Goal: Task Accomplishment & Management: Manage account settings

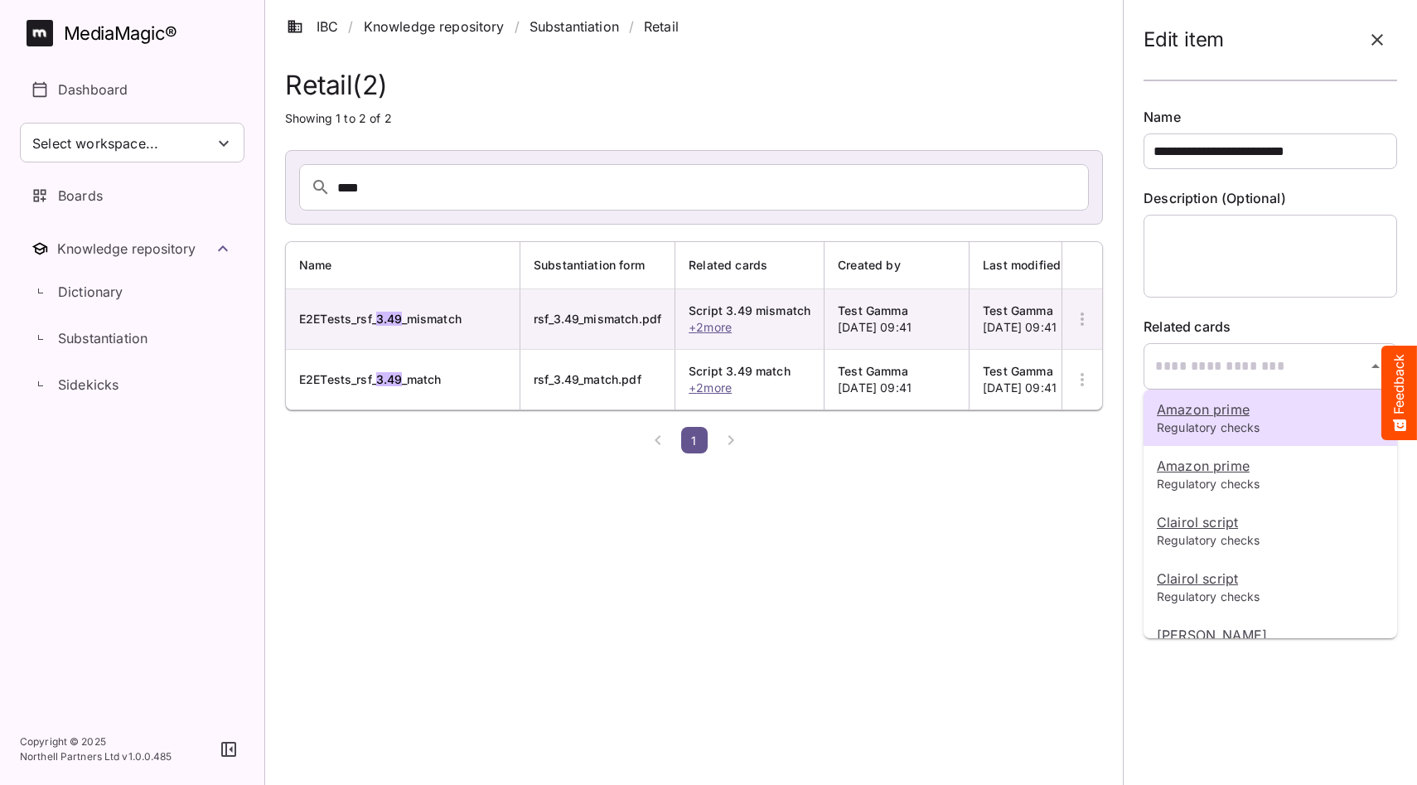
click at [1177, 229] on div at bounding box center [708, 392] width 1417 height 785
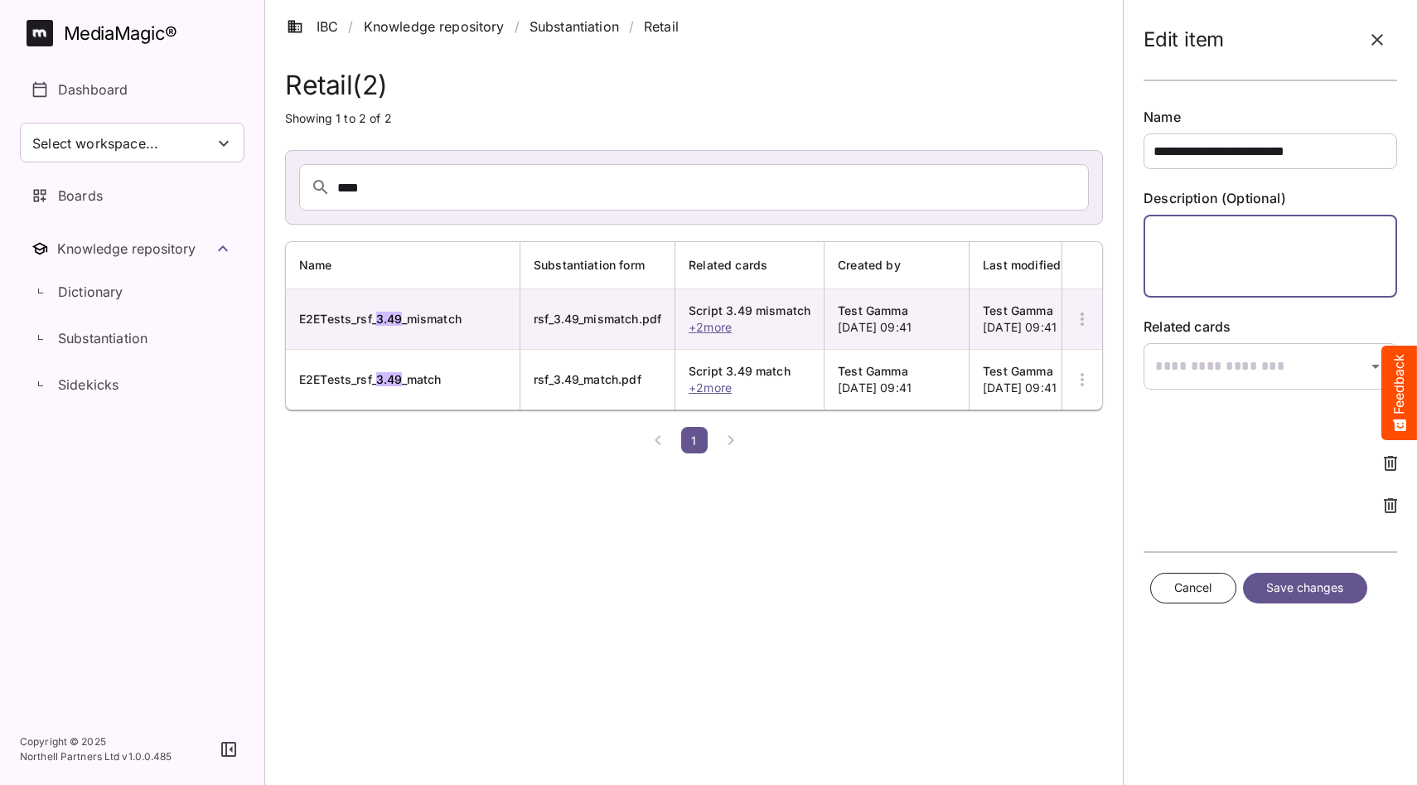
click at [1173, 249] on textarea at bounding box center [1271, 256] width 254 height 83
type textarea "**********"
click at [1299, 583] on span "Save changes" at bounding box center [1305, 588] width 78 height 21
click at [1306, 589] on span "Save changes" at bounding box center [1305, 588] width 78 height 21
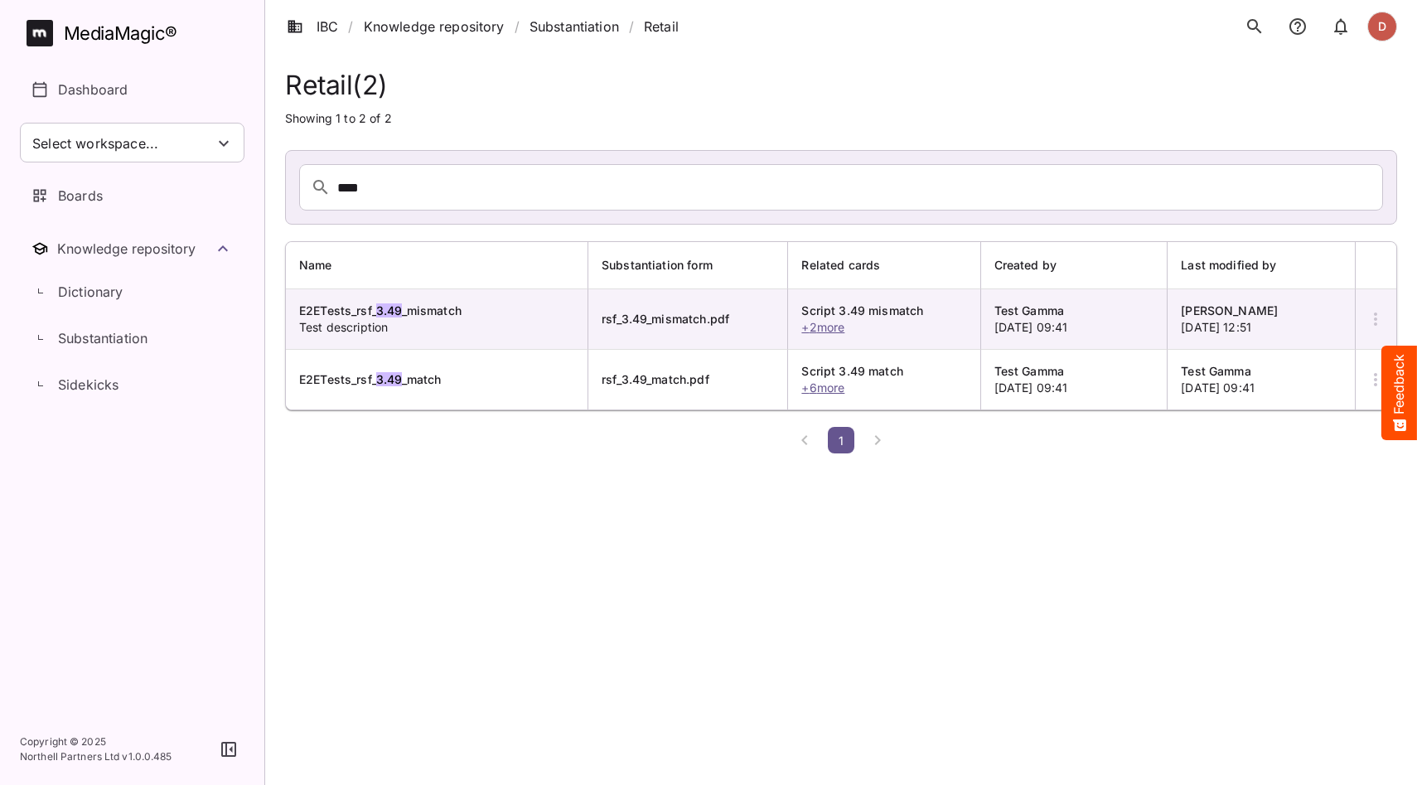
click at [1376, 319] on icon "button" at bounding box center [1375, 318] width 3 height 13
click at [1274, 366] on p "View Substantiation" at bounding box center [1312, 369] width 125 height 20
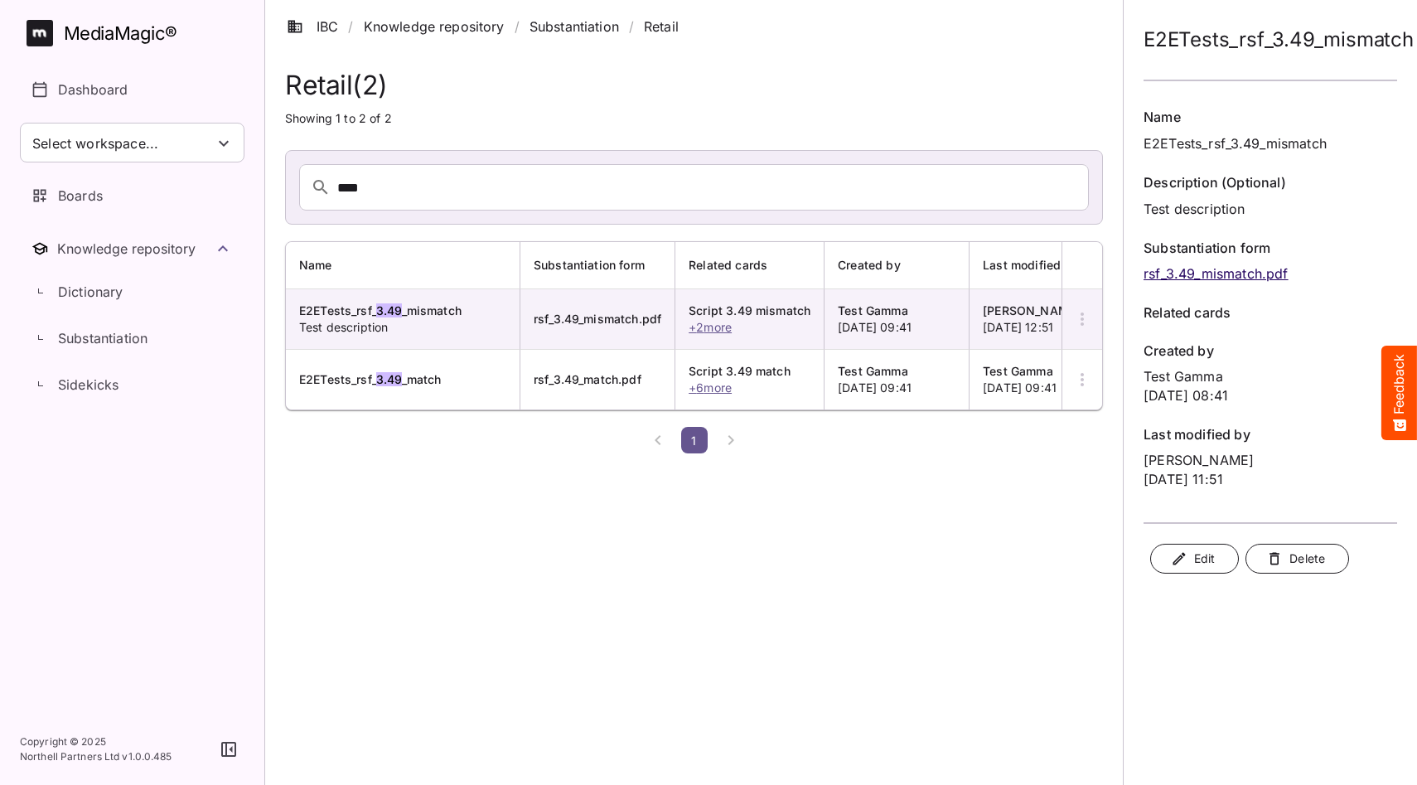
click at [1214, 555] on span "Edit" at bounding box center [1194, 559] width 41 height 21
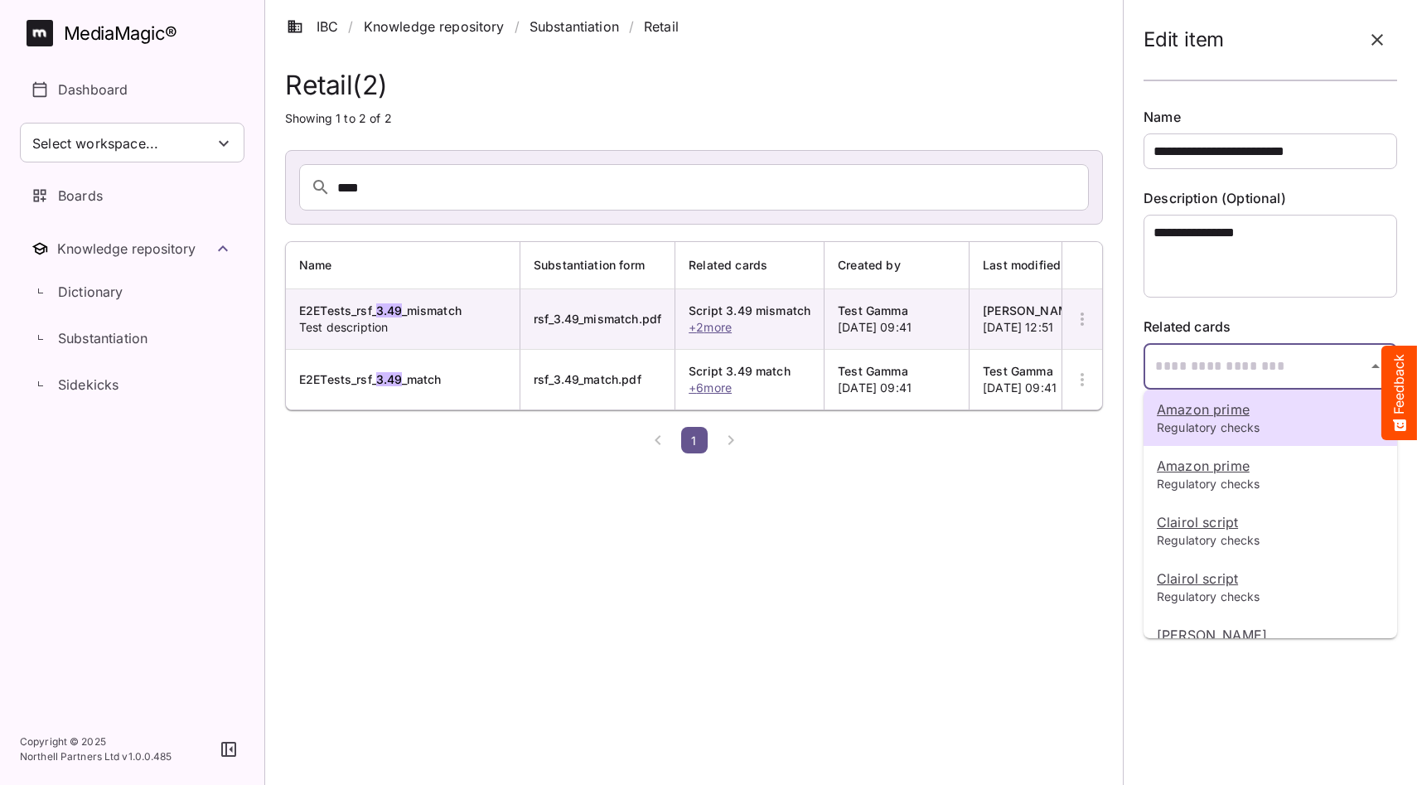
click at [1241, 360] on div "**********" at bounding box center [708, 230] width 1417 height 460
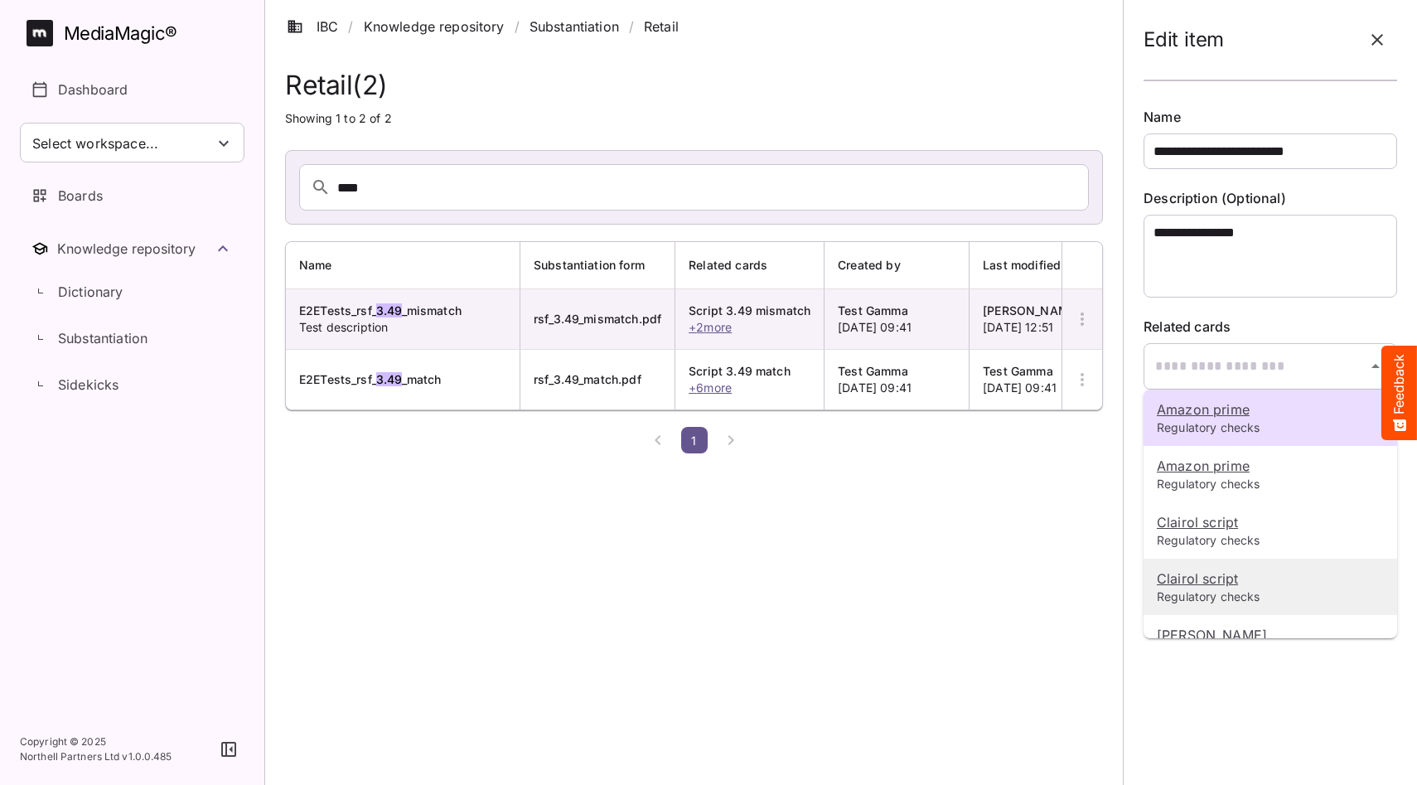
click at [1197, 581] on u "Clairol script" at bounding box center [1197, 578] width 81 height 17
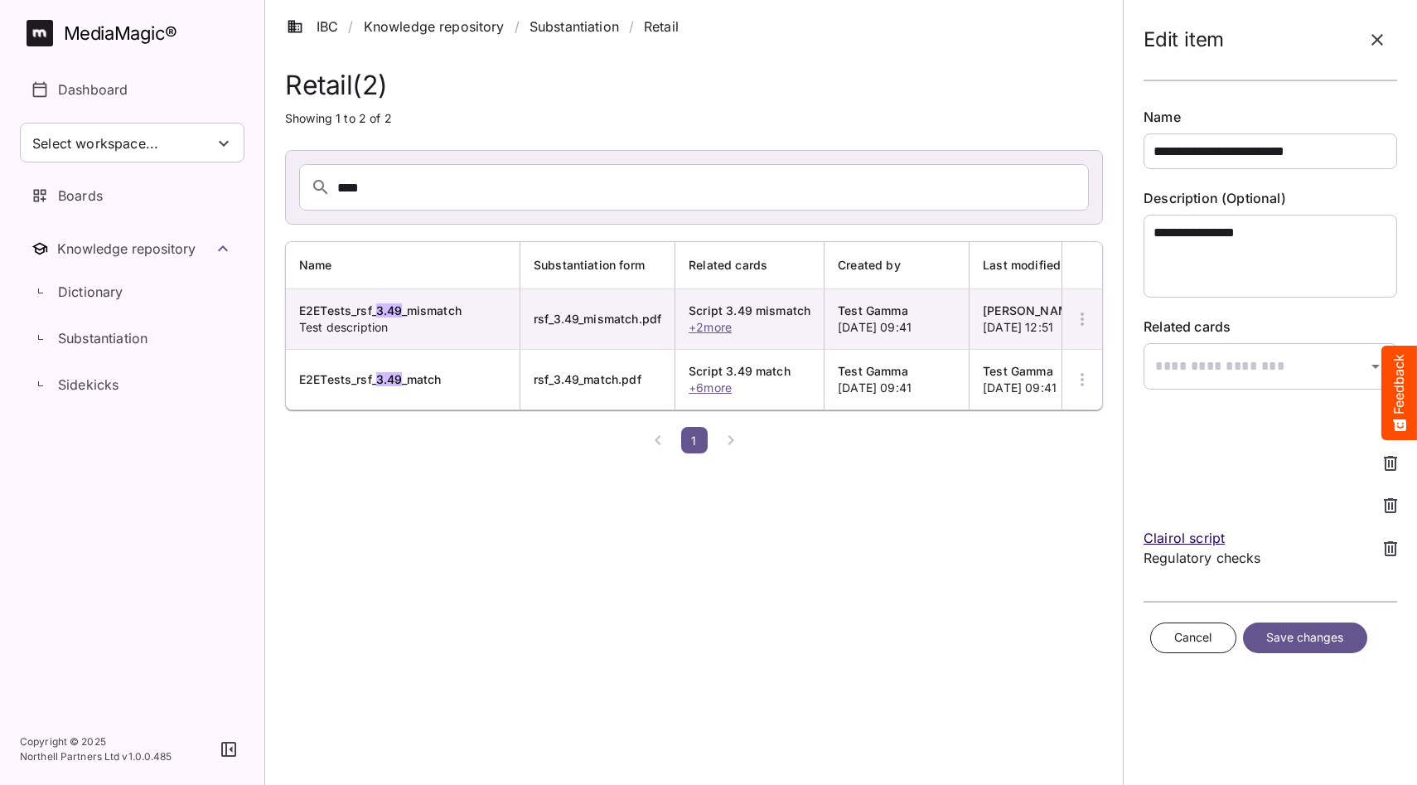
click at [1267, 632] on span "Save changes" at bounding box center [1305, 637] width 78 height 21
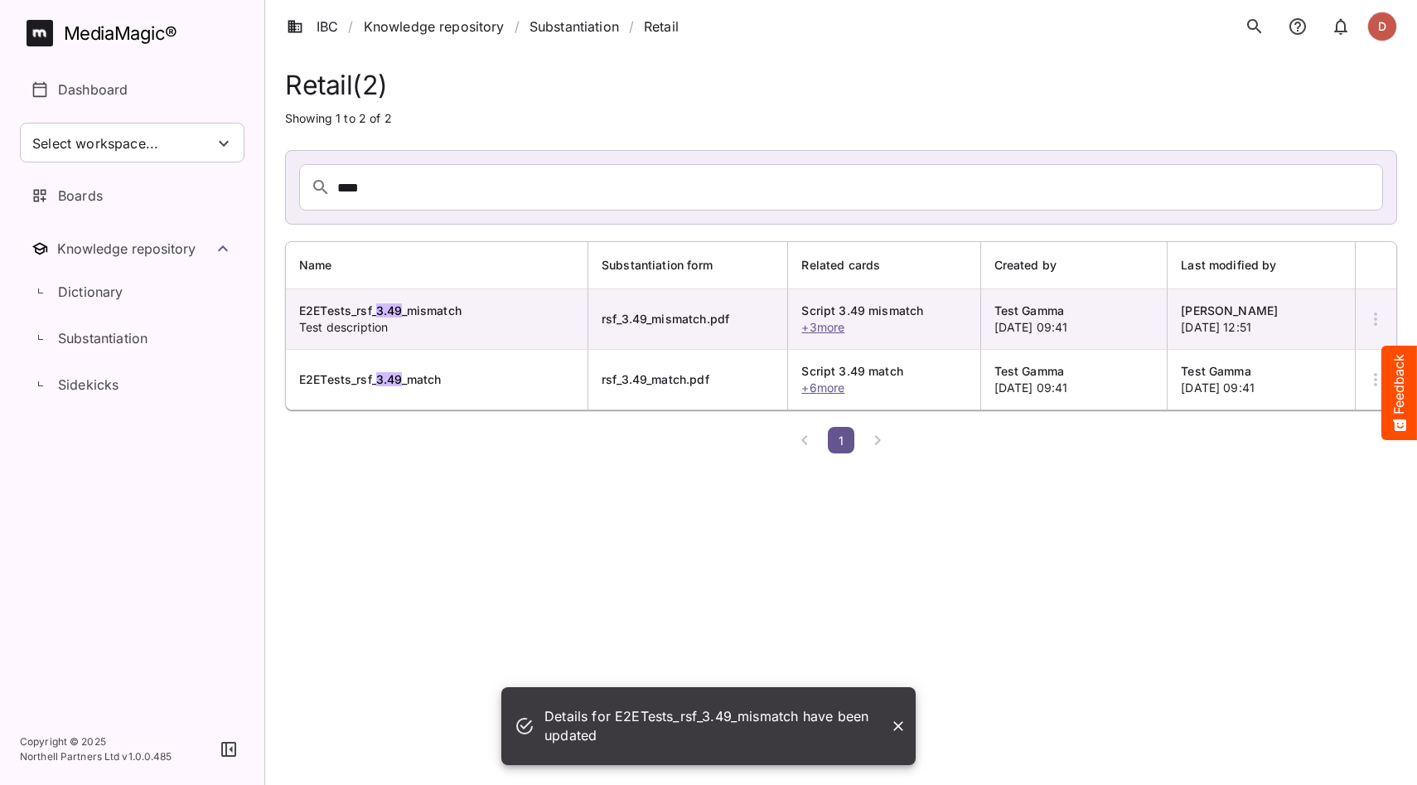
click at [1371, 317] on icon "button" at bounding box center [1376, 319] width 20 height 20
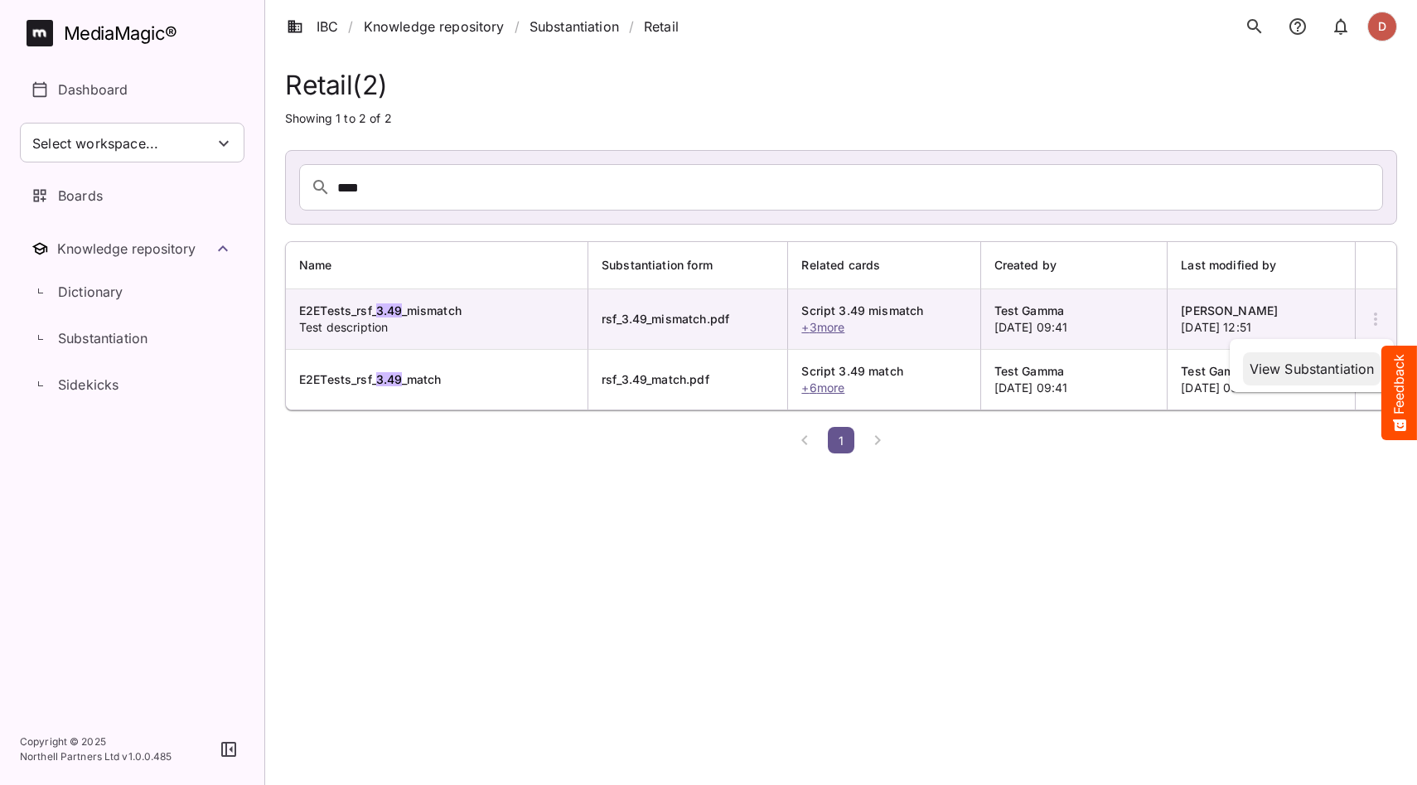
click at [1329, 368] on p "View Substantiation" at bounding box center [1312, 369] width 125 height 20
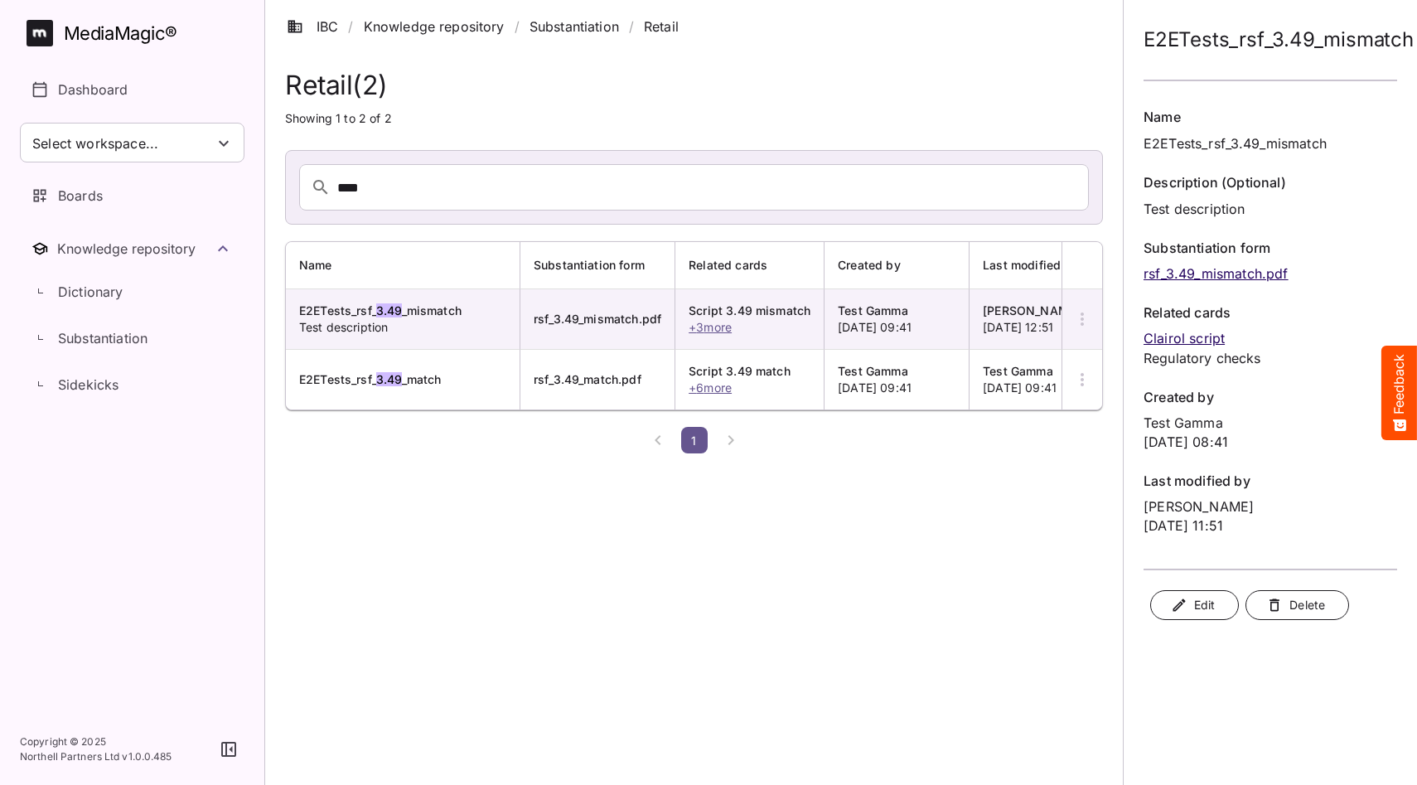
click at [1208, 608] on span "Edit" at bounding box center [1194, 605] width 41 height 21
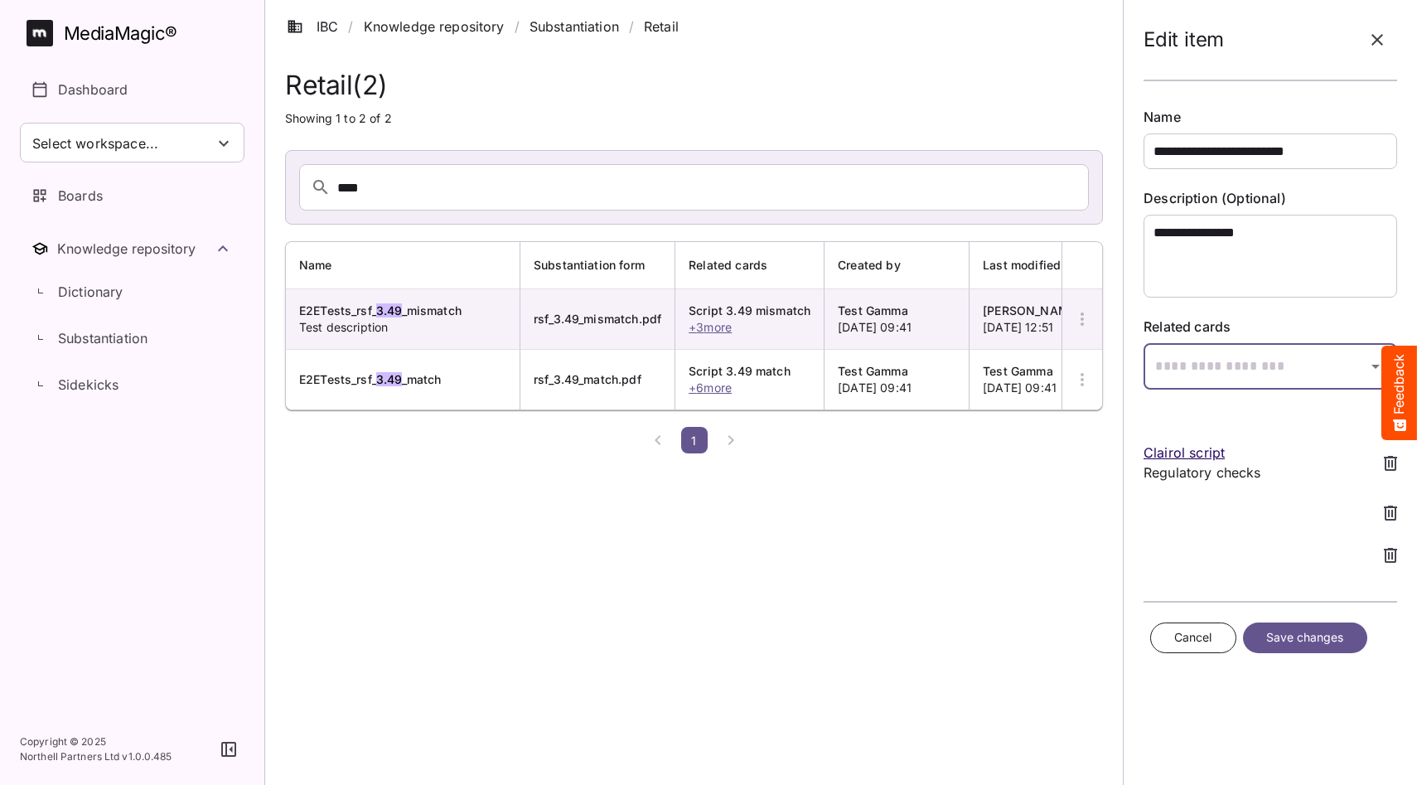
click at [1226, 372] on div "**********" at bounding box center [708, 230] width 1417 height 460
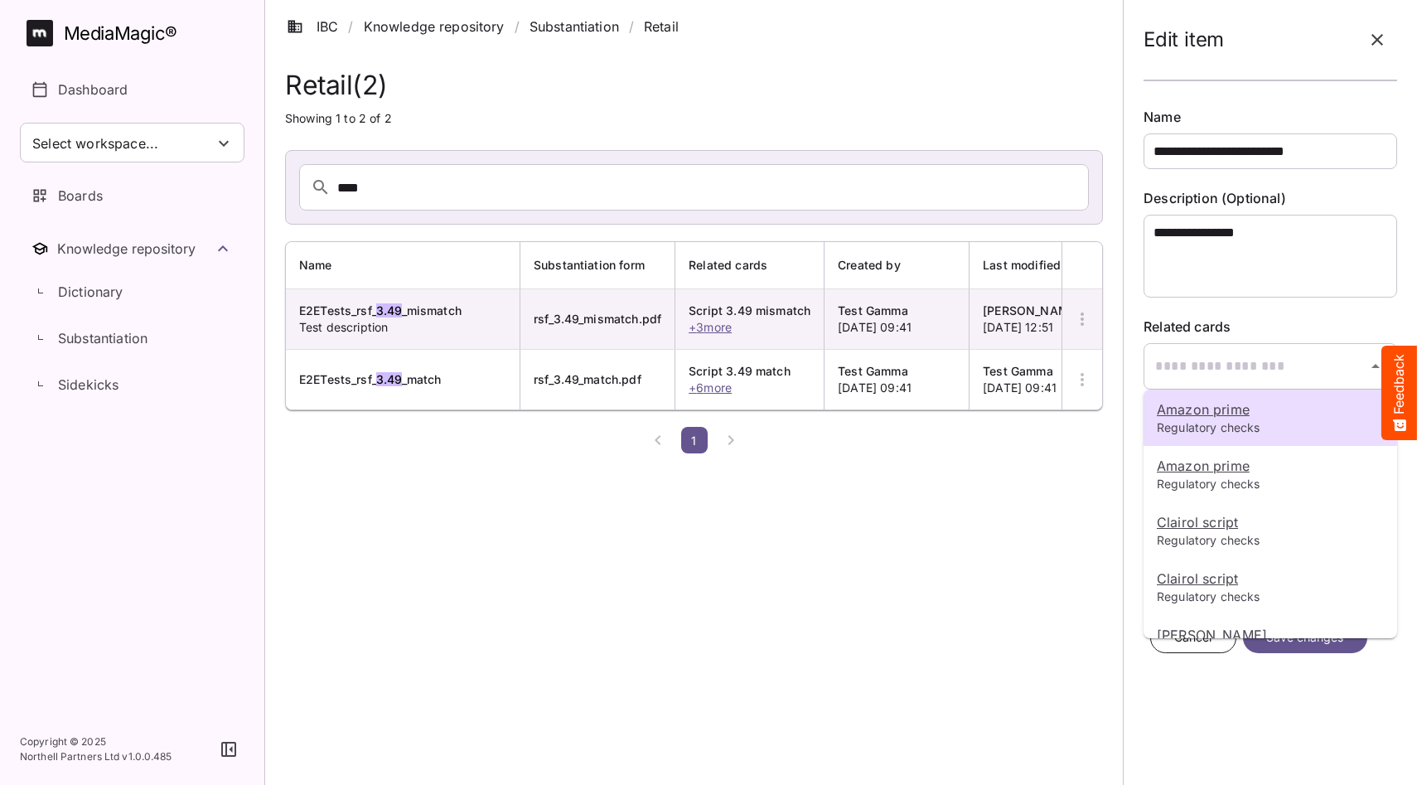
click at [1206, 236] on div at bounding box center [708, 392] width 1417 height 785
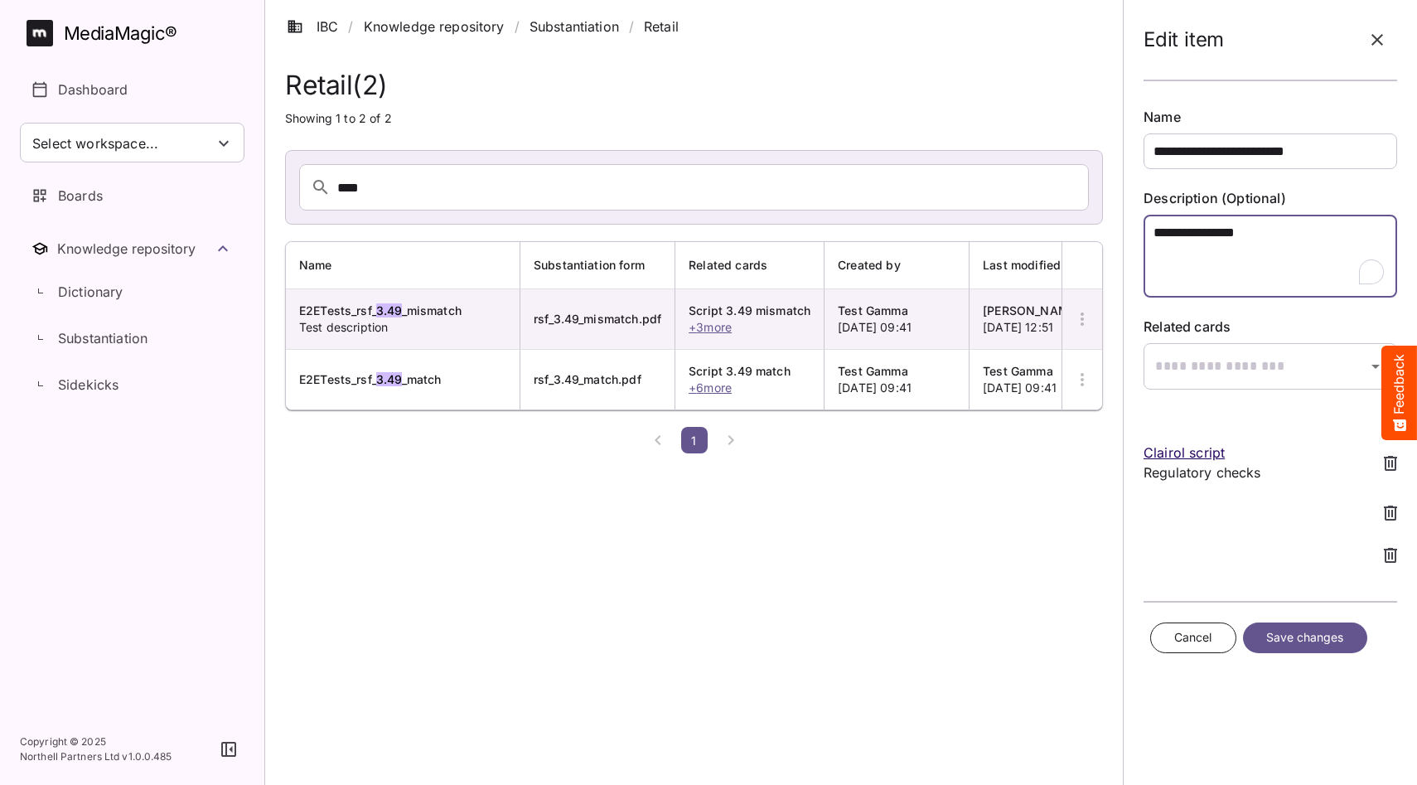
click at [1187, 235] on textarea "**********" at bounding box center [1271, 256] width 254 height 83
drag, startPoint x: 1182, startPoint y: 233, endPoint x: 1201, endPoint y: 249, distance: 24.1
click at [1182, 233] on textarea "**********" at bounding box center [1271, 256] width 254 height 83
click at [1251, 234] on textarea "**********" at bounding box center [1271, 256] width 254 height 83
type textarea "**********"
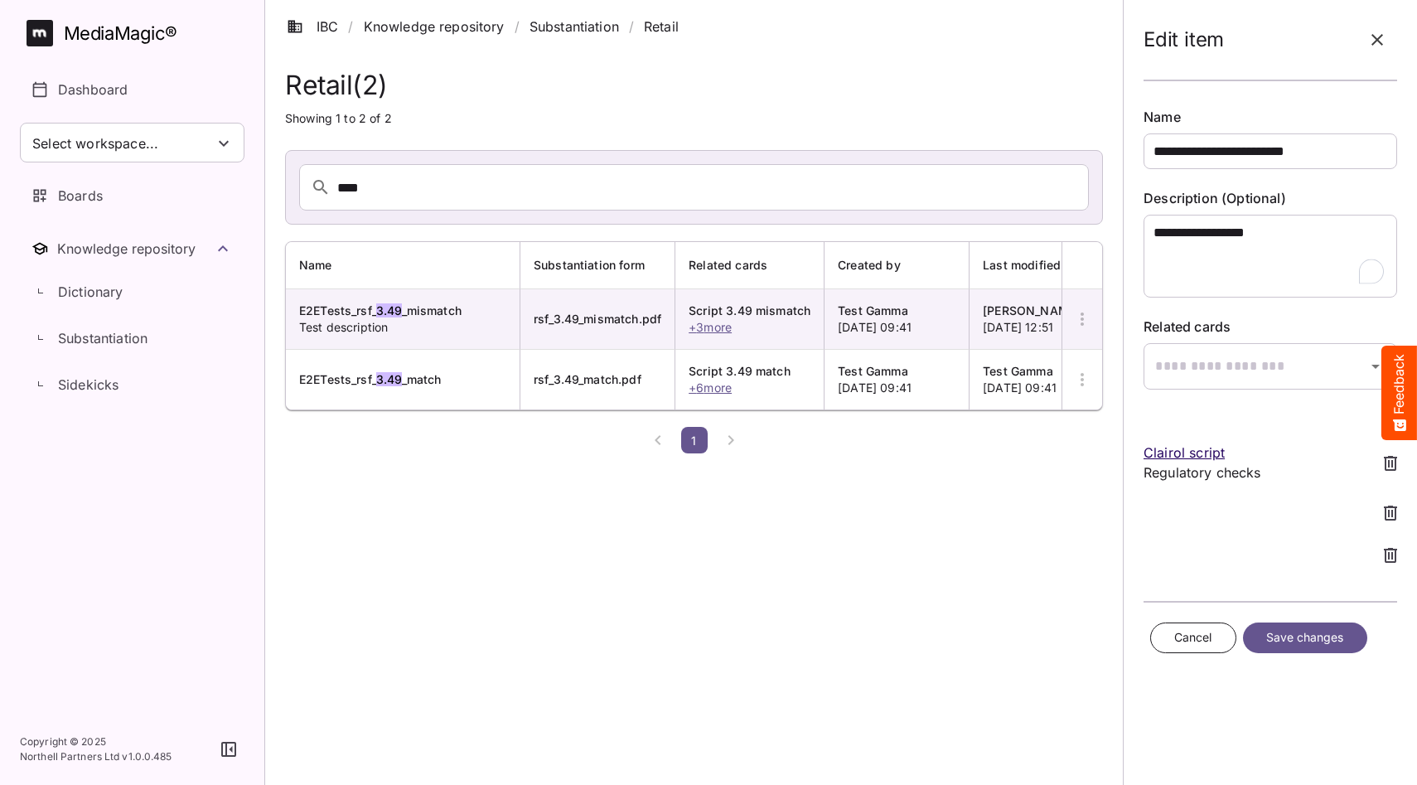
click at [1284, 628] on span "Save changes" at bounding box center [1305, 637] width 78 height 21
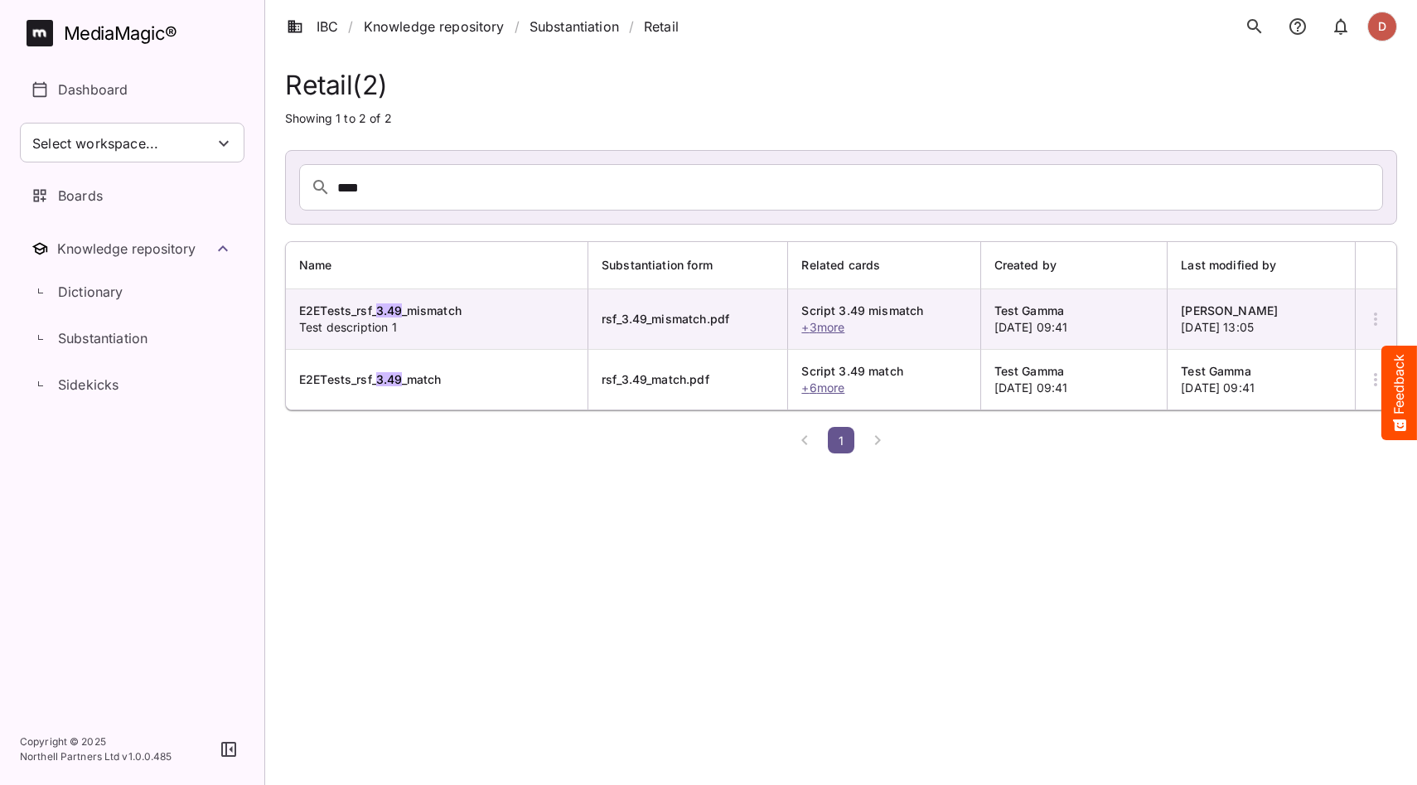
click at [384, 323] on span "E2ETests_rsf_ 3.49 _mismatch Test description 1" at bounding box center [402, 318] width 207 height 33
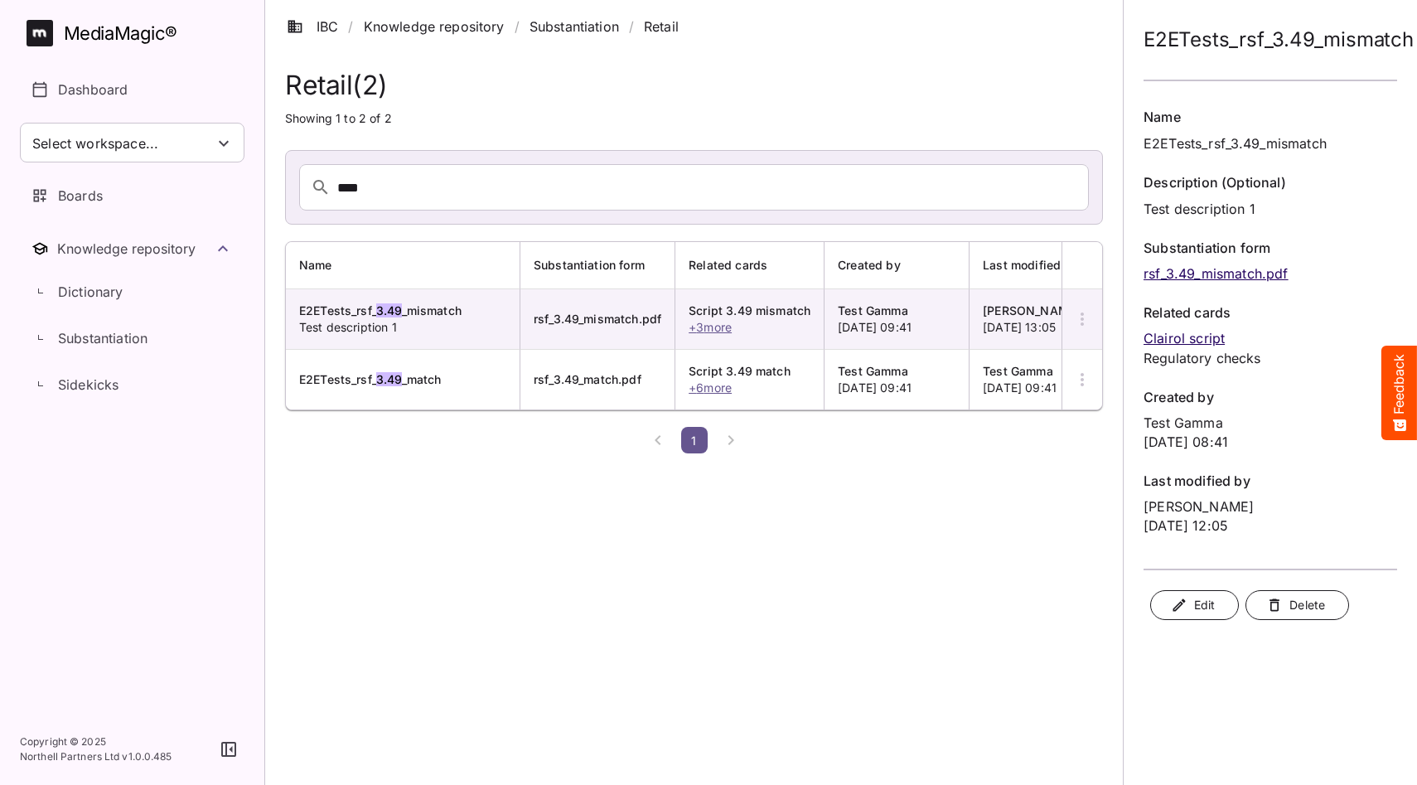
click at [1208, 597] on span "Edit" at bounding box center [1194, 605] width 41 height 21
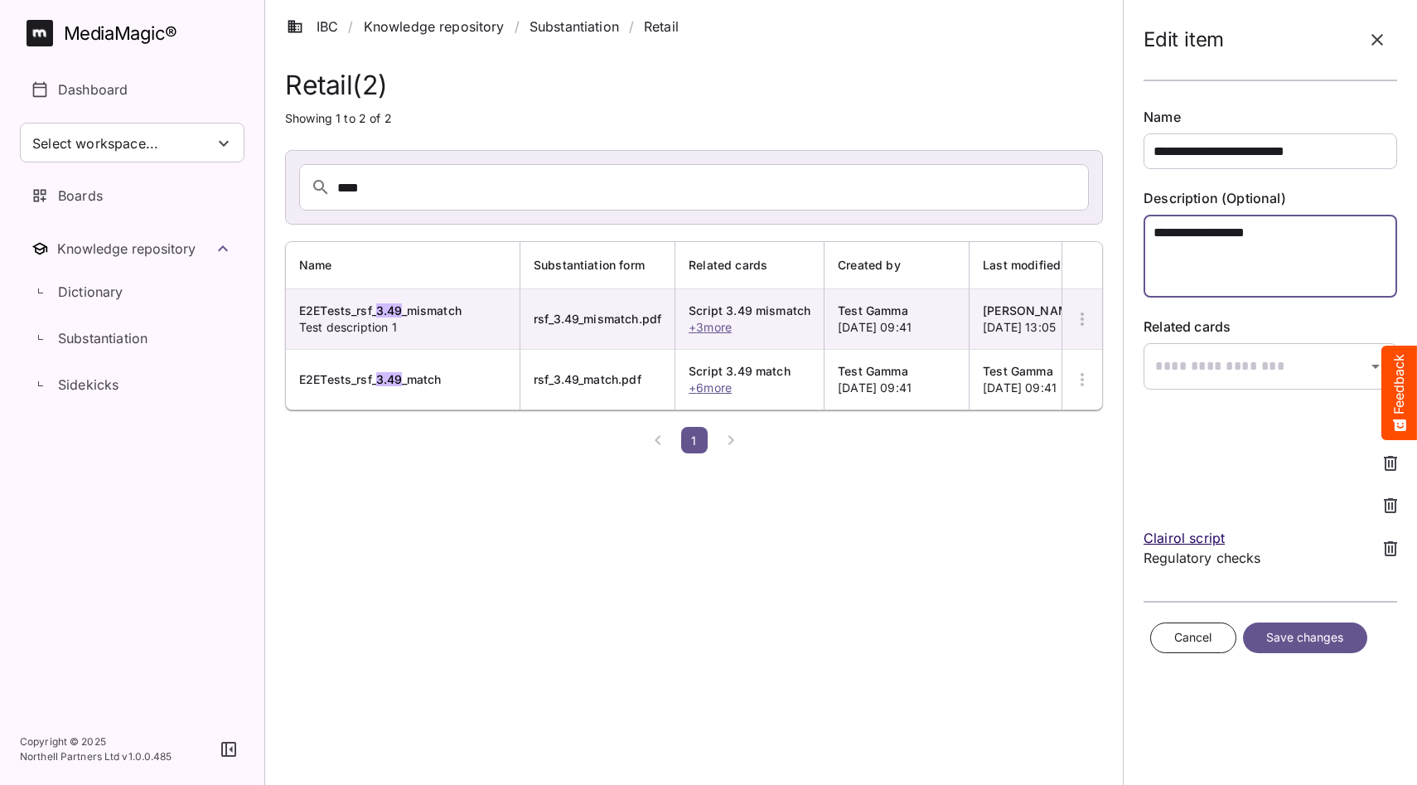
click at [1271, 239] on textarea "**********" at bounding box center [1271, 256] width 254 height 83
type textarea "**********"
click at [1299, 641] on span "Save changes" at bounding box center [1305, 637] width 78 height 21
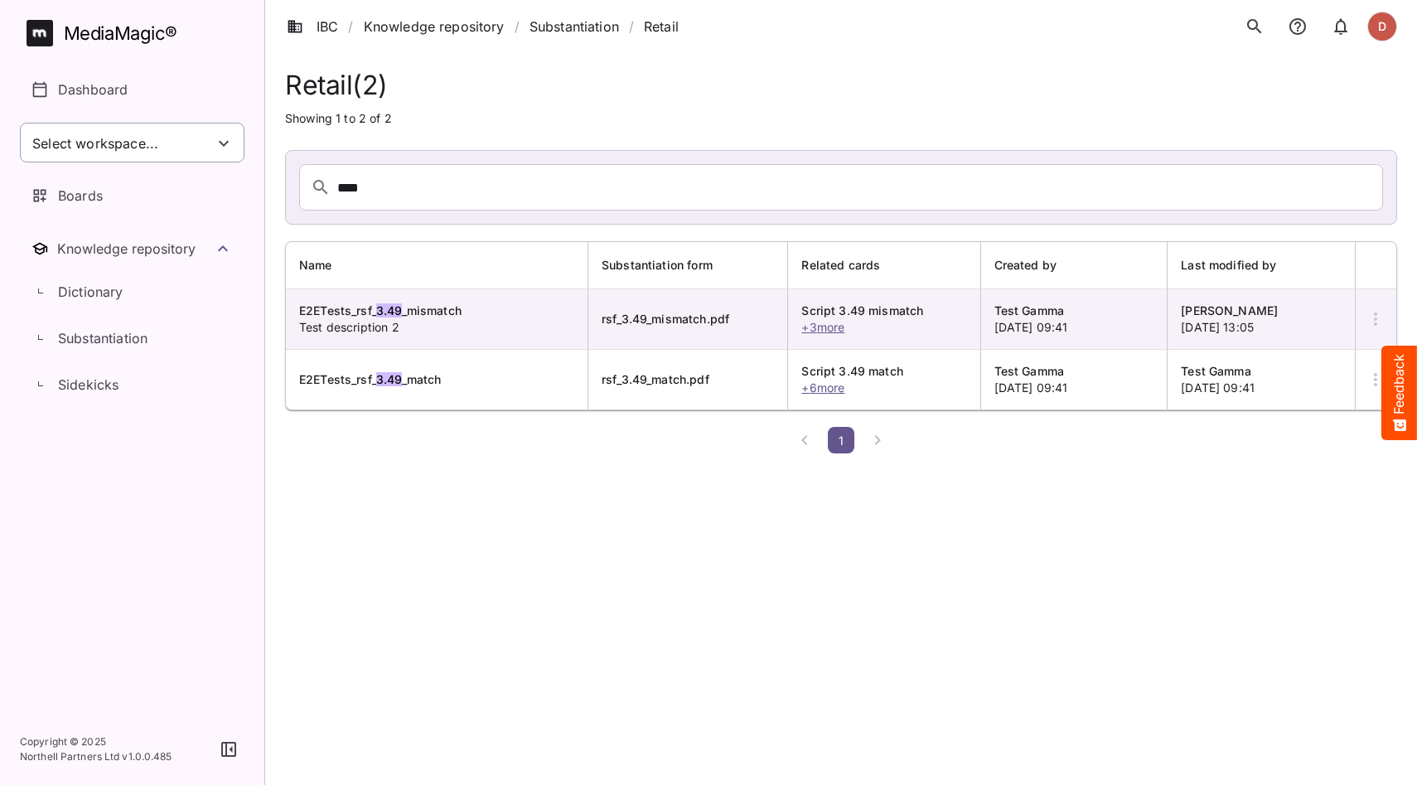
click at [159, 154] on div "Select workspace..." at bounding box center [132, 143] width 225 height 40
click at [518, 109] on div at bounding box center [708, 392] width 1417 height 785
click at [99, 331] on p "Substantiation" at bounding box center [102, 338] width 89 height 20
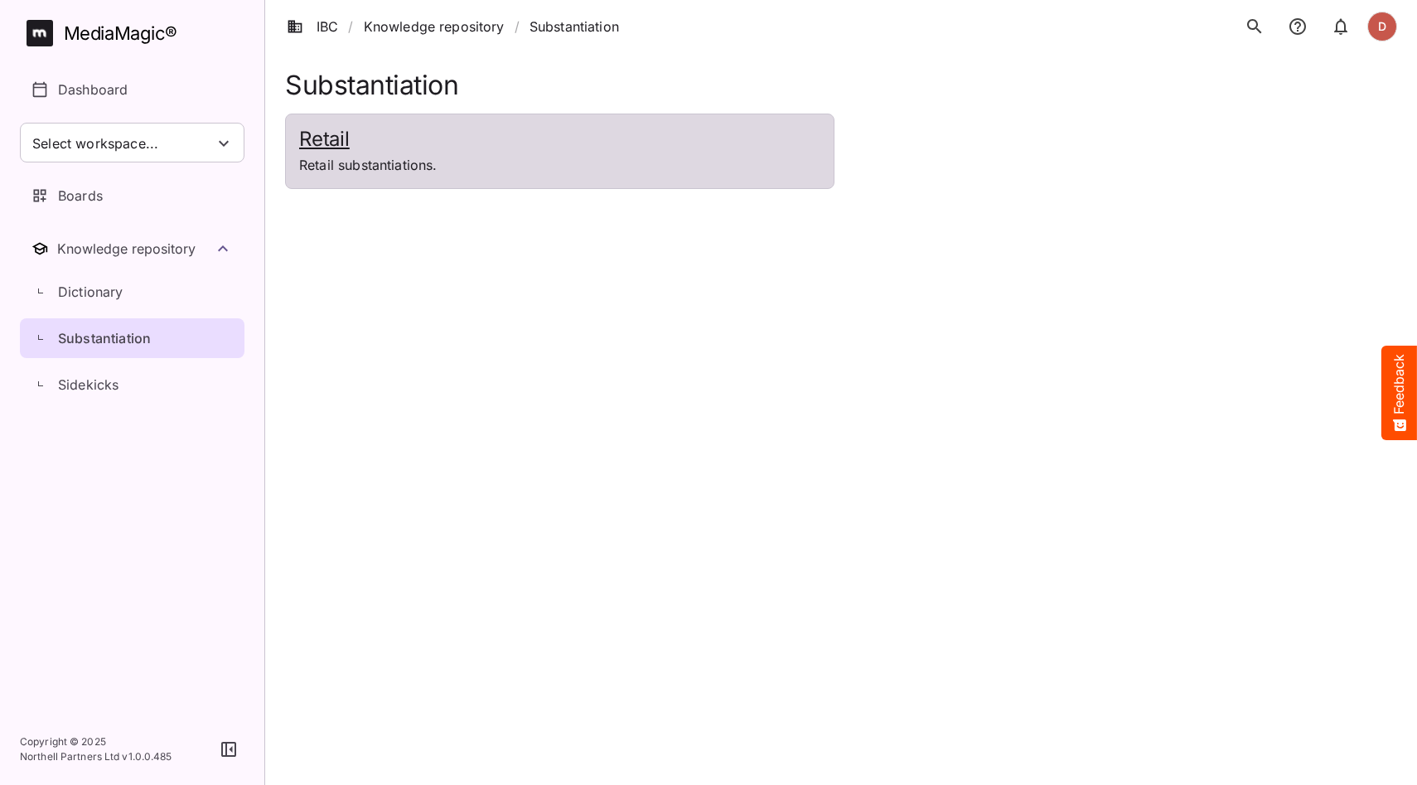
click at [503, 158] on p "Retail substantiations." at bounding box center [559, 165] width 521 height 20
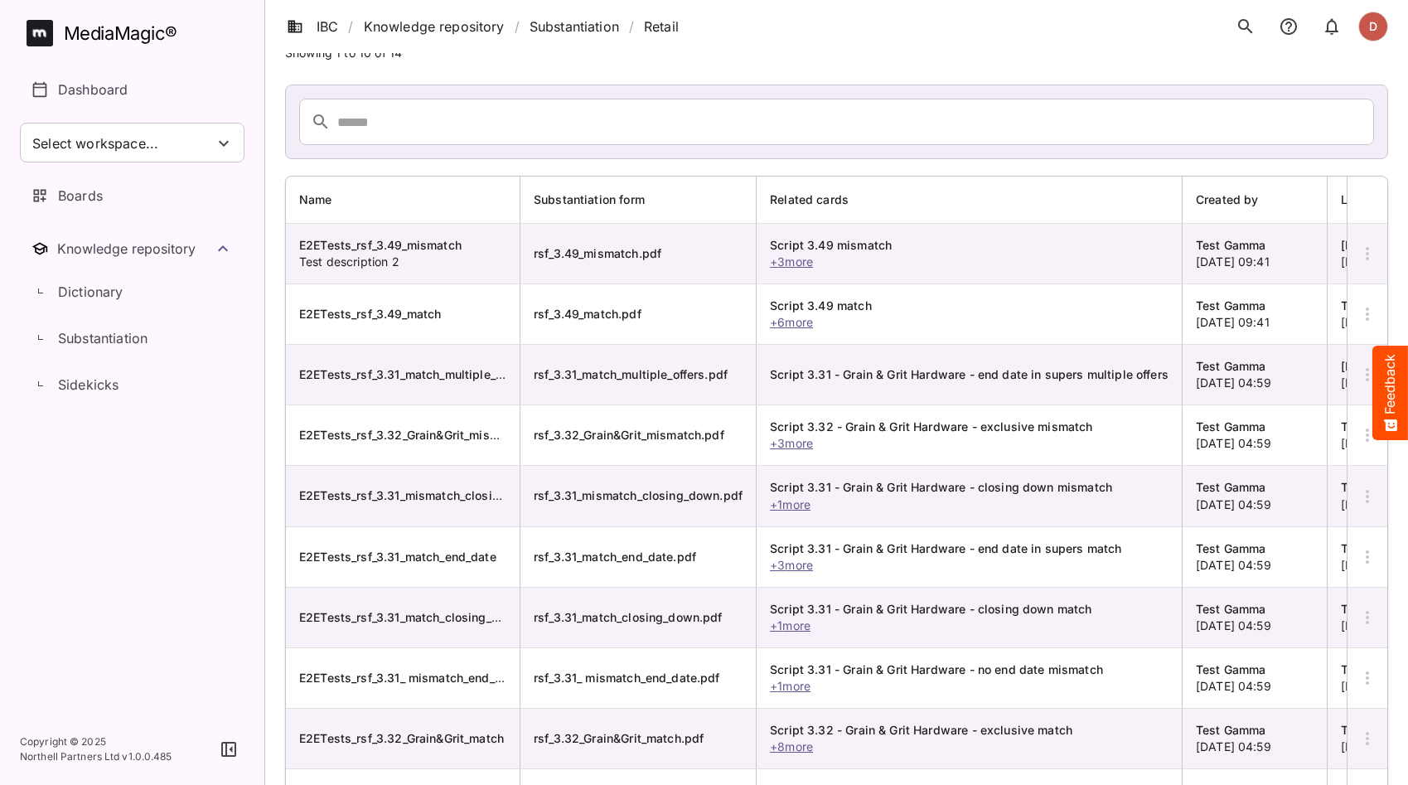
scroll to position [80, 0]
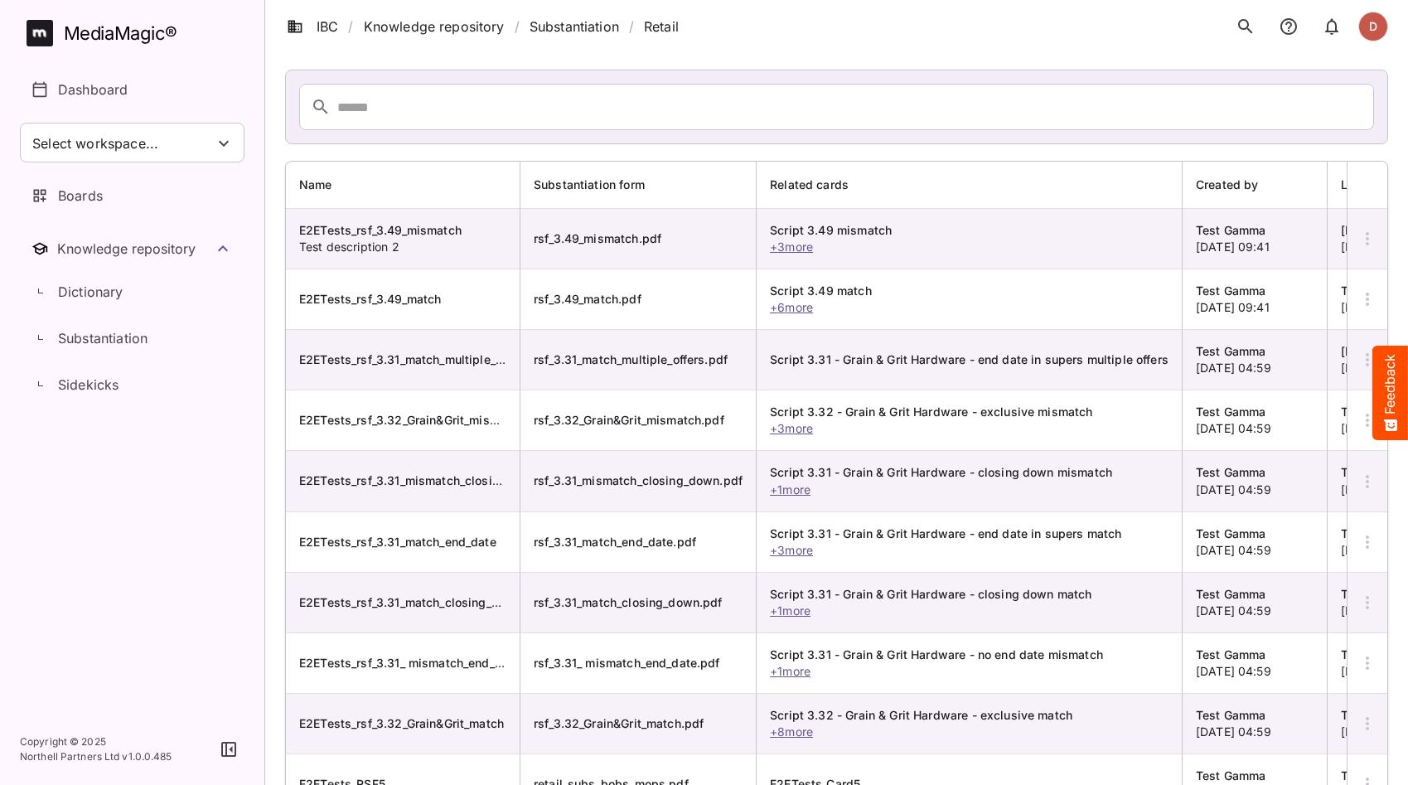
click at [1363, 245] on icon "button" at bounding box center [1367, 239] width 20 height 20
click at [1321, 283] on p "View Substantiation" at bounding box center [1303, 288] width 125 height 20
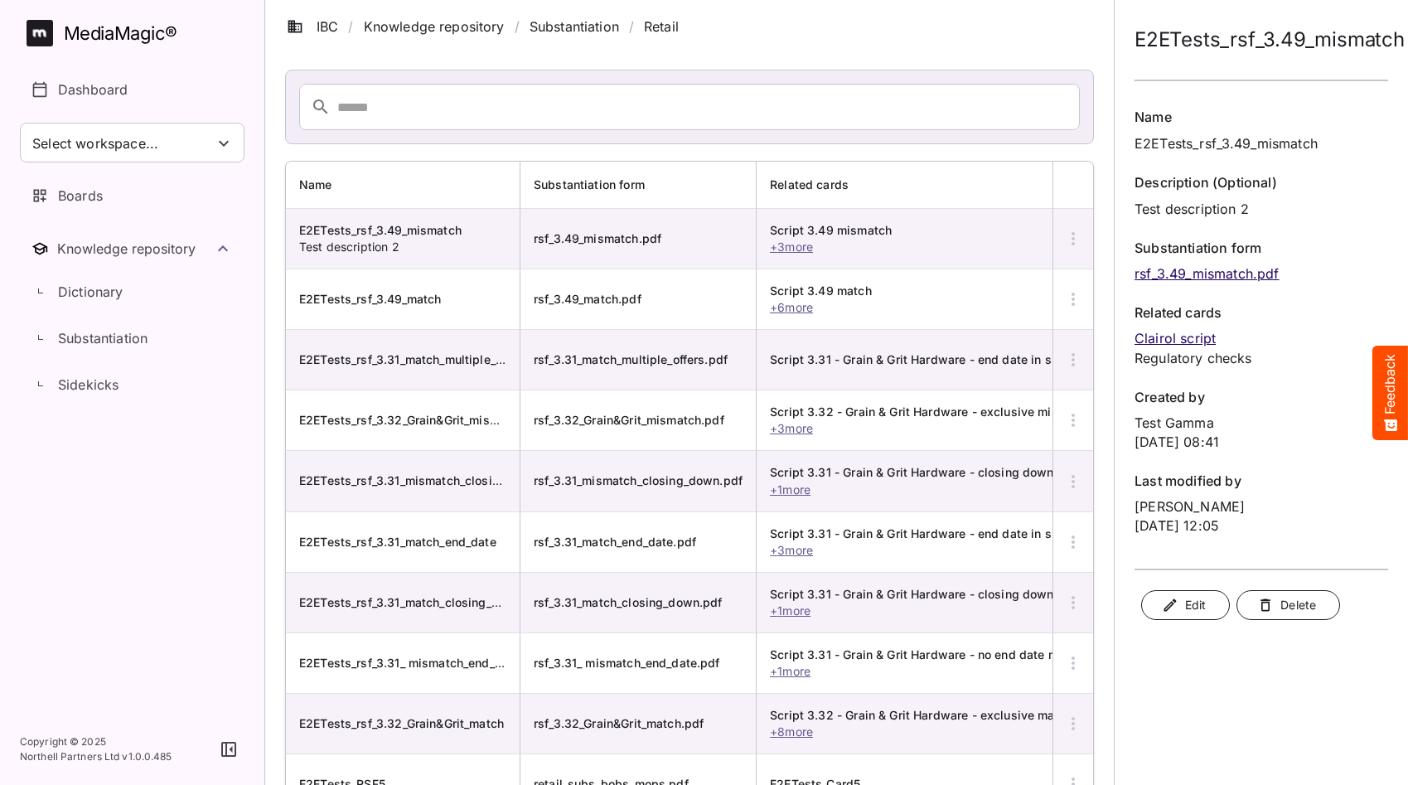
click at [1263, 603] on icon "button" at bounding box center [1265, 605] width 17 height 17
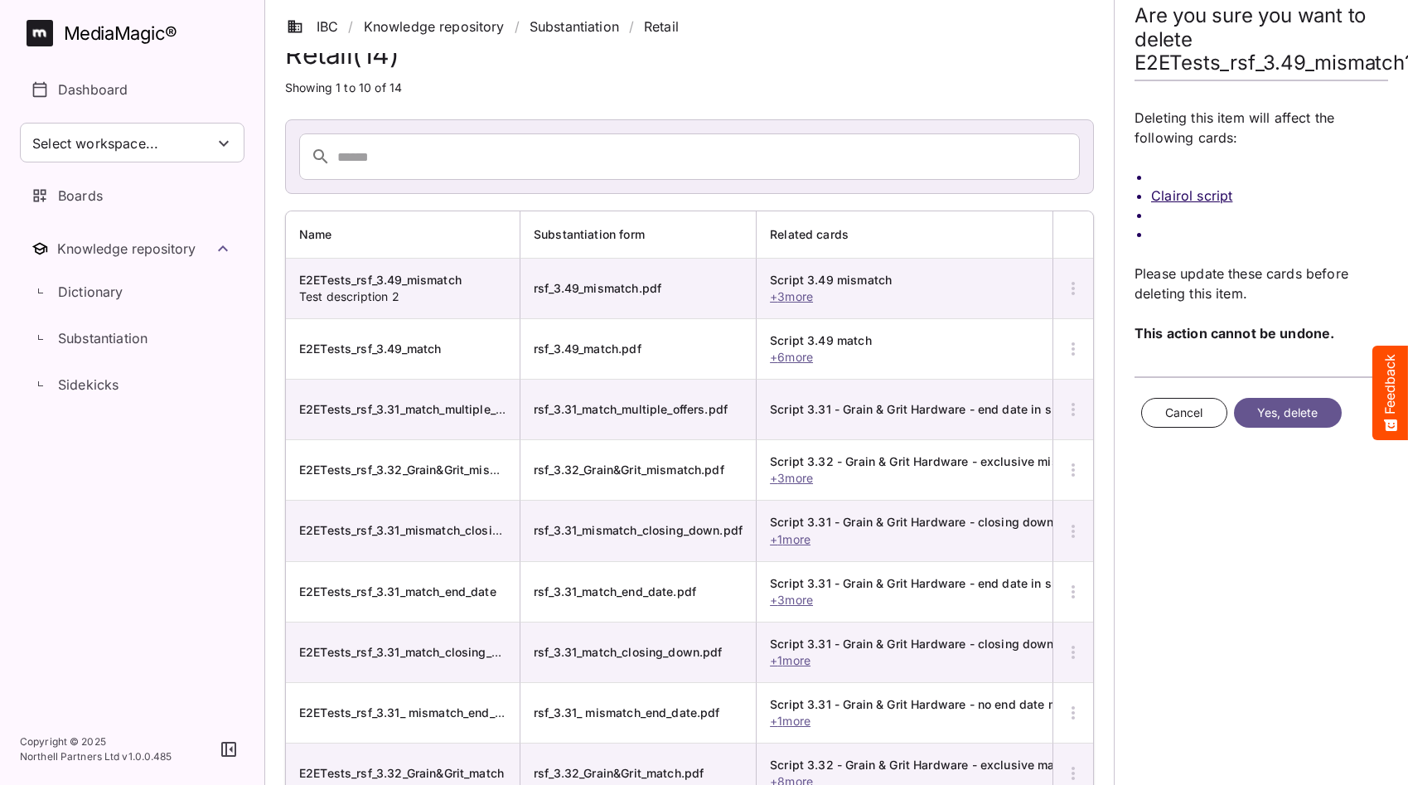
scroll to position [0, 0]
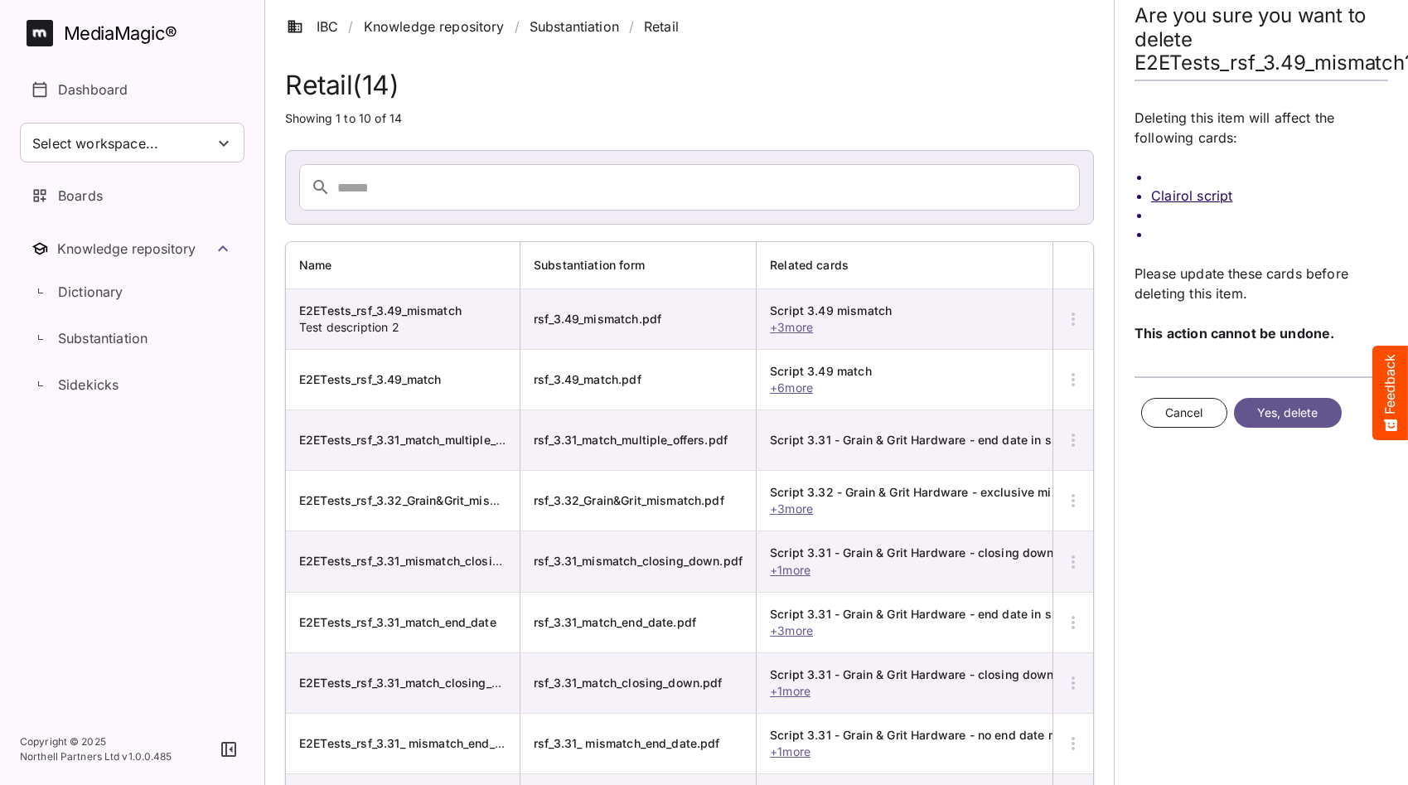
click at [1178, 414] on span "Cancel" at bounding box center [1184, 413] width 38 height 21
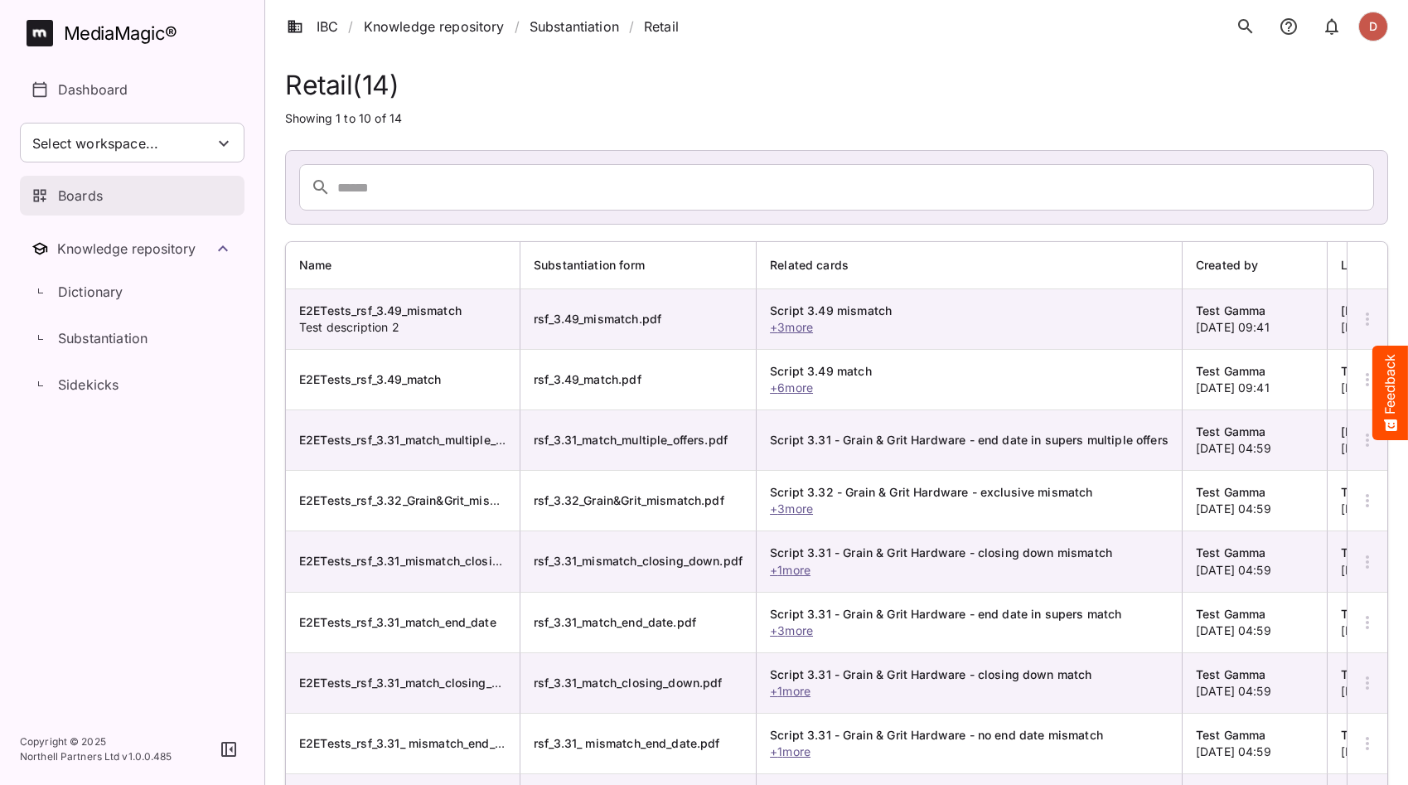
click at [95, 194] on p "Boards" at bounding box center [80, 196] width 45 height 20
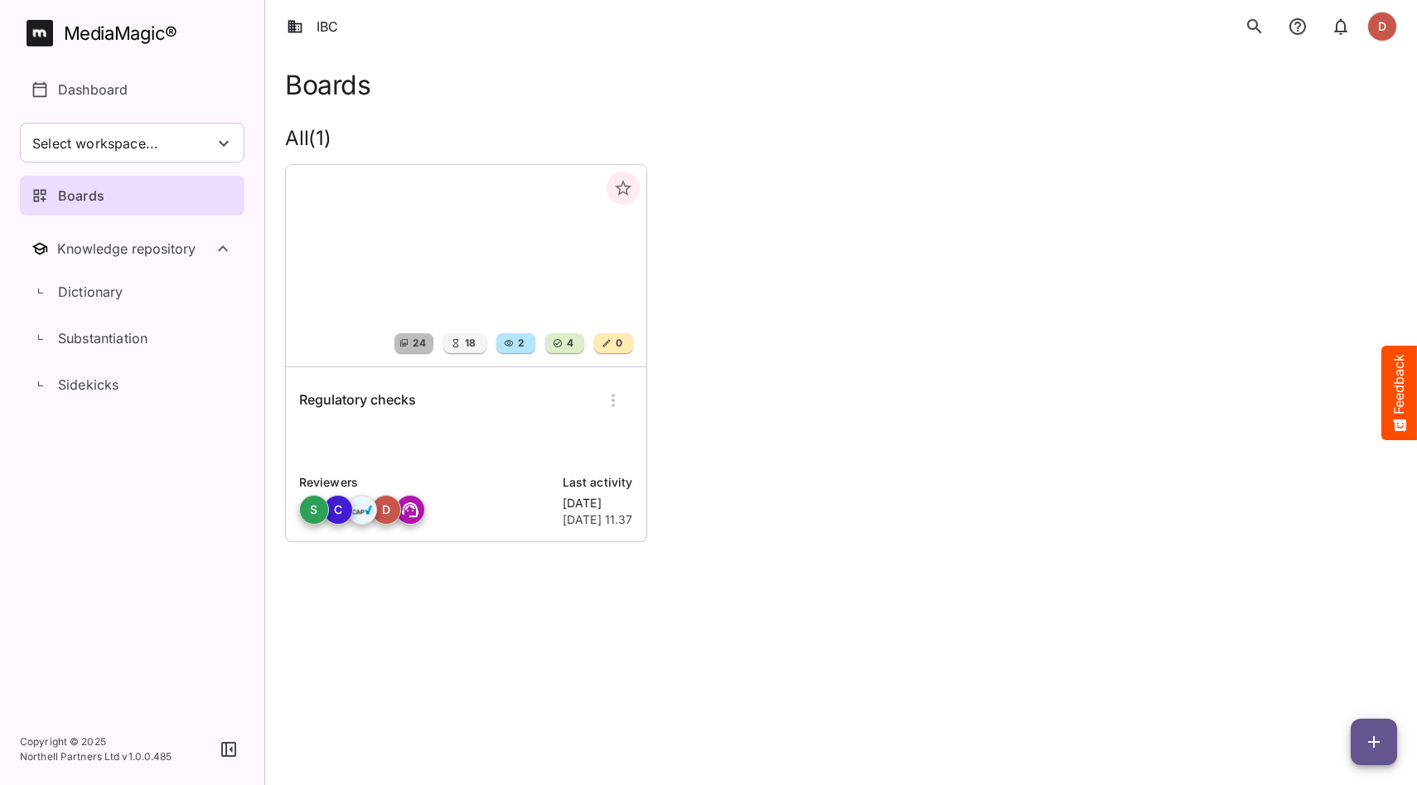
click at [394, 278] on img at bounding box center [466, 265] width 360 height 201
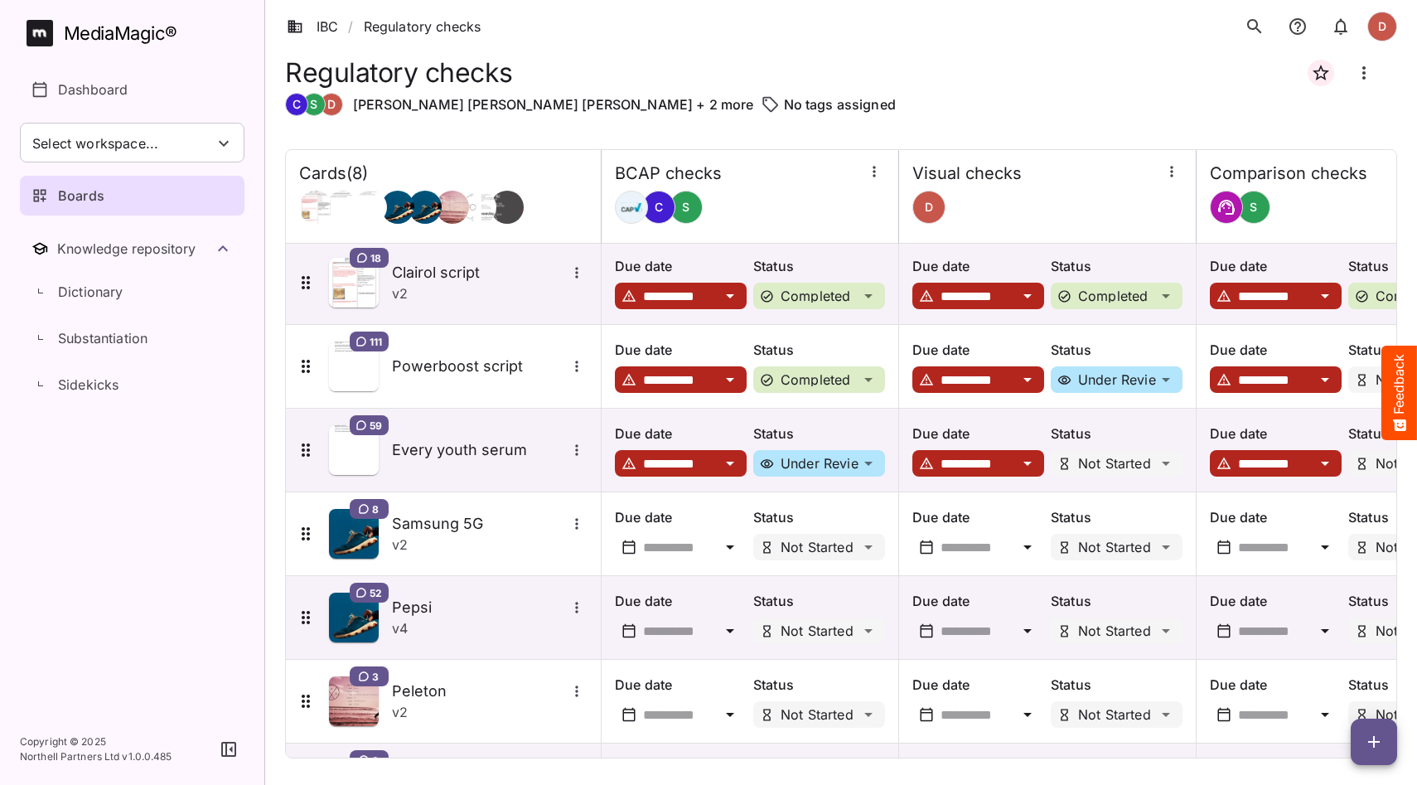
scroll to position [3, 0]
click at [1366, 740] on icon "button" at bounding box center [1374, 742] width 20 height 20
click at [1353, 639] on p "Add new card" at bounding box center [1332, 636] width 89 height 20
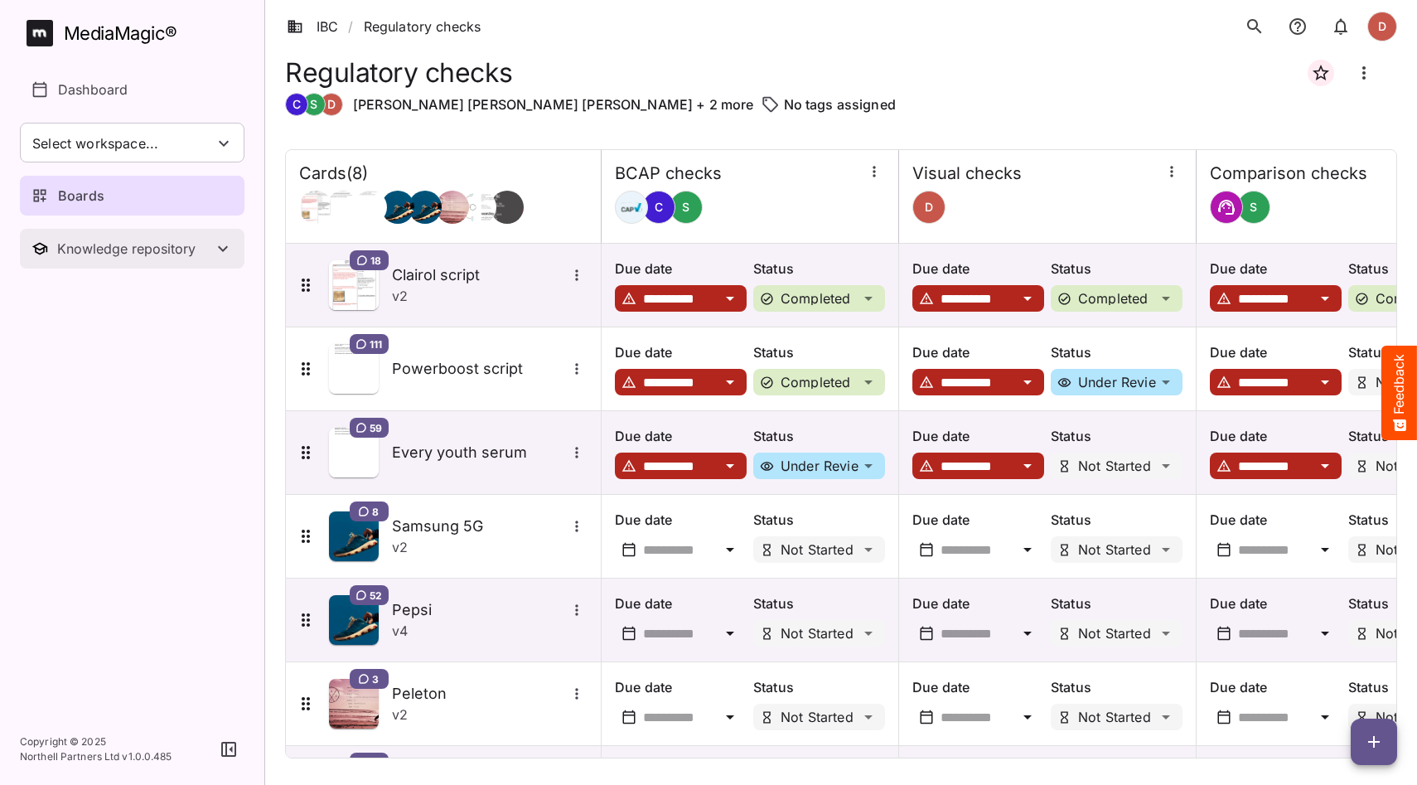
click at [220, 245] on icon "Toggle Knowledge repository" at bounding box center [223, 249] width 20 height 20
click at [848, 130] on div "**********" at bounding box center [841, 441] width 1112 height 636
click at [1358, 744] on span "button" at bounding box center [1374, 742] width 46 height 20
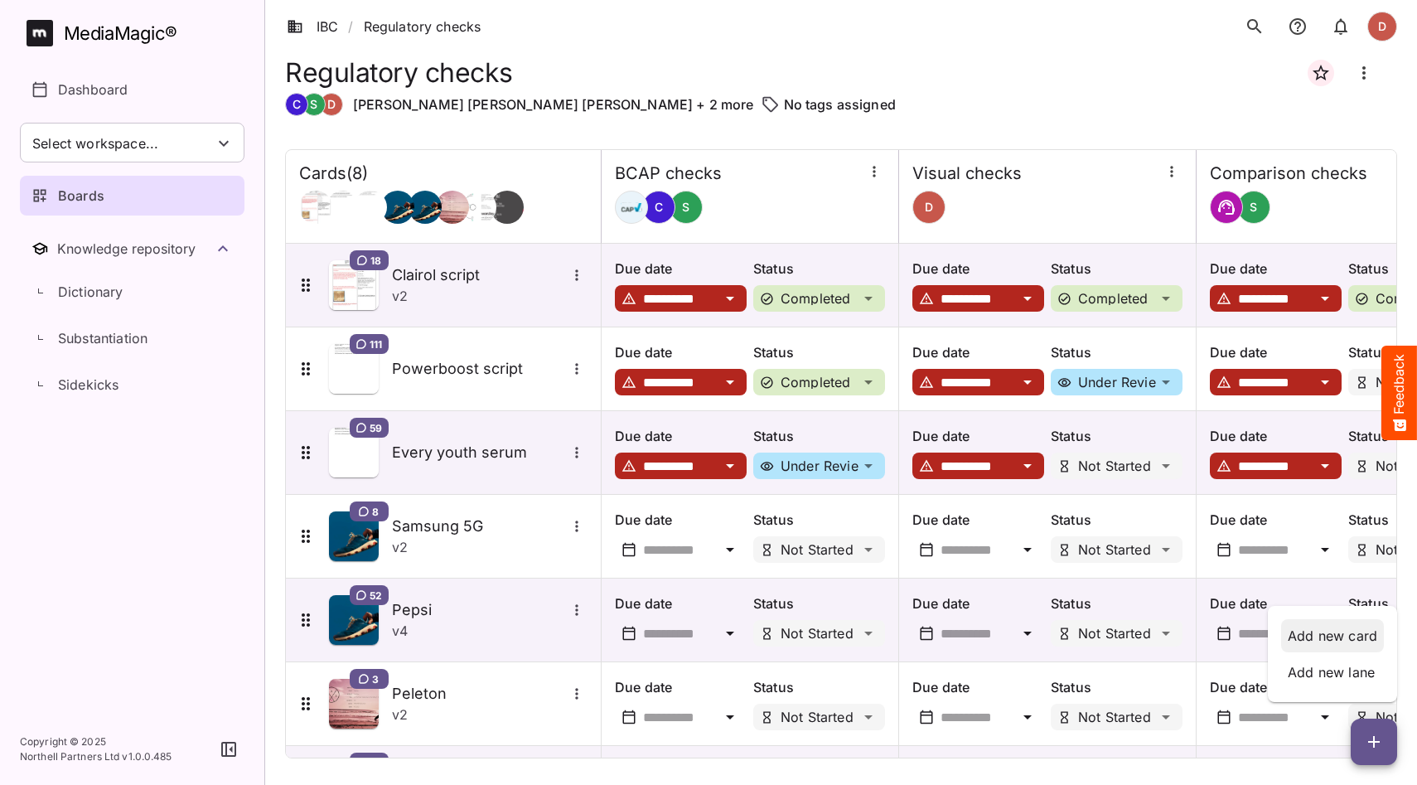
click at [1330, 636] on p "Add new card" at bounding box center [1332, 636] width 89 height 20
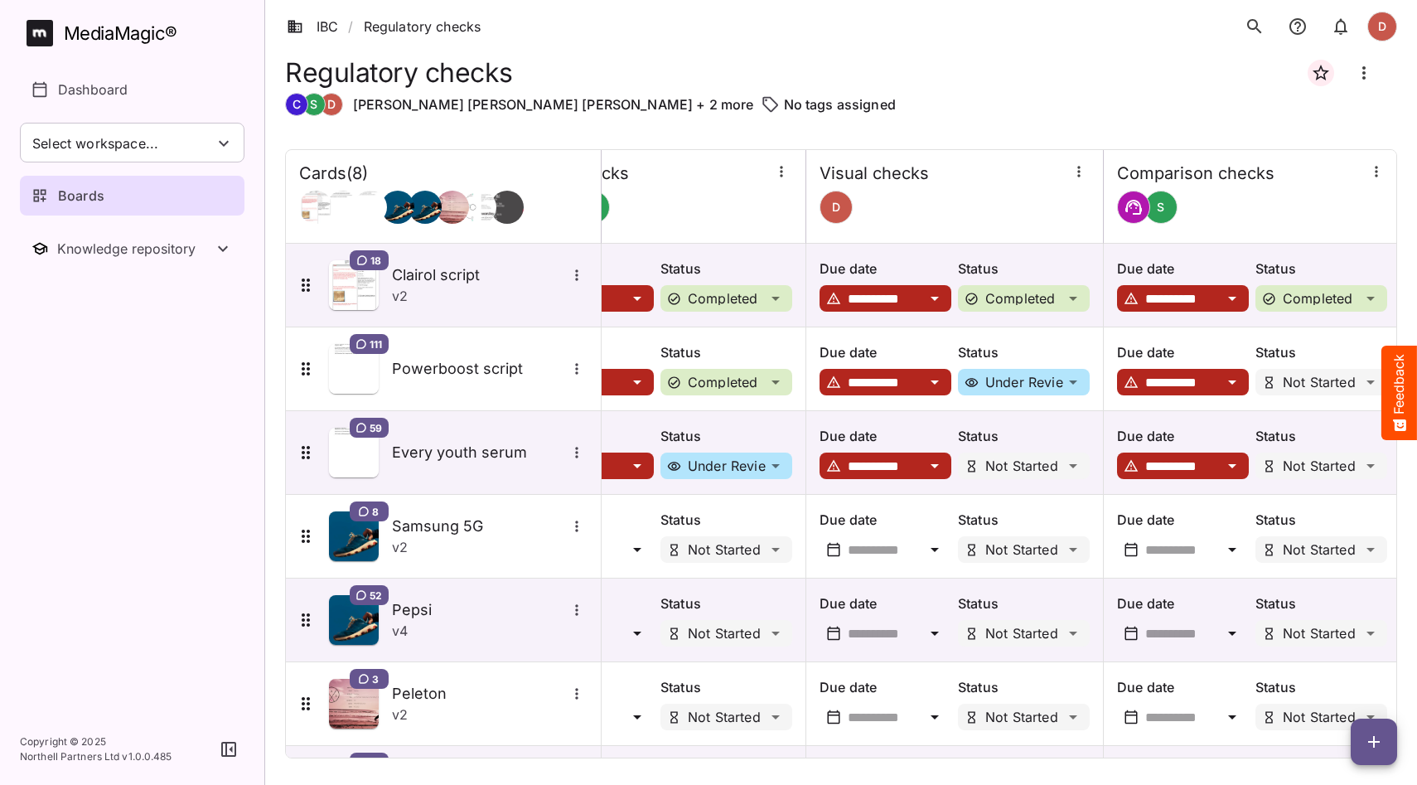
scroll to position [0, 106]
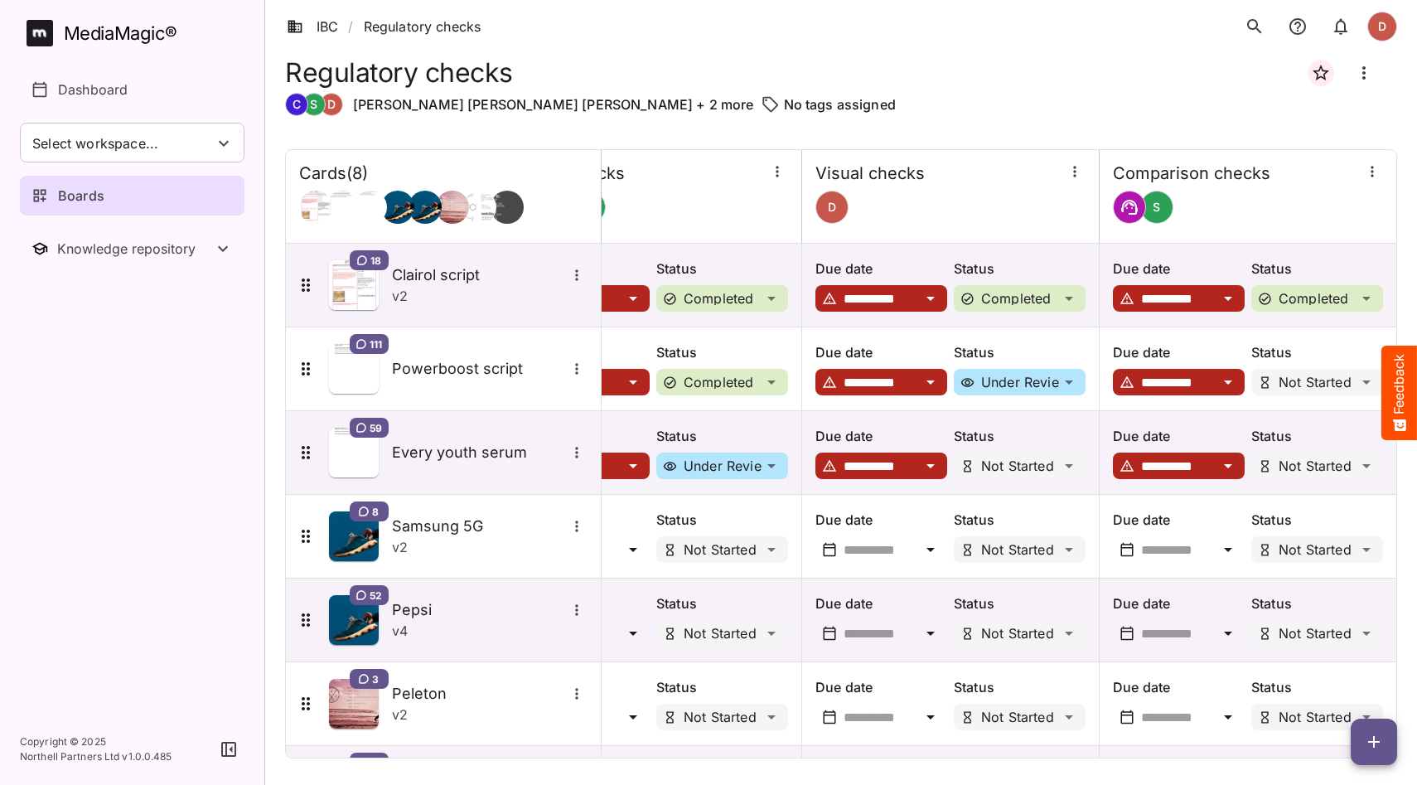
click at [1373, 748] on icon "button" at bounding box center [1374, 742] width 20 height 20
click at [1340, 679] on p "Add new lane" at bounding box center [1332, 672] width 89 height 20
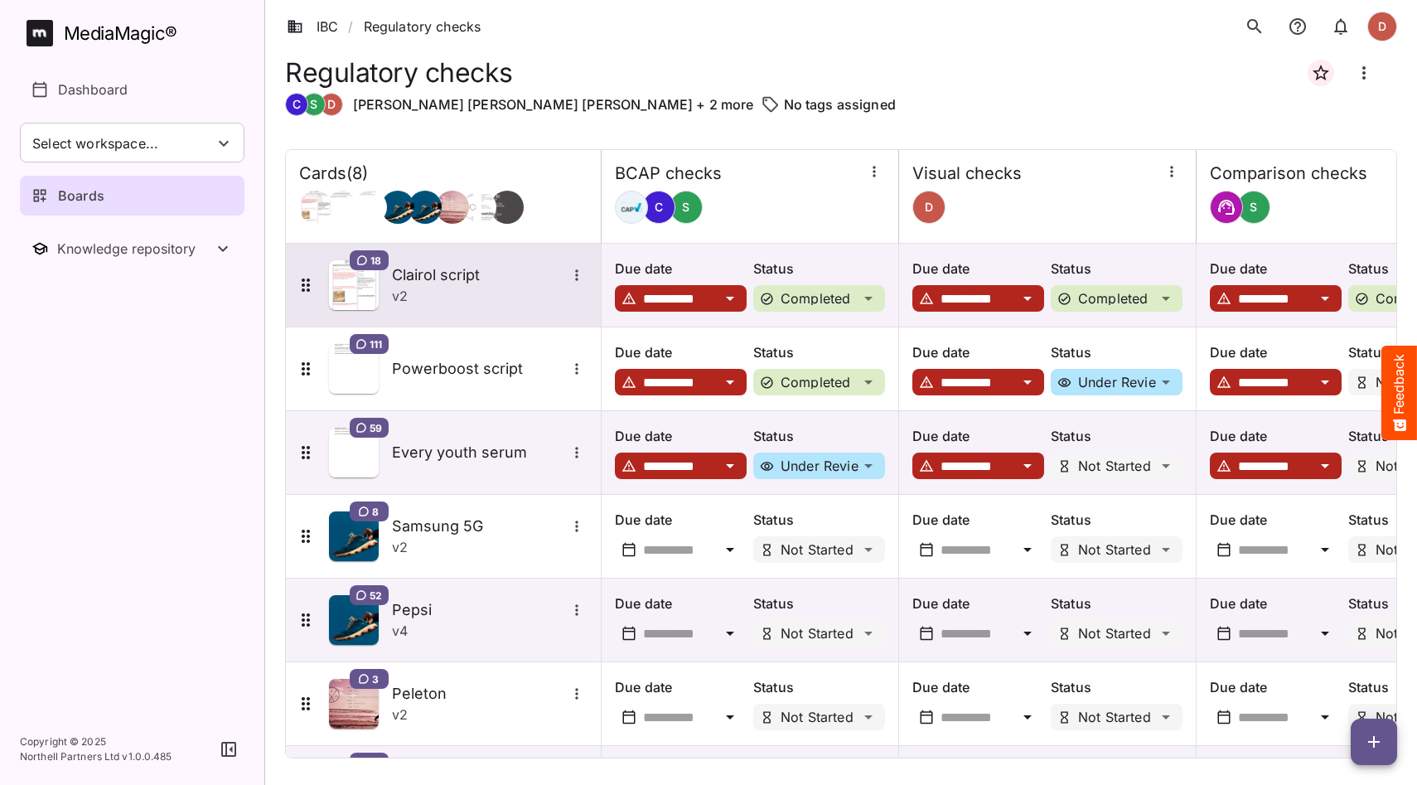
click at [460, 283] on h5 "Clairol script" at bounding box center [479, 275] width 174 height 20
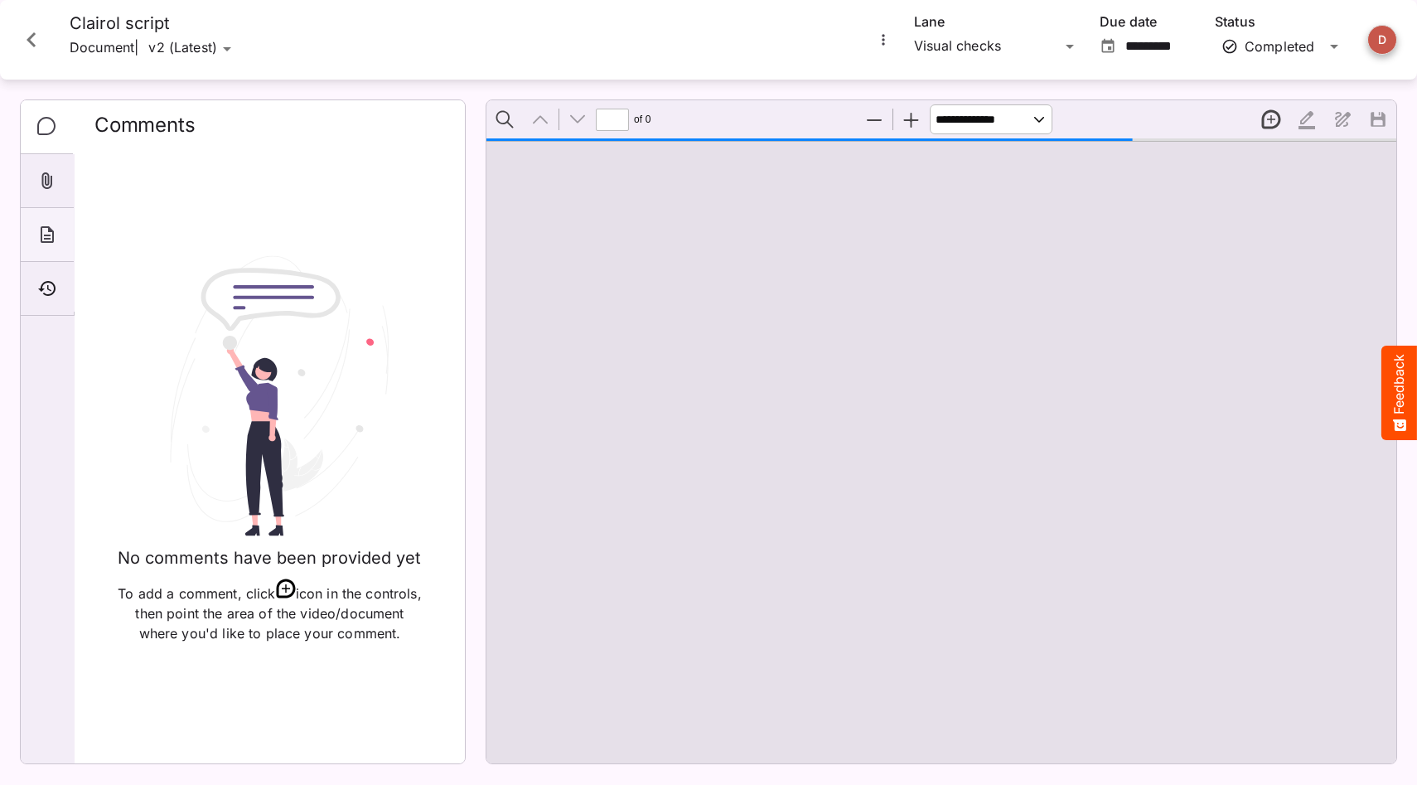
type input "*"
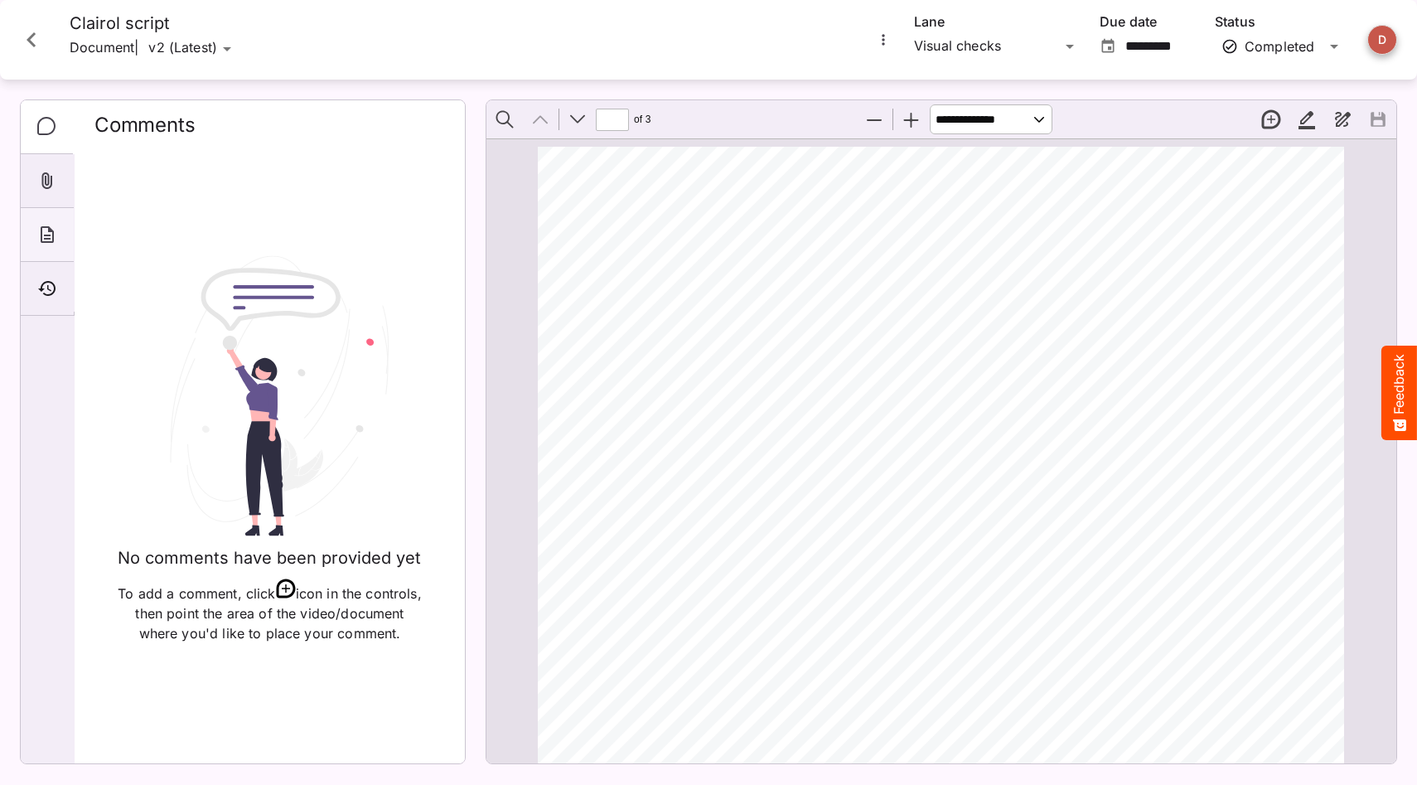
scroll to position [8, 0]
click at [47, 249] on div "About" at bounding box center [47, 235] width 53 height 54
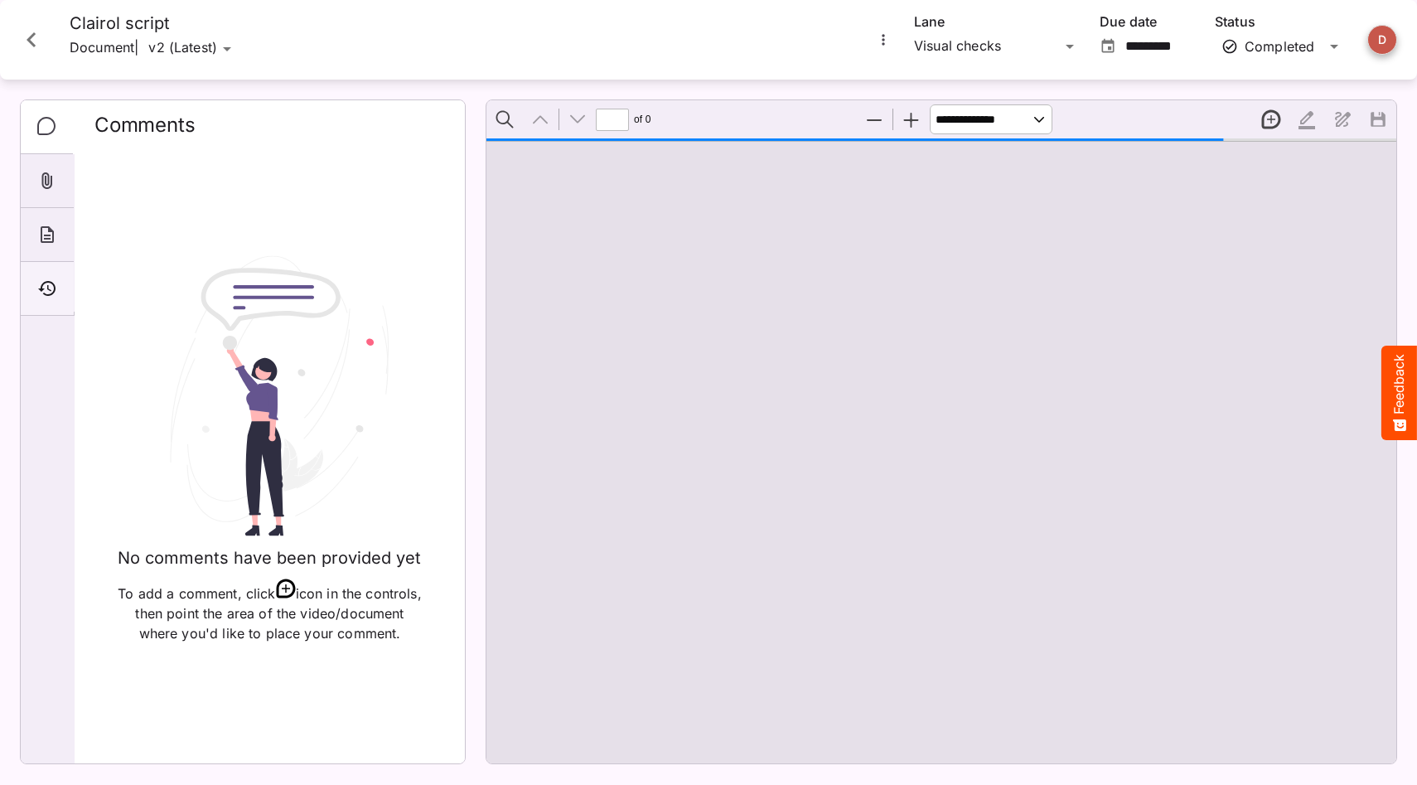
type input "*"
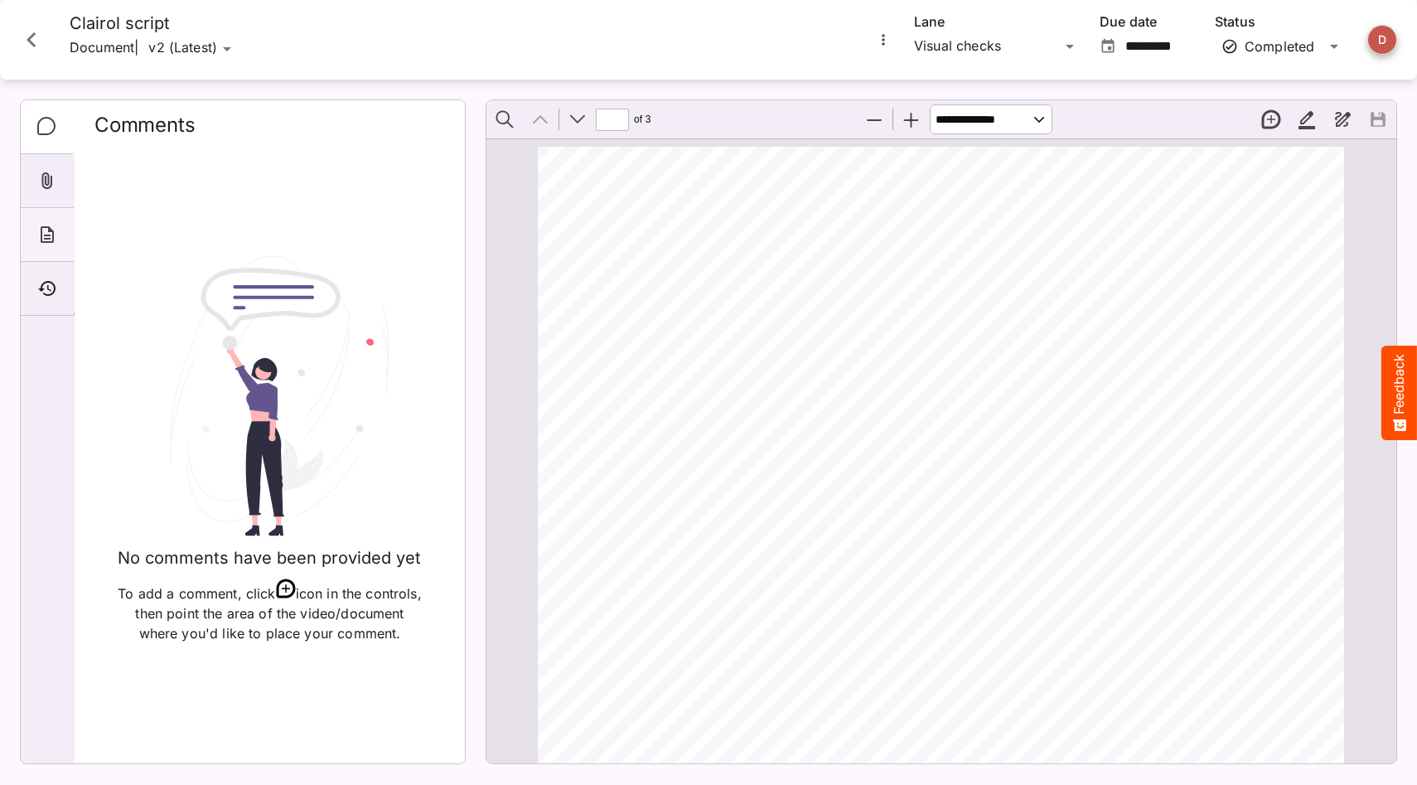
scroll to position [8, 0]
click at [51, 244] on div "About" at bounding box center [47, 235] width 53 height 54
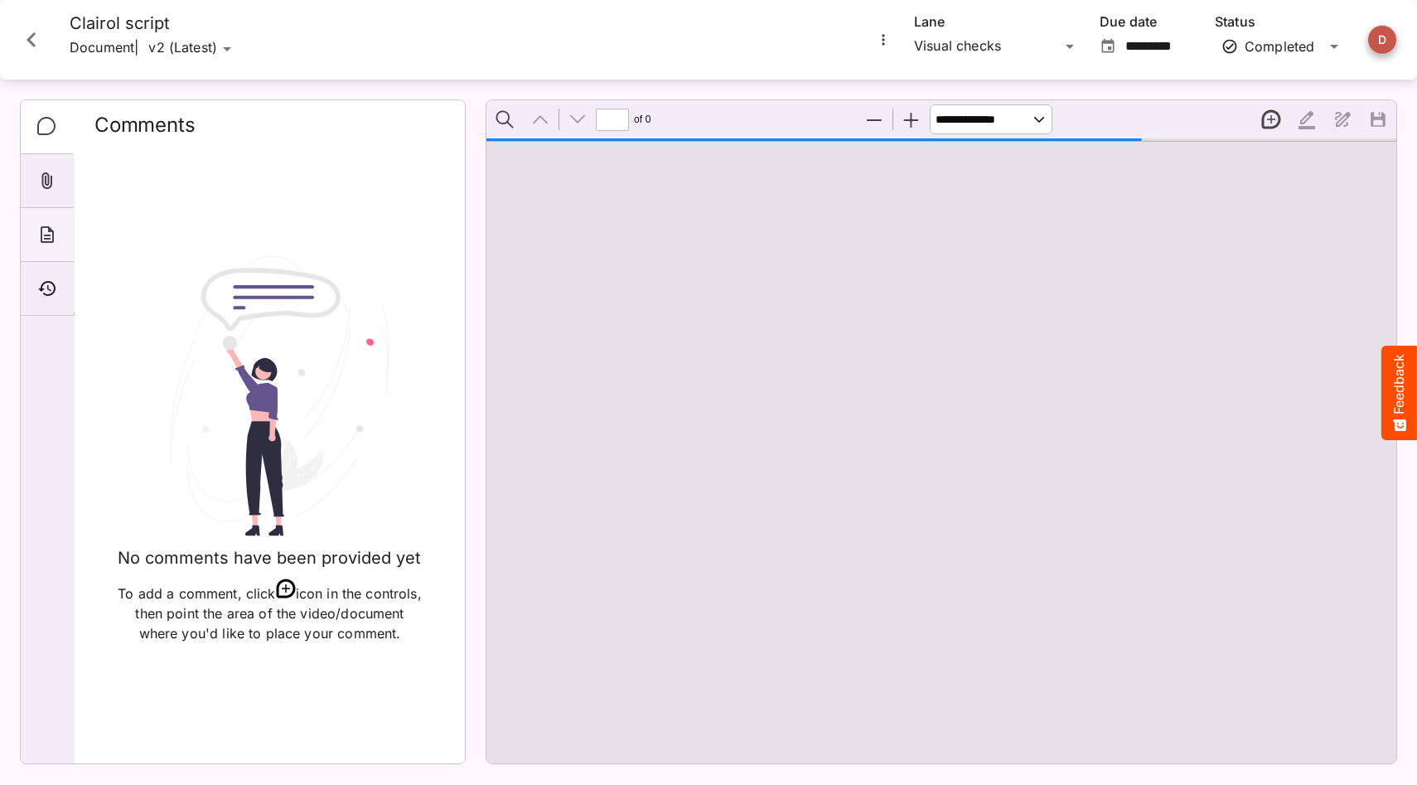
type input "*"
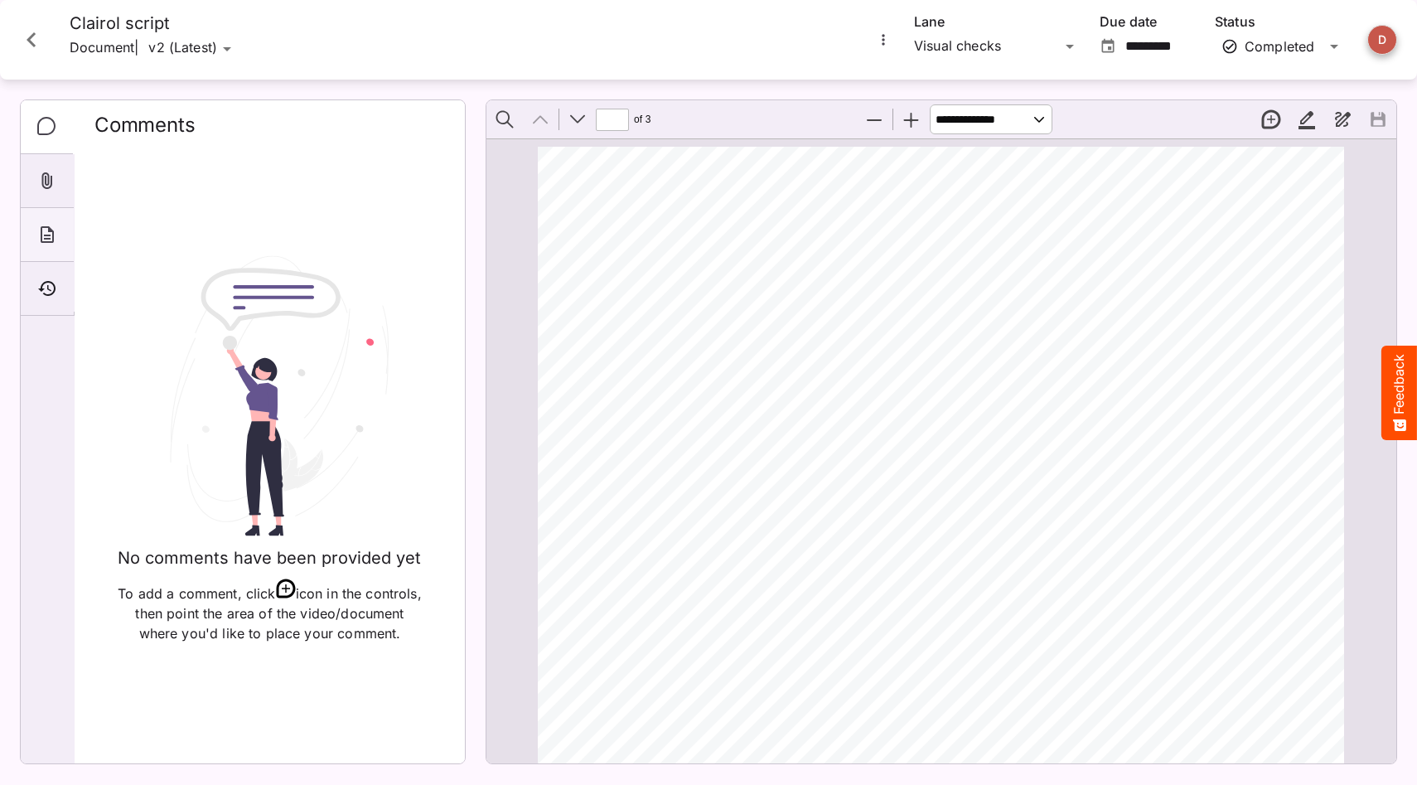
scroll to position [8, 0]
click at [46, 244] on div "About" at bounding box center [47, 235] width 53 height 54
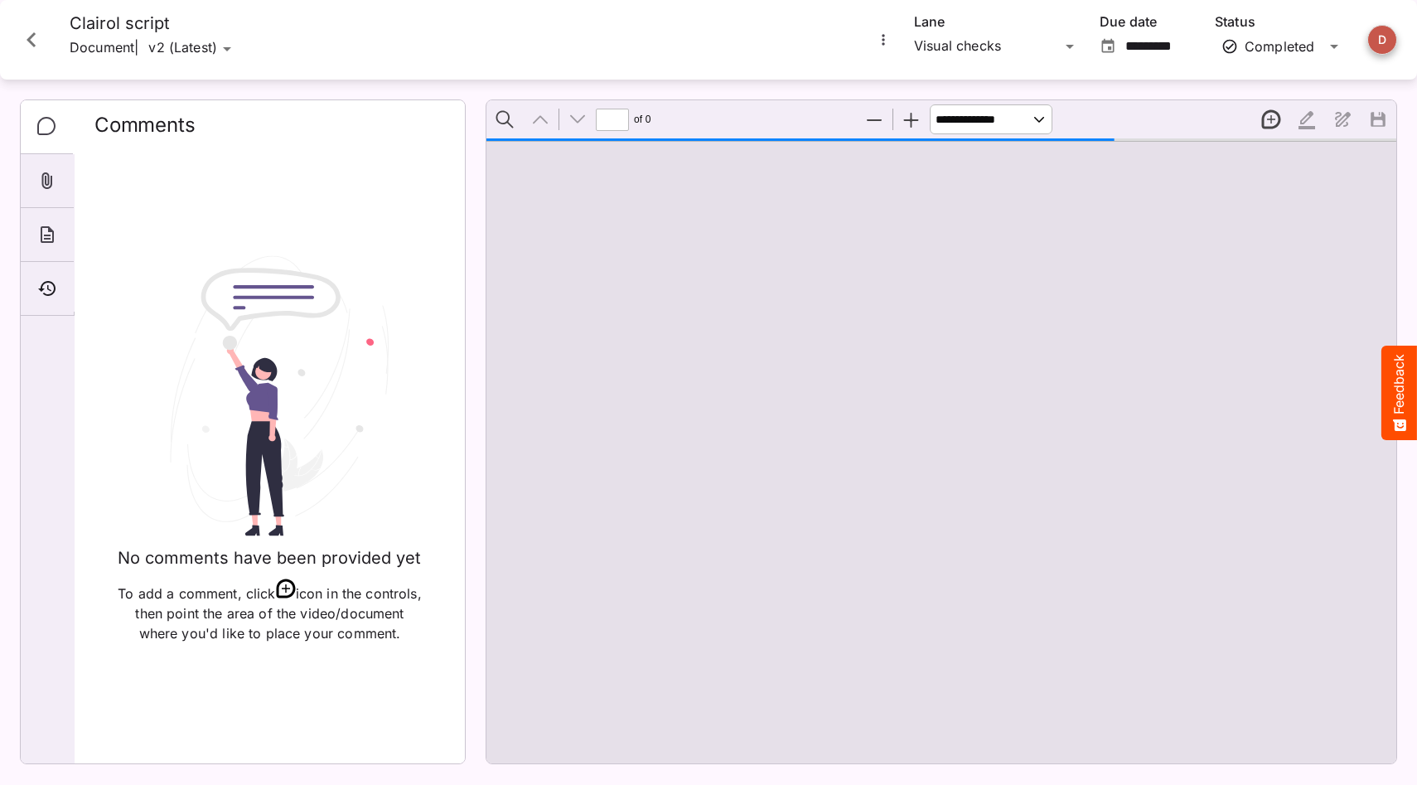
type input "*"
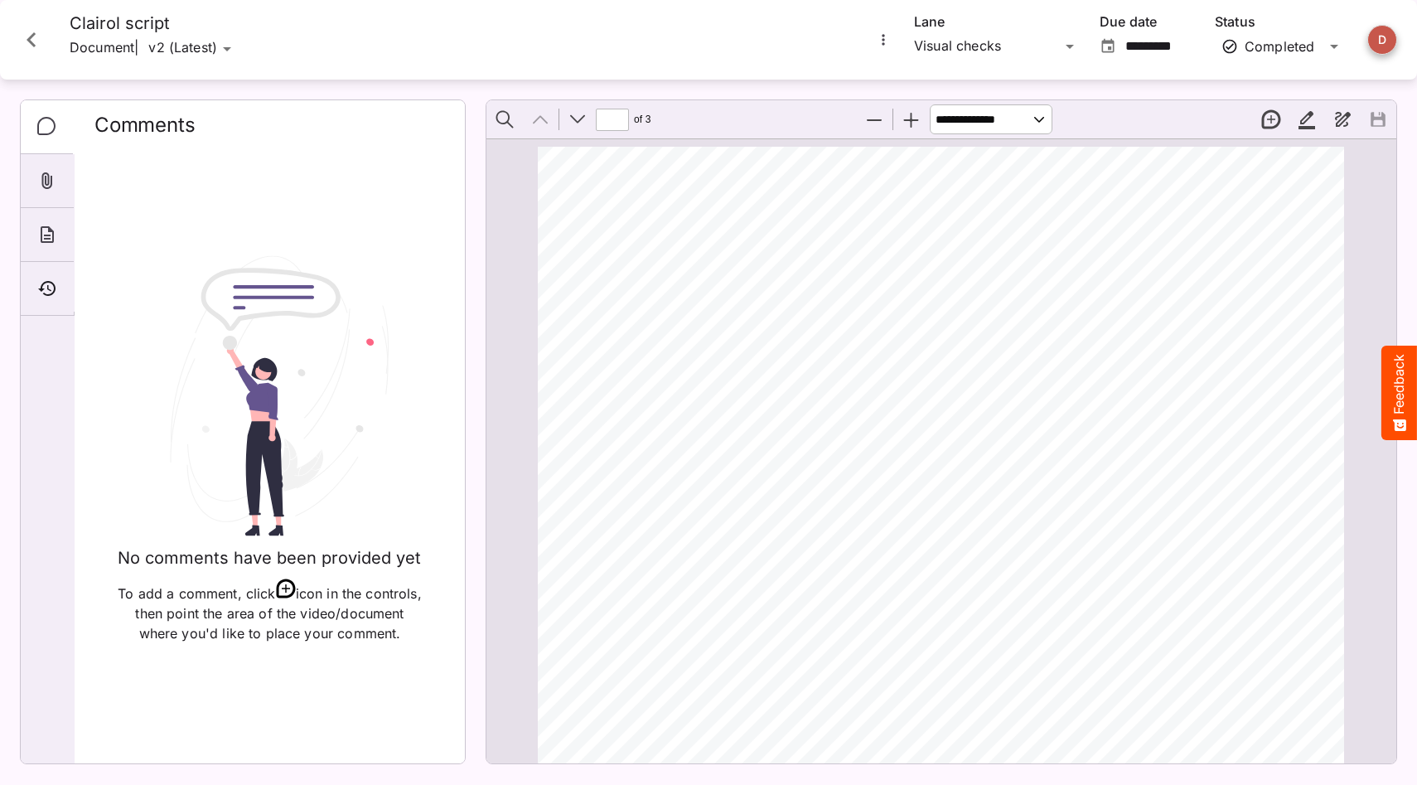
scroll to position [8, 0]
click at [38, 38] on icon "Close card" at bounding box center [32, 40] width 30 height 30
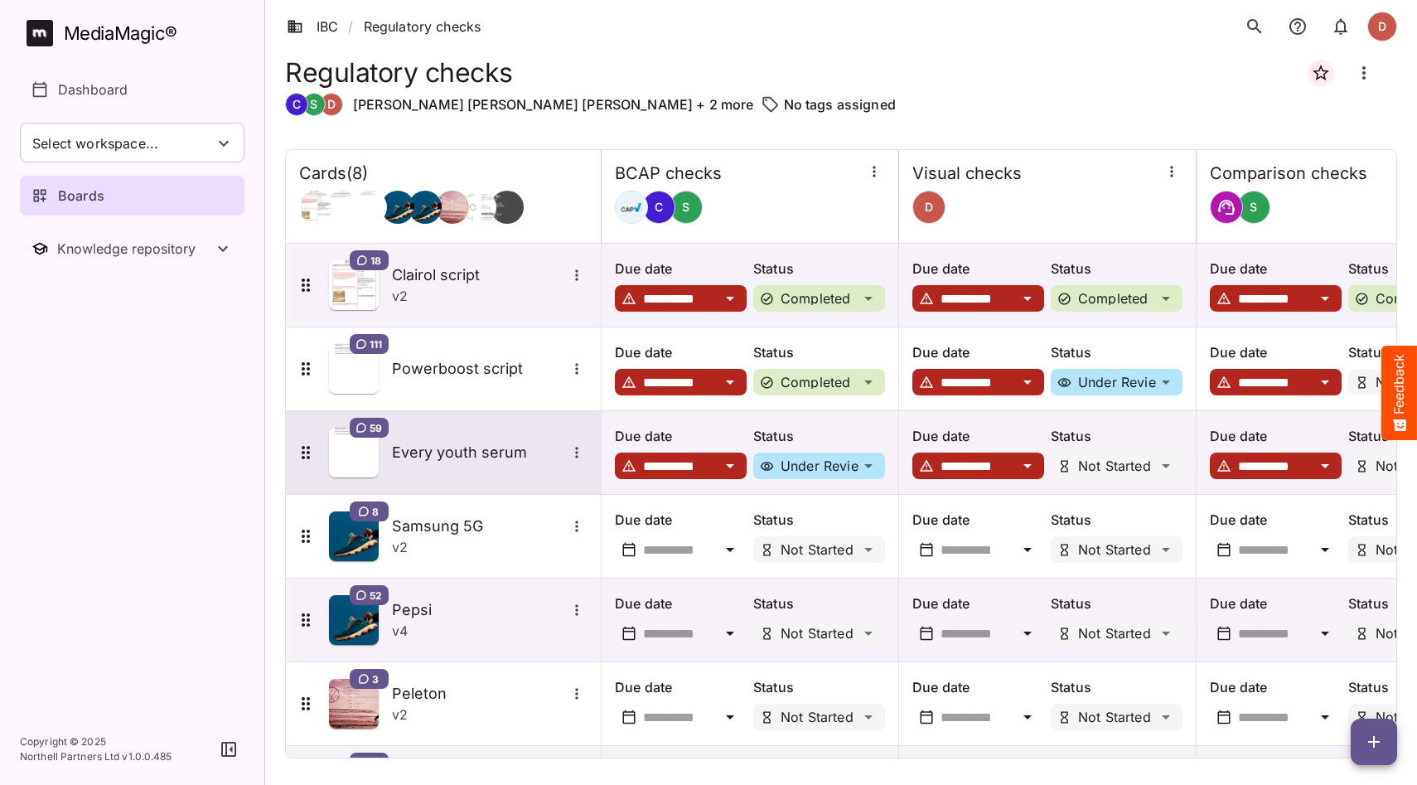
click at [462, 446] on h5 "Every youth serum" at bounding box center [479, 453] width 174 height 20
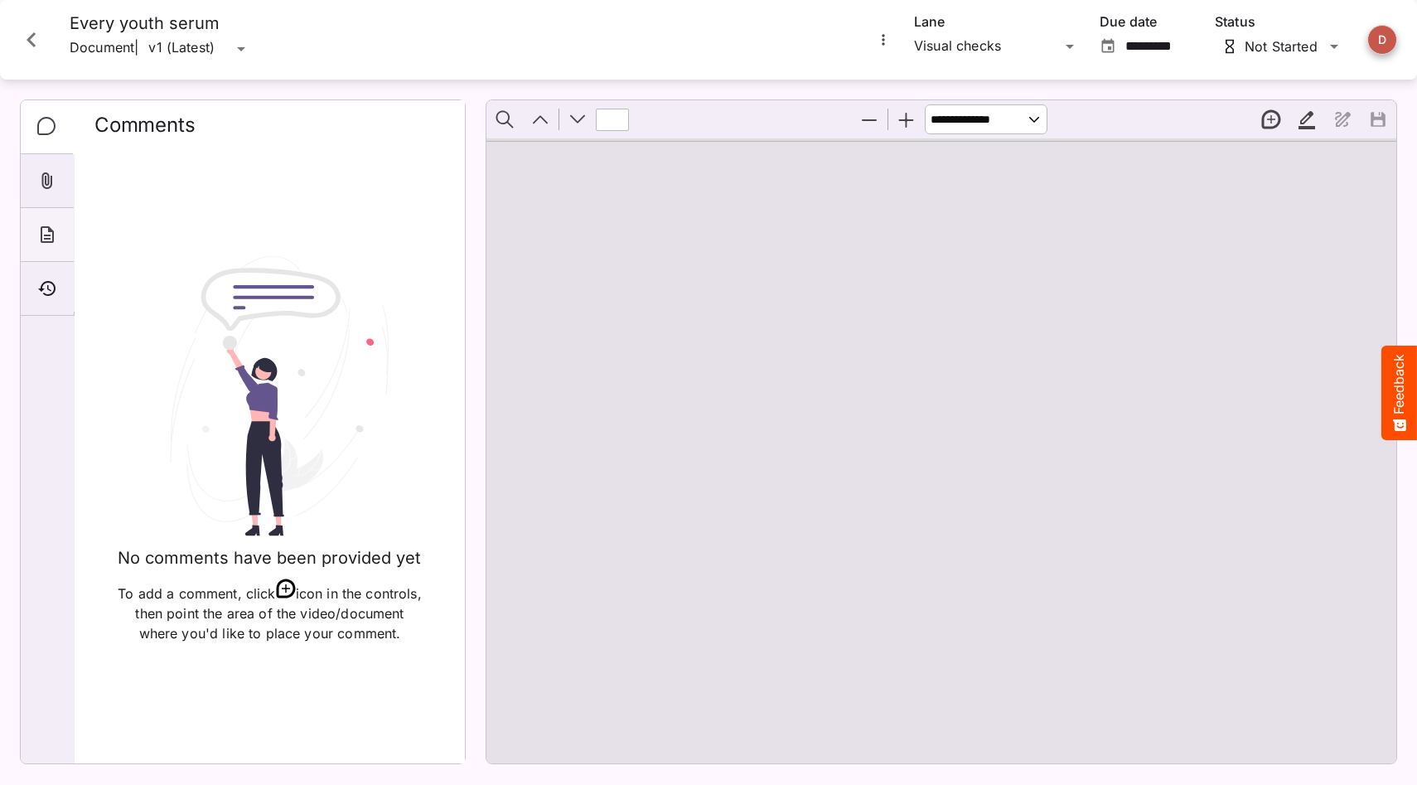
click at [68, 233] on div "About" at bounding box center [47, 235] width 53 height 54
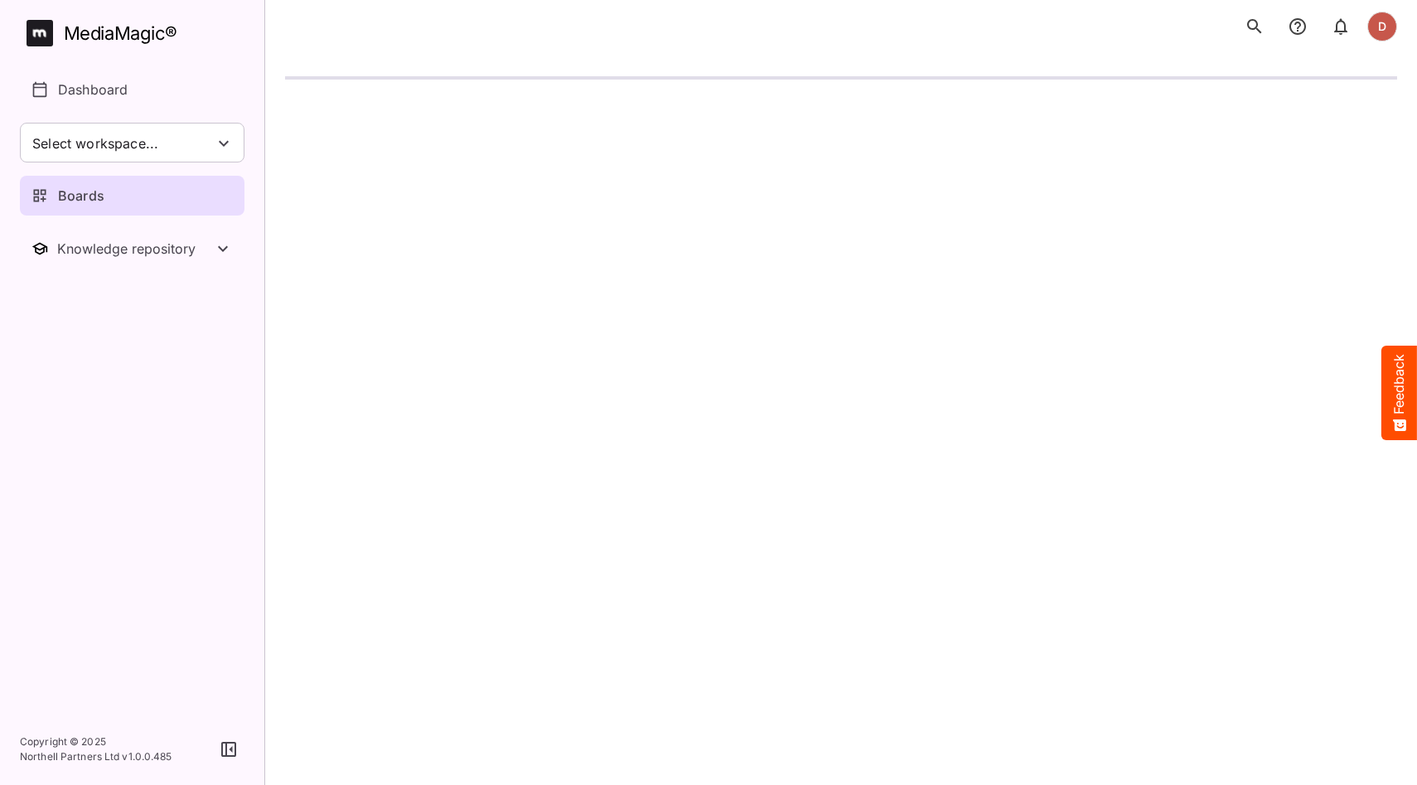
click at [225, 752] on icon "button" at bounding box center [228, 749] width 15 height 15
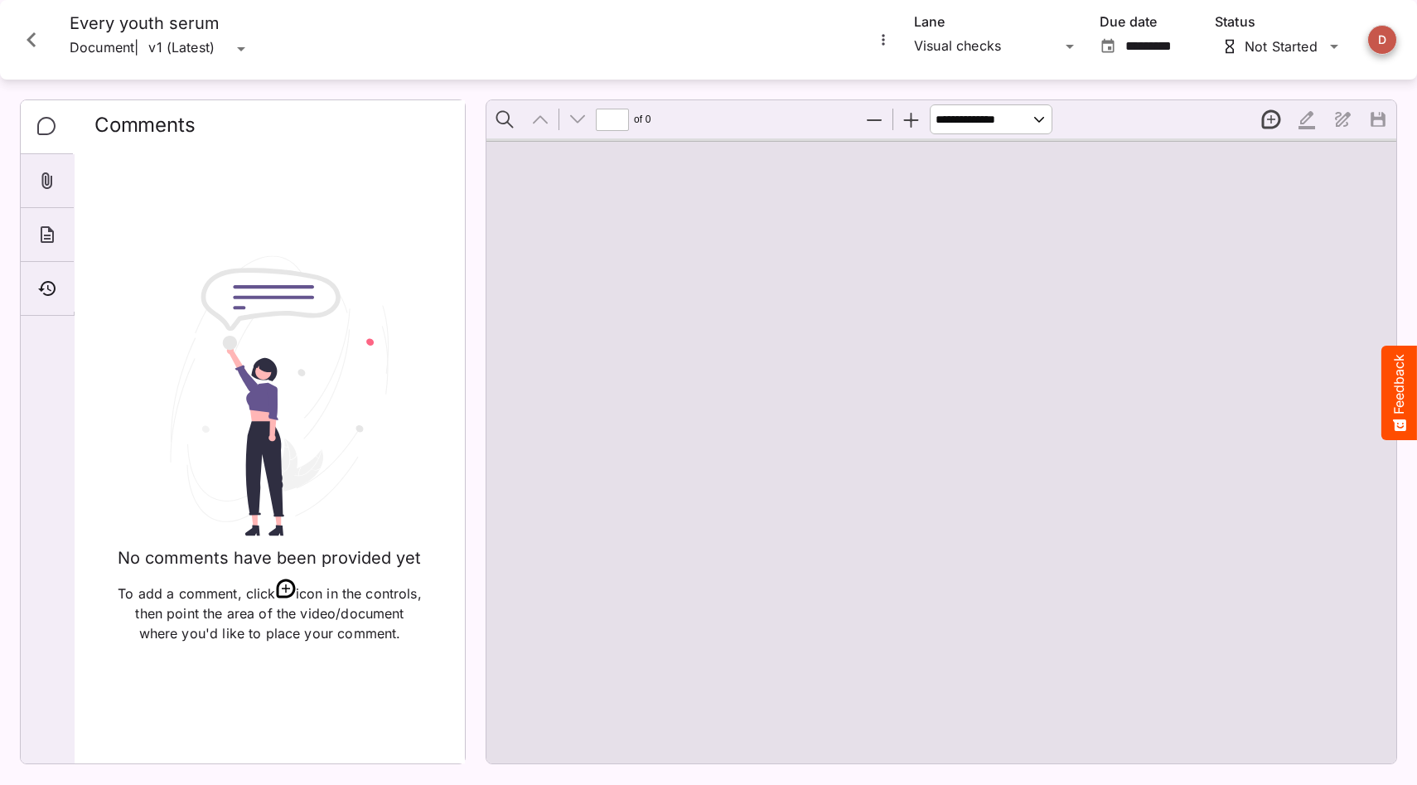
type input "*"
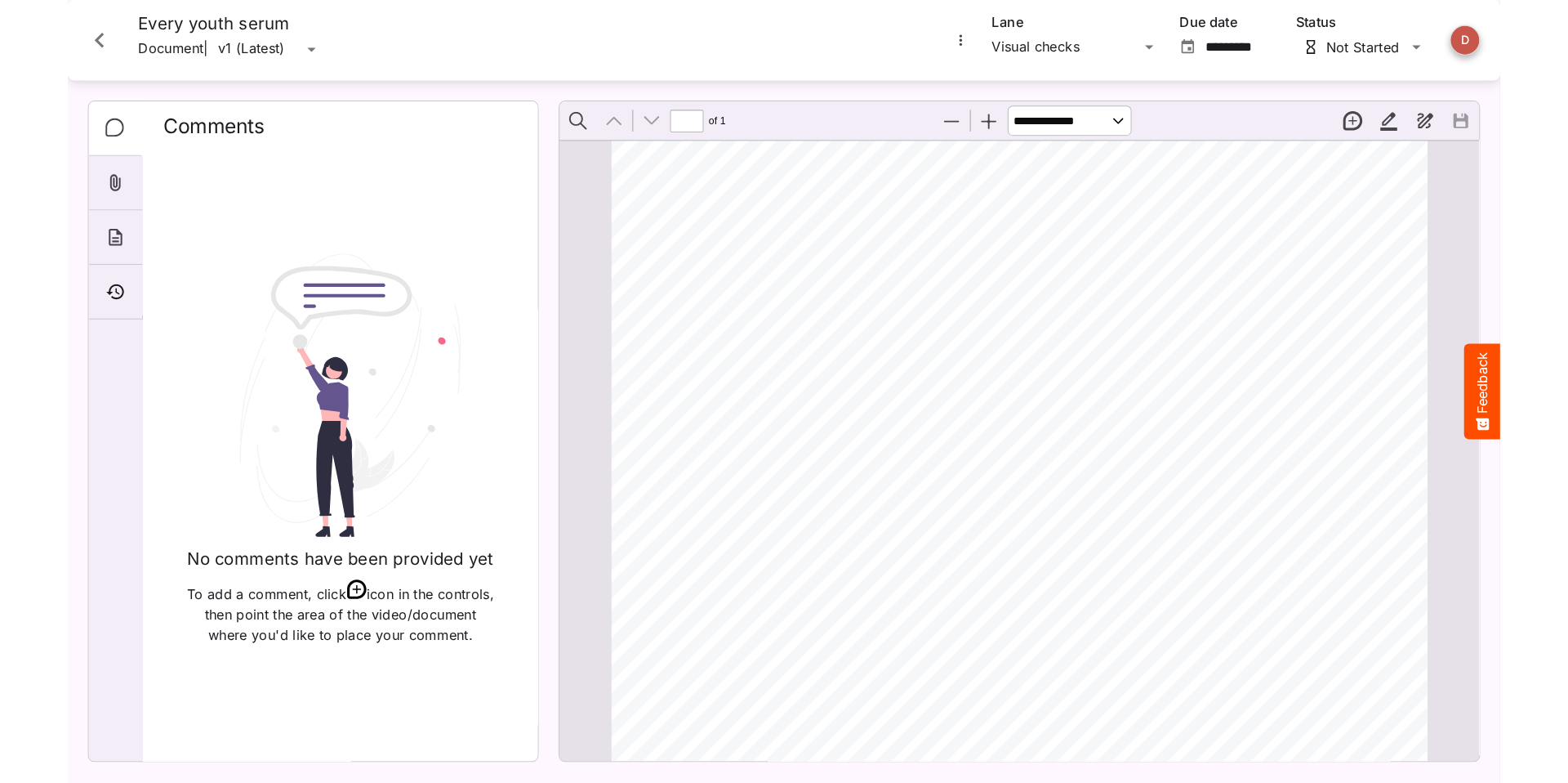
scroll to position [8, 0]
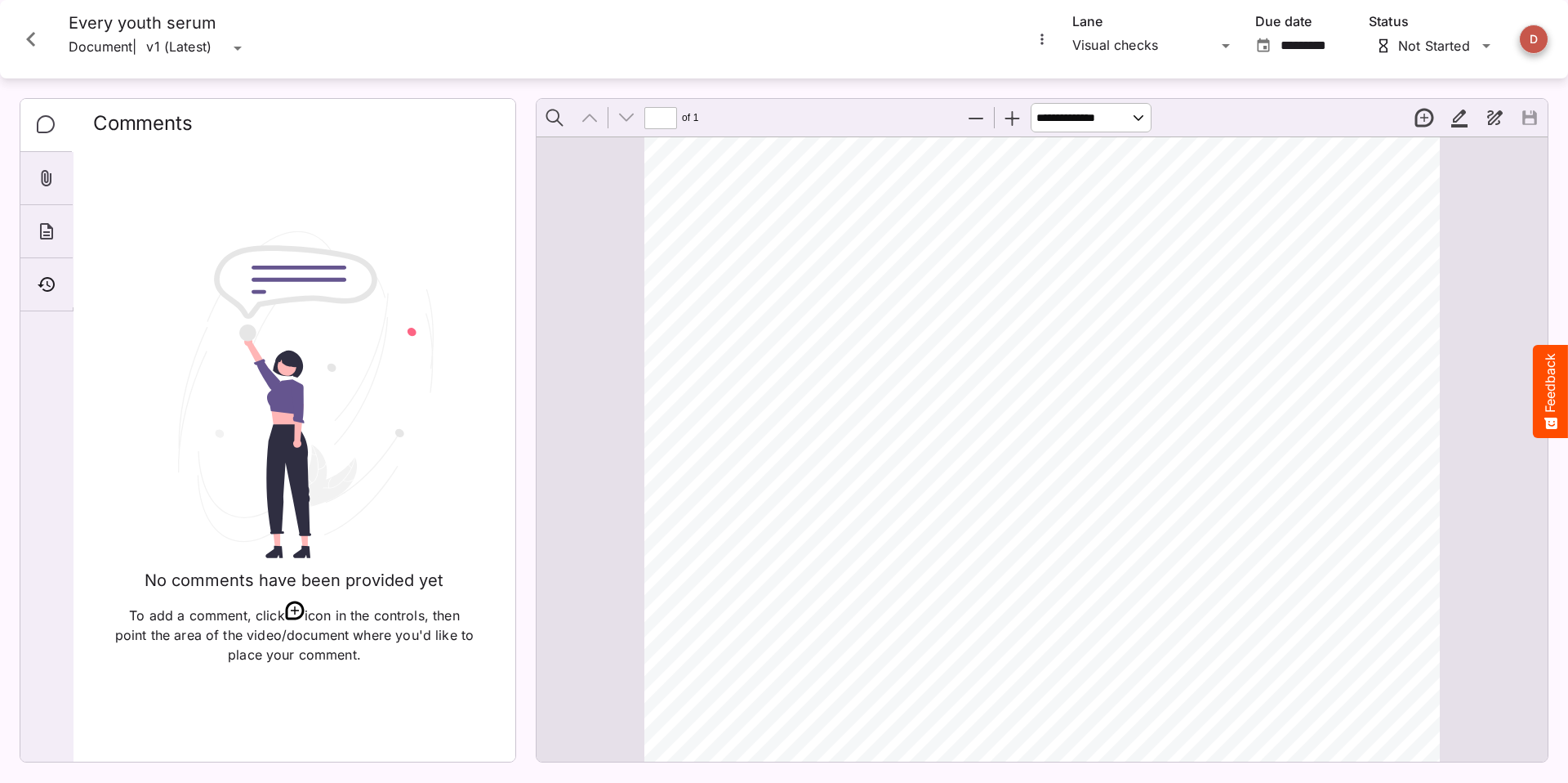
click at [30, 36] on icon "Close card" at bounding box center [31, 38] width 9 height 15
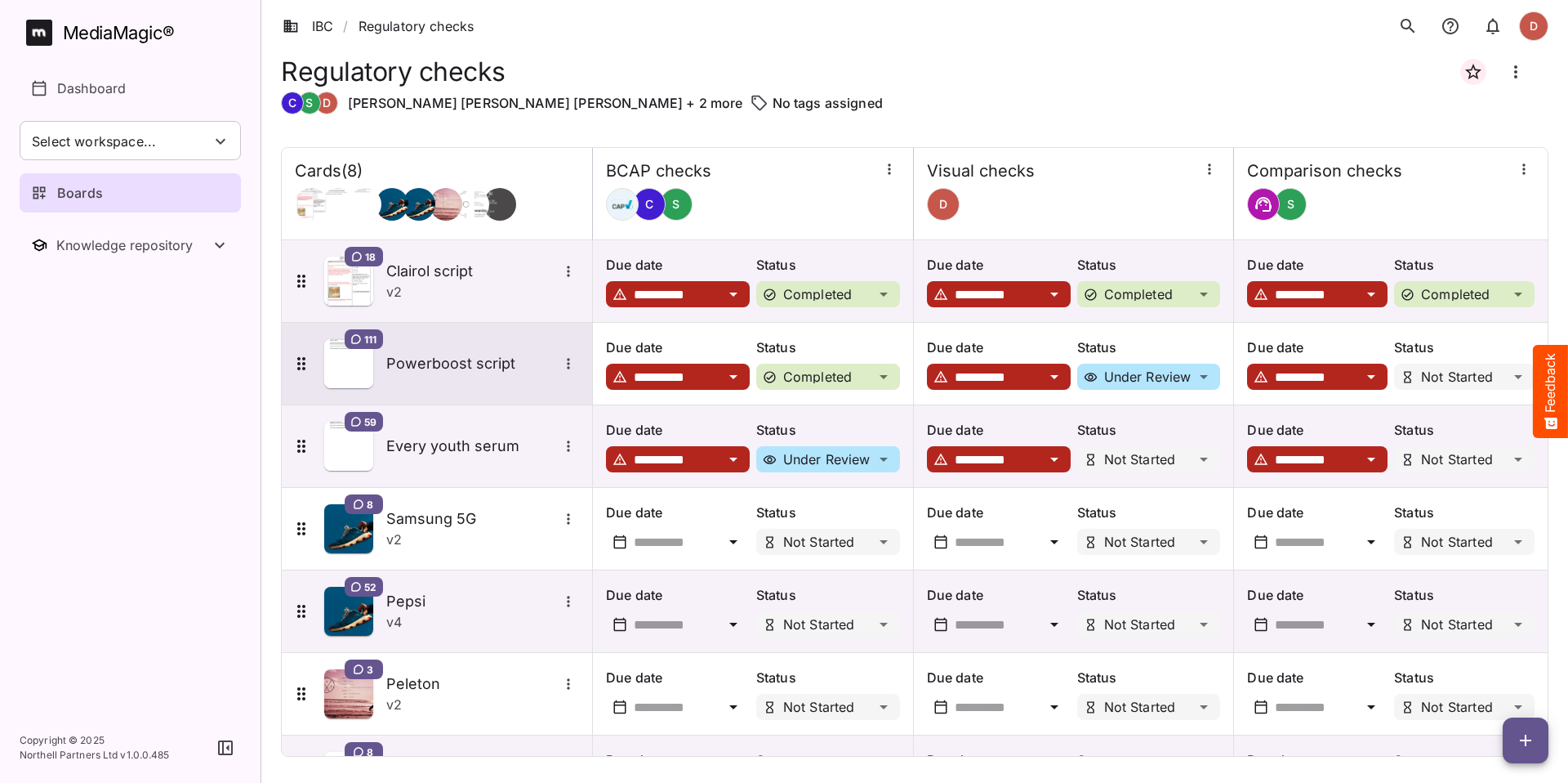
scroll to position [3, 0]
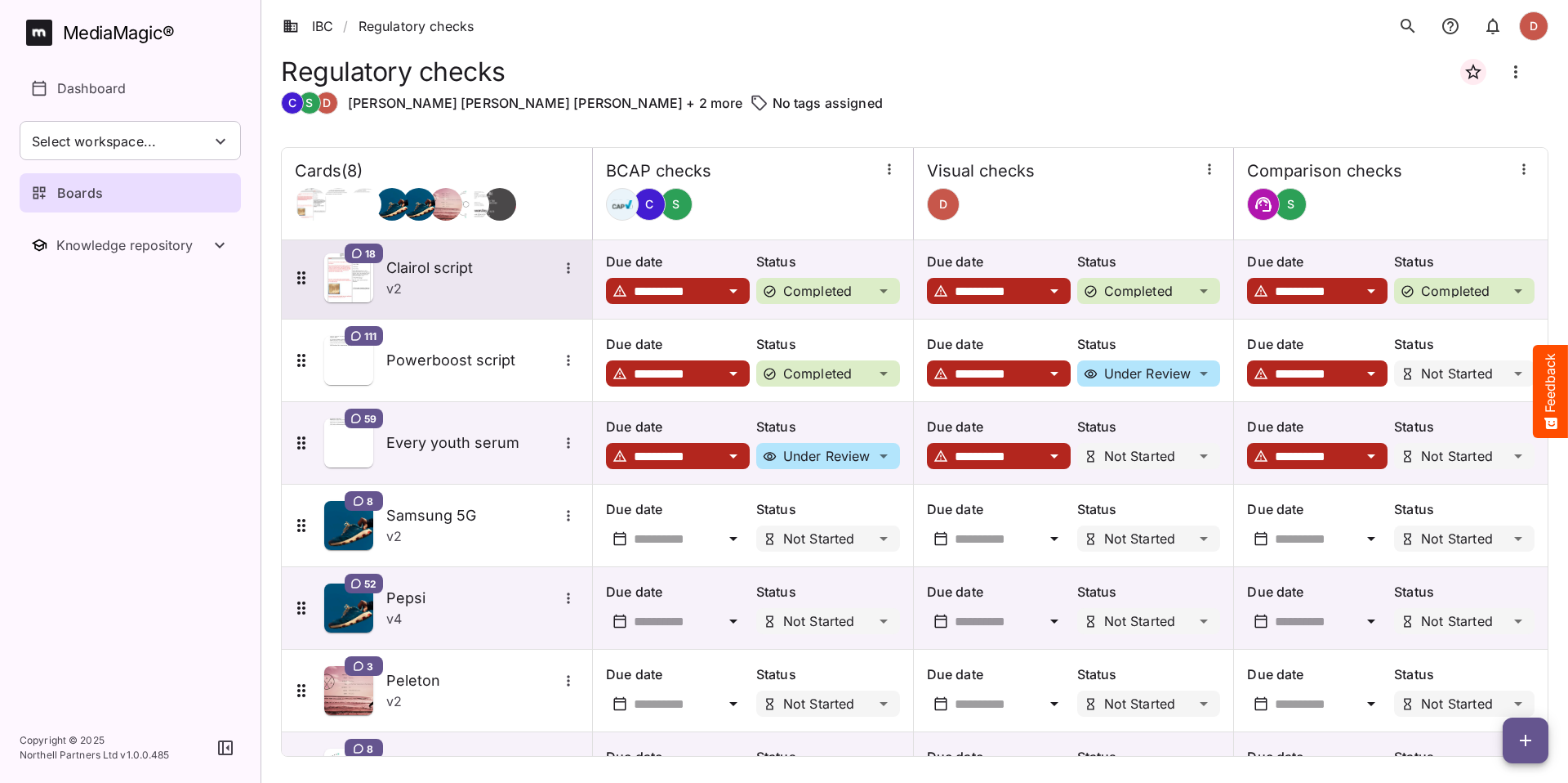
click at [413, 269] on h5 "Clairol script" at bounding box center [472, 268] width 171 height 20
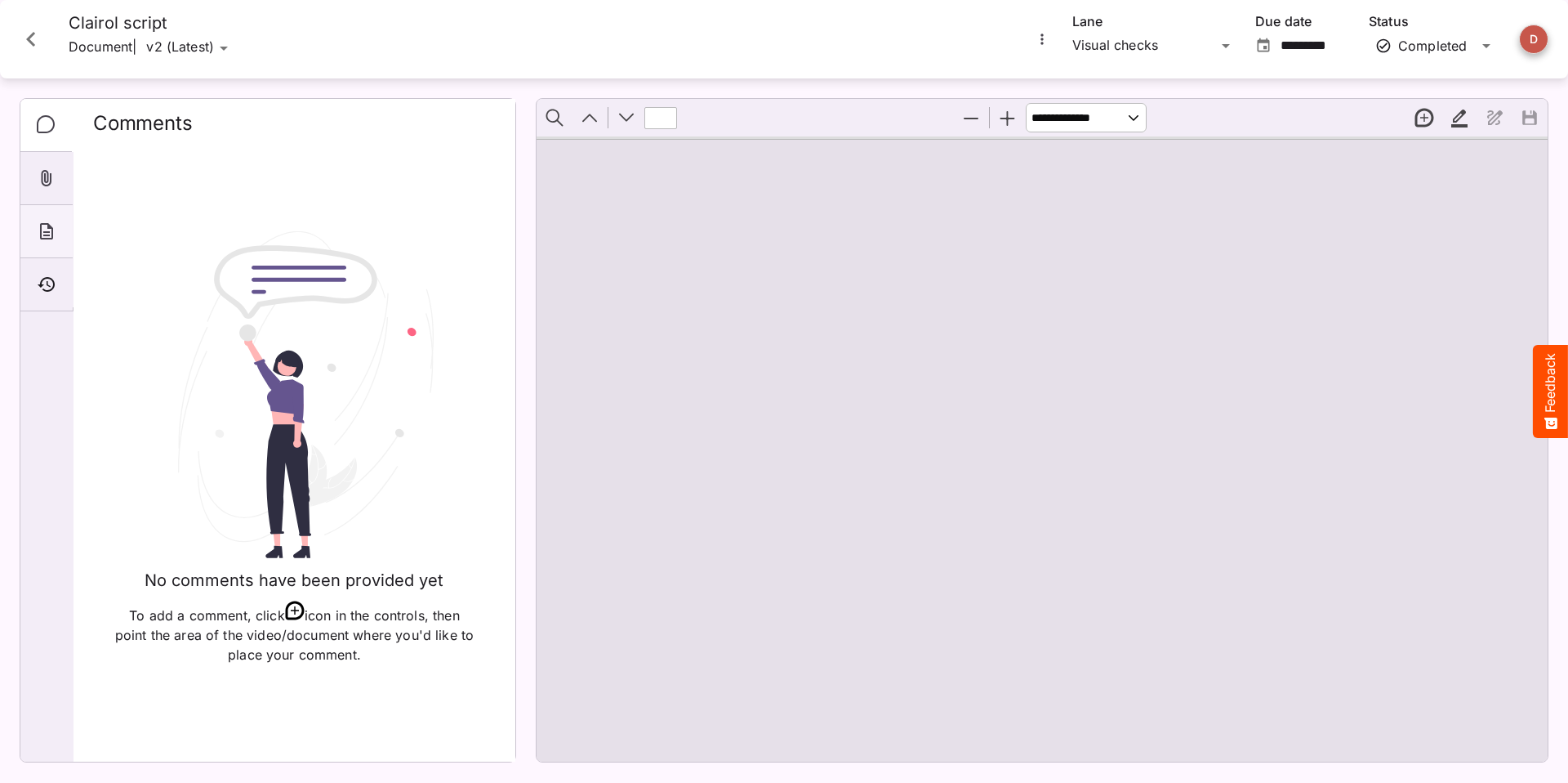
click at [67, 244] on div "About" at bounding box center [46, 232] width 52 height 53
type input "*"
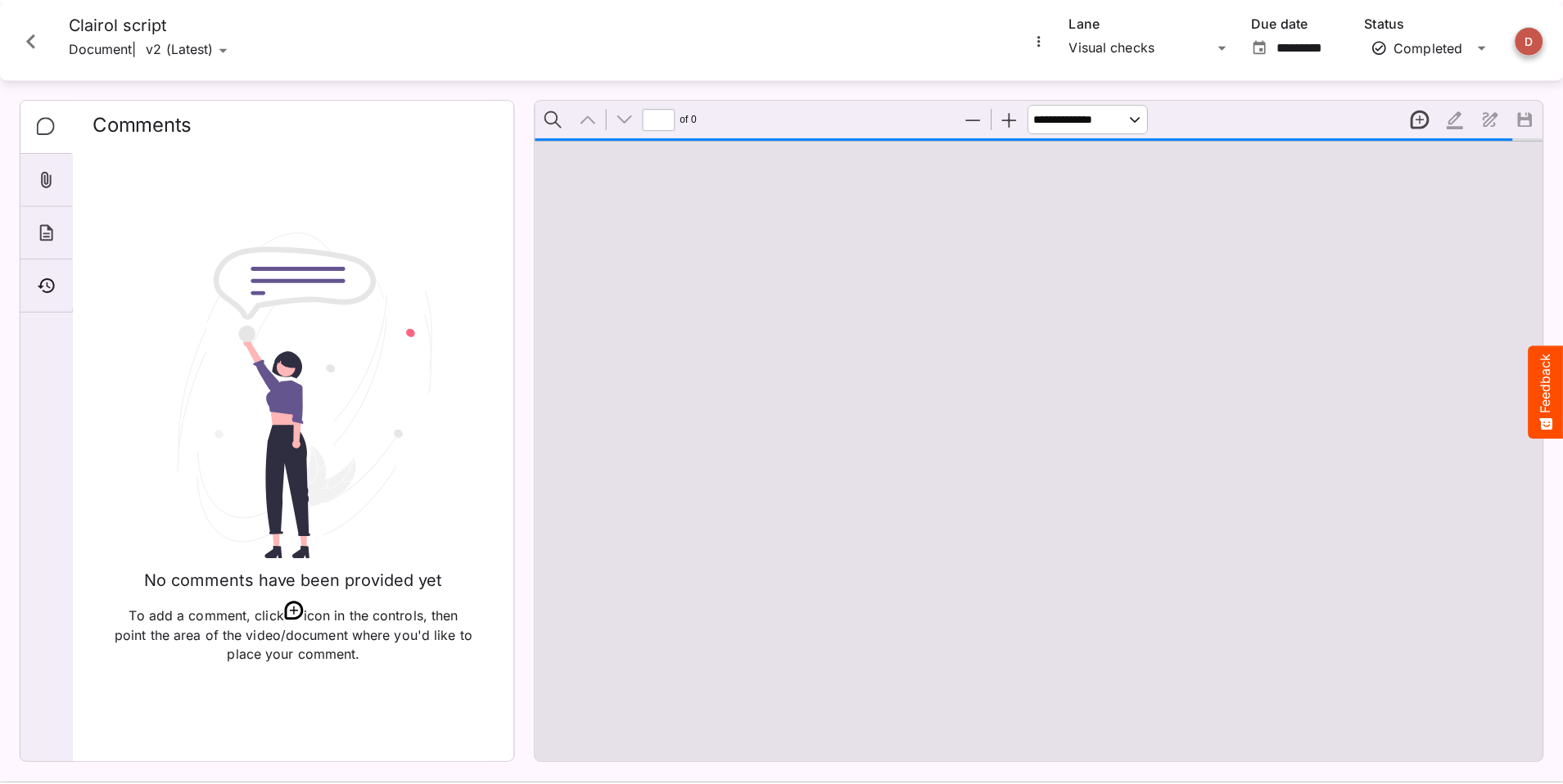
scroll to position [8, 0]
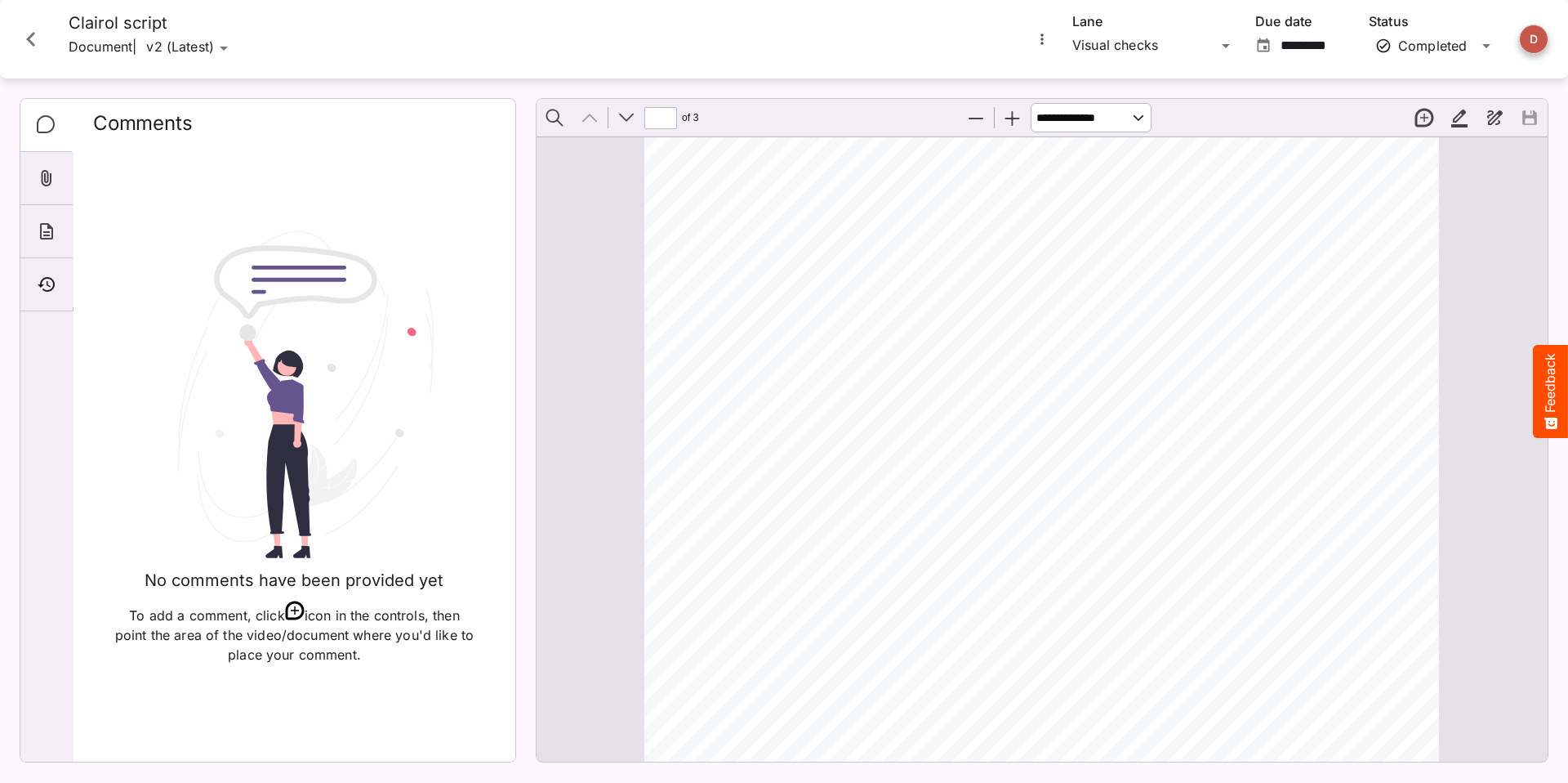
click at [40, 52] on icon "Close card" at bounding box center [32, 39] width 30 height 30
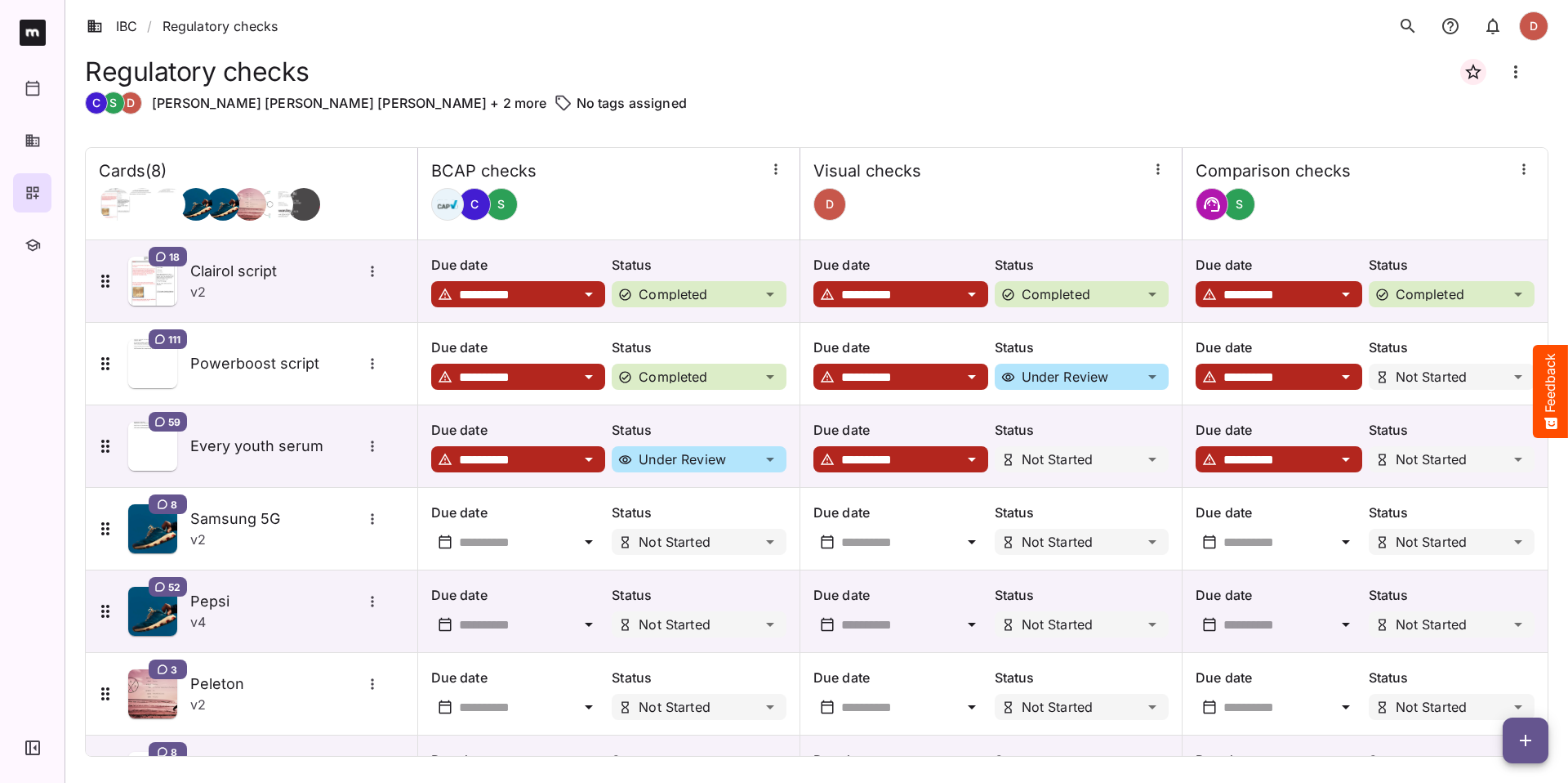
click at [27, 747] on icon "button" at bounding box center [33, 747] width 15 height 15
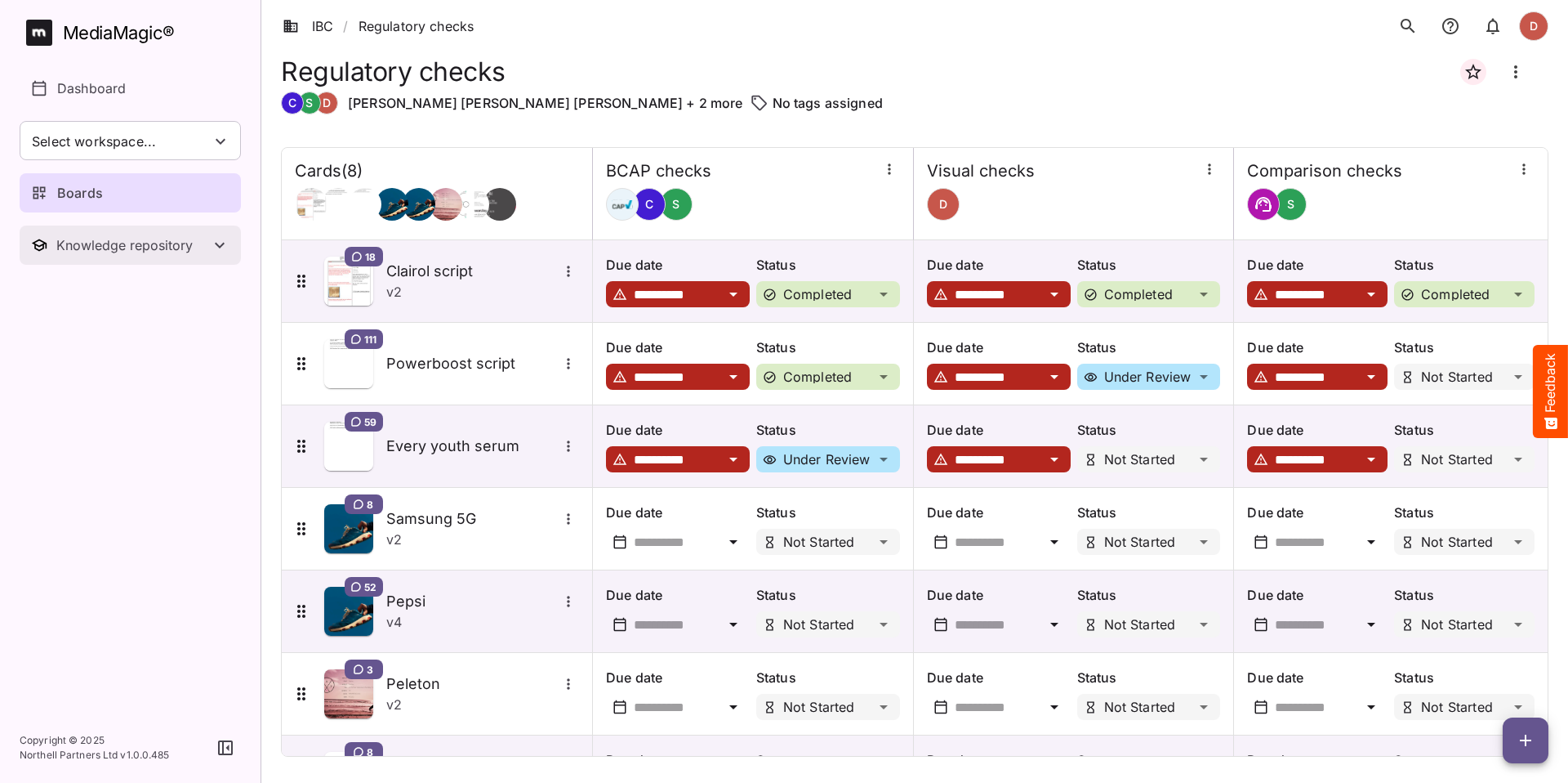
click at [203, 239] on div "Knowledge repository" at bounding box center [133, 245] width 154 height 17
click at [116, 235] on button "Knowledge repository" at bounding box center [130, 246] width 222 height 39
click at [194, 249] on div "Knowledge repository" at bounding box center [133, 245] width 154 height 17
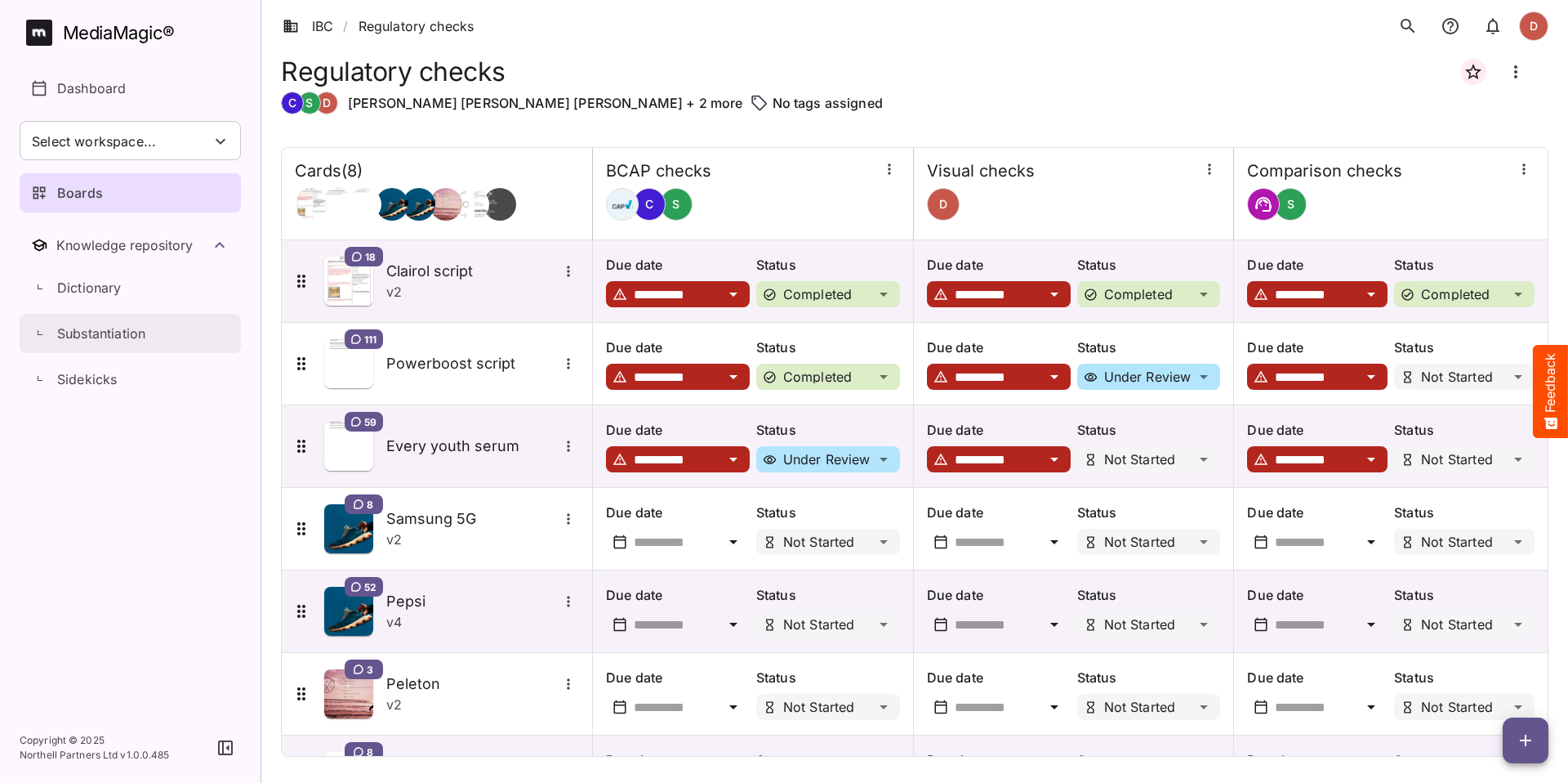
click at [112, 329] on p "Substantiation" at bounding box center [101, 333] width 88 height 20
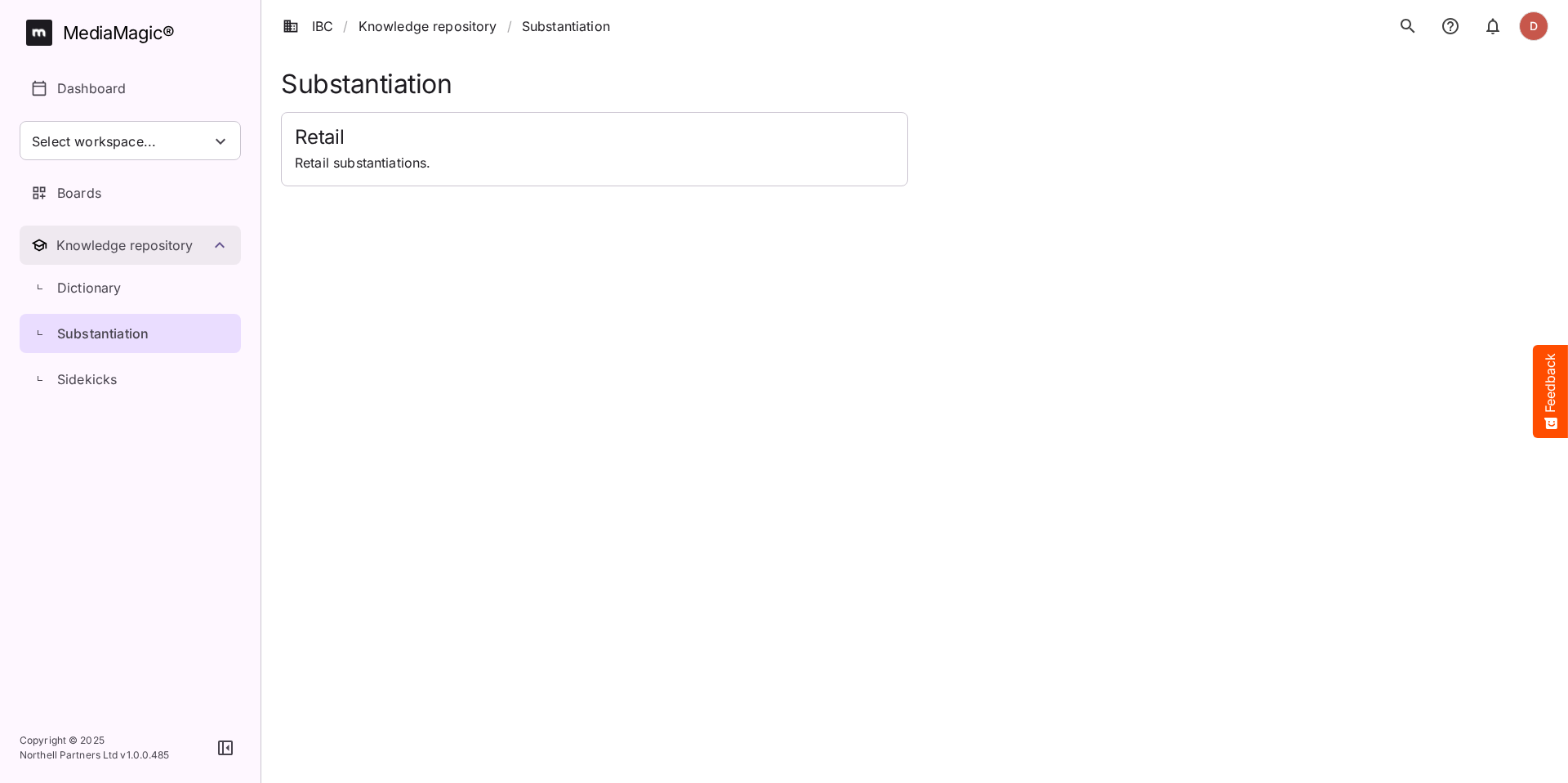
click at [133, 252] on div "Knowledge repository" at bounding box center [133, 245] width 154 height 17
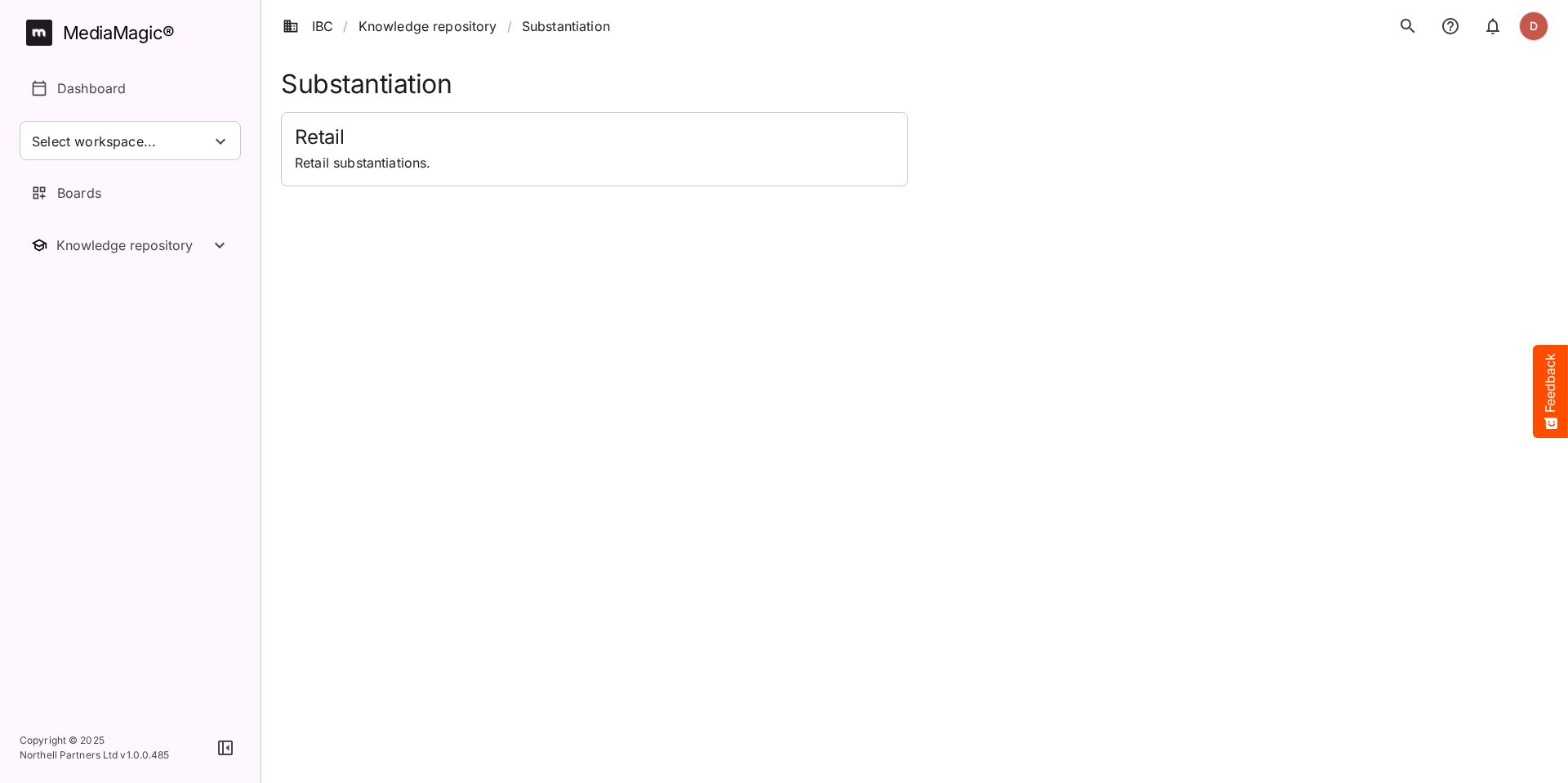
click at [331, 174] on div "Retail Retail substantiations." at bounding box center [594, 149] width 626 height 73
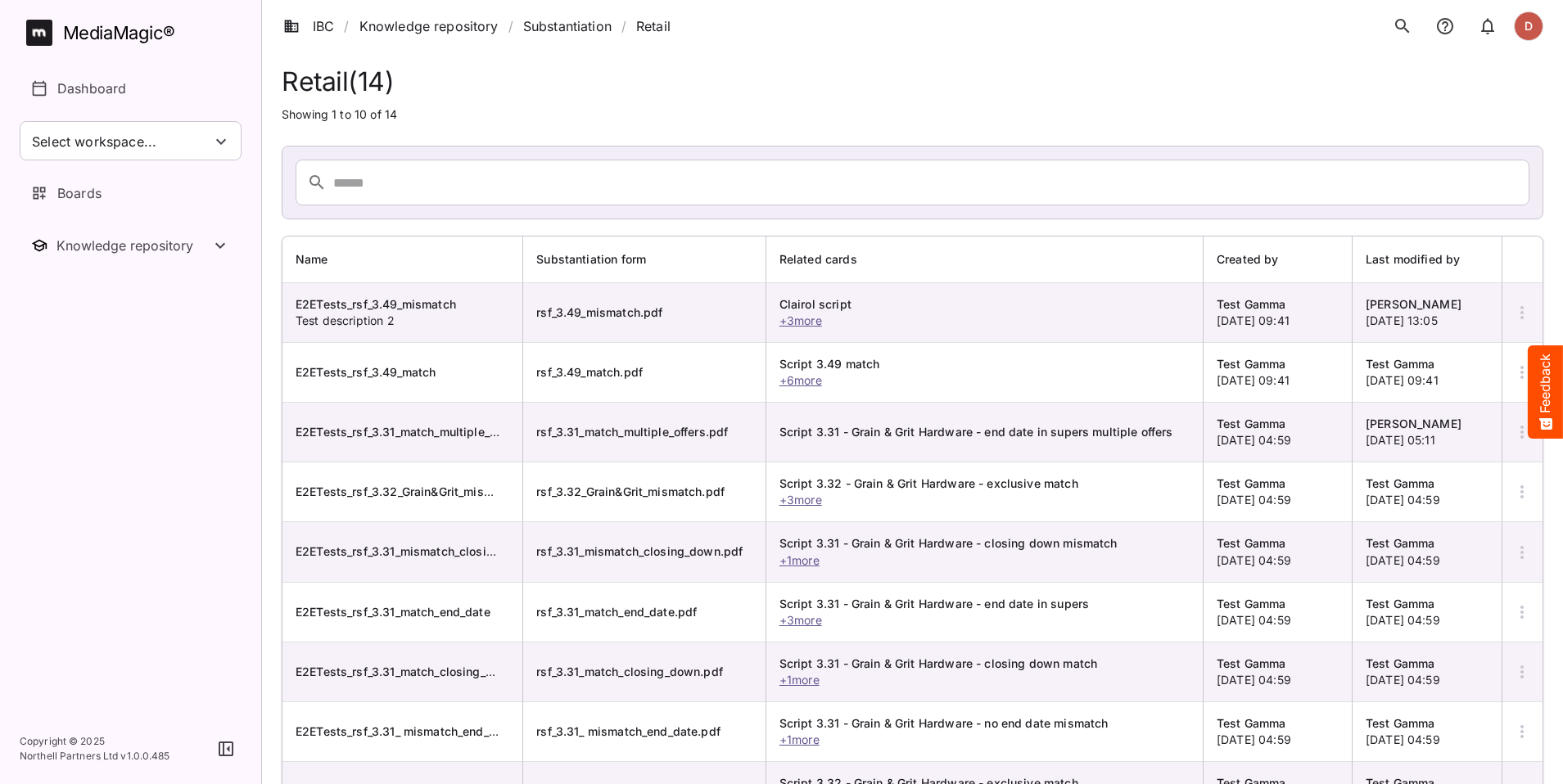
scroll to position [3, 0]
click at [1514, 316] on icon "button" at bounding box center [1522, 312] width 20 height 20
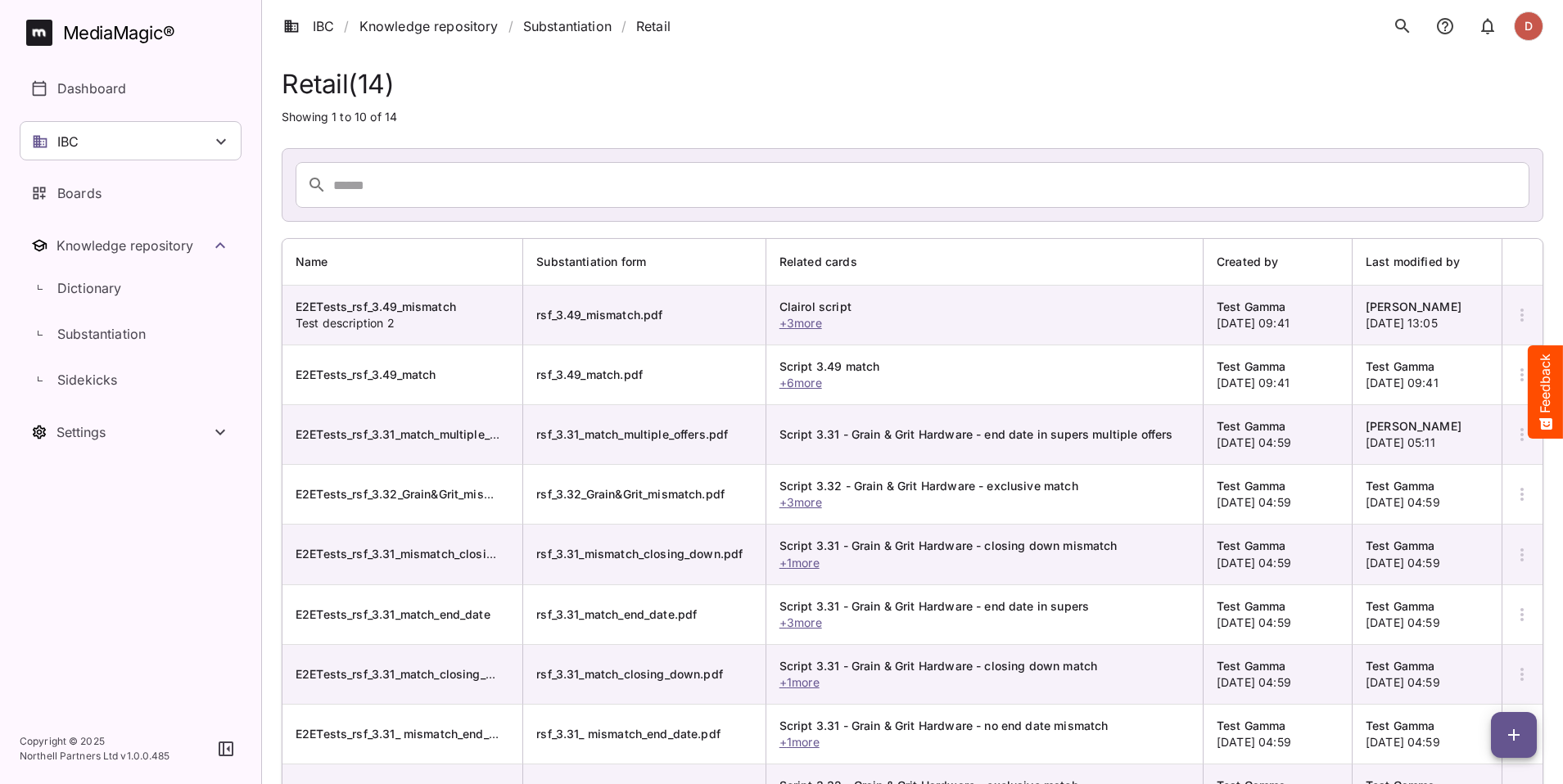
click at [1514, 726] on icon "button" at bounding box center [1514, 735] width 20 height 20
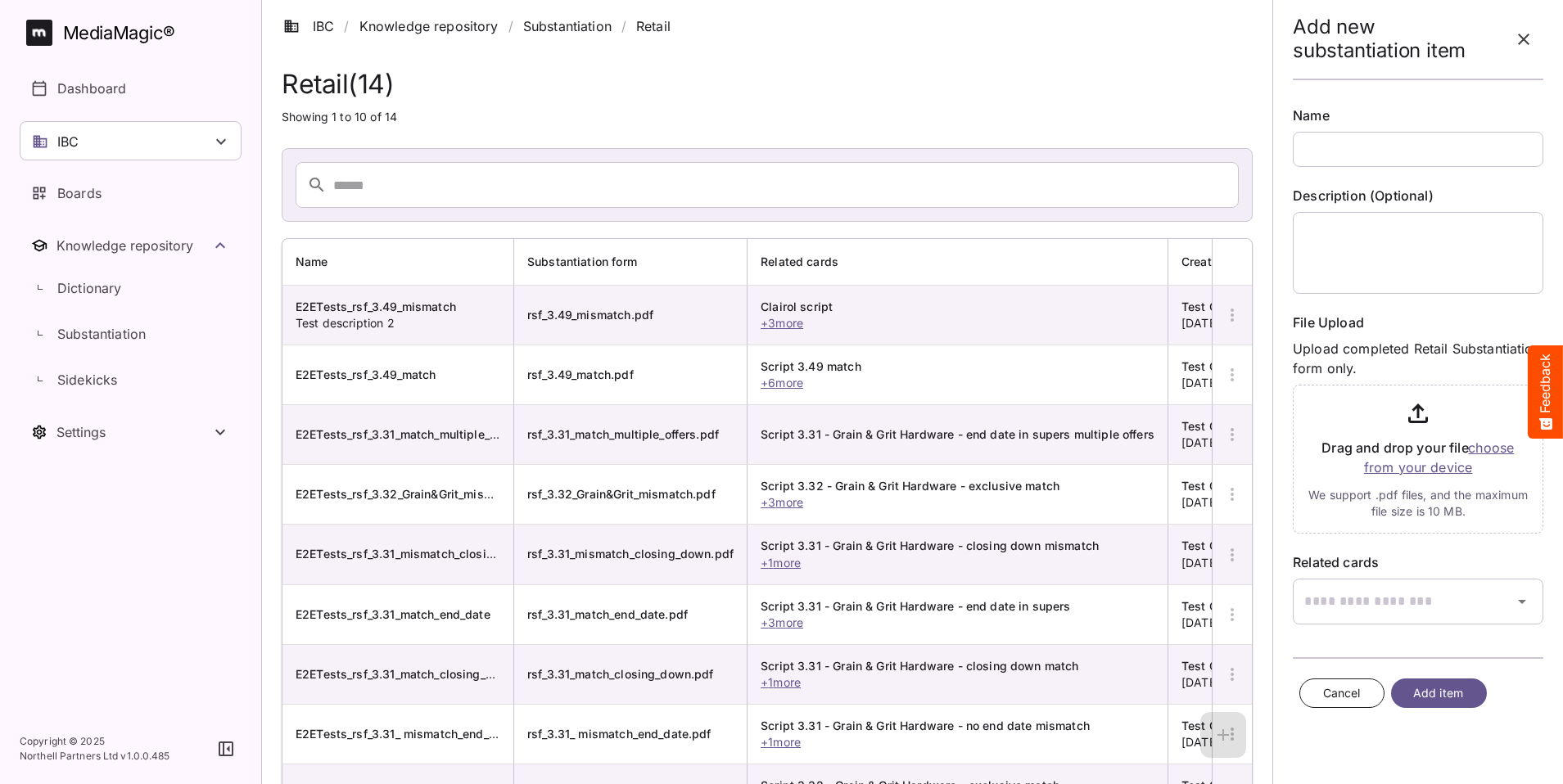
click at [1514, 45] on icon "button" at bounding box center [1523, 39] width 20 height 20
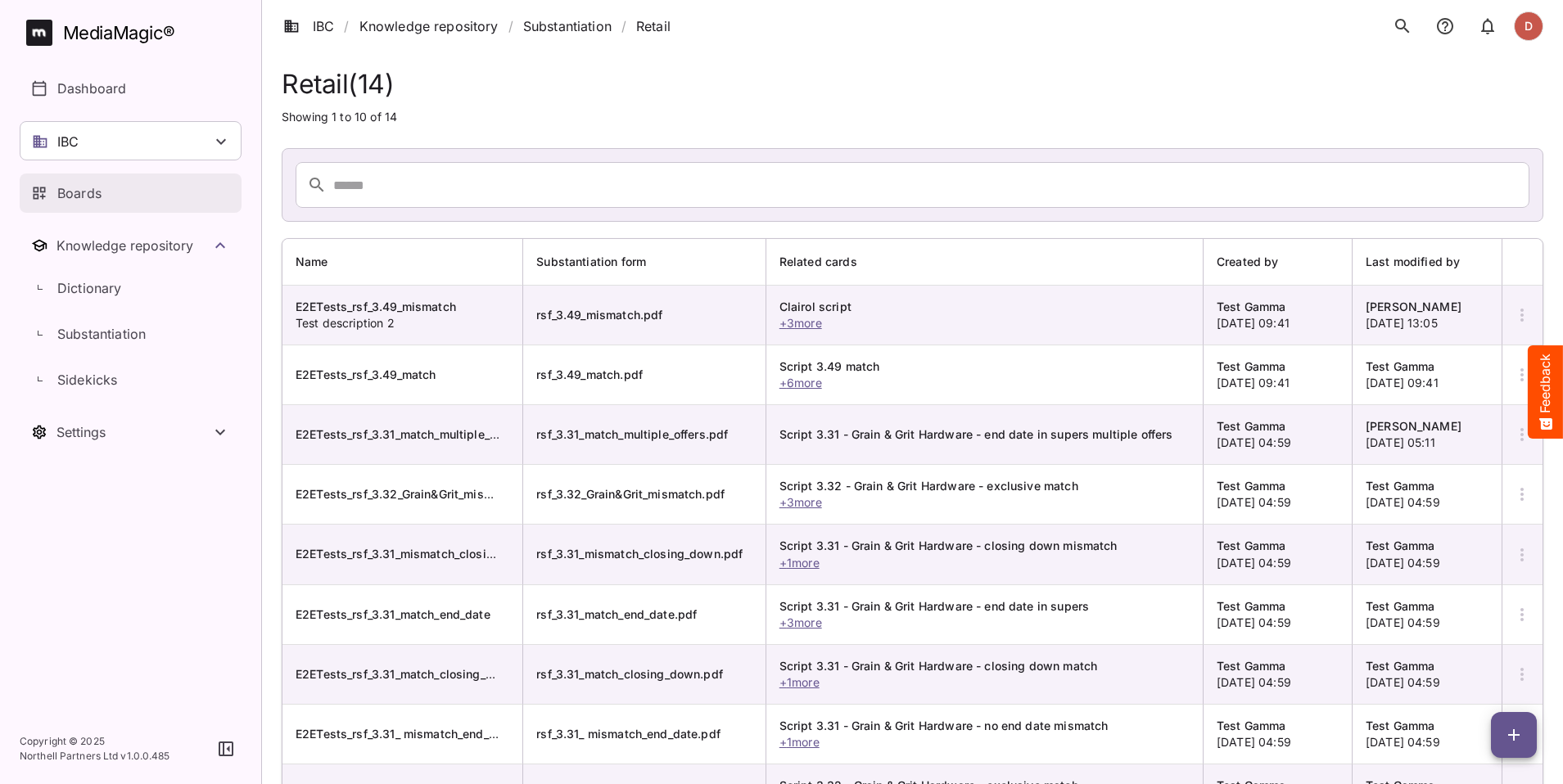
click at [88, 191] on p "Boards" at bounding box center [79, 194] width 44 height 20
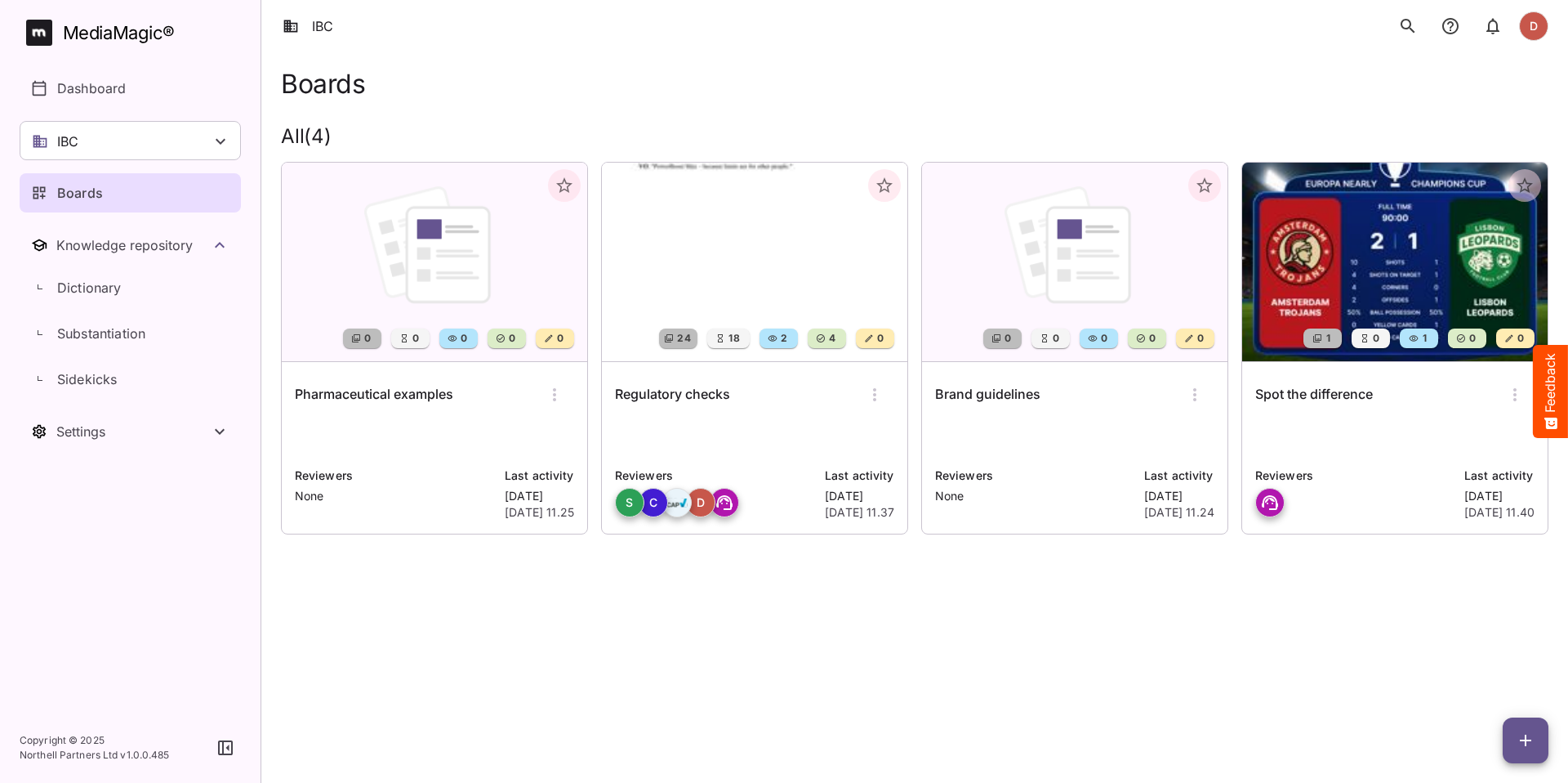
click at [398, 282] on img at bounding box center [435, 261] width 306 height 198
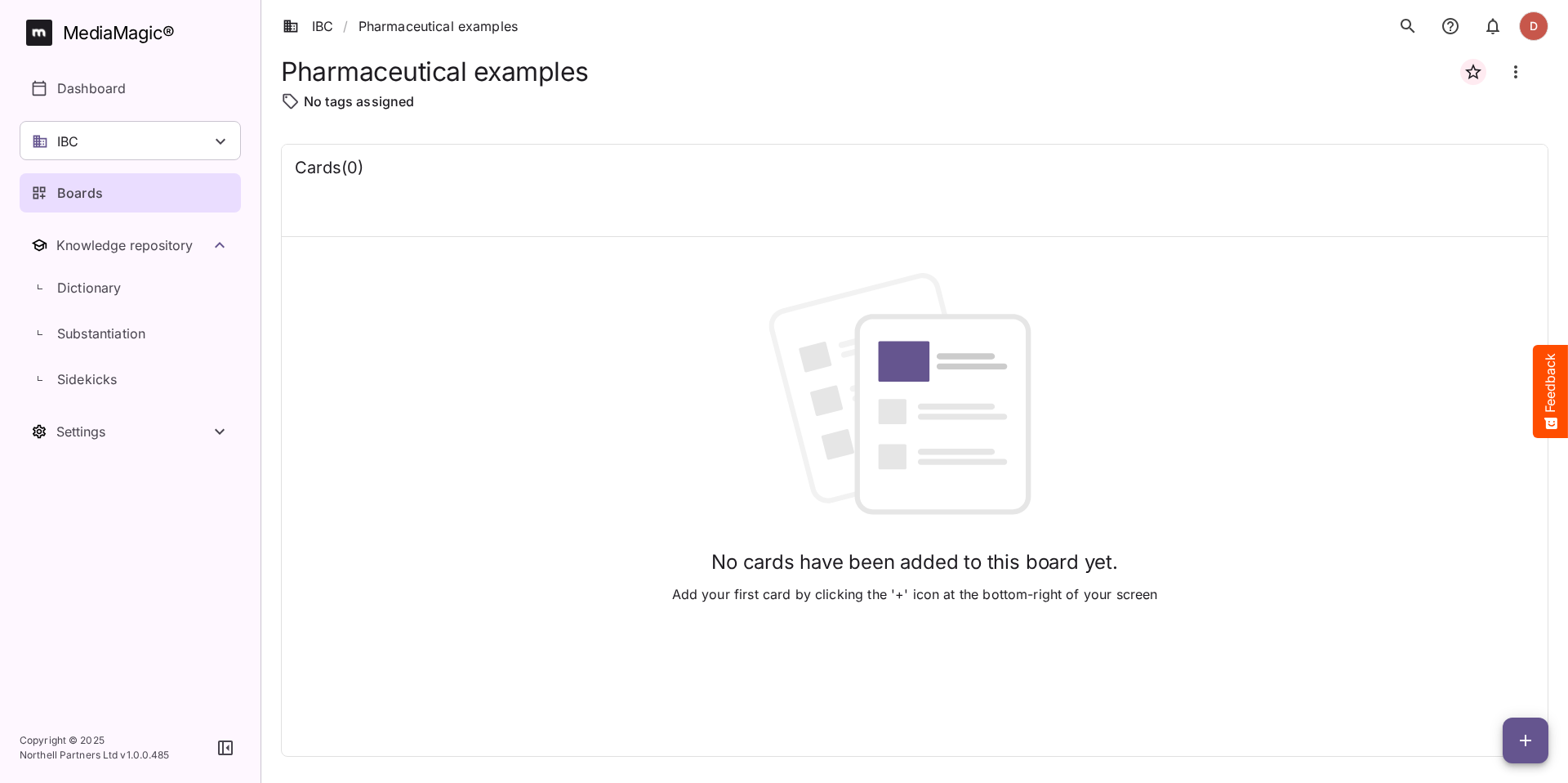
click at [135, 192] on div "Boards" at bounding box center [130, 193] width 200 height 20
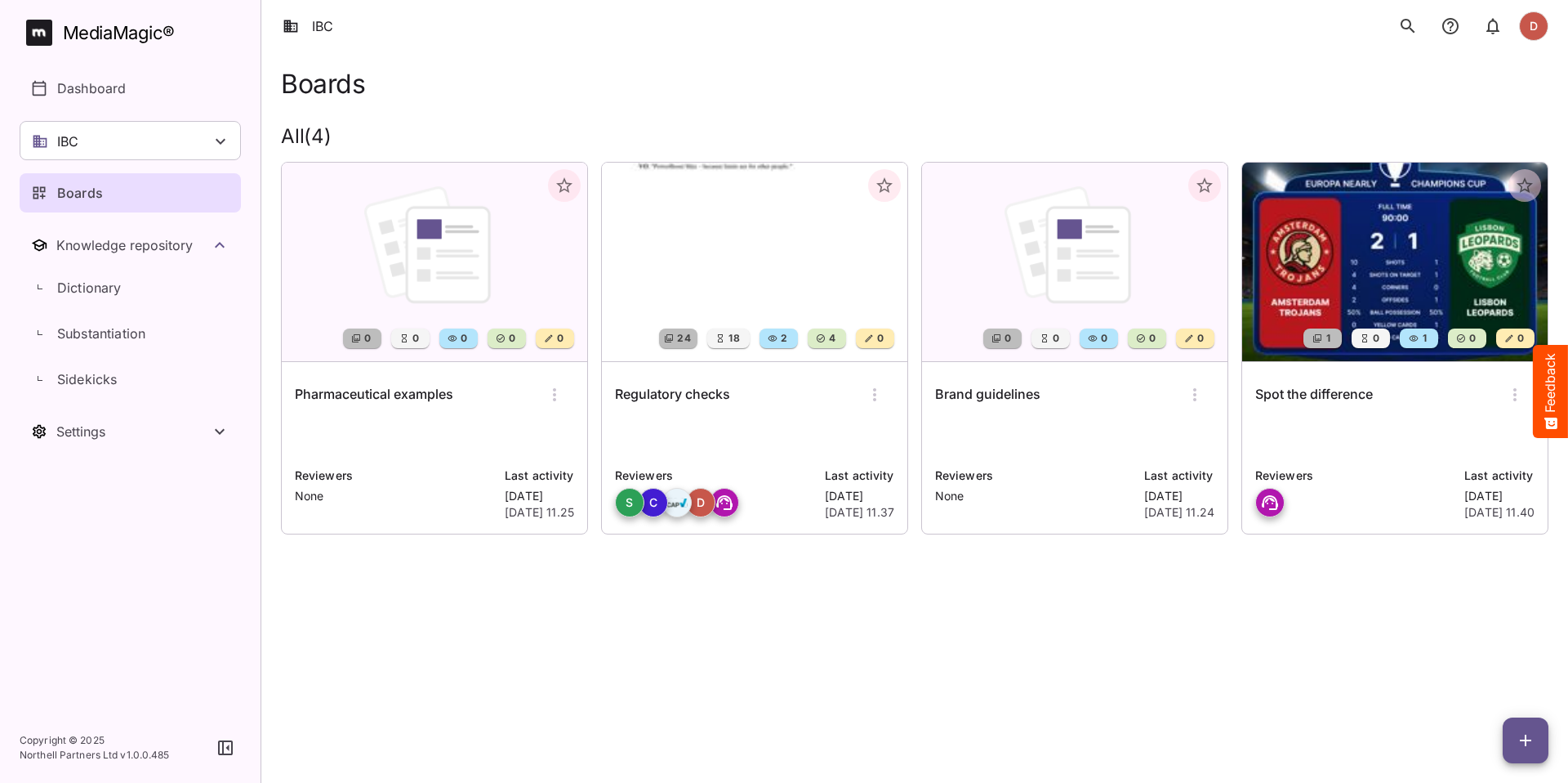
click at [750, 390] on div "Regulatory checks" at bounding box center [754, 394] width 279 height 39
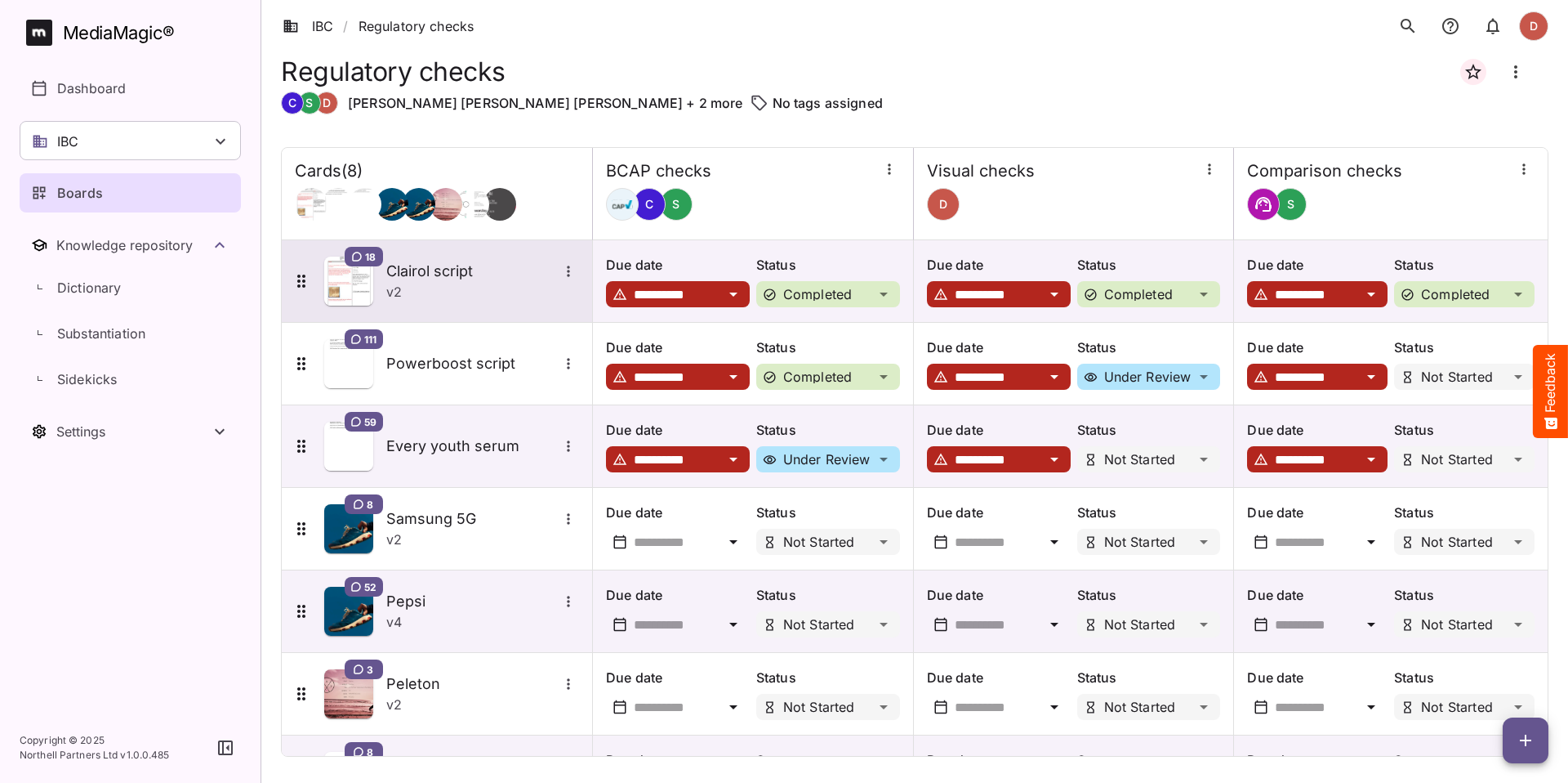
click at [465, 268] on h5 "Clairol script" at bounding box center [472, 271] width 171 height 20
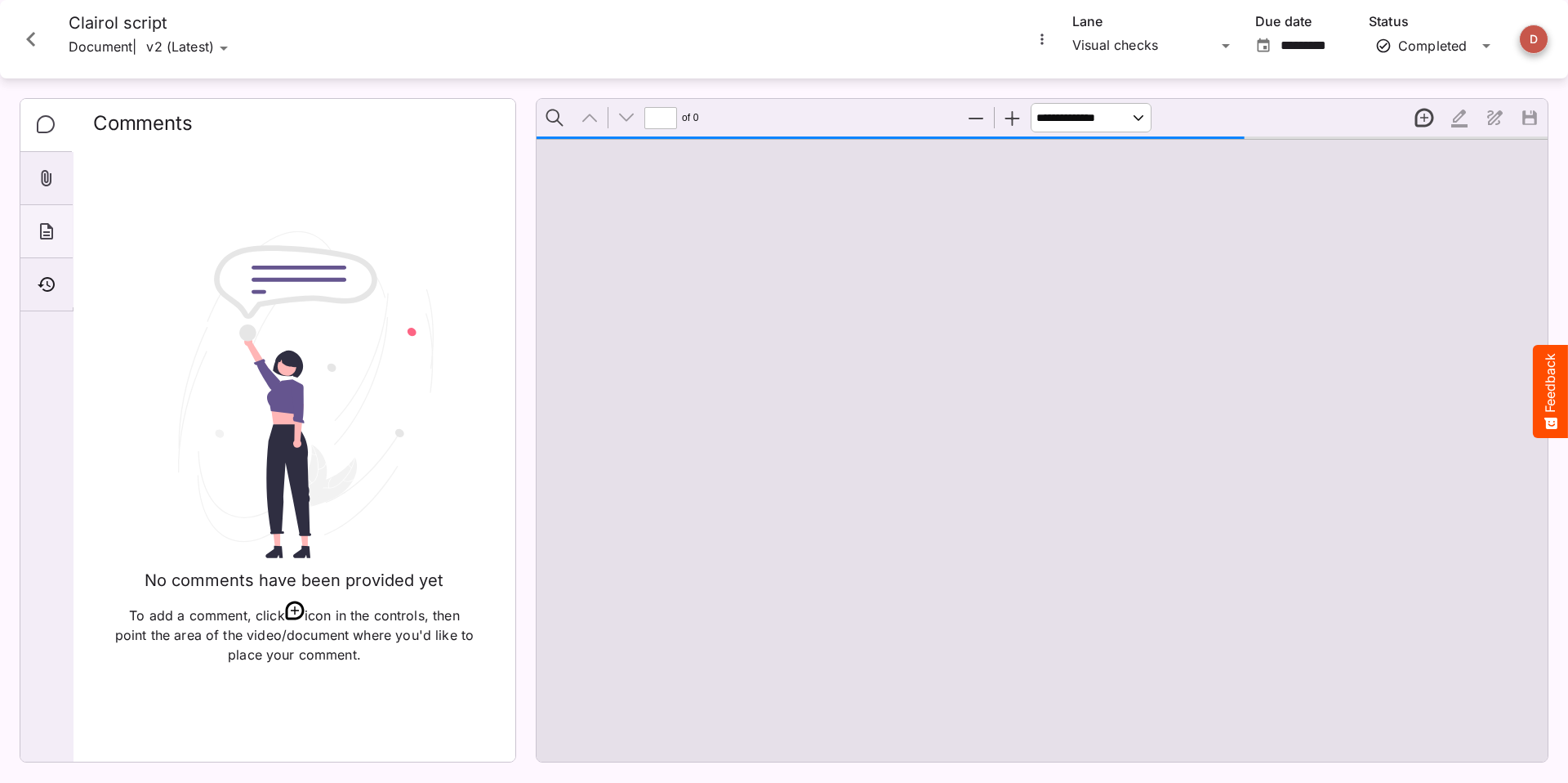
type input "*"
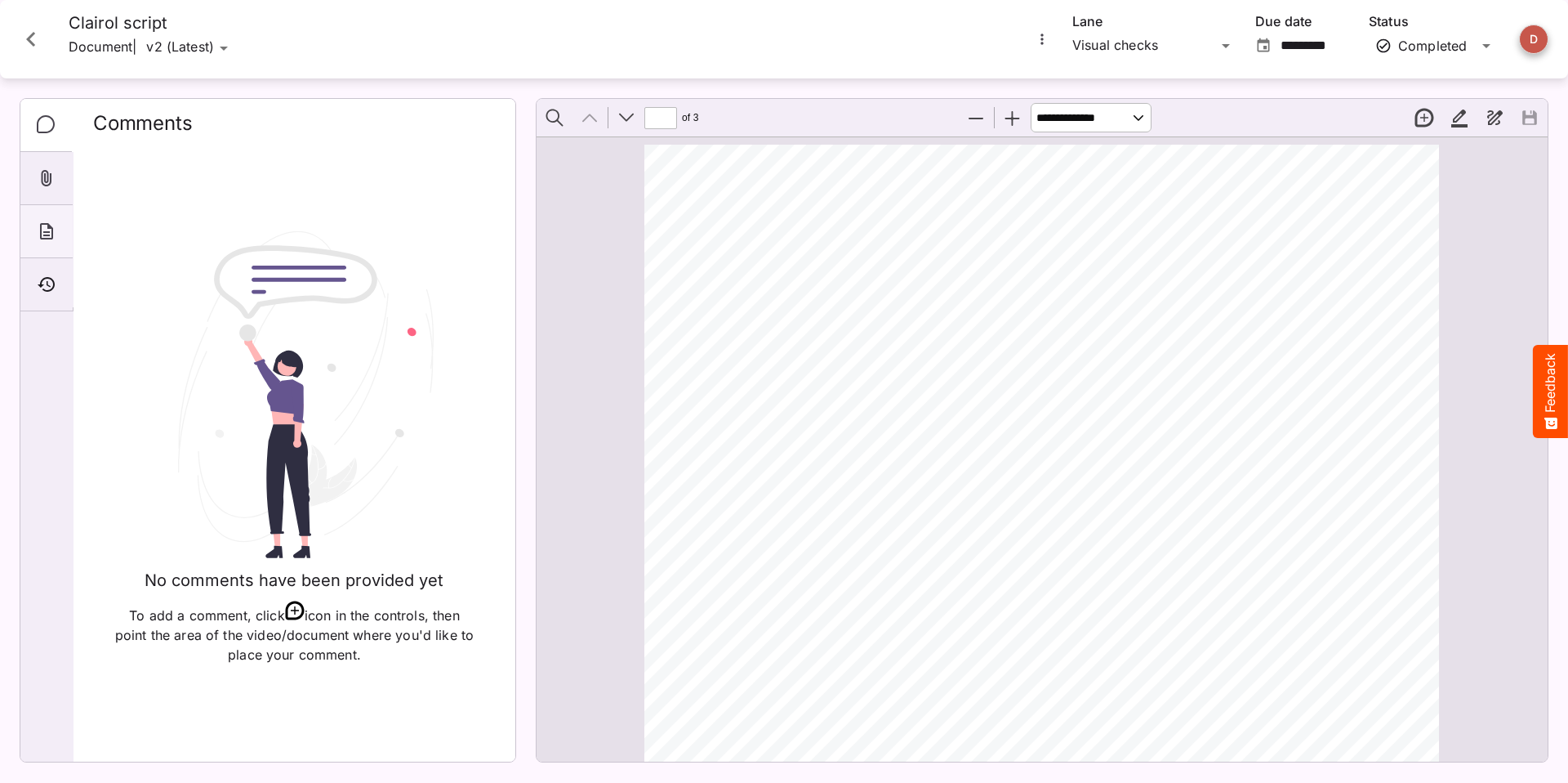
scroll to position [8, 0]
click at [42, 252] on div "About" at bounding box center [46, 232] width 52 height 53
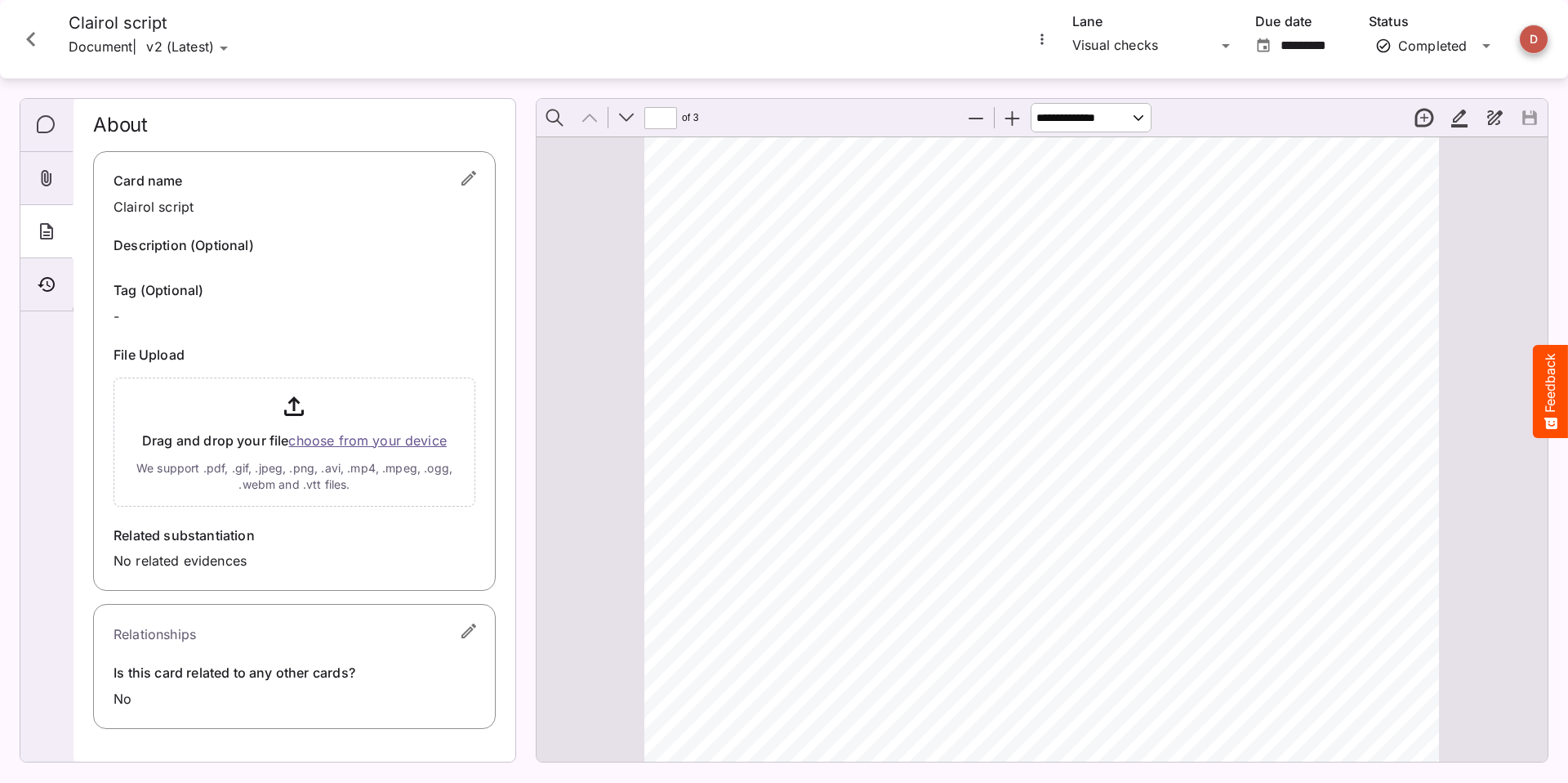
click at [14, 50] on button "Close card" at bounding box center [32, 39] width 49 height 49
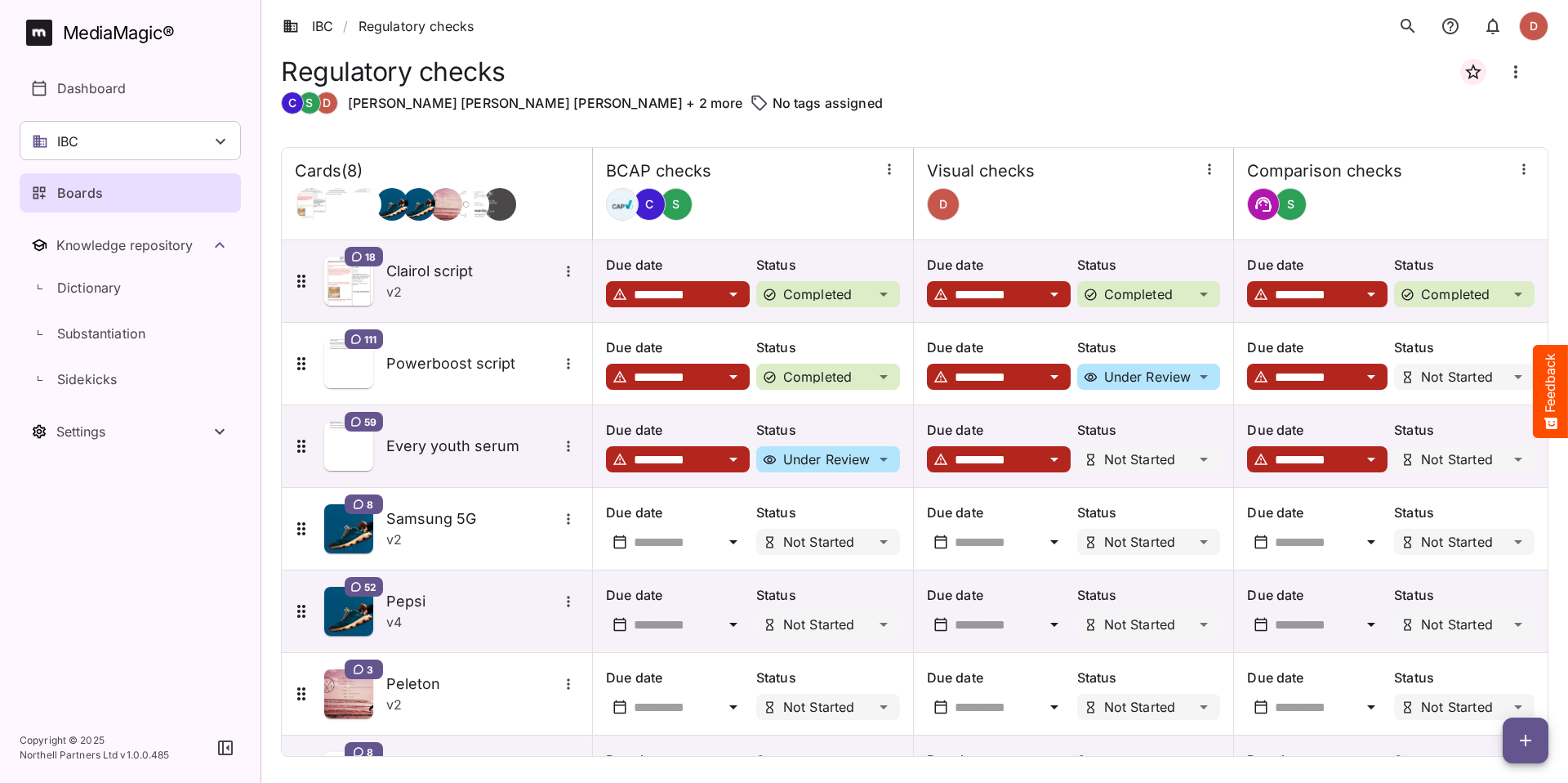
click at [135, 188] on div "Boards" at bounding box center [130, 193] width 200 height 20
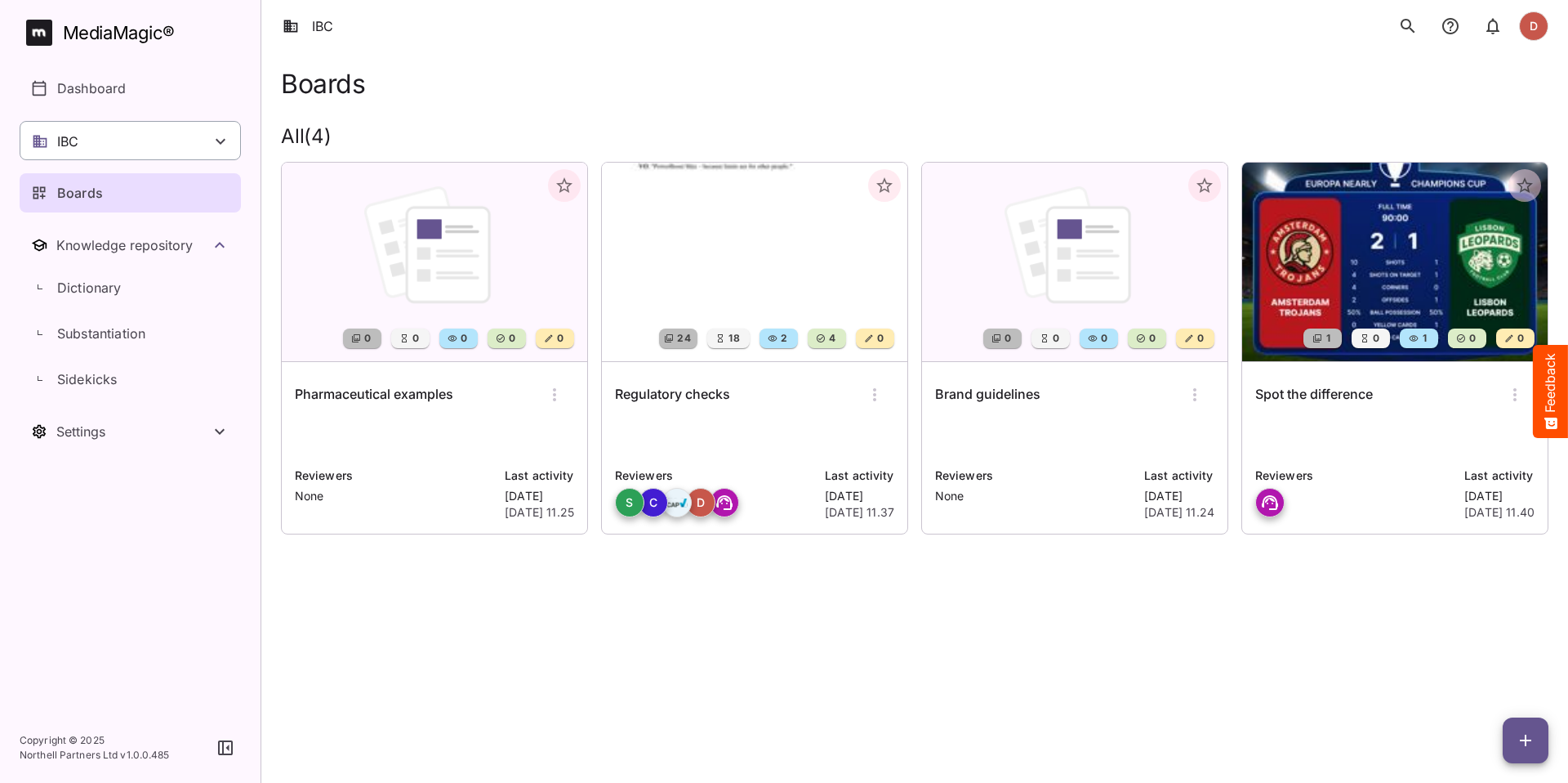
click at [184, 148] on div "IBC" at bounding box center [130, 141] width 222 height 39
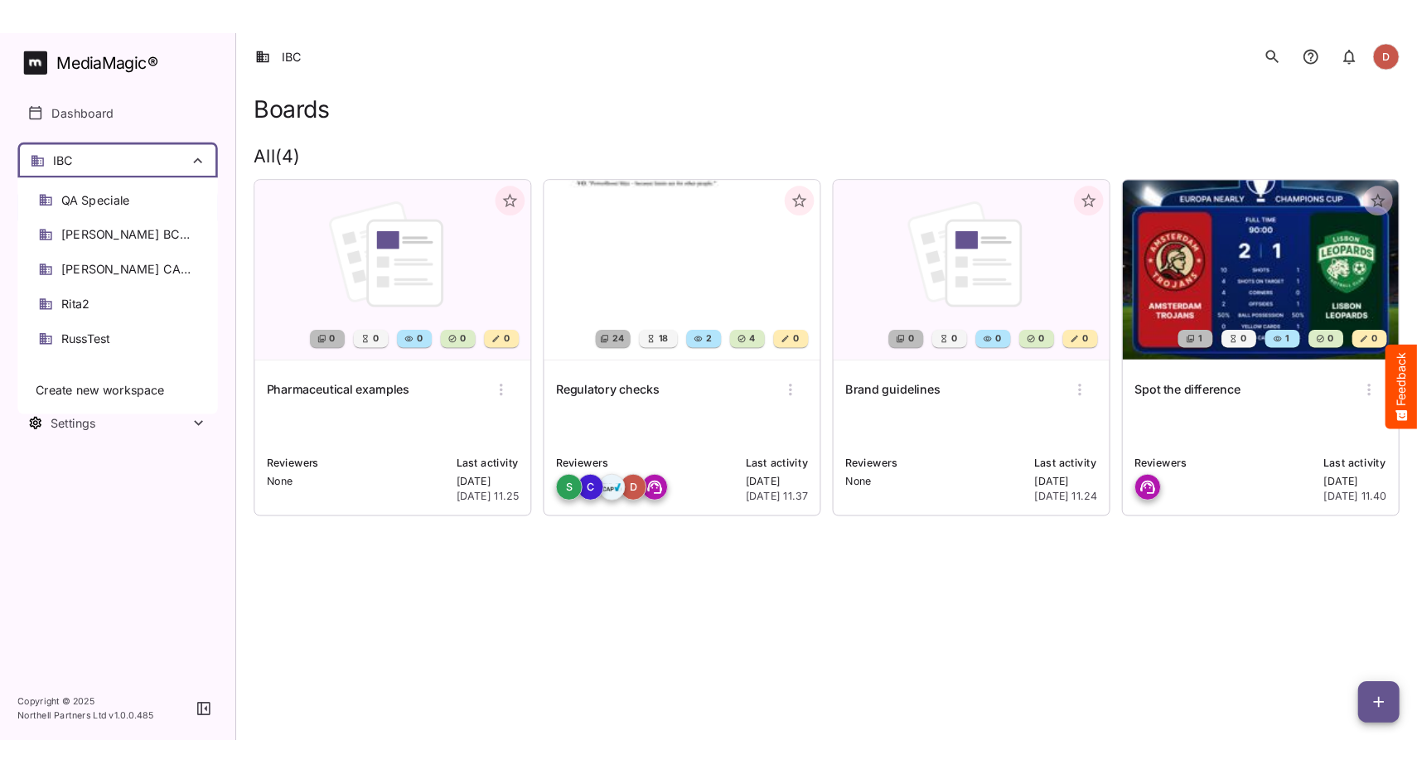
scroll to position [820, 0]
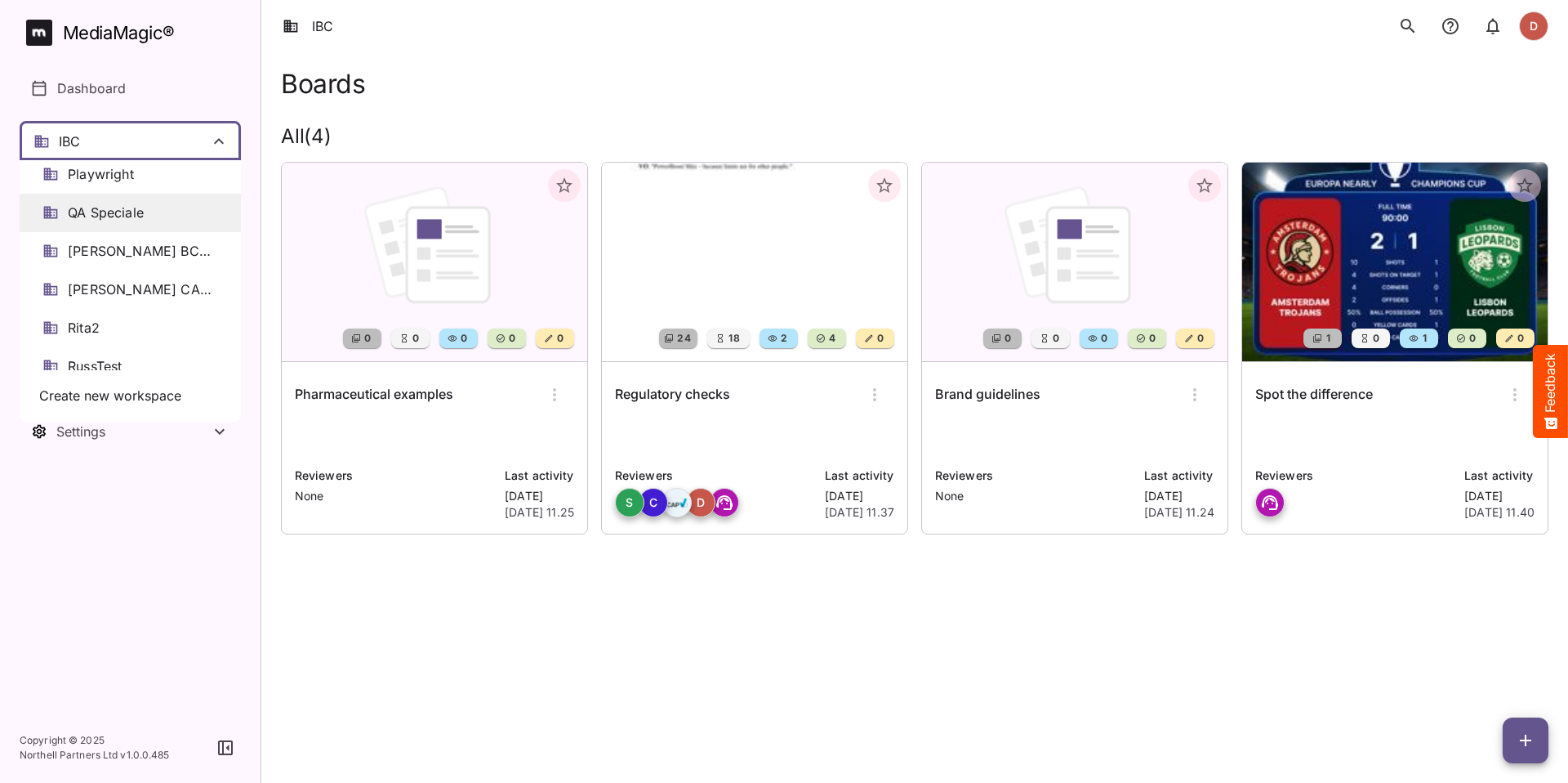
click at [119, 215] on span "QA Speciale" at bounding box center [105, 212] width 76 height 19
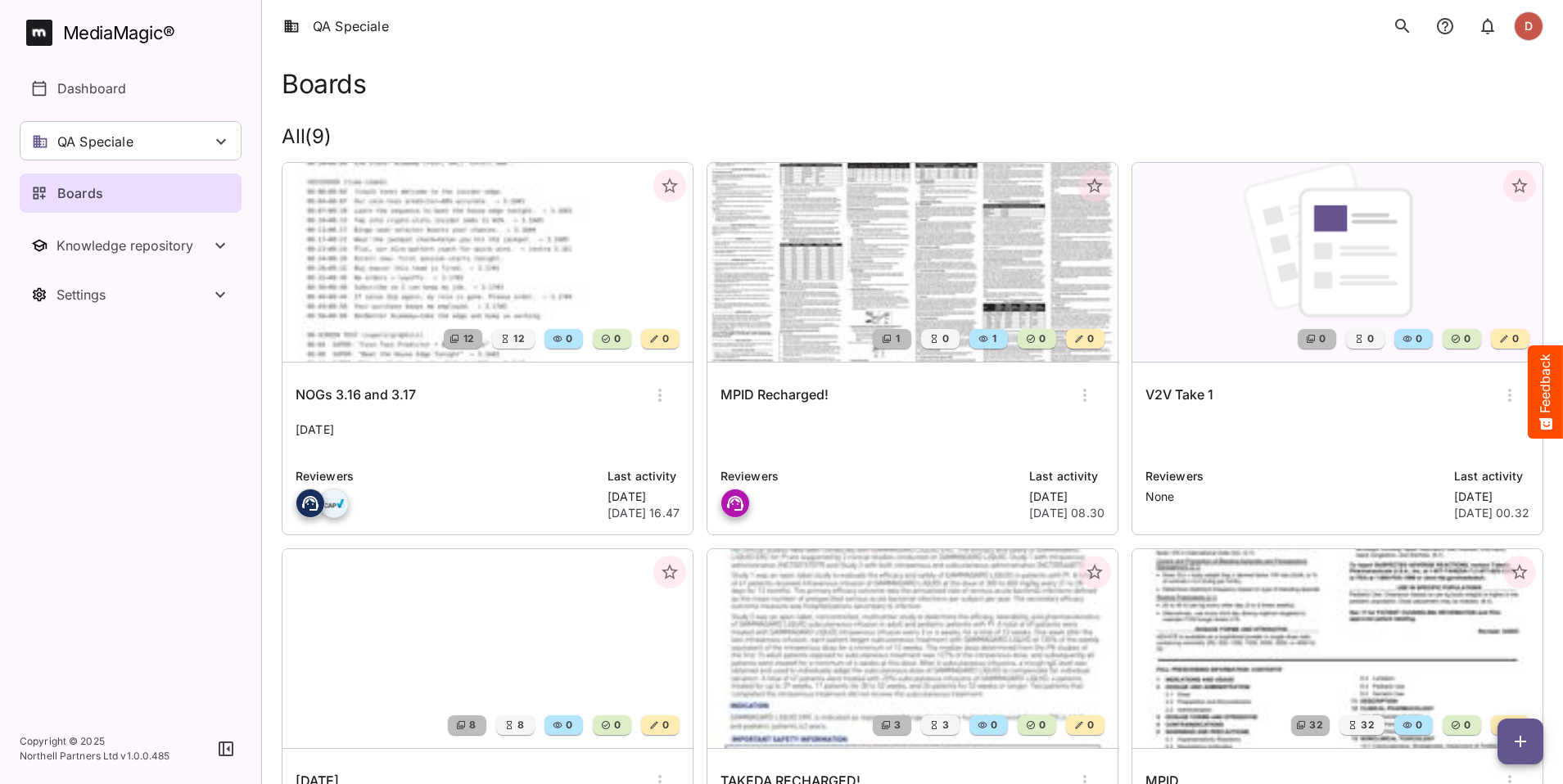
click at [476, 291] on img at bounding box center [487, 262] width 410 height 198
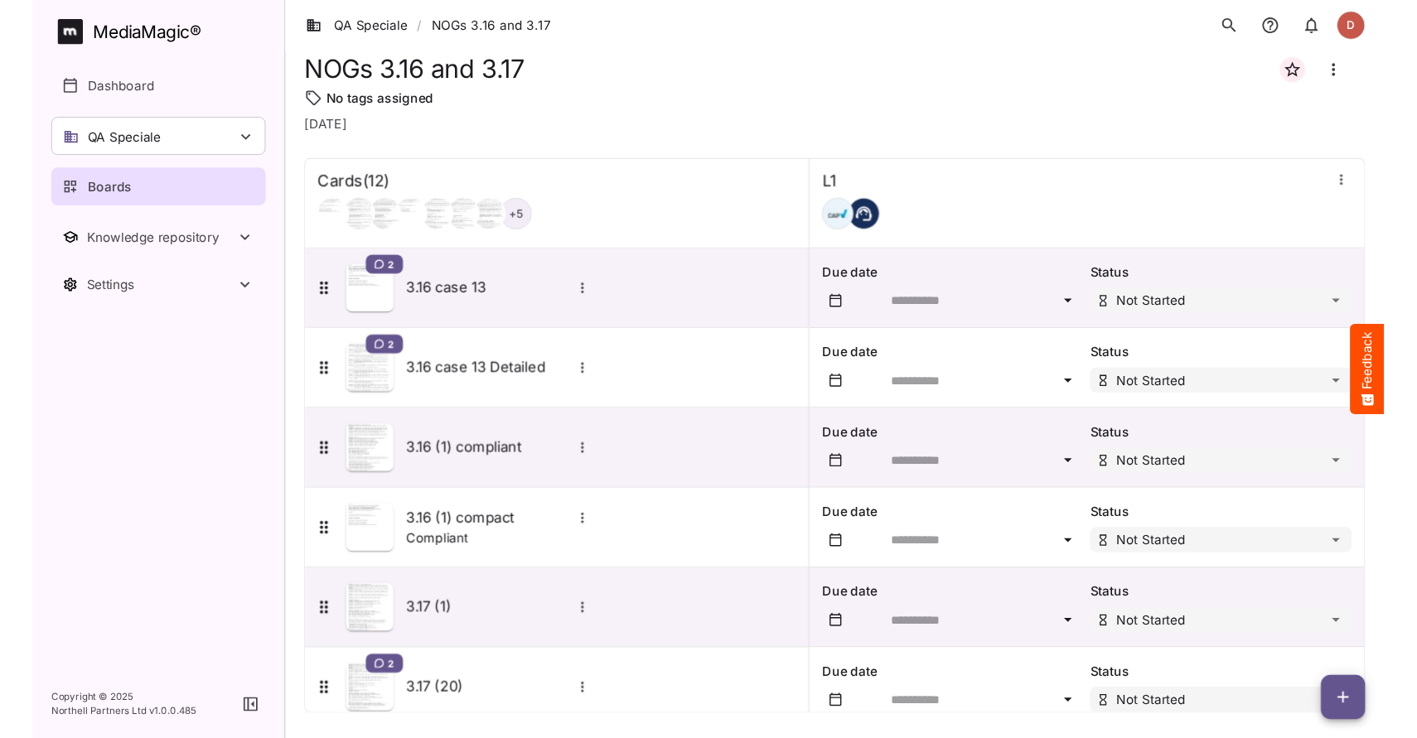
scroll to position [820, 0]
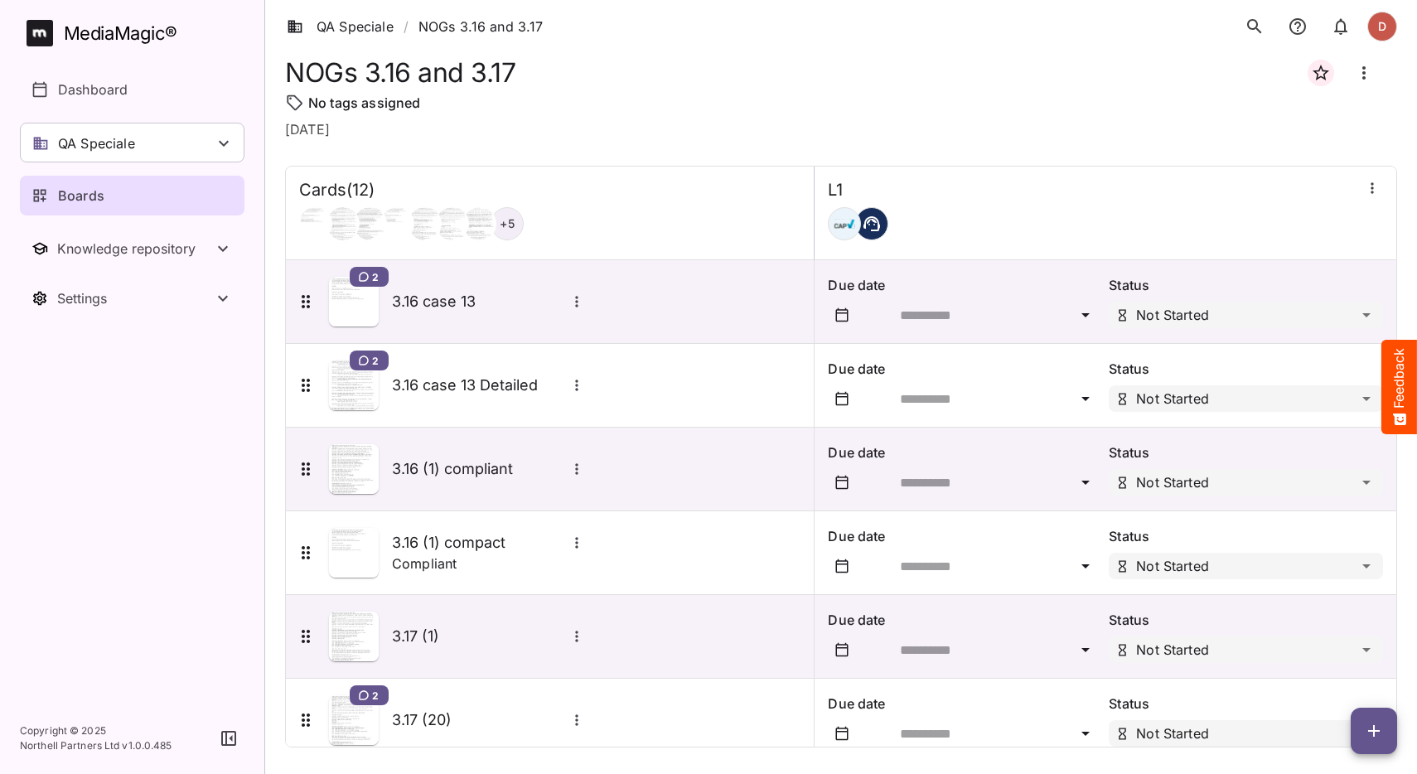
click at [1364, 196] on icon "button" at bounding box center [1372, 188] width 17 height 17
click at [1252, 296] on p "Manage sidekicks" at bounding box center [1275, 302] width 116 height 20
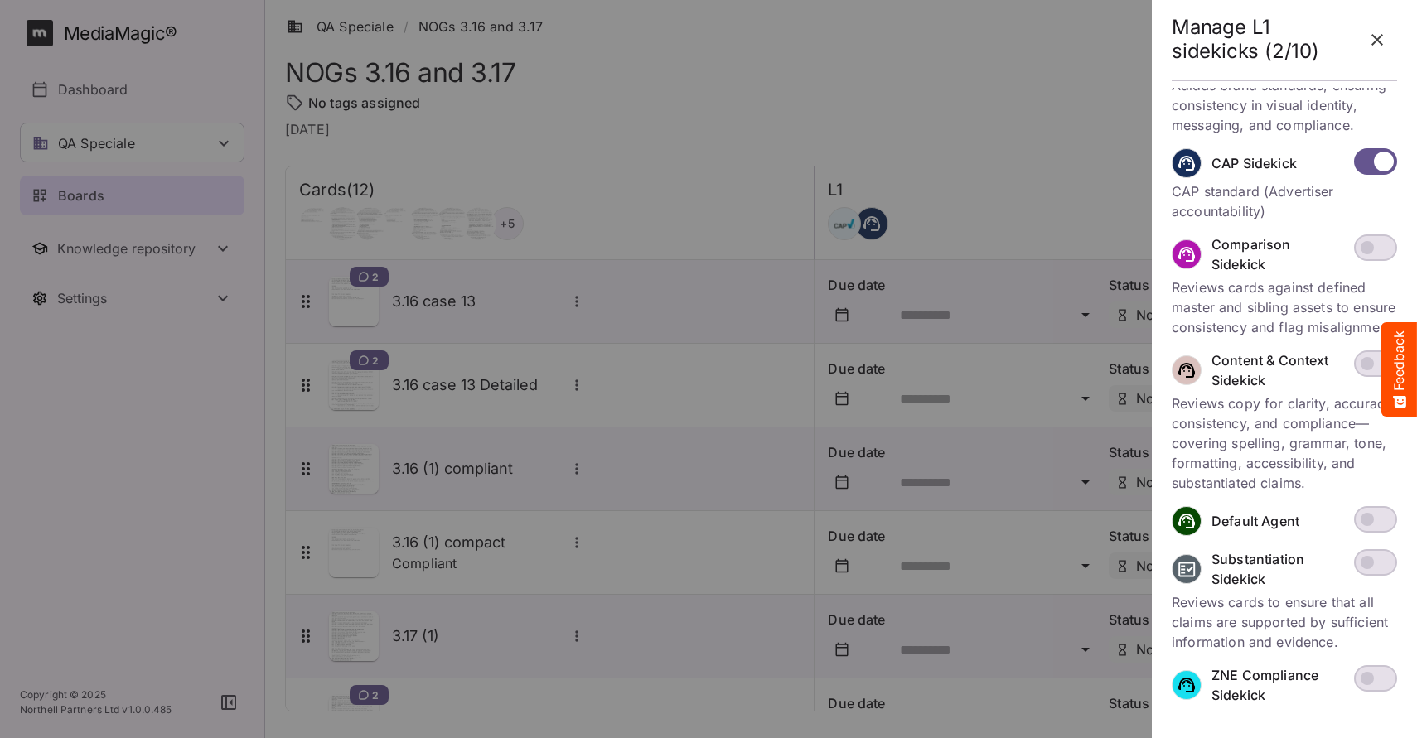
scroll to position [622, 0]
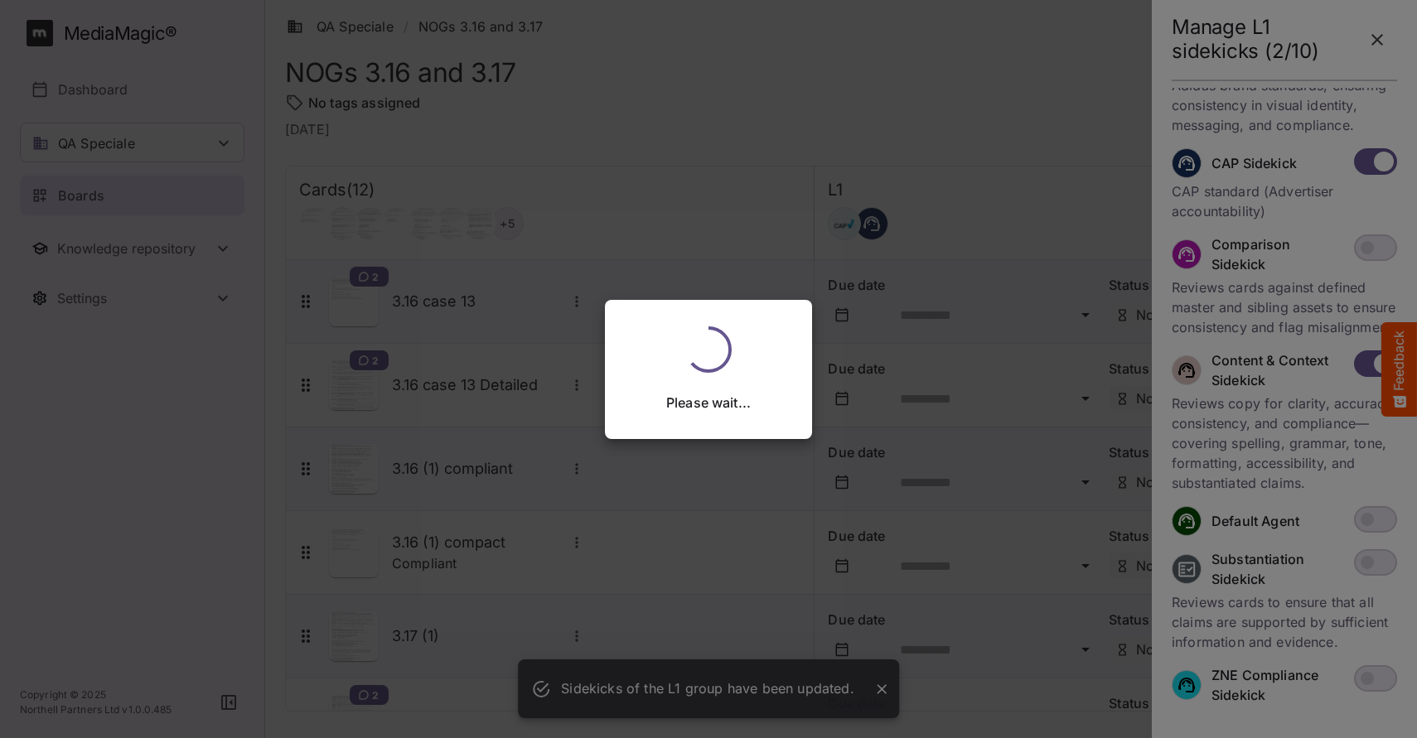
click at [1358, 324] on div "Please wait..." at bounding box center [708, 369] width 1417 height 738
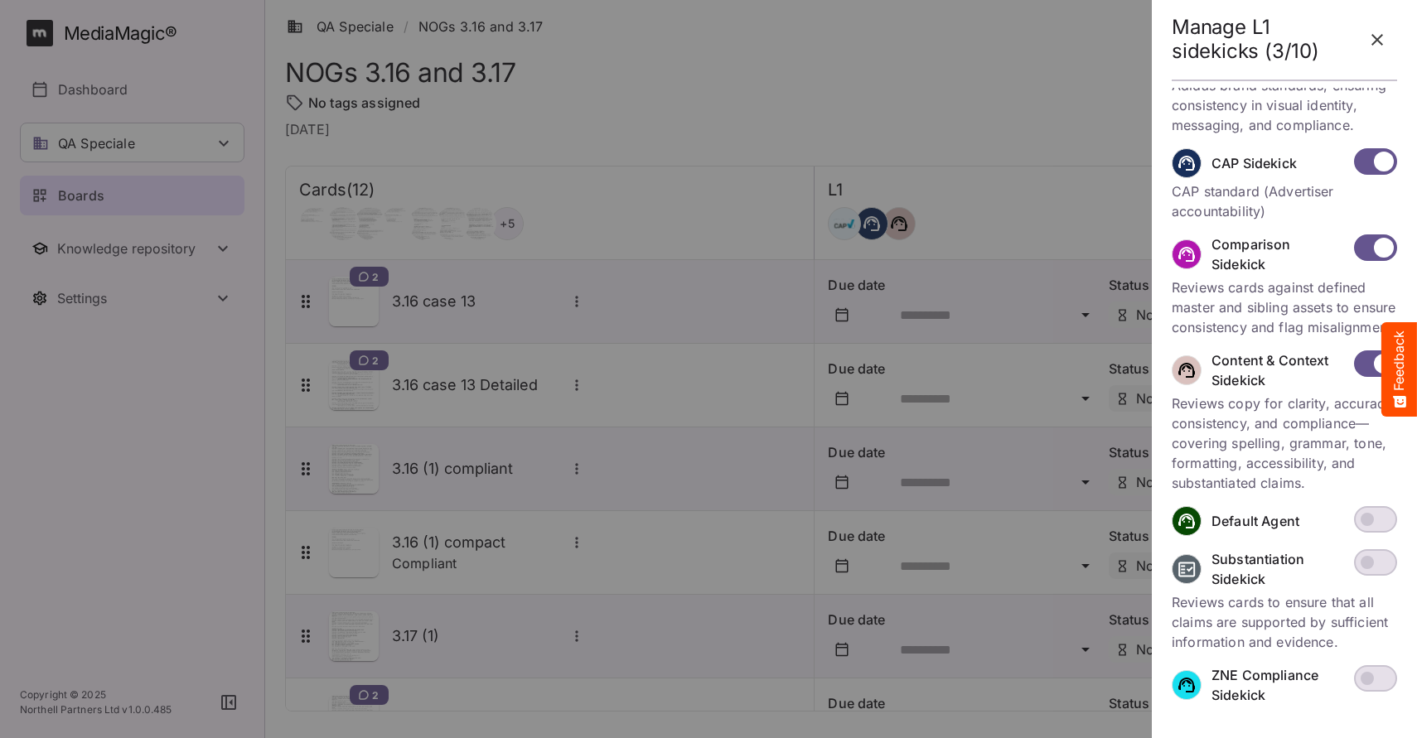
click at [1355, 235] on span at bounding box center [1375, 248] width 43 height 27
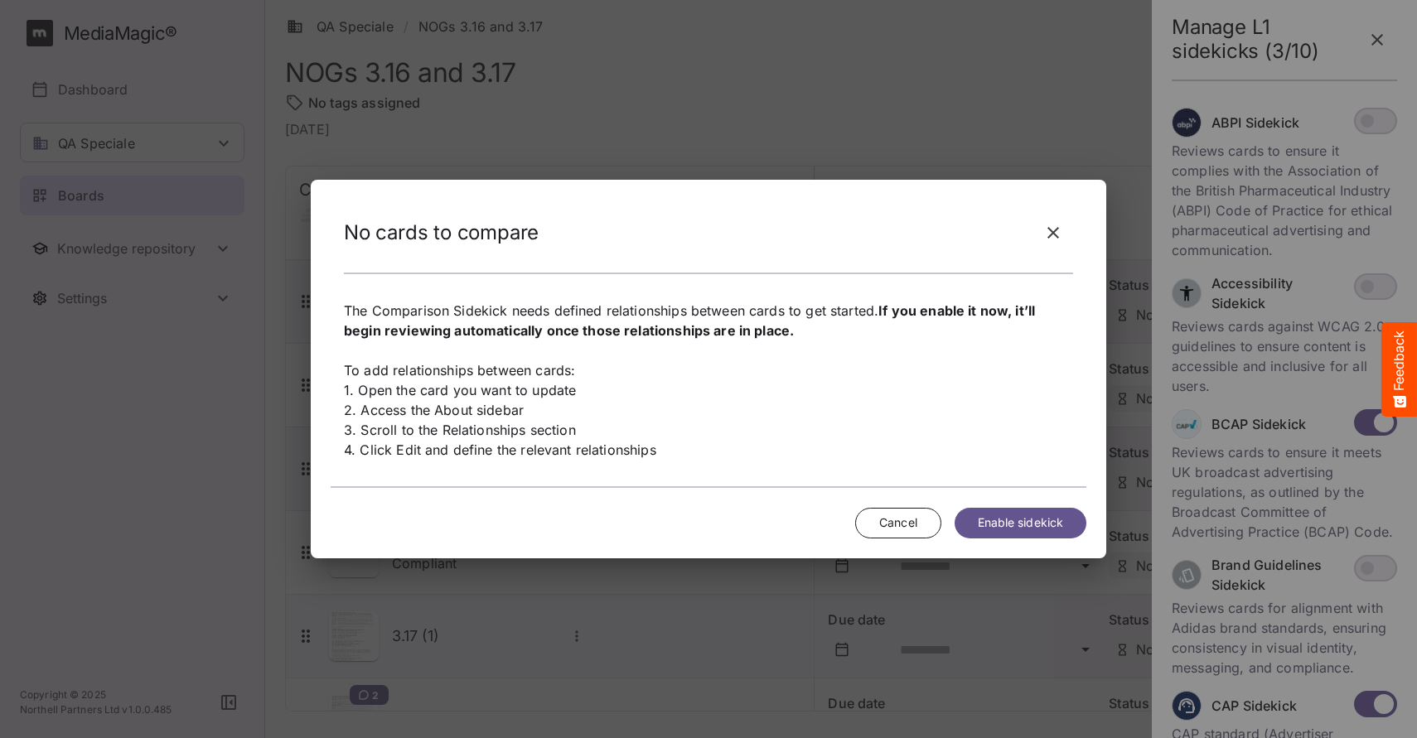
click at [910, 514] on span "Cancel" at bounding box center [898, 523] width 38 height 21
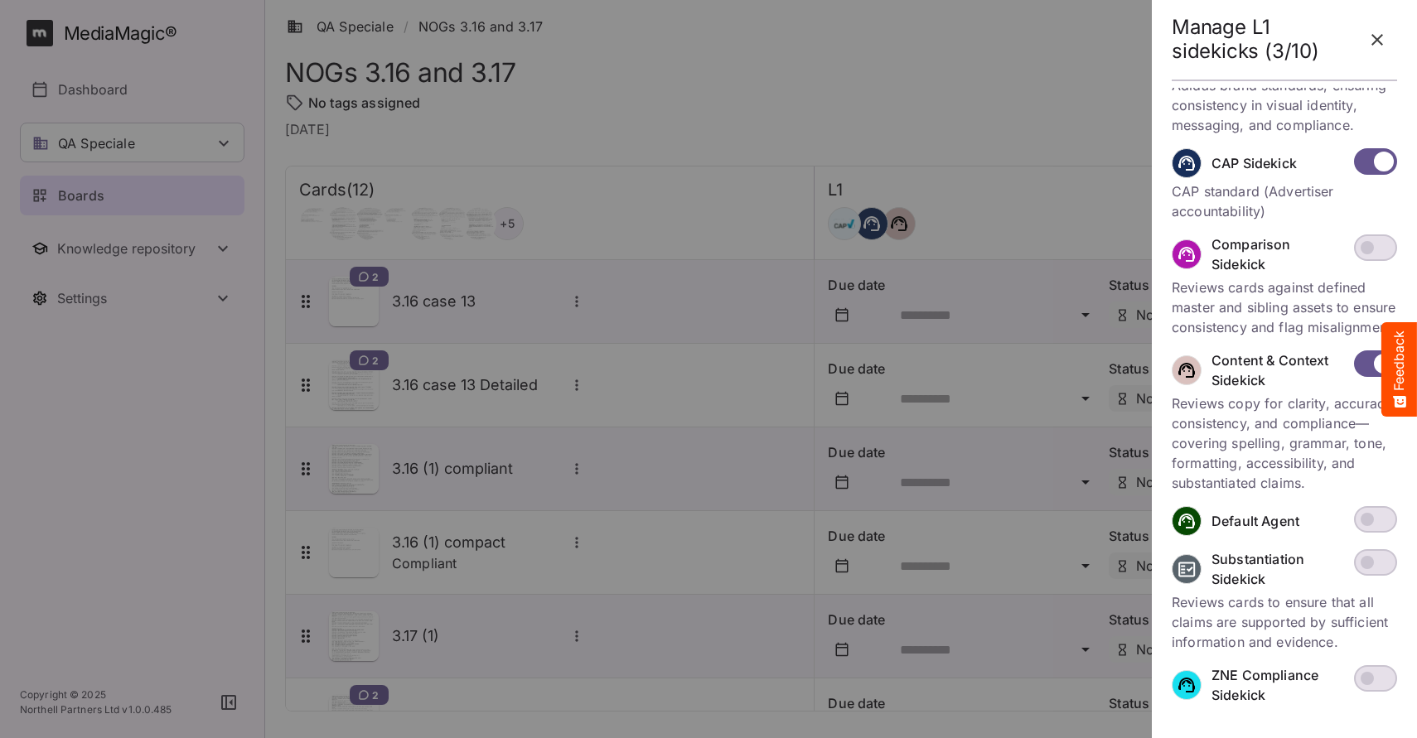
click at [1382, 44] on icon "button" at bounding box center [1377, 40] width 12 height 12
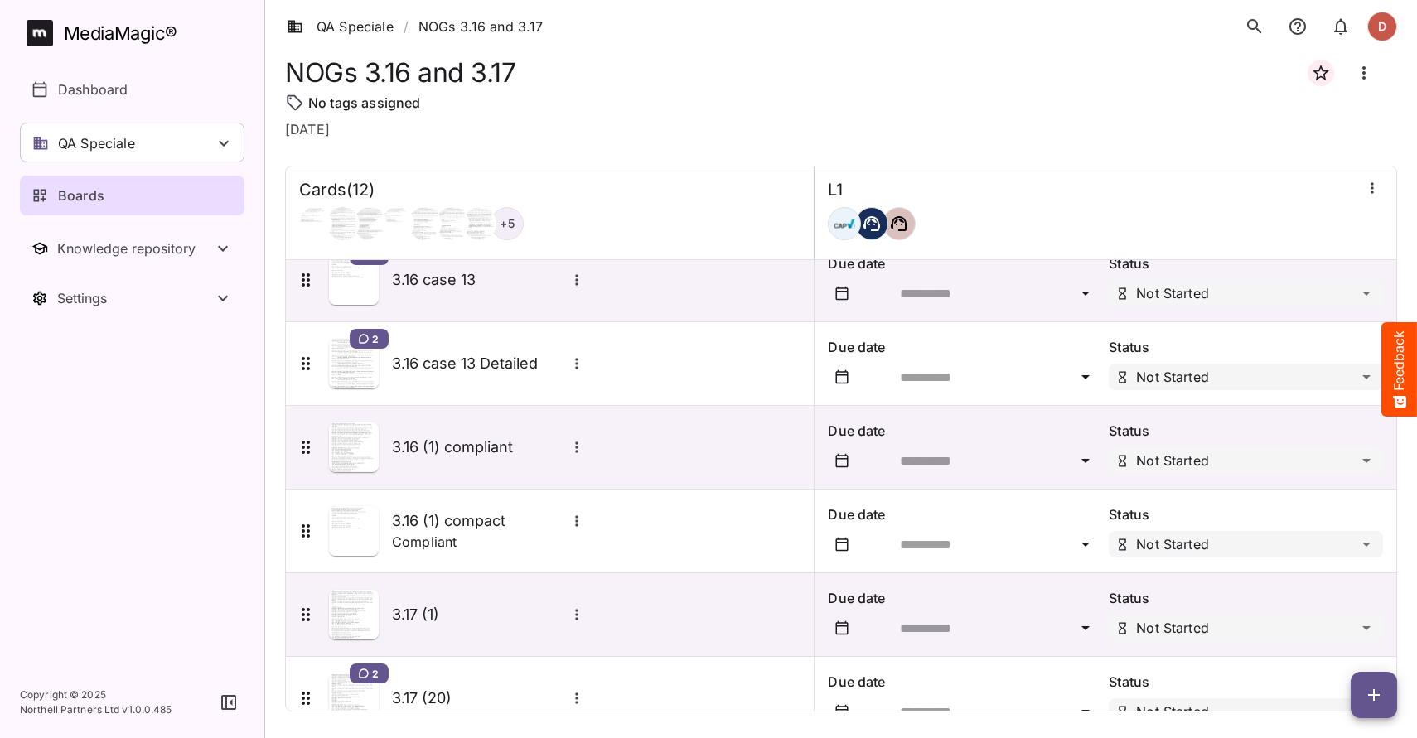
scroll to position [246, 0]
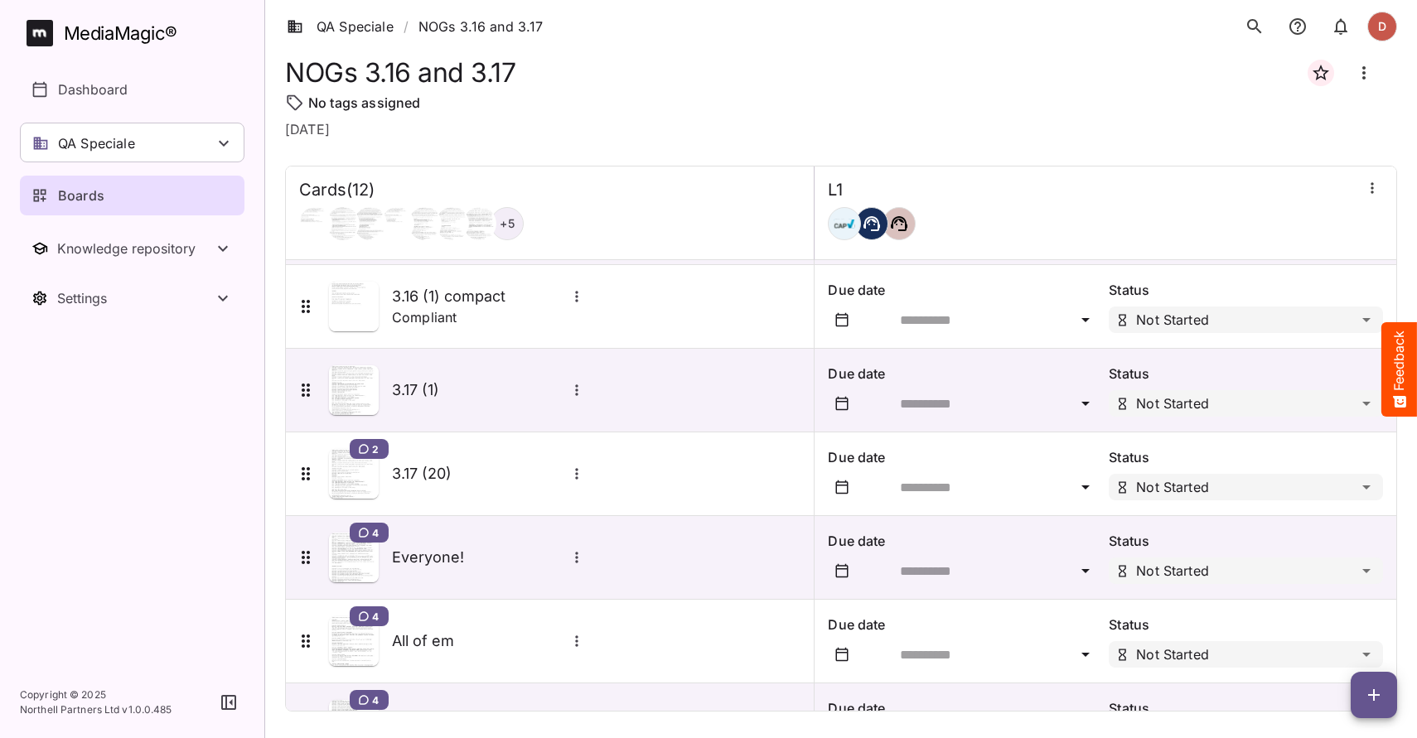
click at [1369, 700] on icon "button" at bounding box center [1374, 695] width 20 height 20
click at [1367, 594] on p "Add new card" at bounding box center [1332, 589] width 89 height 20
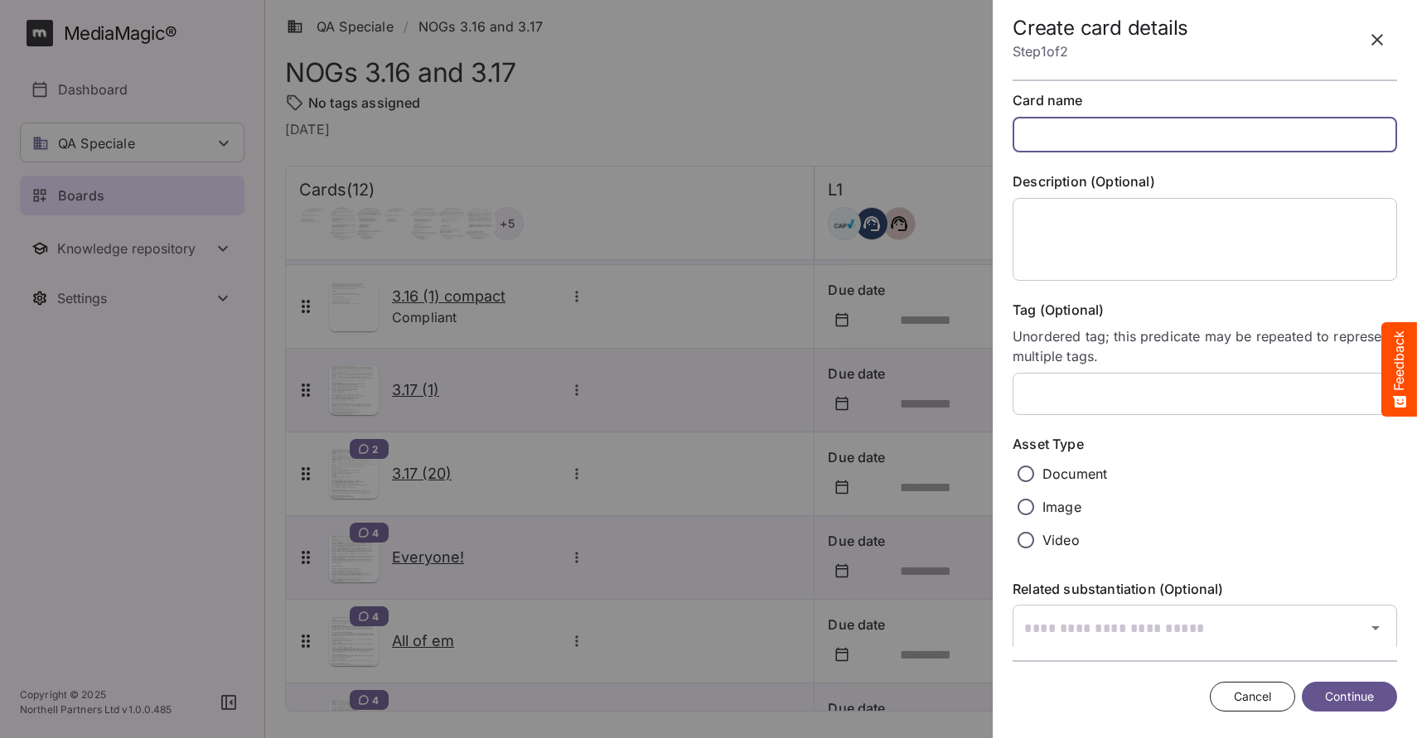
scroll to position [43, 0]
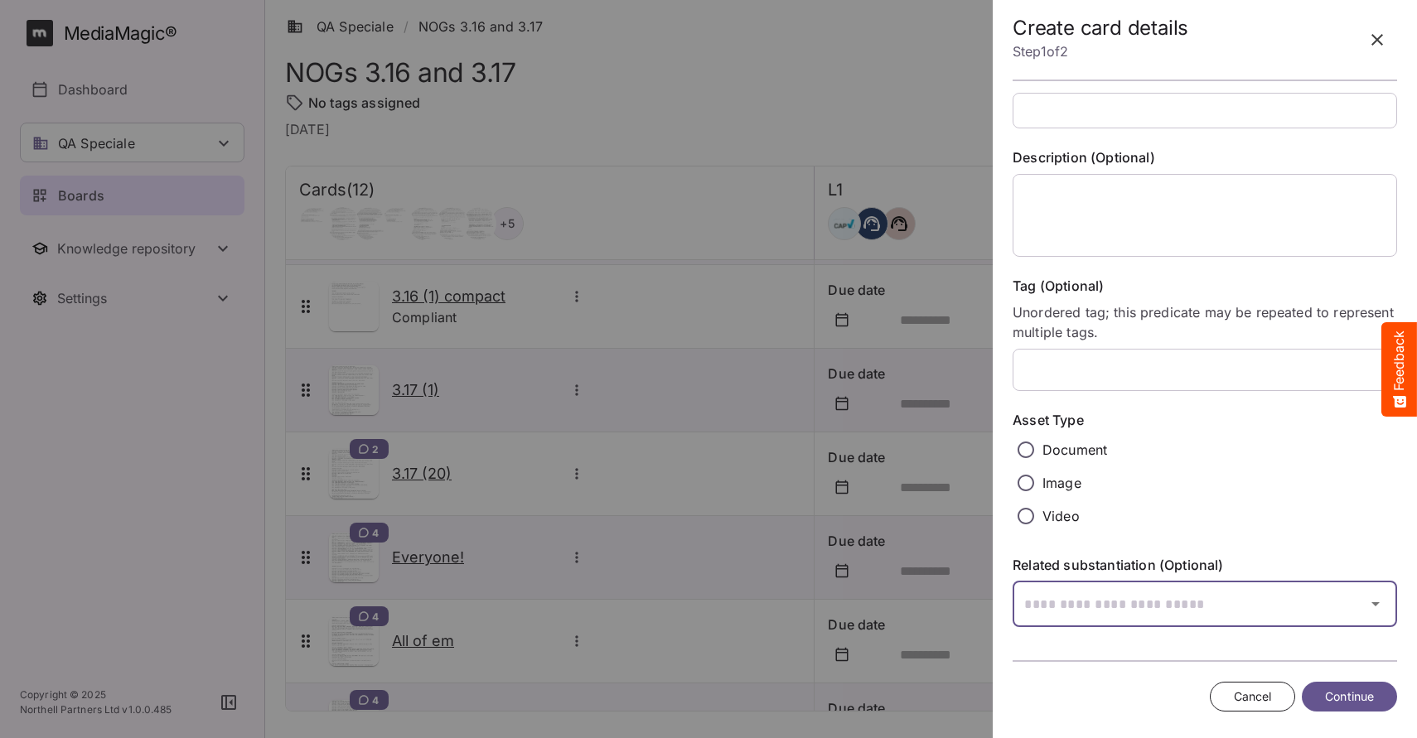
click at [1117, 621] on input "text" at bounding box center [1184, 604] width 343 height 46
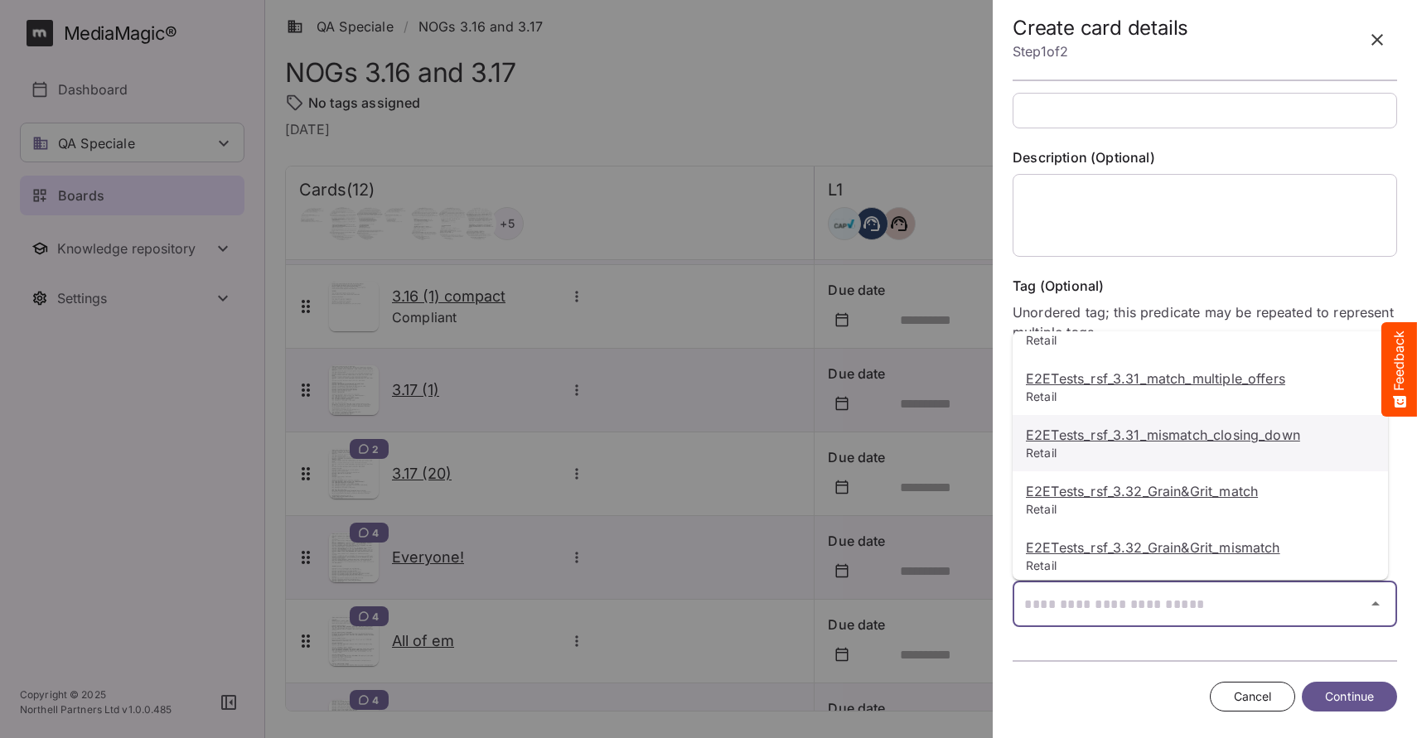
scroll to position [312, 0]
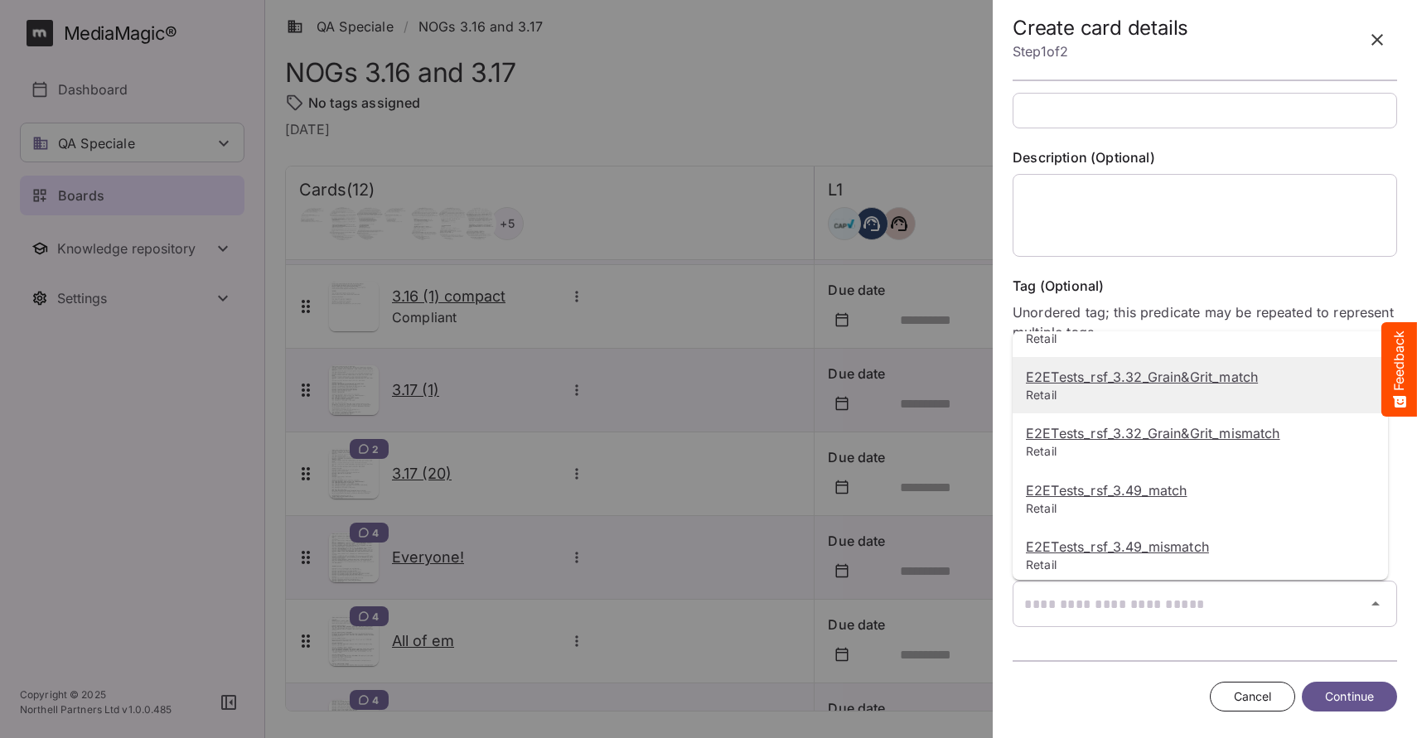
click at [1216, 375] on u "E2ETests_rsf_3.32_Grain&Grit_match" at bounding box center [1142, 377] width 232 height 17
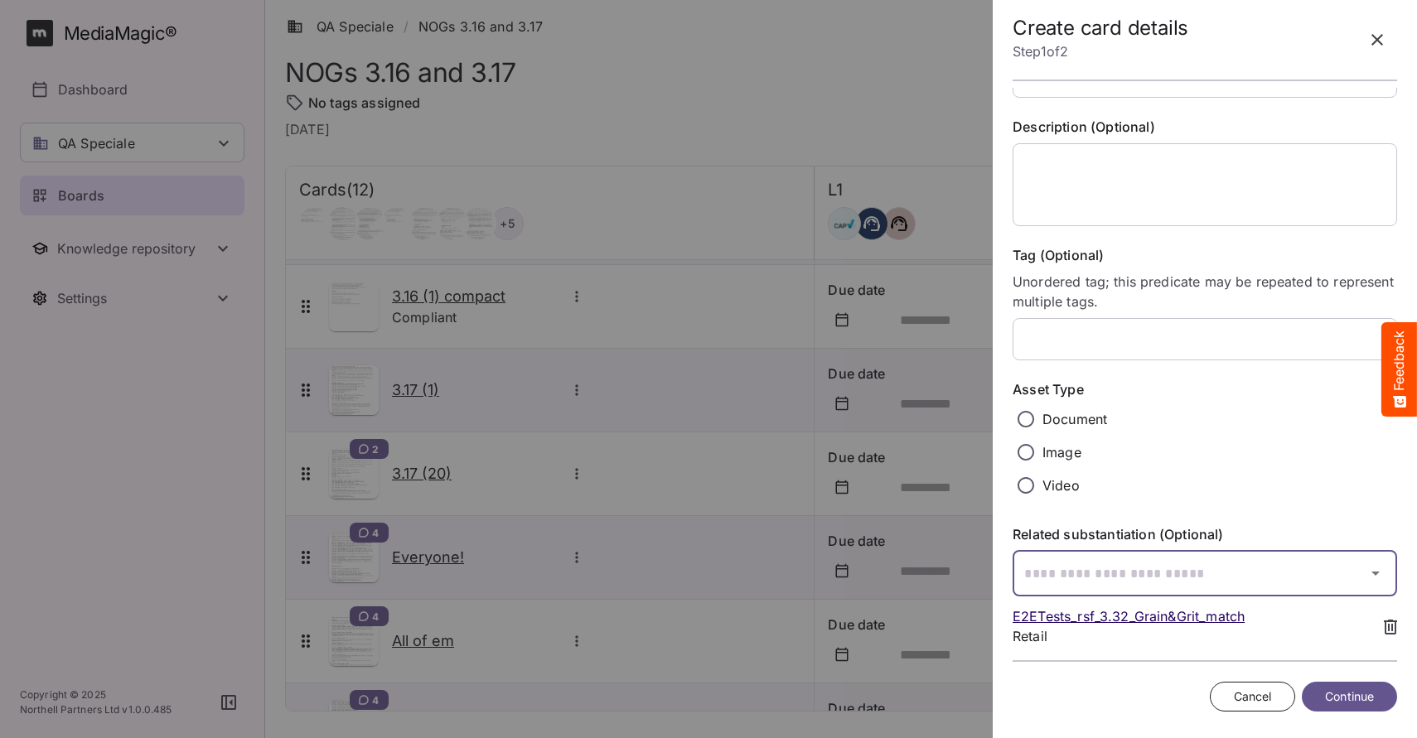
scroll to position [93, 0]
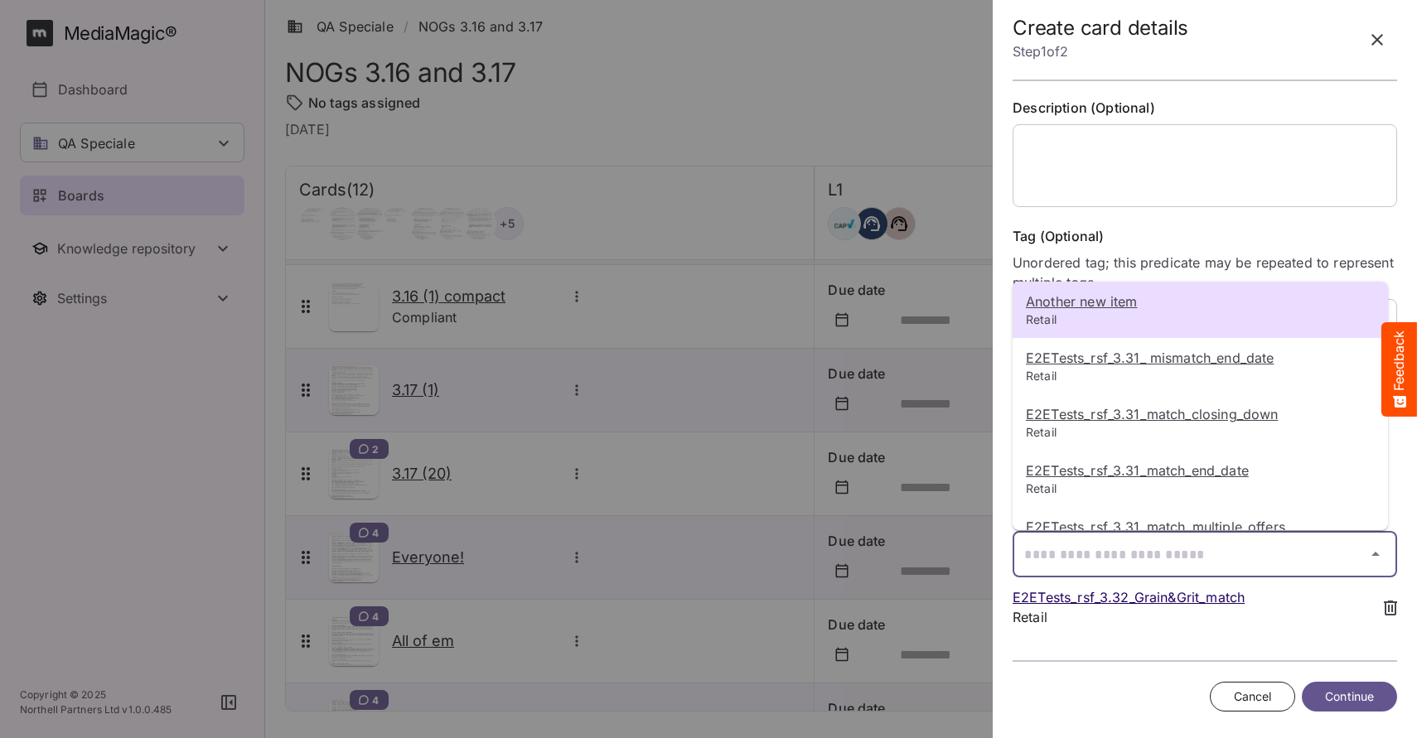
click at [1095, 547] on div "Another new item Retail E2ETests_rsf_3.31_ mismatch_end_date Retail E2ETests_rs…" at bounding box center [708, 365] width 1417 height 731
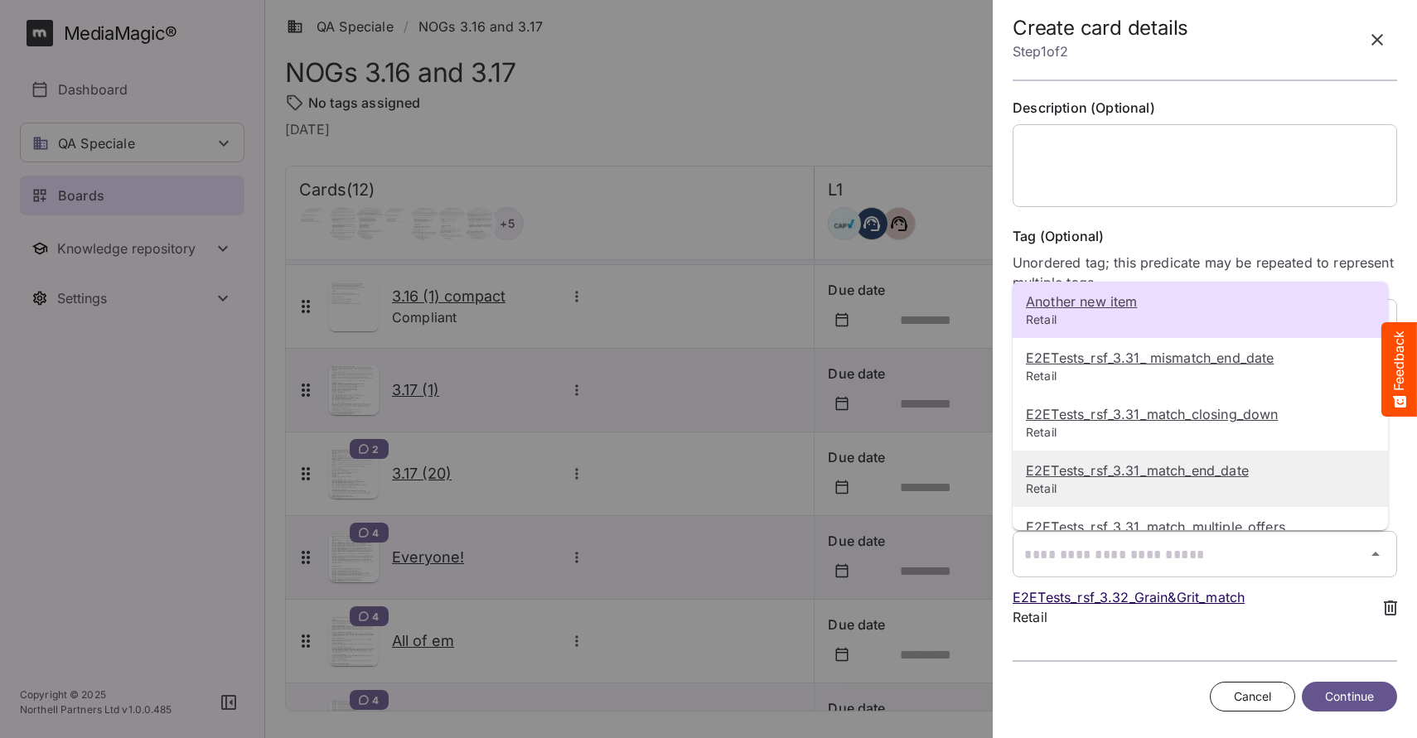
click at [1087, 476] on u "E2ETests_rsf_3.31_match_end_date" at bounding box center [1137, 470] width 223 height 17
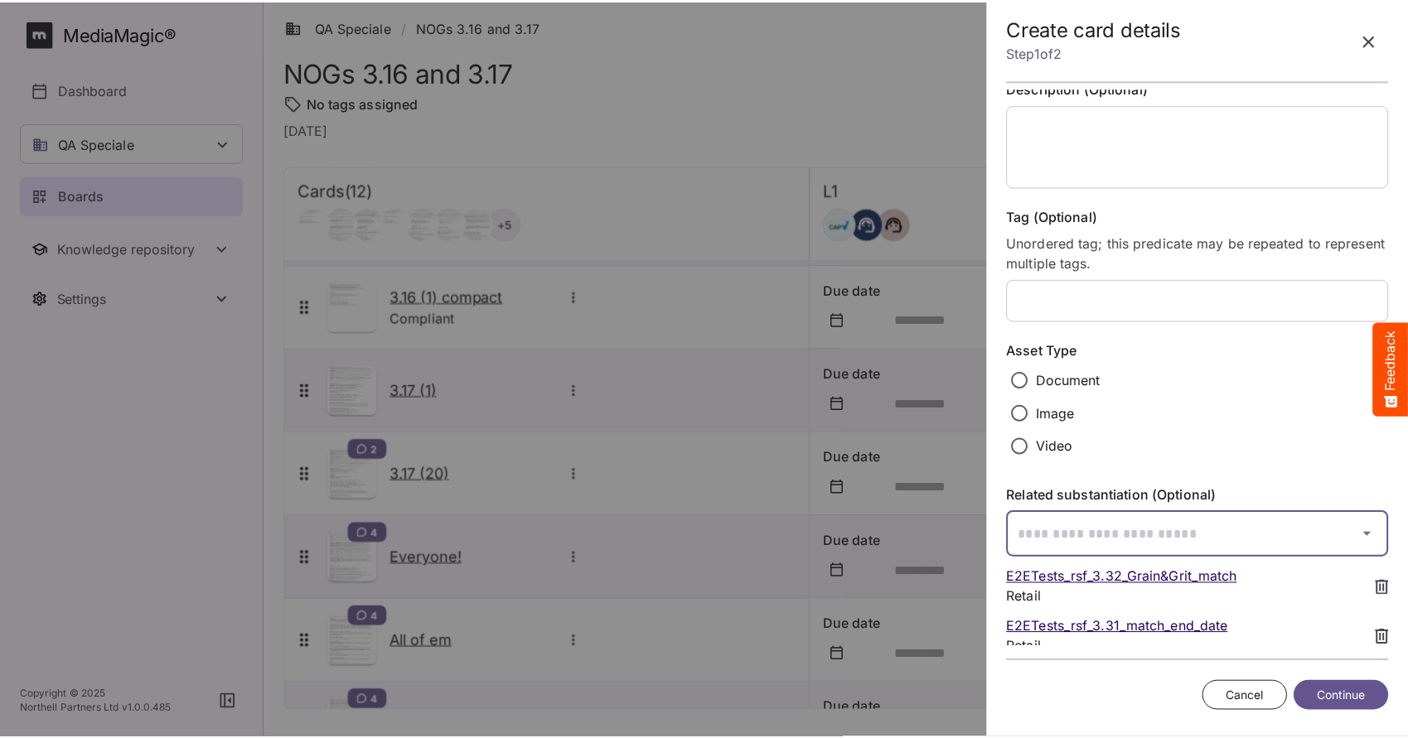
scroll to position [143, 0]
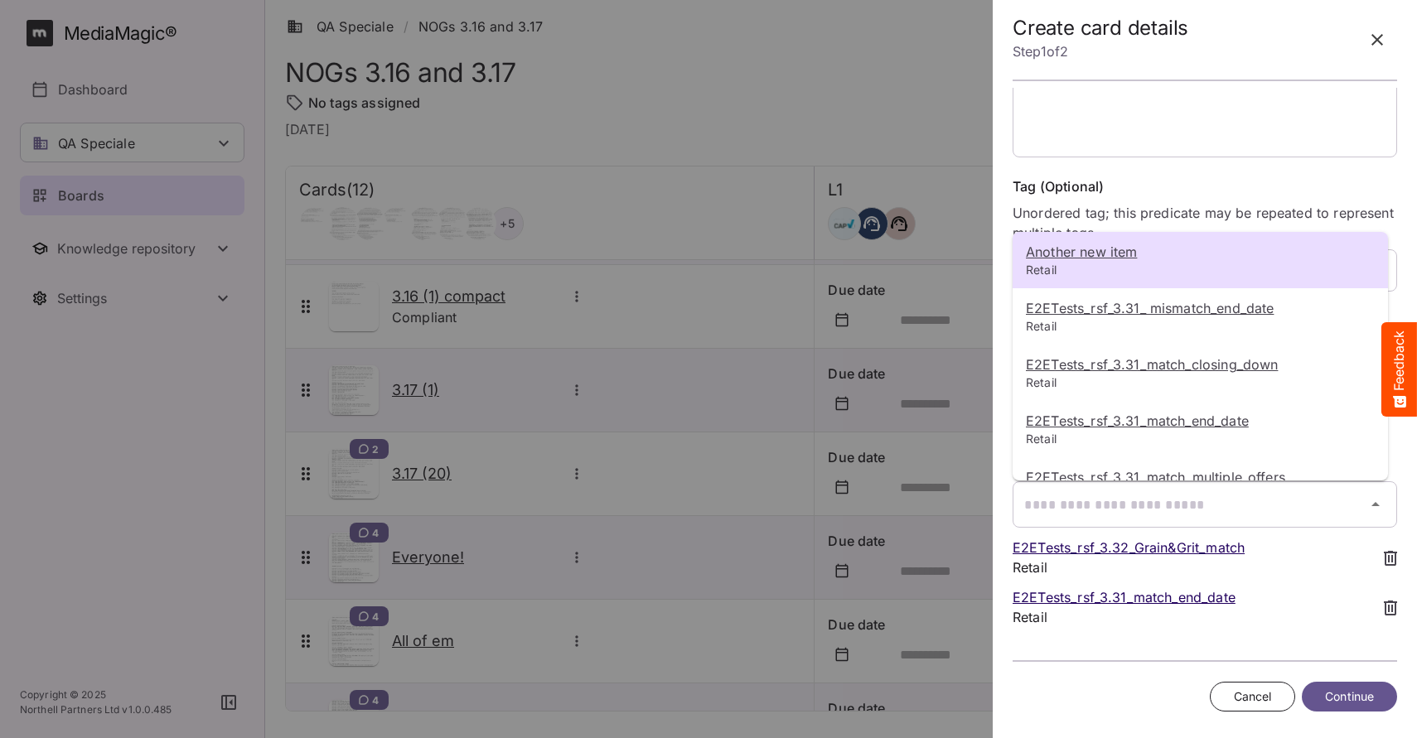
click at [854, 232] on div at bounding box center [708, 369] width 1417 height 738
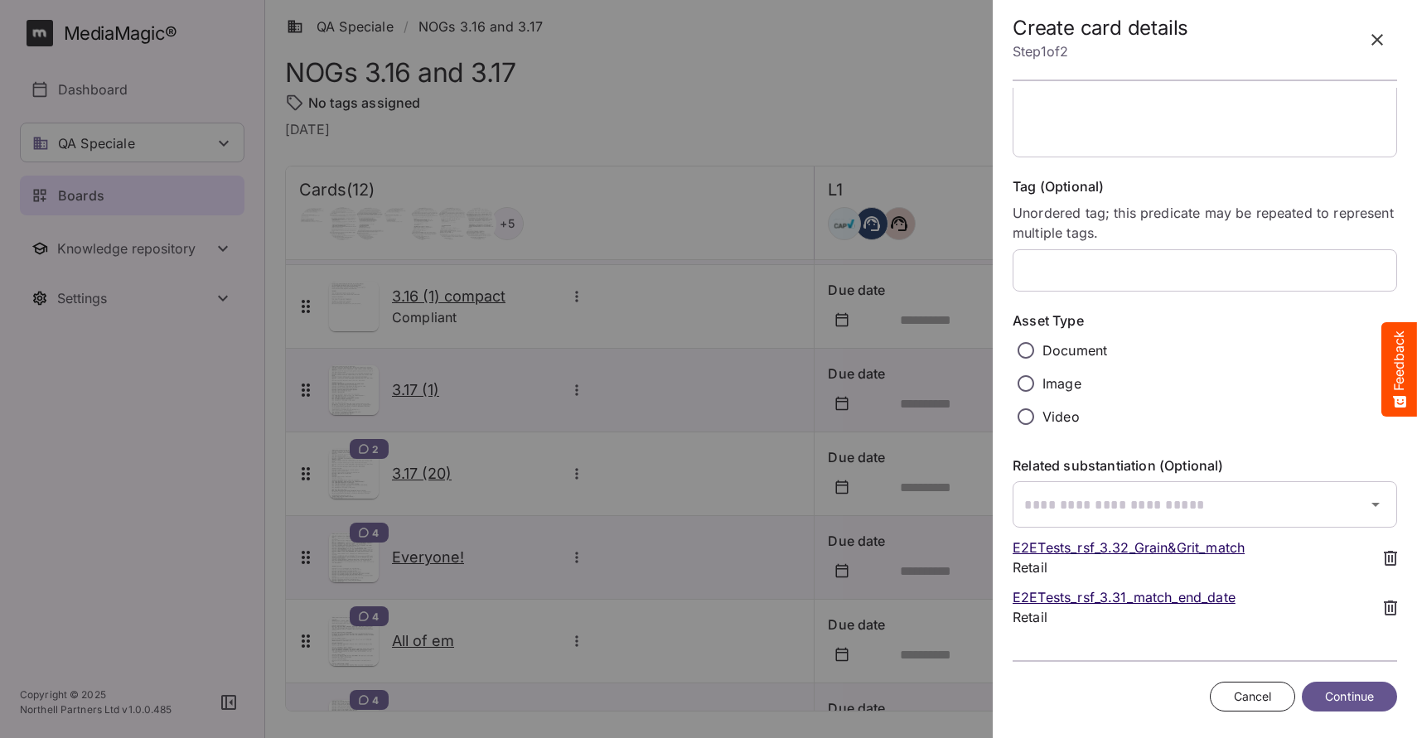
click at [1379, 42] on icon "button" at bounding box center [1377, 40] width 12 height 12
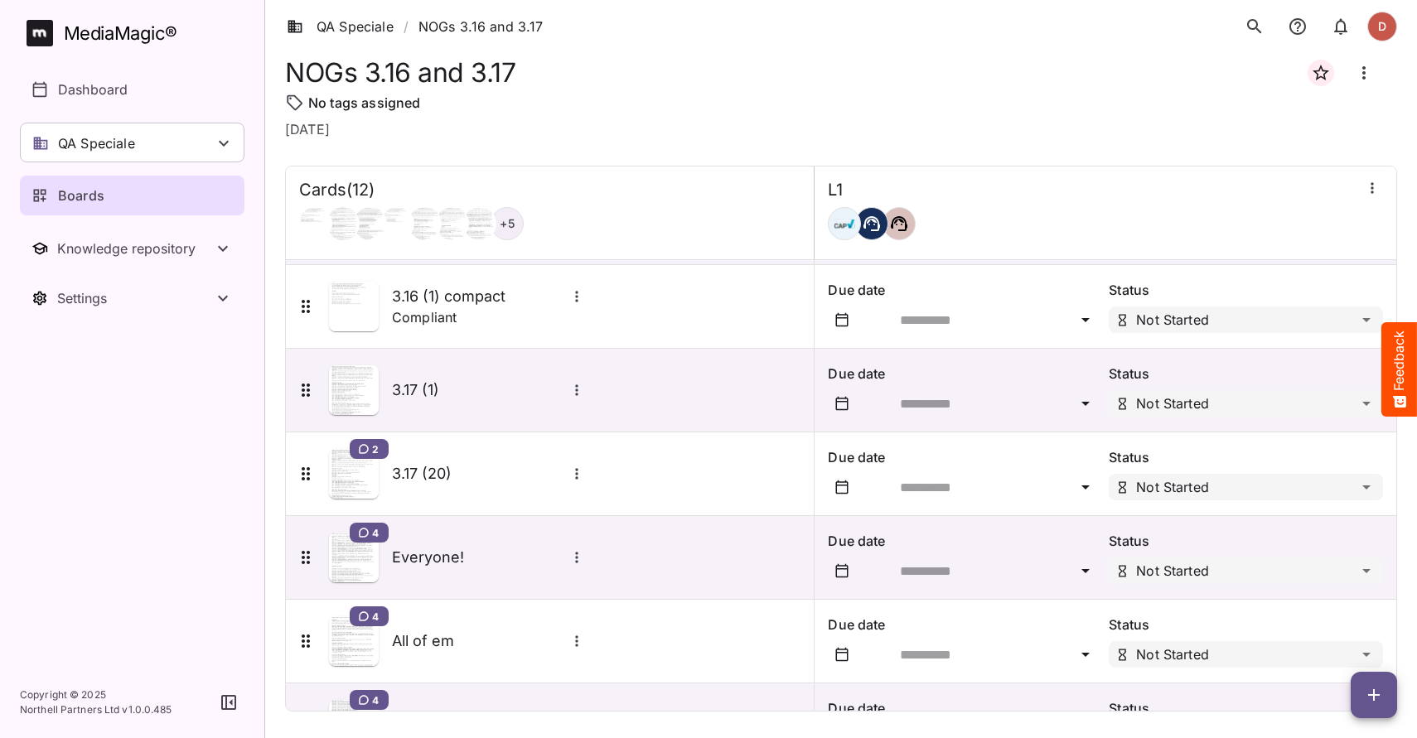
click at [485, 138] on div "NOGs 3.16 and 3.17 No tags assigned 3rd Oct Cards ( 12 ) + 5 L1 2 3.16 case 13 …" at bounding box center [841, 382] width 1112 height 659
click at [65, 199] on p "Boards" at bounding box center [81, 196] width 46 height 20
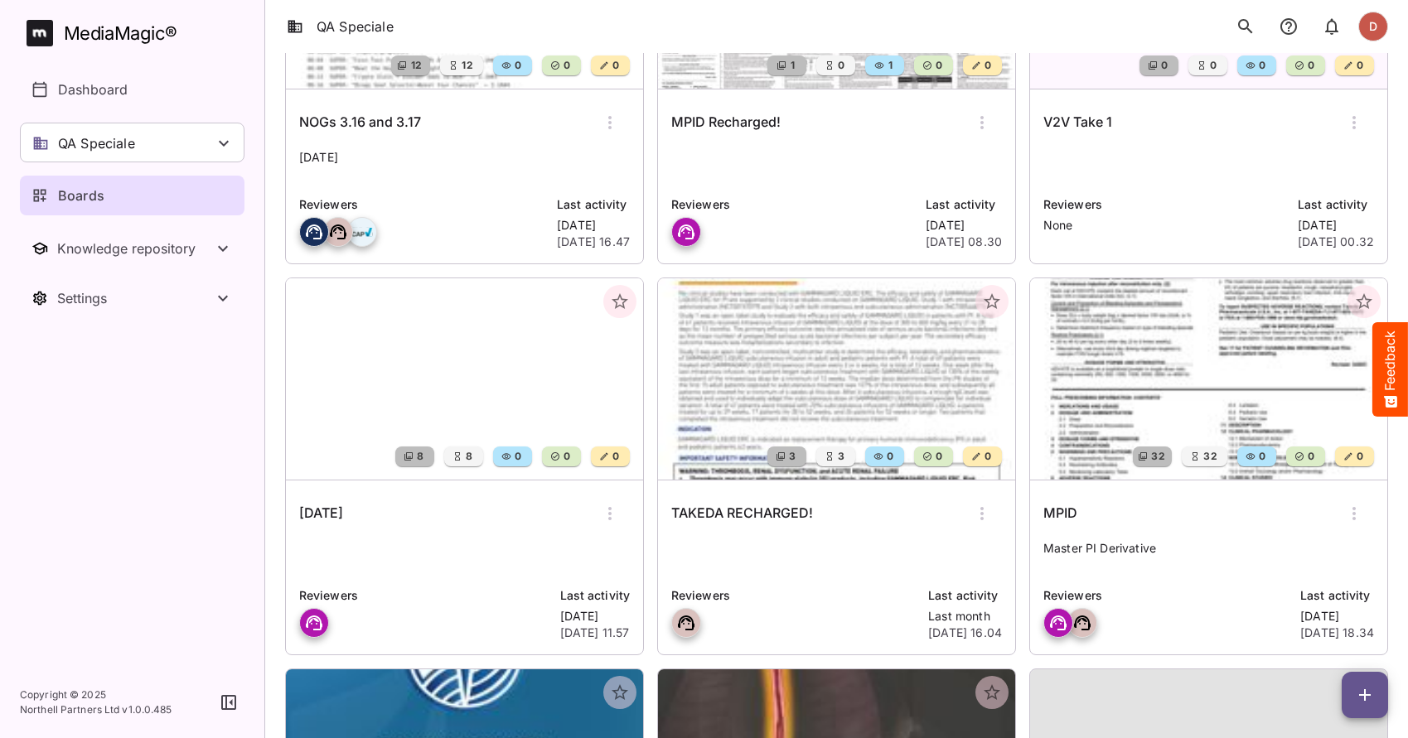
scroll to position [280, 0]
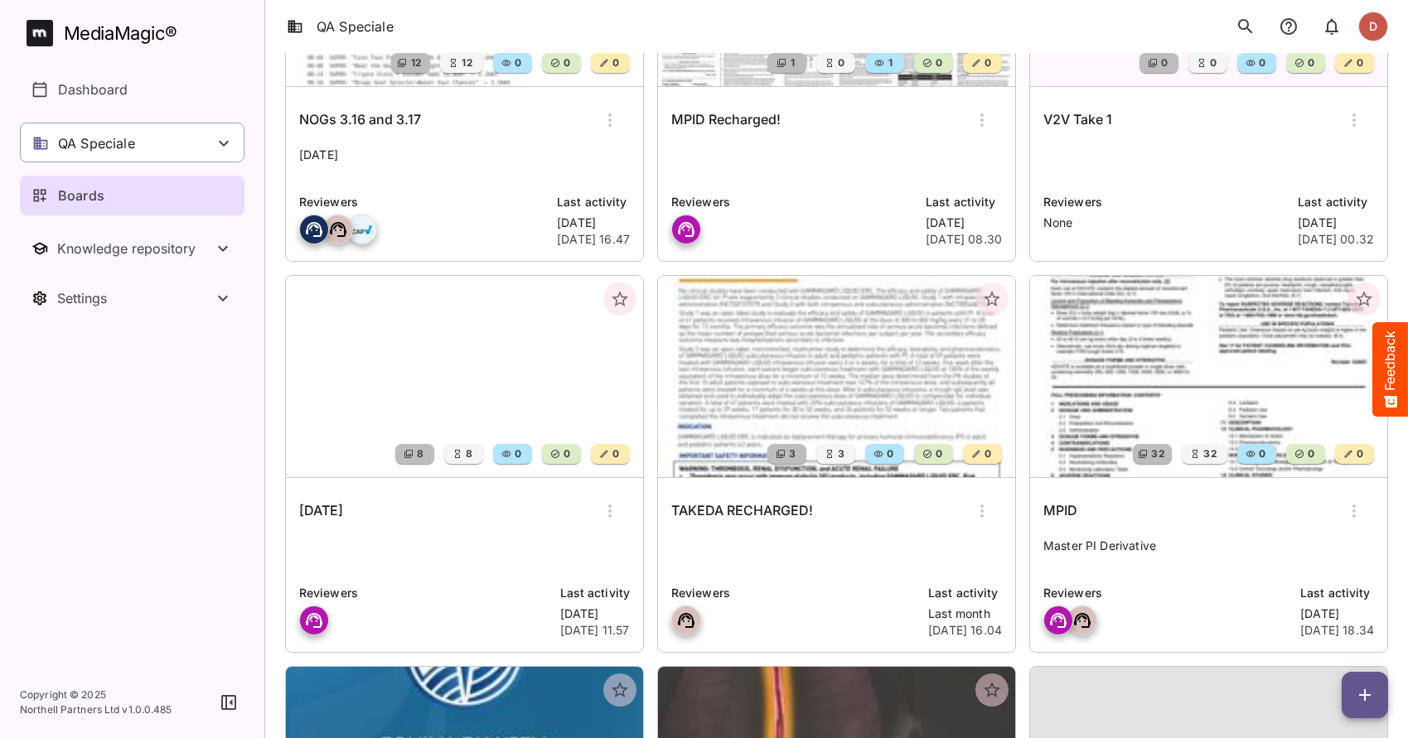
click at [102, 143] on p "QA Speciale" at bounding box center [96, 143] width 77 height 20
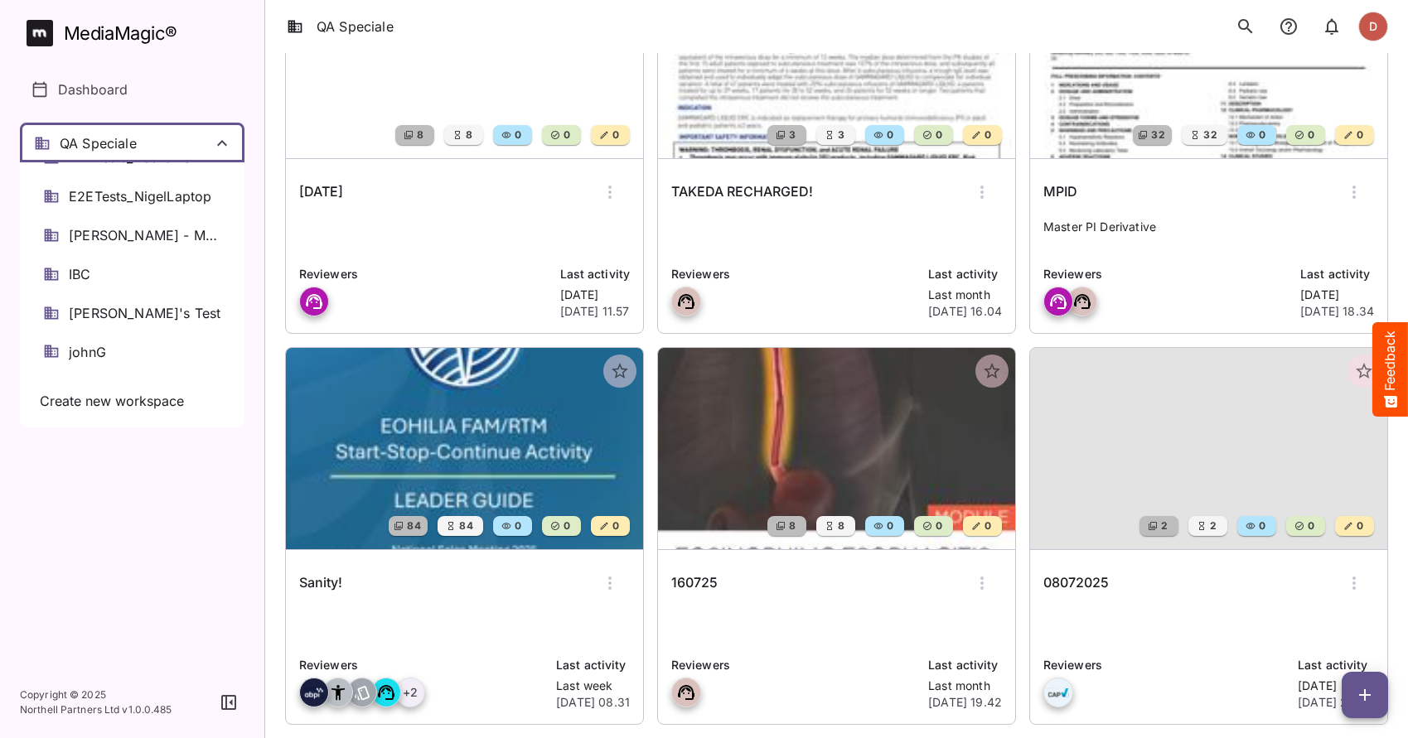
scroll to position [631, 0]
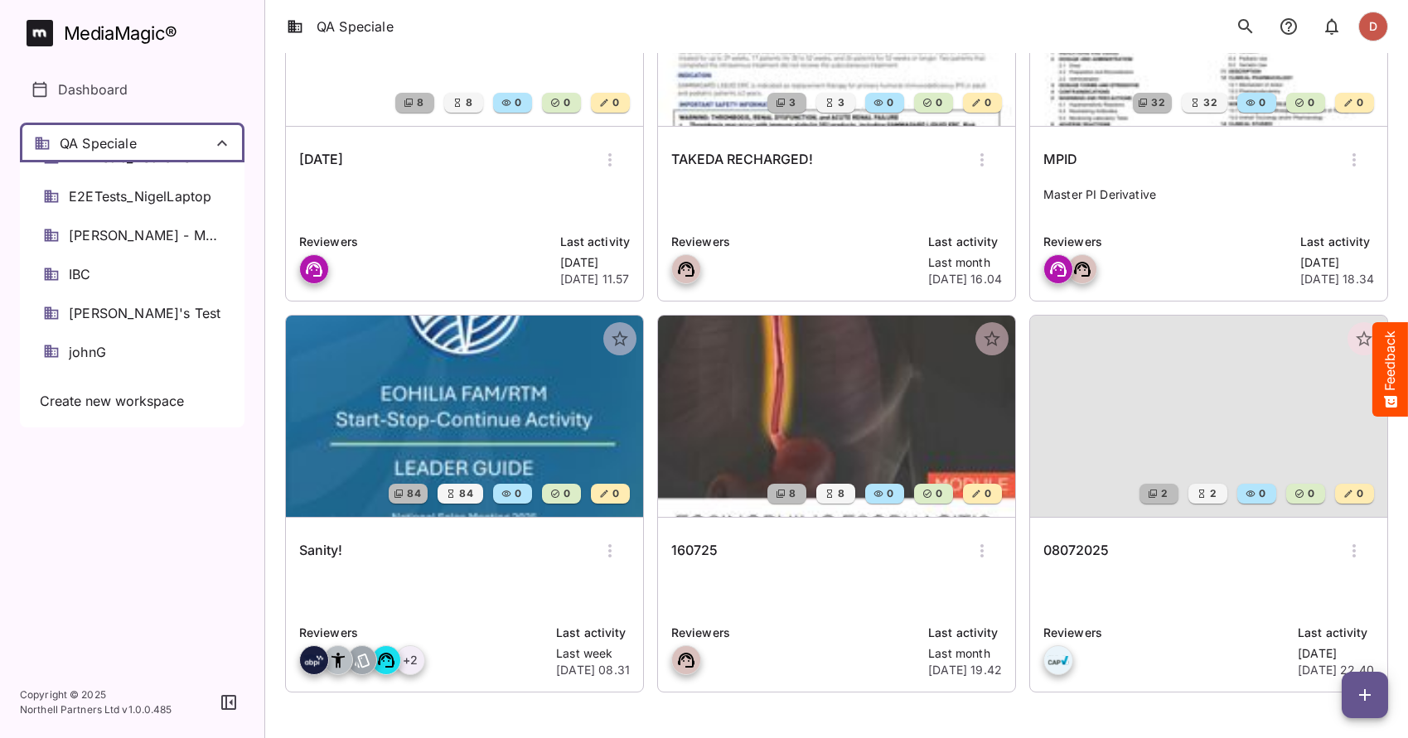
click at [442, 633] on div at bounding box center [704, 369] width 1408 height 738
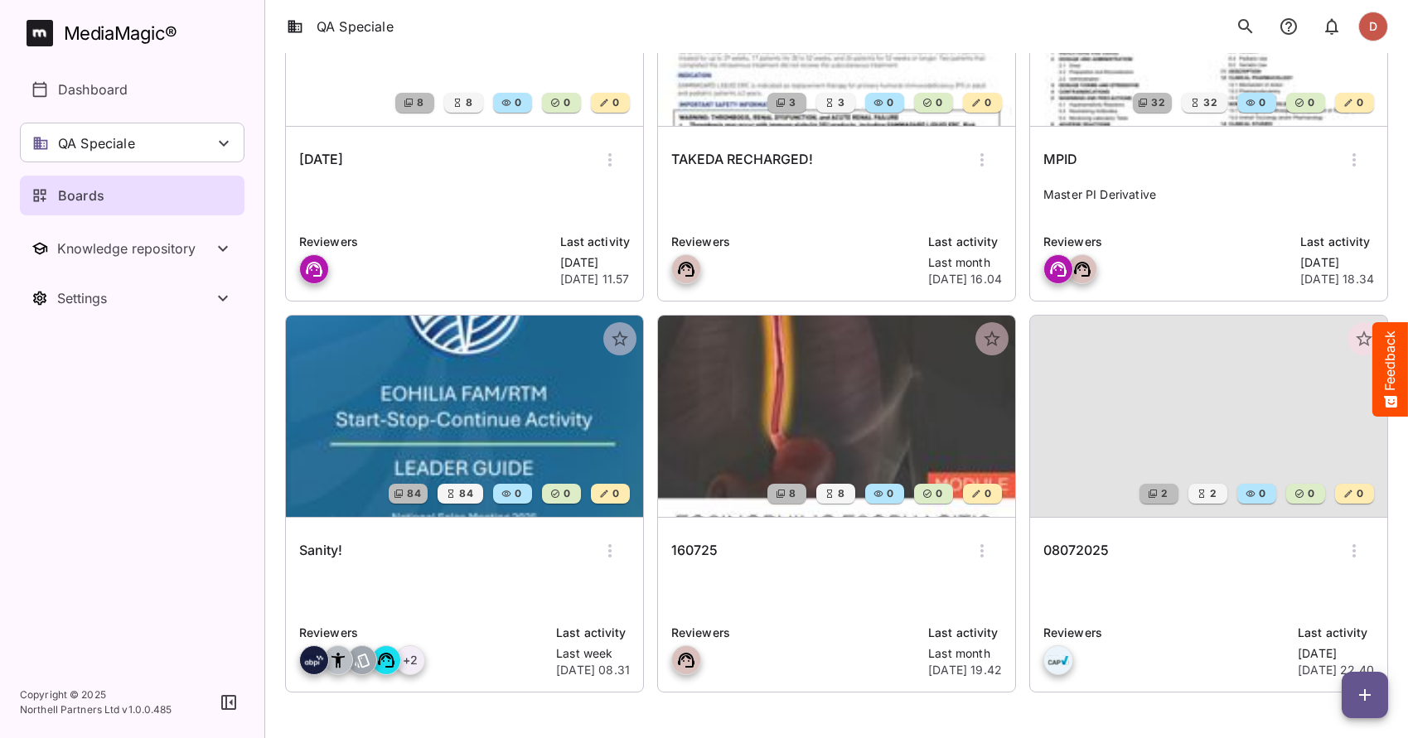
click at [409, 662] on div "+ 2" at bounding box center [410, 661] width 30 height 30
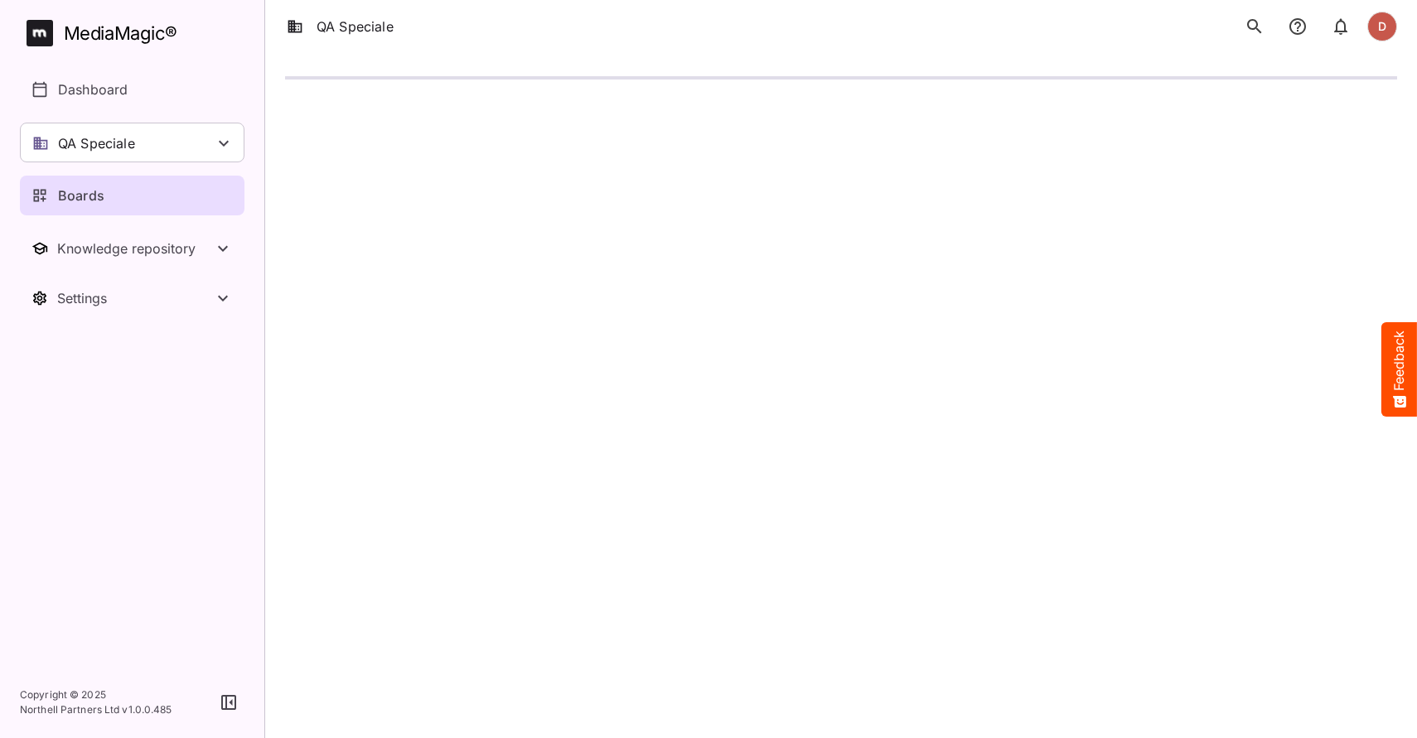
click at [96, 188] on p "Boards" at bounding box center [81, 196] width 46 height 20
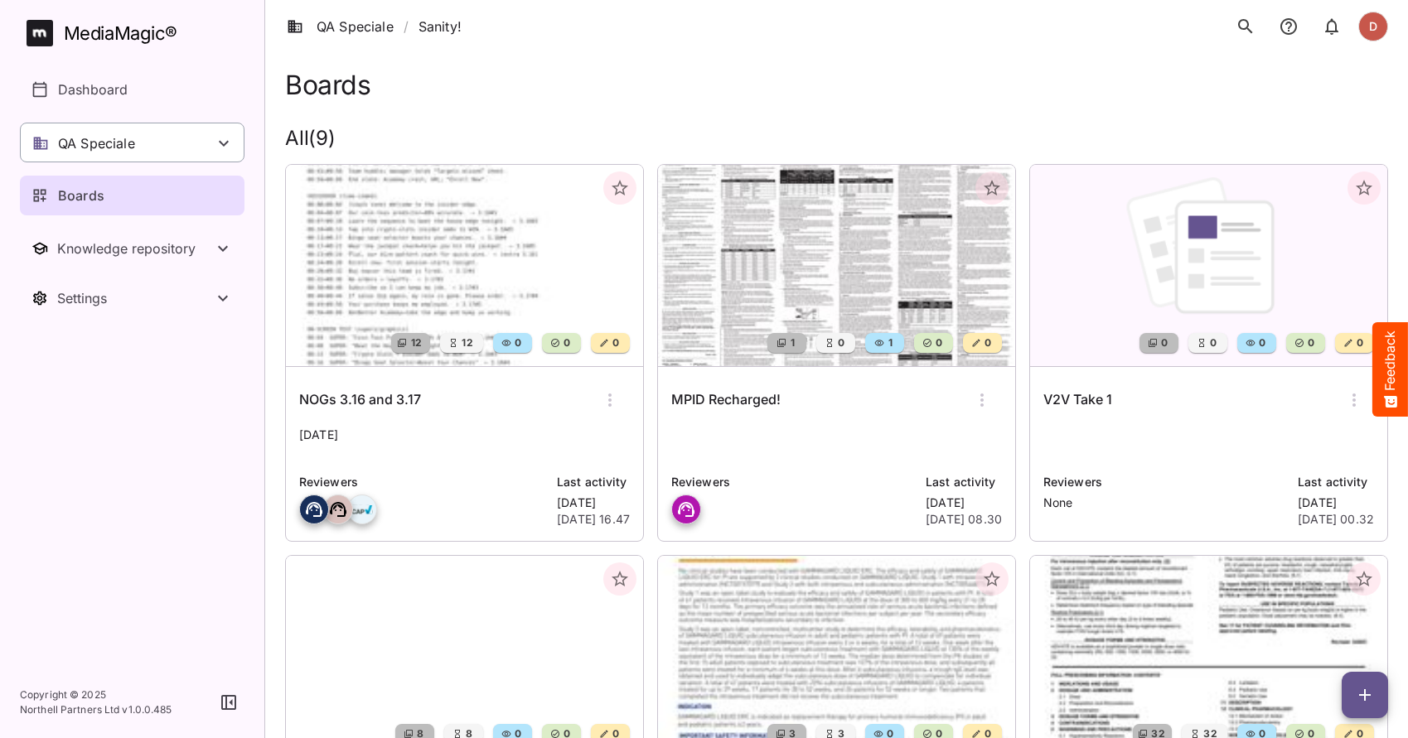
click at [114, 156] on div "QA Speciale" at bounding box center [132, 143] width 225 height 40
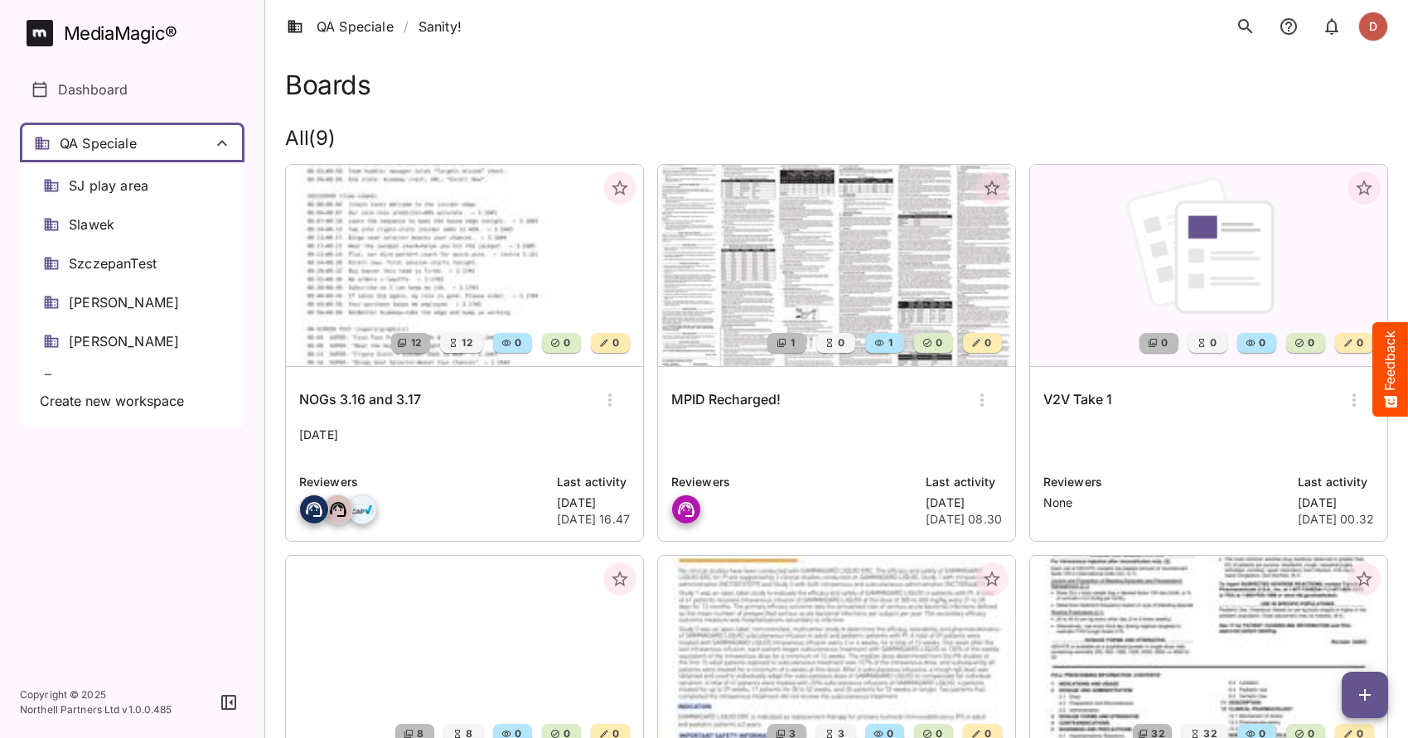
scroll to position [1155, 0]
click at [140, 310] on span "[PERSON_NAME]" at bounding box center [124, 308] width 110 height 19
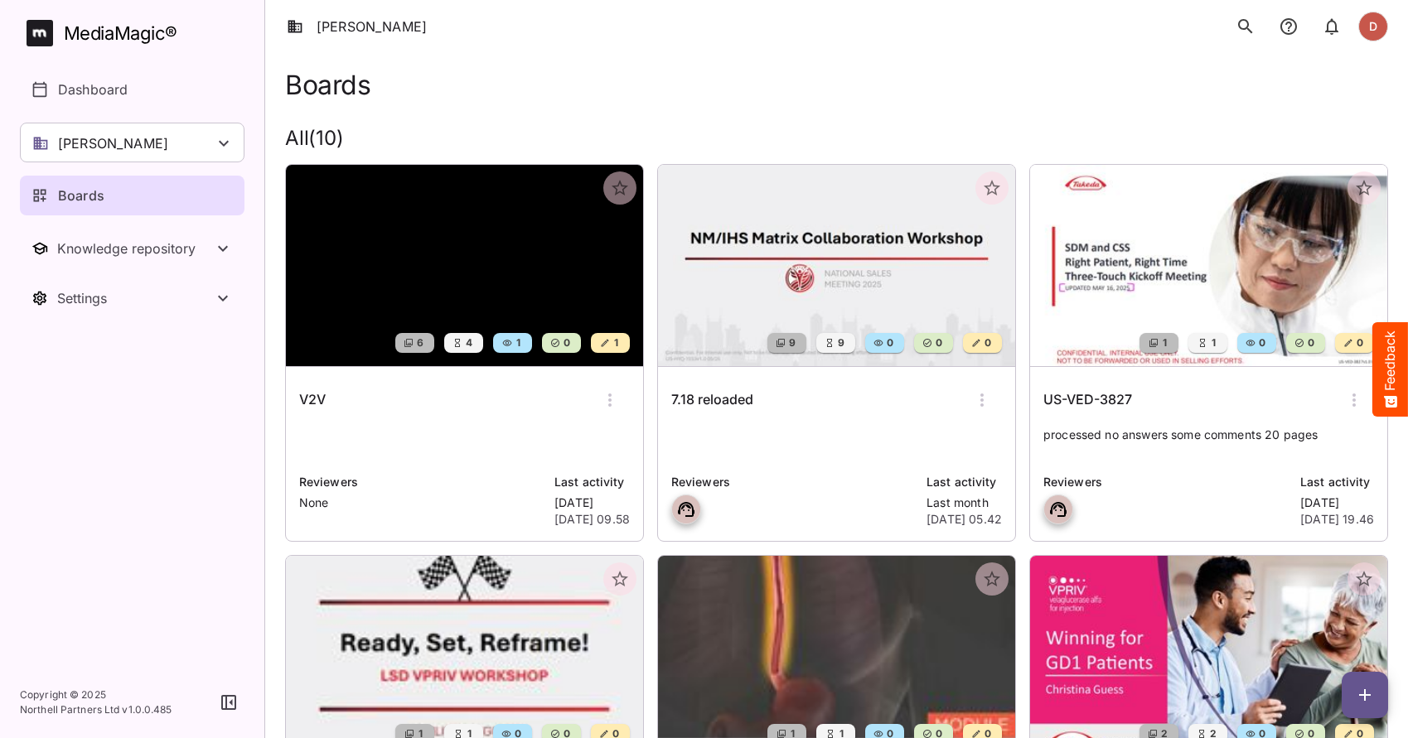
click at [60, 189] on p "Boards" at bounding box center [81, 196] width 46 height 20
click at [84, 138] on p "[PERSON_NAME]" at bounding box center [113, 143] width 110 height 20
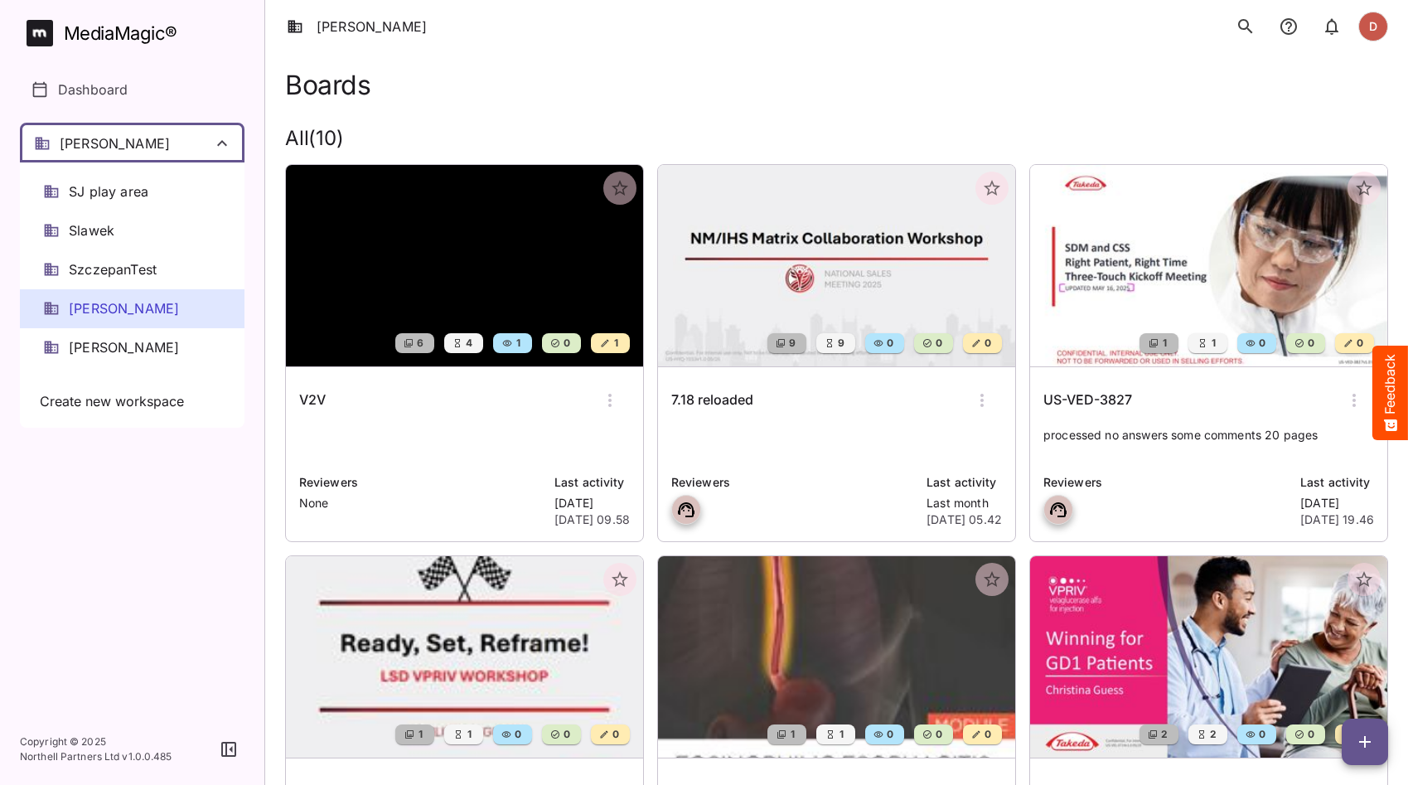
click at [124, 89] on div at bounding box center [704, 392] width 1408 height 785
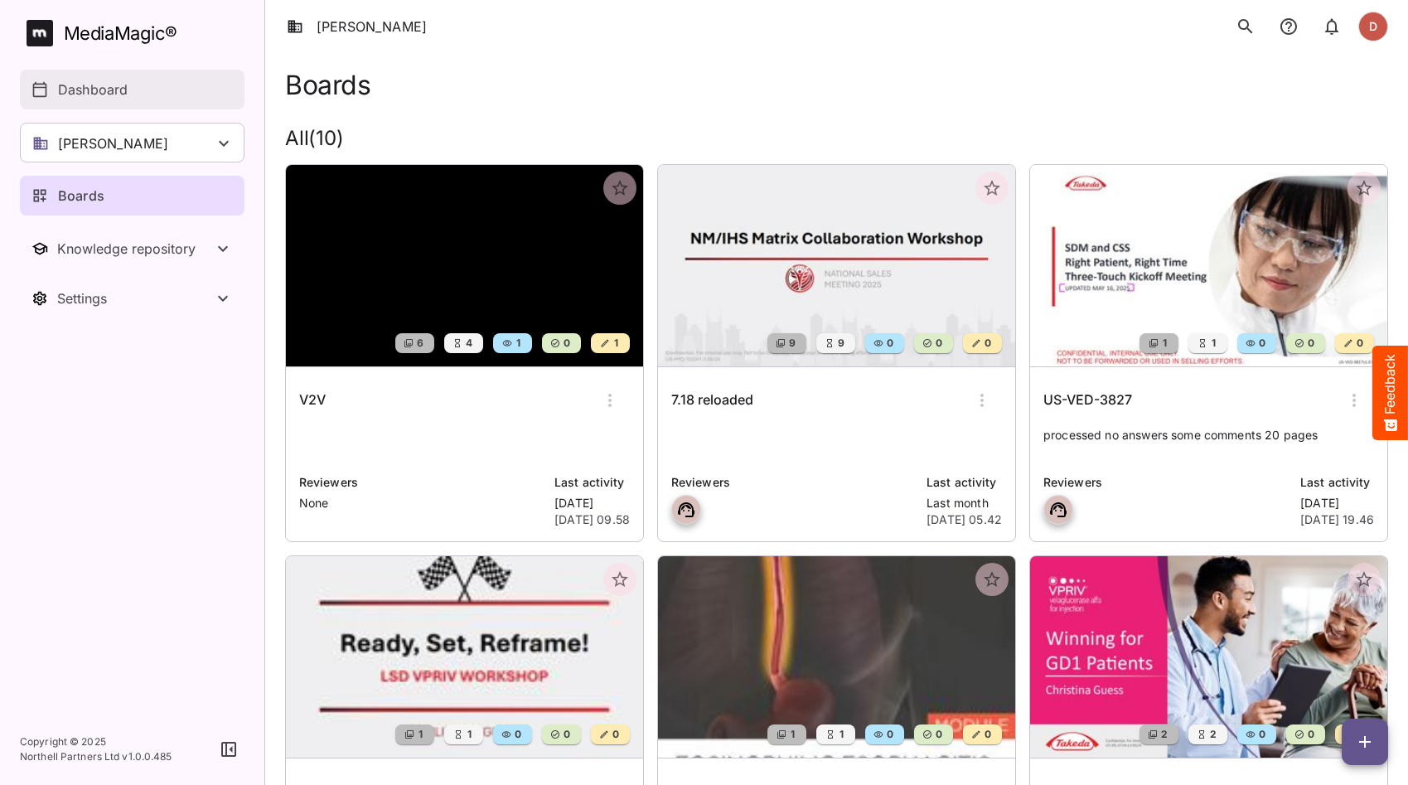
click at [109, 89] on p "Dashboard" at bounding box center [93, 90] width 70 height 20
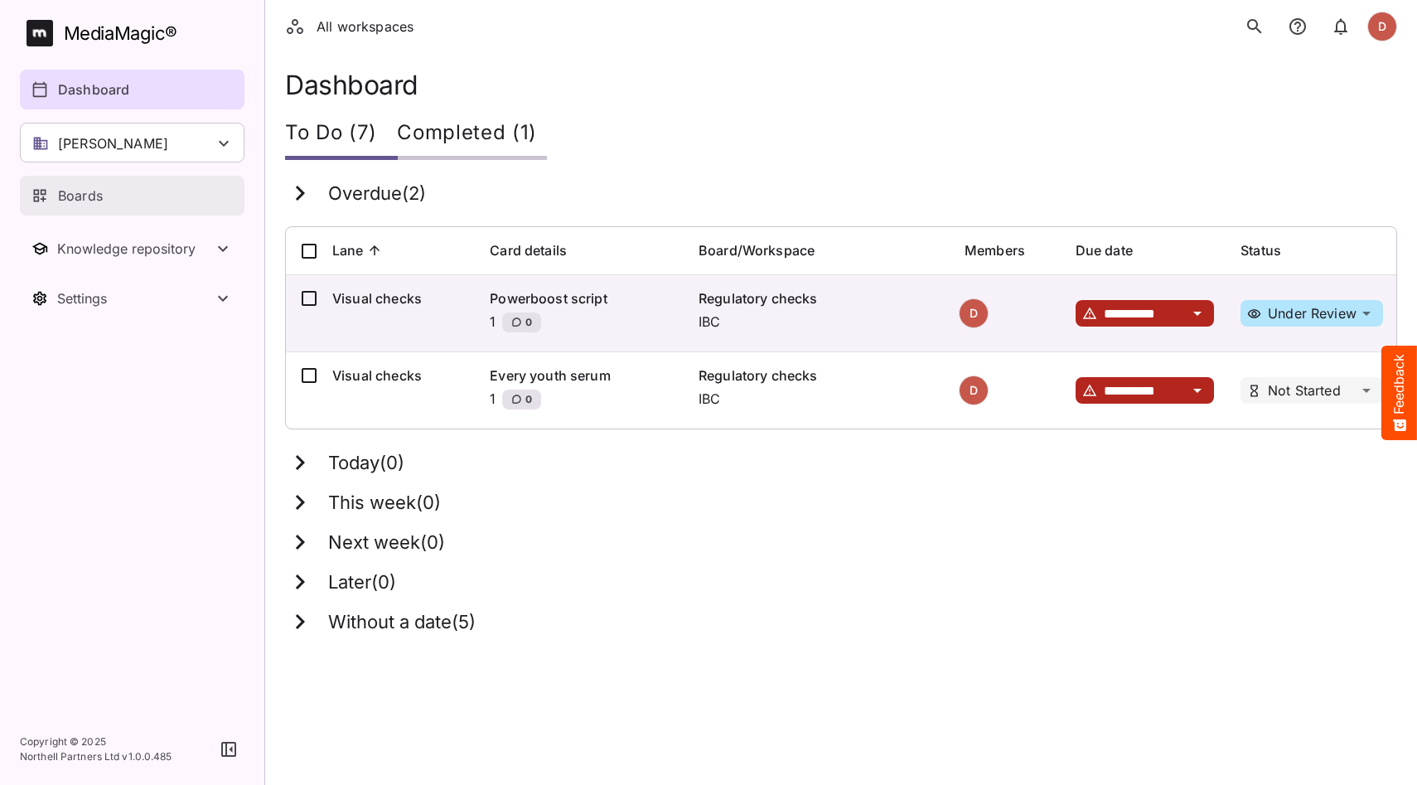
click at [118, 206] on link "Boards" at bounding box center [132, 196] width 225 height 40
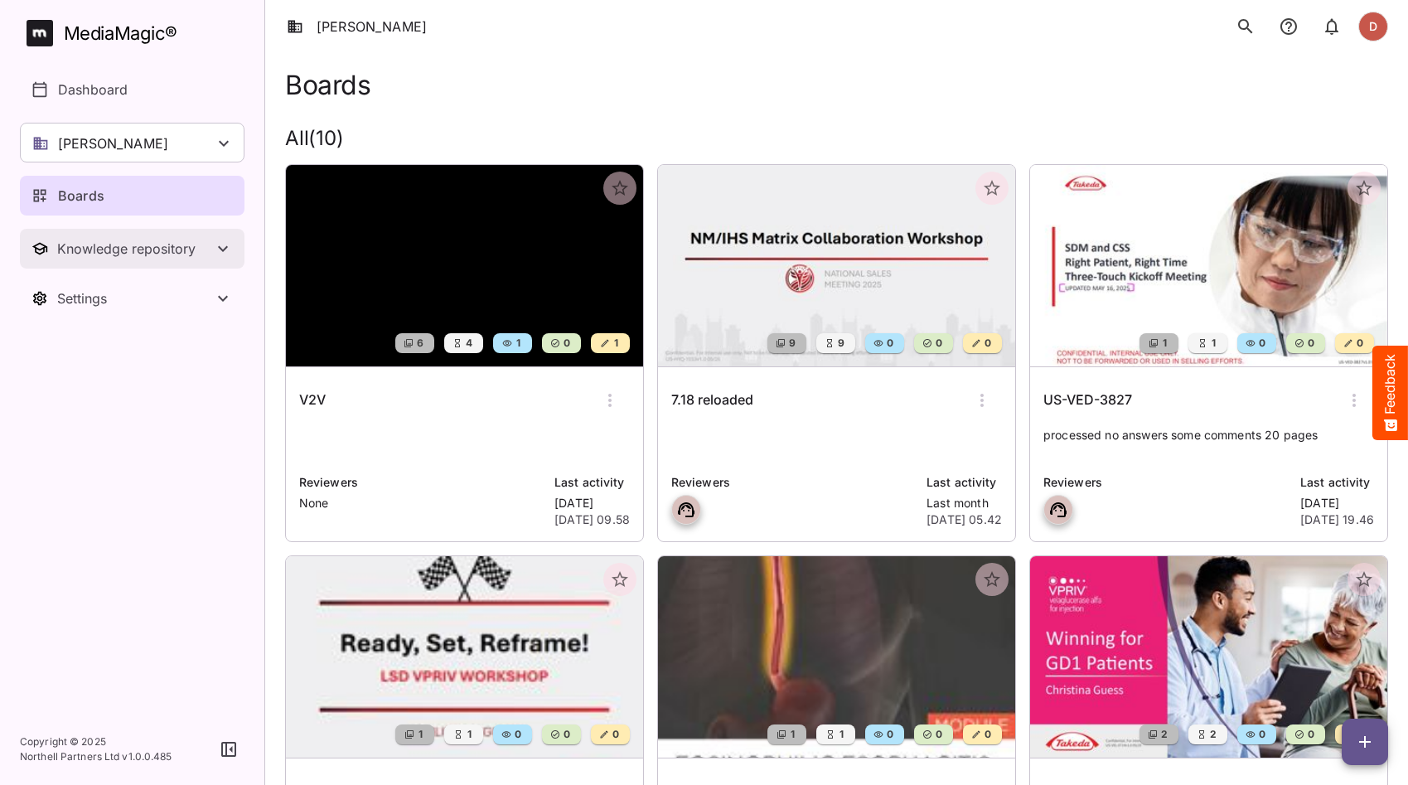
drag, startPoint x: 124, startPoint y: 244, endPoint x: 186, endPoint y: 356, distance: 128.0
click at [123, 244] on div "Knowledge repository" at bounding box center [135, 248] width 156 height 17
click at [225, 747] on icon "button" at bounding box center [228, 749] width 15 height 15
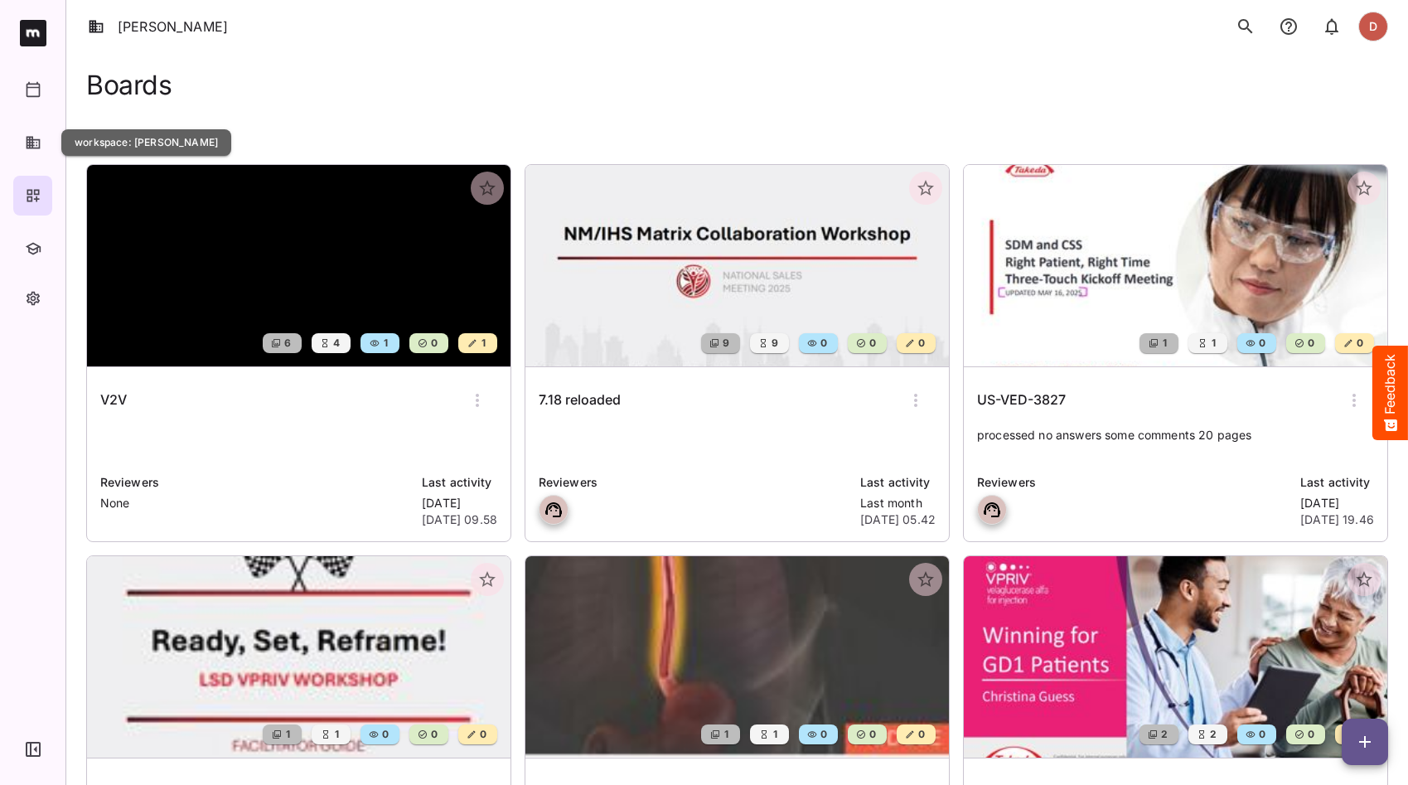
click at [36, 150] on icon "button" at bounding box center [33, 142] width 17 height 17
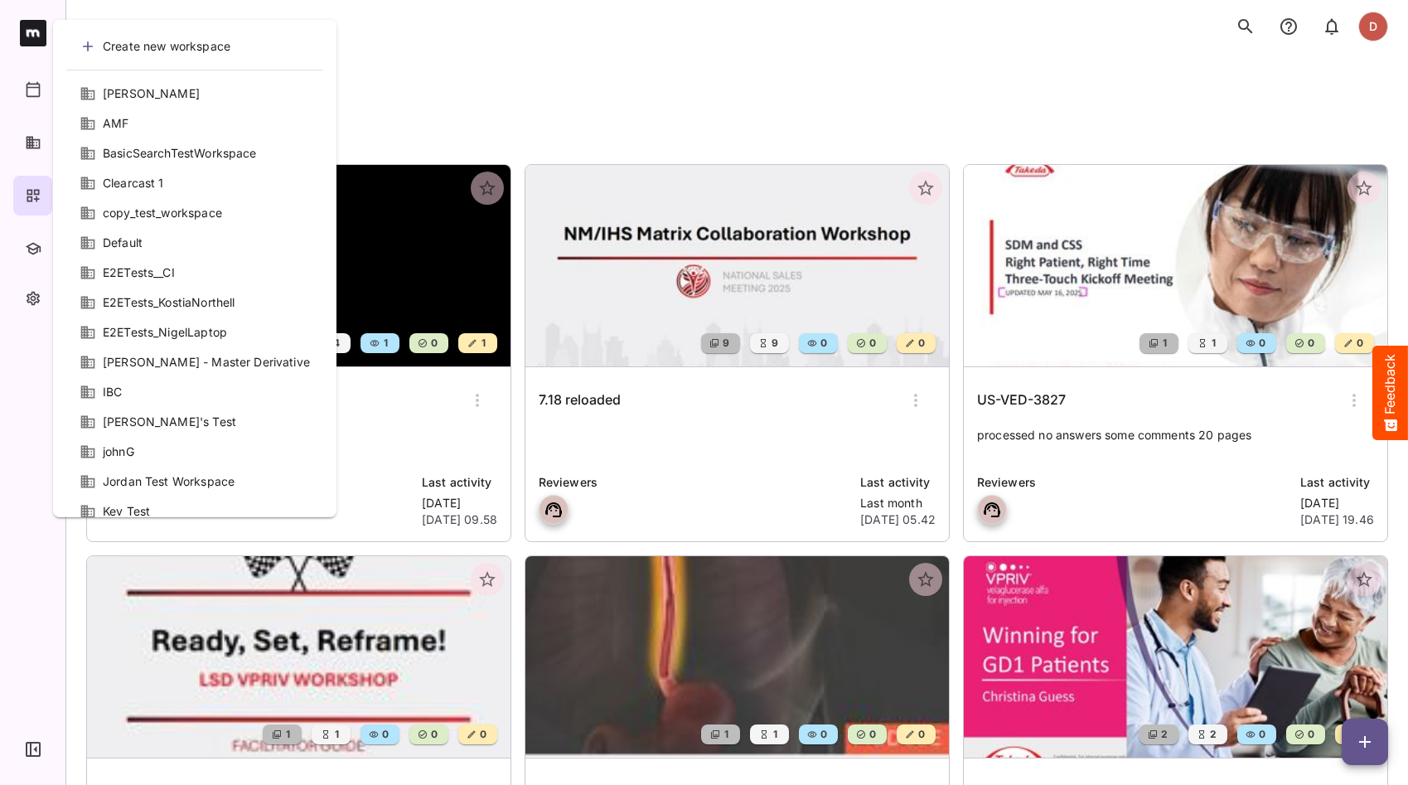
click at [566, 111] on div at bounding box center [704, 392] width 1408 height 785
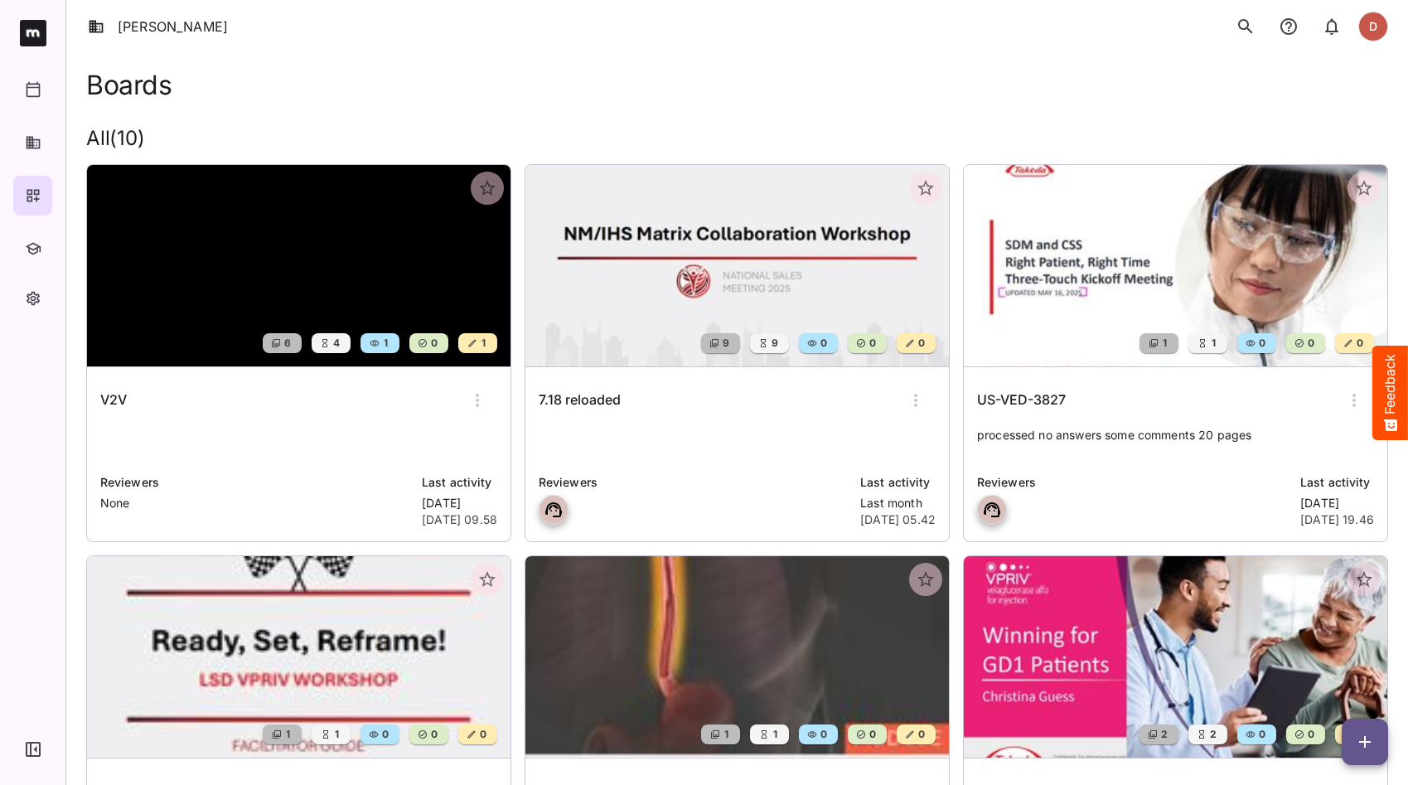
click at [29, 741] on p "button" at bounding box center [33, 749] width 15 height 23
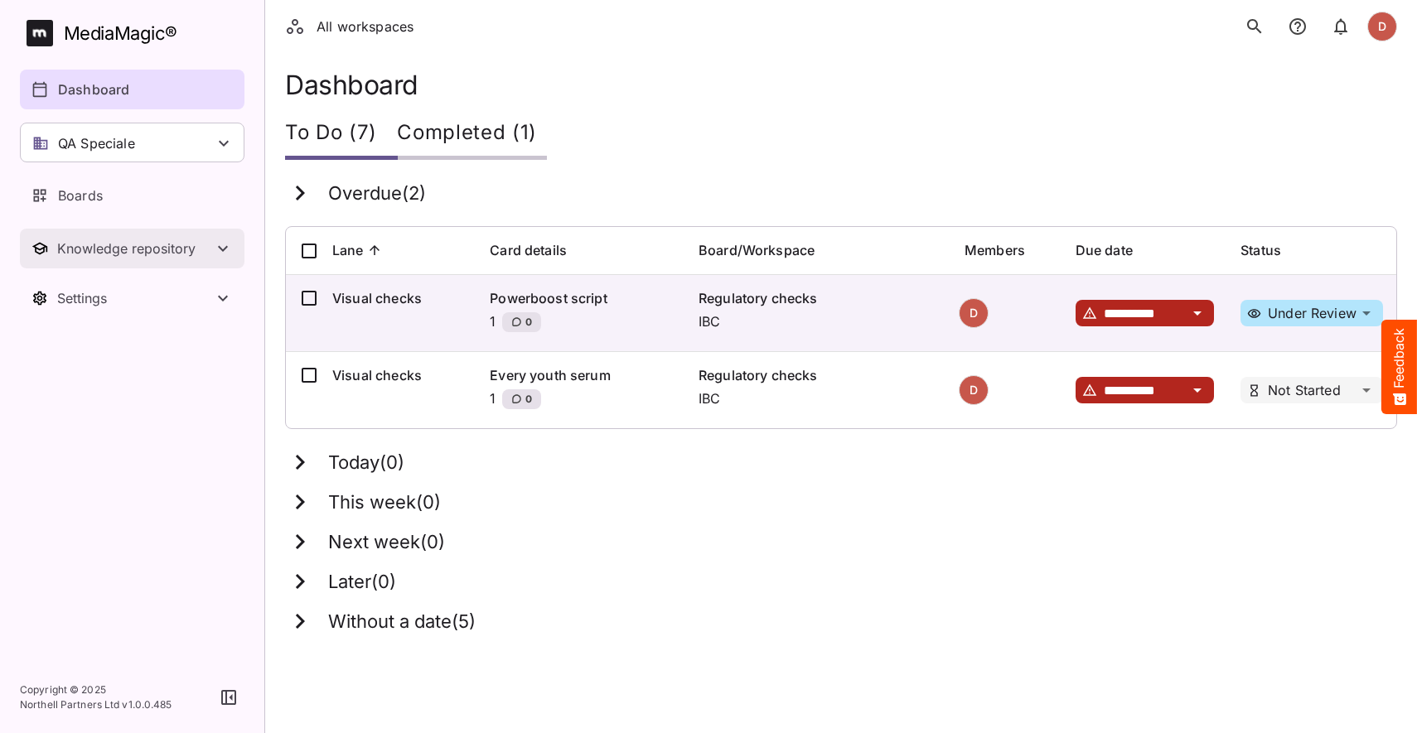
click at [104, 262] on button "Knowledge repository" at bounding box center [132, 249] width 225 height 40
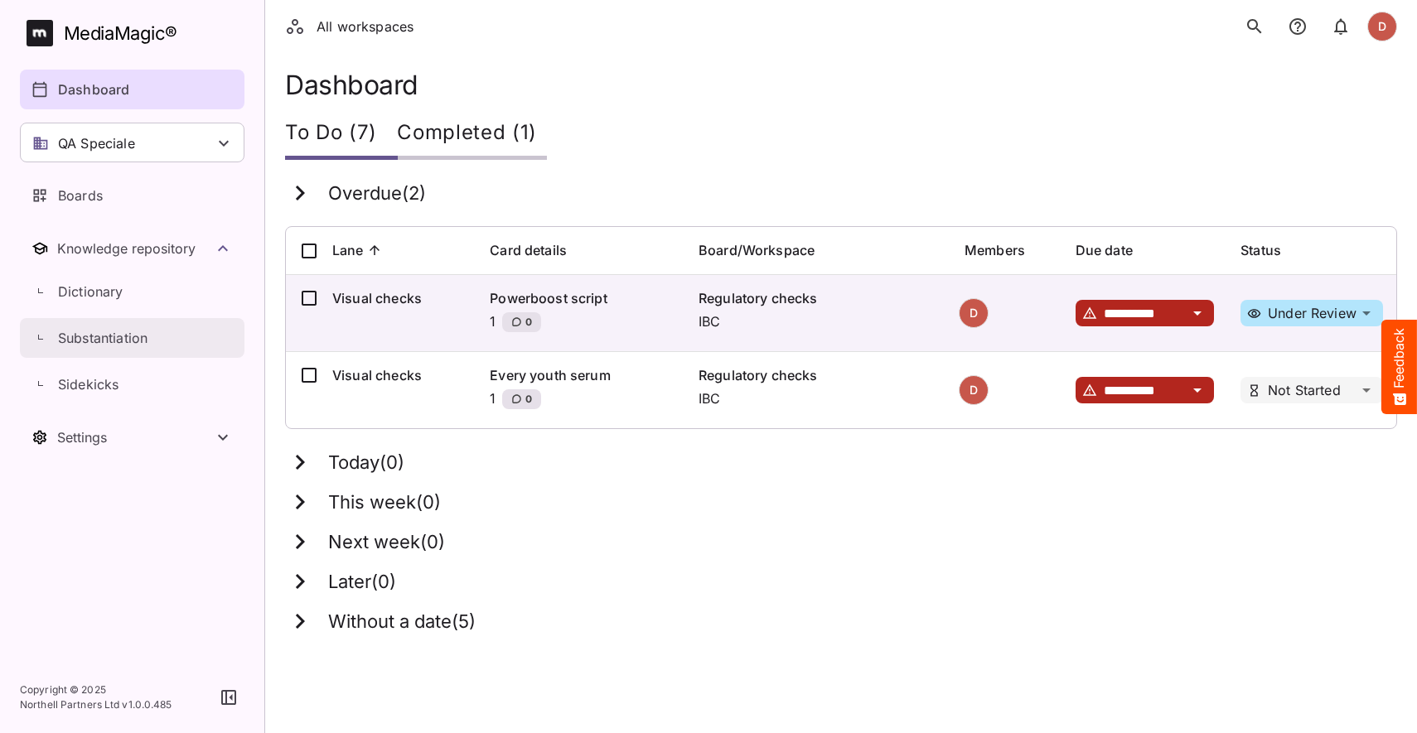
click at [116, 334] on p "Substantiation" at bounding box center [102, 338] width 89 height 20
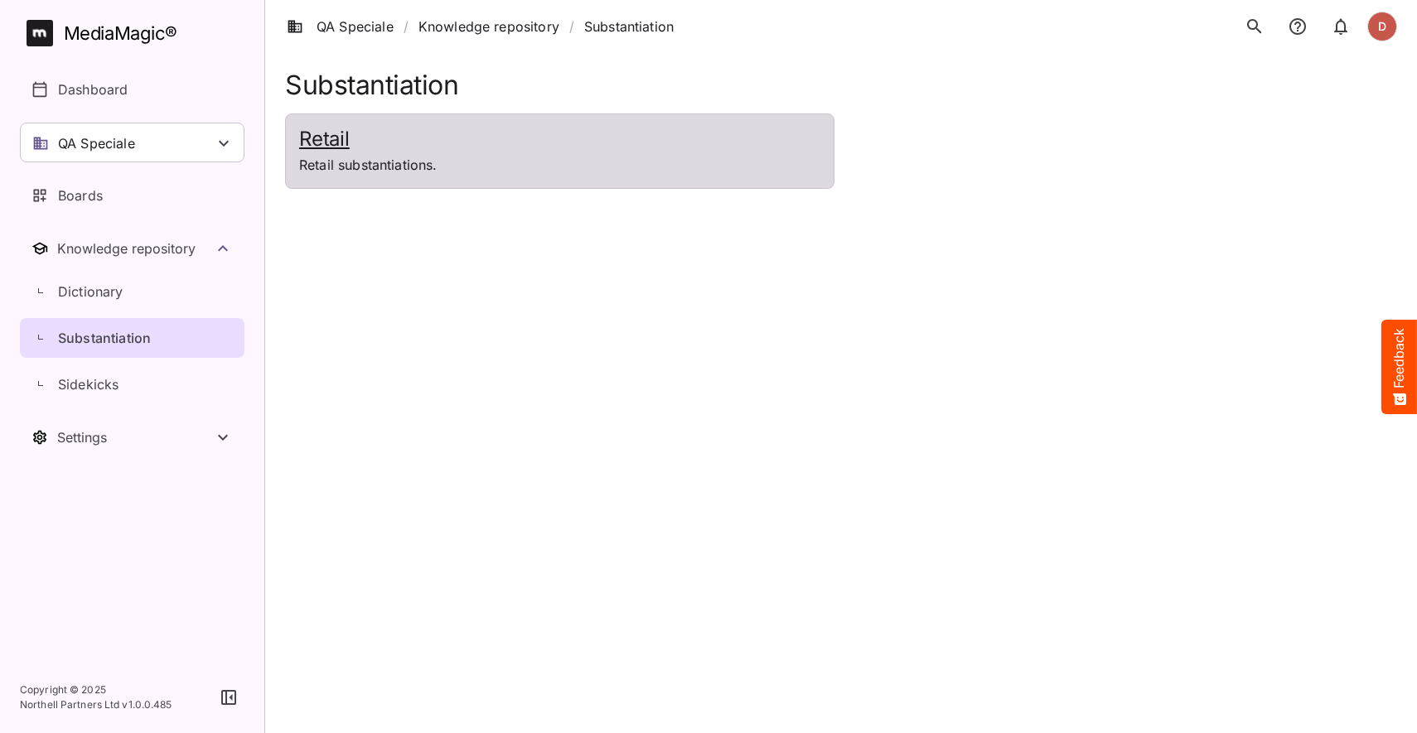
click at [412, 174] on p "Retail substantiations." at bounding box center [559, 165] width 521 height 20
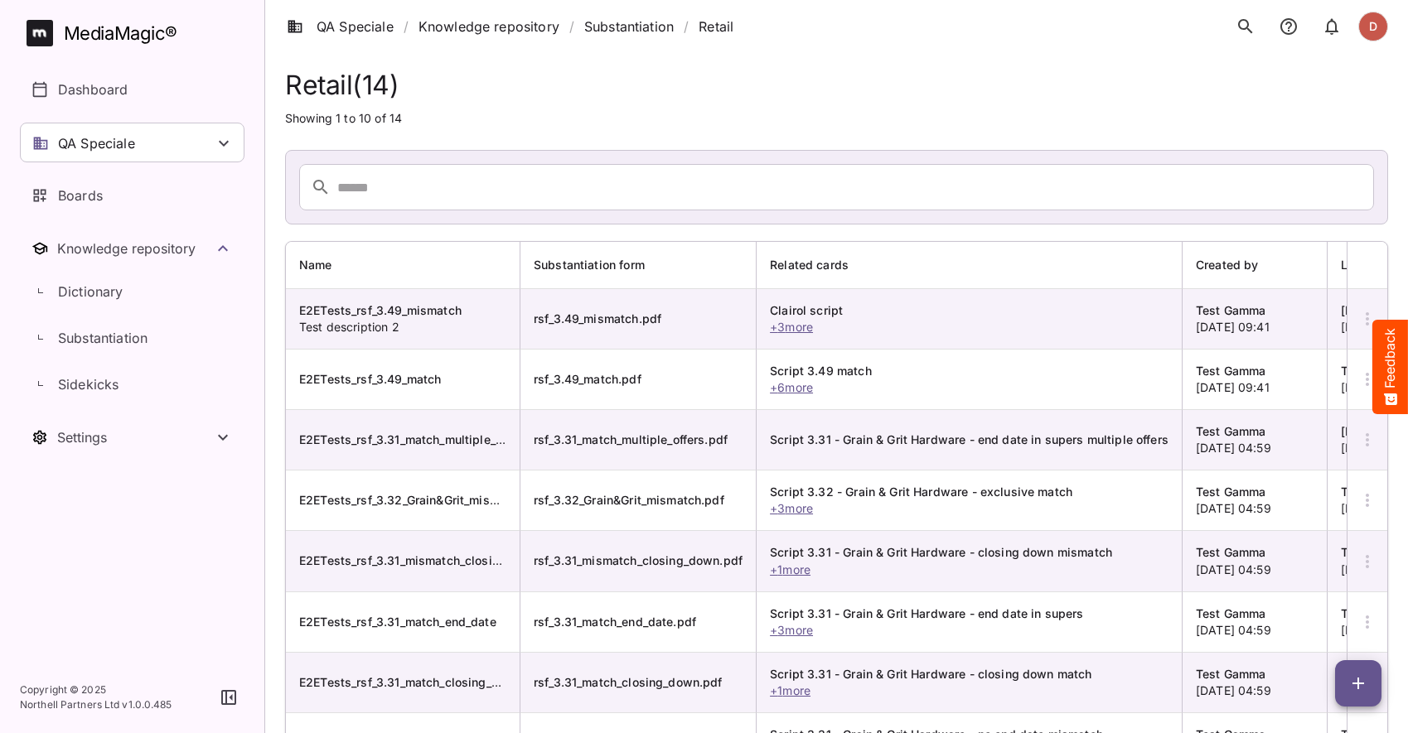
click at [1343, 682] on span "button" at bounding box center [1358, 684] width 46 height 20
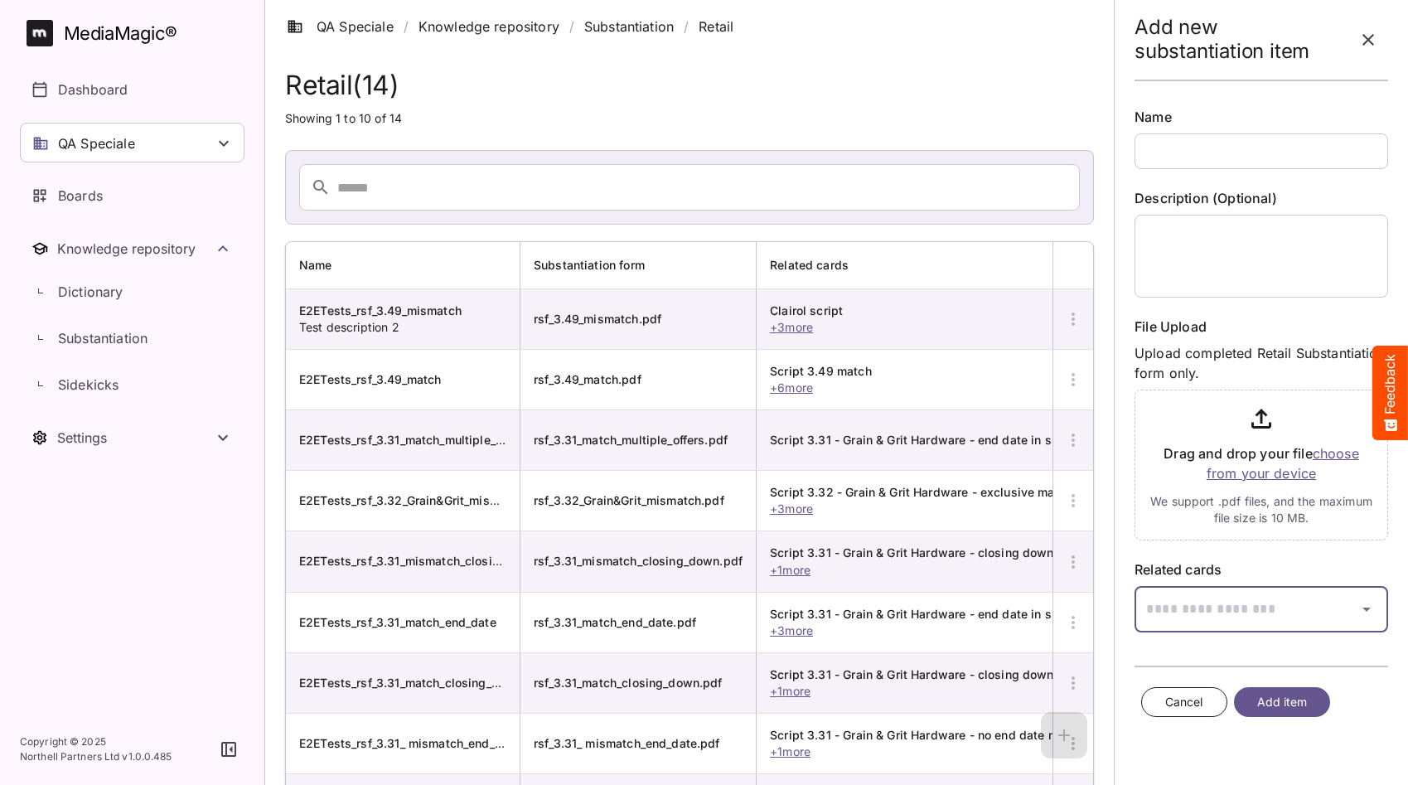
click at [1188, 588] on input "text" at bounding box center [1240, 609] width 212 height 46
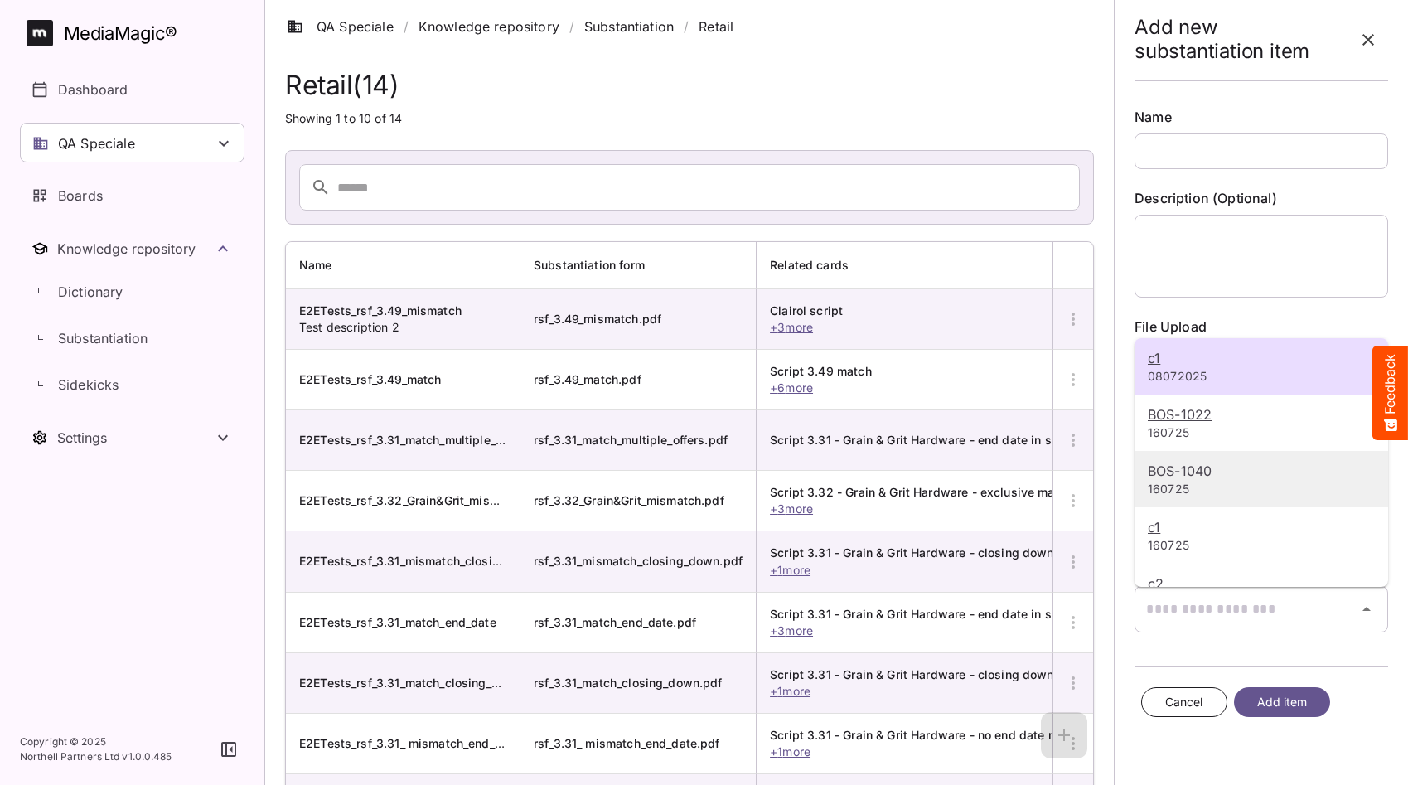
click at [1239, 486] on p "160725" at bounding box center [1261, 489] width 227 height 17
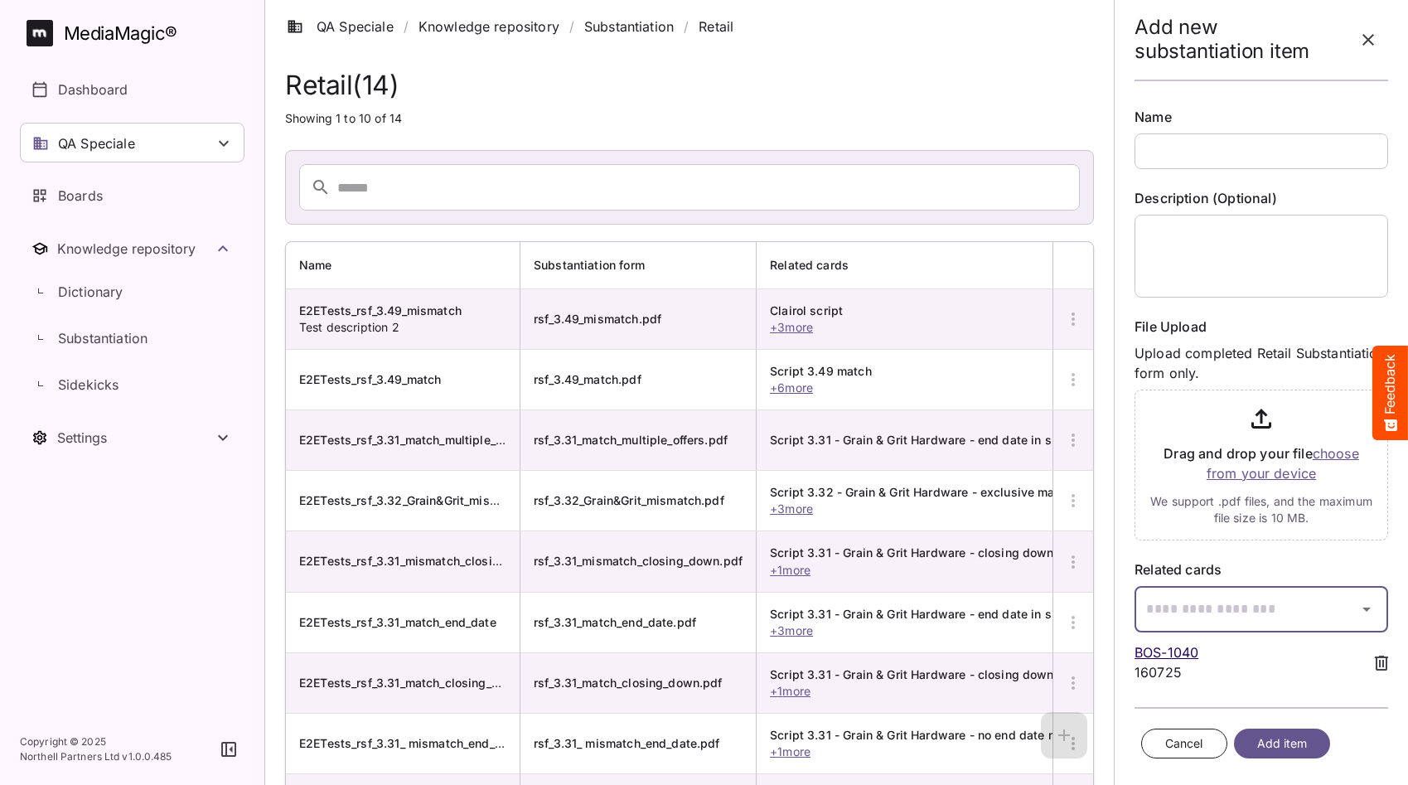
click at [1174, 597] on input "text" at bounding box center [1240, 609] width 212 height 46
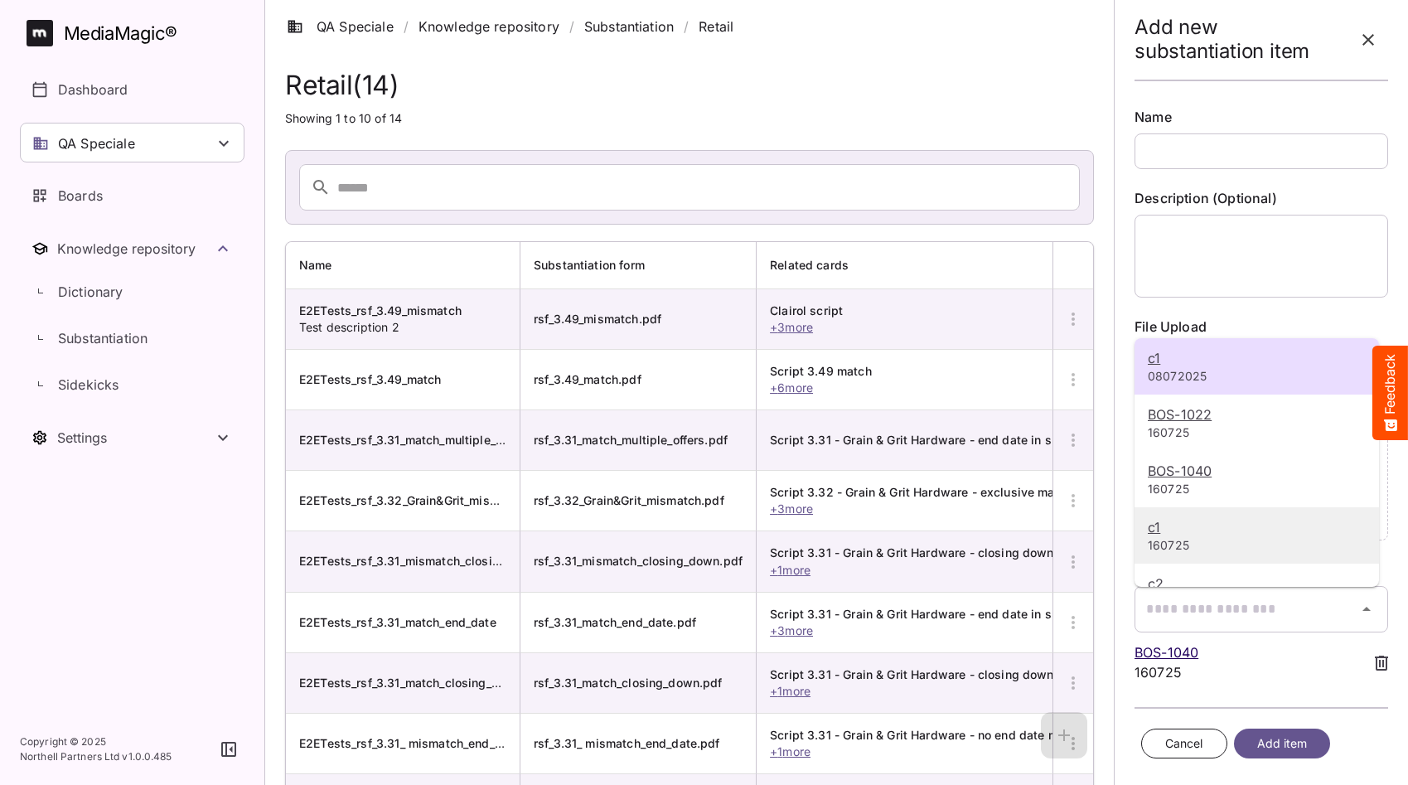
click at [1188, 519] on p "c1" at bounding box center [1257, 527] width 218 height 20
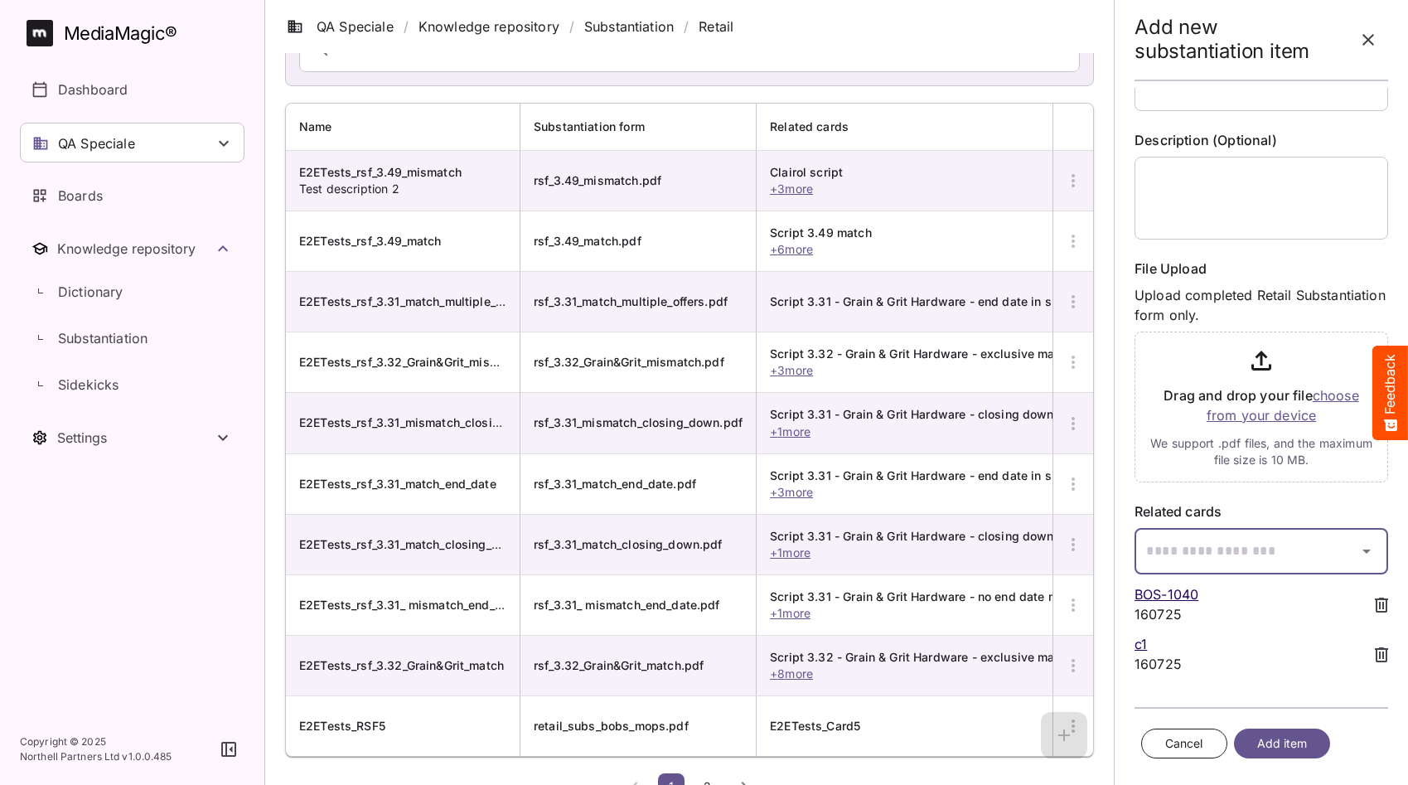
scroll to position [168, 0]
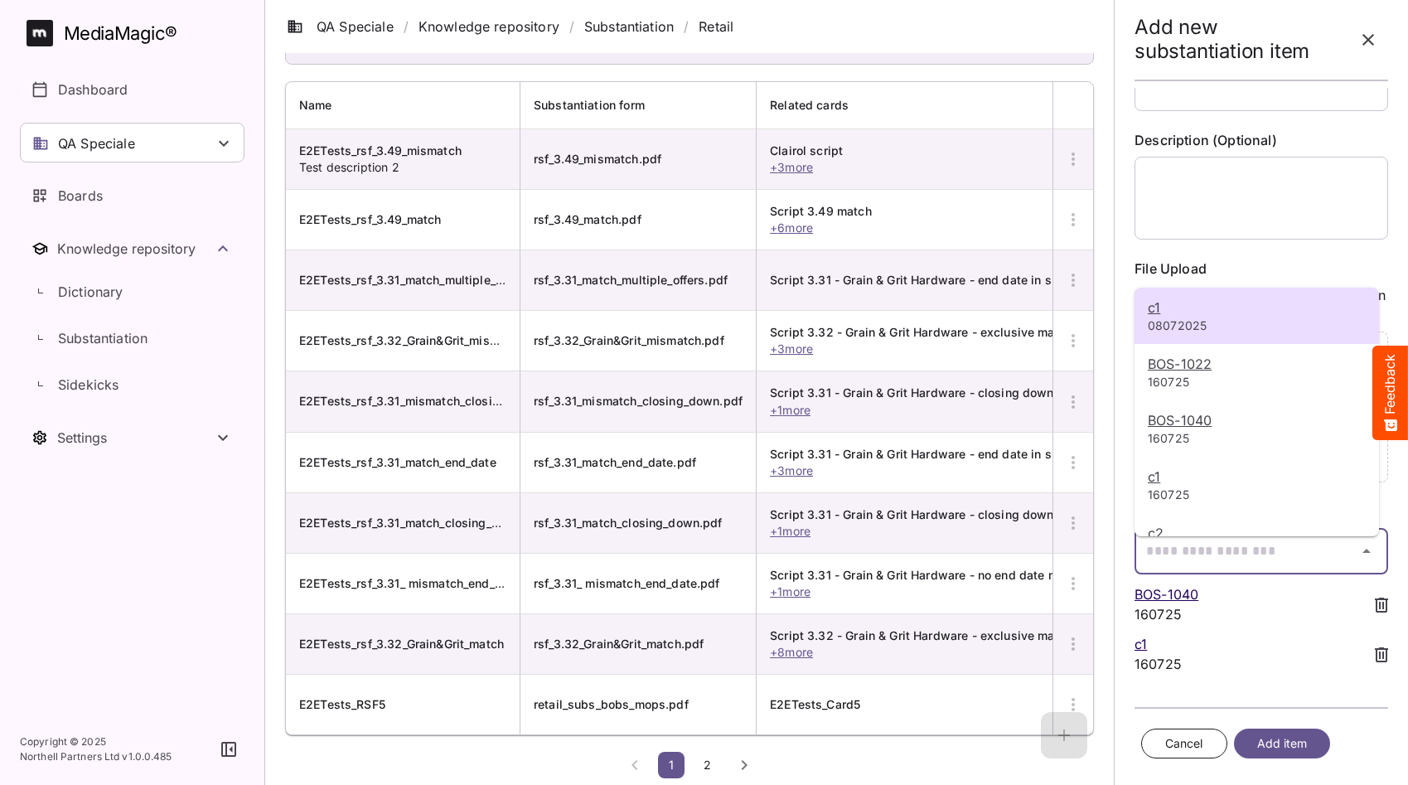
click at [1168, 556] on div "c1 08072025 BOS-1022 160725 BOS-1040 160725 c1 160725 c2 160725 Advate Adynovat…" at bounding box center [704, 312] width 1408 height 945
click at [1202, 360] on u "BOS-1022" at bounding box center [1180, 363] width 64 height 17
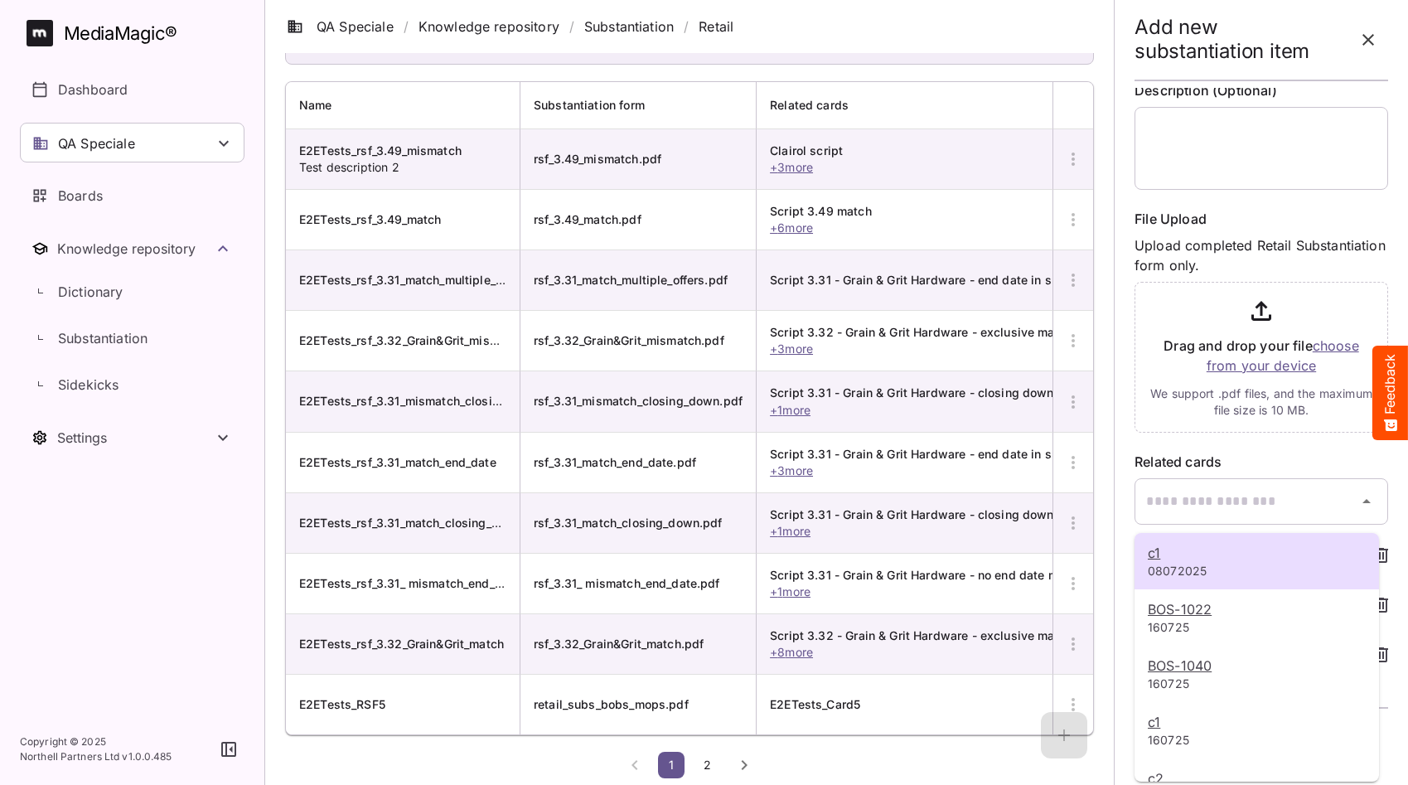
scroll to position [328, 0]
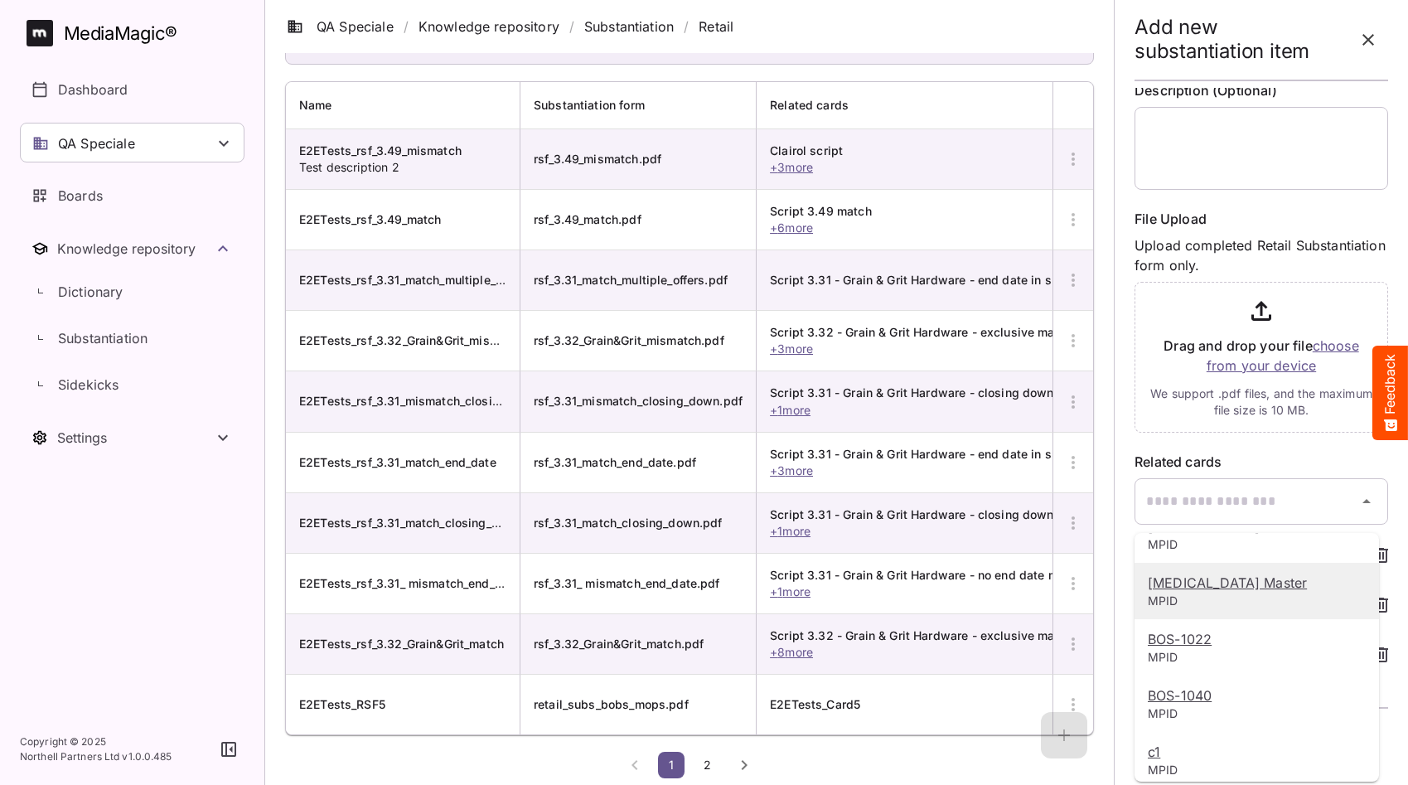
click at [1219, 592] on p "MPID" at bounding box center [1257, 600] width 218 height 17
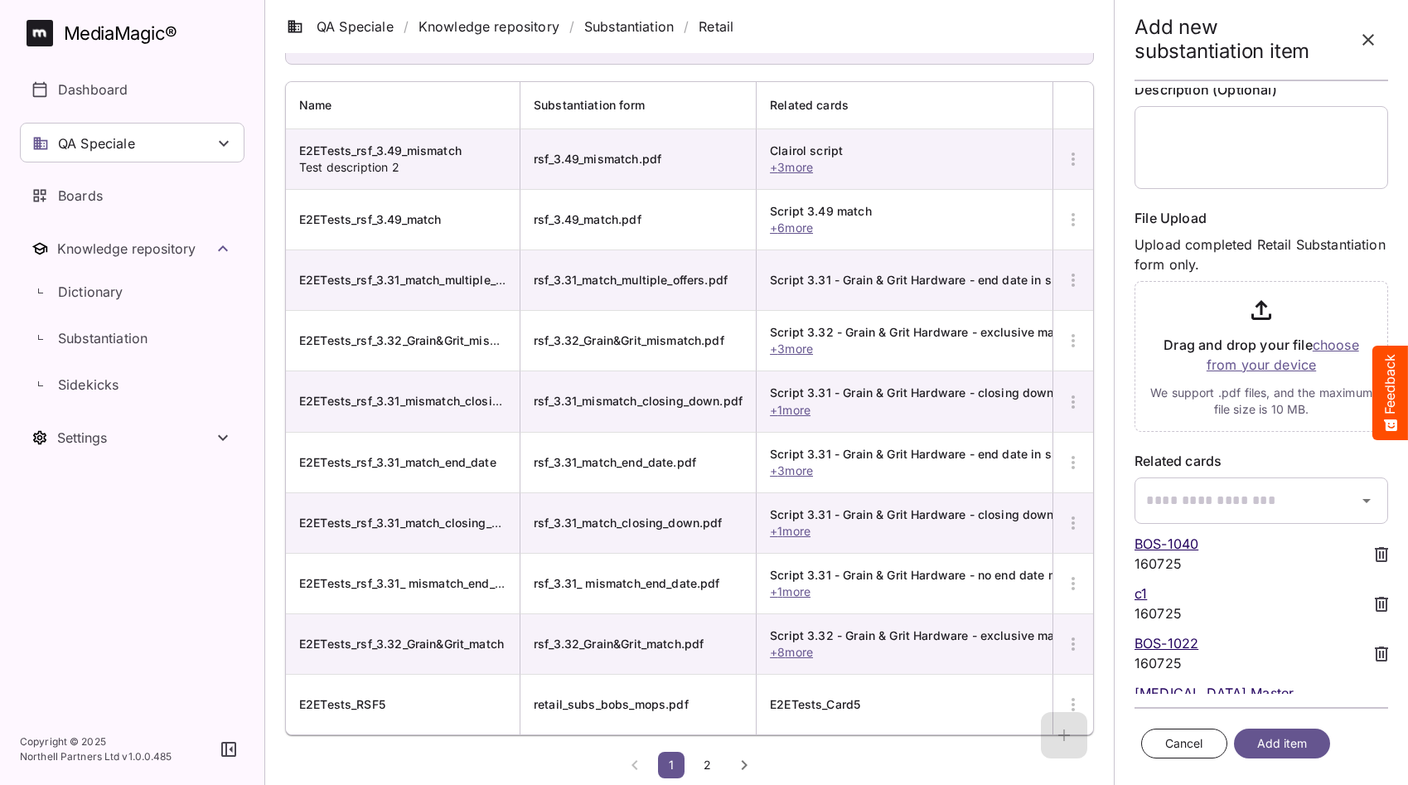
click at [1261, 733] on span "Add item" at bounding box center [1282, 743] width 51 height 21
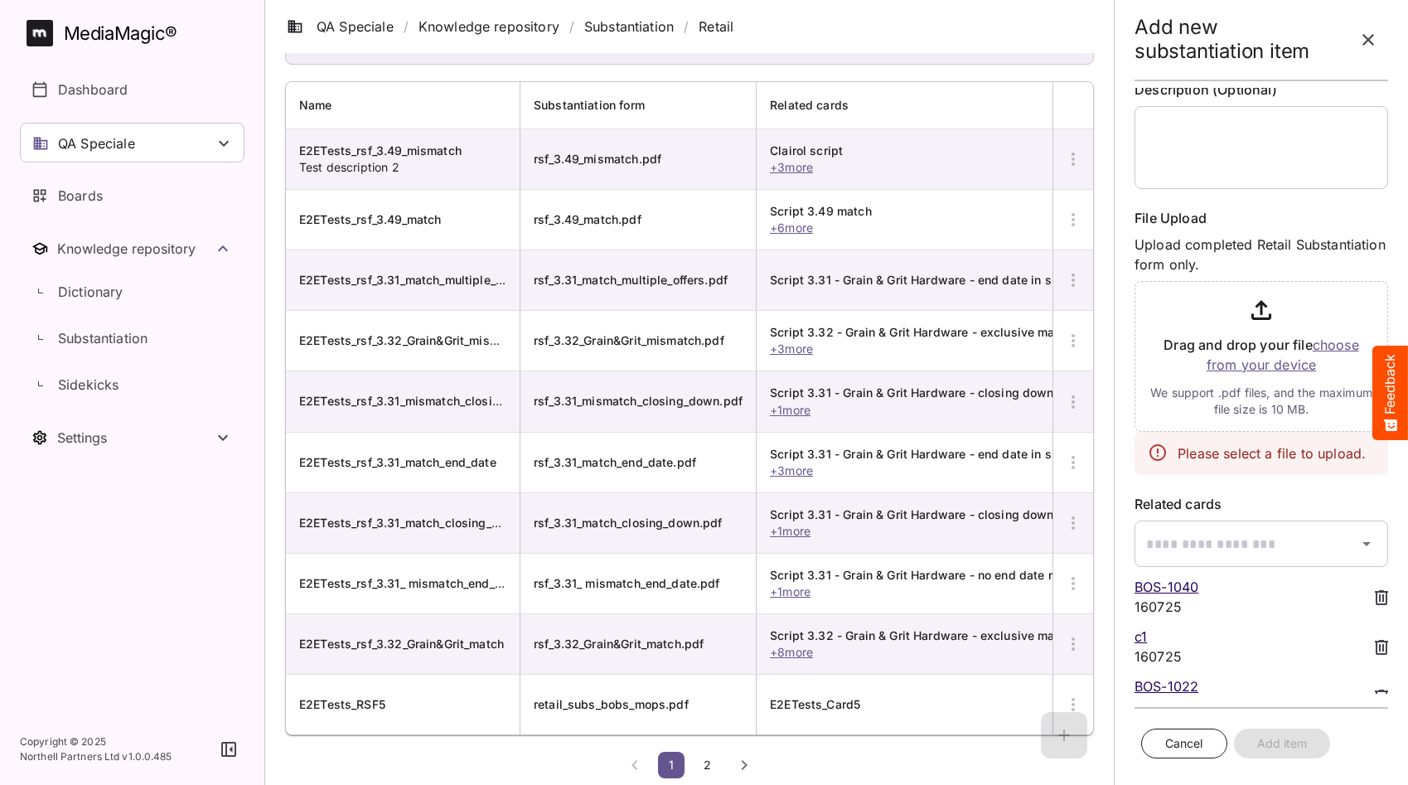
click at [1267, 365] on input "file" at bounding box center [1261, 352] width 254 height 157
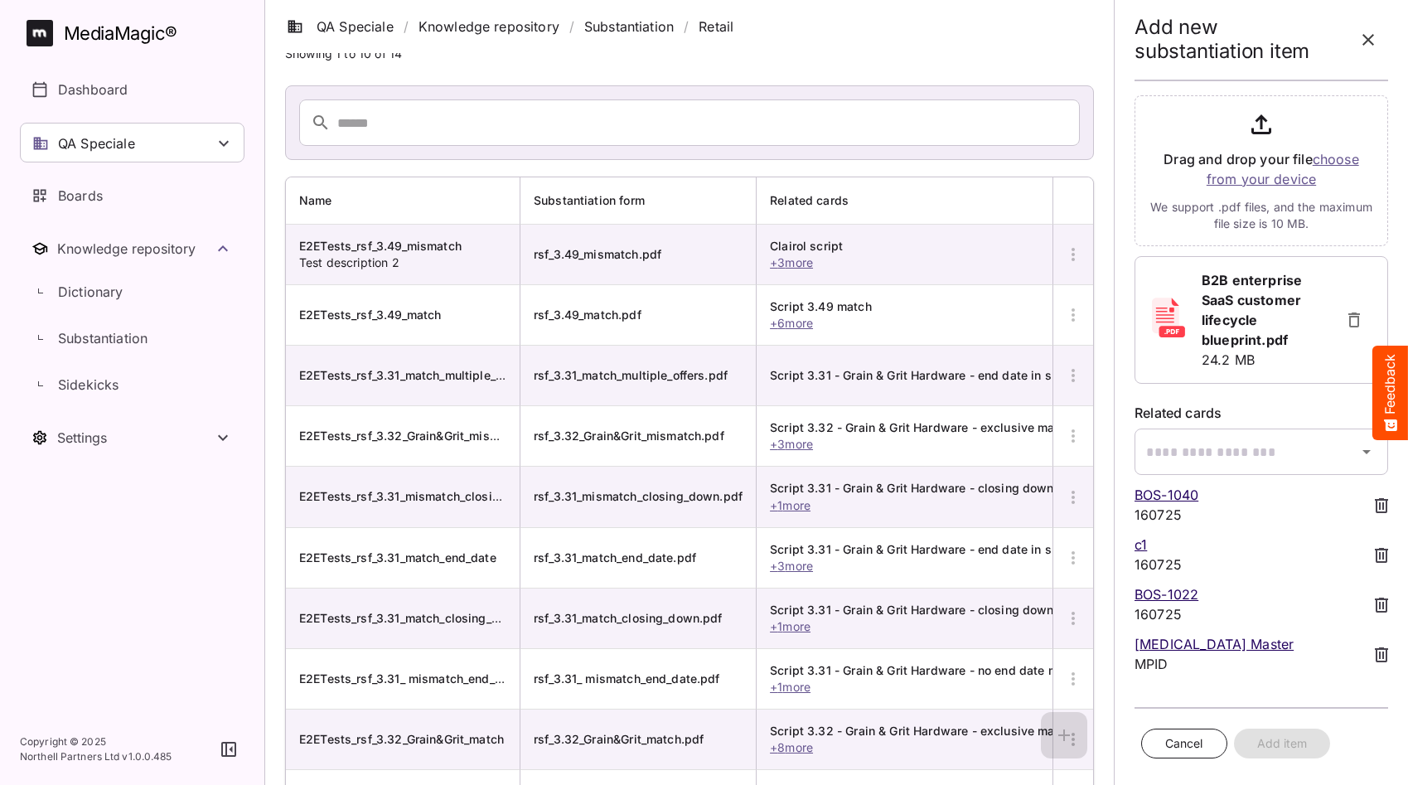
scroll to position [0, 0]
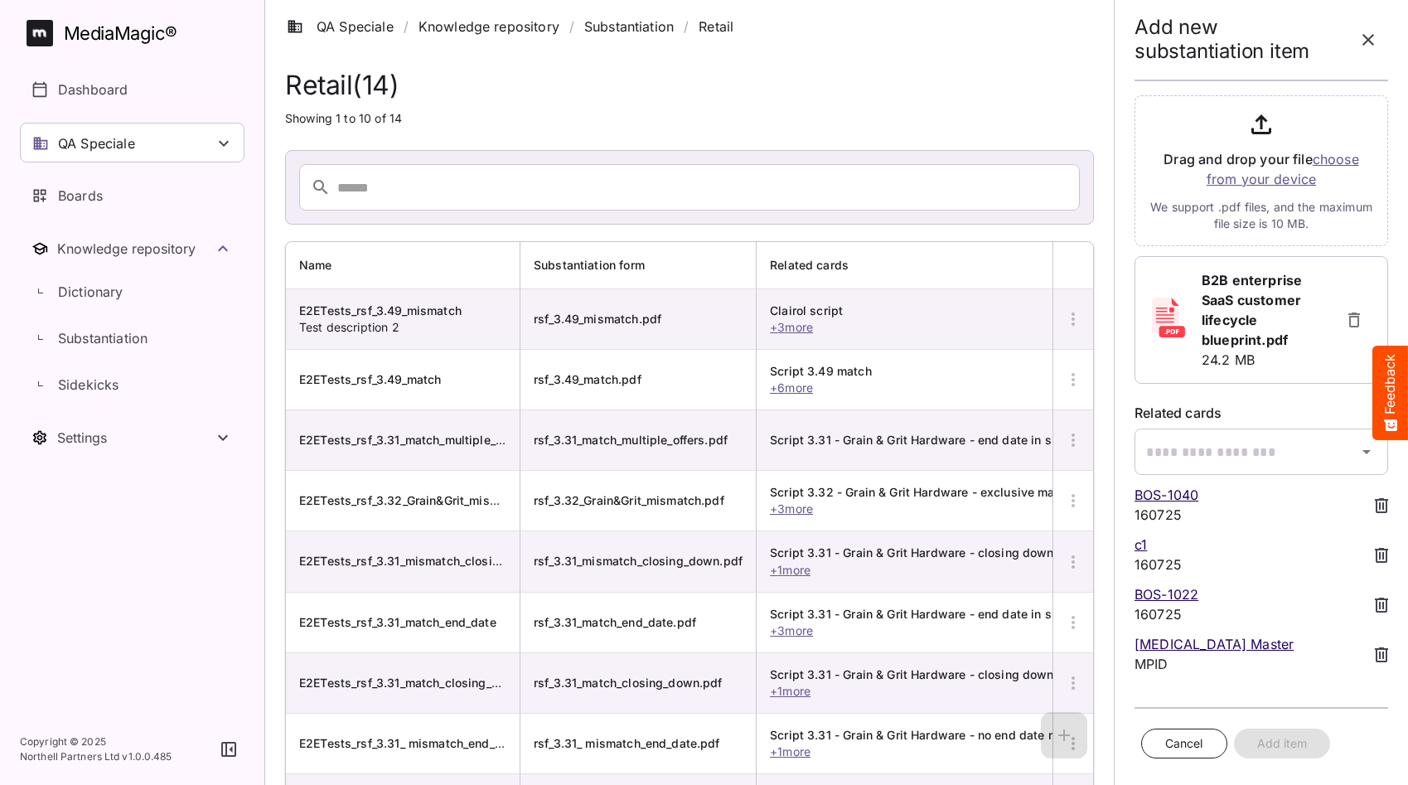
drag, startPoint x: 1294, startPoint y: 745, endPoint x: 1319, endPoint y: 665, distance: 83.6
click at [1294, 733] on div "Cancel Add item" at bounding box center [1261, 744] width 254 height 44
click at [1248, 341] on b "B2B enterprise SaaS customer lifecycle blueprint.pdf" at bounding box center [1252, 310] width 100 height 76
click at [1344, 310] on icon "button" at bounding box center [1354, 320] width 20 height 20
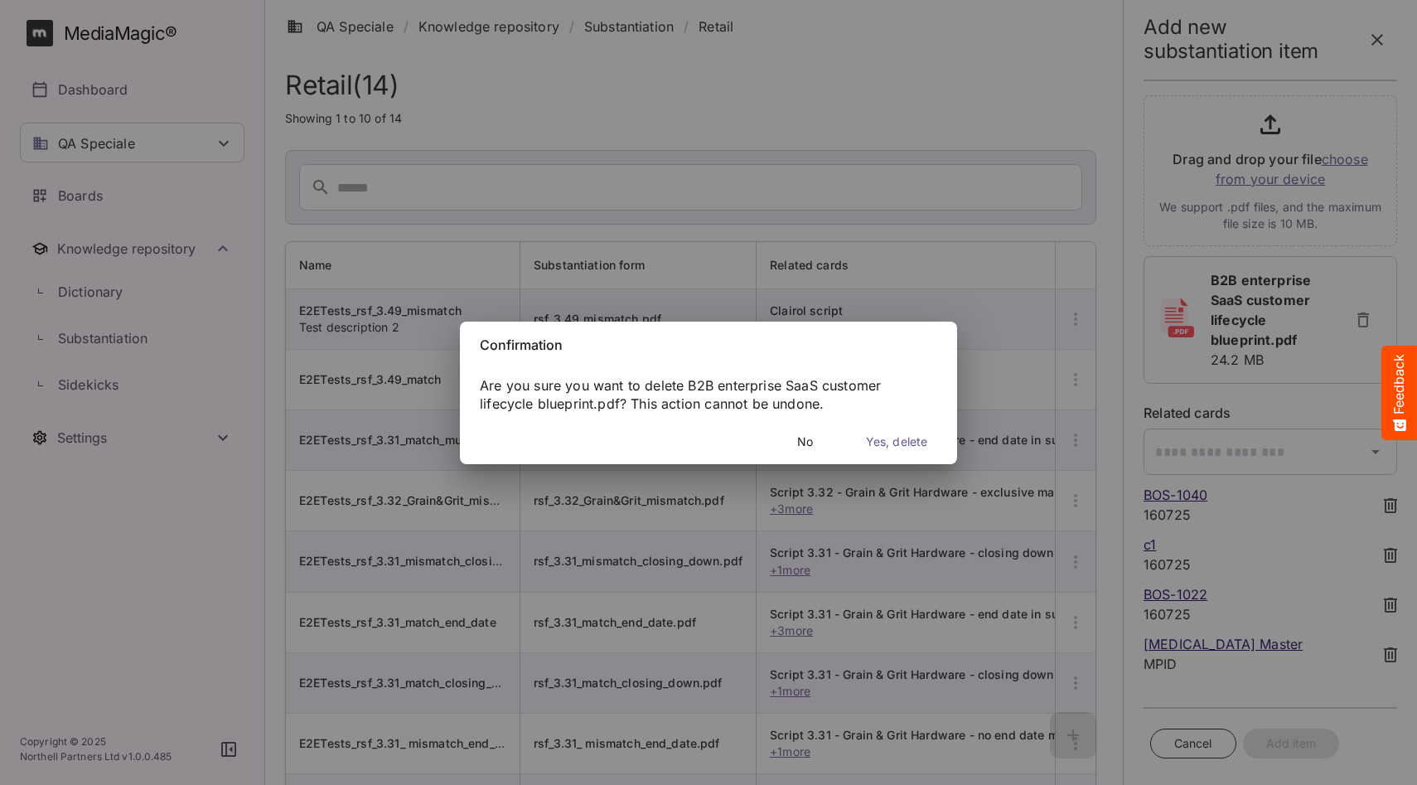
click at [810, 445] on span "No" at bounding box center [805, 442] width 16 height 21
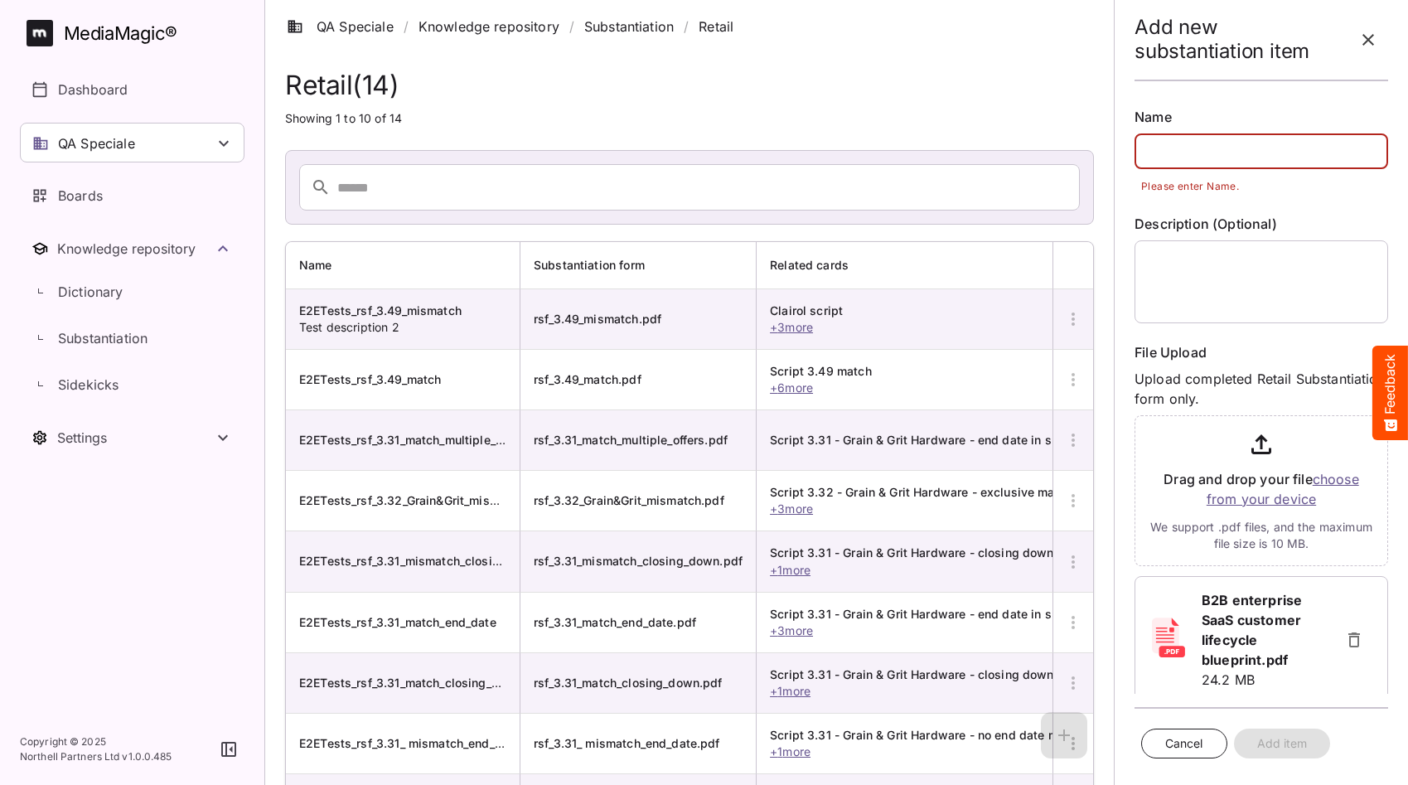
click at [1169, 155] on input "text" at bounding box center [1261, 151] width 254 height 36
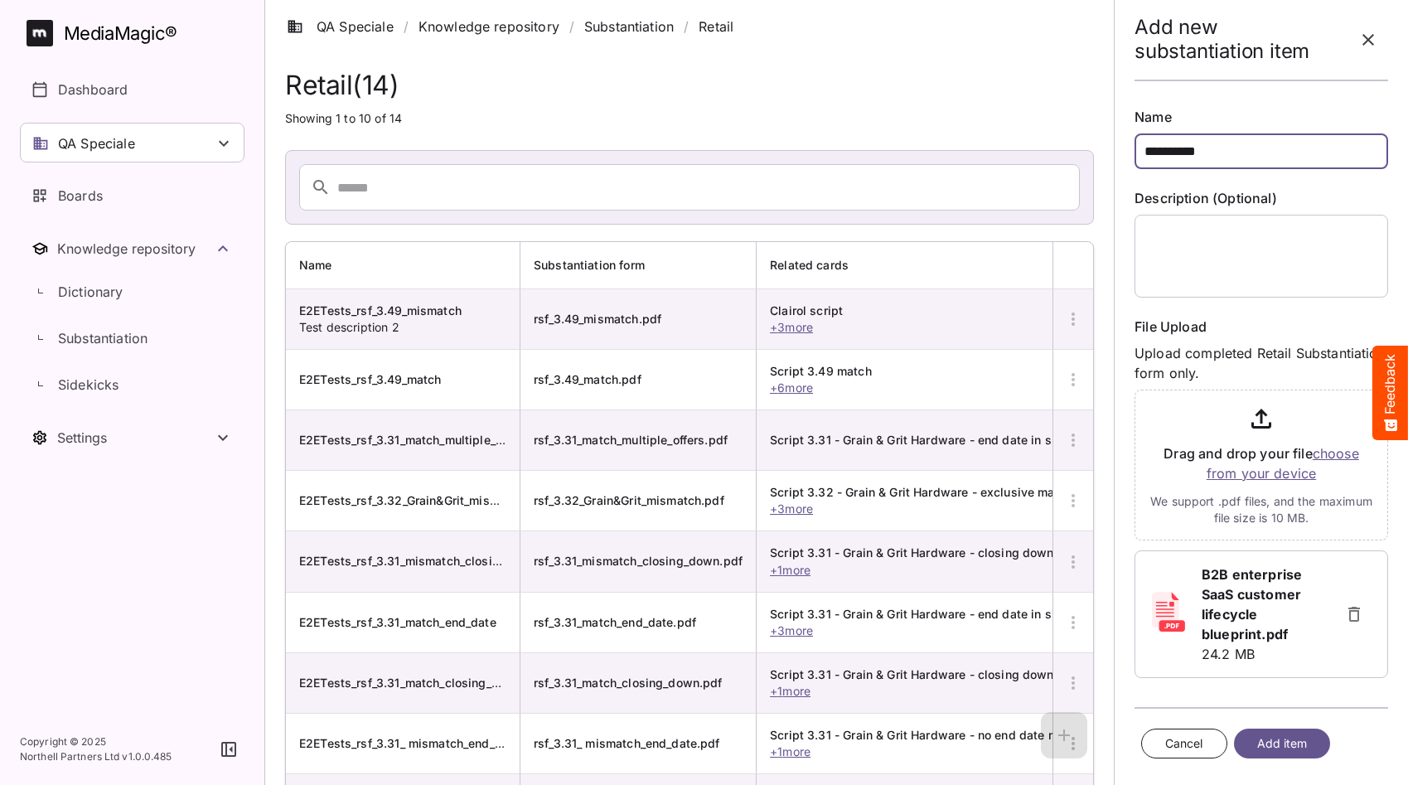
type input "**********"
click at [1298, 731] on button "Add item" at bounding box center [1282, 743] width 97 height 31
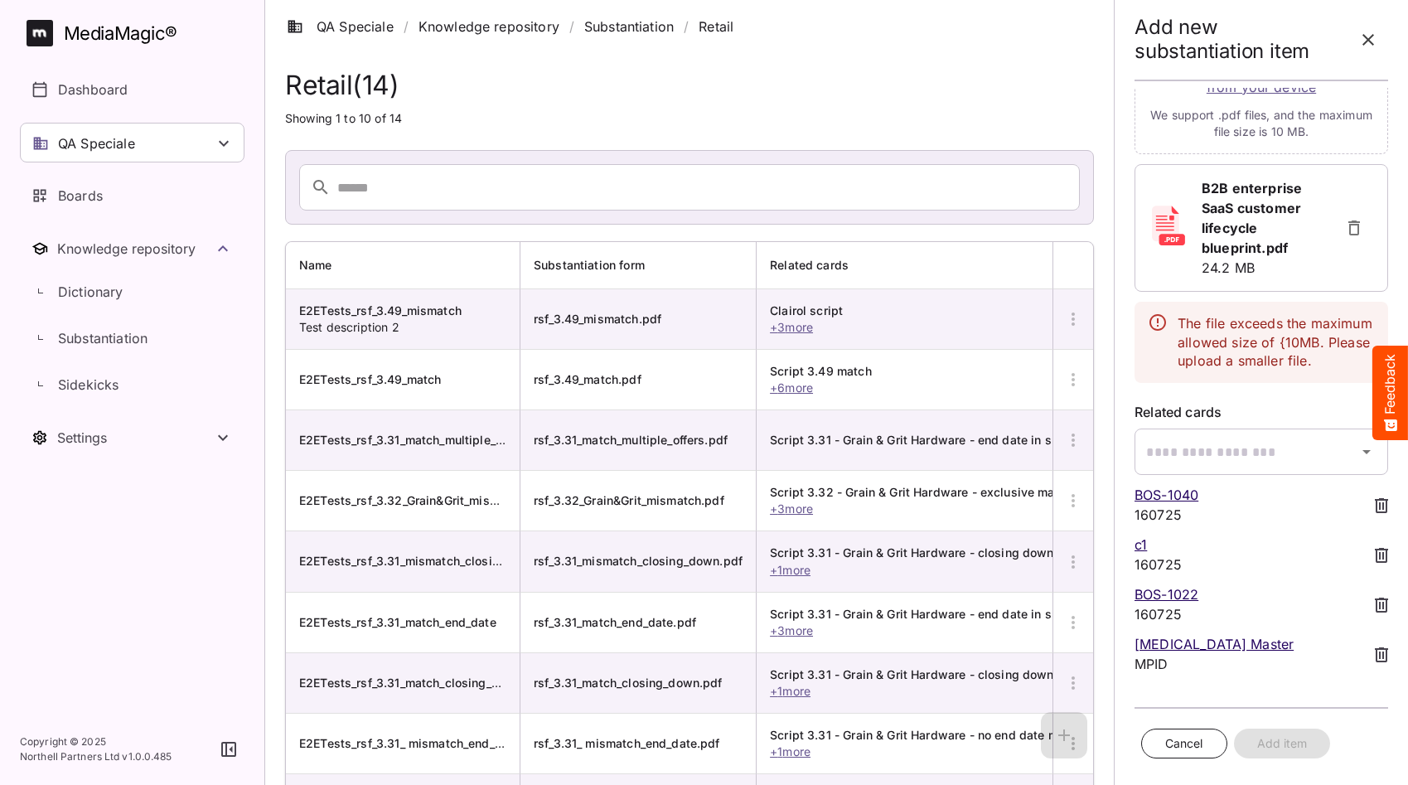
scroll to position [399, 0]
click at [1347, 220] on icon "button" at bounding box center [1354, 228] width 20 height 20
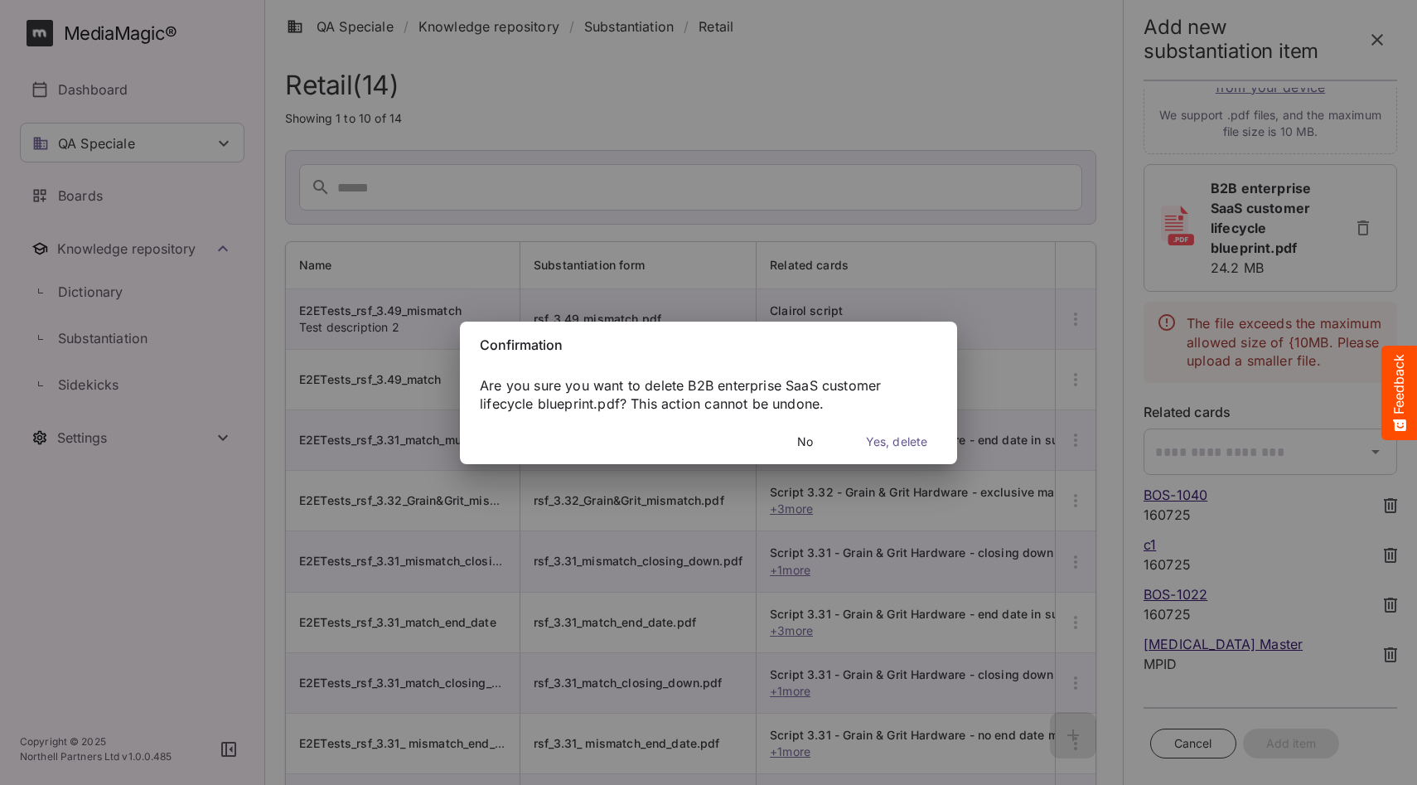
click at [906, 443] on span "Yes, delete" at bounding box center [896, 442] width 61 height 21
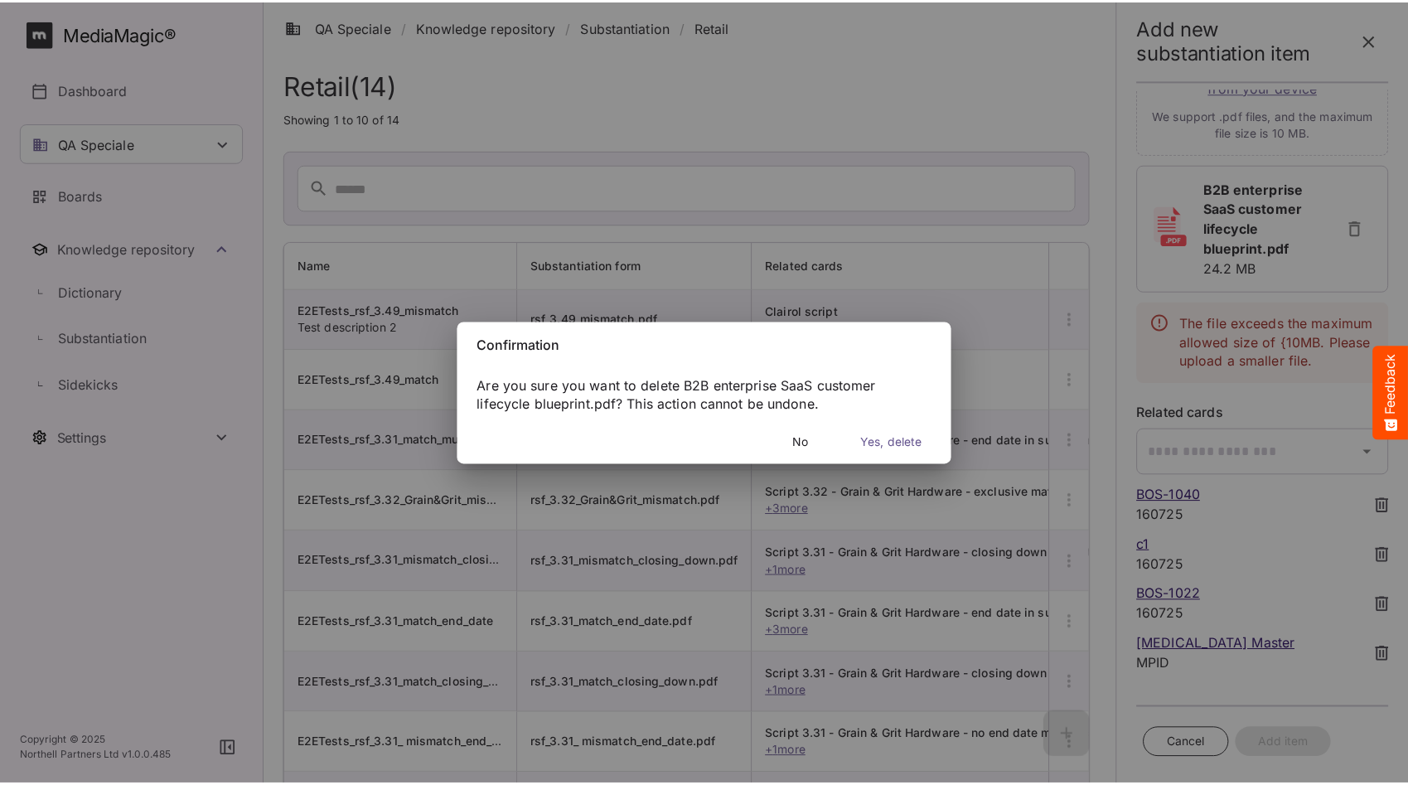
scroll to position [158, 0]
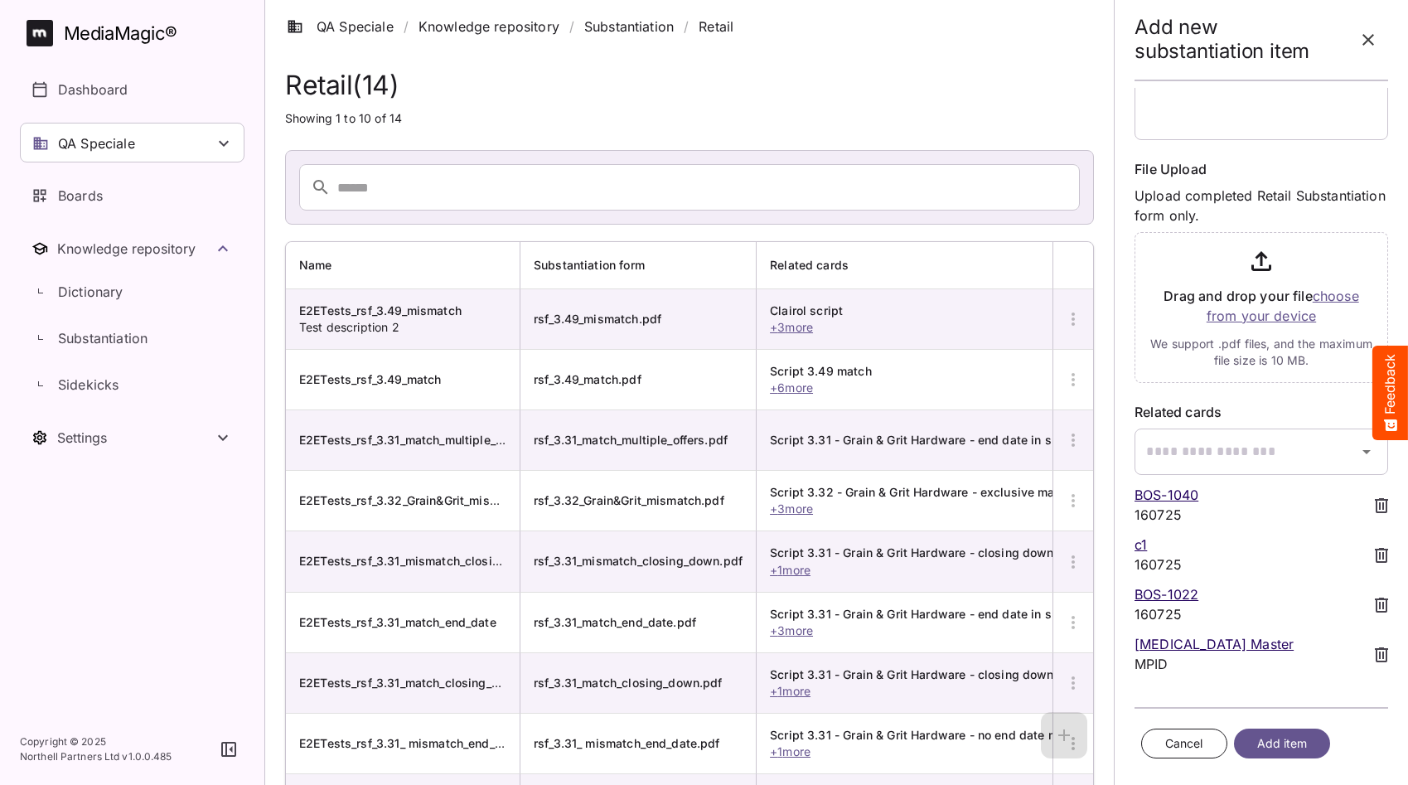
click at [1305, 315] on input "file" at bounding box center [1261, 303] width 254 height 157
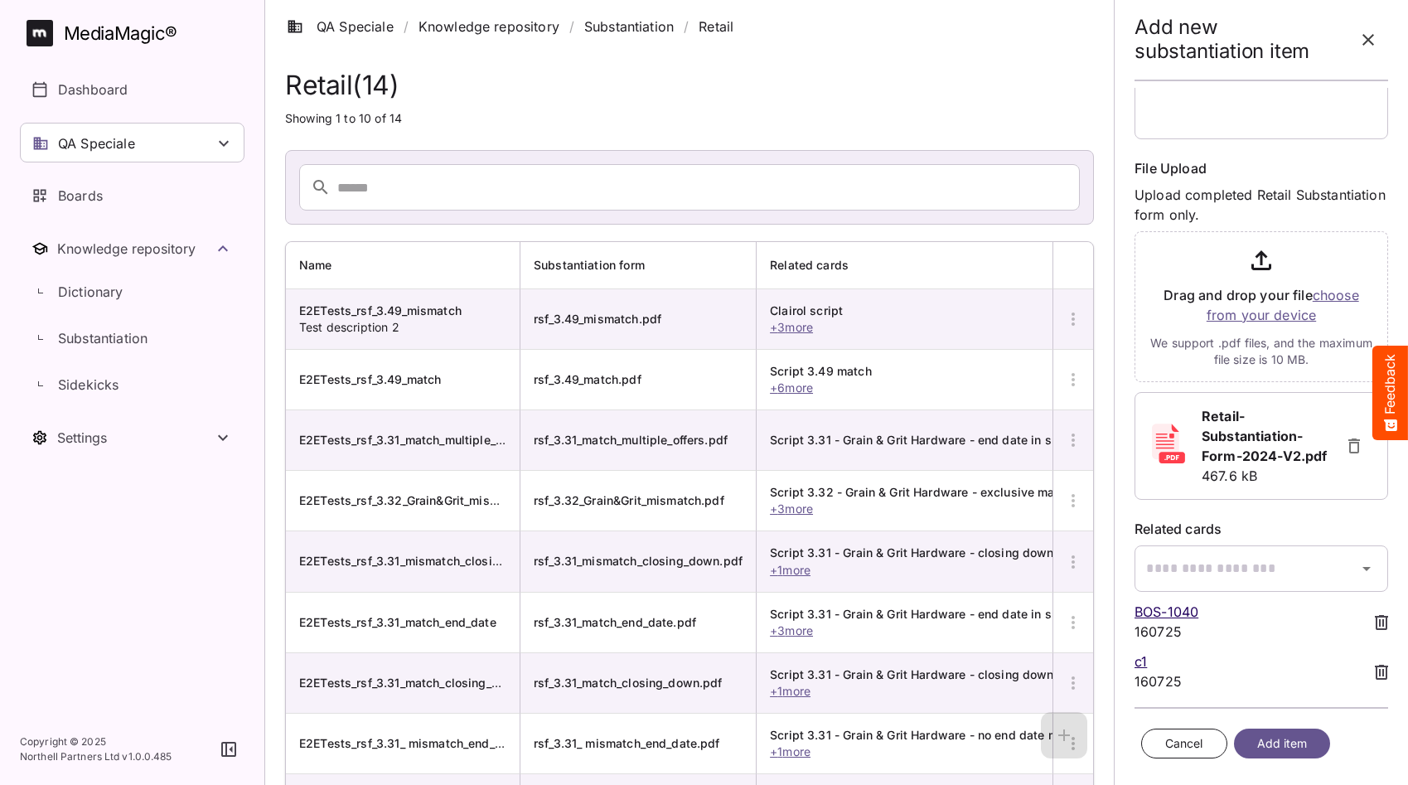
click at [1295, 733] on span "Add item" at bounding box center [1282, 743] width 51 height 21
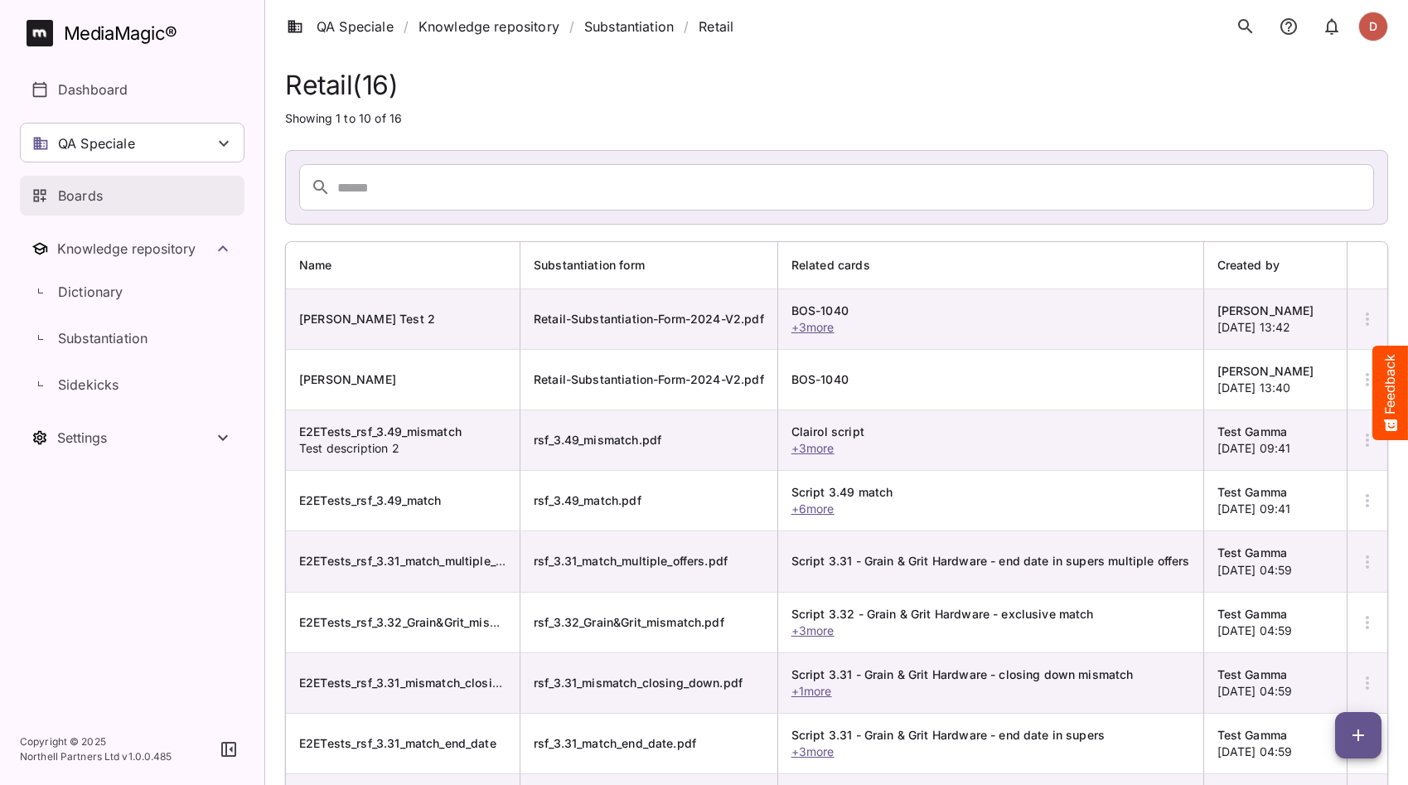
click at [123, 198] on div "Boards" at bounding box center [132, 196] width 203 height 20
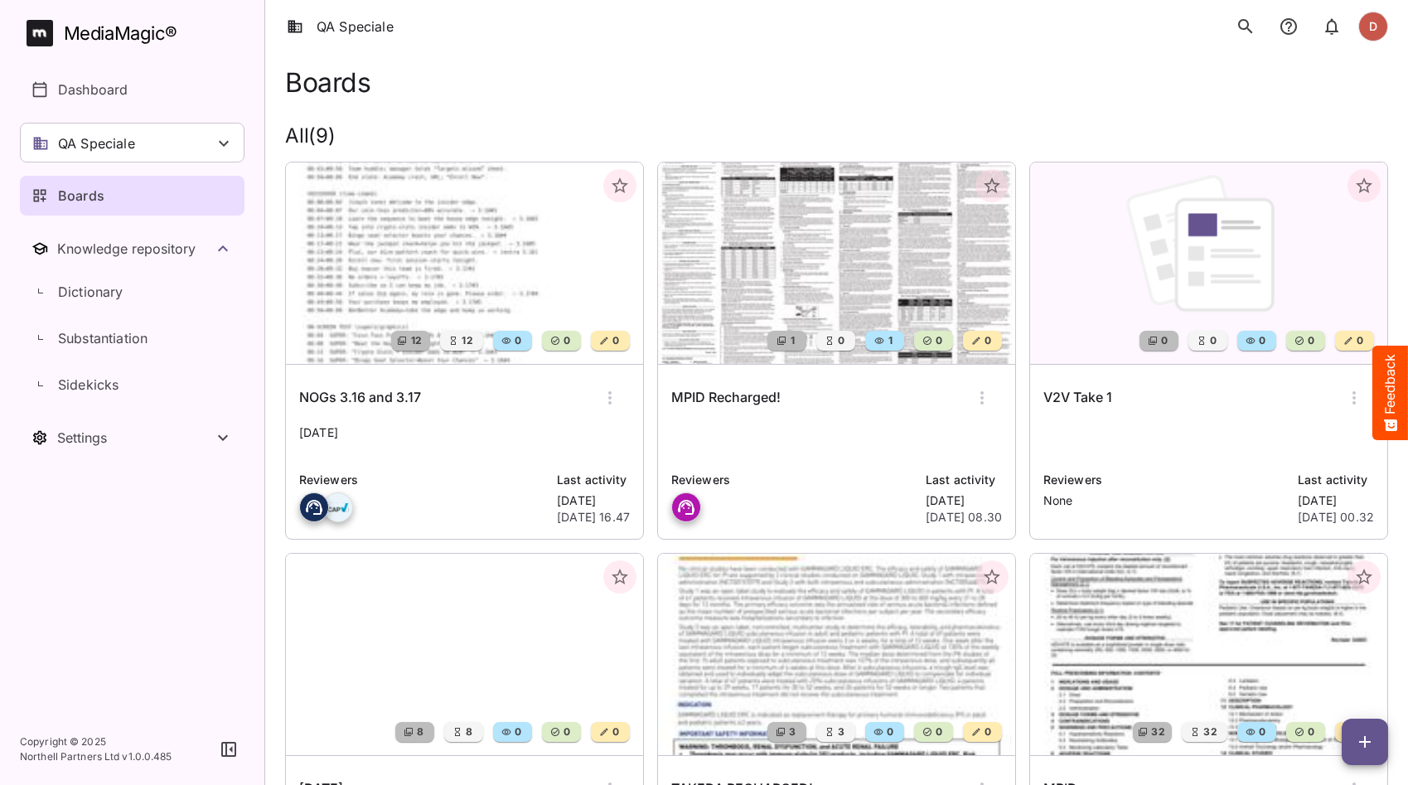
scroll to position [3, 0]
click at [485, 279] on img at bounding box center [464, 262] width 357 height 201
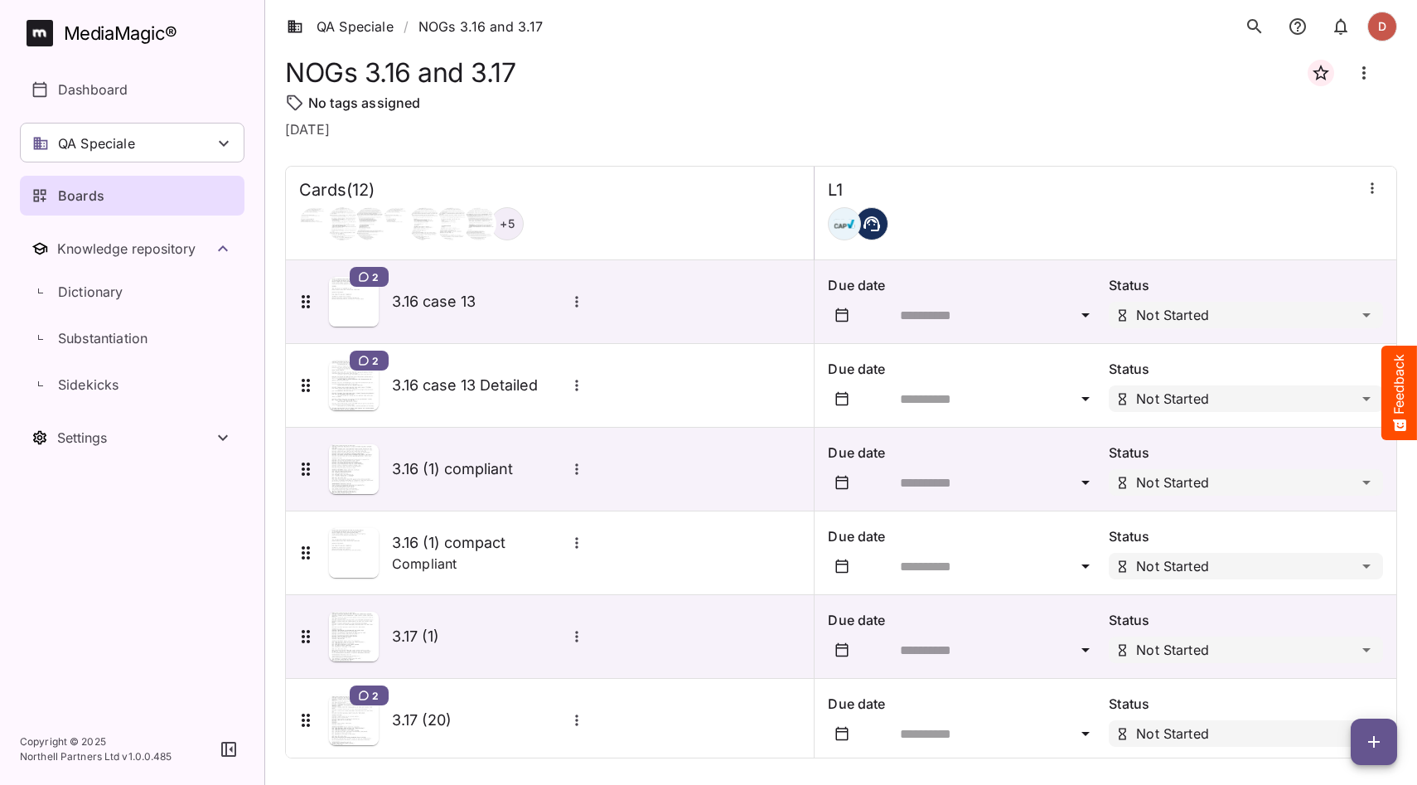
click at [1370, 201] on div at bounding box center [1372, 189] width 22 height 25
click at [1364, 191] on icon "button" at bounding box center [1372, 188] width 17 height 17
click at [1289, 303] on p "Manage sidekicks" at bounding box center [1275, 302] width 116 height 20
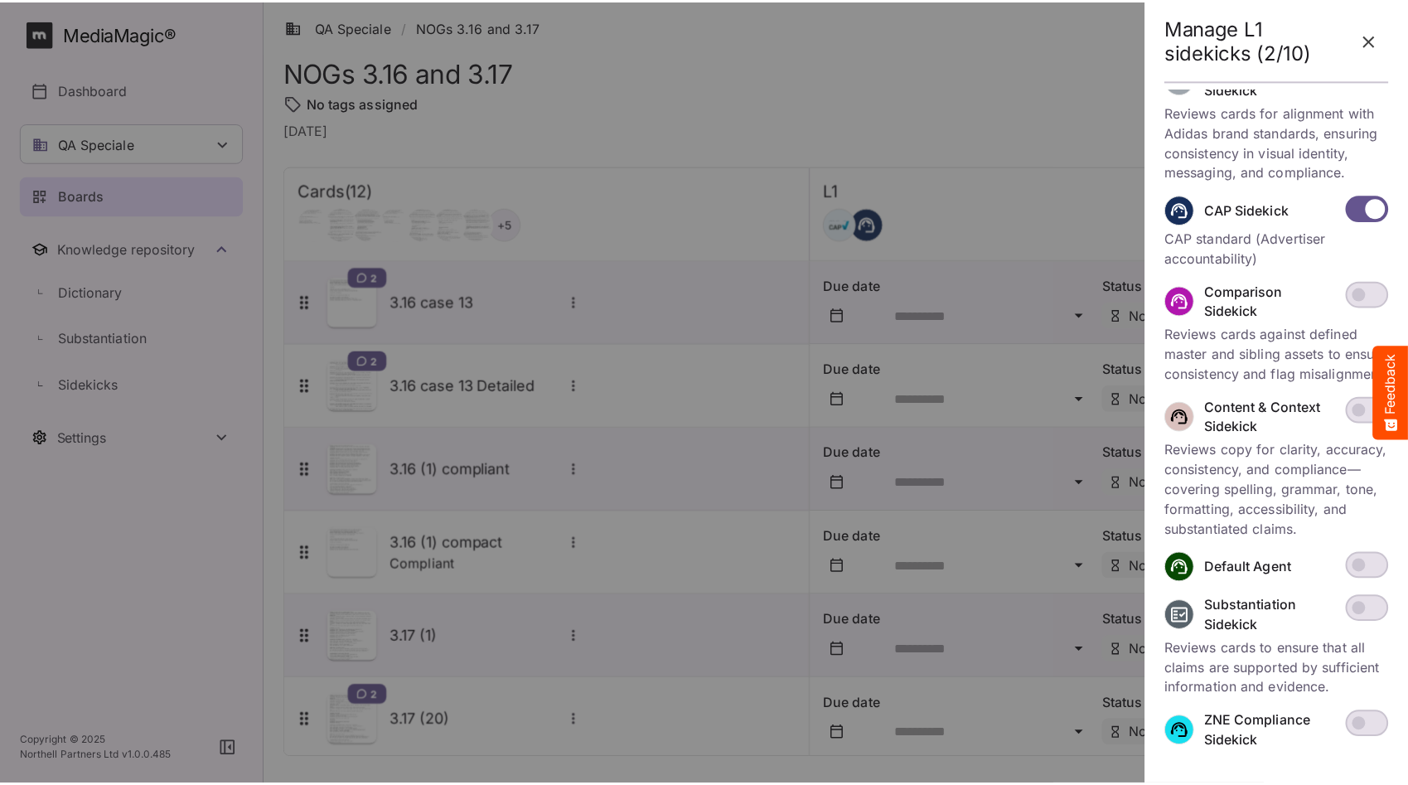
scroll to position [576, 0]
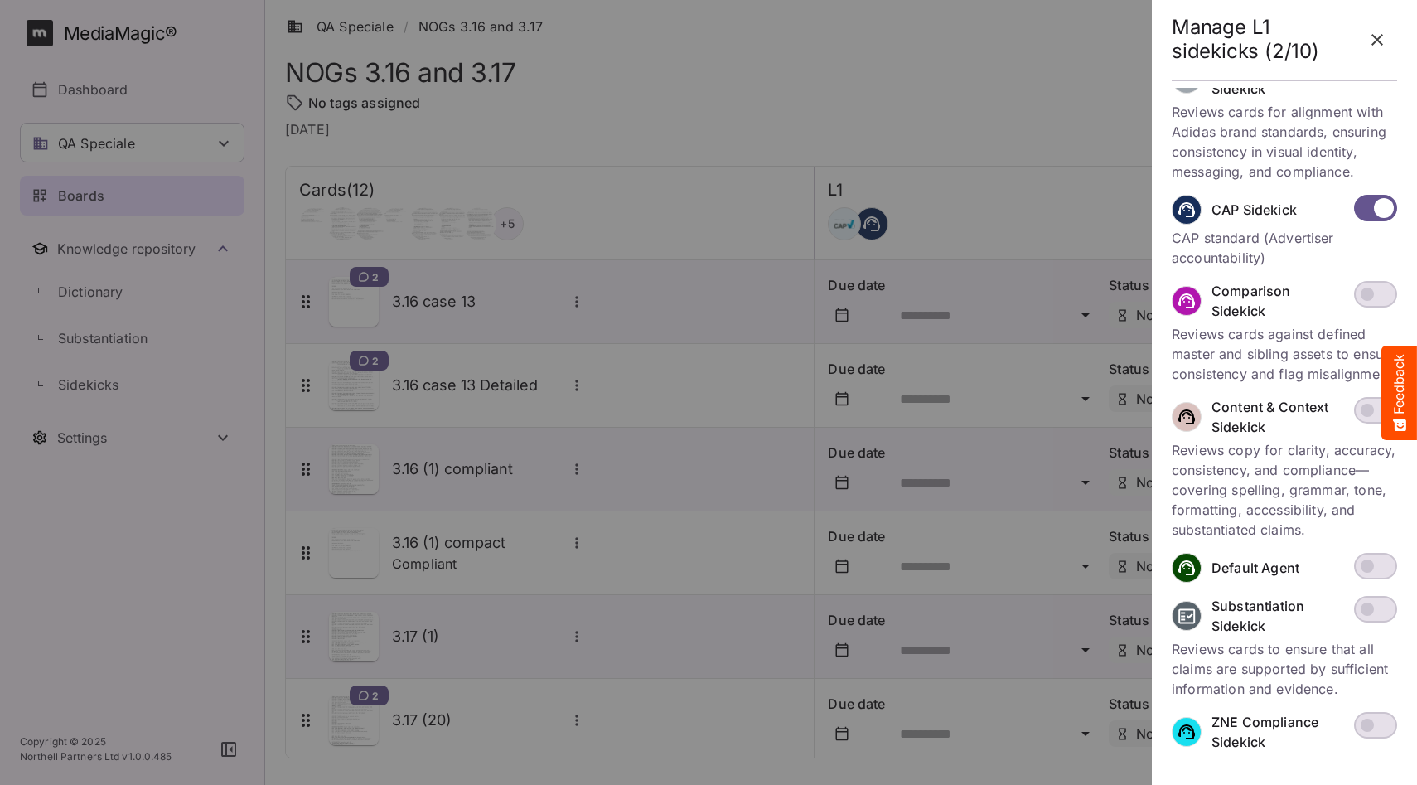
click at [773, 315] on div at bounding box center [708, 392] width 1417 height 785
click at [1375, 44] on icon "button" at bounding box center [1377, 40] width 20 height 20
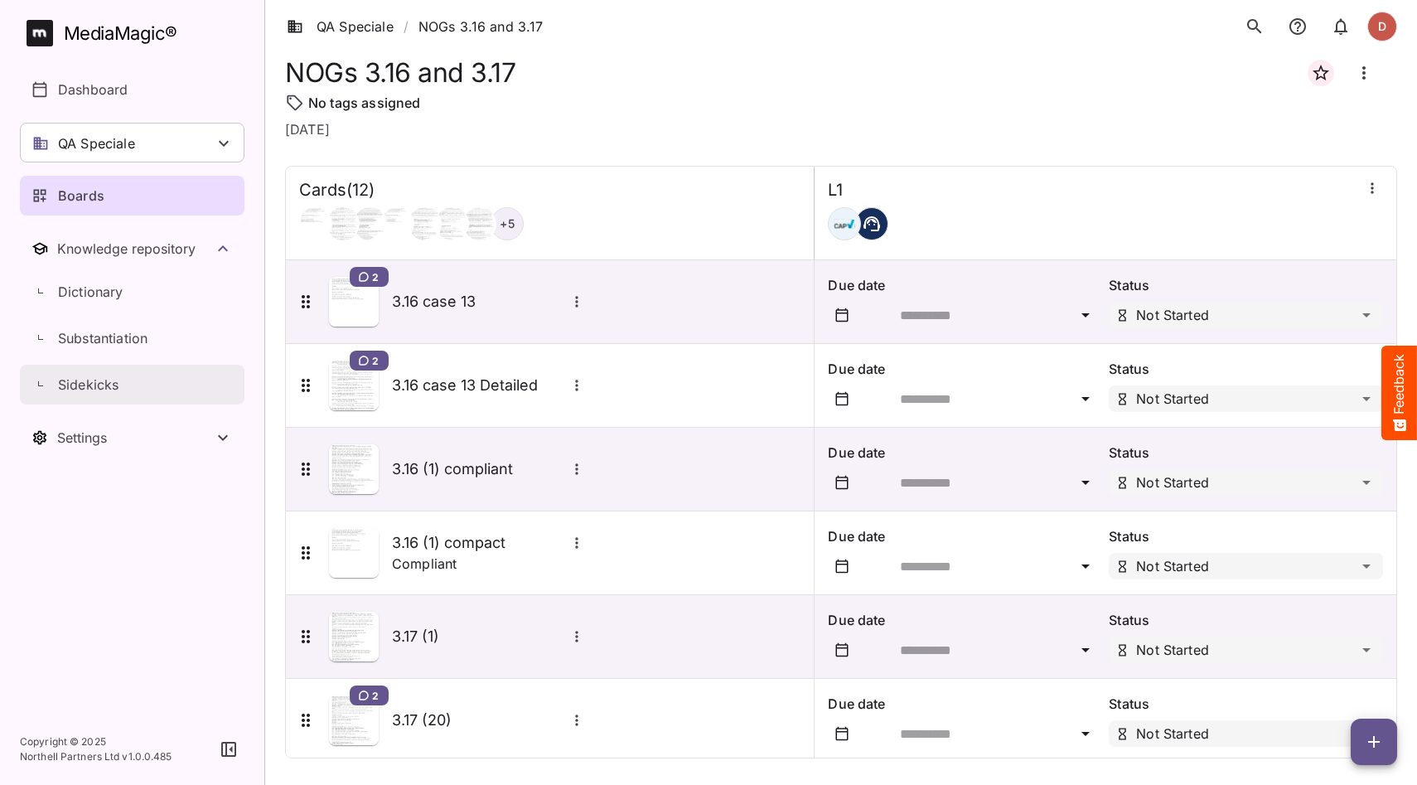
click at [75, 379] on p "Sidekicks" at bounding box center [88, 385] width 60 height 20
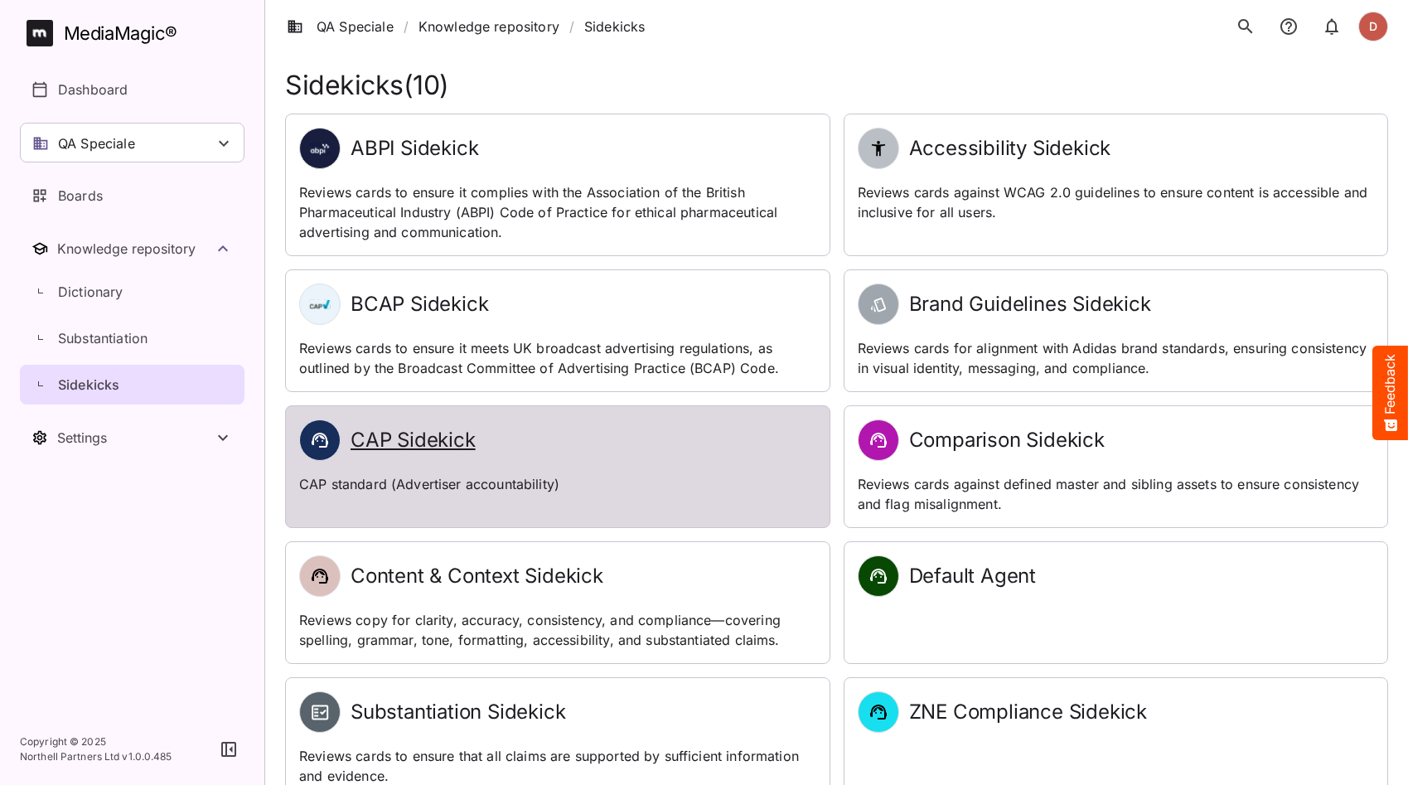
scroll to position [15, 0]
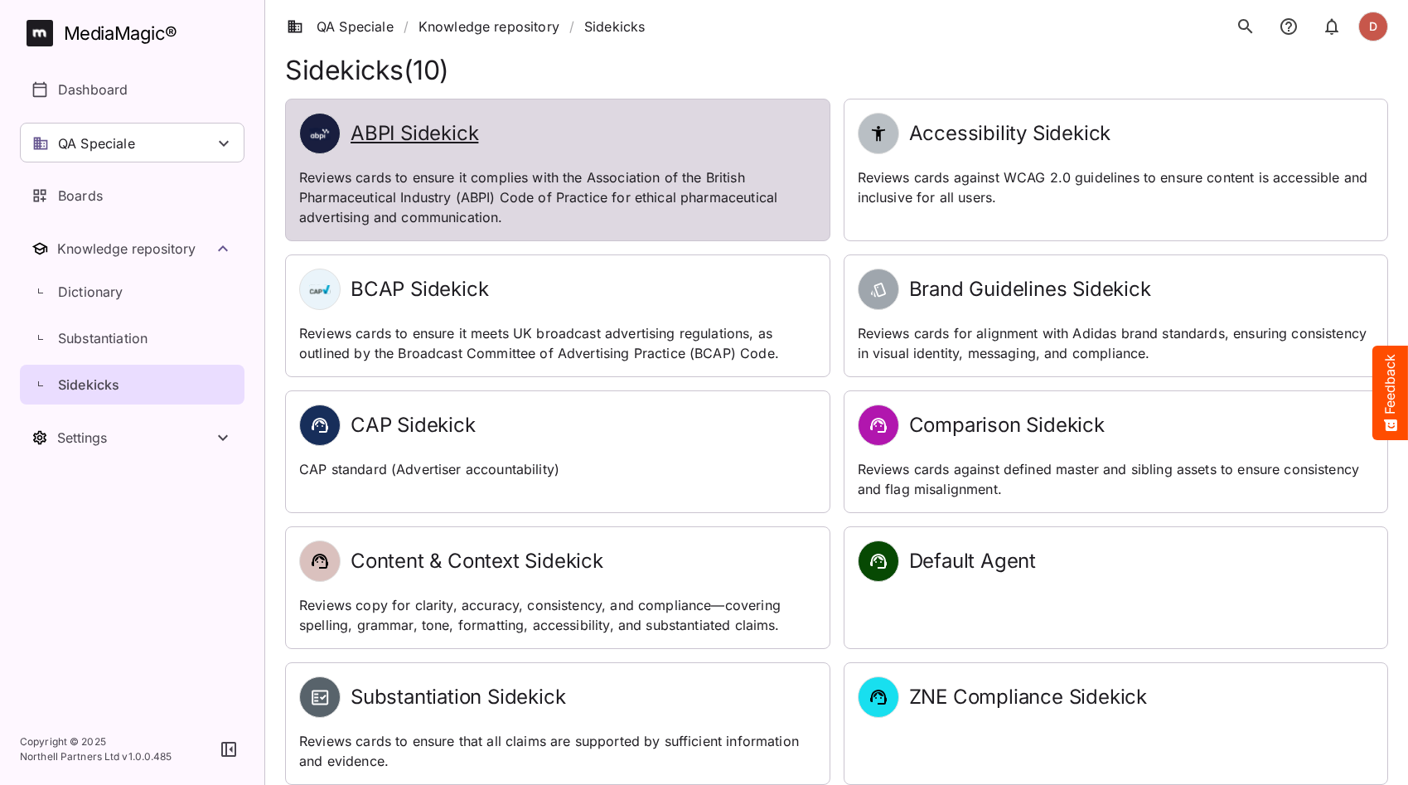
click at [446, 132] on h2 "ABPI Sidekick" at bounding box center [415, 134] width 128 height 24
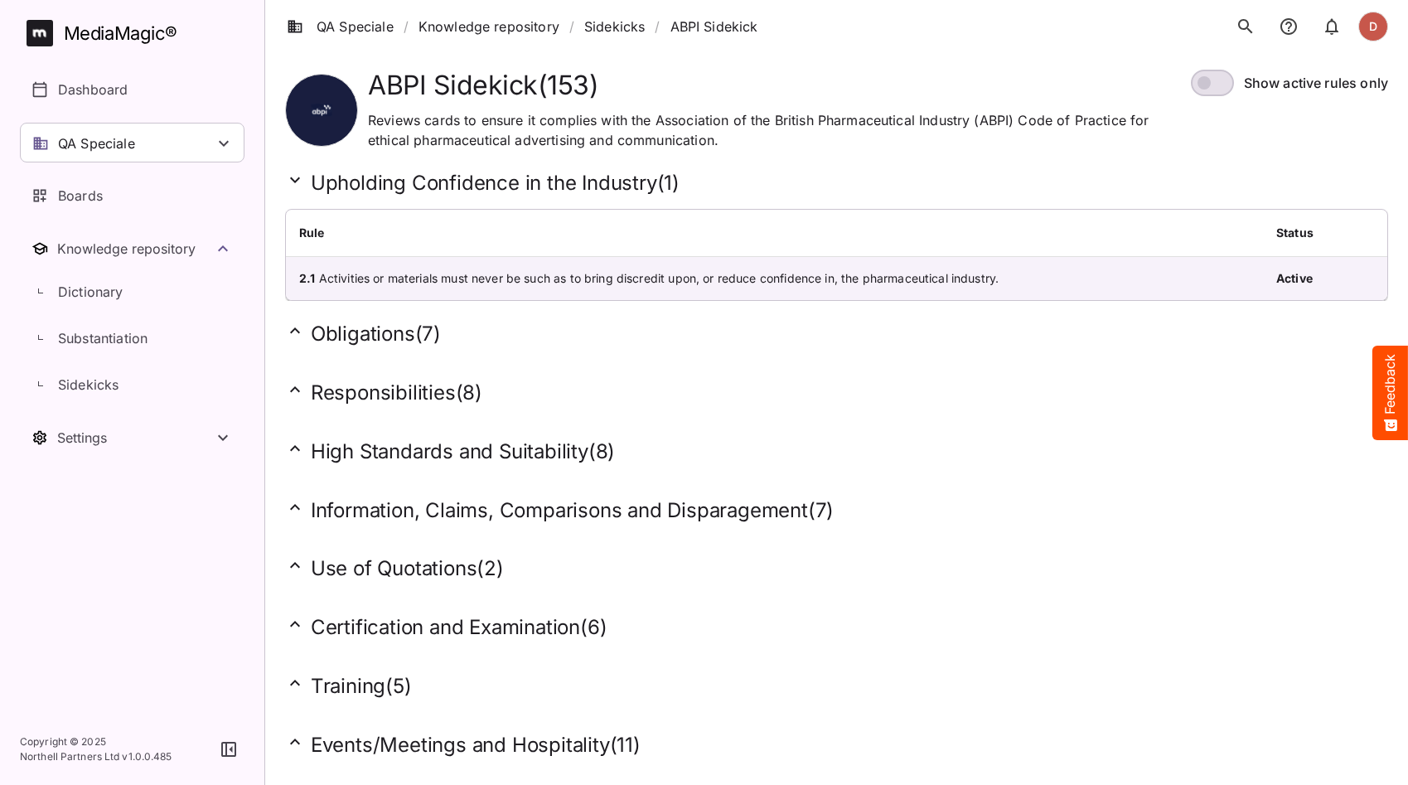
click at [320, 335] on h2 "Obligations ( 7 )" at bounding box center [836, 334] width 1103 height 26
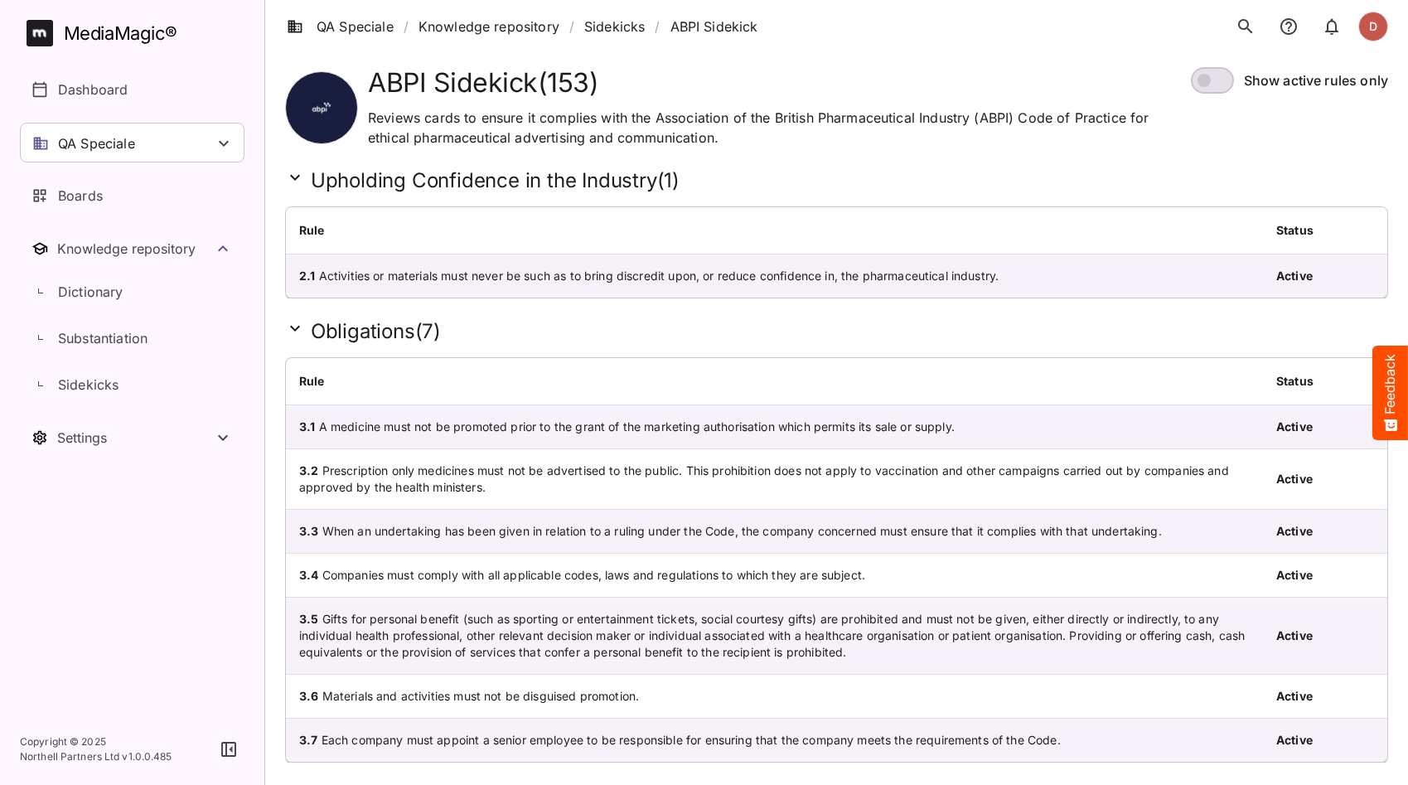
scroll to position [3, 0]
click at [435, 268] on td "2.1 Activities or materials must never be such as to bring discredit upon, or r…" at bounding box center [774, 275] width 977 height 43
click at [1299, 283] on b "Active" at bounding box center [1294, 278] width 36 height 14
click at [1279, 282] on b "Active" at bounding box center [1294, 278] width 36 height 14
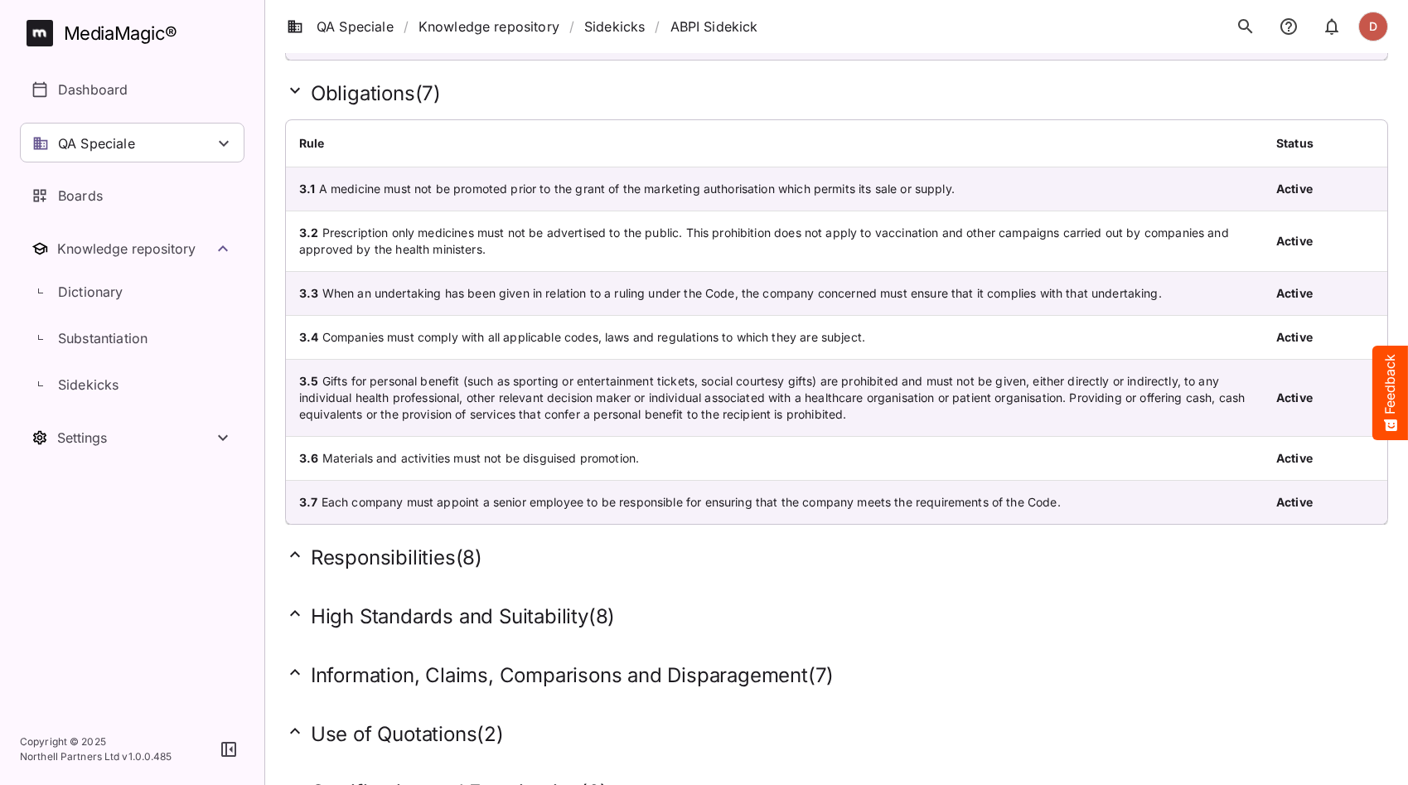
scroll to position [549, 0]
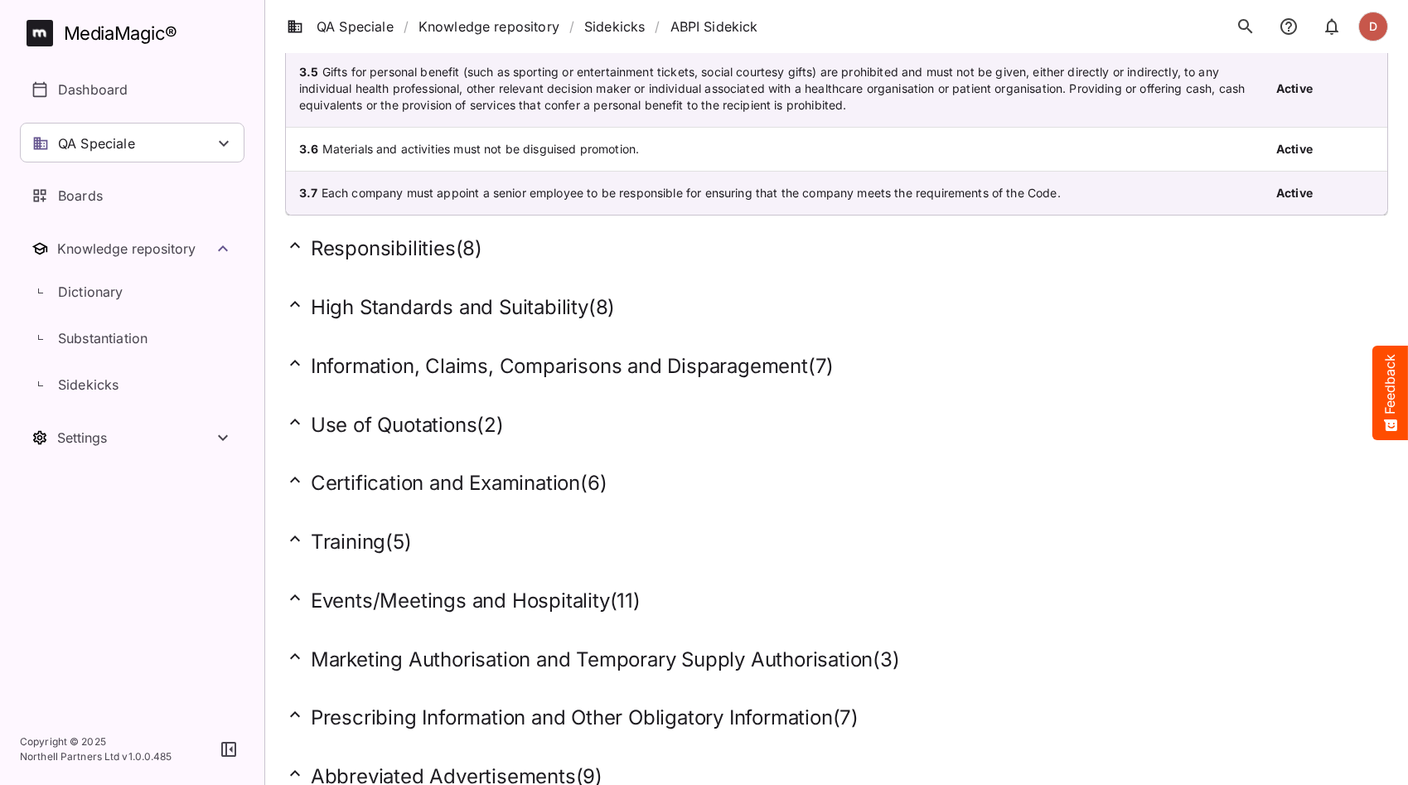
click at [420, 275] on div "High Standards and Suitability ( 8 )" at bounding box center [836, 303] width 1103 height 59
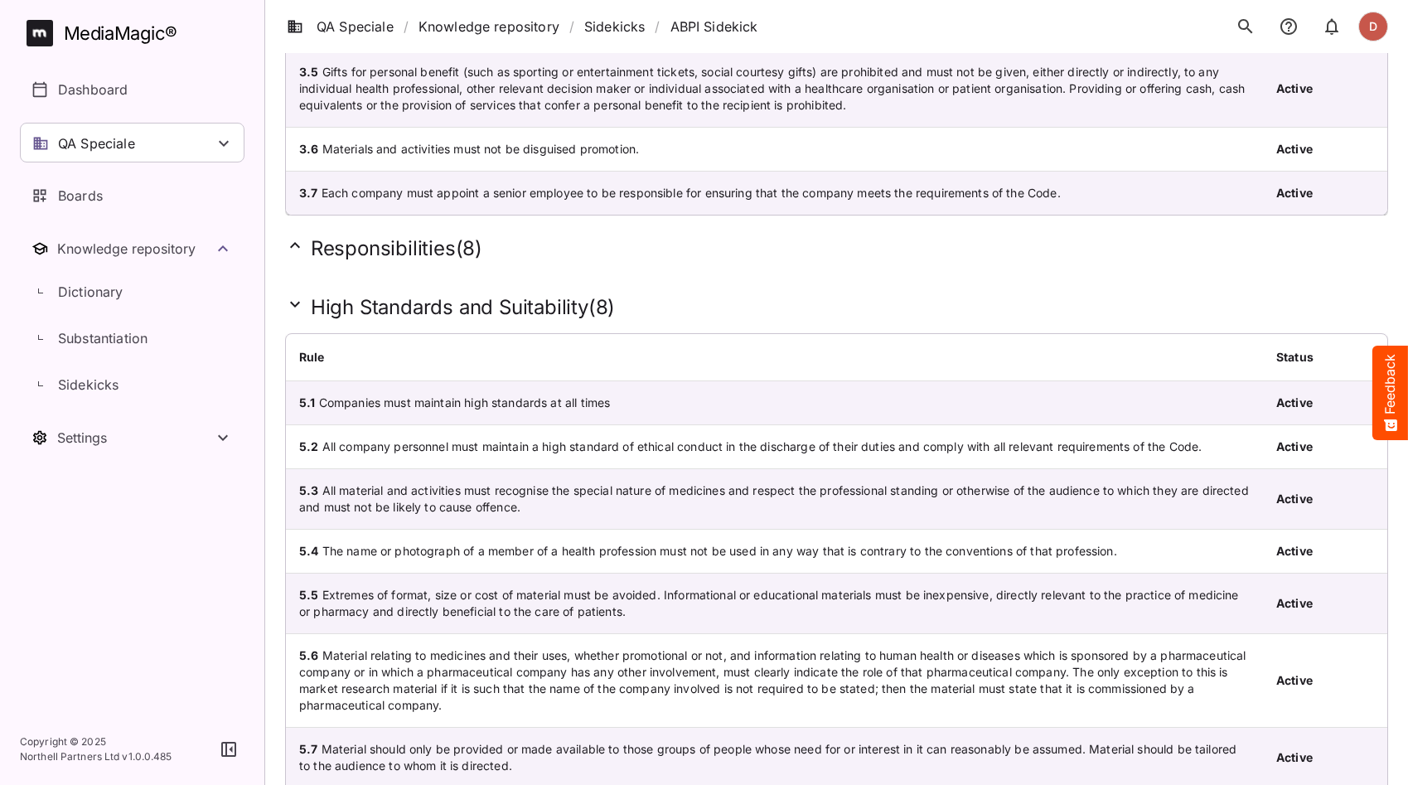
click at [410, 254] on h2 "Responsibilities ( 8 )" at bounding box center [836, 248] width 1103 height 26
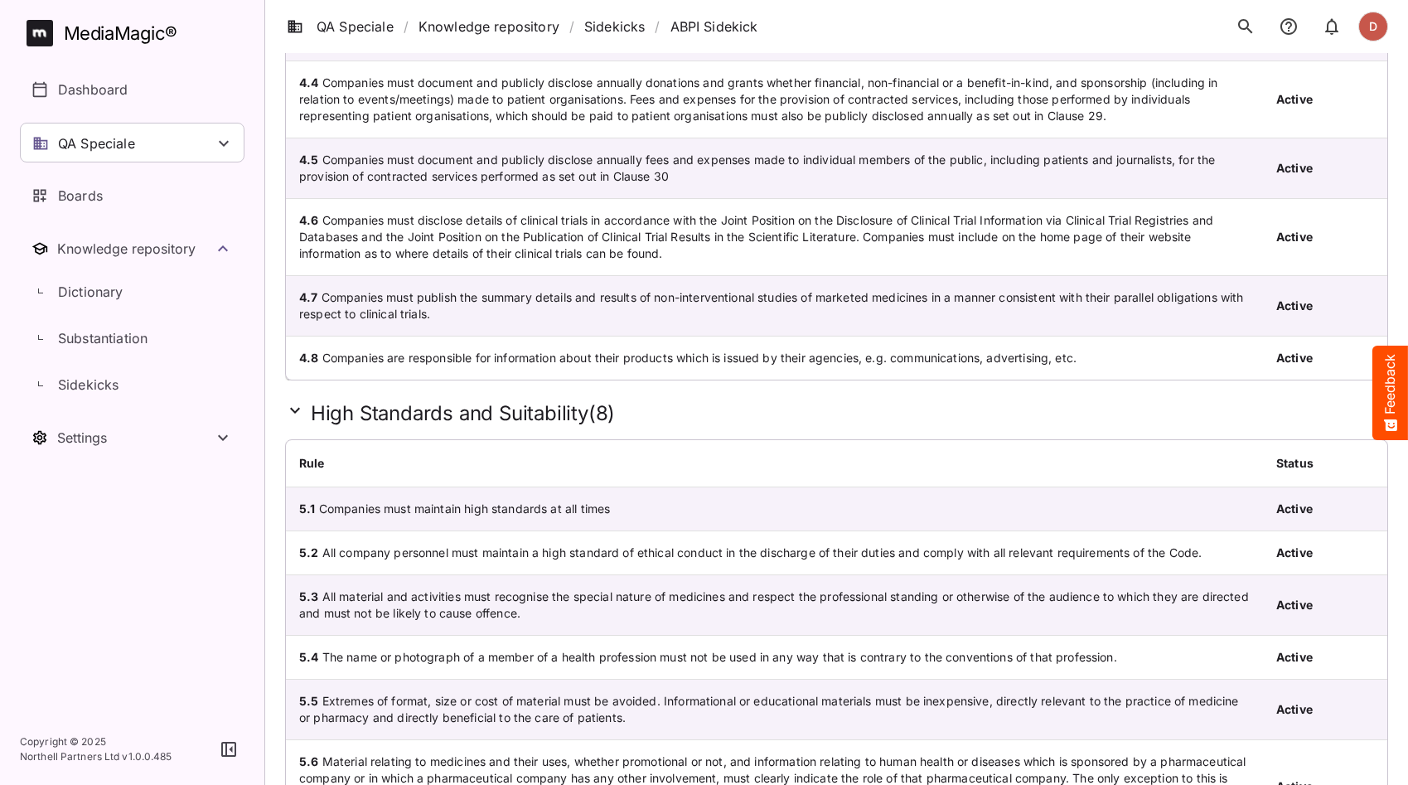
scroll to position [1002, 0]
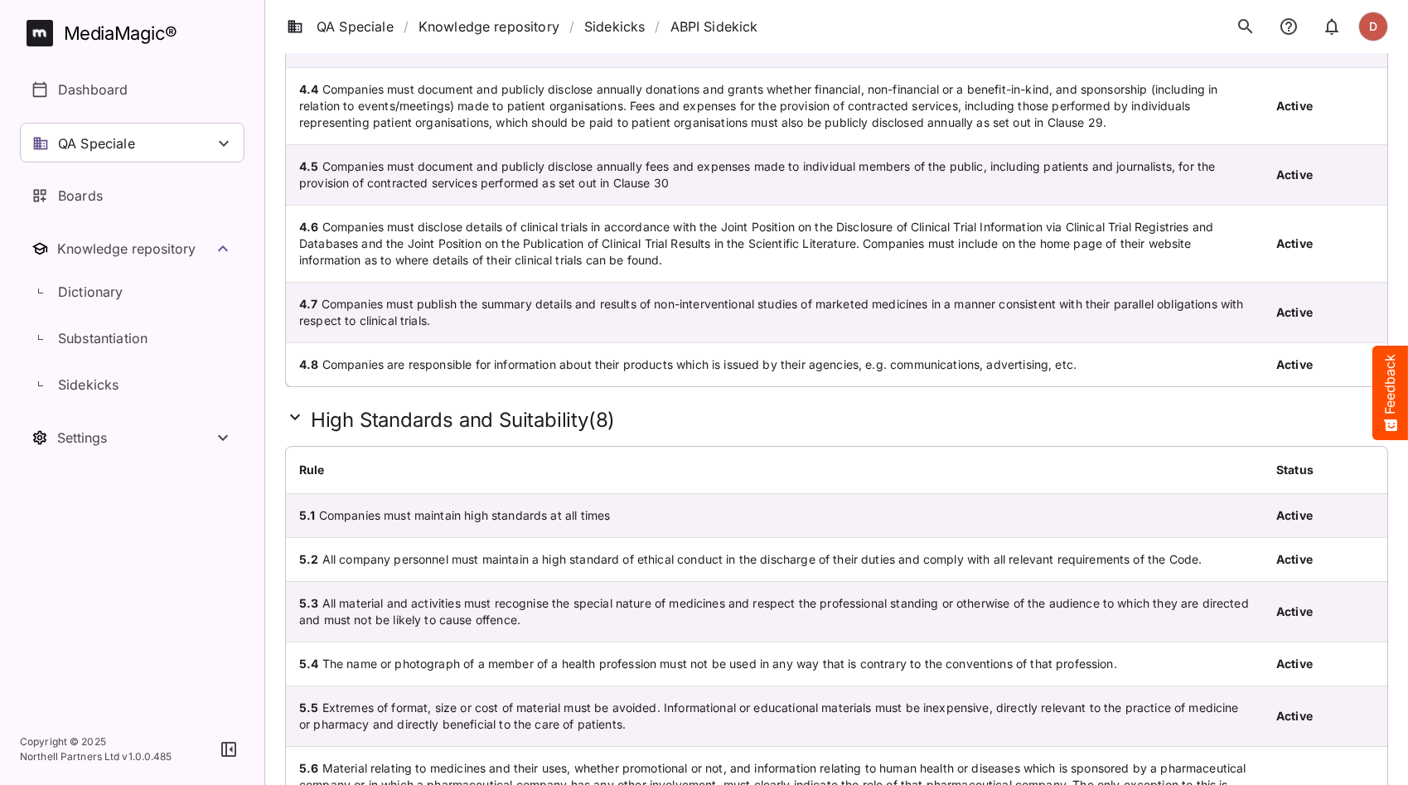
click at [290, 420] on icon at bounding box center [295, 417] width 20 height 20
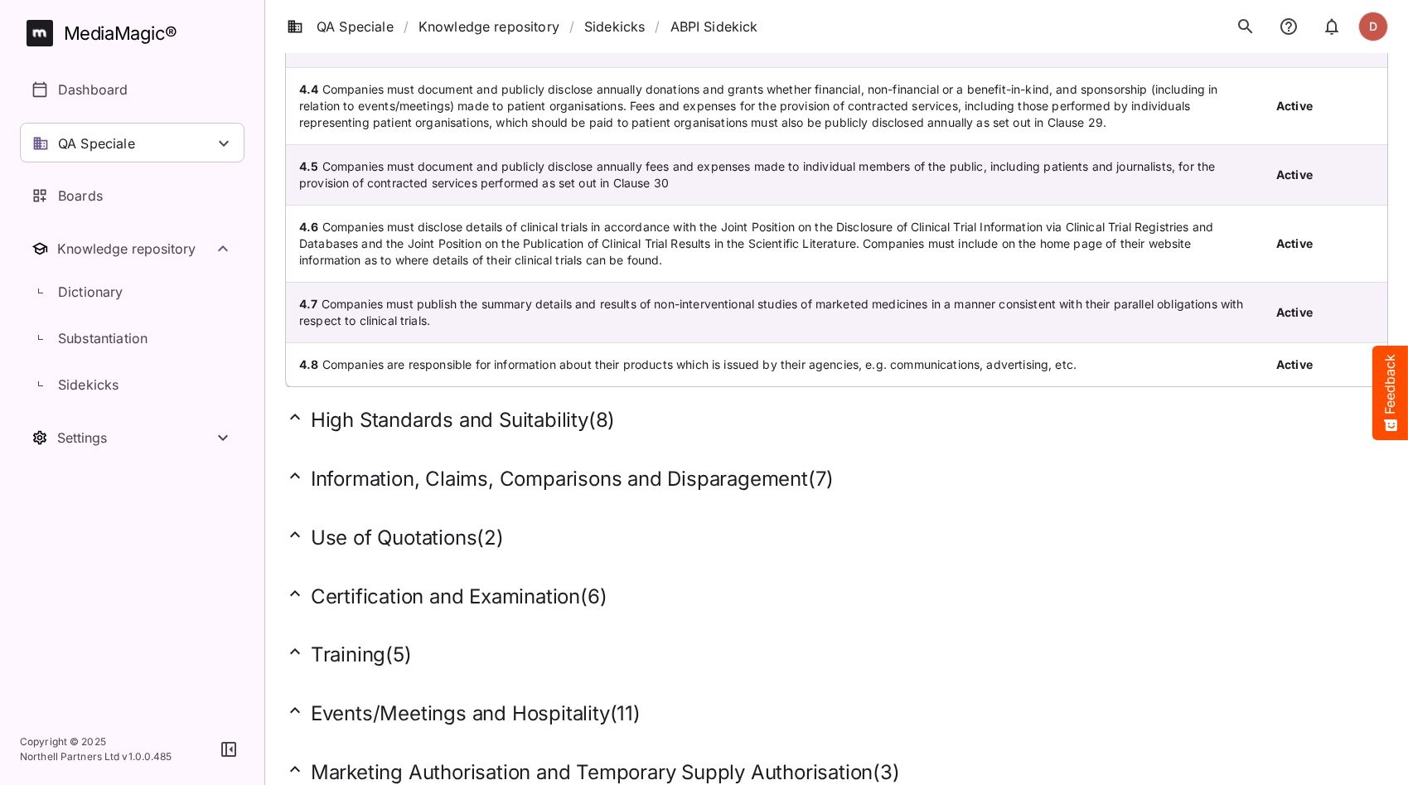
click at [298, 416] on icon at bounding box center [295, 416] width 10 height 6
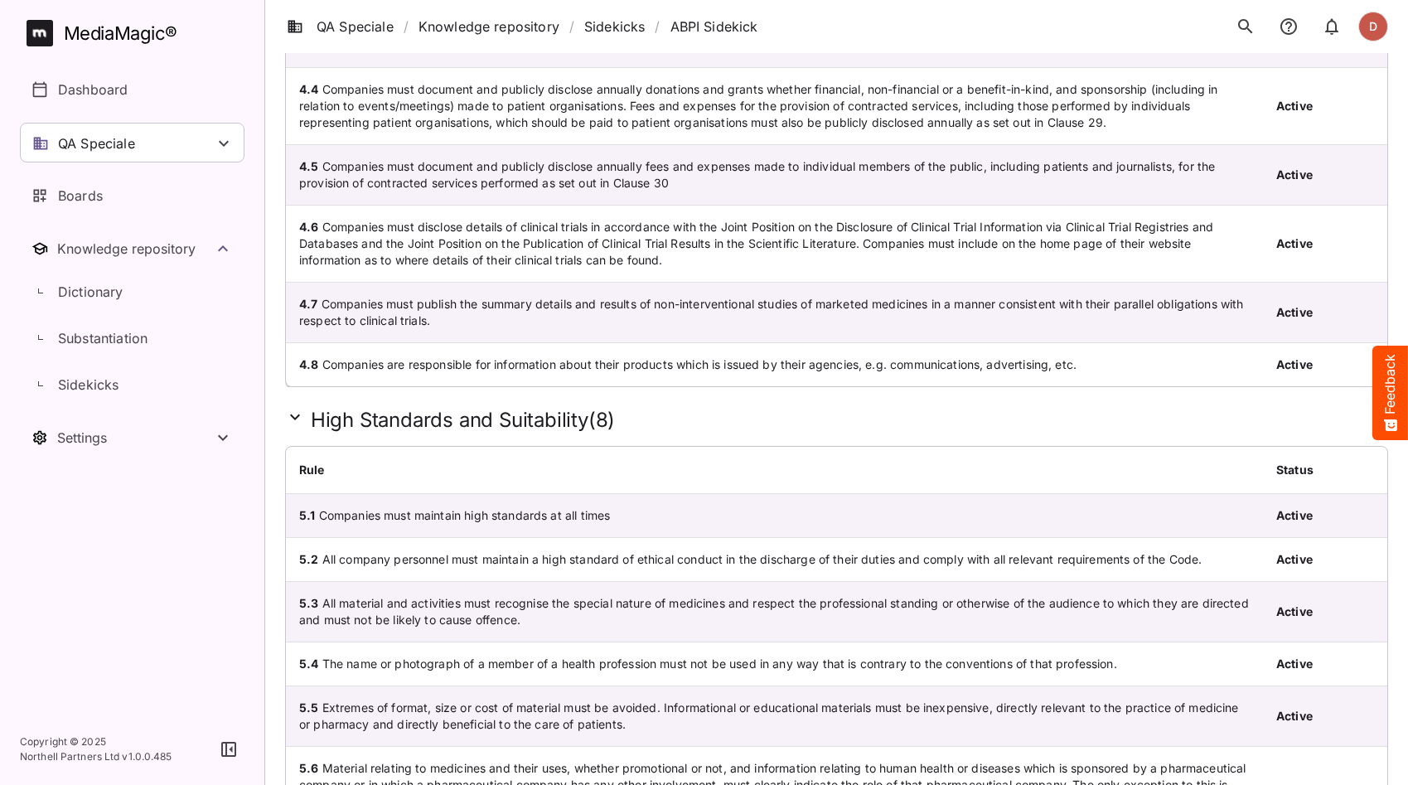
click at [297, 415] on icon at bounding box center [295, 417] width 20 height 20
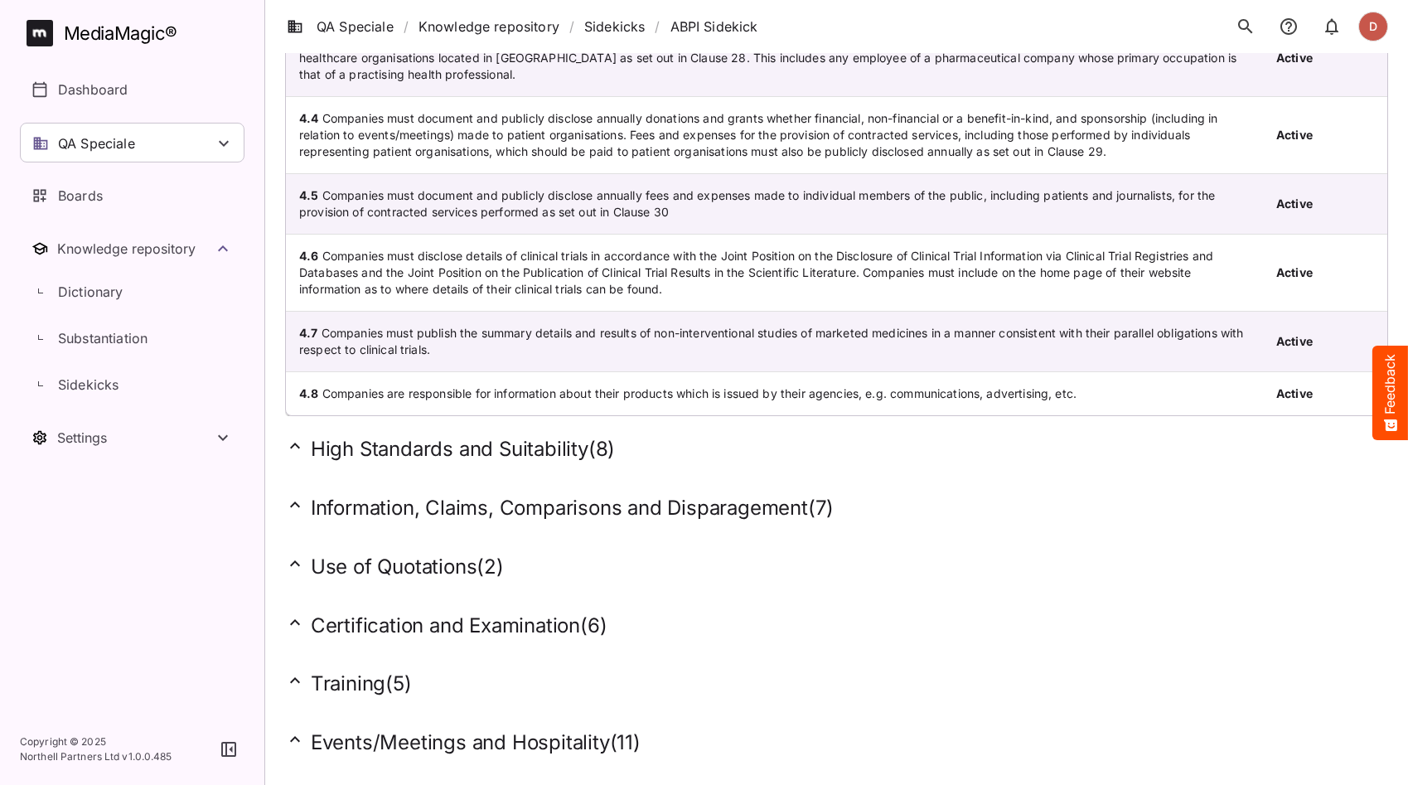
scroll to position [970, 0]
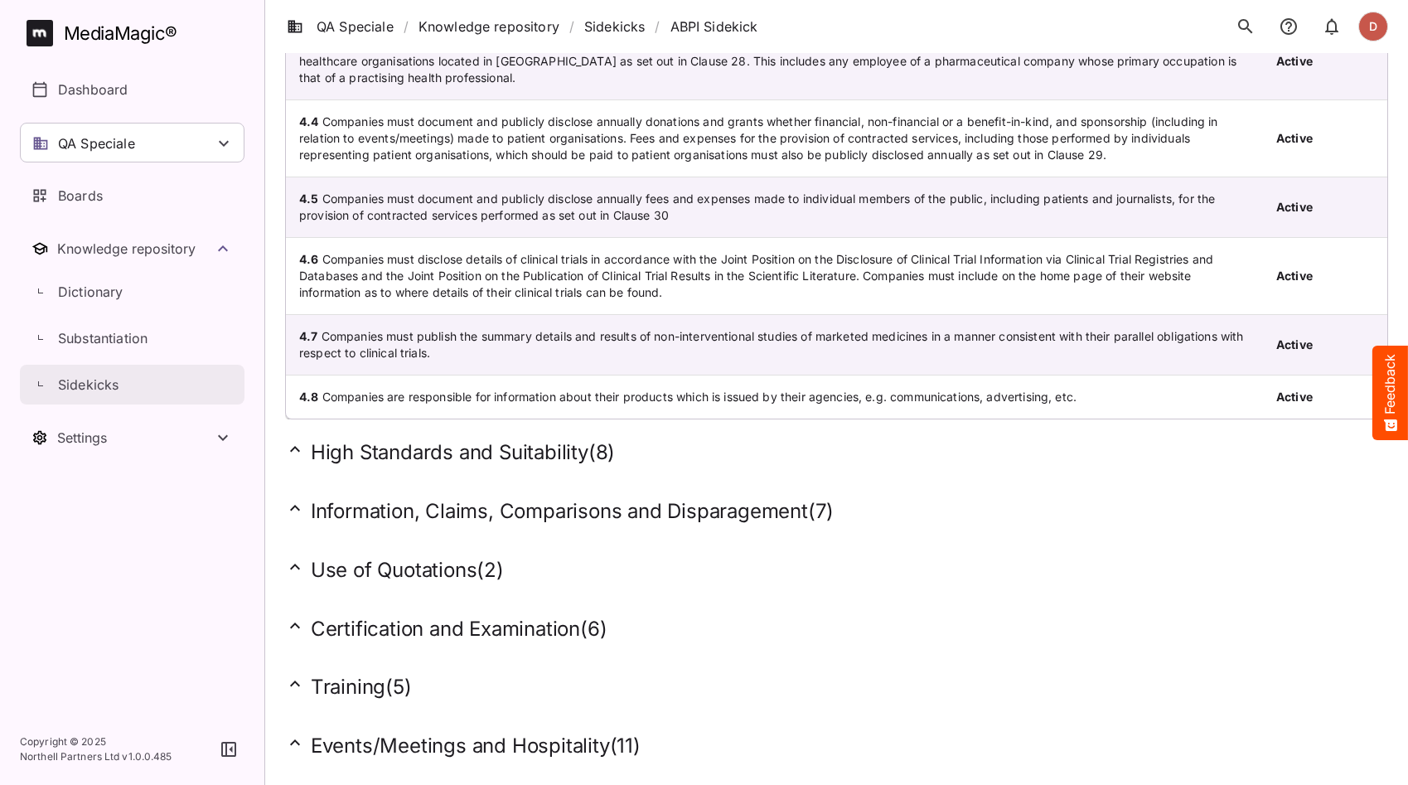
click at [120, 389] on div "Sidekicks" at bounding box center [141, 385] width 206 height 20
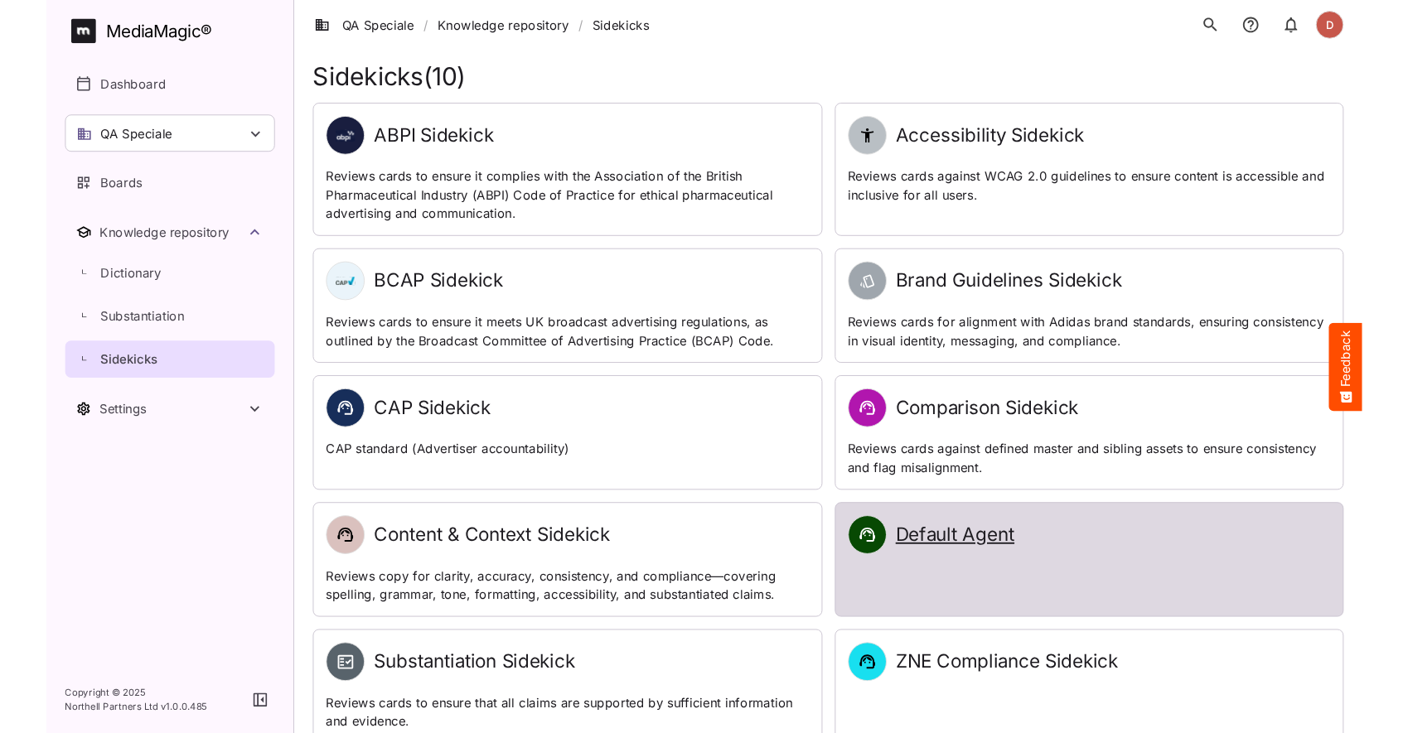
scroll to position [15, 0]
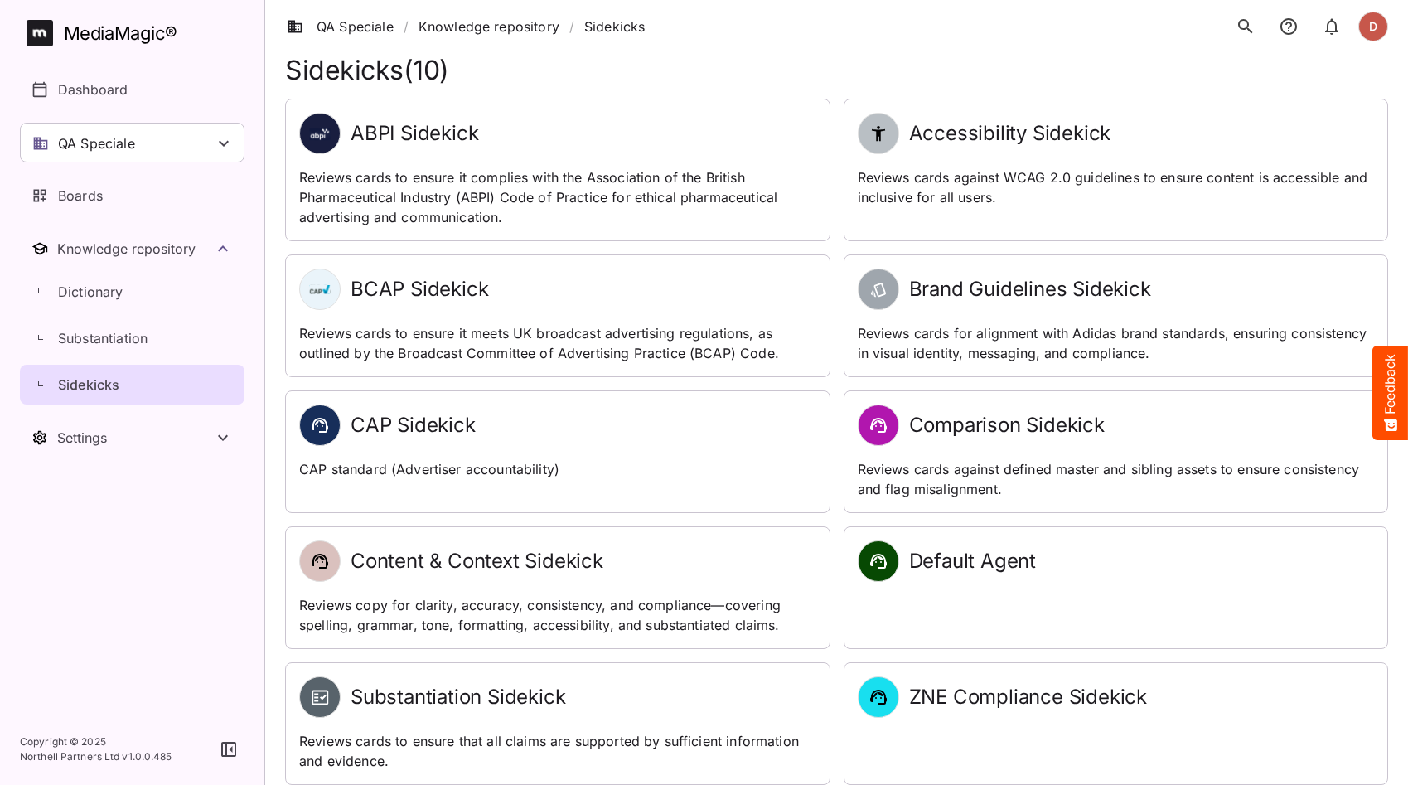
click at [143, 539] on nav "MediaMagic ® Dashboard QA Speciale adrian AMF BasicSearchTestWorkspace Clearcas…" at bounding box center [132, 356] width 264 height 713
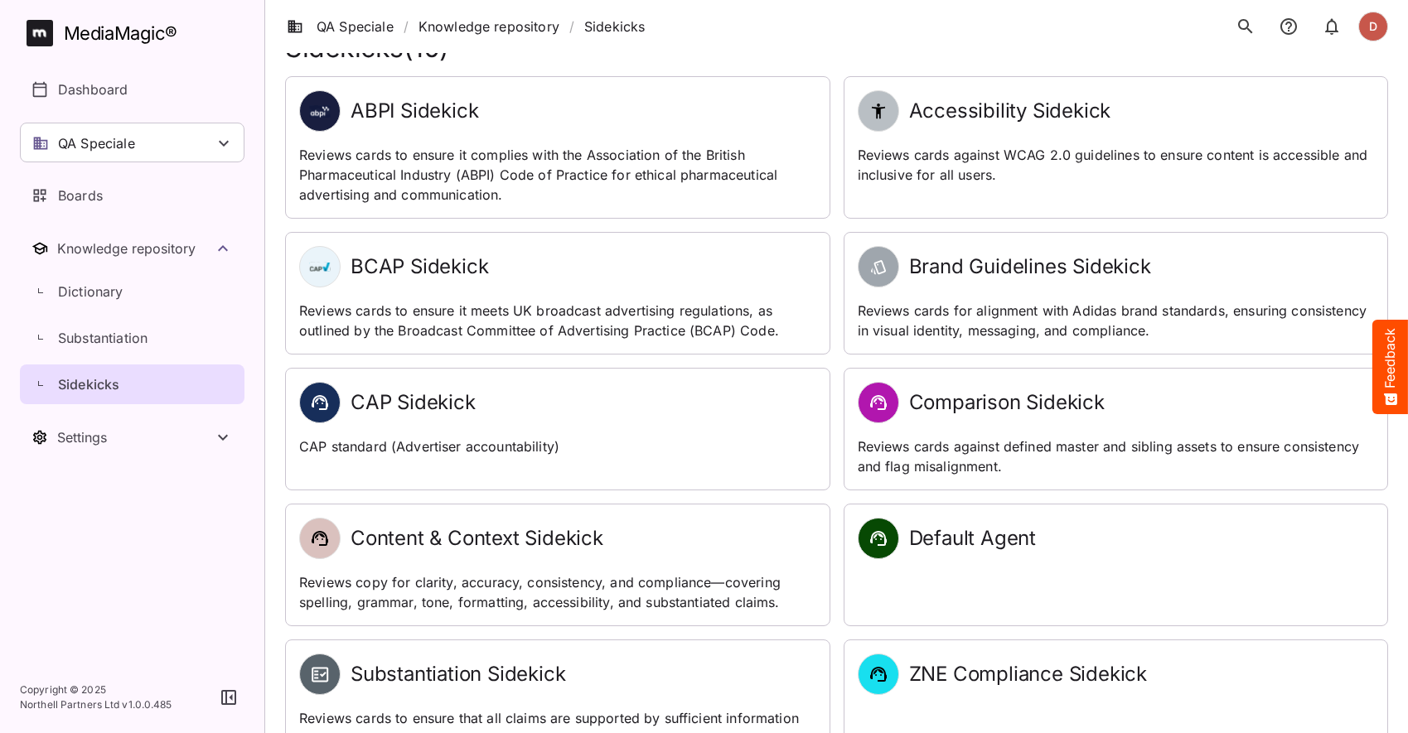
scroll to position [38, 0]
click at [80, 729] on div "Copyright © 2025 Northell Partners Ltd v 1.0.0.485" at bounding box center [132, 697] width 264 height 71
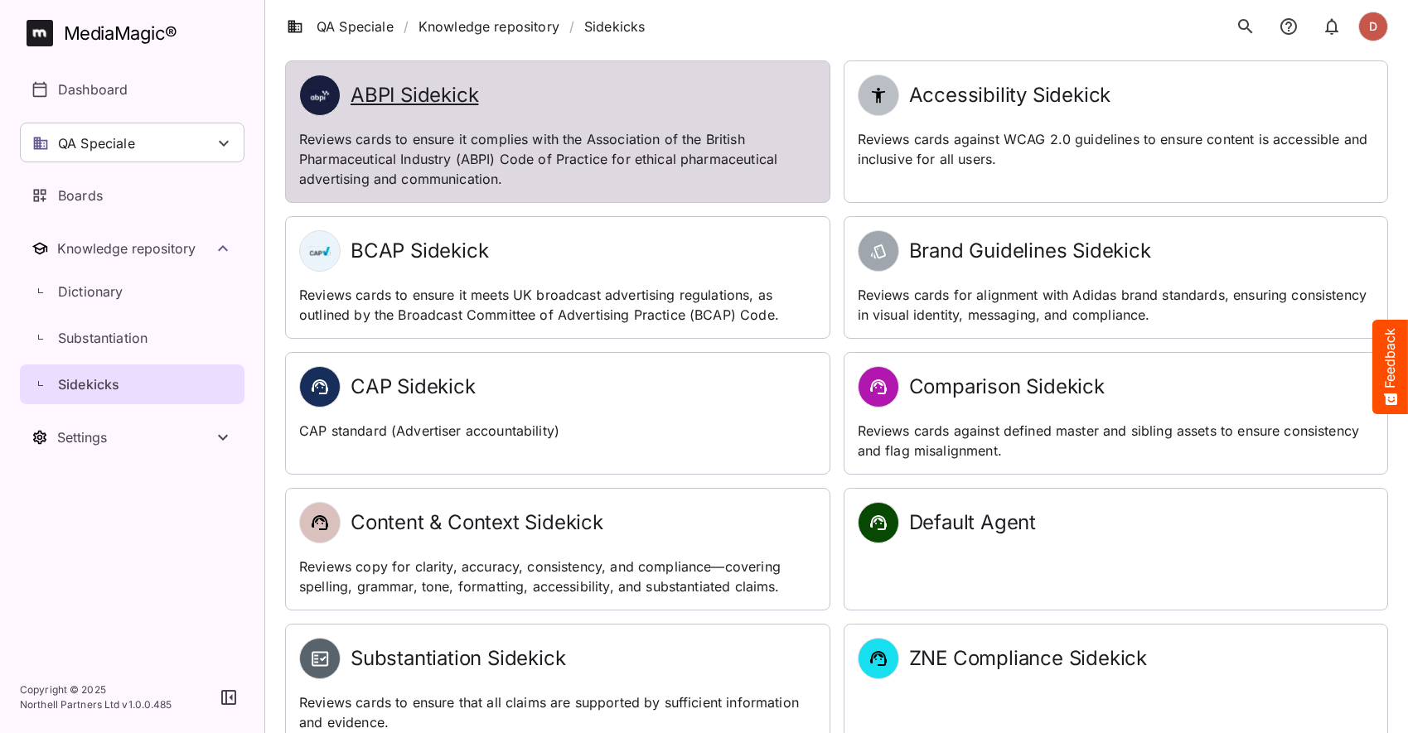
scroll to position [0, 0]
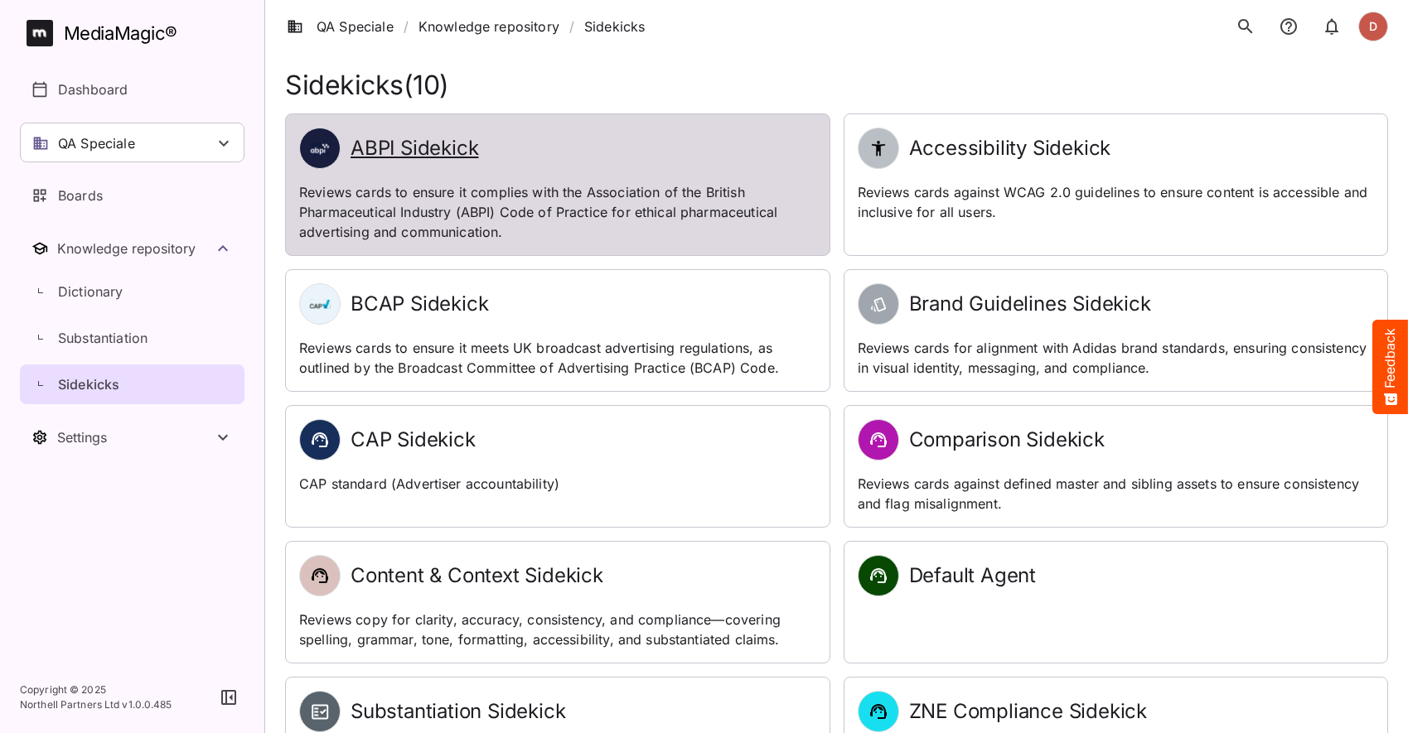
click at [426, 155] on h2 "ABPI Sidekick" at bounding box center [415, 149] width 128 height 24
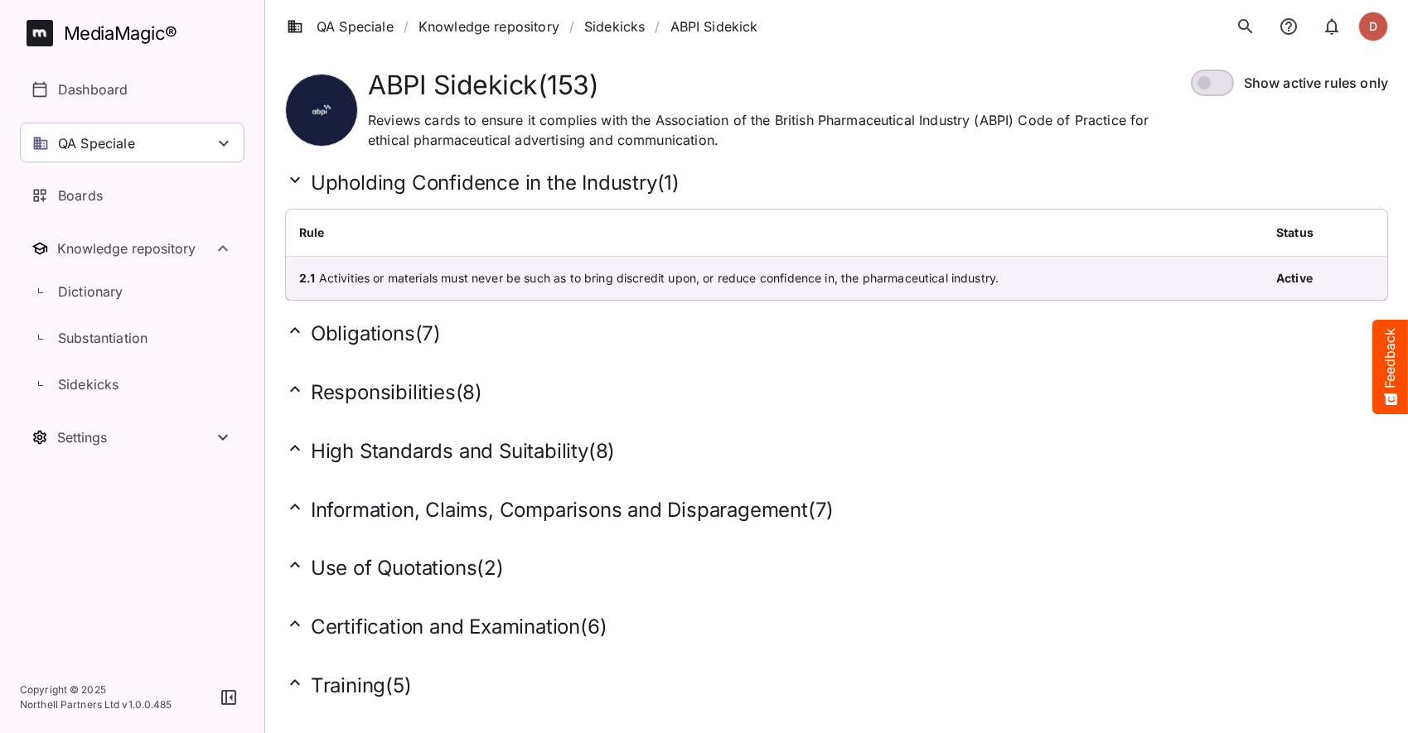
click at [813, 178] on h2 "Upholding Confidence in the Industry ( 1 )" at bounding box center [836, 183] width 1103 height 26
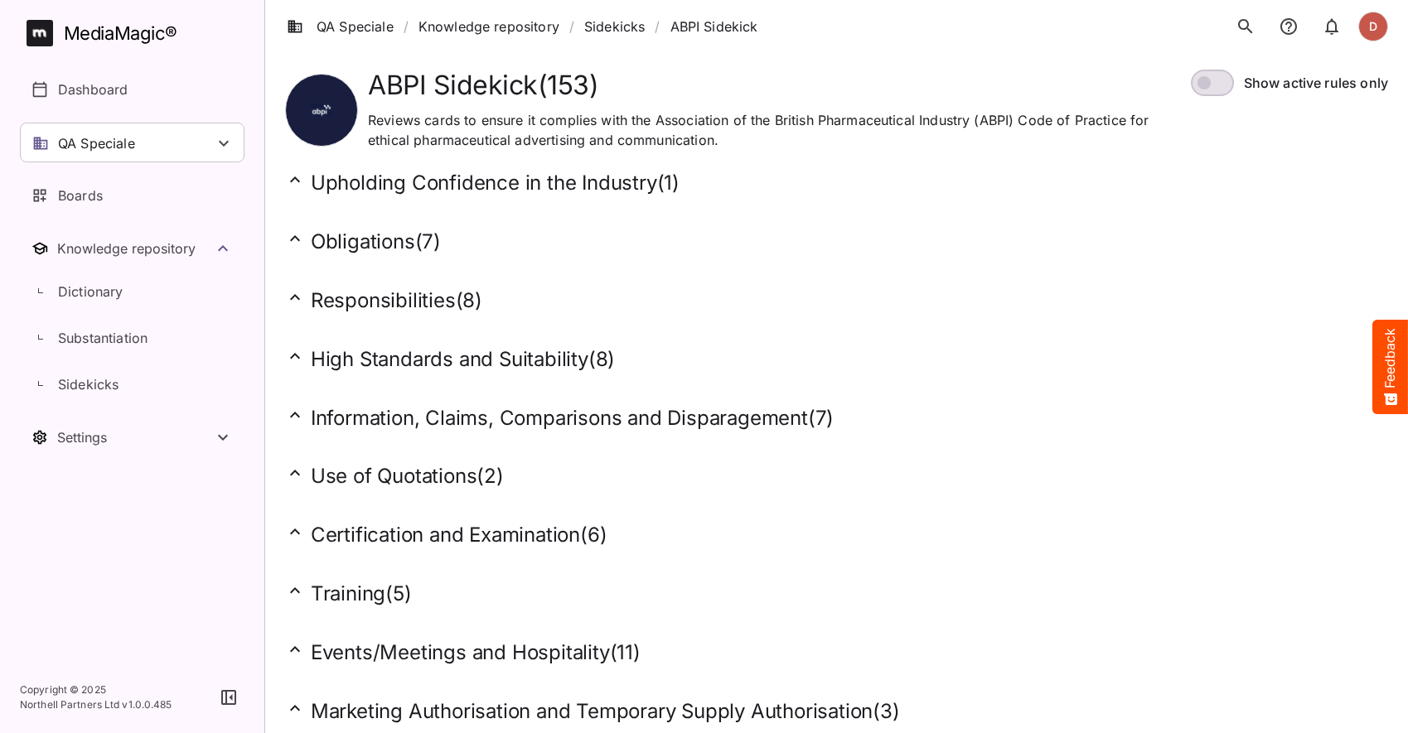
click at [630, 182] on h2 "Upholding Confidence in the Industry ( 1 )" at bounding box center [836, 183] width 1103 height 26
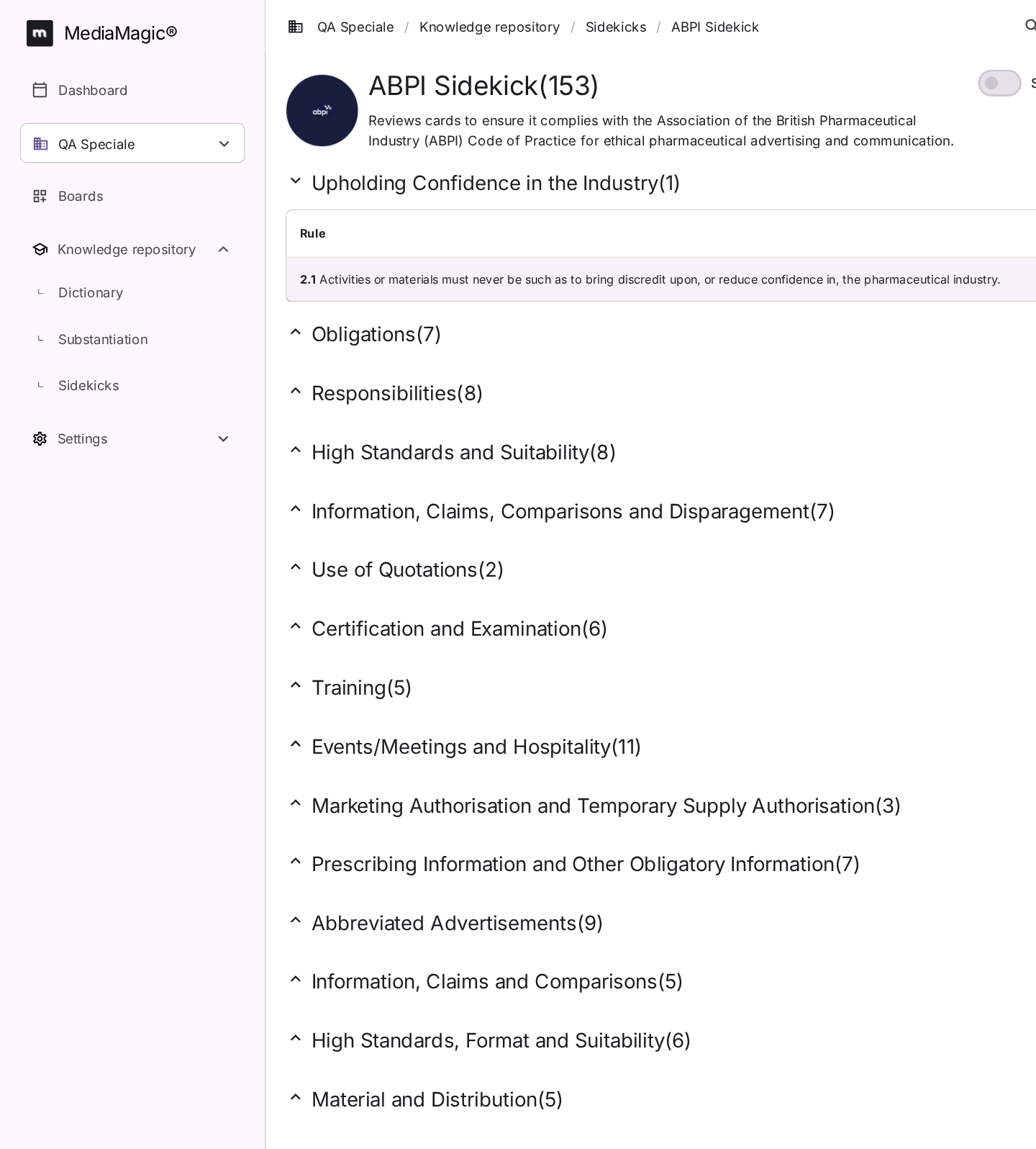
click at [263, 293] on icon at bounding box center [256, 287] width 17 height 17
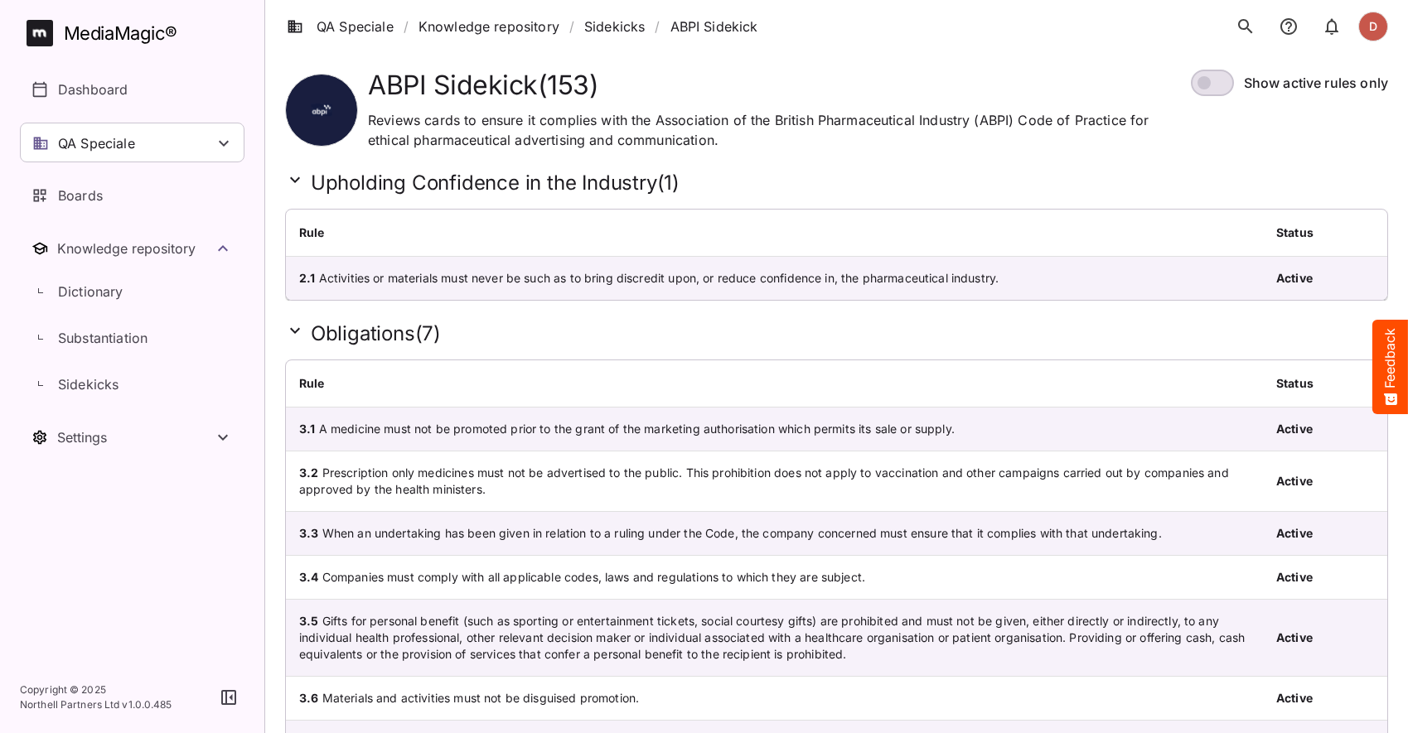
drag, startPoint x: 993, startPoint y: 153, endPoint x: 1028, endPoint y: 152, distance: 34.8
click at [994, 152] on div "Upholding Confidence in the Industry ( 1 )" at bounding box center [836, 179] width 1103 height 59
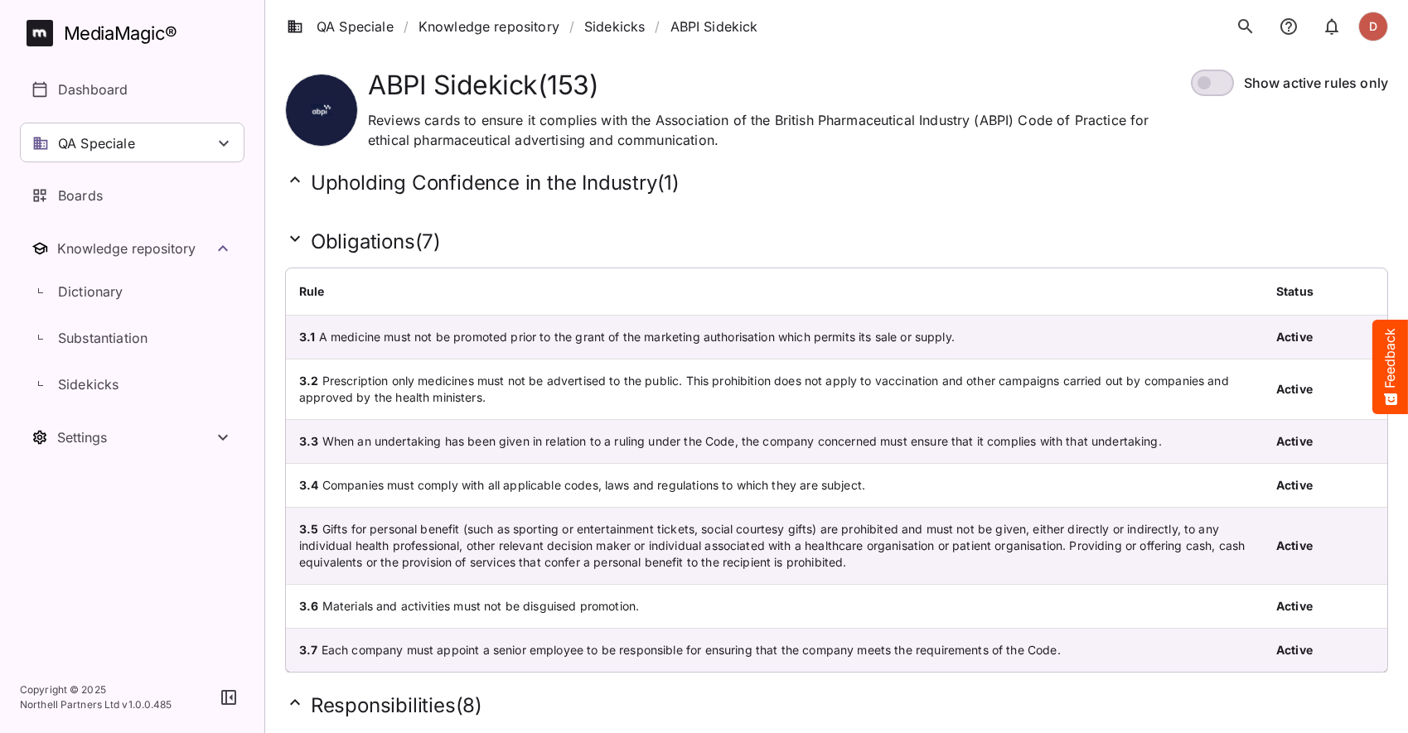
click at [1222, 87] on span at bounding box center [1212, 83] width 43 height 27
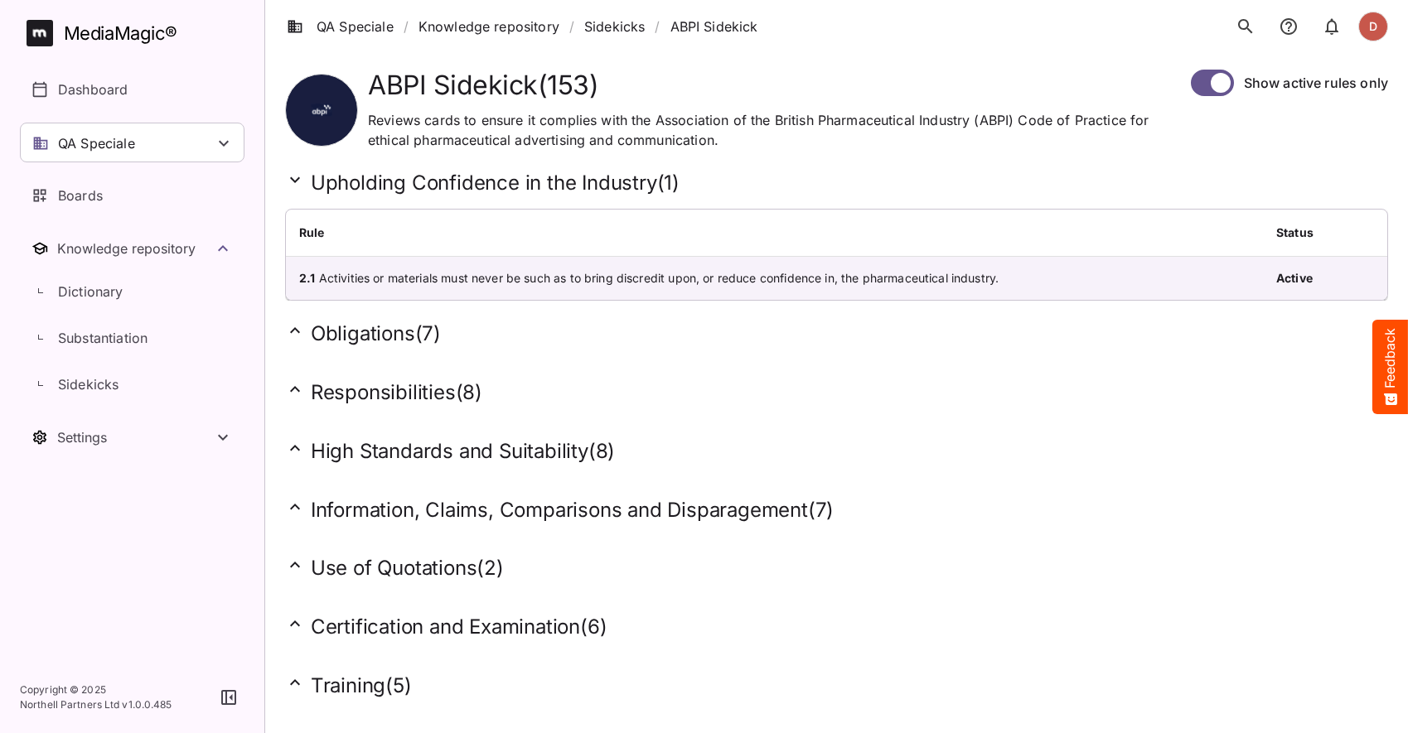
click at [1197, 85] on span at bounding box center [1212, 83] width 43 height 27
click at [1225, 83] on span at bounding box center [1212, 83] width 43 height 27
click at [344, 323] on h2 "Obligations ( 7 )" at bounding box center [836, 334] width 1103 height 26
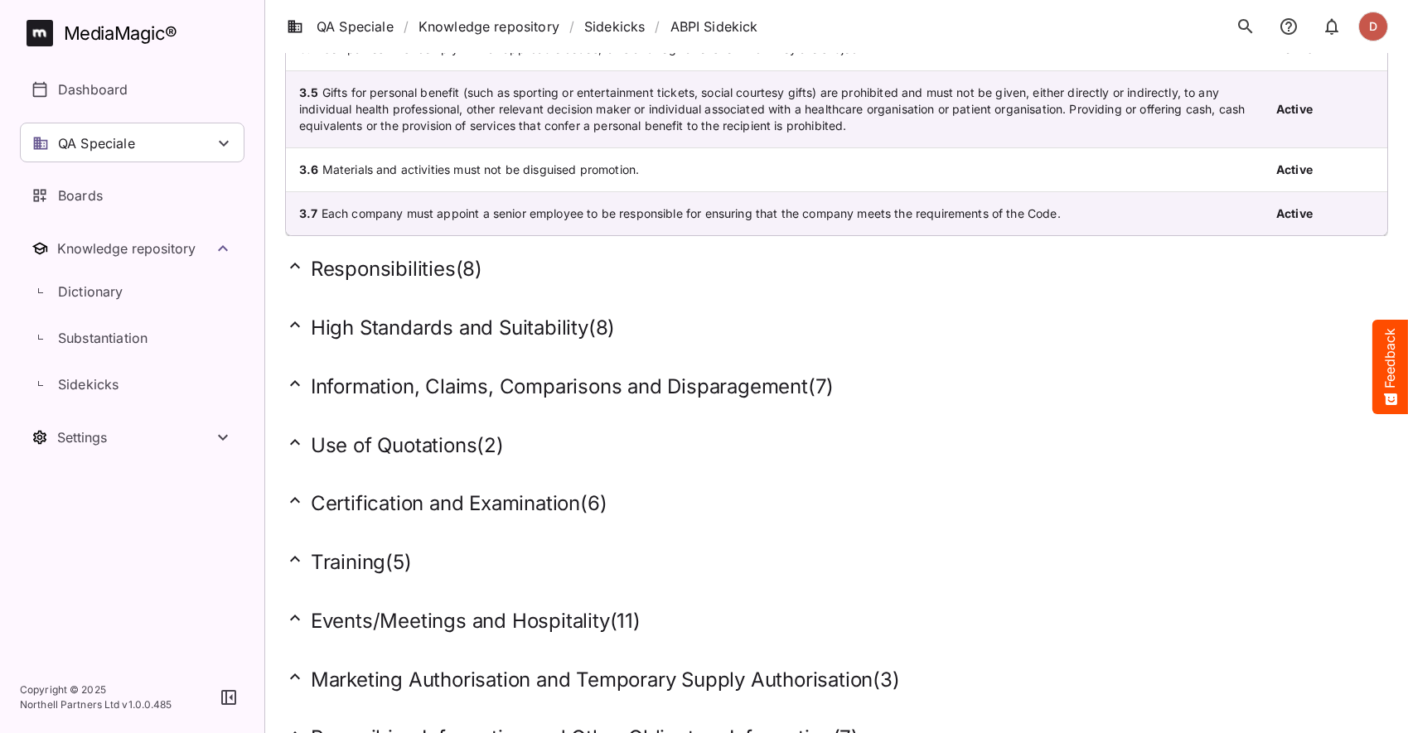
scroll to position [544, 0]
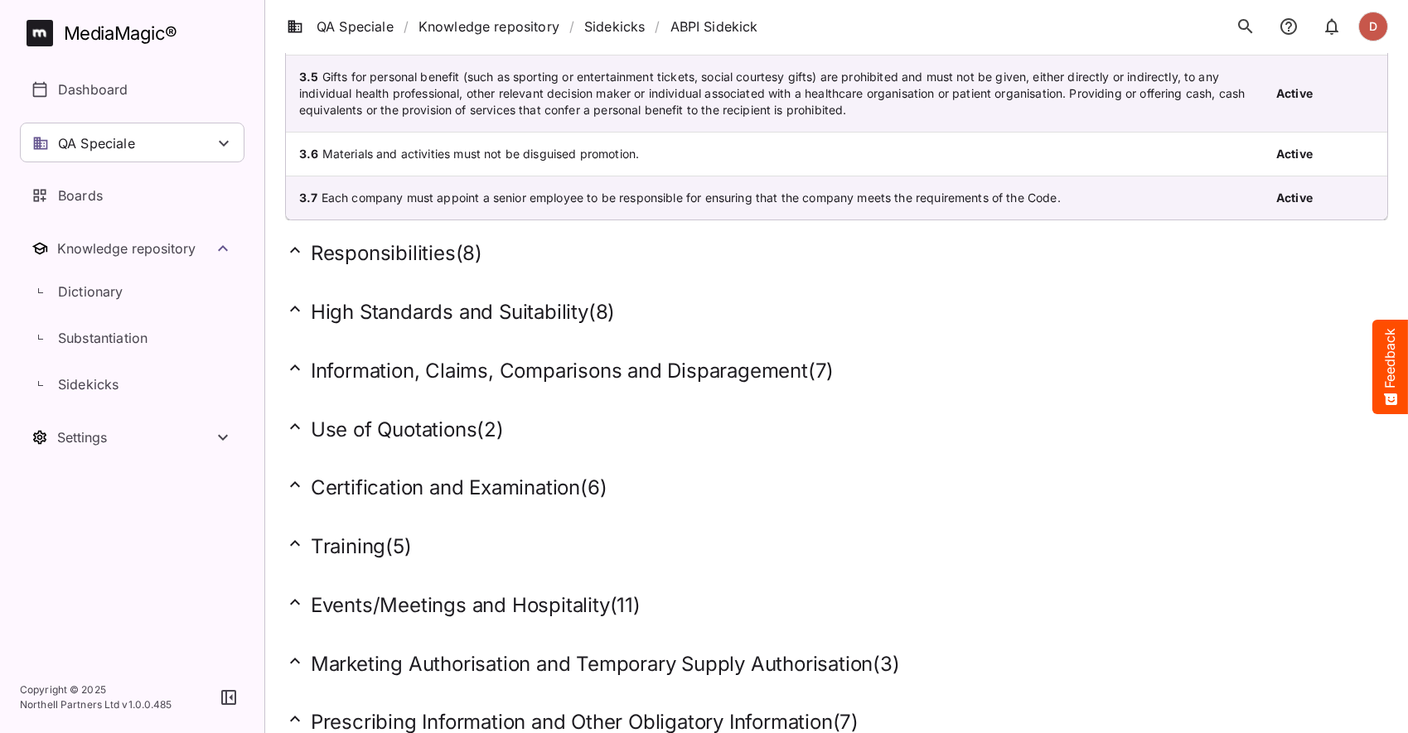
click at [362, 245] on h2 "Responsibilities ( 8 )" at bounding box center [836, 253] width 1103 height 26
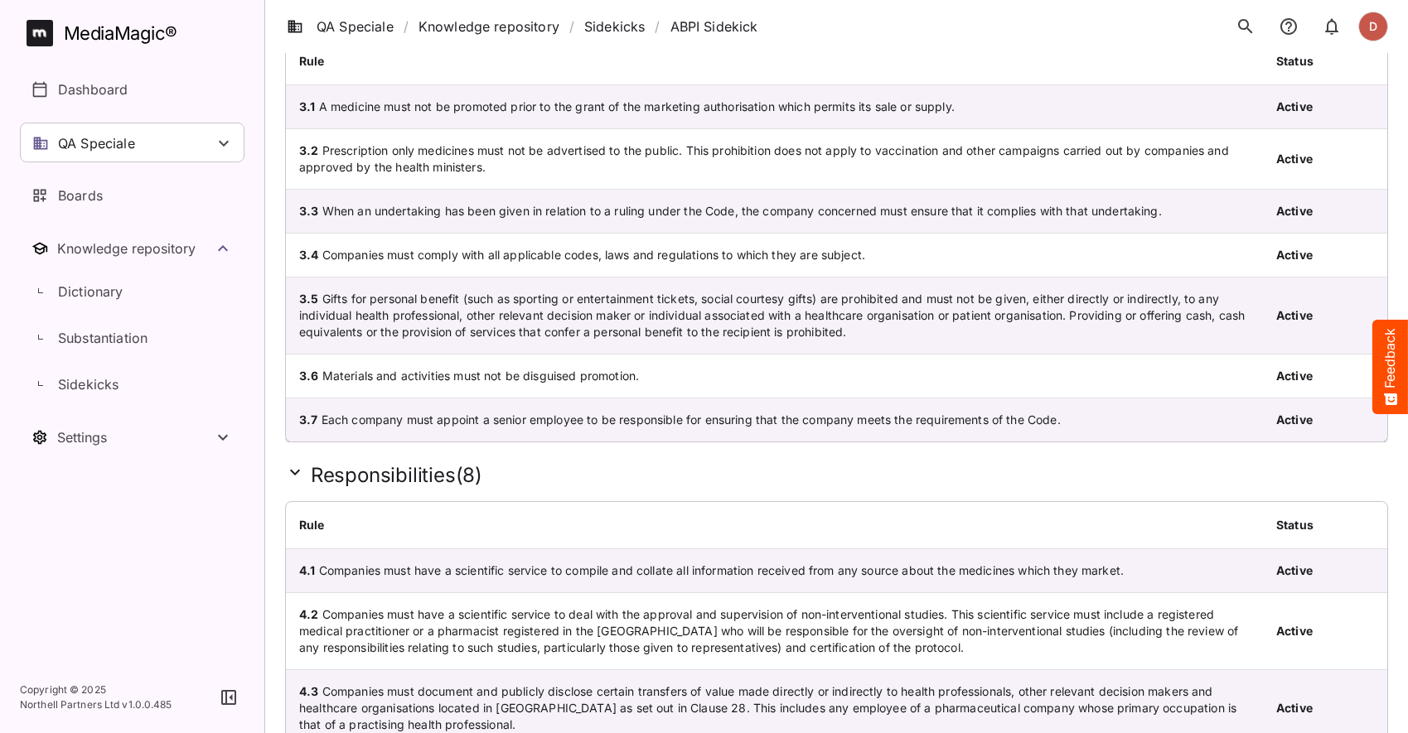
scroll to position [322, 0]
click at [317, 527] on b "Rule" at bounding box center [312, 525] width 26 height 14
click at [355, 522] on th "Rule" at bounding box center [774, 525] width 977 height 47
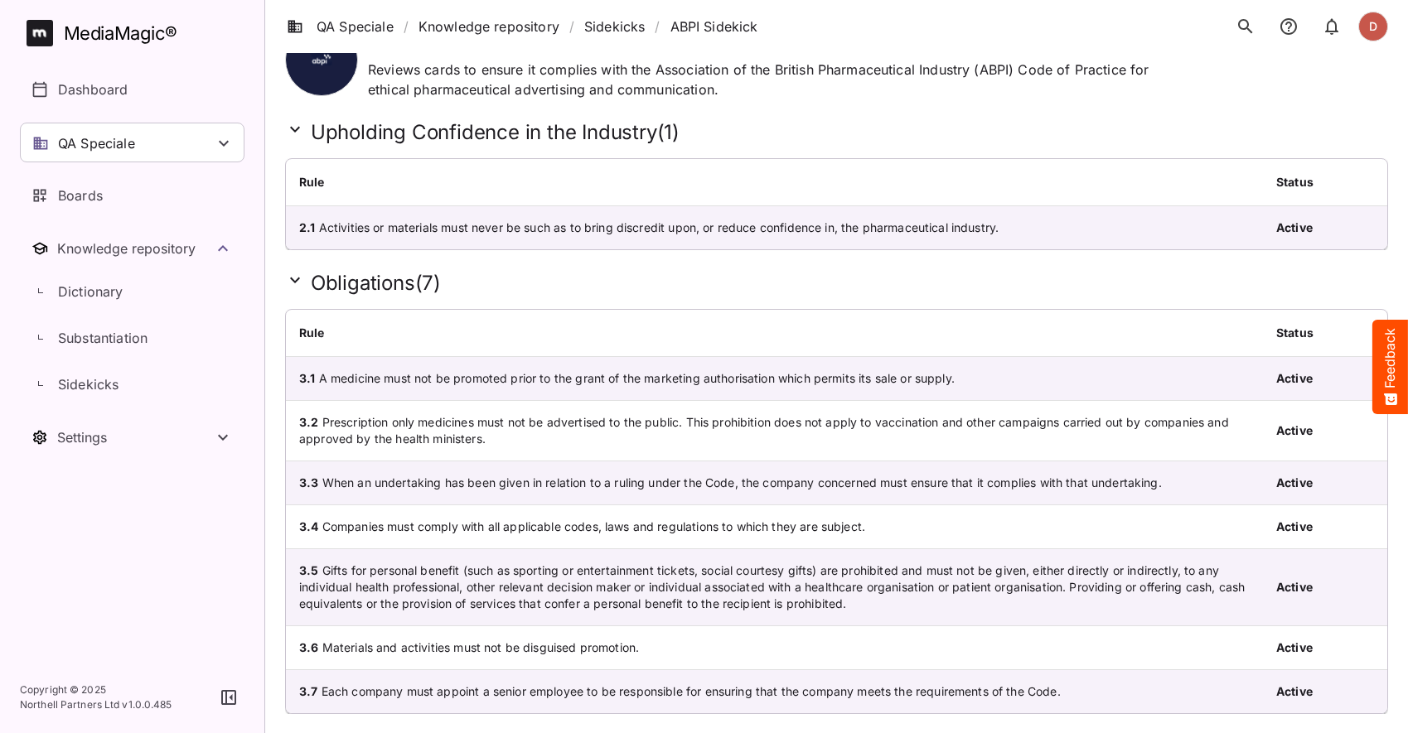
scroll to position [0, 0]
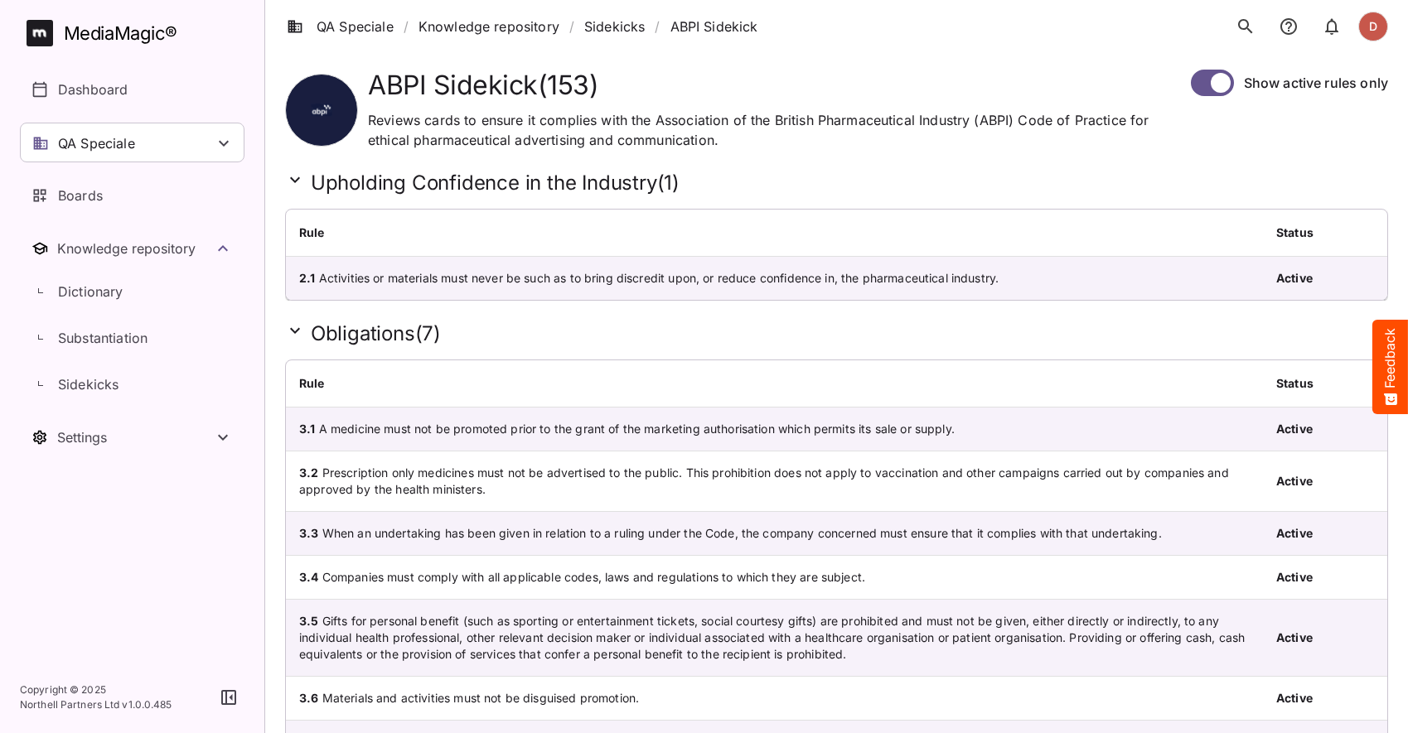
click at [288, 336] on icon at bounding box center [295, 331] width 20 height 20
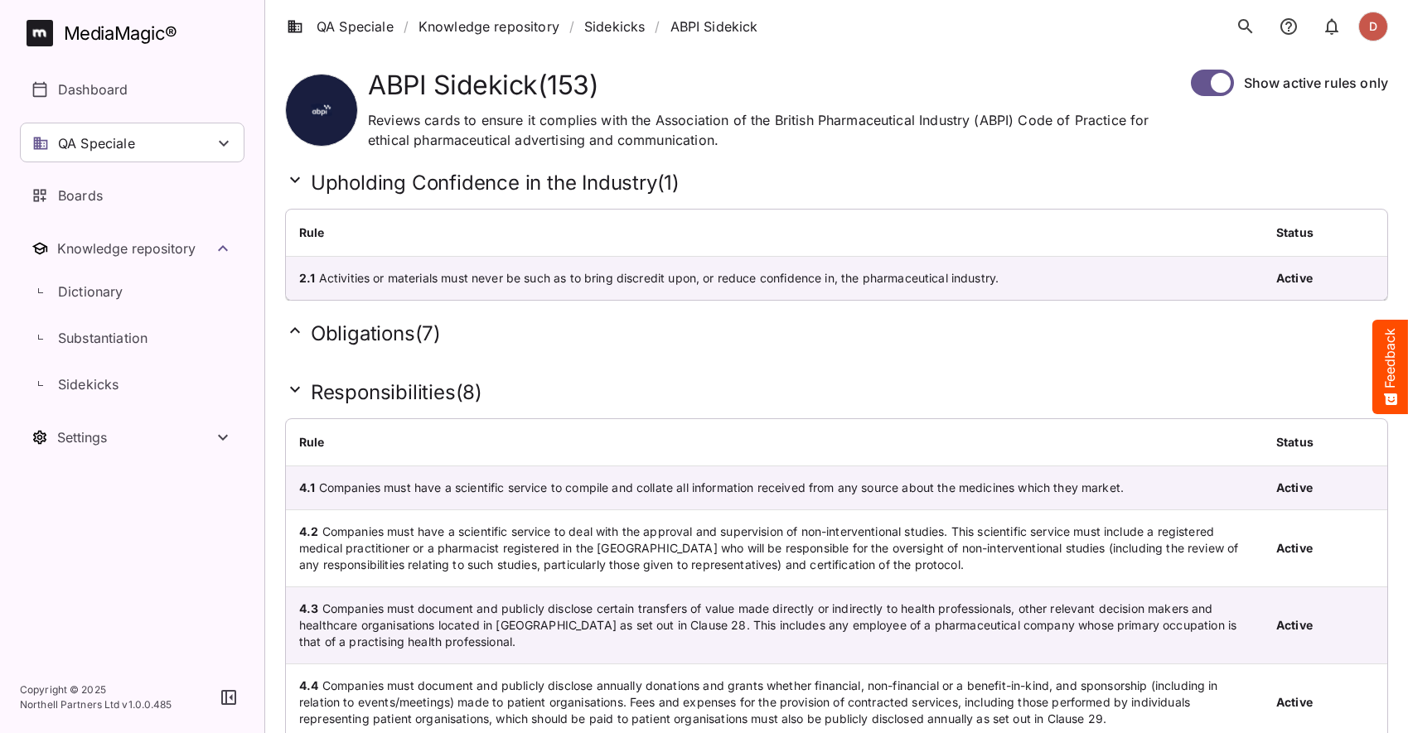
click at [288, 388] on icon at bounding box center [295, 390] width 20 height 20
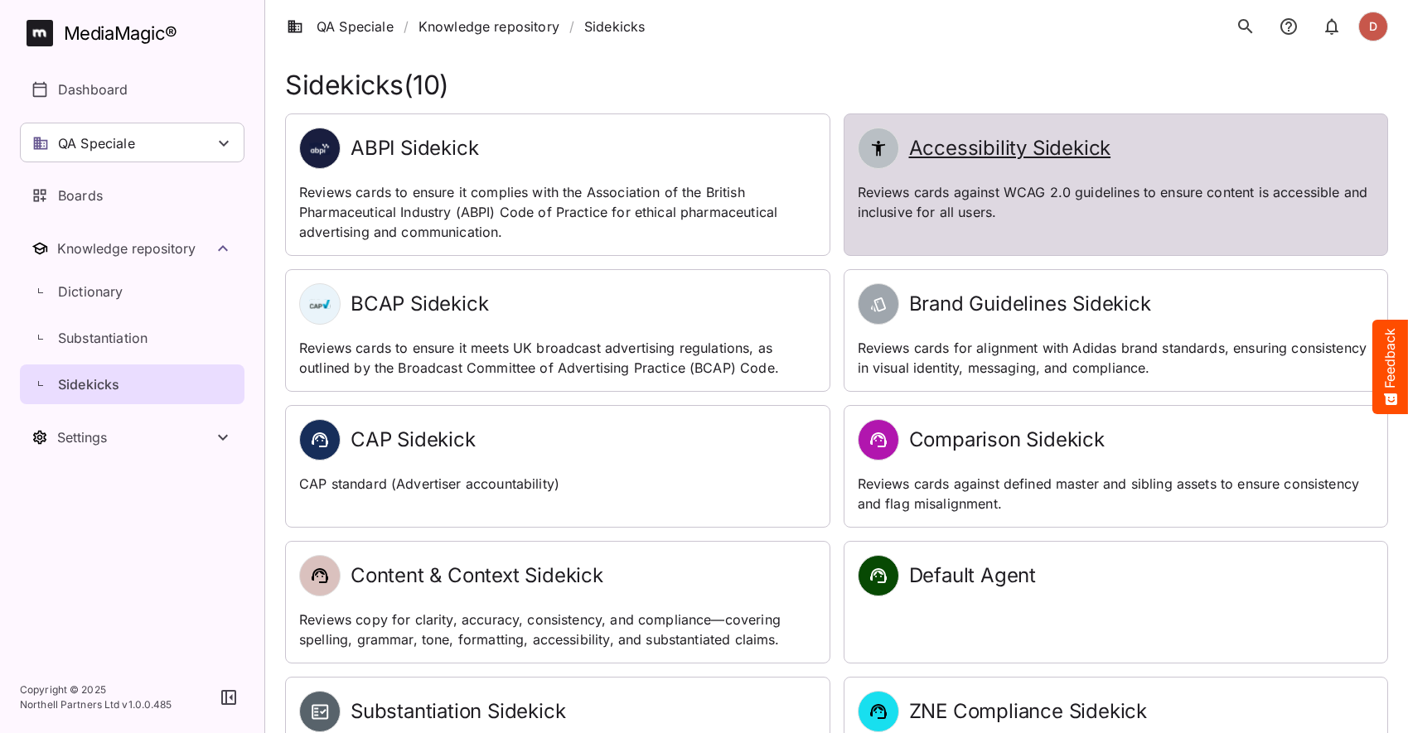
click at [930, 156] on h2 "Accessibility Sidekick" at bounding box center [1010, 149] width 202 height 24
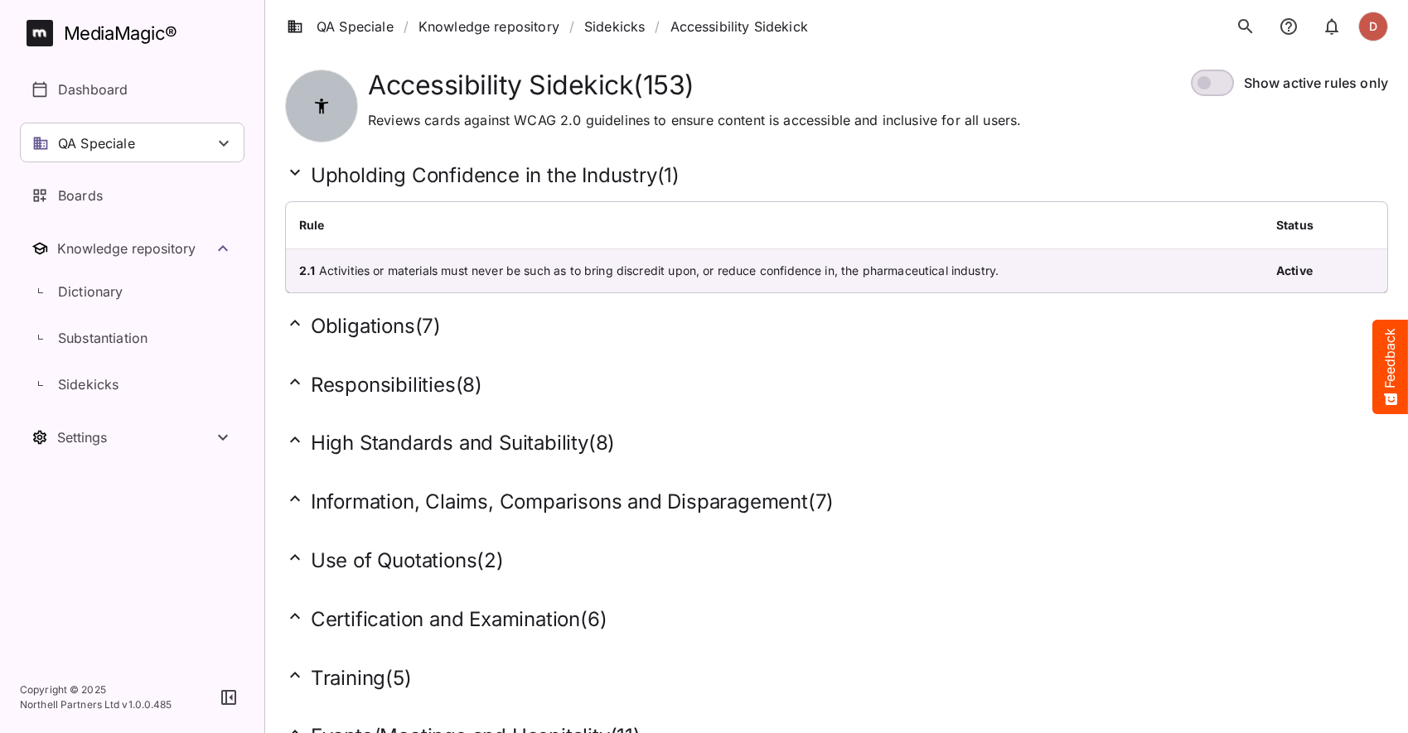
click at [387, 342] on div "Obligations ( 7 )" at bounding box center [836, 322] width 1103 height 59
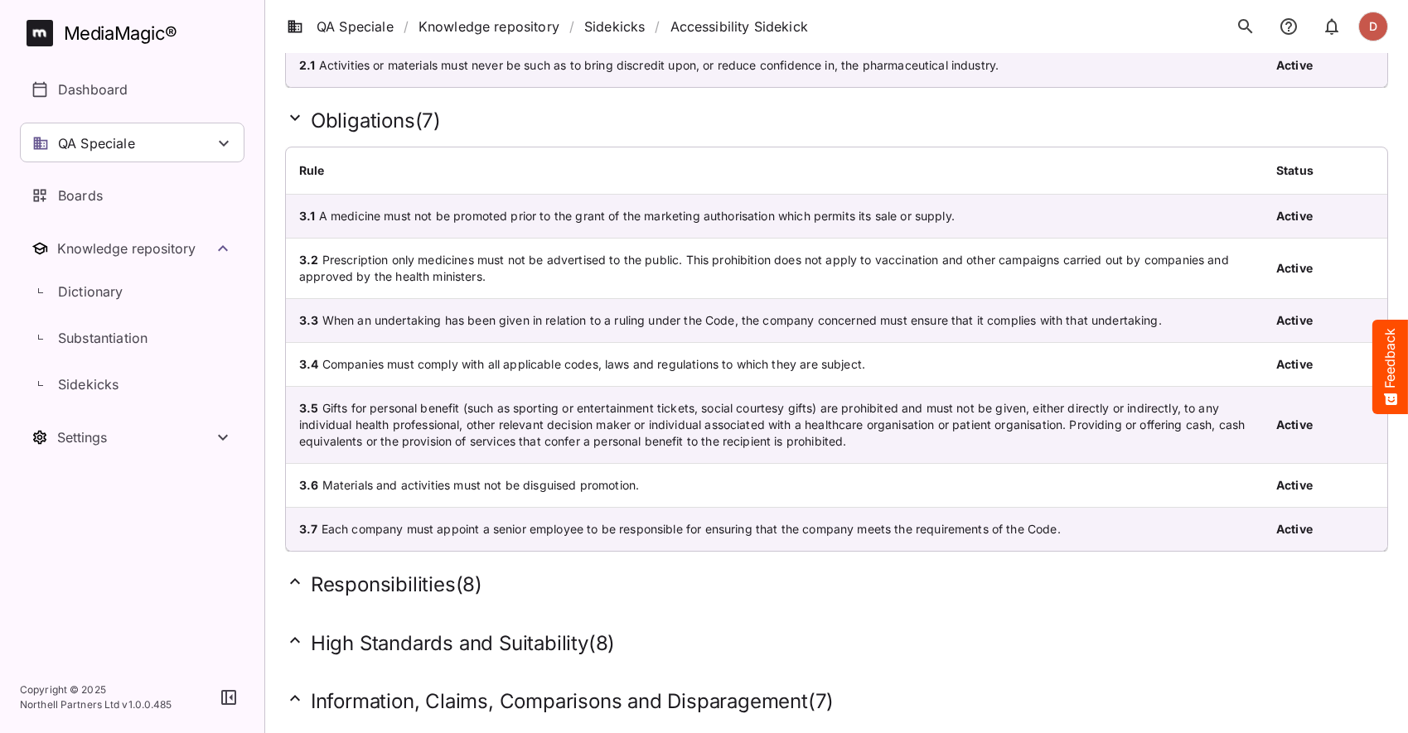
scroll to position [209, 0]
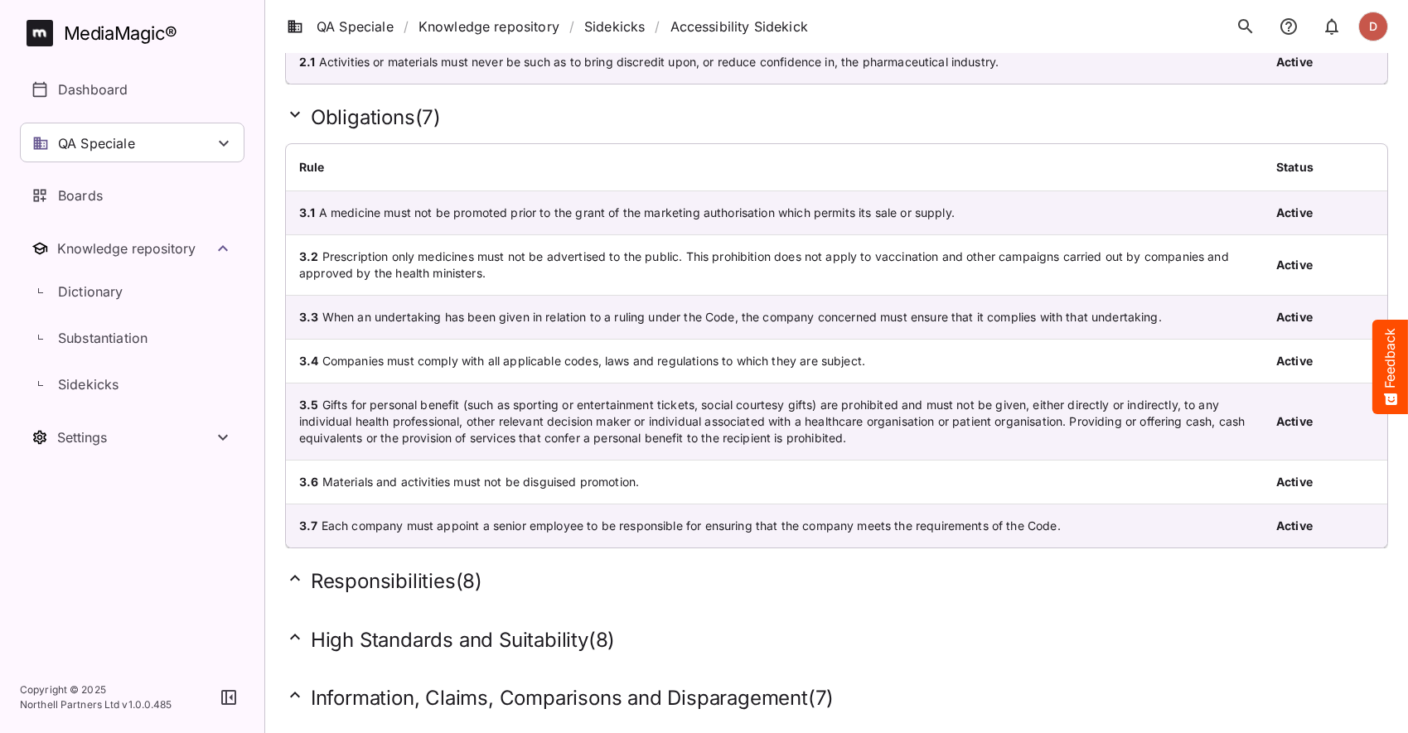
click at [364, 556] on div "Responsibilities ( 8 )" at bounding box center [836, 578] width 1103 height 59
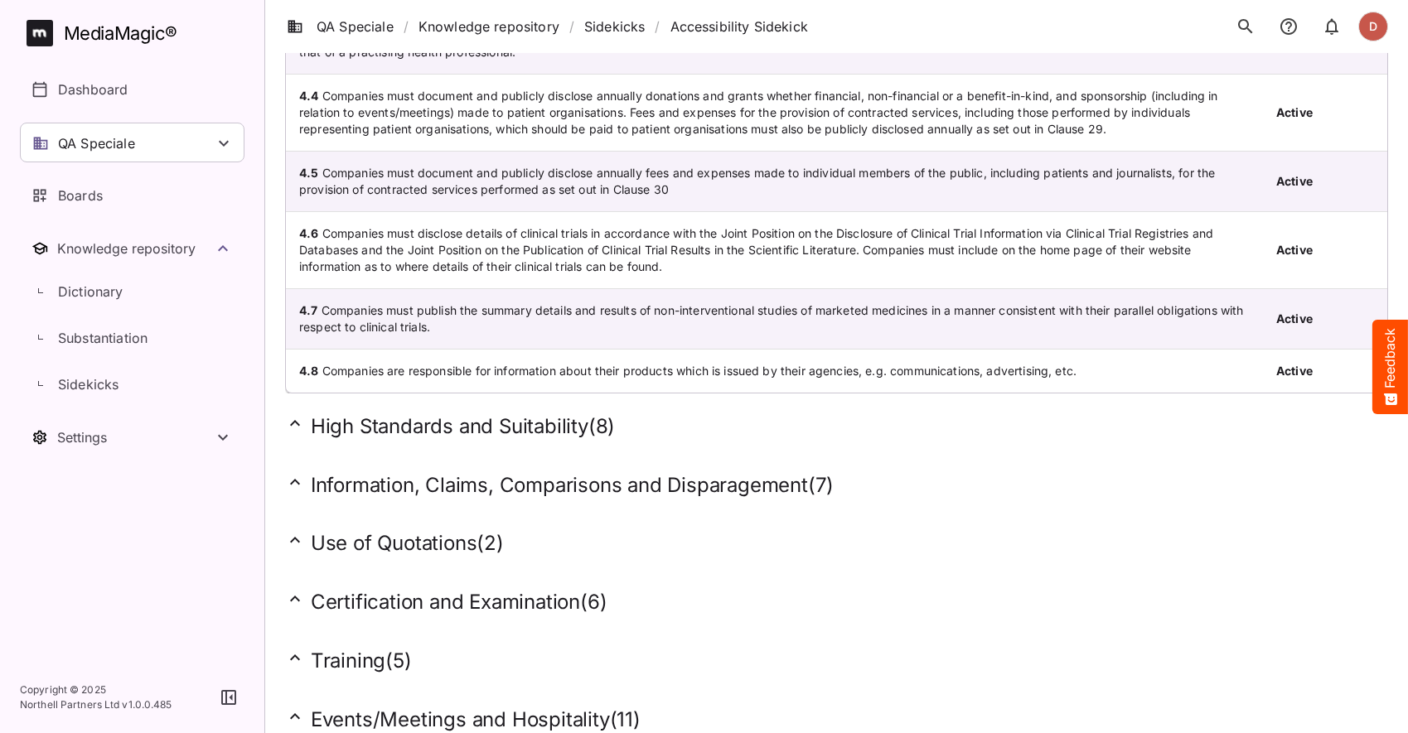
scroll to position [1037, 0]
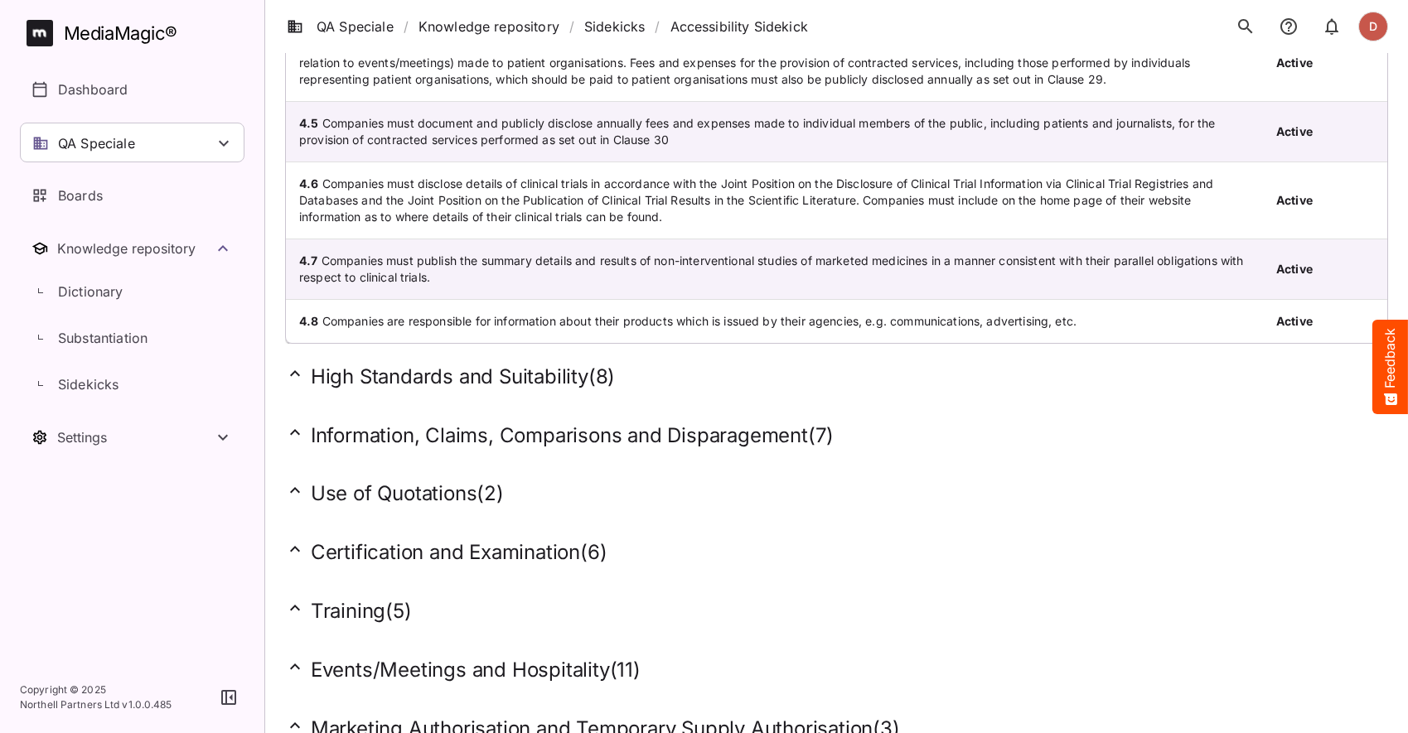
click at [372, 380] on h2 "High Standards and Suitability ( 8 )" at bounding box center [836, 377] width 1103 height 26
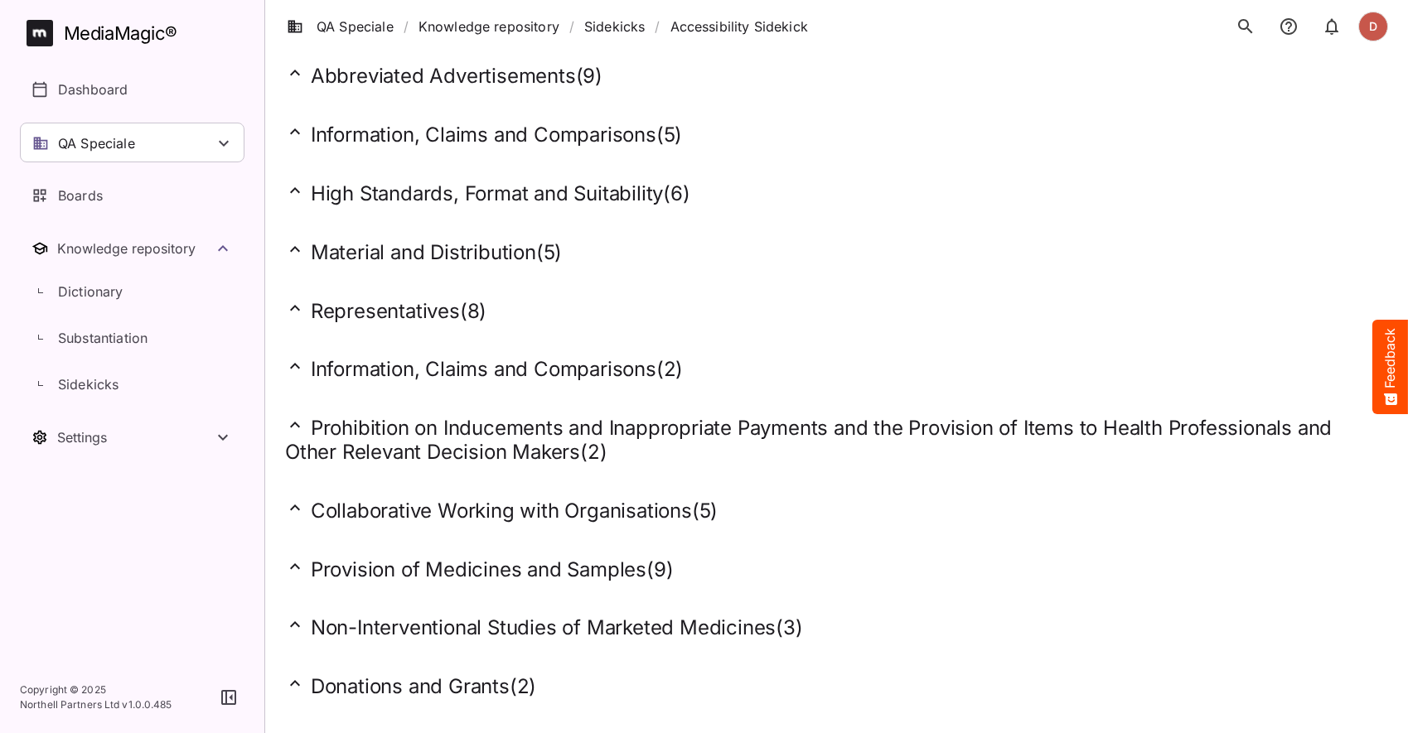
scroll to position [2794, 0]
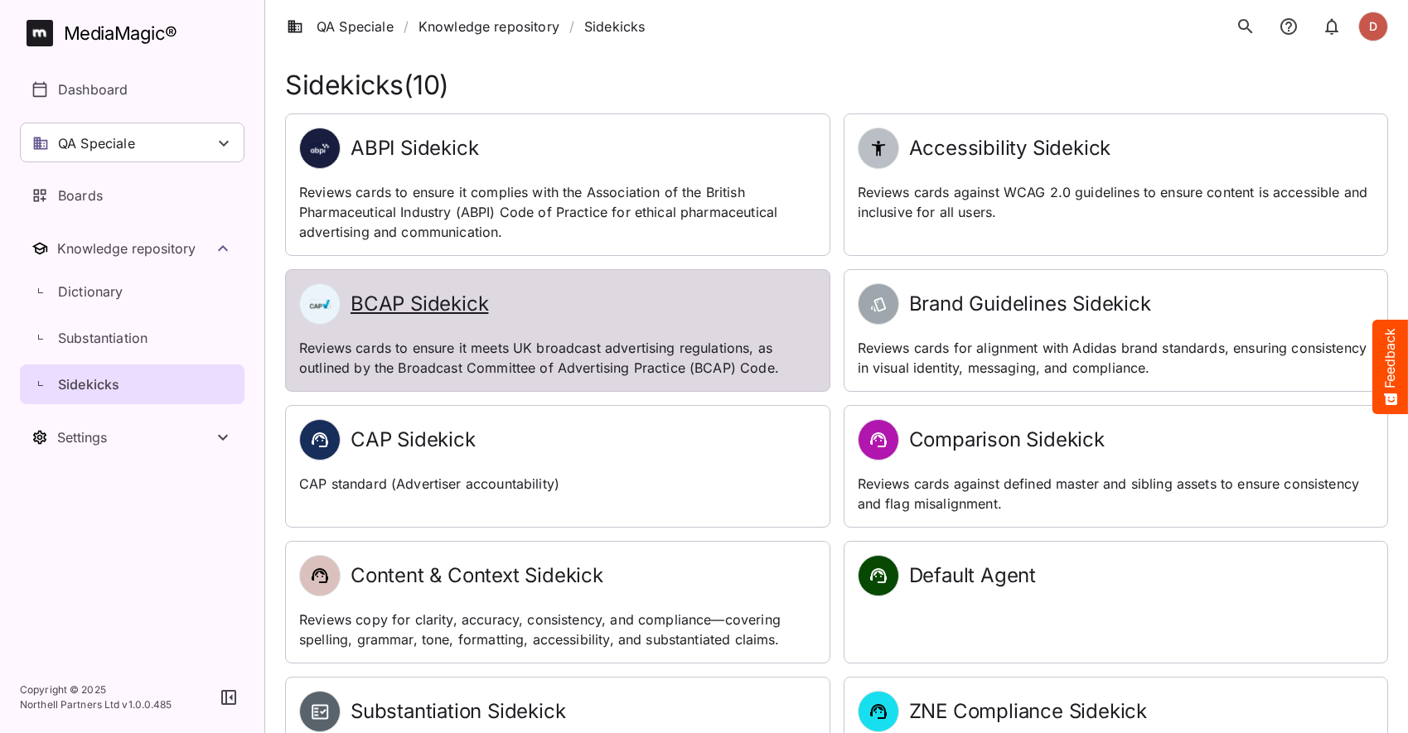
click at [468, 306] on h2 "BCAP Sidekick" at bounding box center [420, 305] width 138 height 24
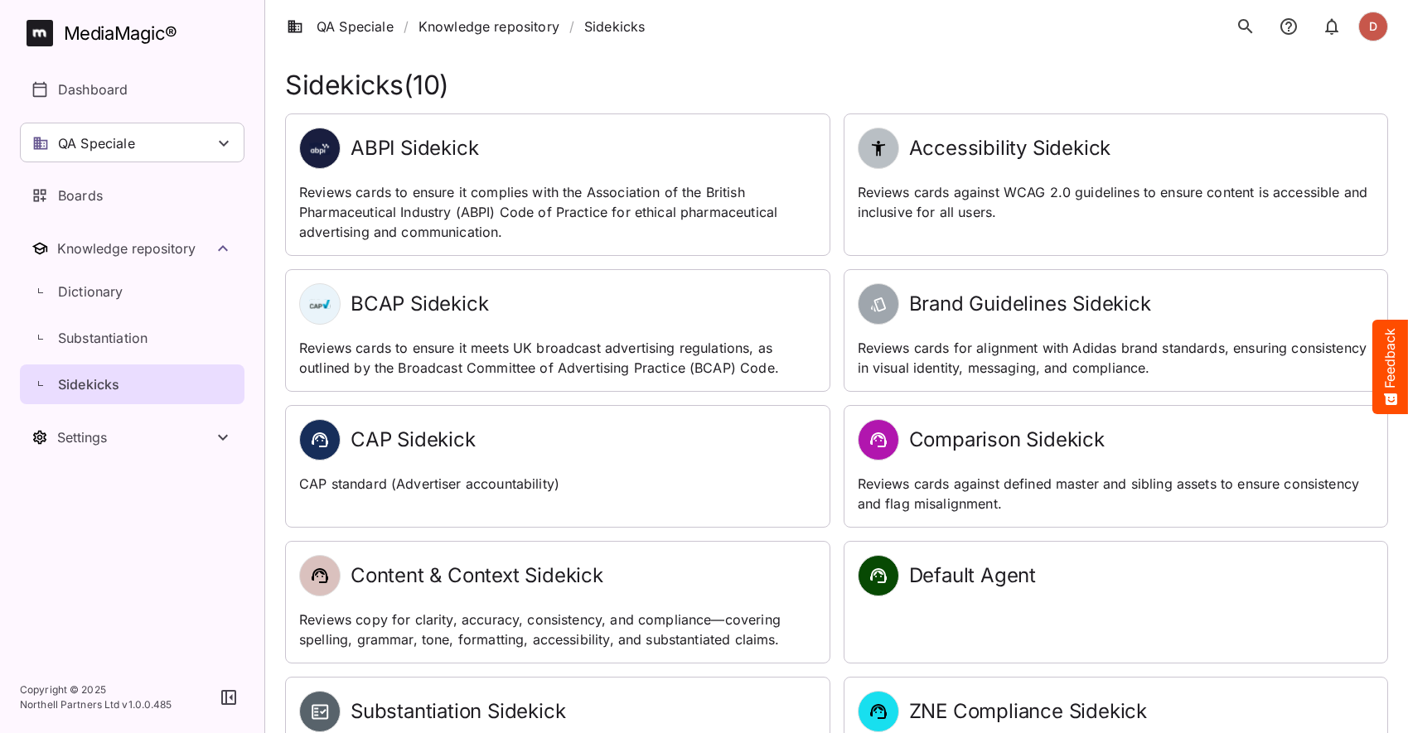
click at [467, 156] on h2 "ABPI Sidekick" at bounding box center [415, 149] width 128 height 24
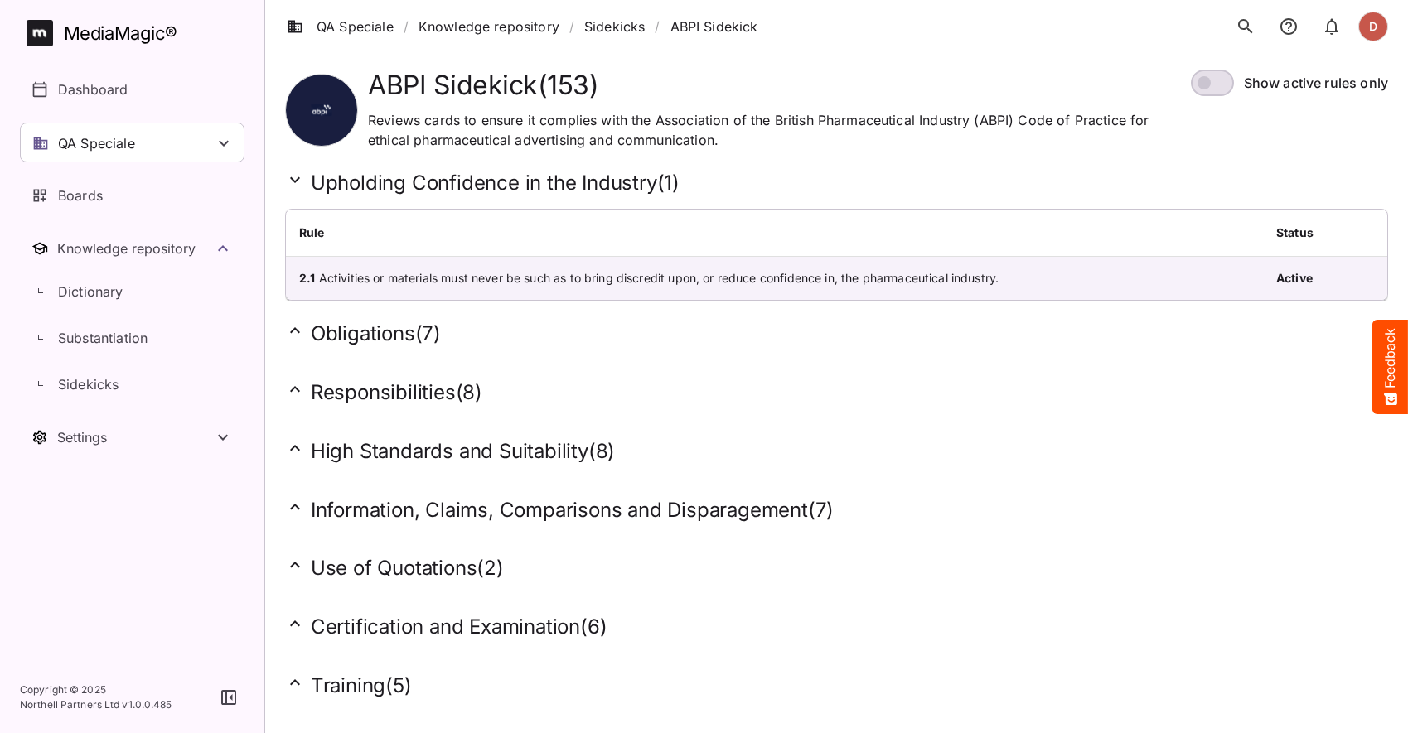
click at [393, 424] on div "High Standards and Suitability ( 8 )" at bounding box center [836, 447] width 1103 height 59
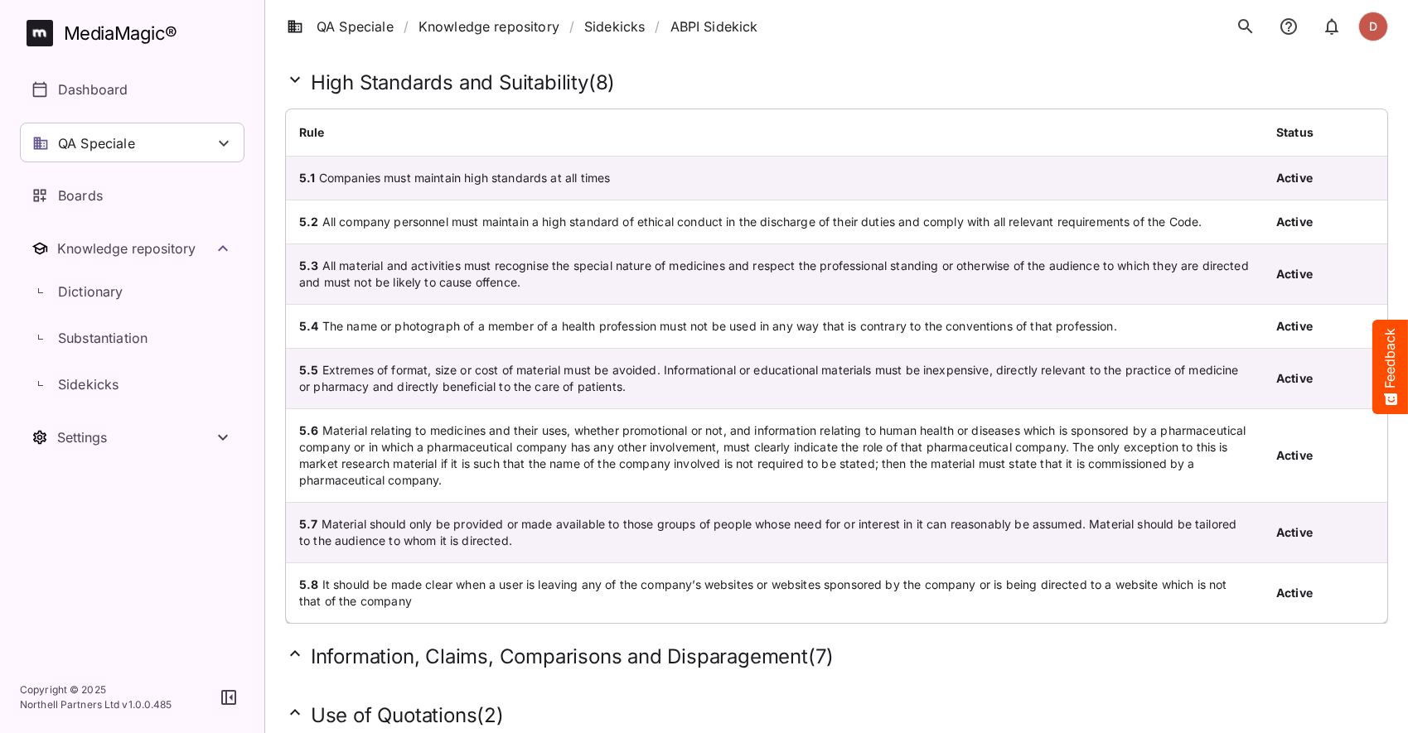
scroll to position [905, 0]
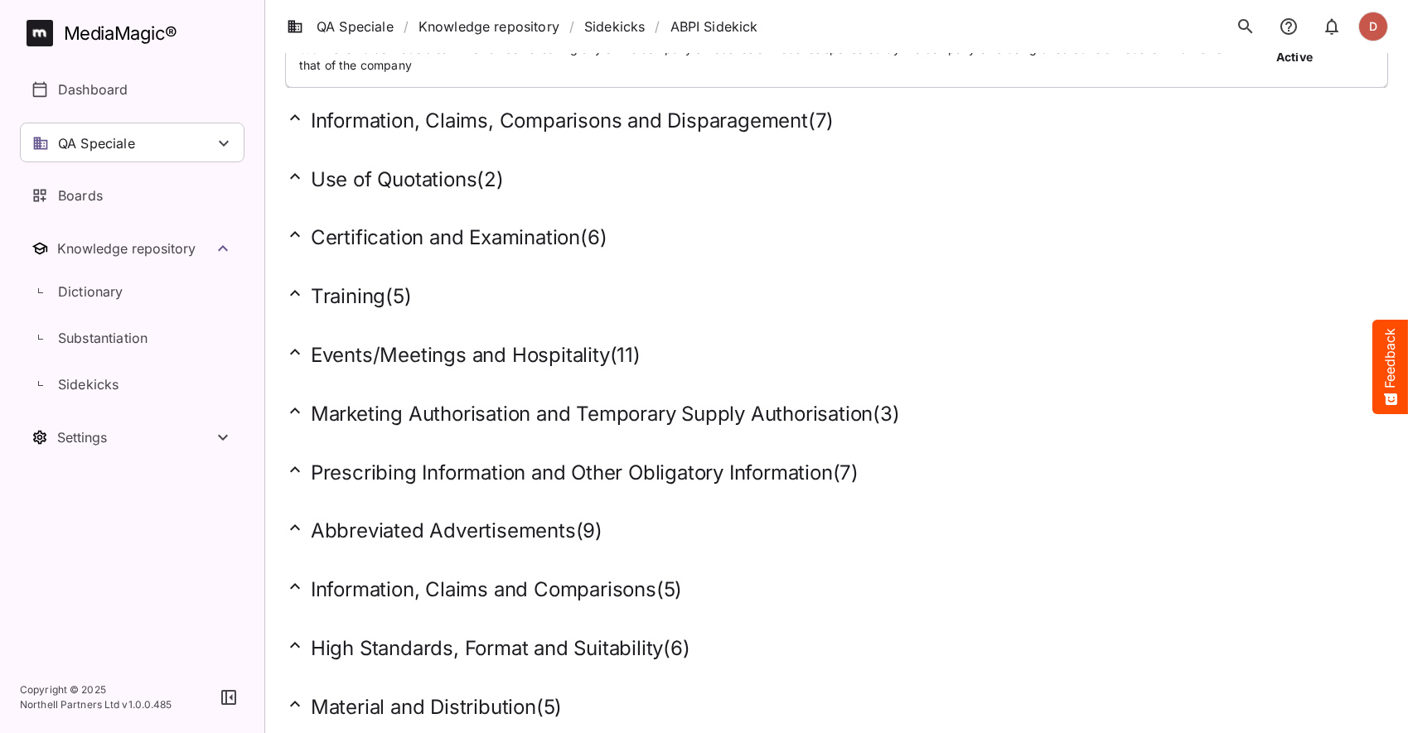
click at [532, 446] on div "Prescribing Information and Other Obligatory Information ( 7 )" at bounding box center [836, 469] width 1103 height 59
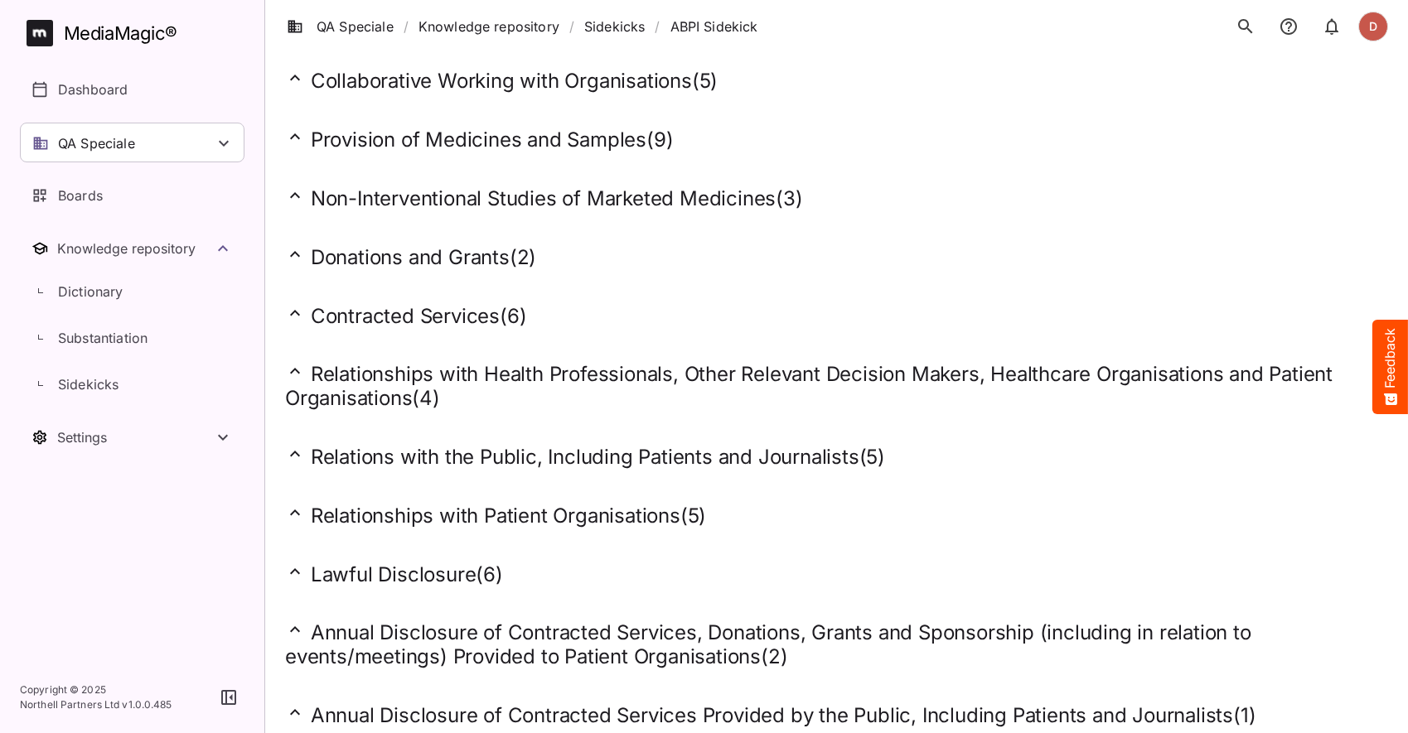
scroll to position [2817, 0]
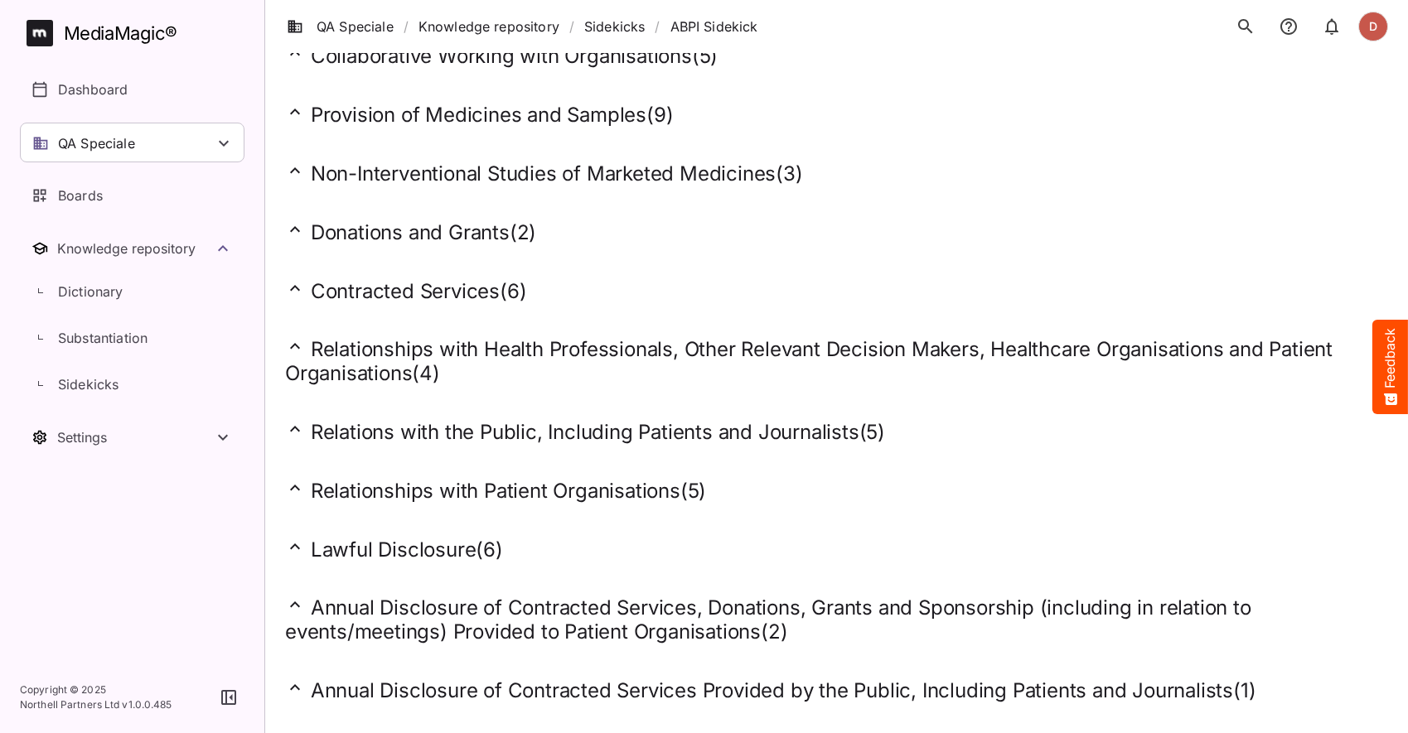
click at [384, 336] on h2 "Relationships with Health Professionals, Other Relevant Decision Makers, Health…" at bounding box center [836, 361] width 1103 height 50
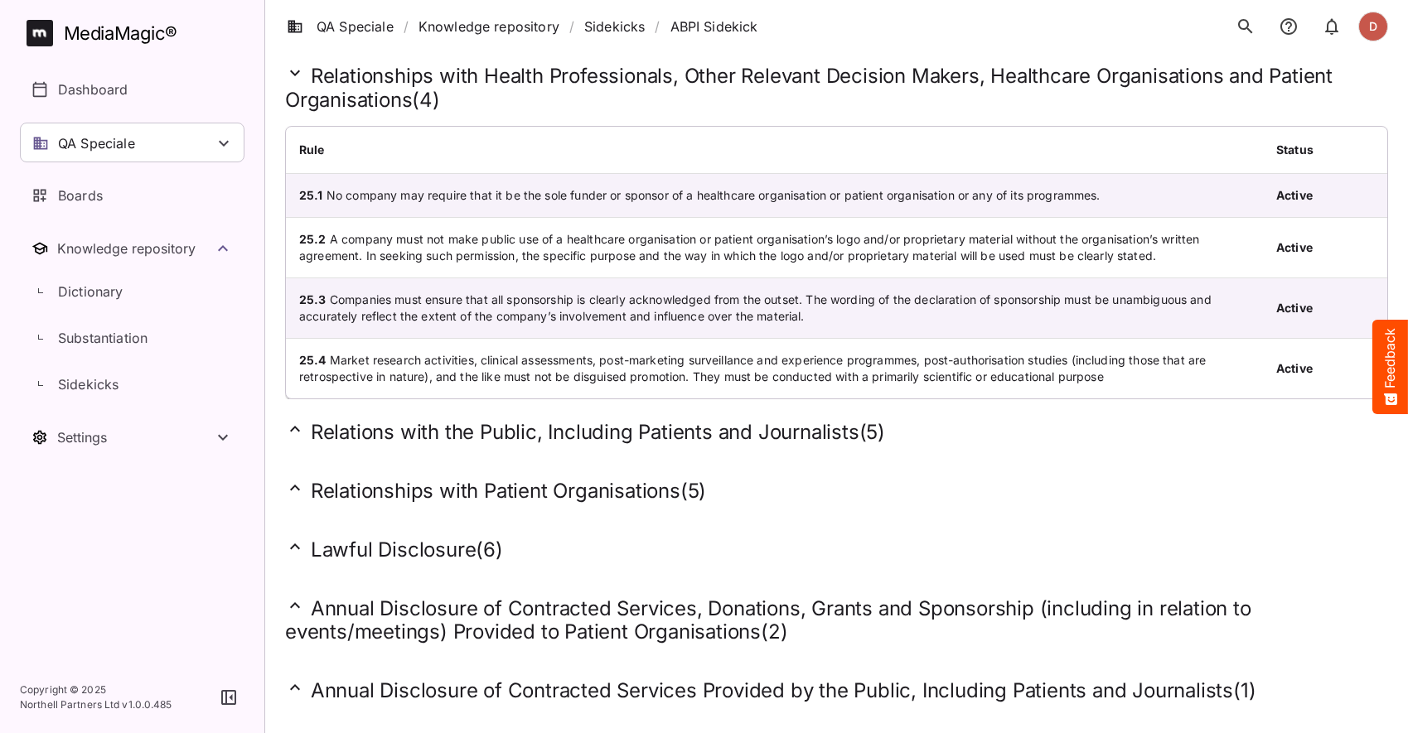
scroll to position [3090, 0]
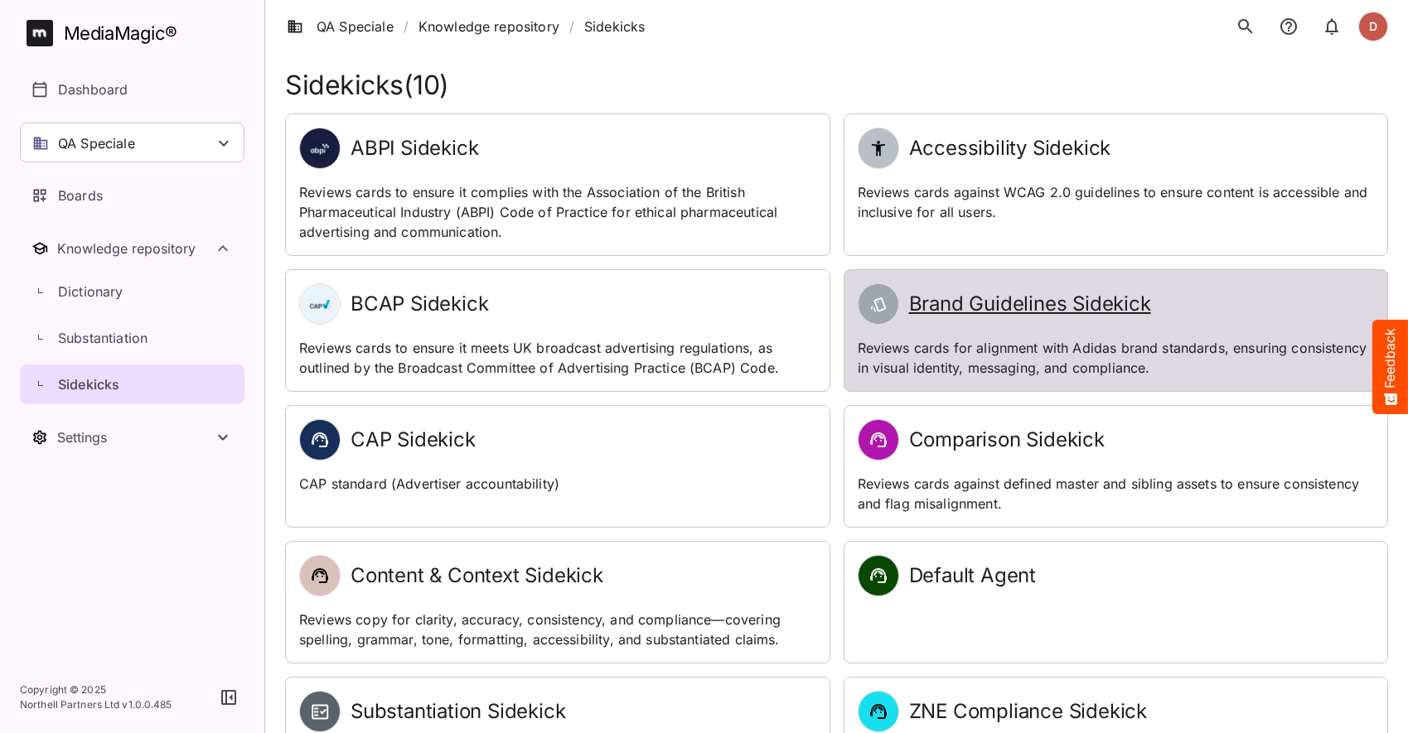
click at [956, 307] on h2 "Brand Guidelines Sidekick" at bounding box center [1030, 305] width 242 height 24
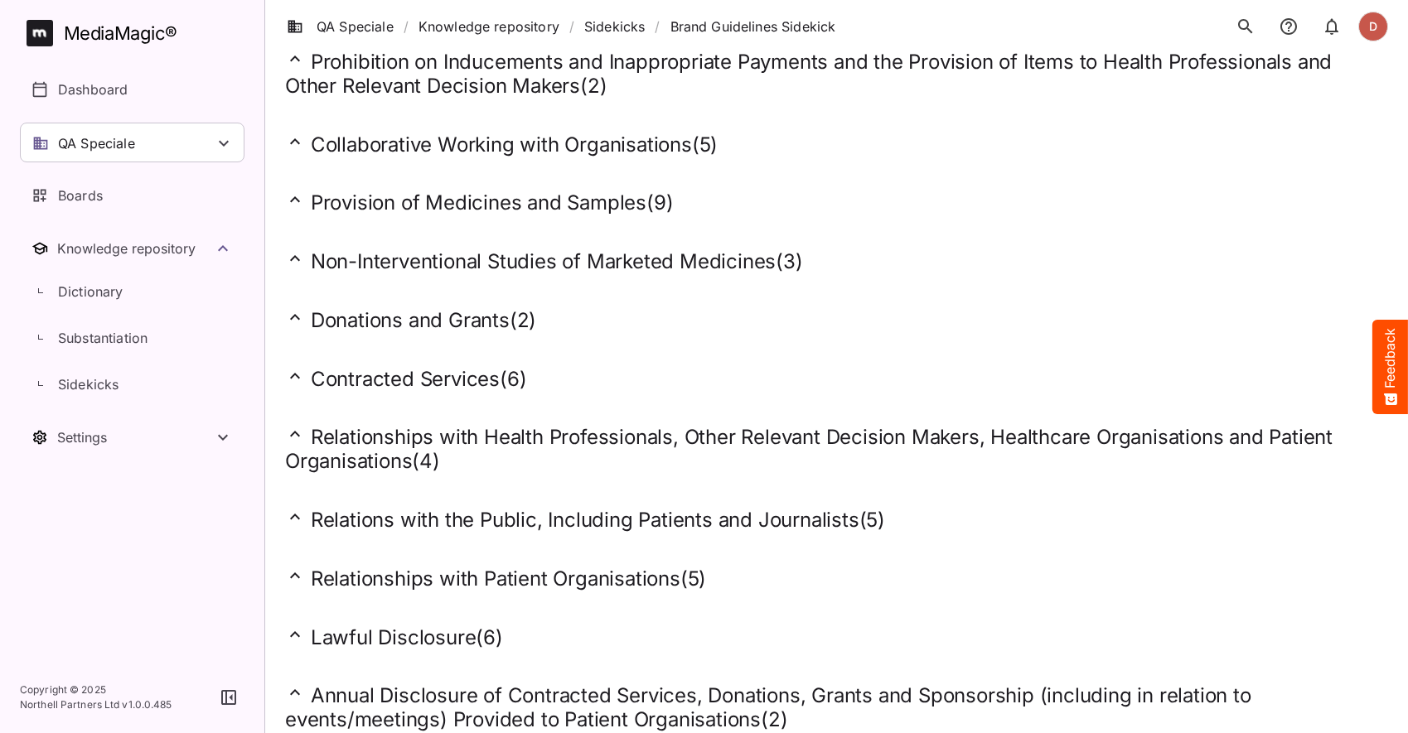
scroll to position [1315, 0]
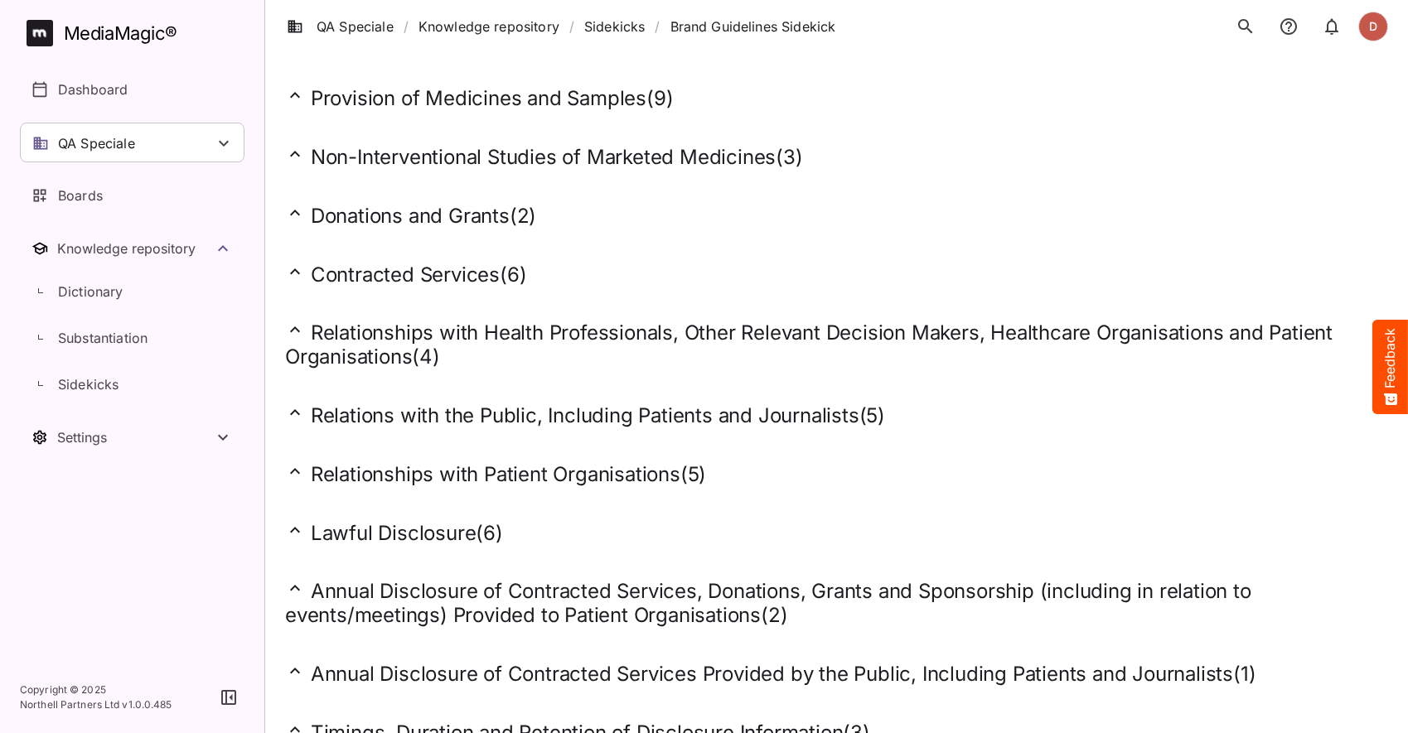
click at [502, 331] on h2 "Relationships with Health Professionals, Other Relevant Decision Makers, Health…" at bounding box center [836, 345] width 1103 height 50
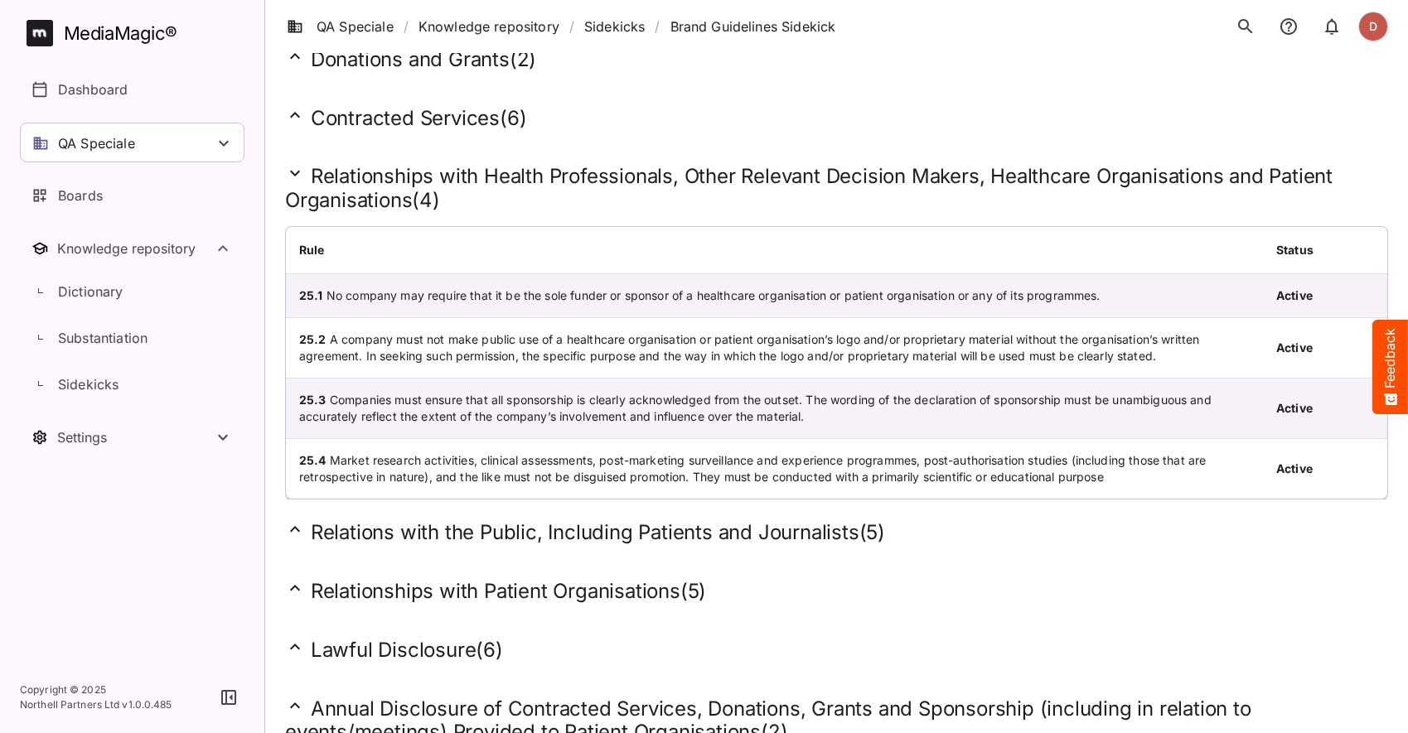
scroll to position [1589, 0]
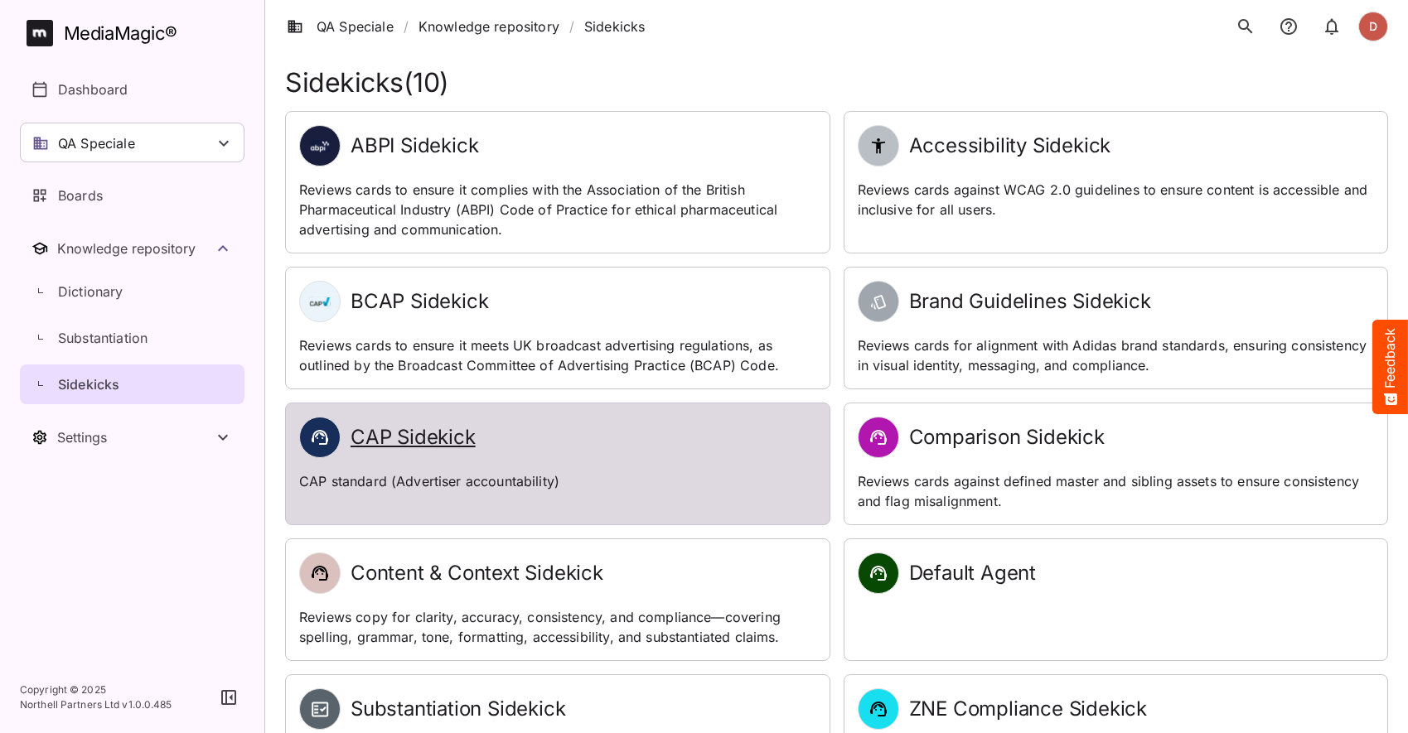
scroll to position [3, 0]
click at [442, 440] on h2 "CAP Sidekick" at bounding box center [413, 437] width 125 height 24
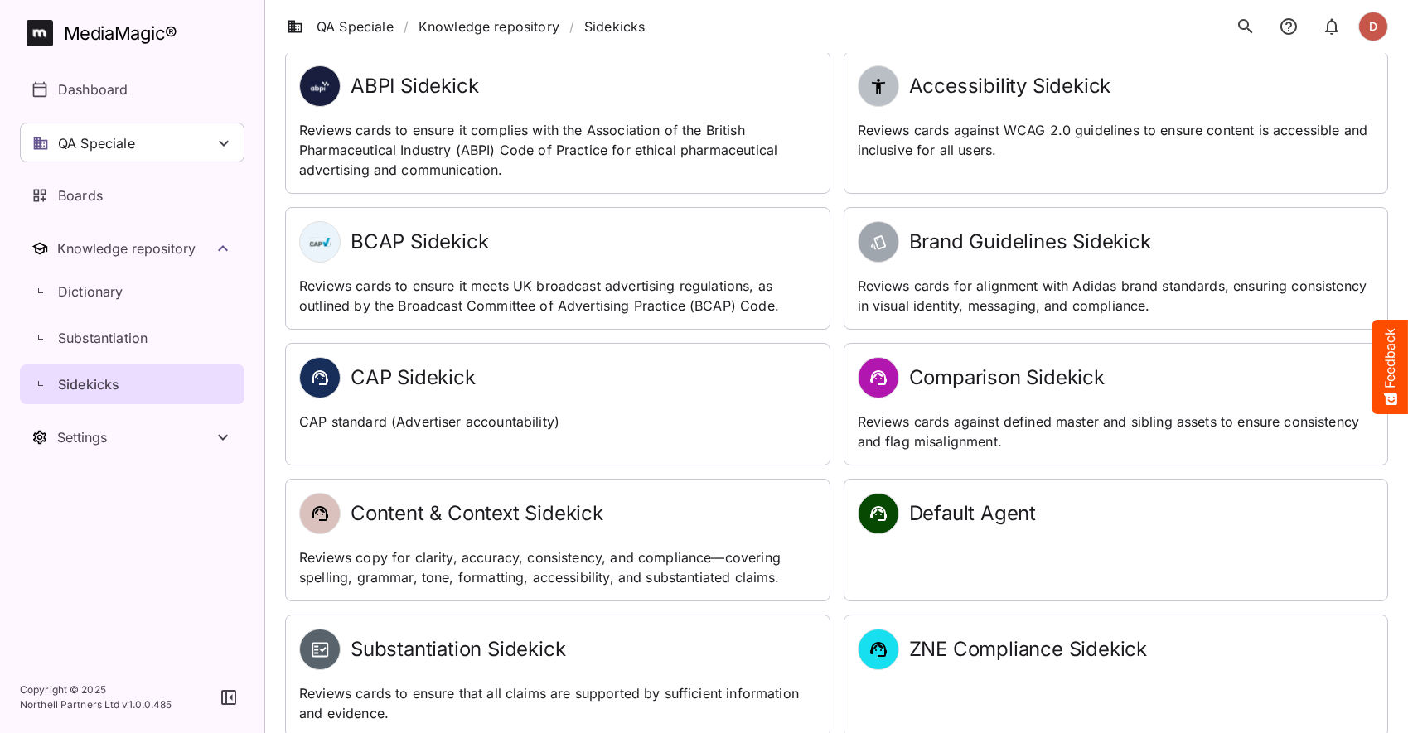
scroll to position [66, 0]
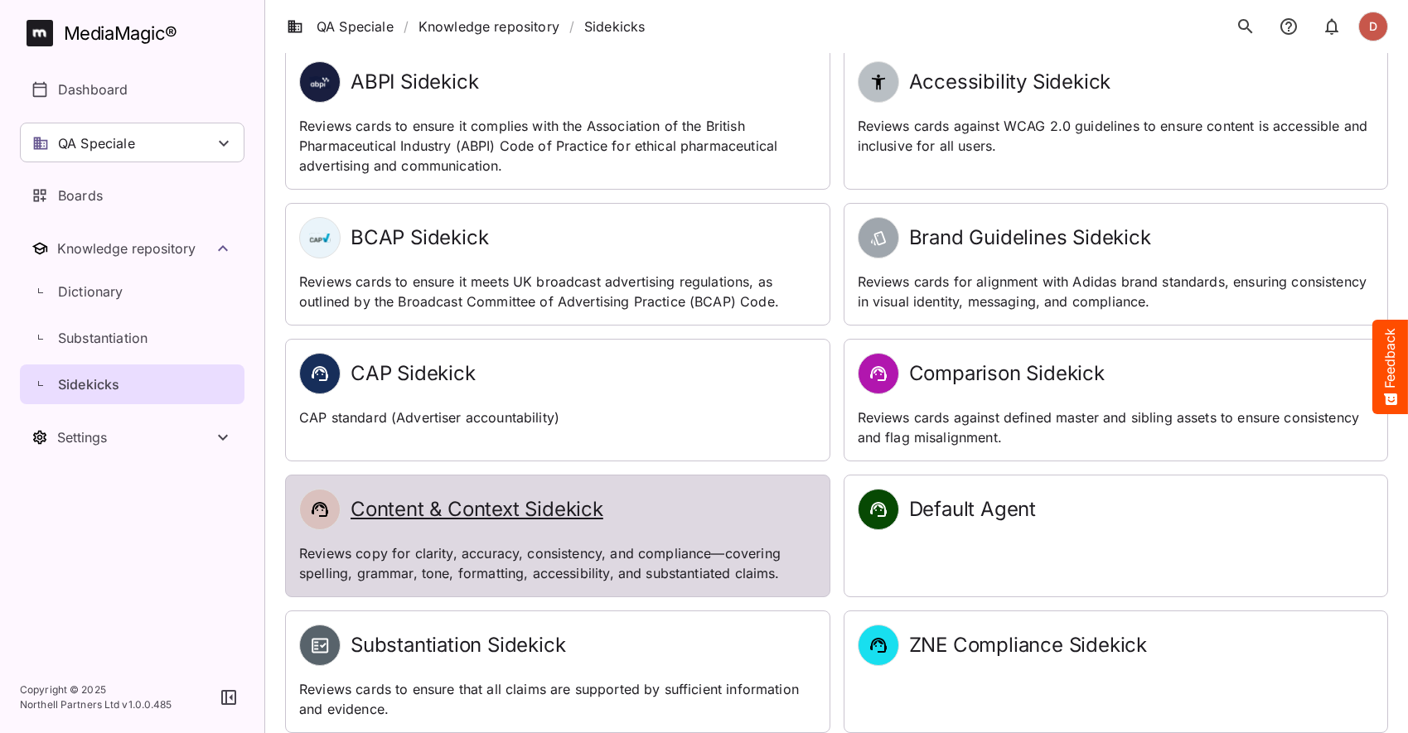
click at [578, 509] on h2 "Content & Context Sidekick" at bounding box center [477, 510] width 253 height 24
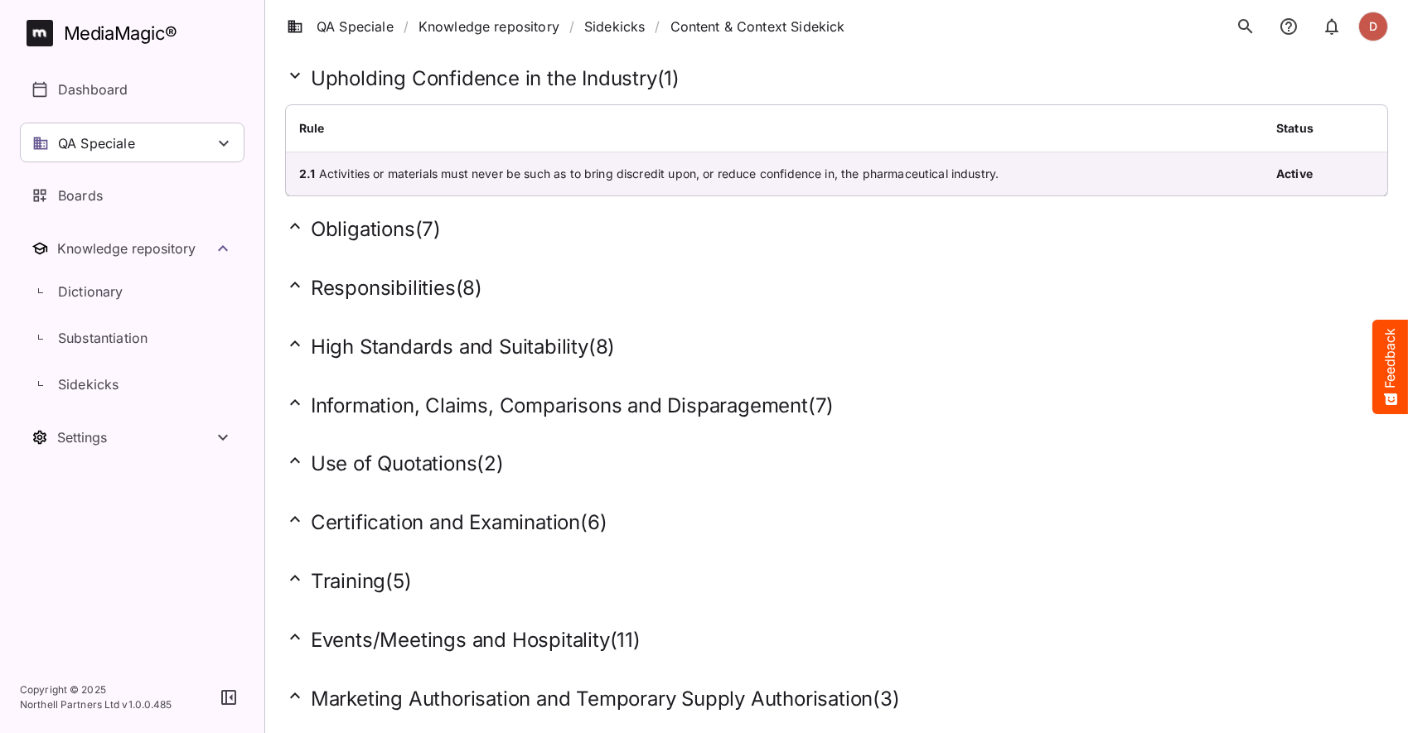
scroll to position [113, 0]
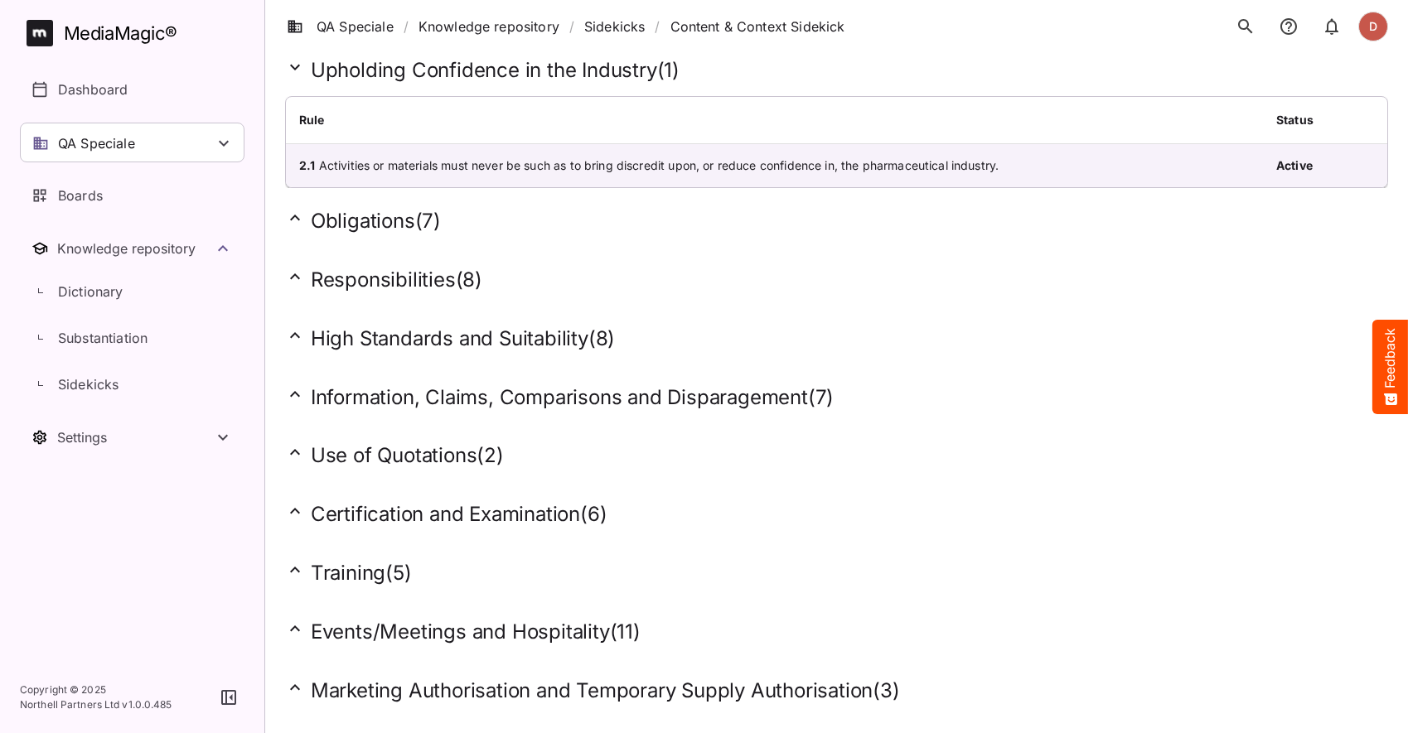
click at [433, 259] on div "Responsibilities ( 8 )" at bounding box center [836, 276] width 1103 height 59
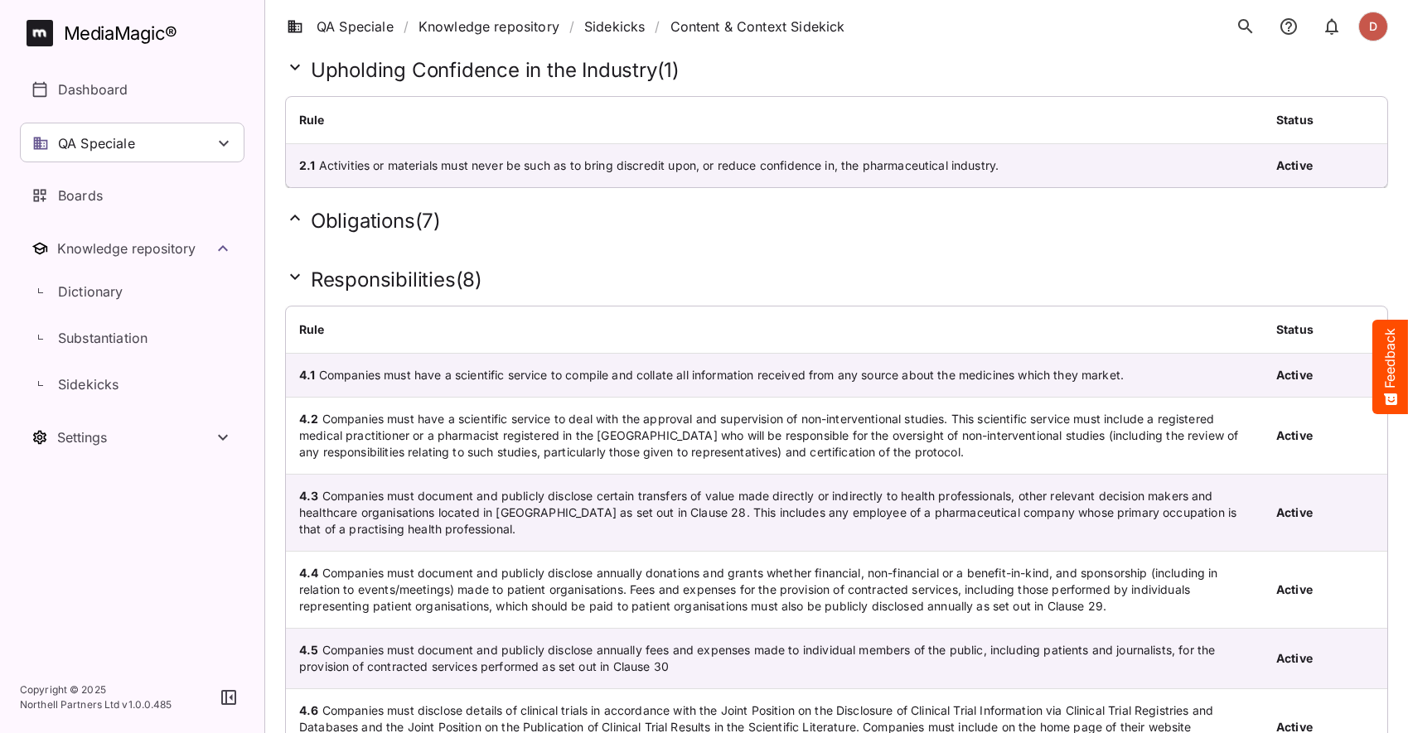
click at [416, 224] on h2 "Obligations ( 7 )" at bounding box center [836, 221] width 1103 height 26
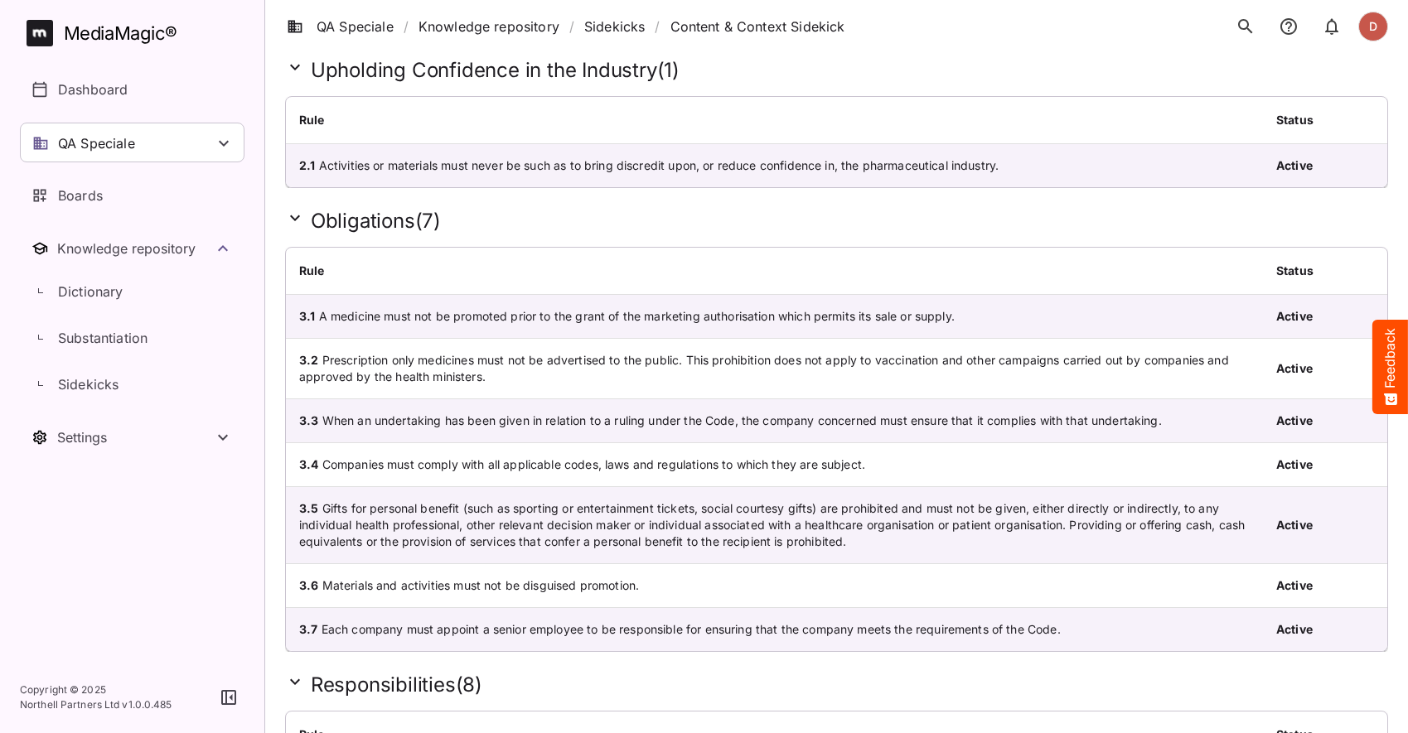
click at [381, 201] on div "Obligations ( 7 )" at bounding box center [836, 217] width 1103 height 59
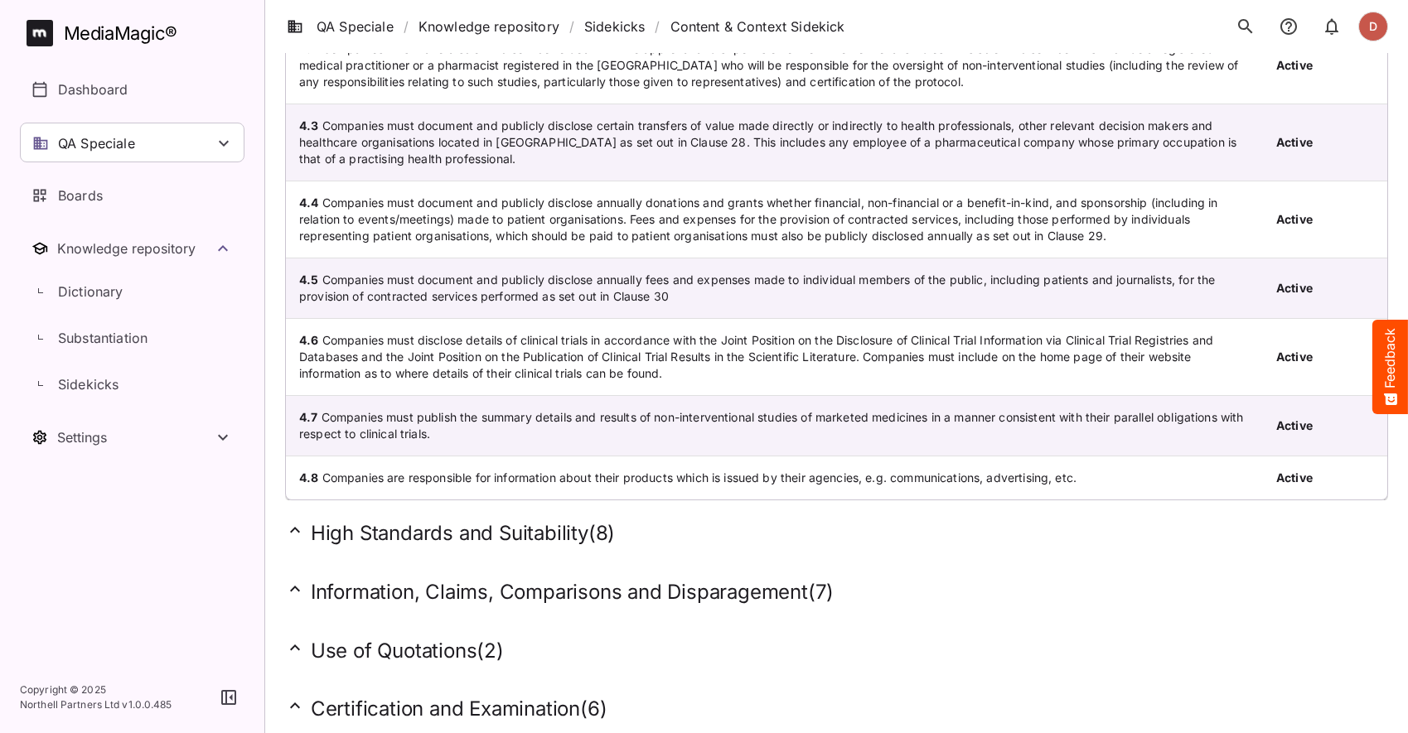
scroll to position [500, 0]
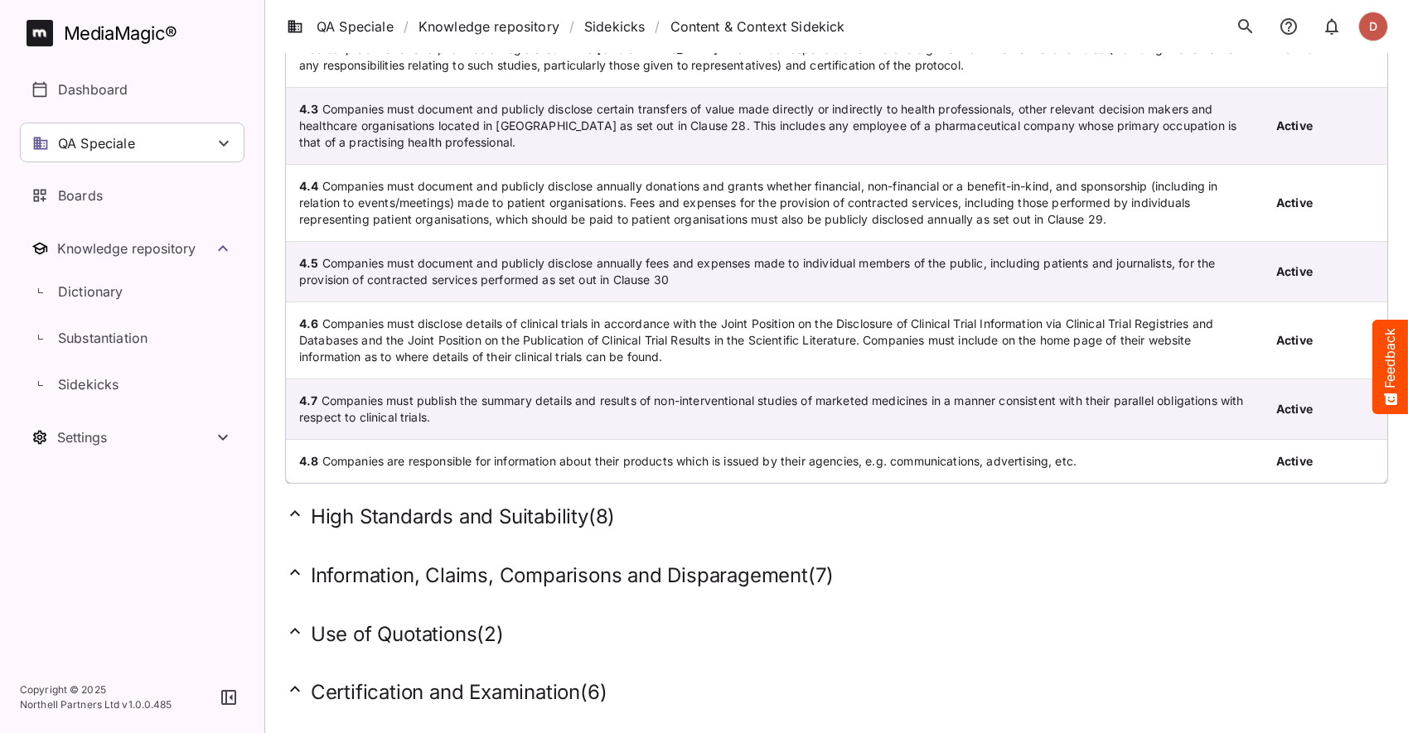
click at [418, 524] on h2 "High Standards and Suitability ( 8 )" at bounding box center [836, 517] width 1103 height 26
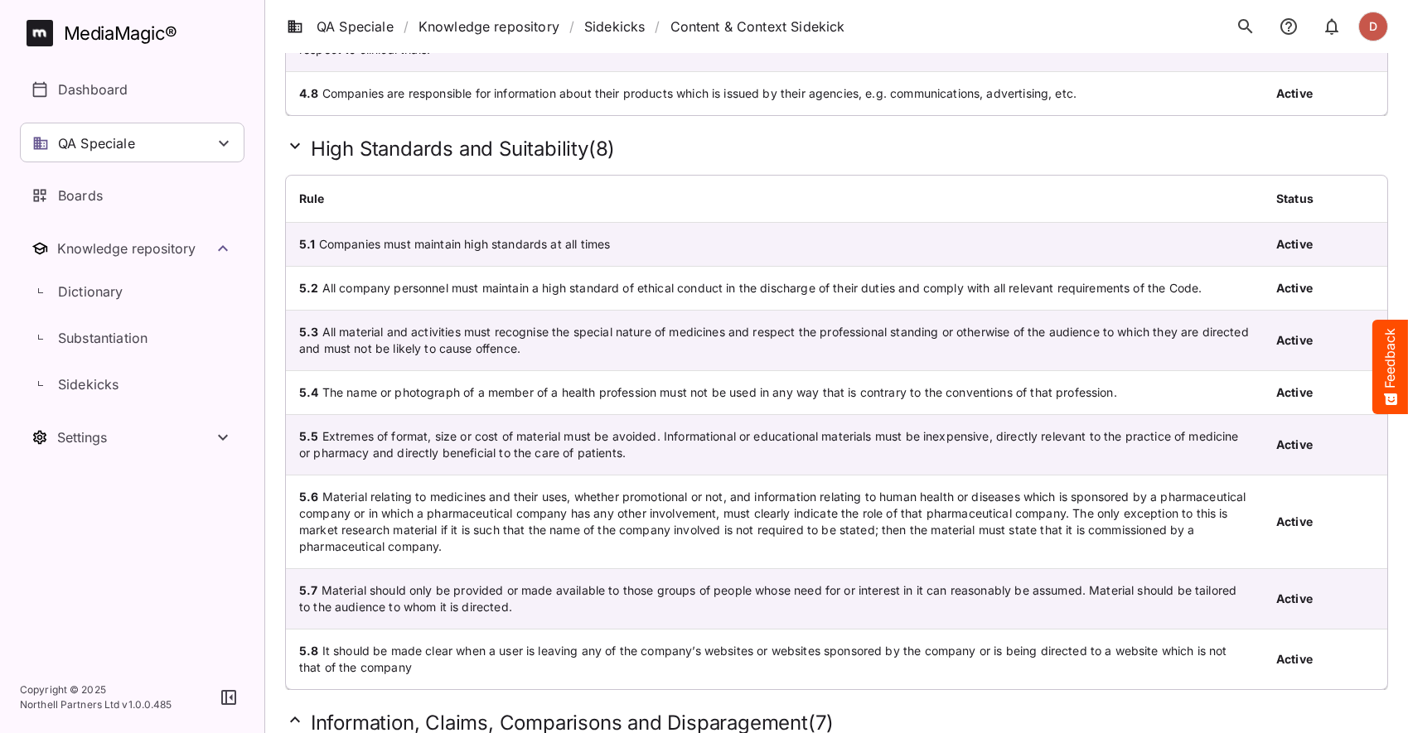
scroll to position [1062, 0]
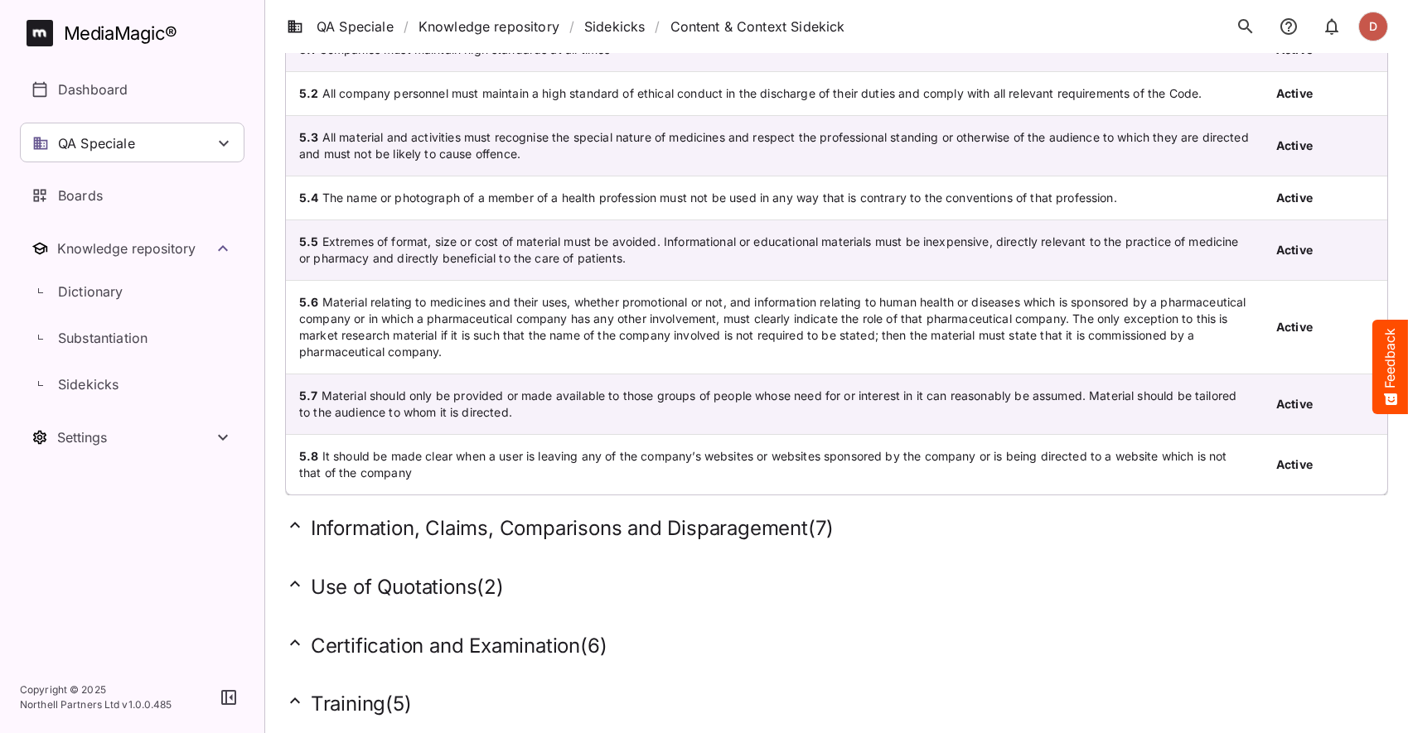
click at [452, 508] on div "Information, Claims, Comparisons and Disparagement ( 7 )" at bounding box center [836, 525] width 1103 height 59
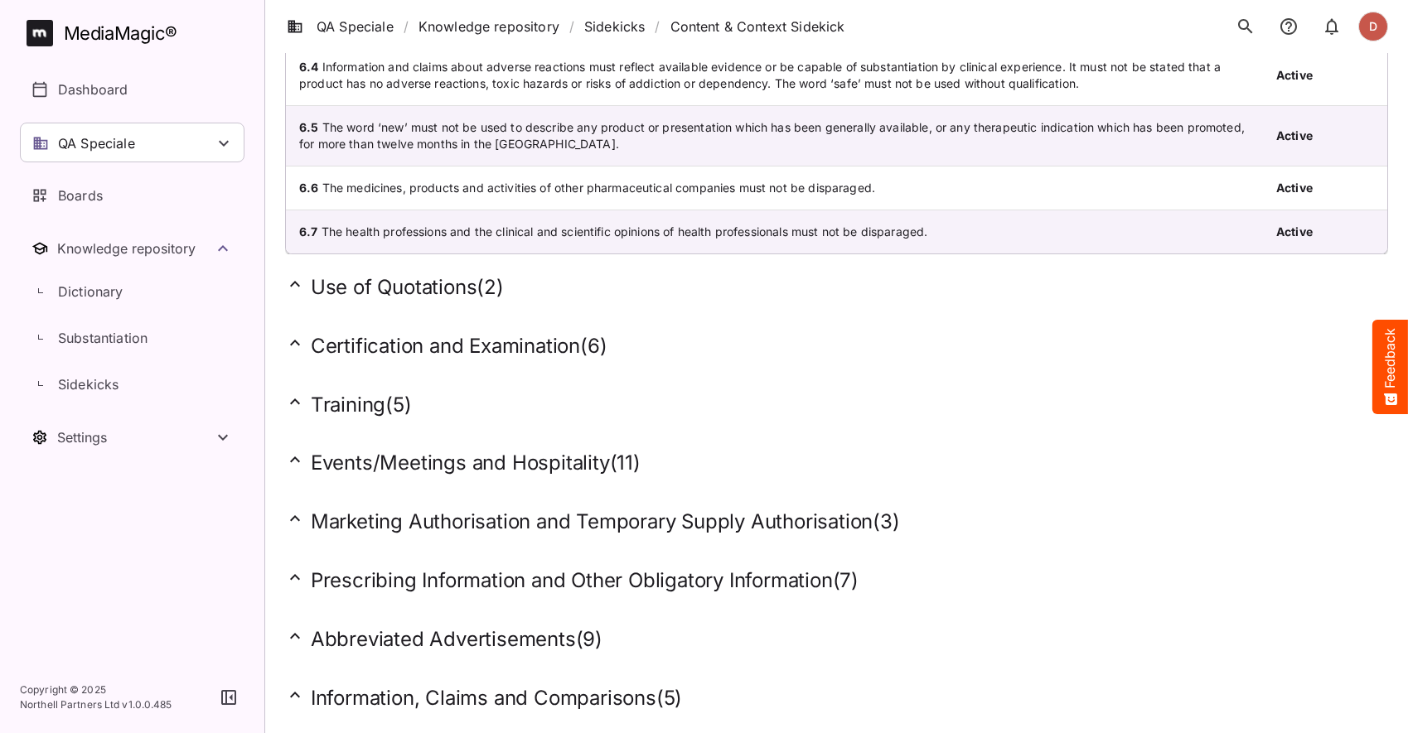
scroll to position [1850, 0]
click at [452, 333] on h2 "Certification and Examination ( 6 )" at bounding box center [836, 346] width 1103 height 26
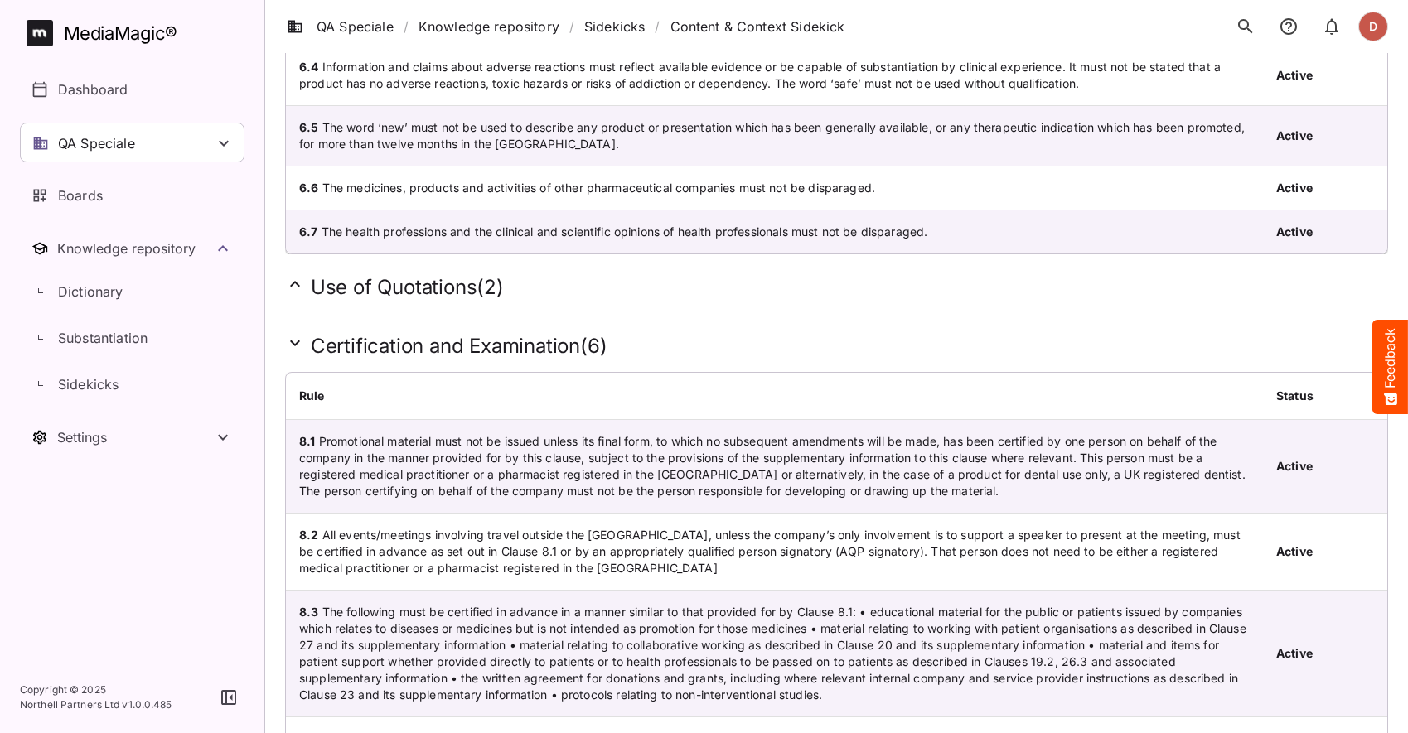
click at [415, 274] on h2 "Use of Quotations ( 2 )" at bounding box center [836, 287] width 1103 height 26
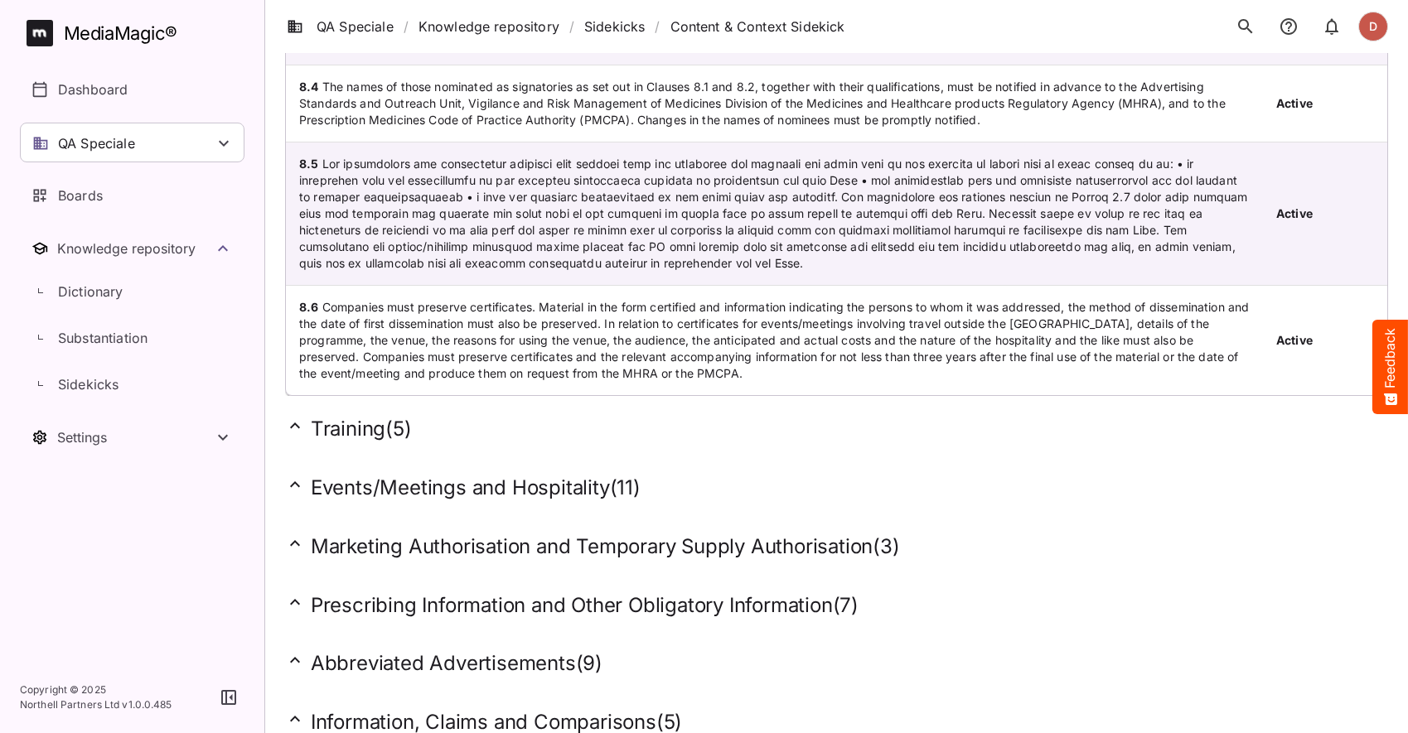
scroll to position [2707, 0]
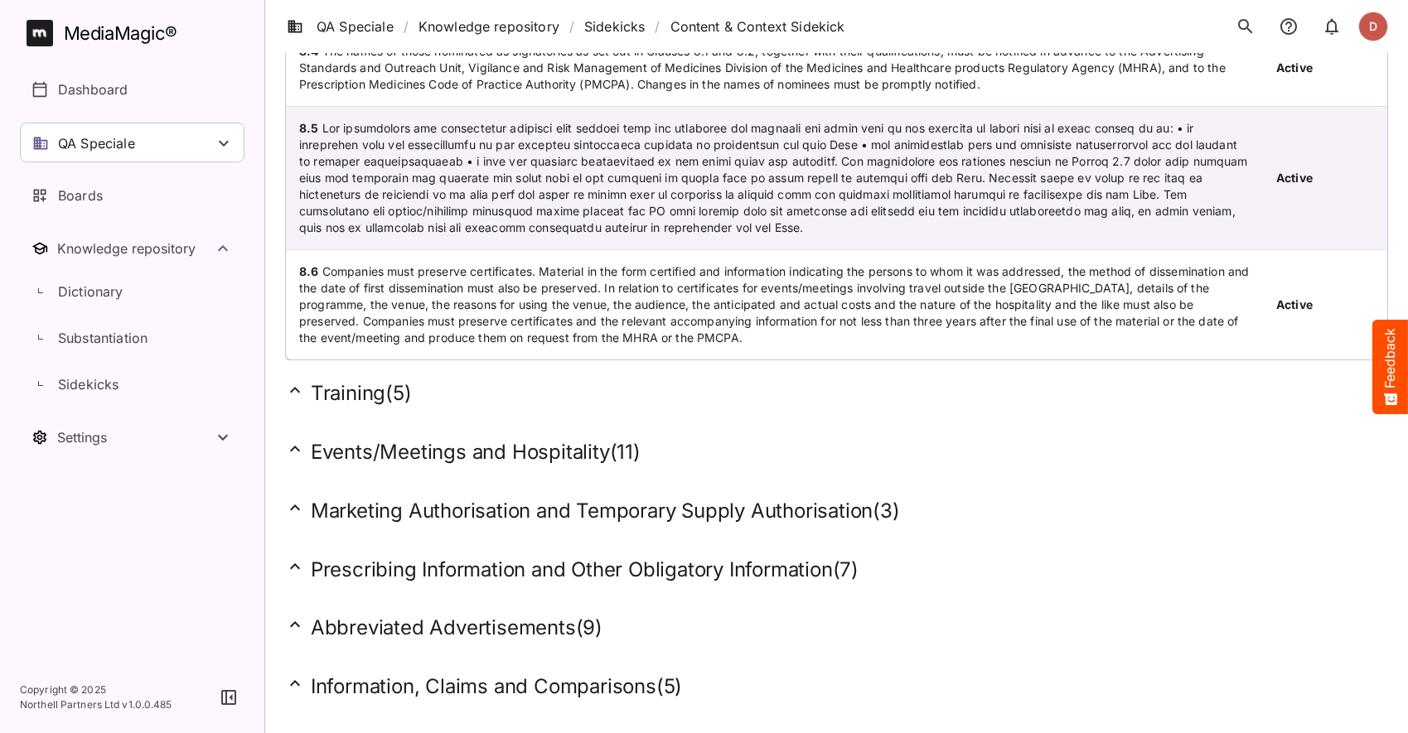
click at [442, 448] on h2 "Events/Meetings and Hospitality ( 11 )" at bounding box center [836, 452] width 1103 height 26
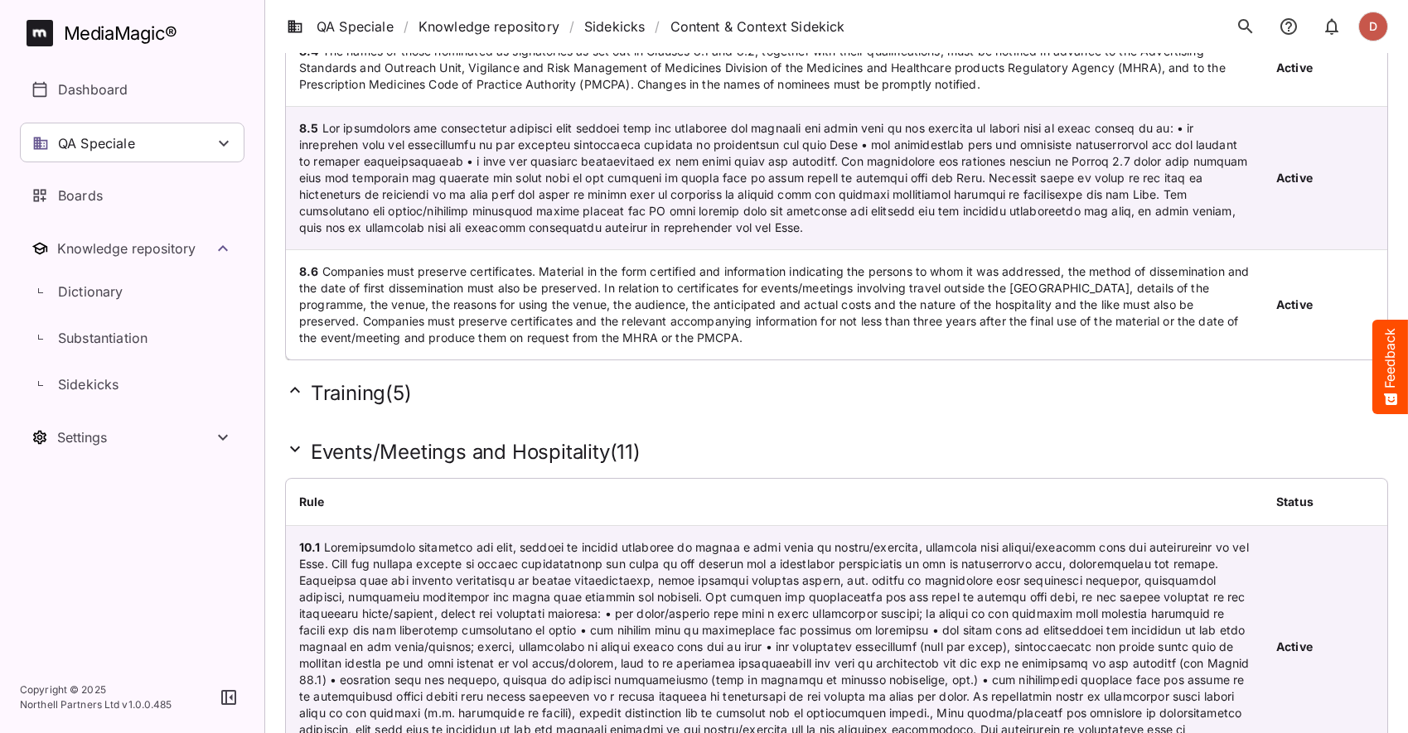
click at [387, 384] on h2 "Training ( 5 )" at bounding box center [836, 393] width 1103 height 26
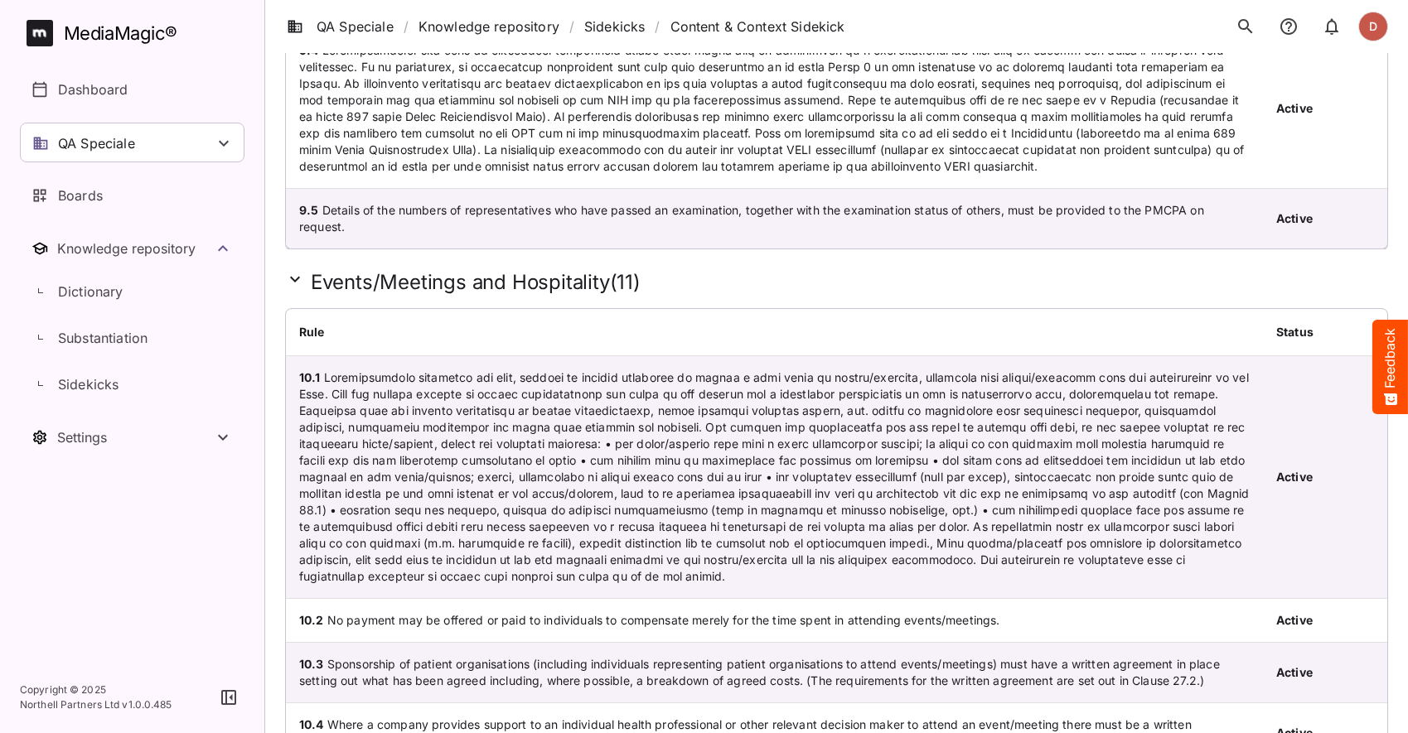
scroll to position [3394, 0]
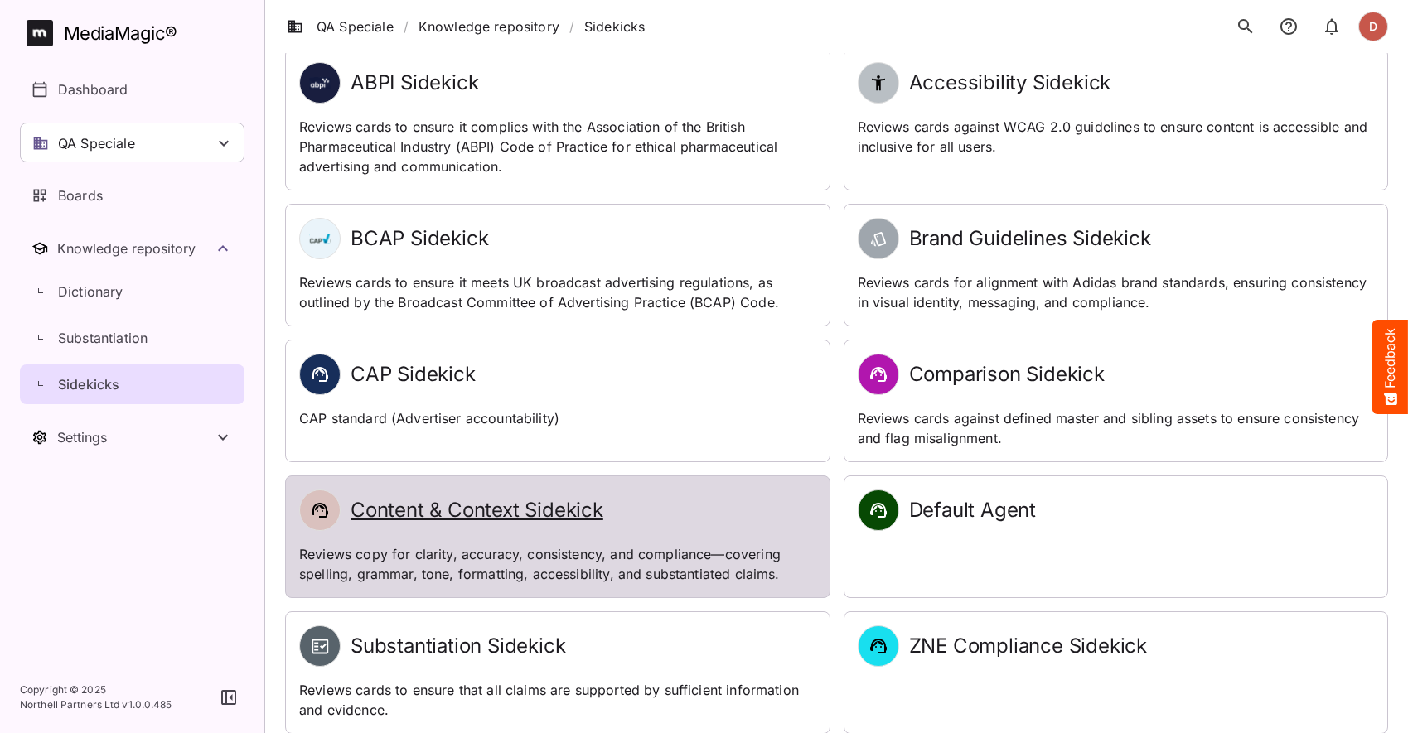
scroll to position [66, 0]
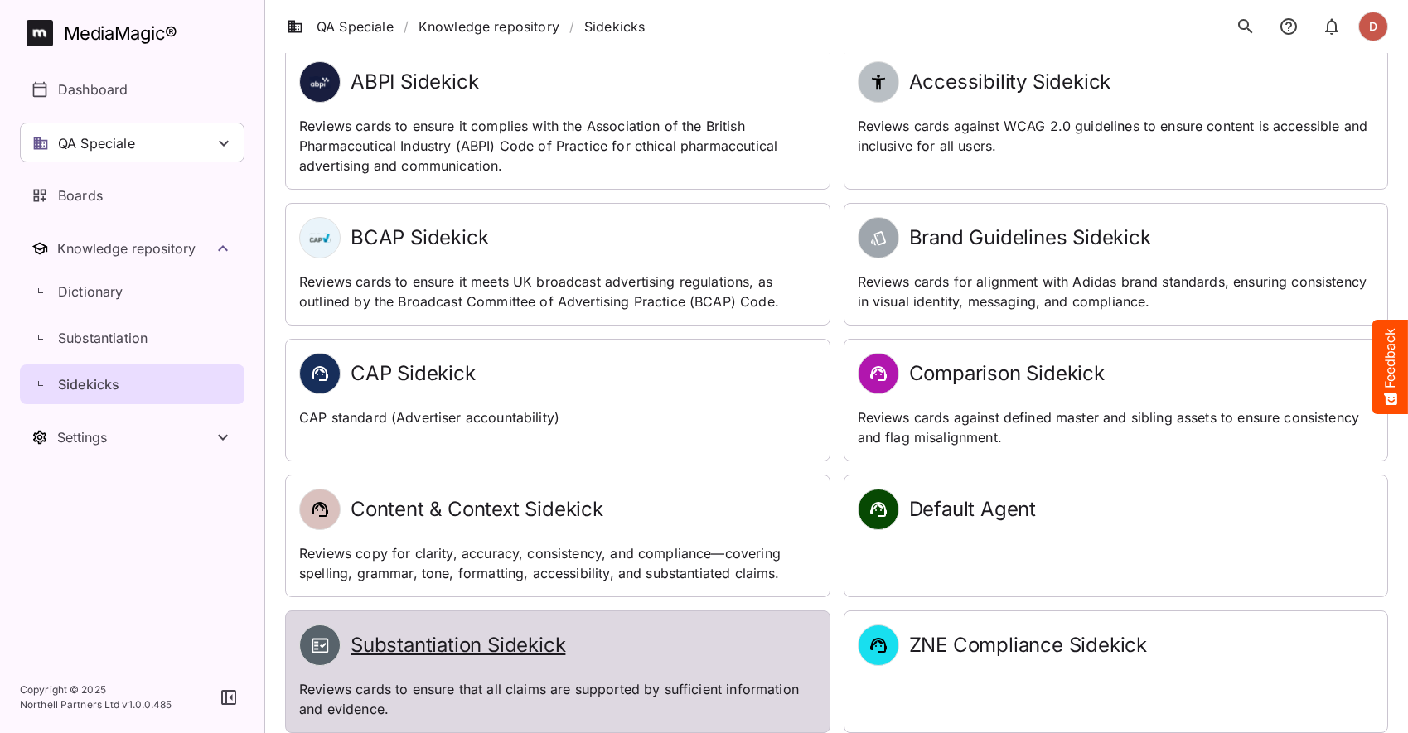
click at [472, 634] on h2 "Substantiation Sidekick" at bounding box center [458, 646] width 215 height 24
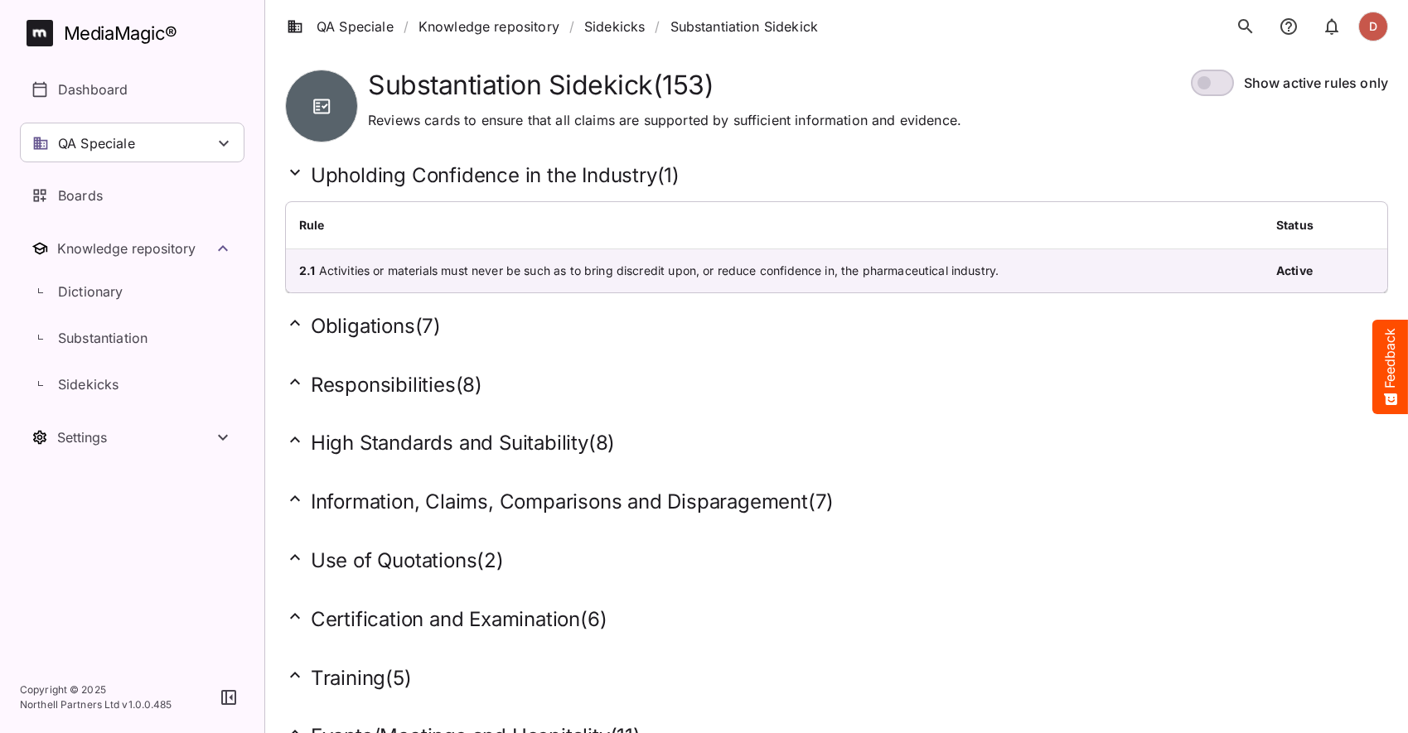
click at [395, 329] on h2 "Obligations ( 7 )" at bounding box center [836, 326] width 1103 height 26
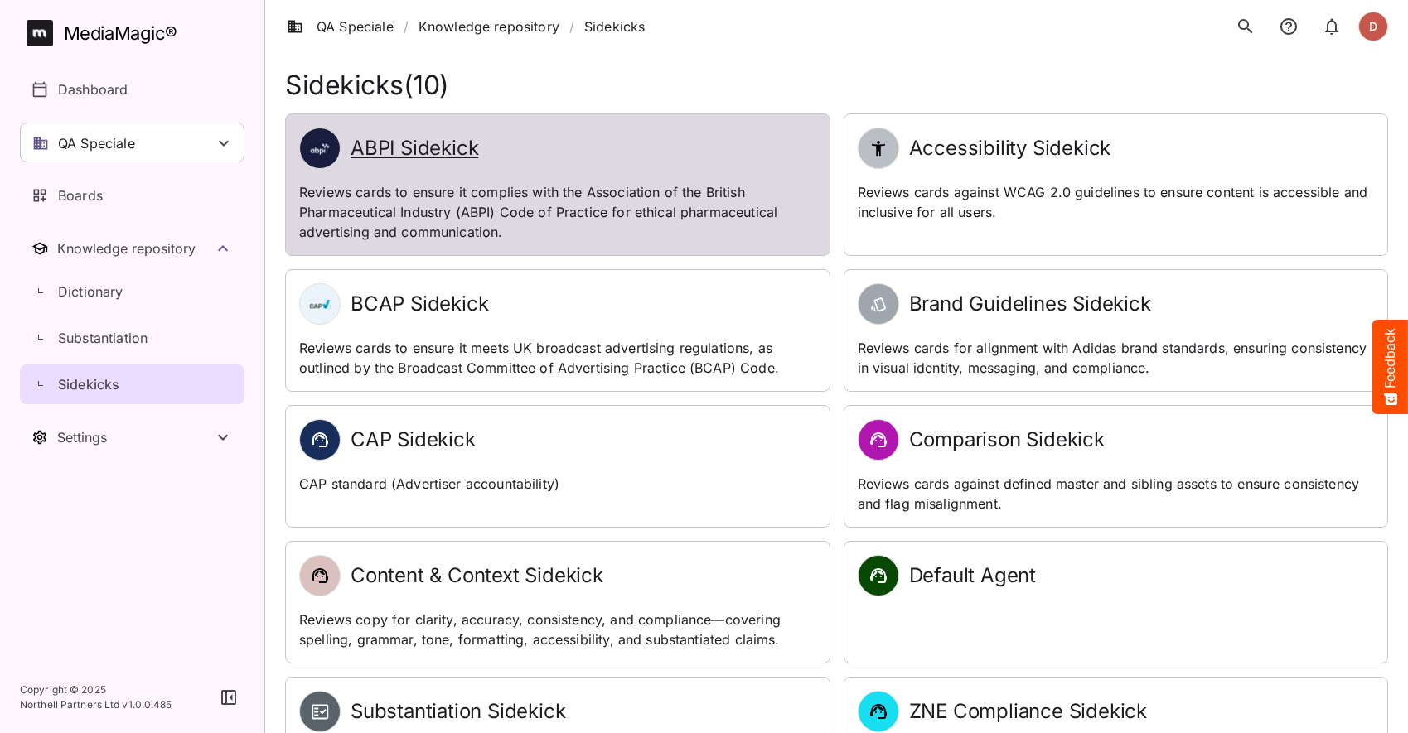
click at [406, 142] on h2 "ABPI Sidekick" at bounding box center [415, 149] width 128 height 24
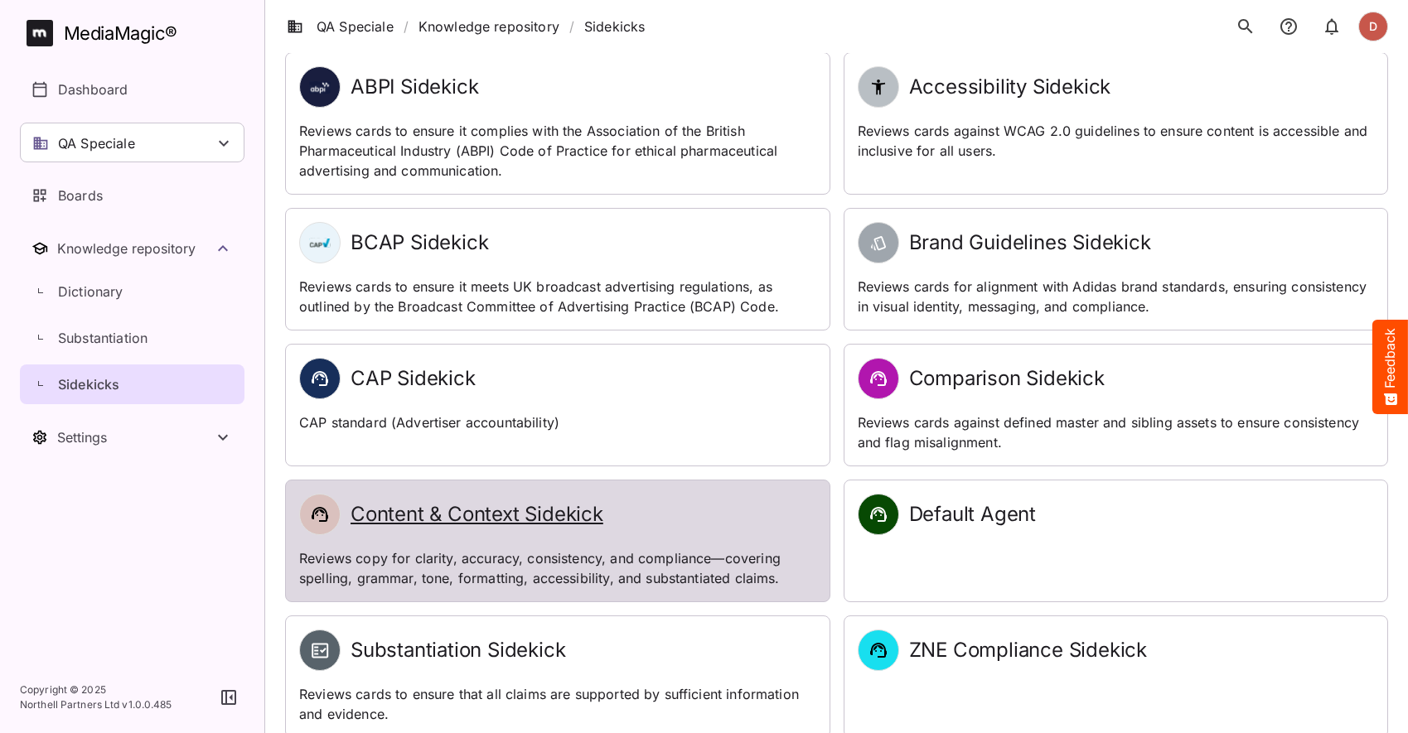
scroll to position [66, 0]
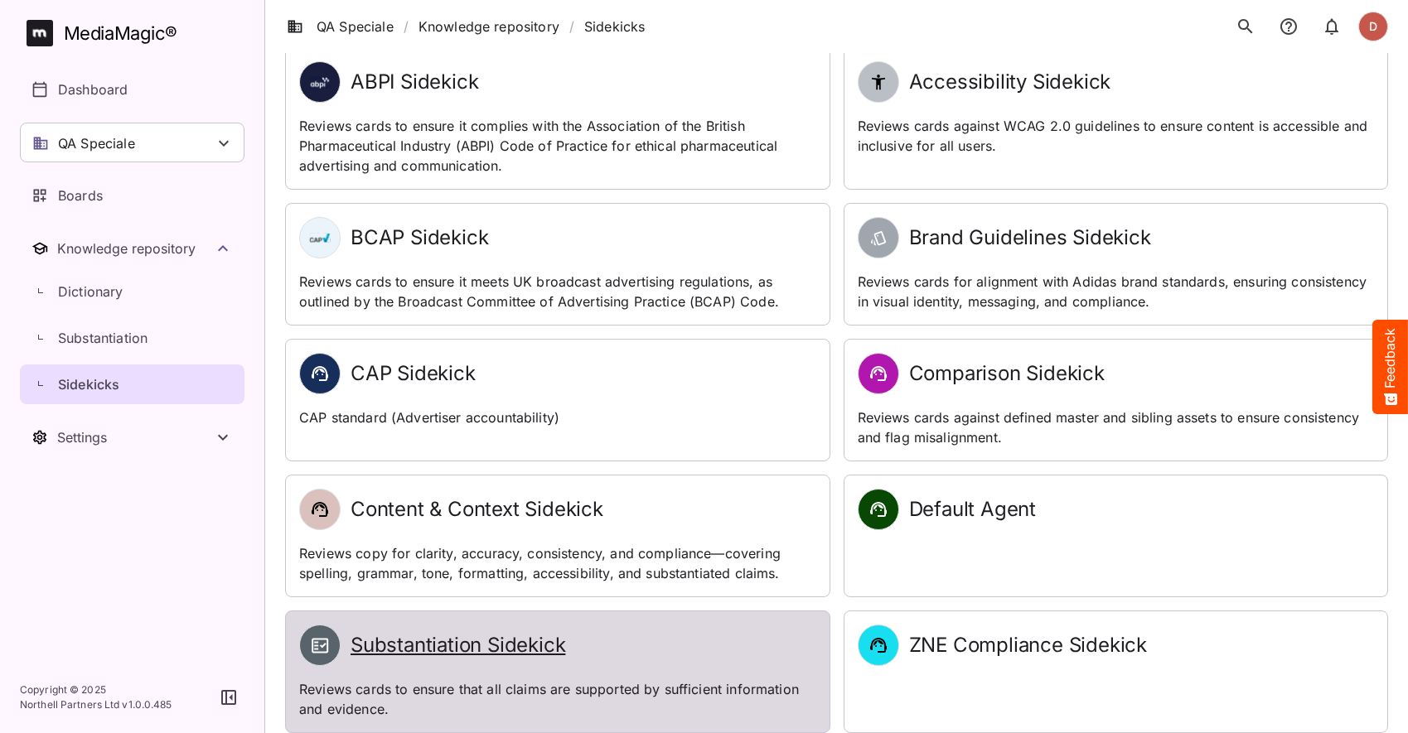
click at [452, 636] on h2 "Substantiation Sidekick" at bounding box center [458, 646] width 215 height 24
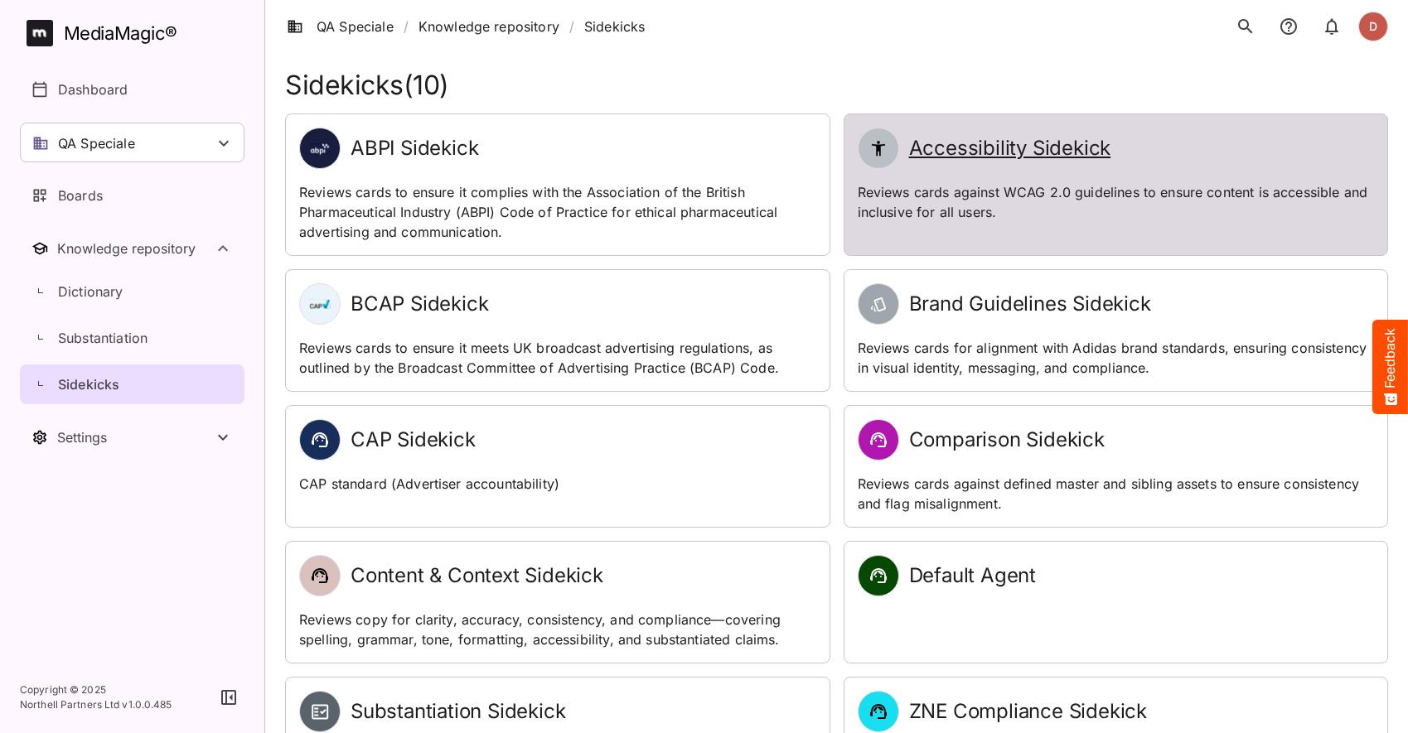
click at [960, 146] on h2 "Accessibility Sidekick" at bounding box center [1010, 149] width 202 height 24
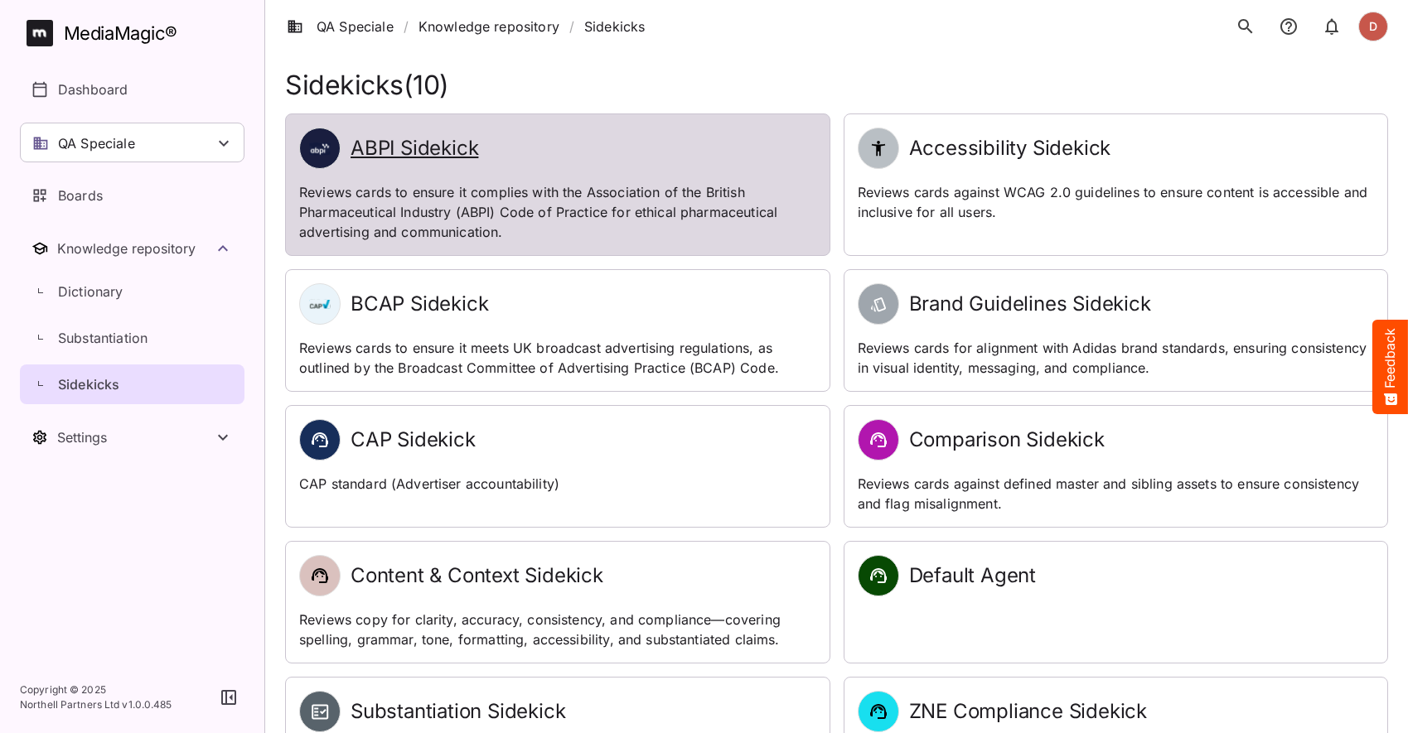
click at [423, 157] on h2 "ABPI Sidekick" at bounding box center [415, 149] width 128 height 24
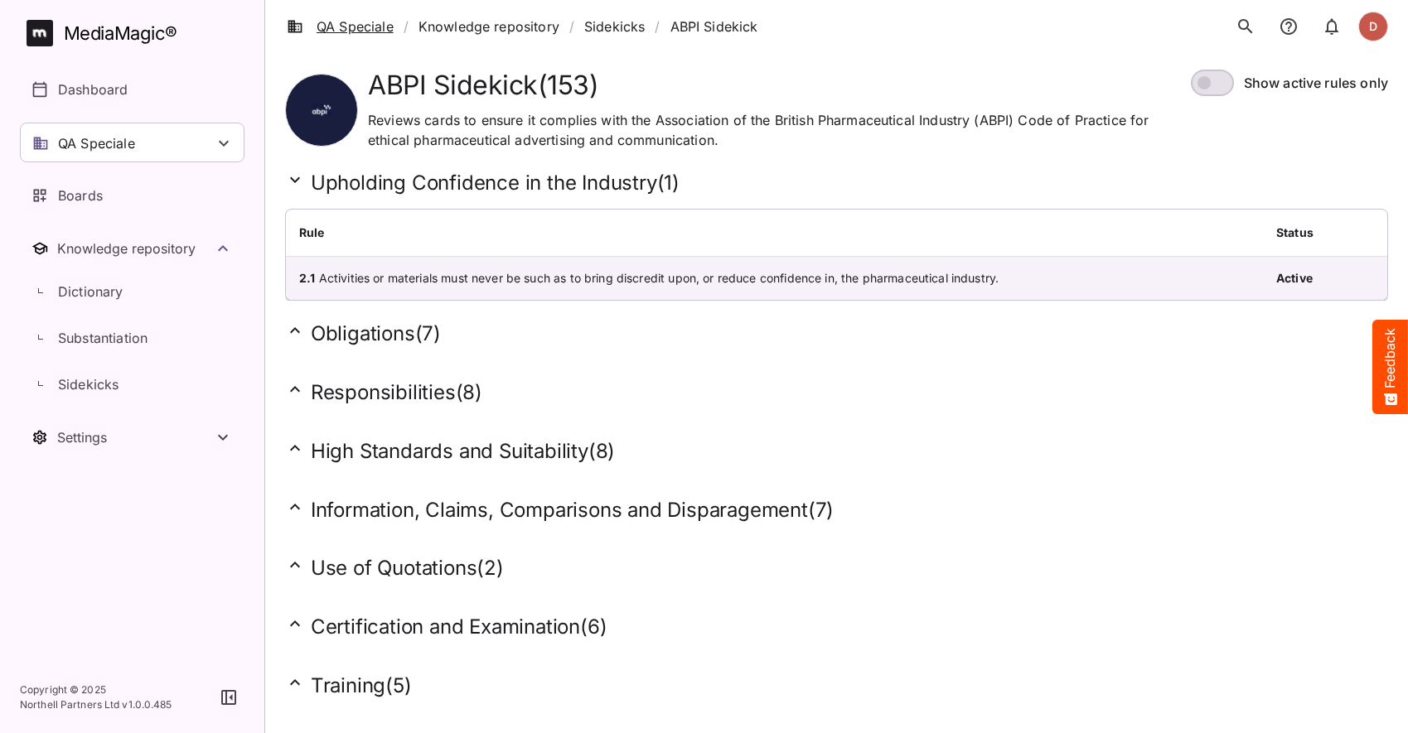
click at [390, 29] on link "QA Speciale" at bounding box center [340, 27] width 107 height 20
click at [602, 24] on link "Sidekicks" at bounding box center [614, 27] width 60 height 20
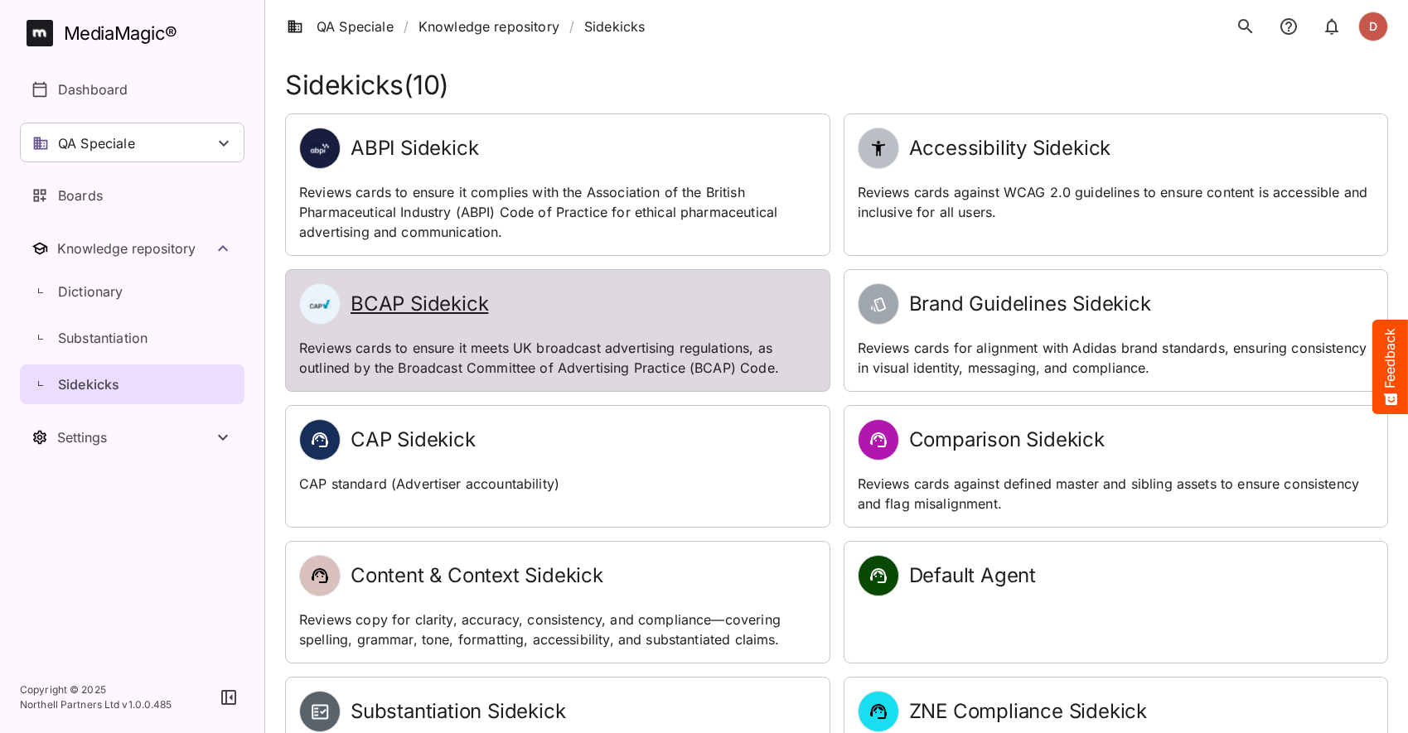
click at [456, 301] on h2 "BCAP Sidekick" at bounding box center [420, 305] width 138 height 24
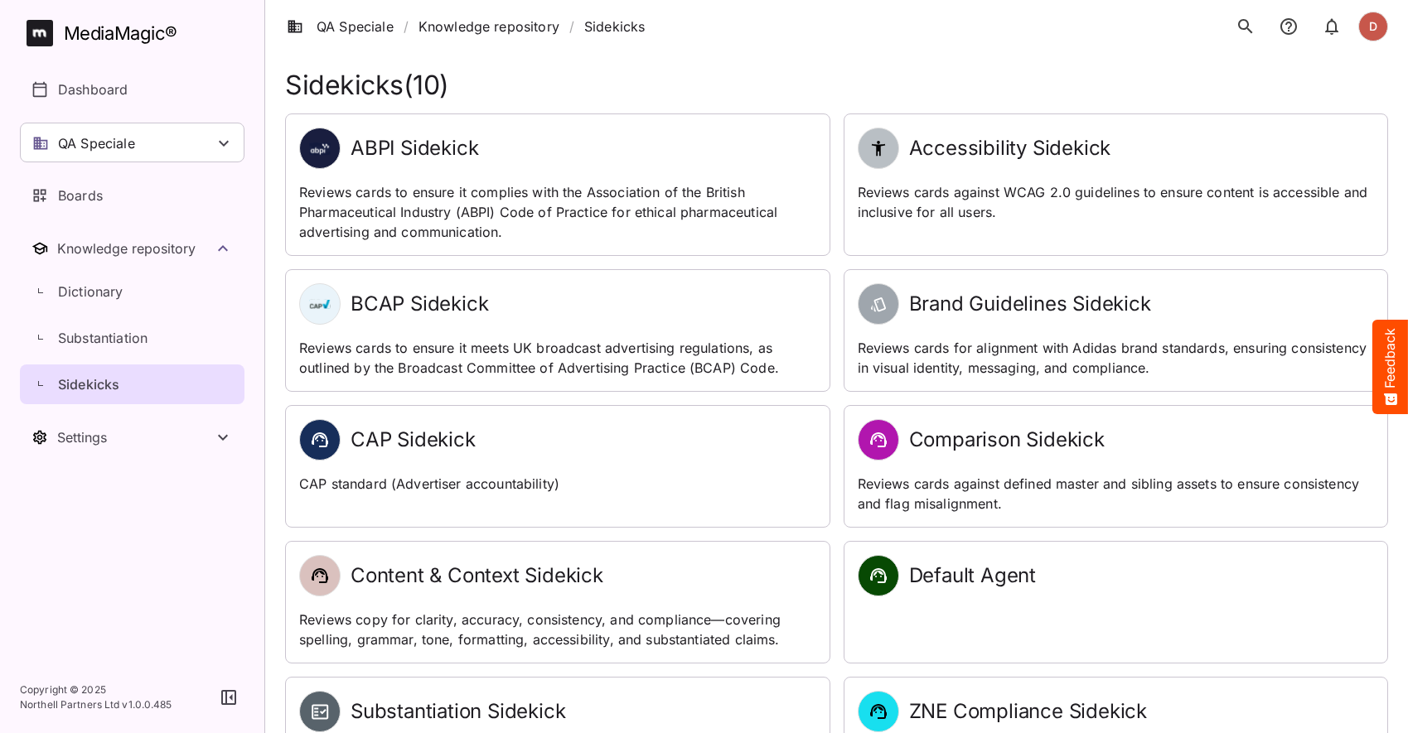
click at [909, 297] on h2 "Brand Guidelines Sidekick" at bounding box center [1030, 305] width 242 height 24
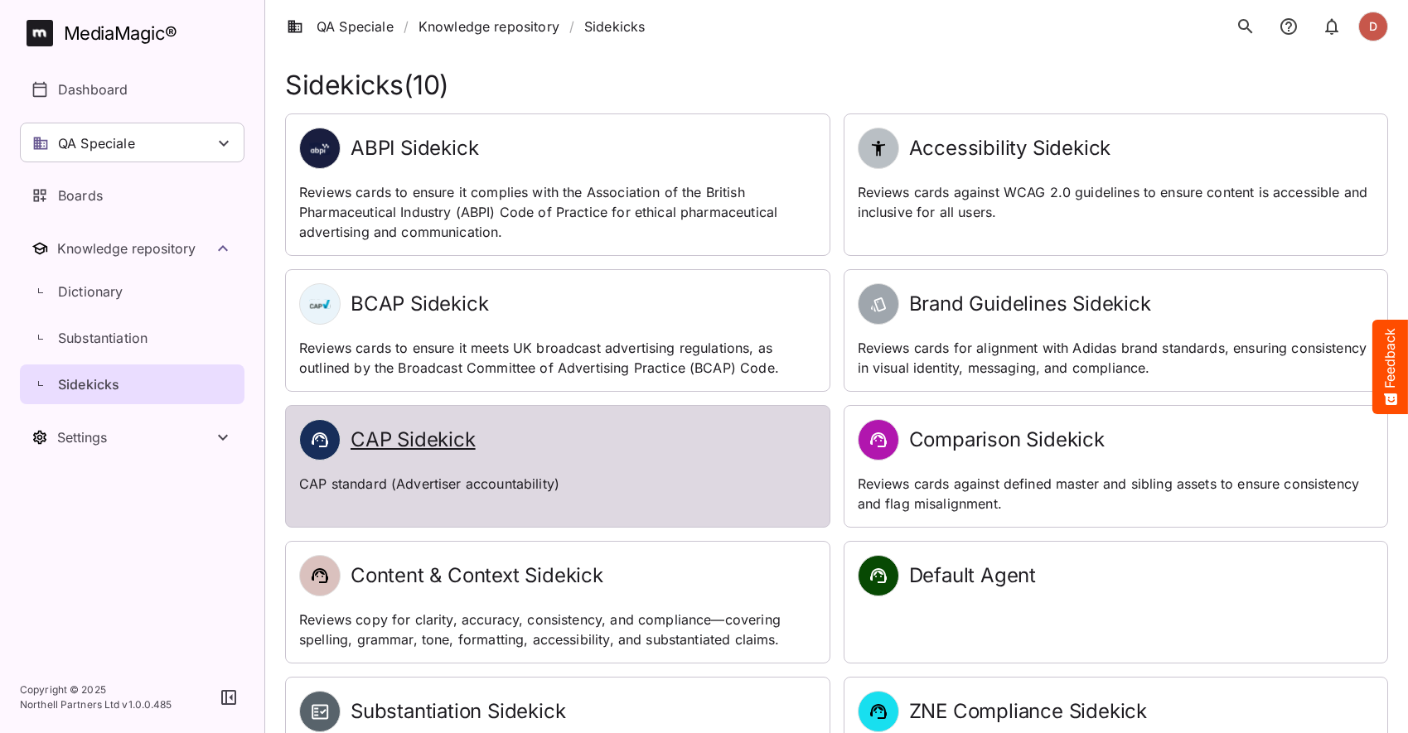
click at [401, 440] on h2 "CAP Sidekick" at bounding box center [413, 440] width 125 height 24
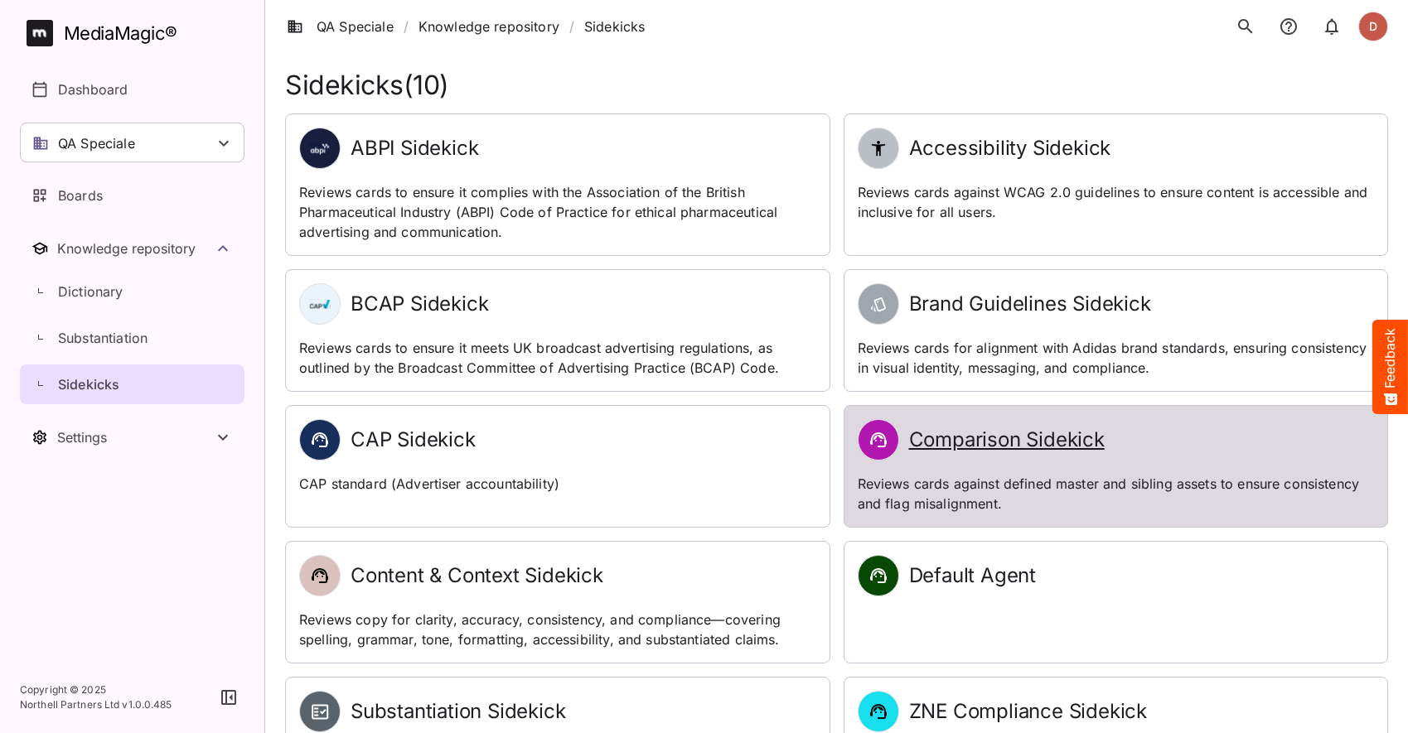
click at [963, 438] on h2 "Comparison Sidekick" at bounding box center [1007, 440] width 196 height 24
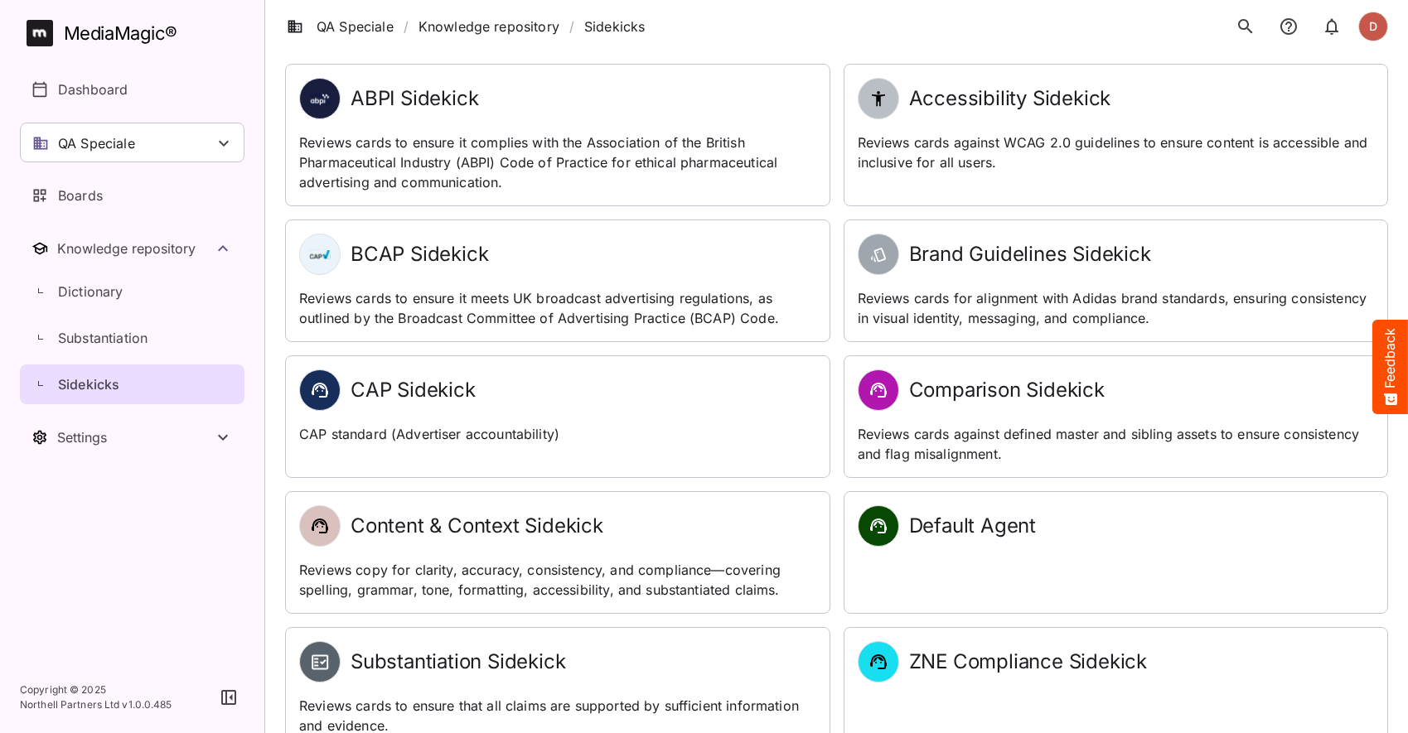
scroll to position [66, 0]
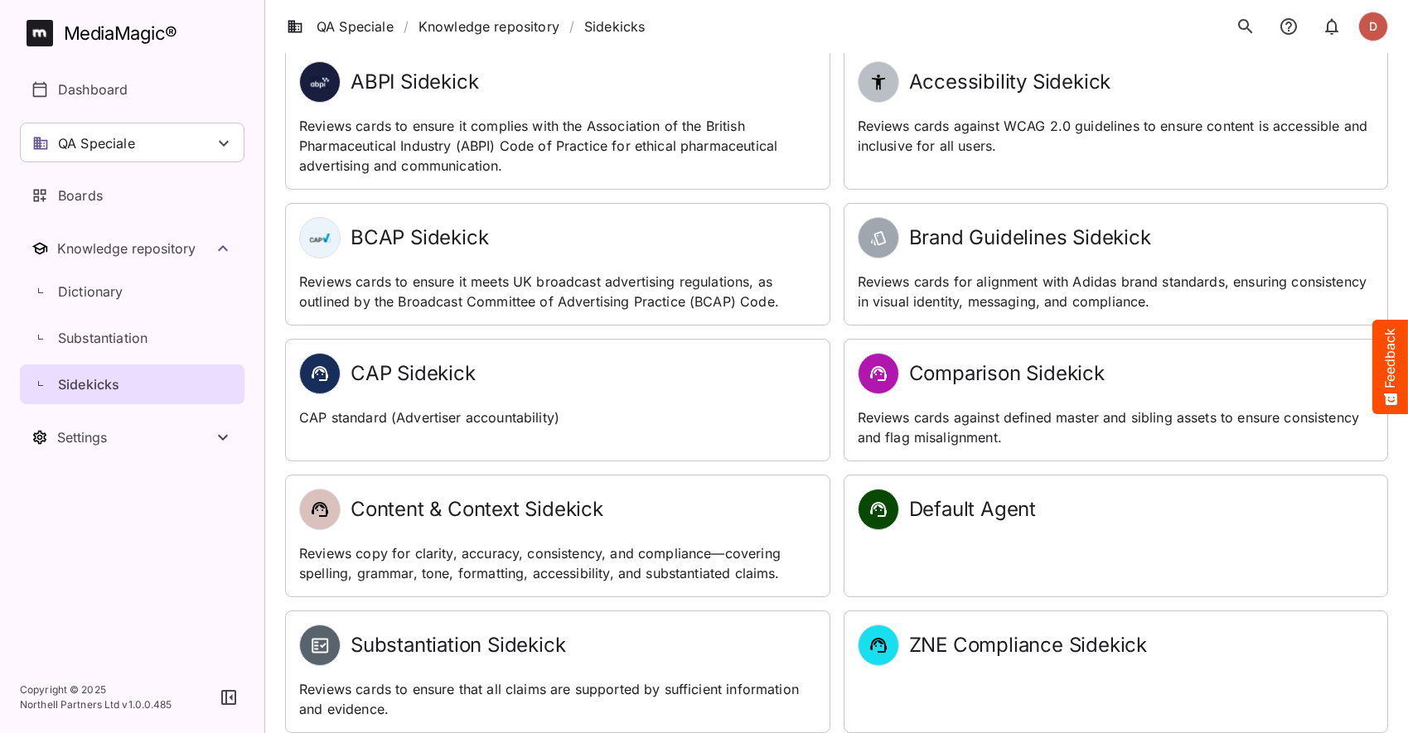
click at [491, 499] on h2 "Content & Context Sidekick" at bounding box center [477, 510] width 253 height 24
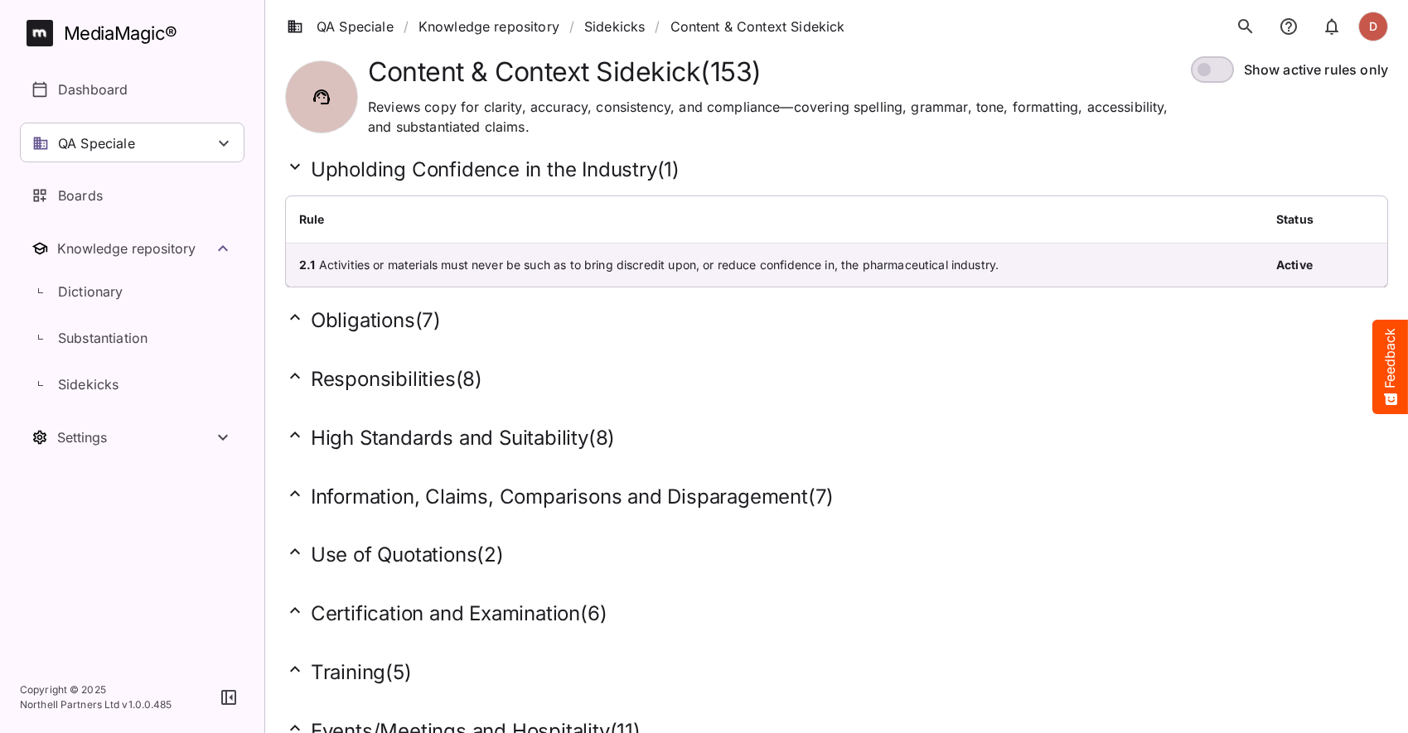
scroll to position [28, 0]
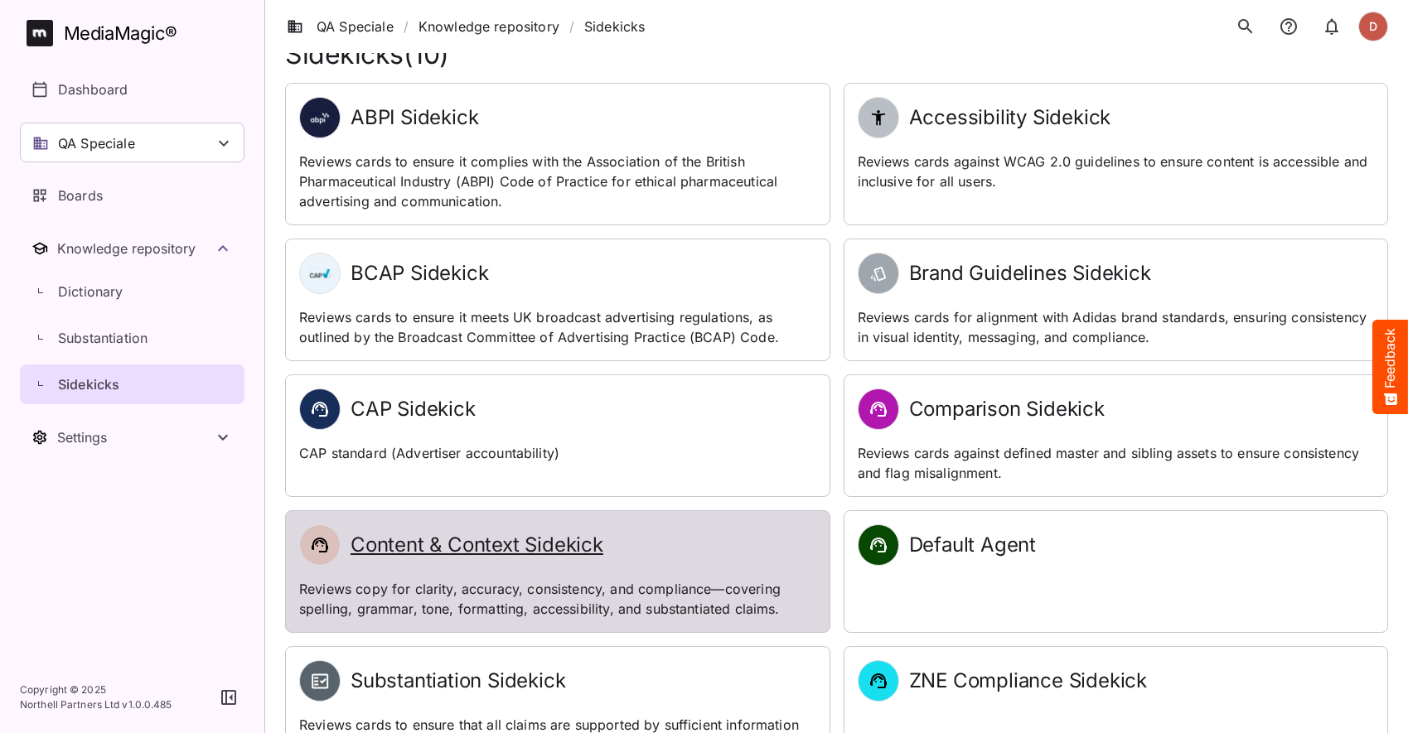
scroll to position [66, 0]
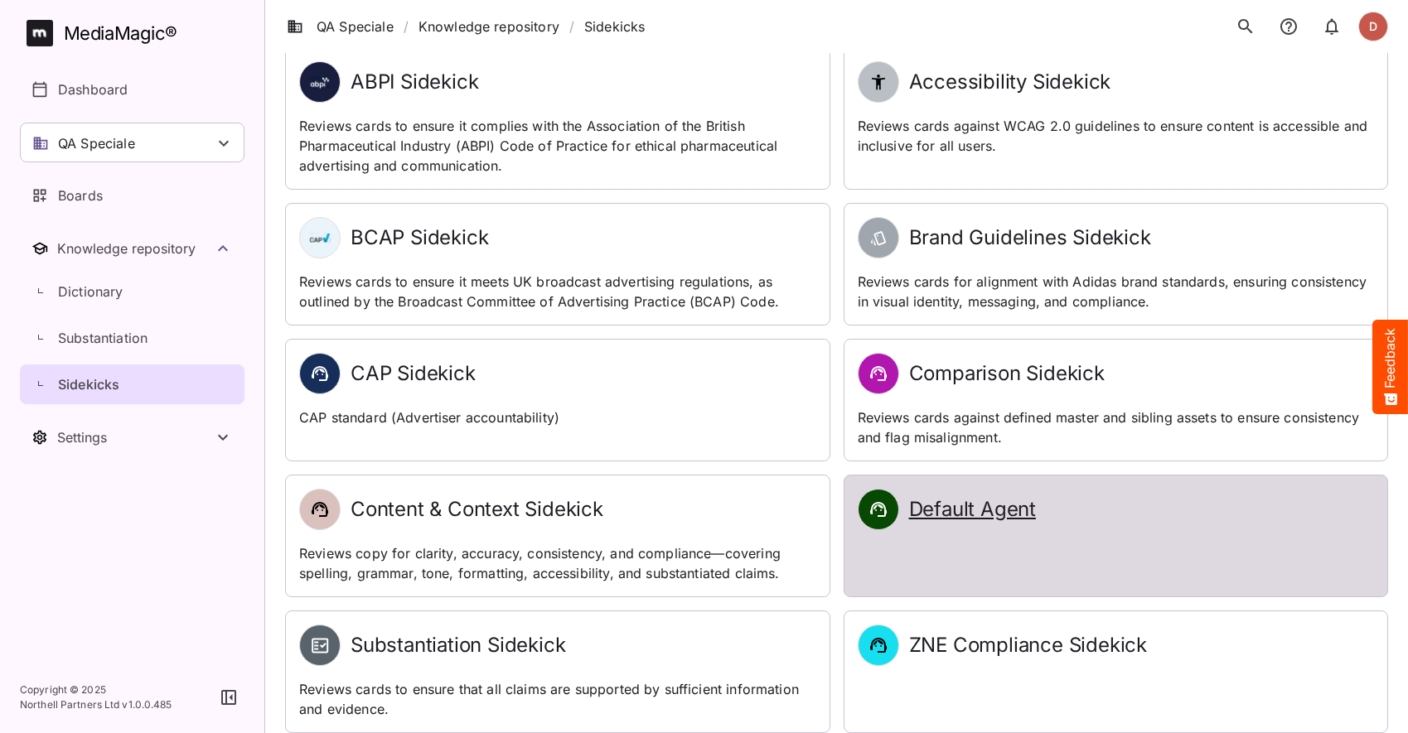
click at [962, 507] on h2 "Default Agent" at bounding box center [972, 510] width 127 height 24
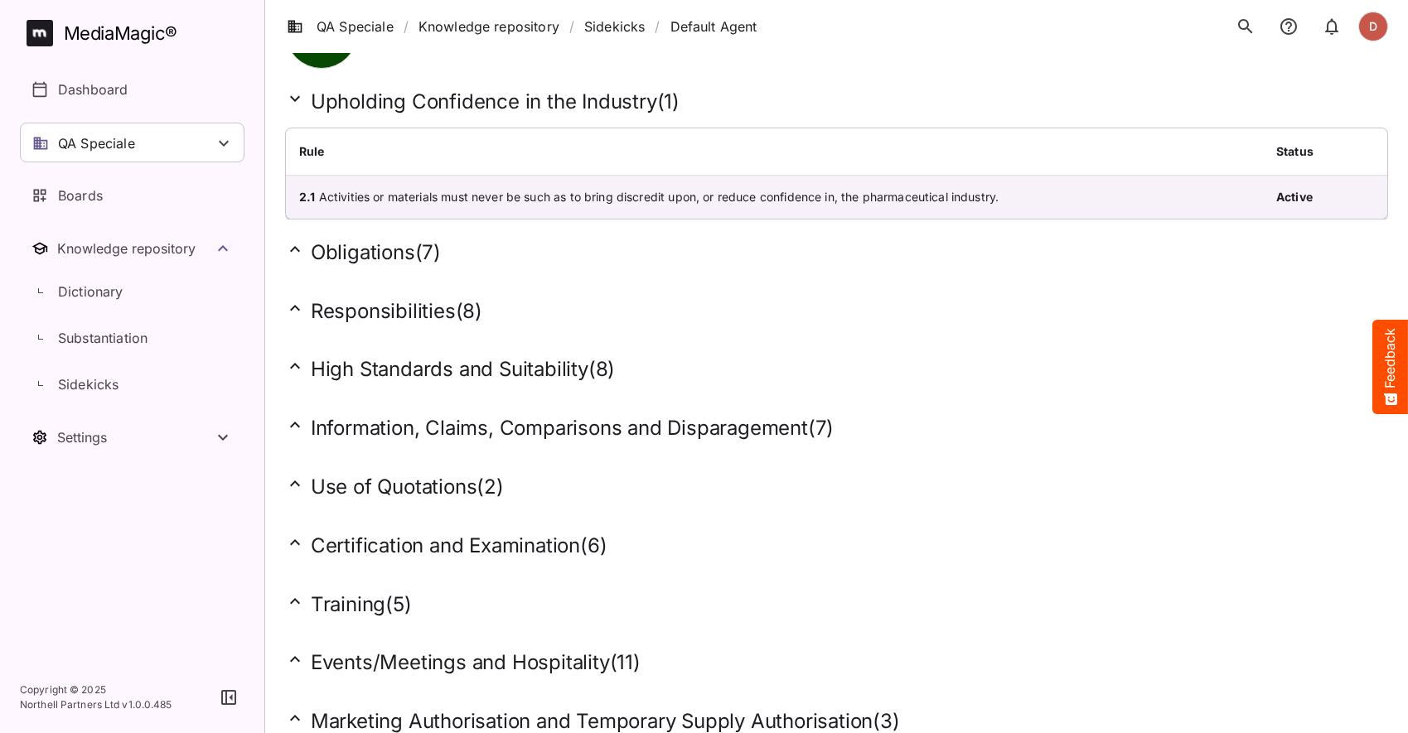
scroll to position [65, 0]
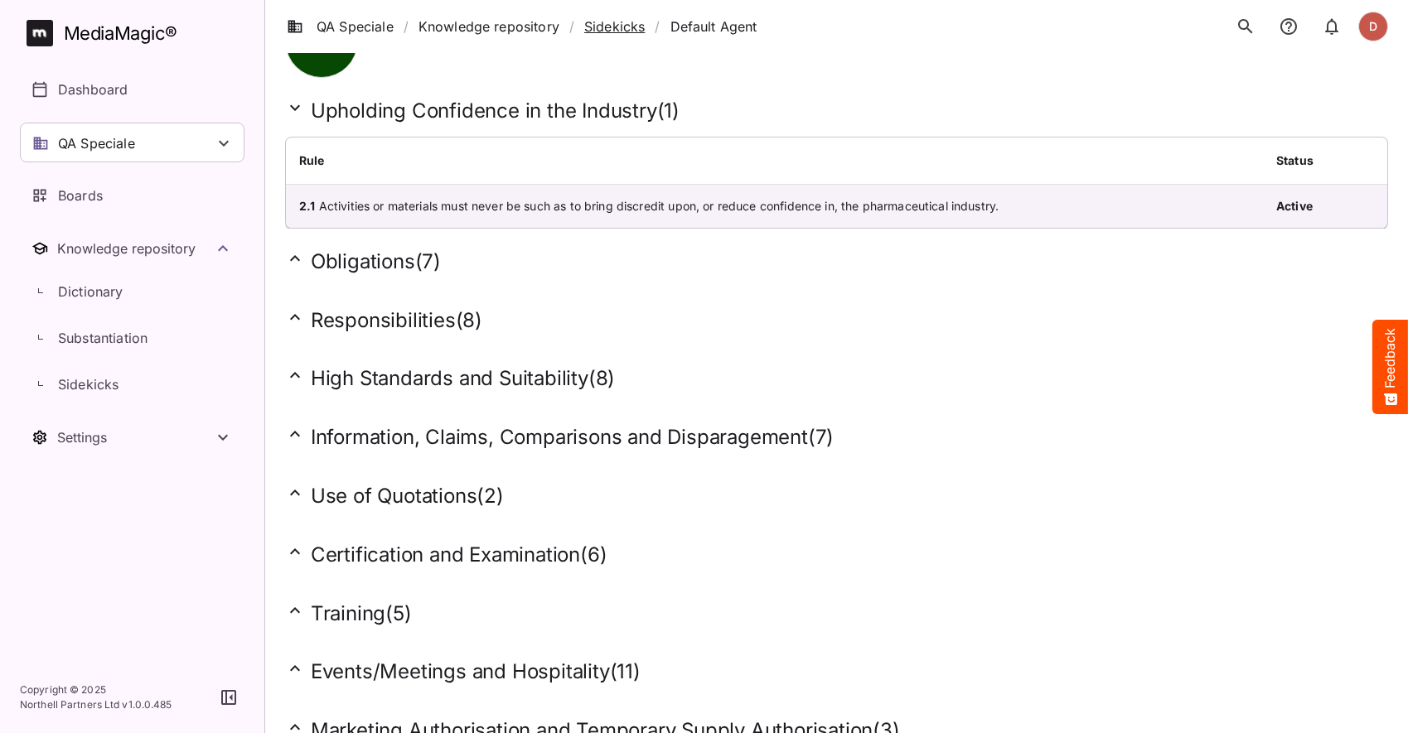
click at [618, 27] on link "Sidekicks" at bounding box center [614, 27] width 60 height 20
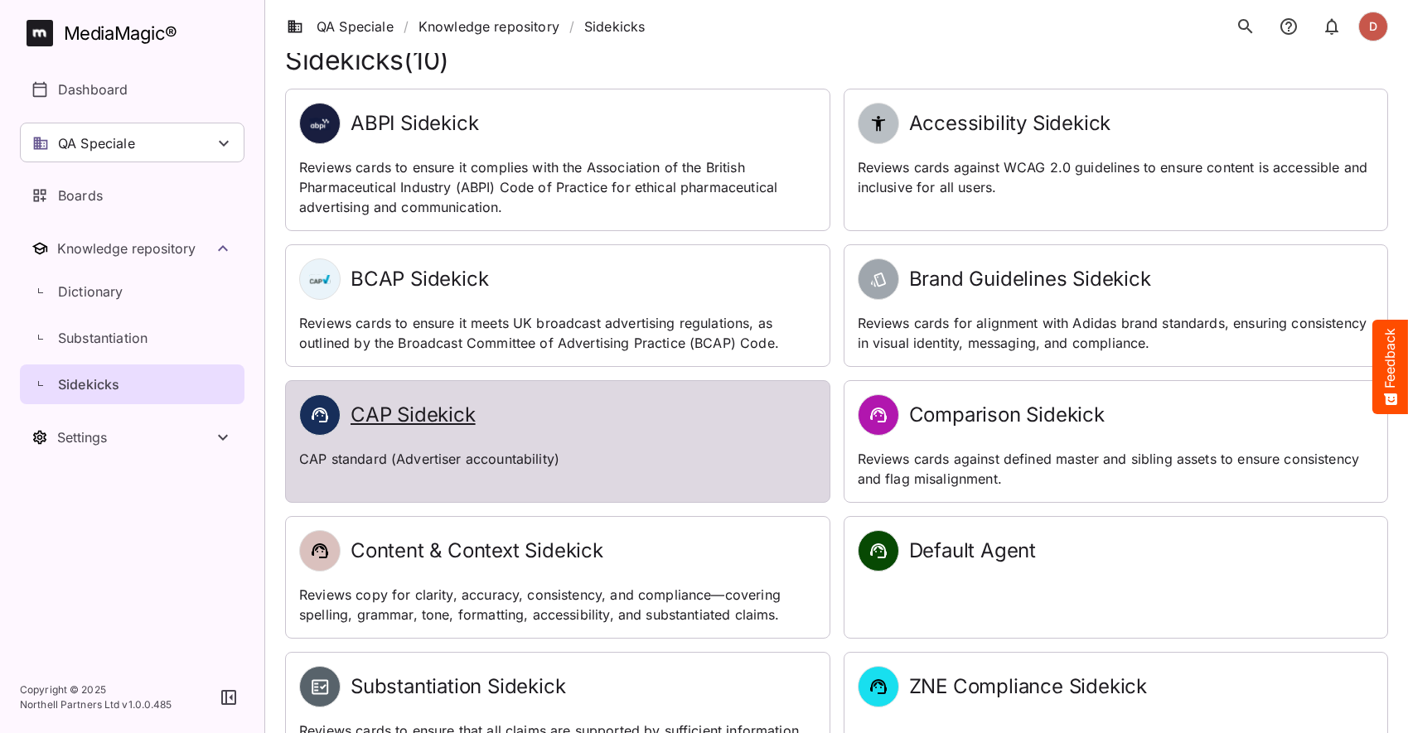
scroll to position [66, 0]
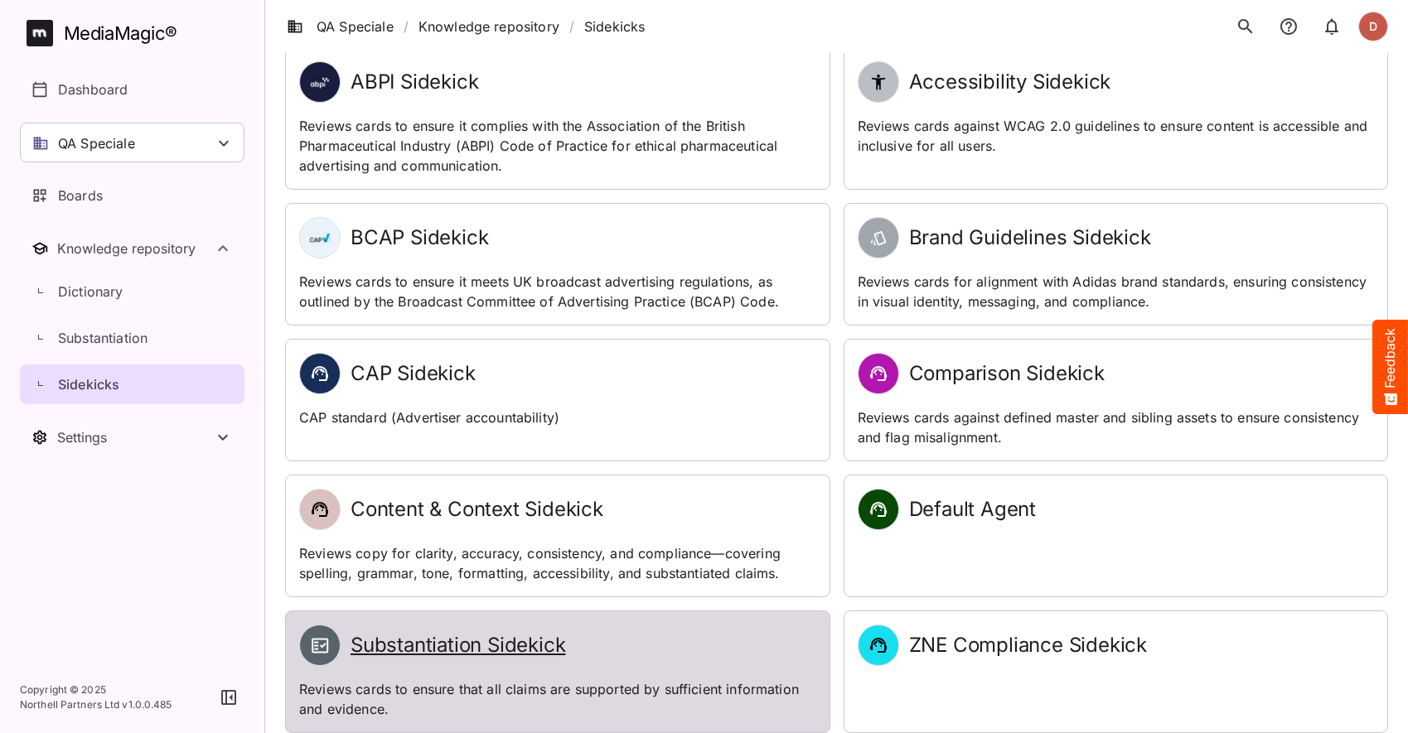
click at [465, 636] on h2 "Substantiation Sidekick" at bounding box center [458, 646] width 215 height 24
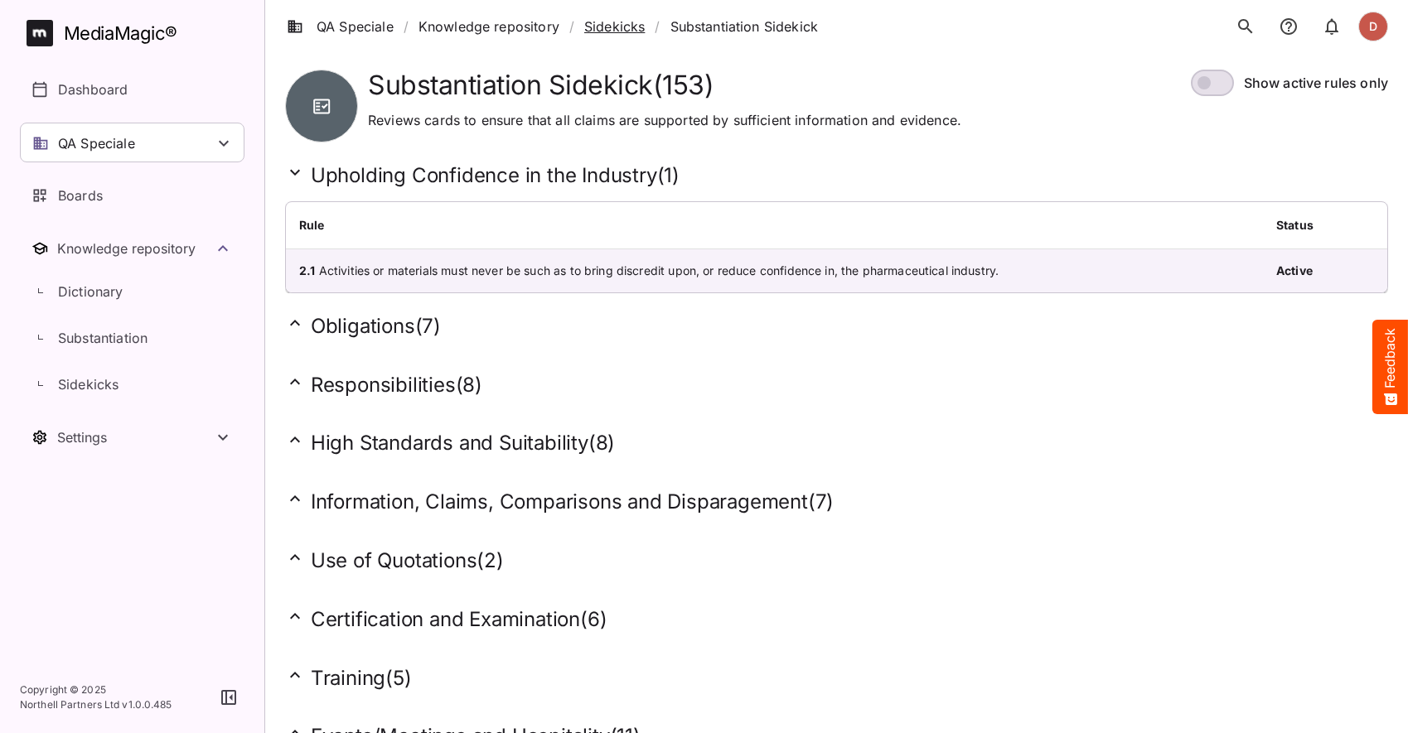
click at [607, 34] on link "Sidekicks" at bounding box center [614, 27] width 60 height 20
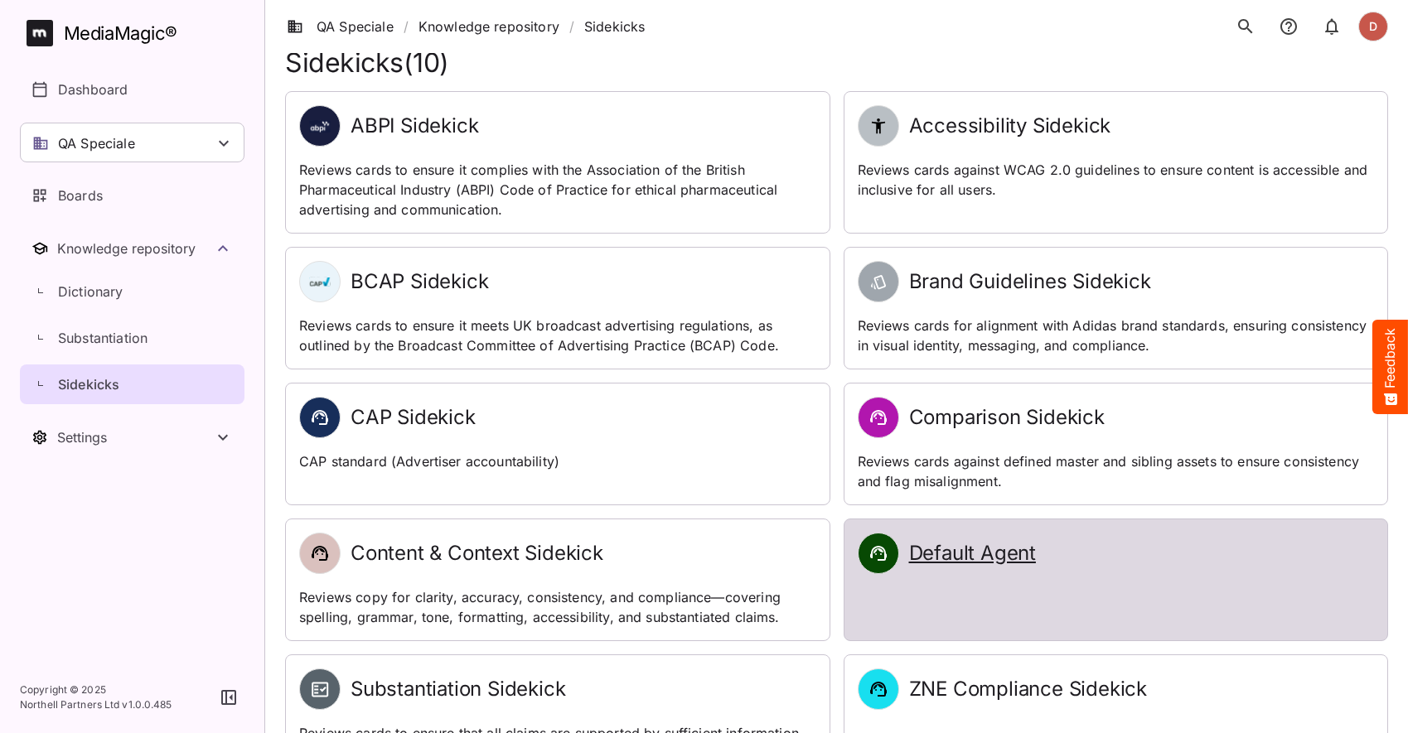
scroll to position [66, 0]
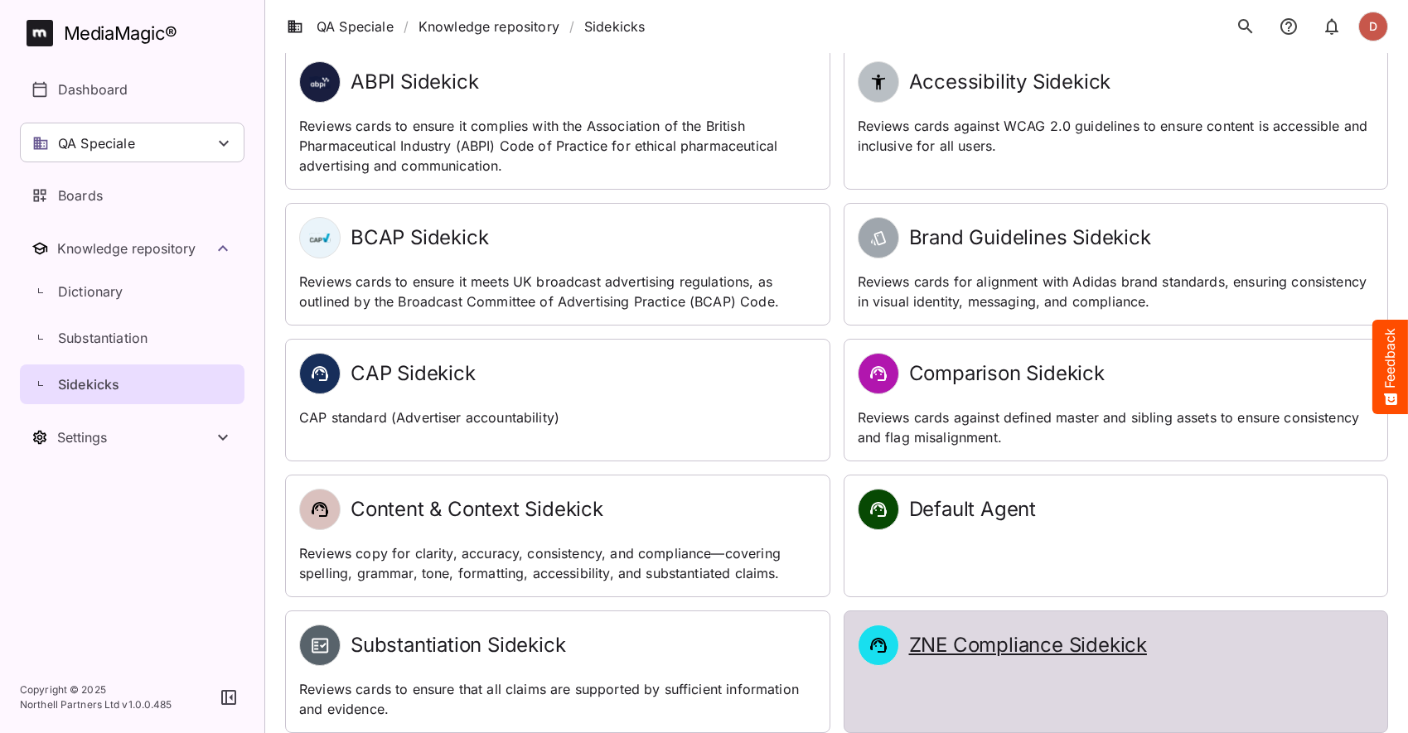
click at [960, 628] on div "ZNE Compliance Sidekick" at bounding box center [1116, 645] width 517 height 41
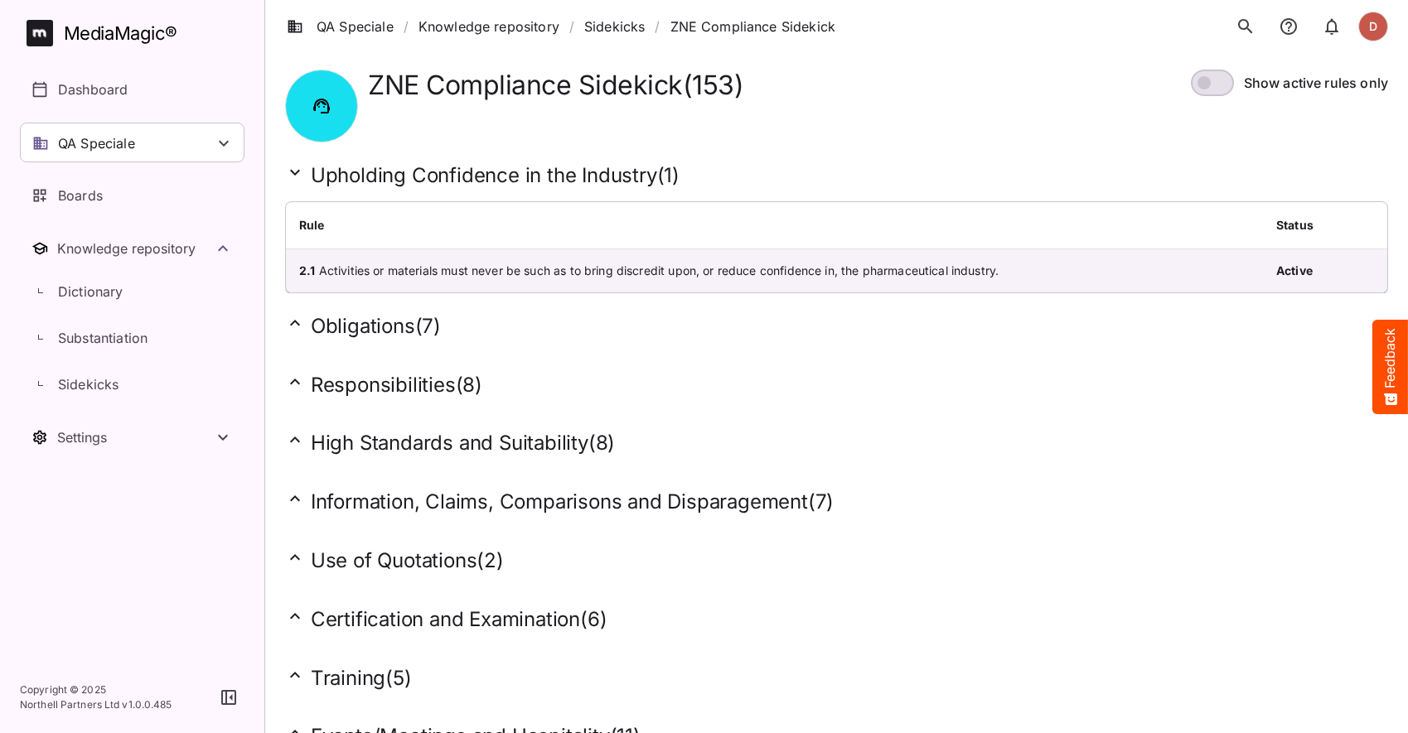
click at [1212, 98] on div "Show active rules only" at bounding box center [1284, 106] width 207 height 73
click at [98, 438] on div "Settings" at bounding box center [135, 437] width 156 height 17
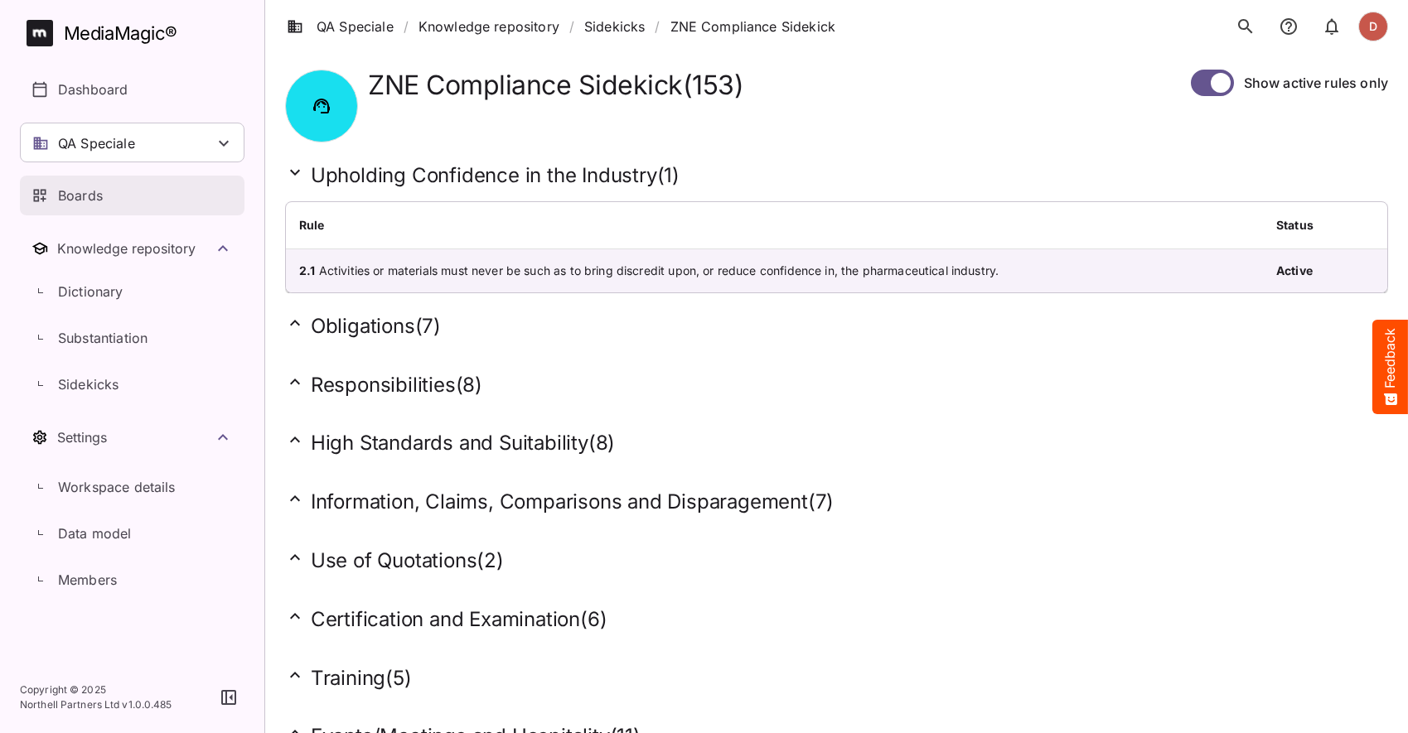
click at [133, 192] on div "Boards" at bounding box center [132, 196] width 203 height 20
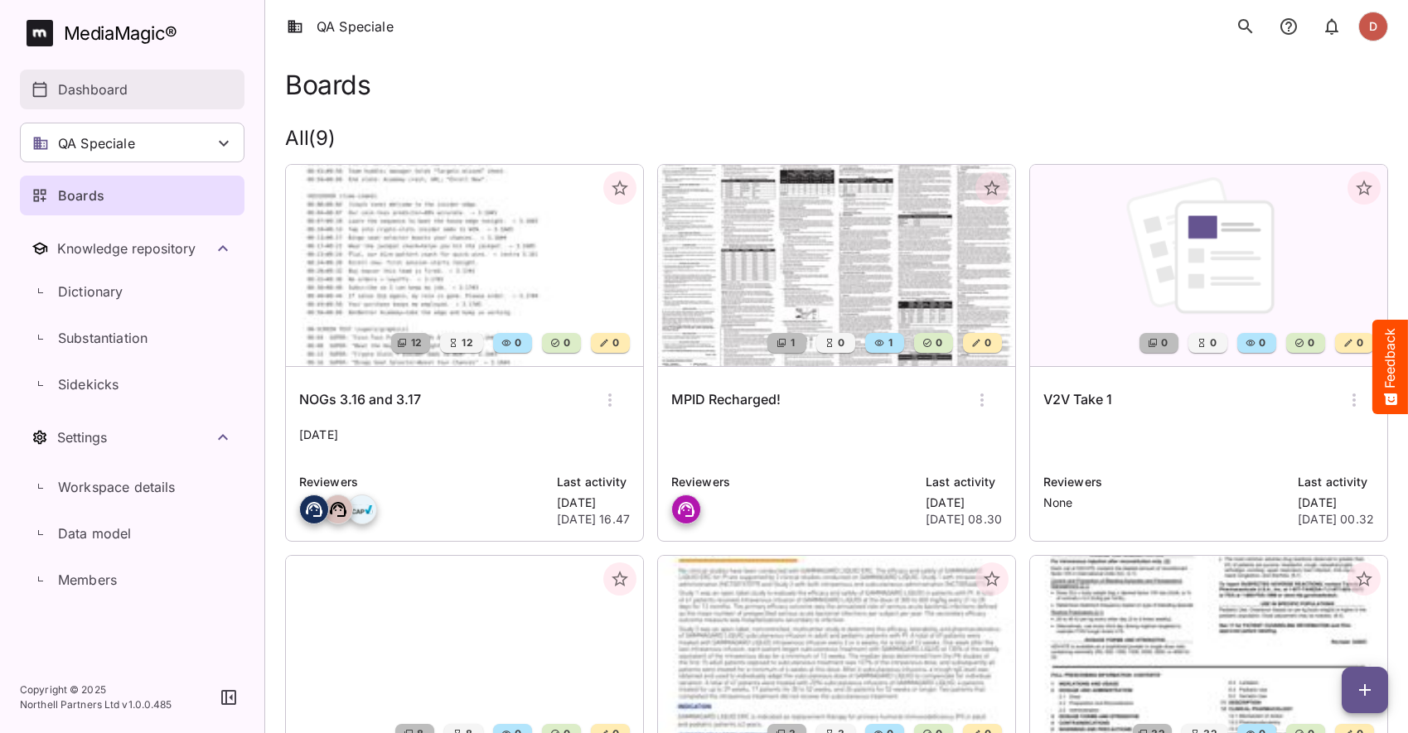
click at [139, 85] on div "Dashboard" at bounding box center [132, 90] width 203 height 20
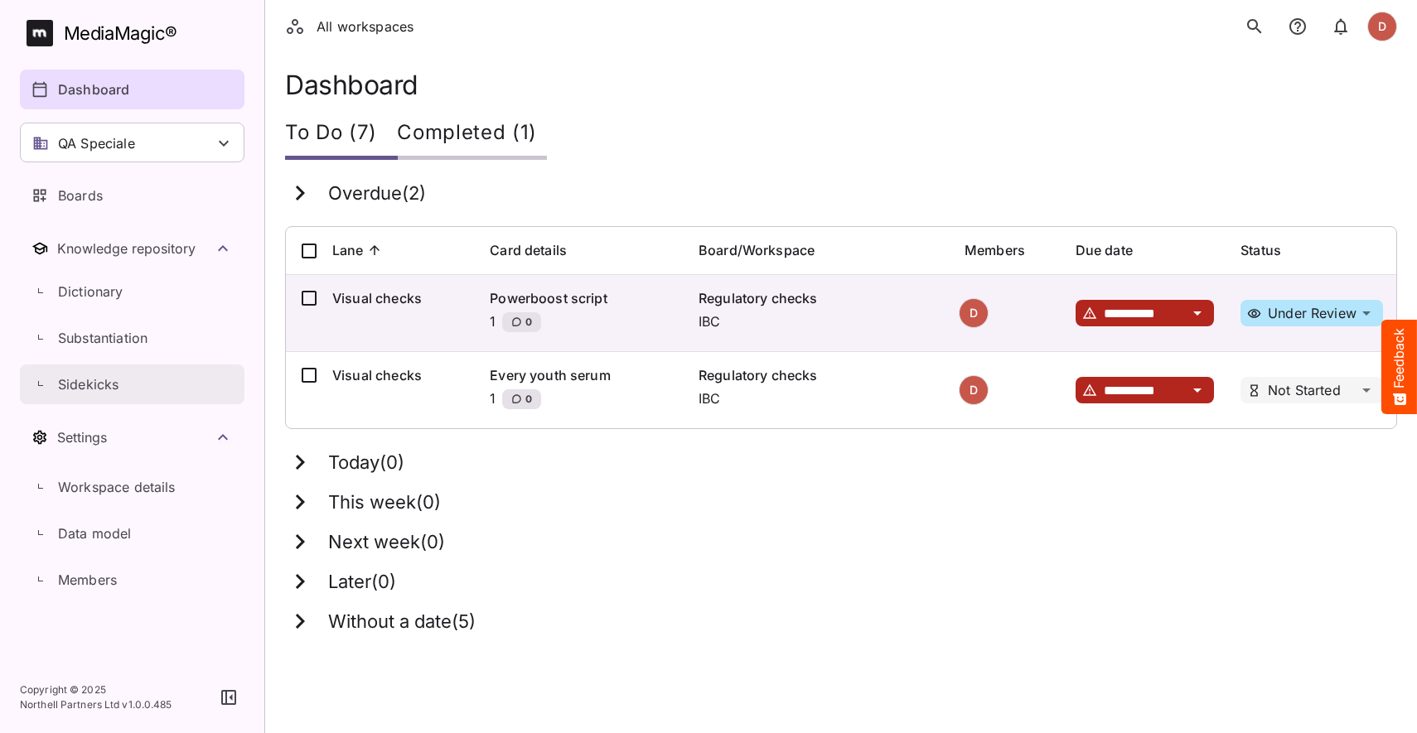
click at [107, 380] on p "Sidekicks" at bounding box center [88, 385] width 60 height 20
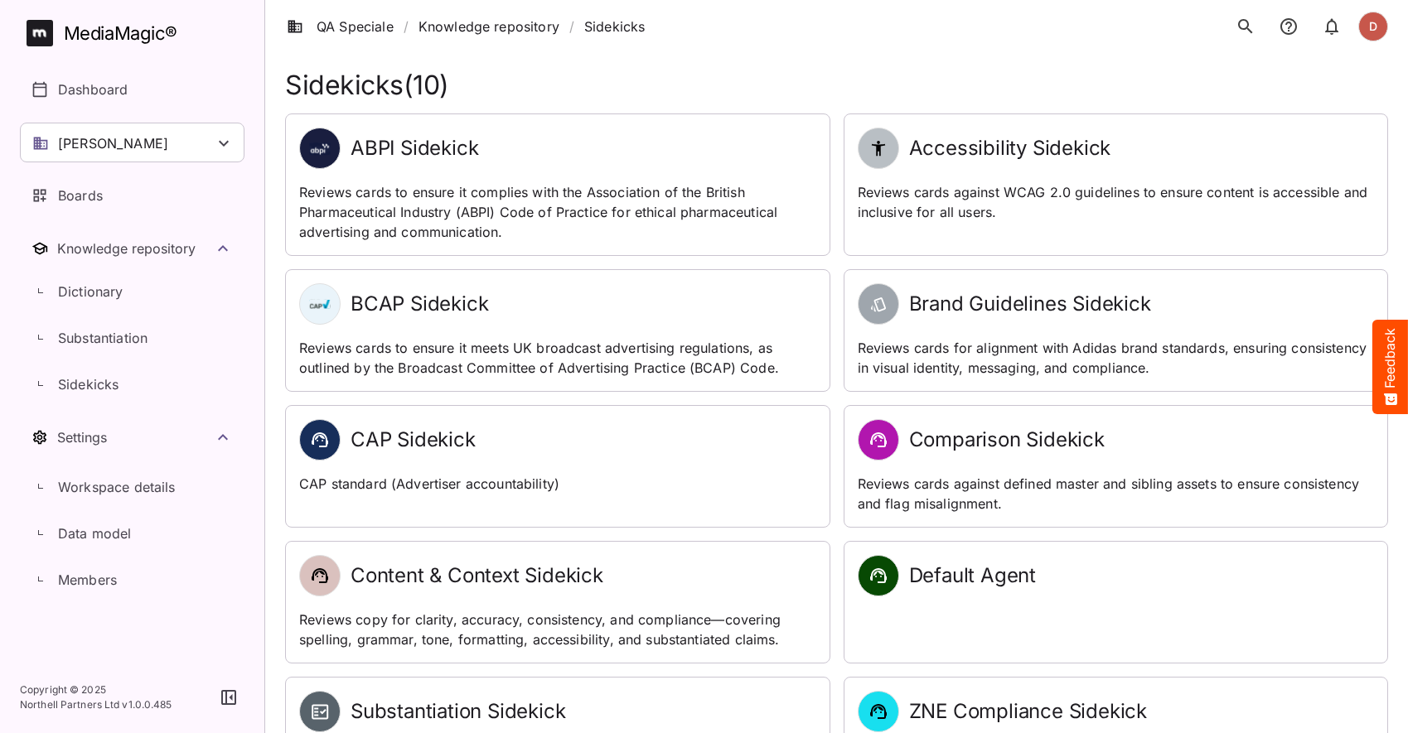
click at [468, 426] on div "CAP Sidekick" at bounding box center [557, 439] width 517 height 41
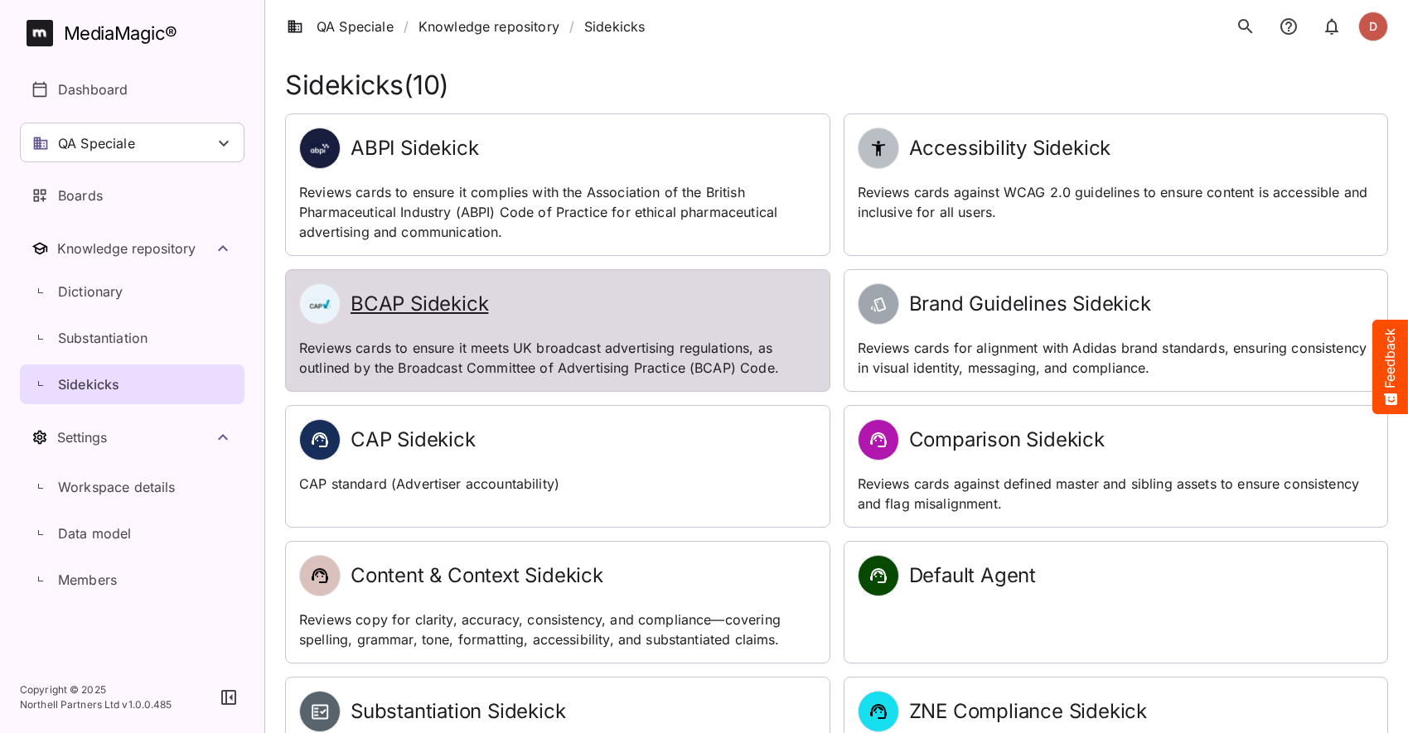
click at [442, 313] on h2 "BCAP Sidekick" at bounding box center [420, 305] width 138 height 24
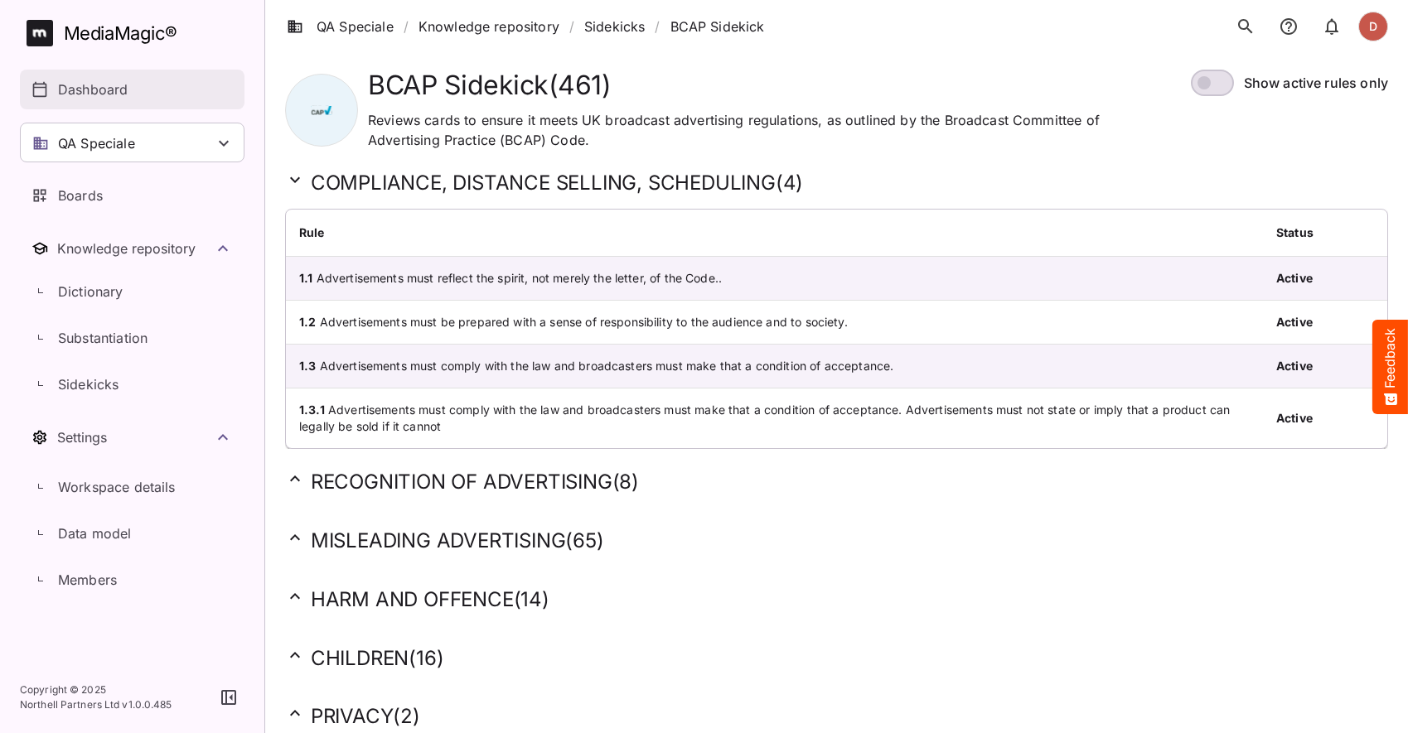
click at [109, 92] on p "Dashboard" at bounding box center [93, 90] width 70 height 20
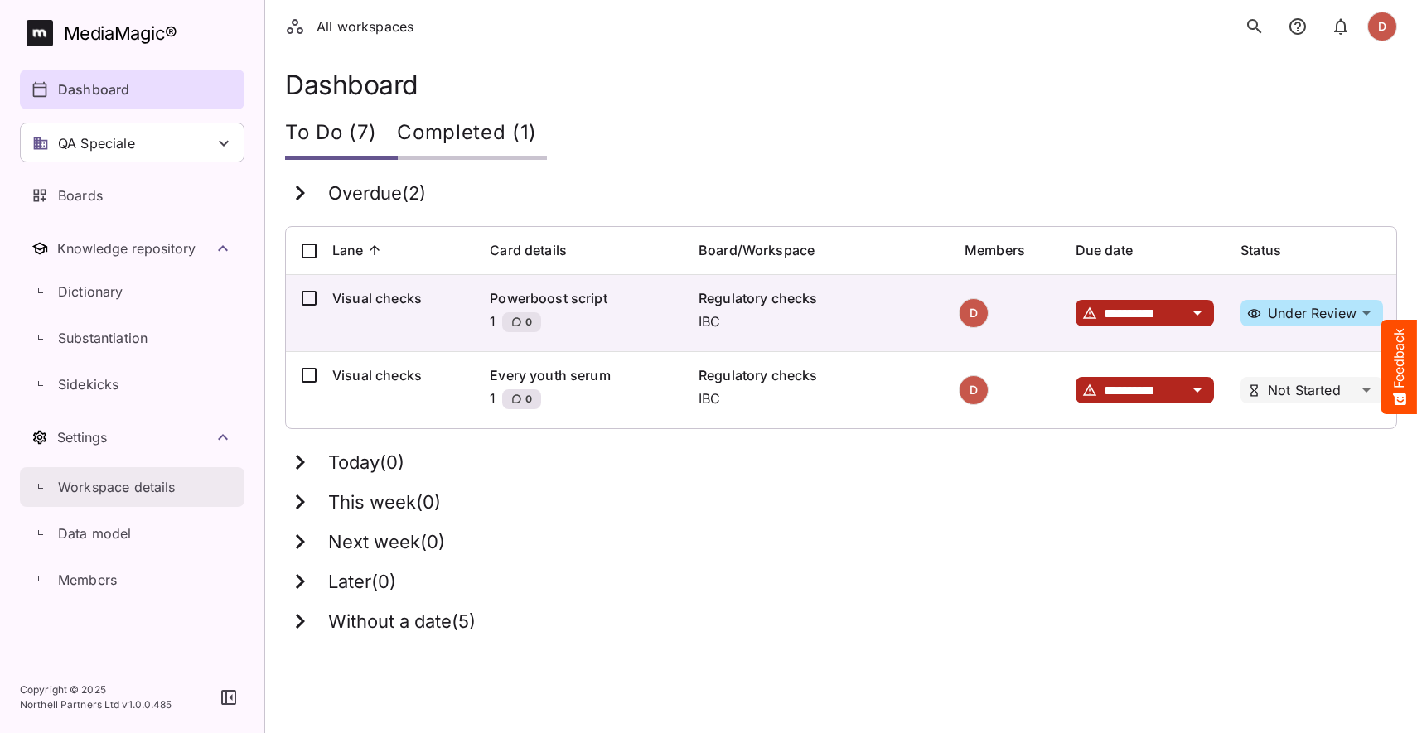
click at [113, 478] on p "Workspace details" at bounding box center [117, 487] width 118 height 20
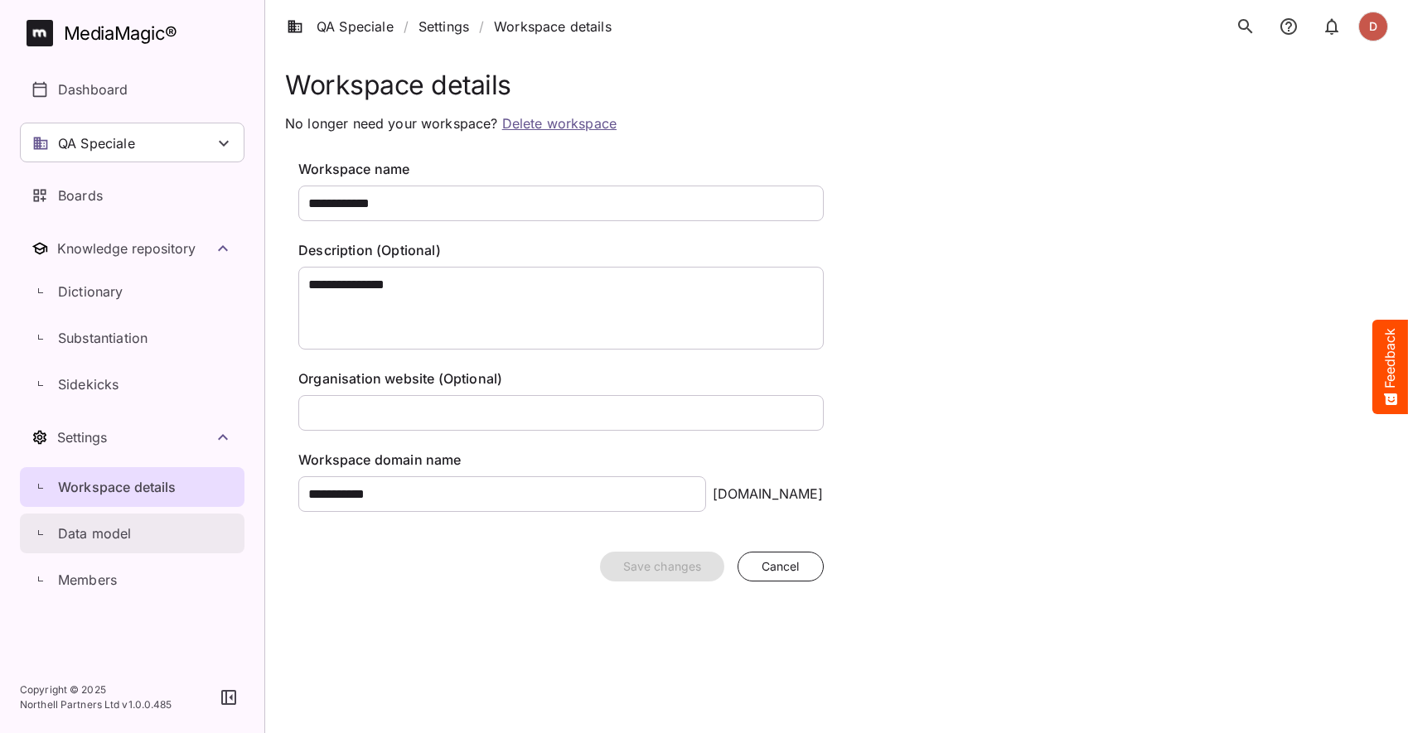
click at [109, 533] on p "Data model" at bounding box center [95, 534] width 74 height 20
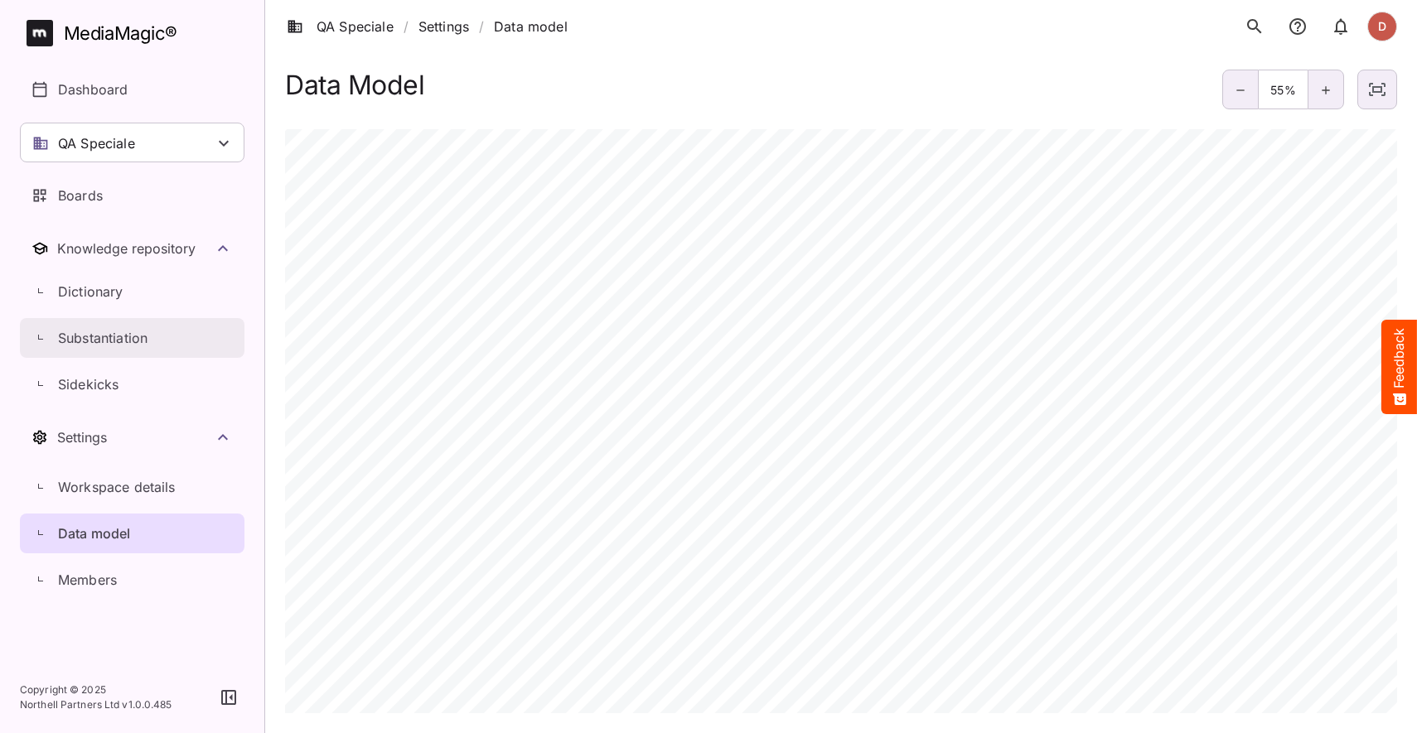
click at [115, 319] on link "Substantiation" at bounding box center [132, 338] width 225 height 40
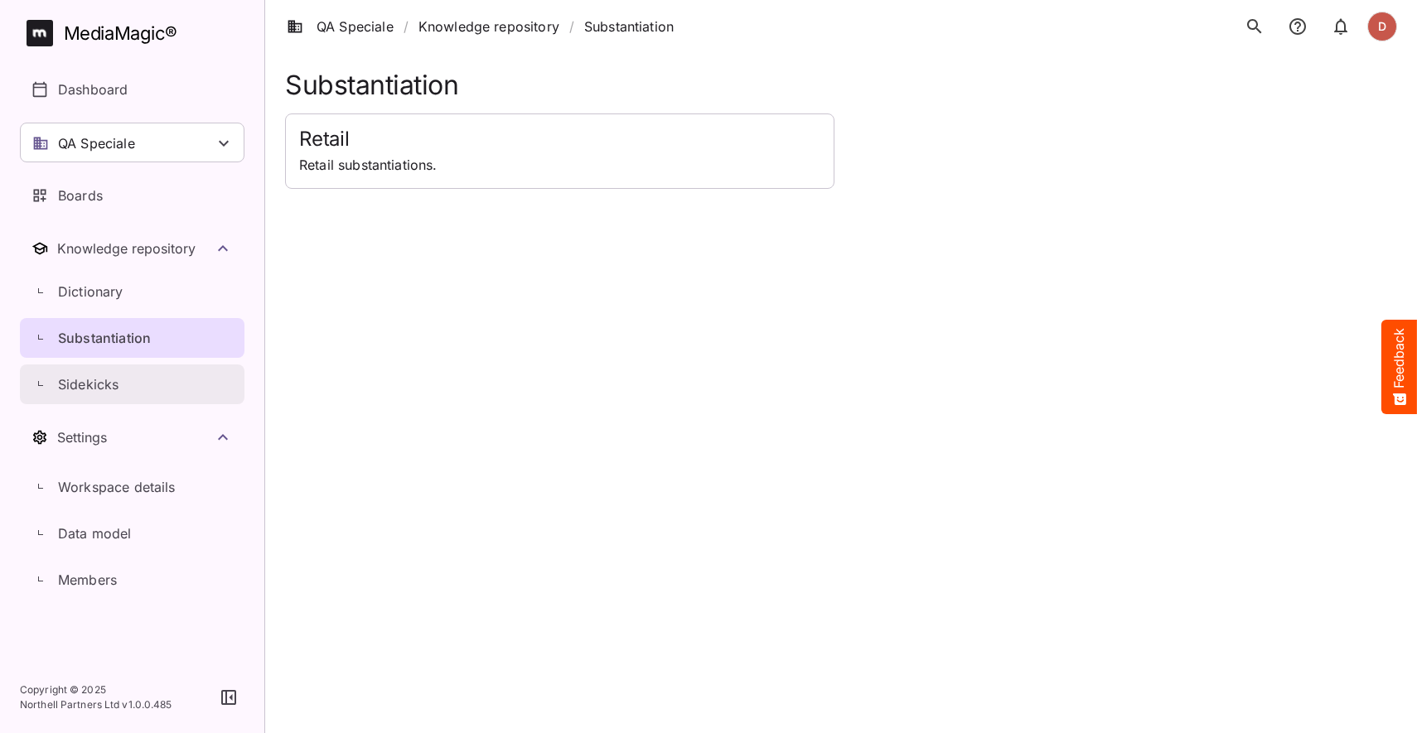
click at [139, 393] on div "Sidekicks" at bounding box center [141, 385] width 206 height 20
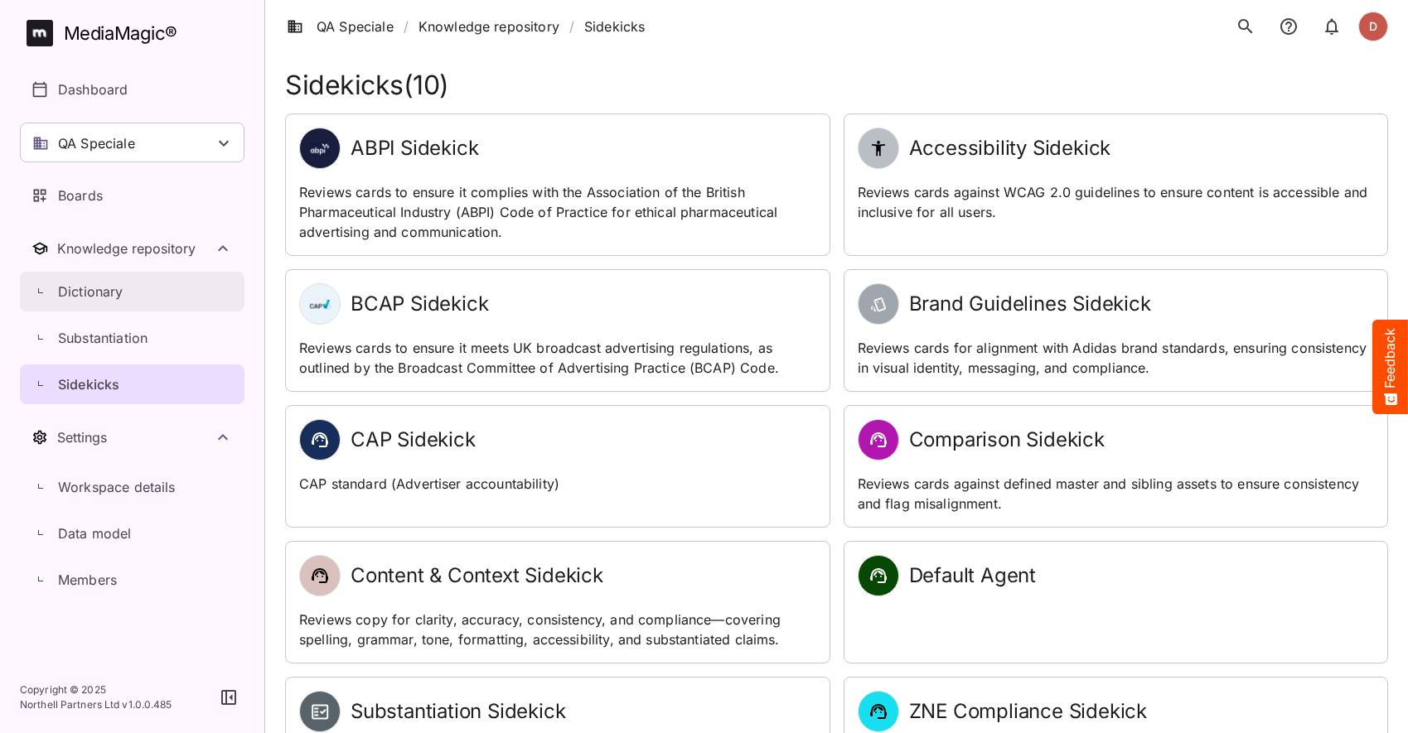
click at [154, 305] on link "Dictionary" at bounding box center [132, 292] width 225 height 40
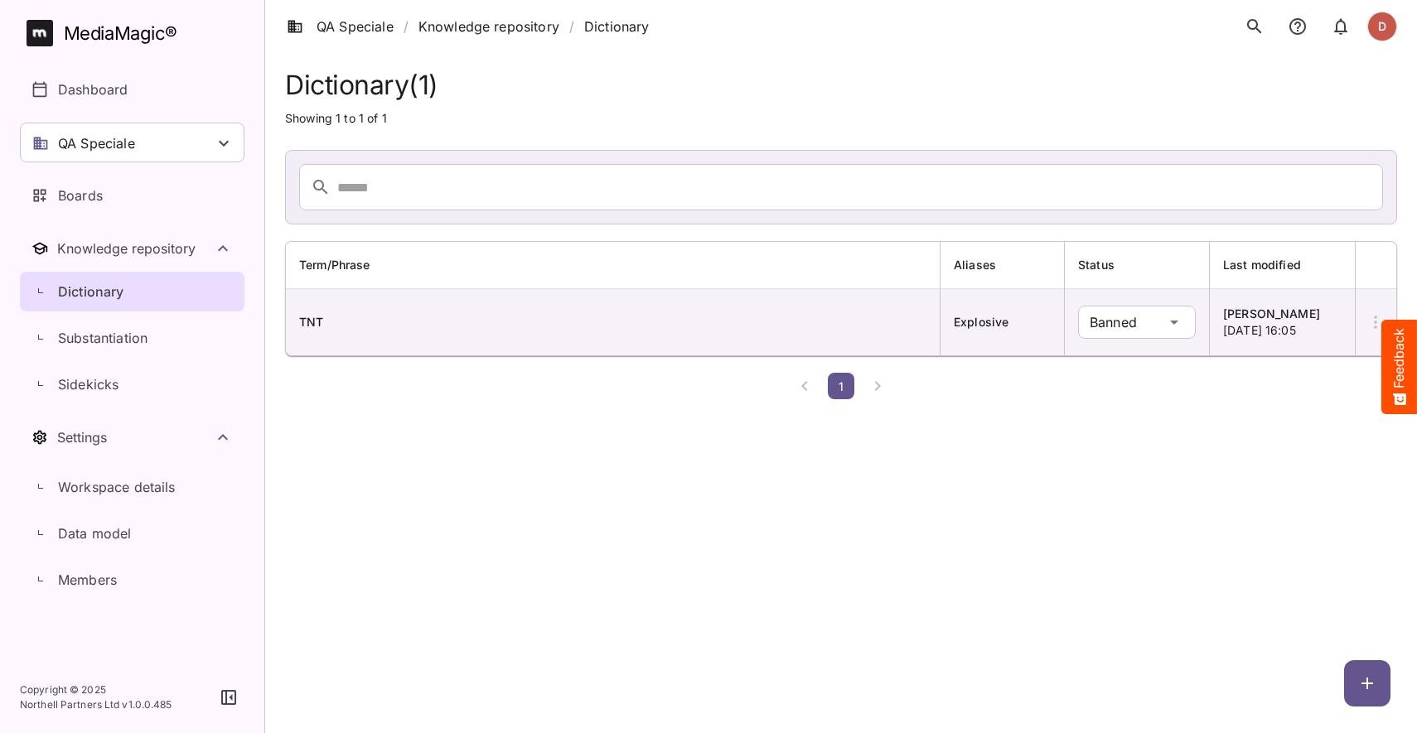
click at [675, 406] on html "QA Speciale / Knowledge repository / Dictionary D MediaMagic ® Dashboard QA Spe…" at bounding box center [708, 203] width 1417 height 406
click at [346, 406] on html "QA Speciale / Knowledge repository / Dictionary D MediaMagic ® Dashboard QA Spe…" at bounding box center [708, 203] width 1417 height 406
click at [120, 338] on p "Substantiation" at bounding box center [102, 338] width 89 height 20
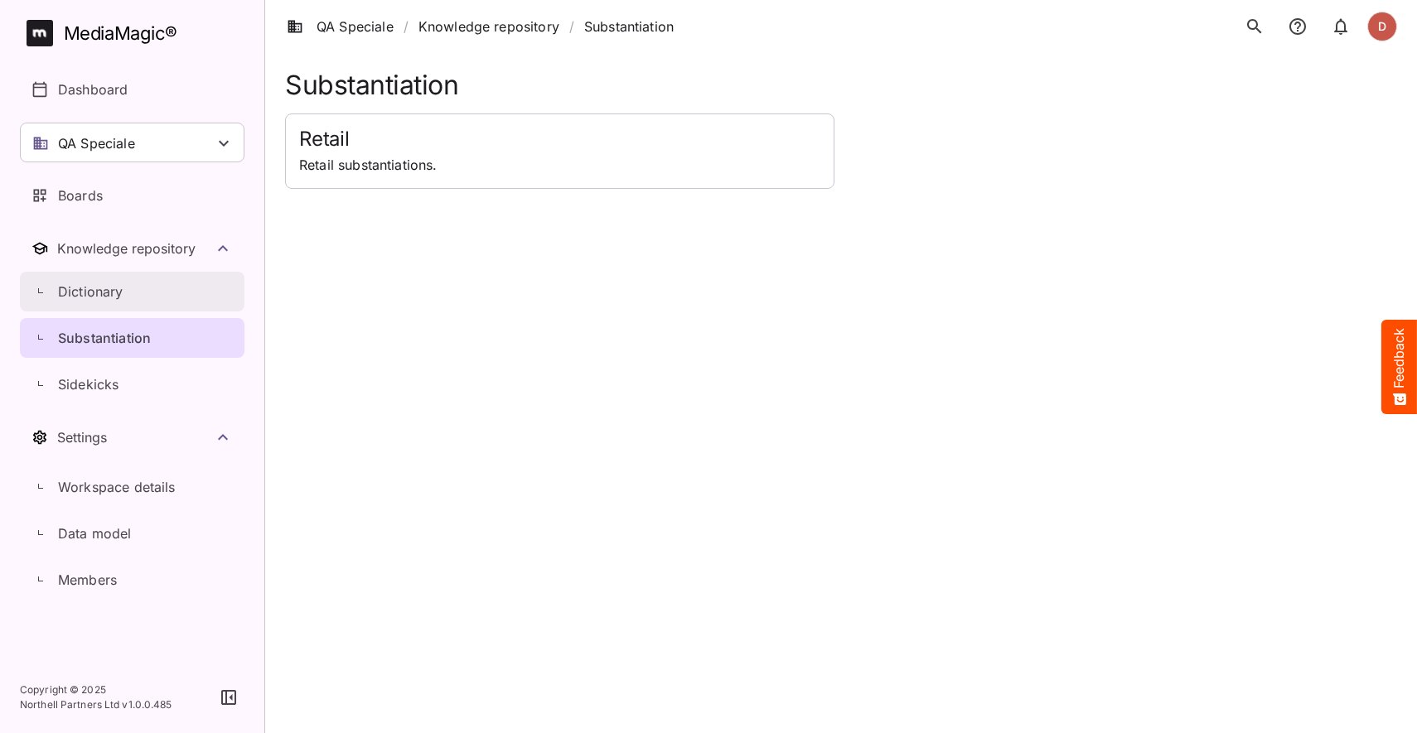
click at [126, 283] on div "Dictionary" at bounding box center [141, 292] width 206 height 20
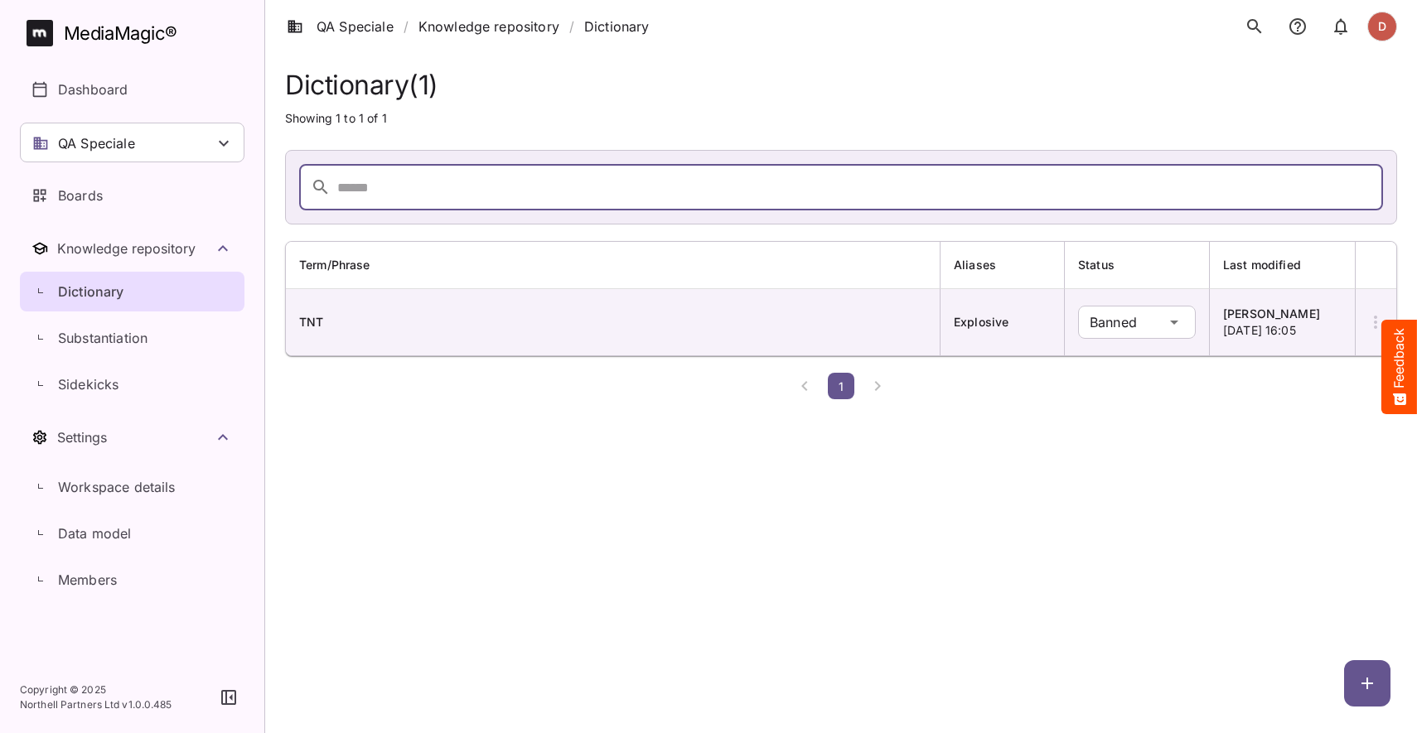
click at [429, 206] on input "text" at bounding box center [860, 187] width 1046 height 46
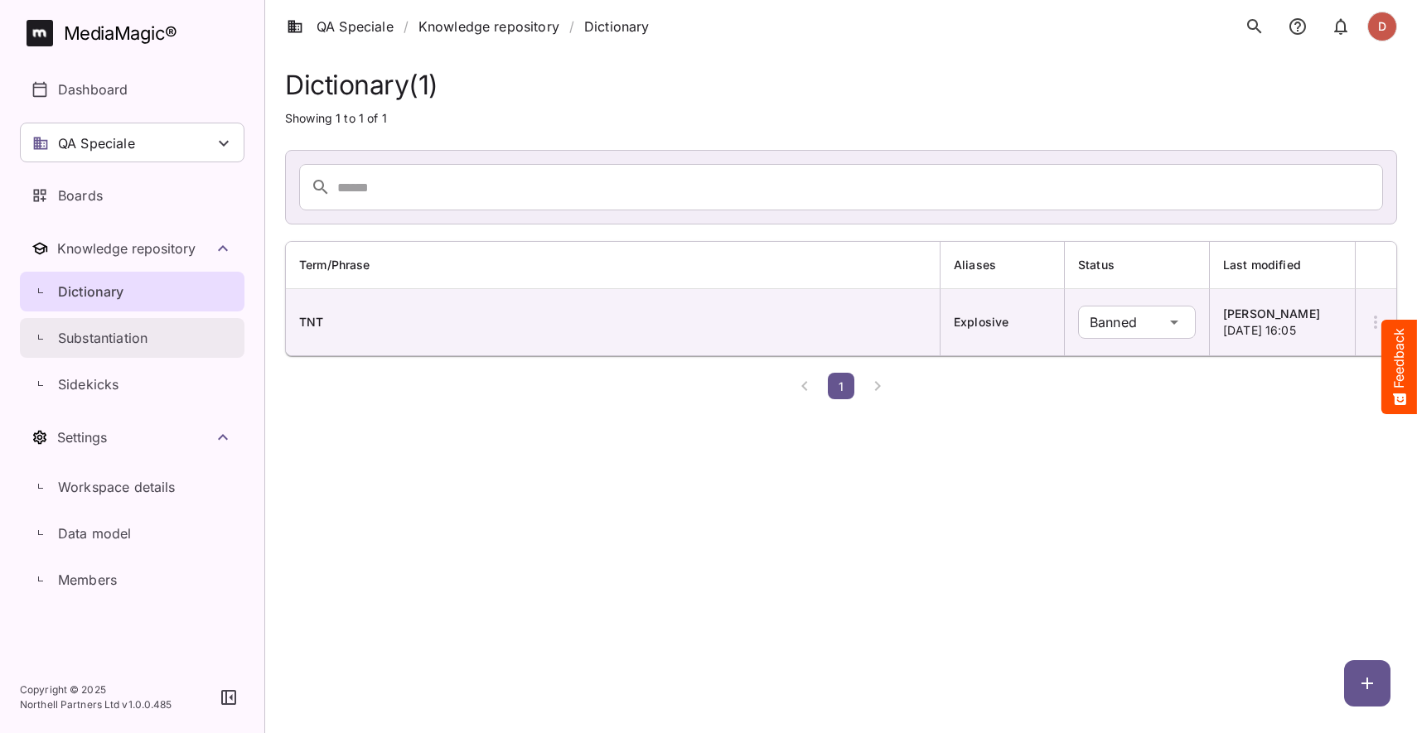
click at [124, 333] on p "Substantiation" at bounding box center [102, 338] width 89 height 20
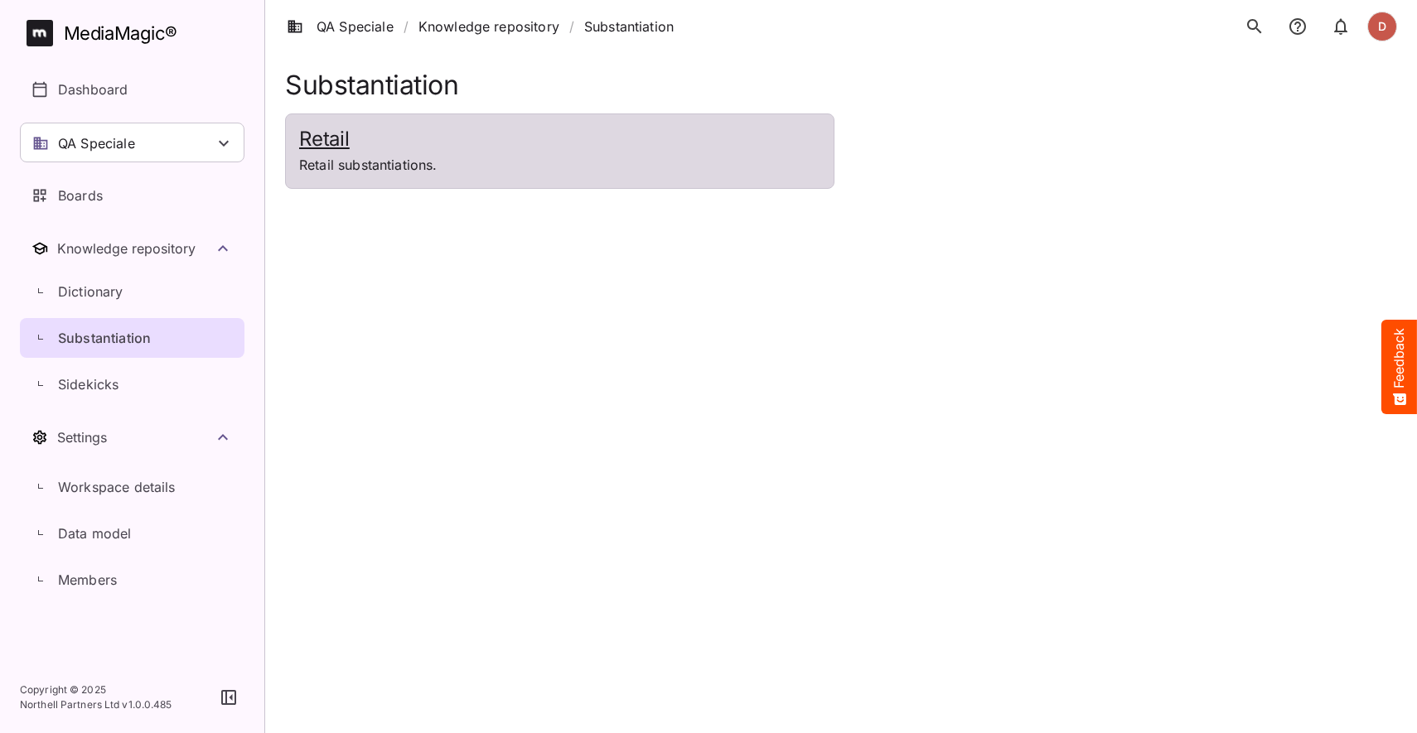
click at [428, 167] on p "Retail substantiations." at bounding box center [559, 165] width 521 height 20
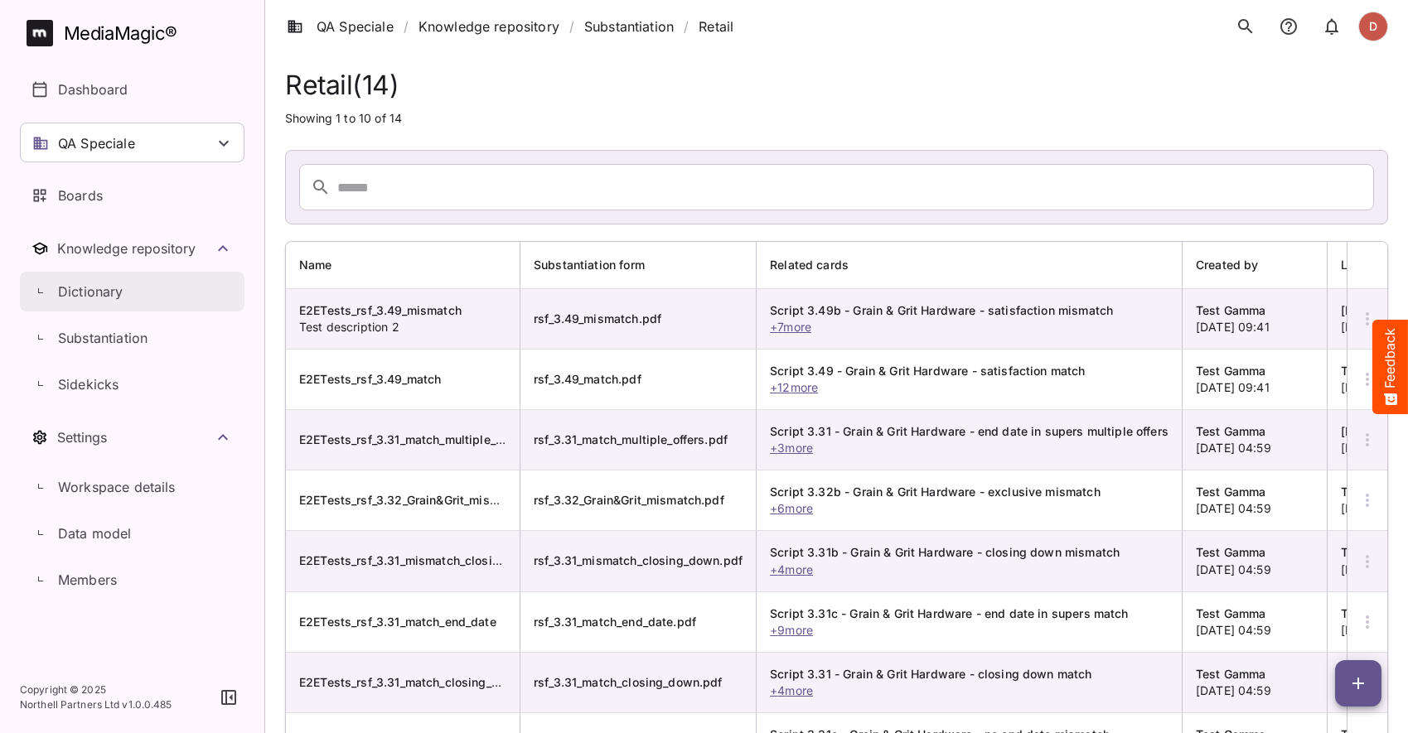
click at [157, 294] on div "Dictionary" at bounding box center [141, 292] width 206 height 20
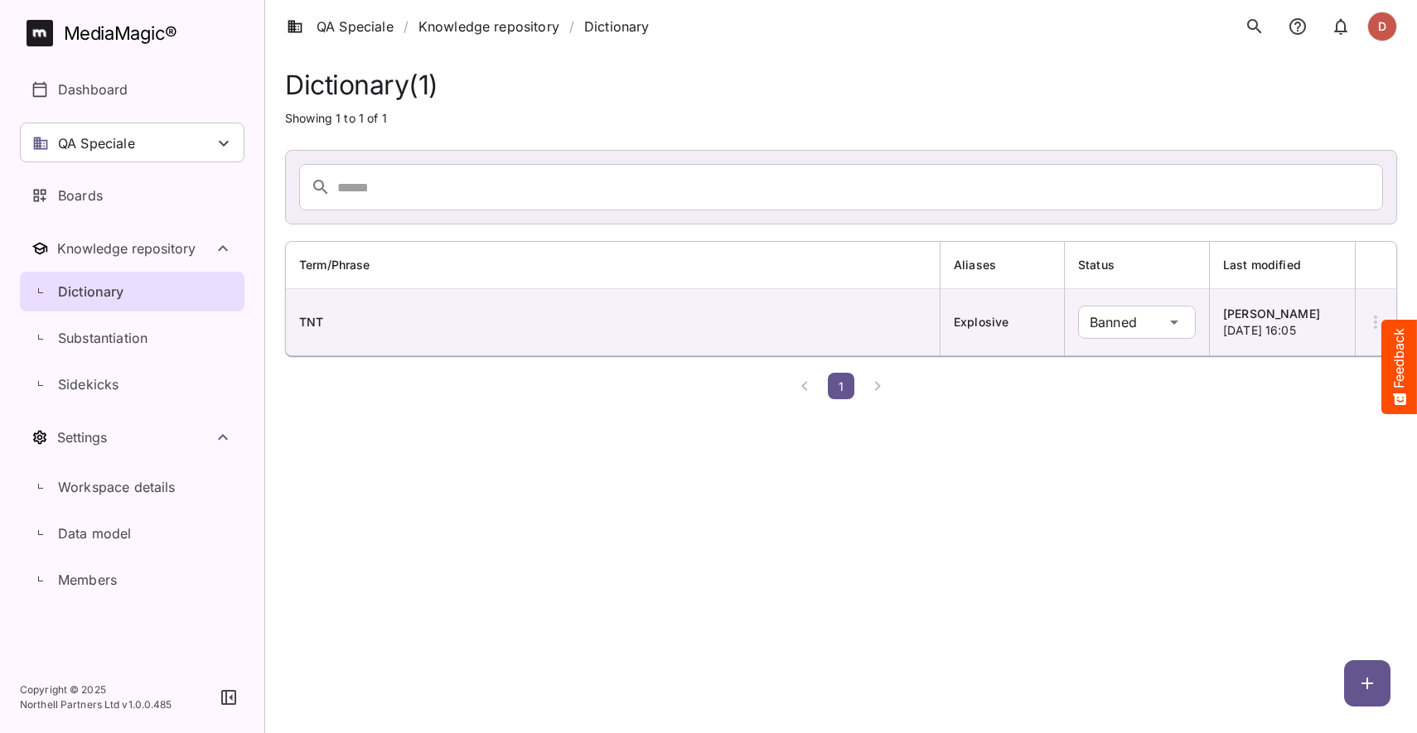
click at [916, 65] on div "Dictionary ( 1 ) Showing 1 to 1 of 1 Term/Phrase Aliases Status Last modified T…" at bounding box center [841, 203] width 1152 height 406
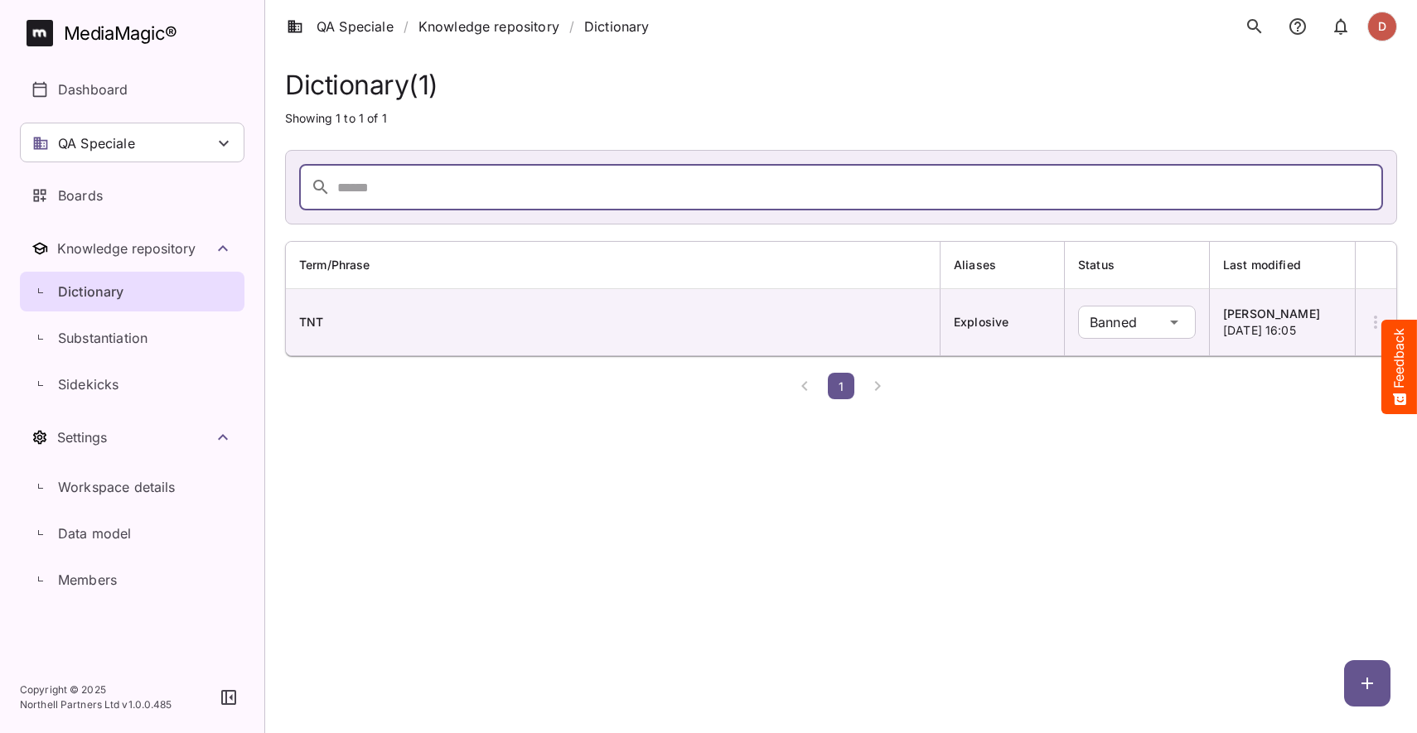
click at [407, 196] on input "text" at bounding box center [860, 187] width 1046 height 46
type input "***"
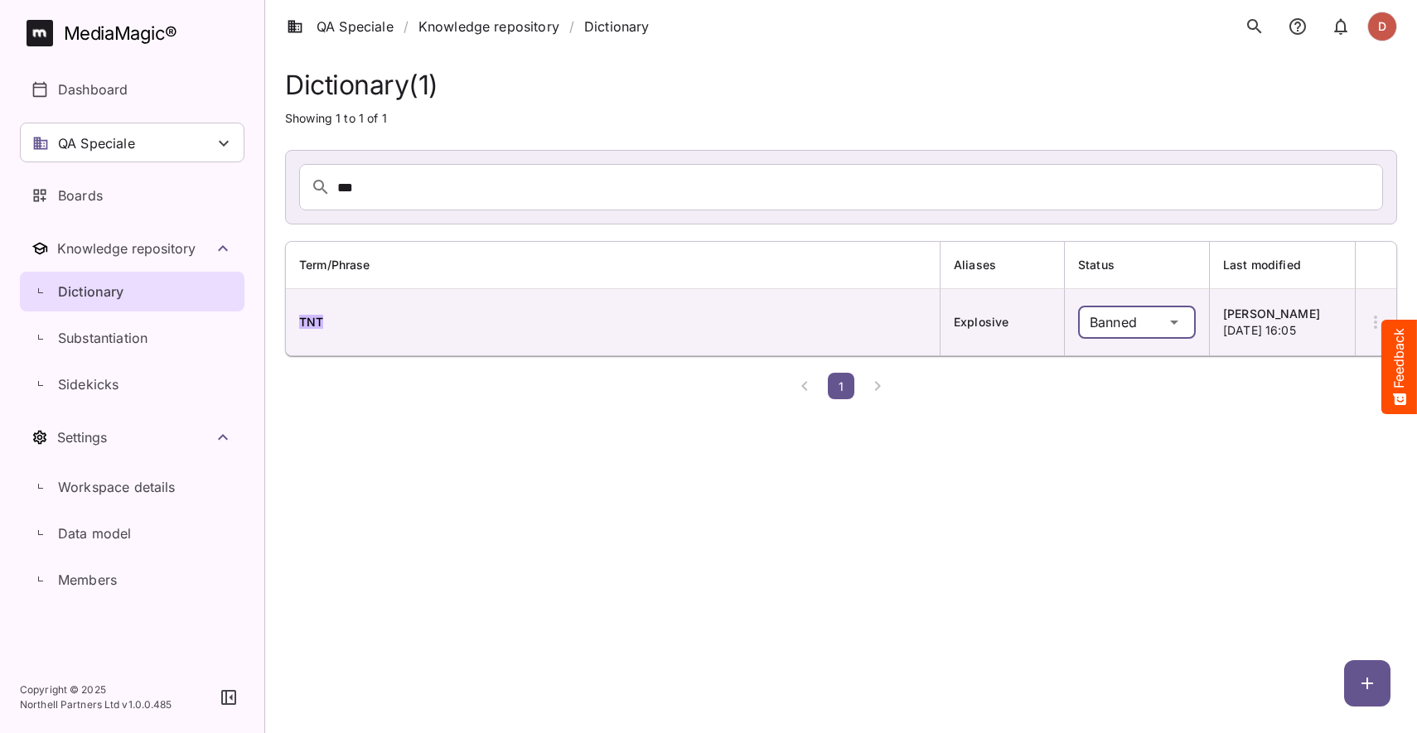
click at [1116, 325] on div "QA Speciale / Knowledge repository / Dictionary D MediaMagic ® Dashboard QA Spe…" at bounding box center [708, 203] width 1417 height 406
click at [979, 324] on span "Explosive" at bounding box center [981, 322] width 55 height 14
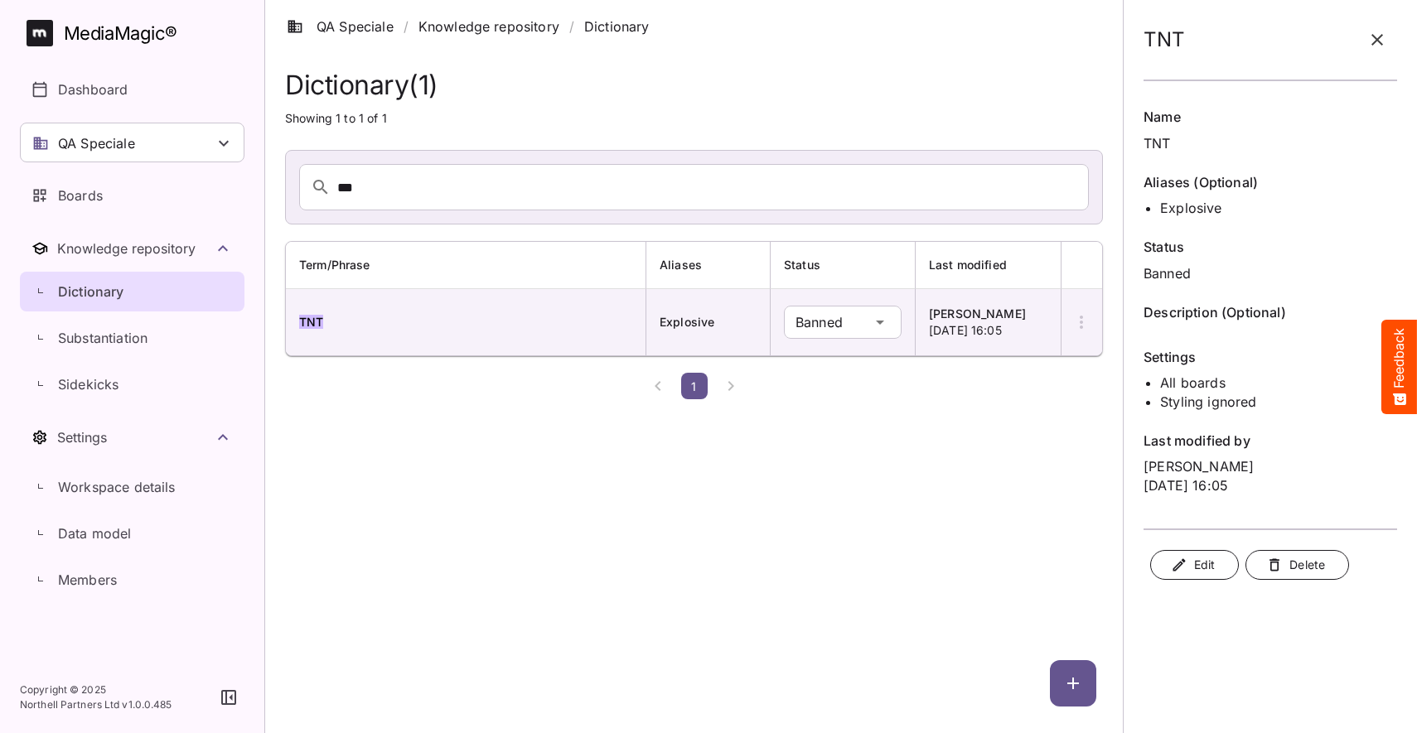
click at [1197, 561] on span "Edit" at bounding box center [1194, 565] width 41 height 21
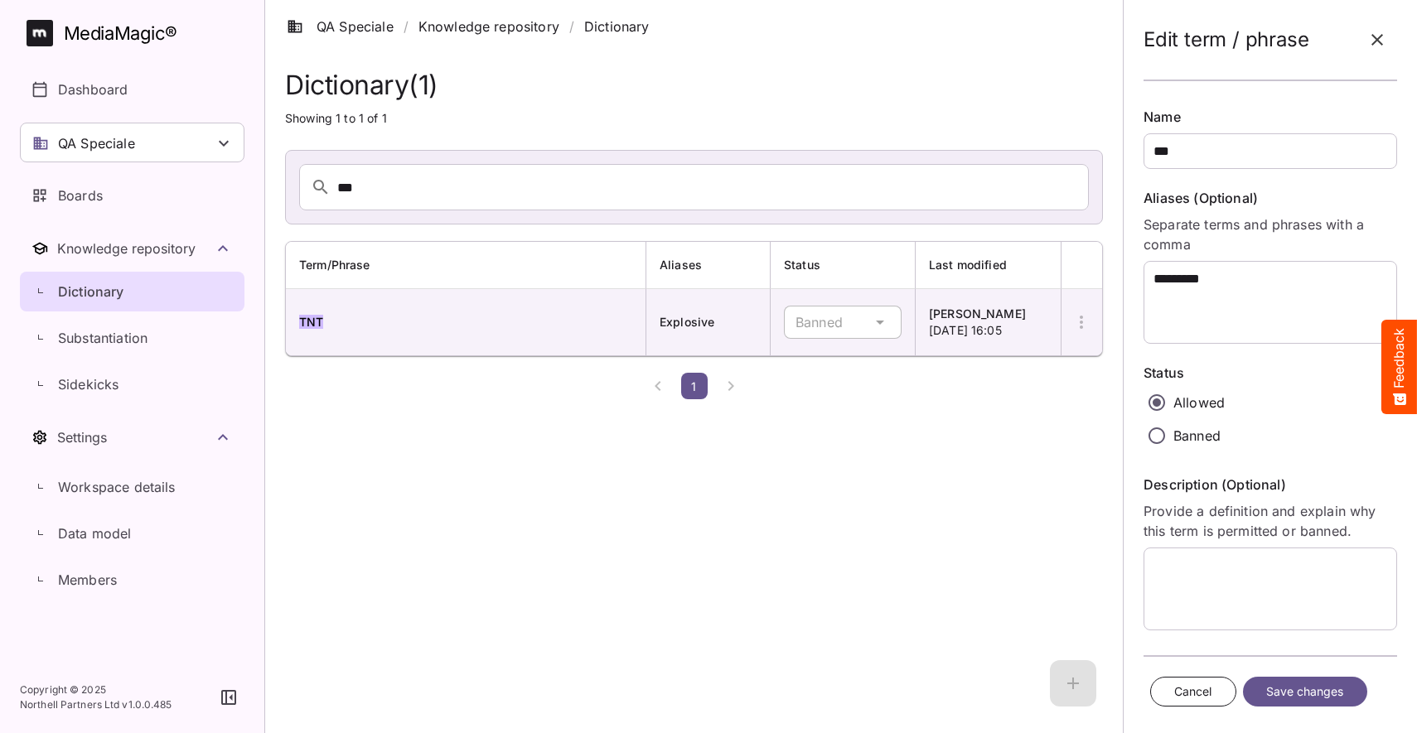
click at [592, 23] on li "Dictionary" at bounding box center [616, 27] width 65 height 20
click at [601, 27] on li "Dictionary" at bounding box center [616, 27] width 65 height 20
click at [480, 22] on link "Knowledge repository" at bounding box center [488, 27] width 141 height 20
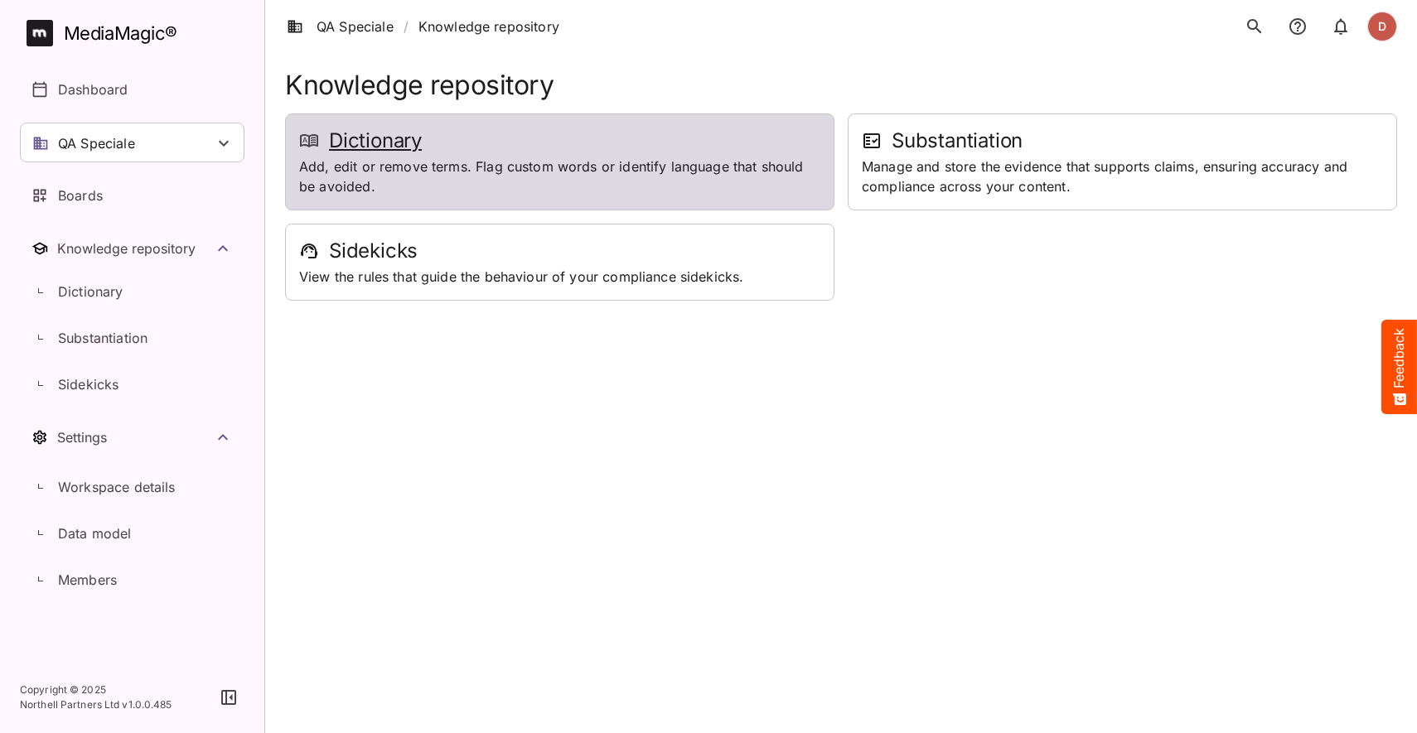
click at [387, 140] on h2 "Dictionary" at bounding box center [559, 141] width 521 height 26
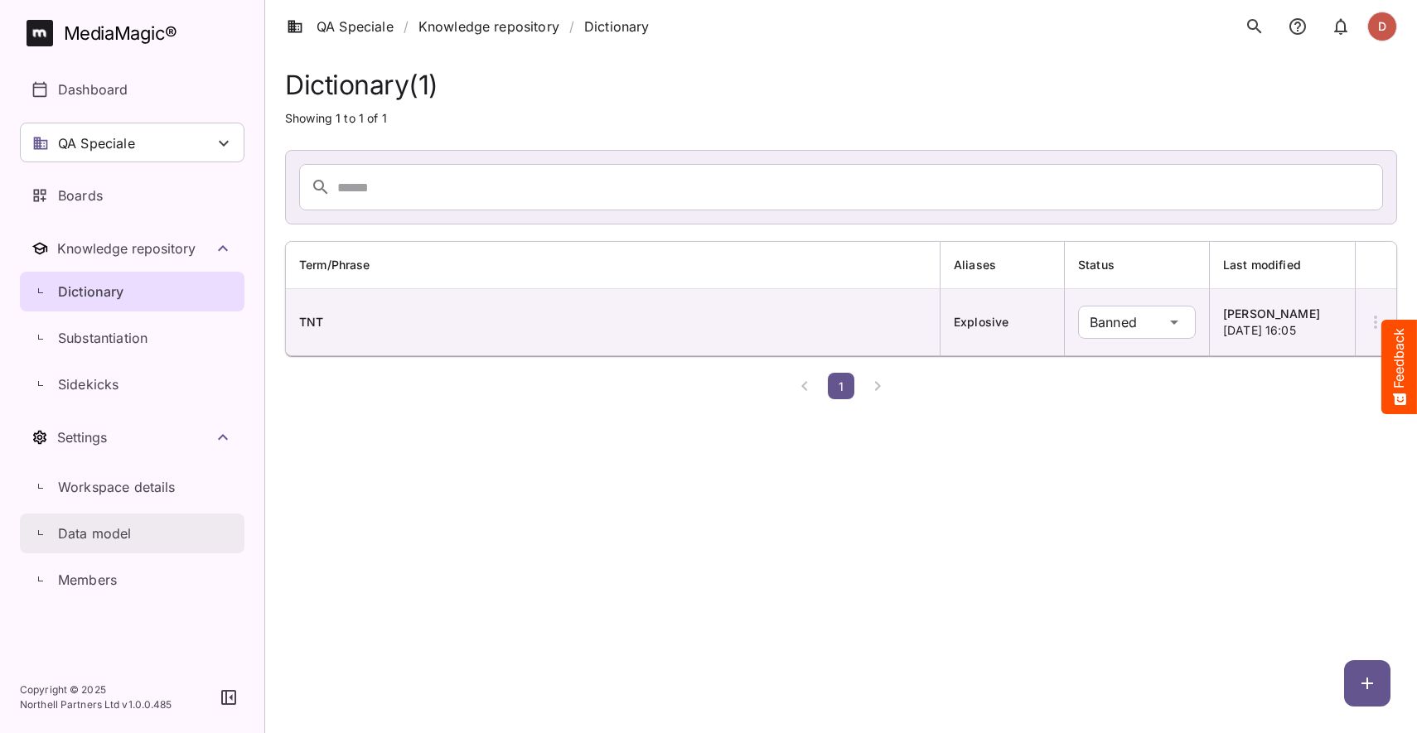
click at [98, 529] on p "Data model" at bounding box center [95, 534] width 74 height 20
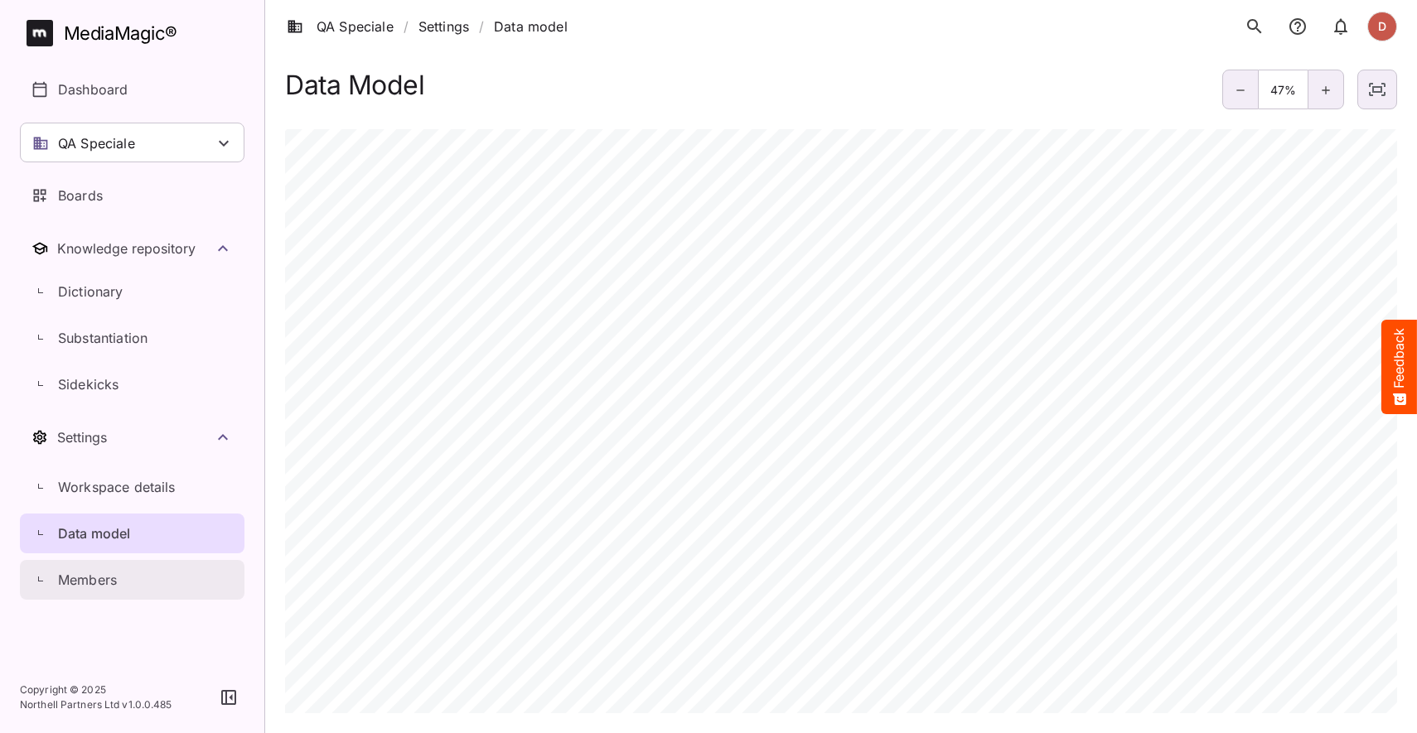
click at [103, 576] on p "Members" at bounding box center [87, 580] width 59 height 20
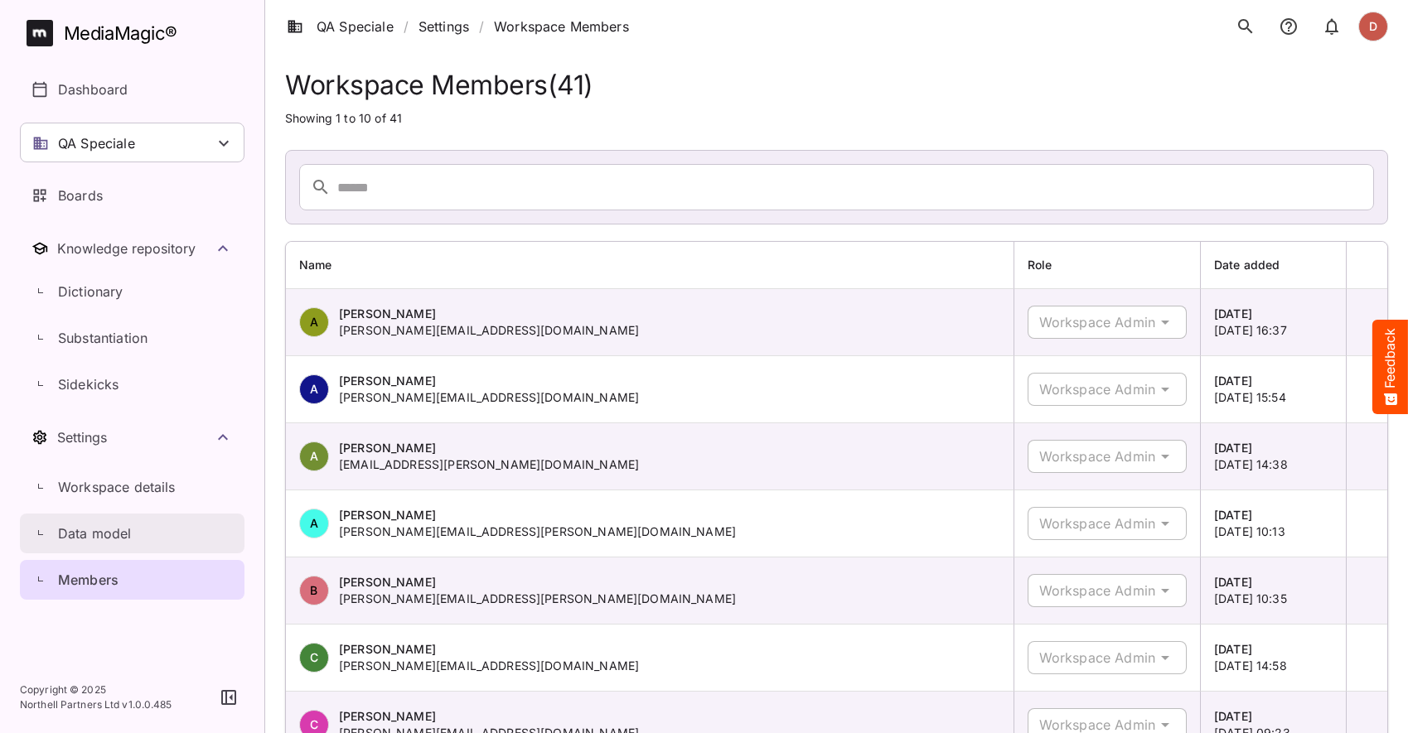
click at [114, 534] on p "Data model" at bounding box center [95, 534] width 74 height 20
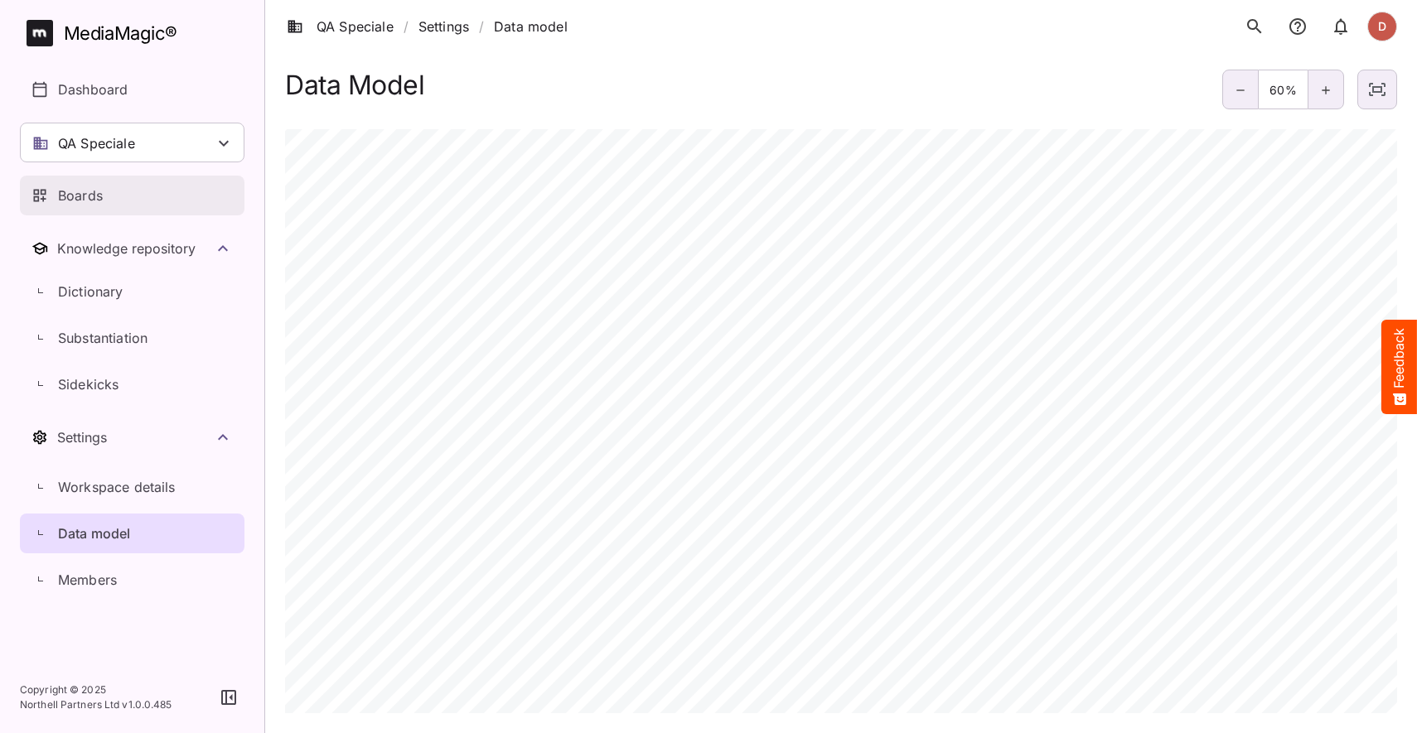
click at [143, 203] on div "Boards" at bounding box center [132, 196] width 203 height 20
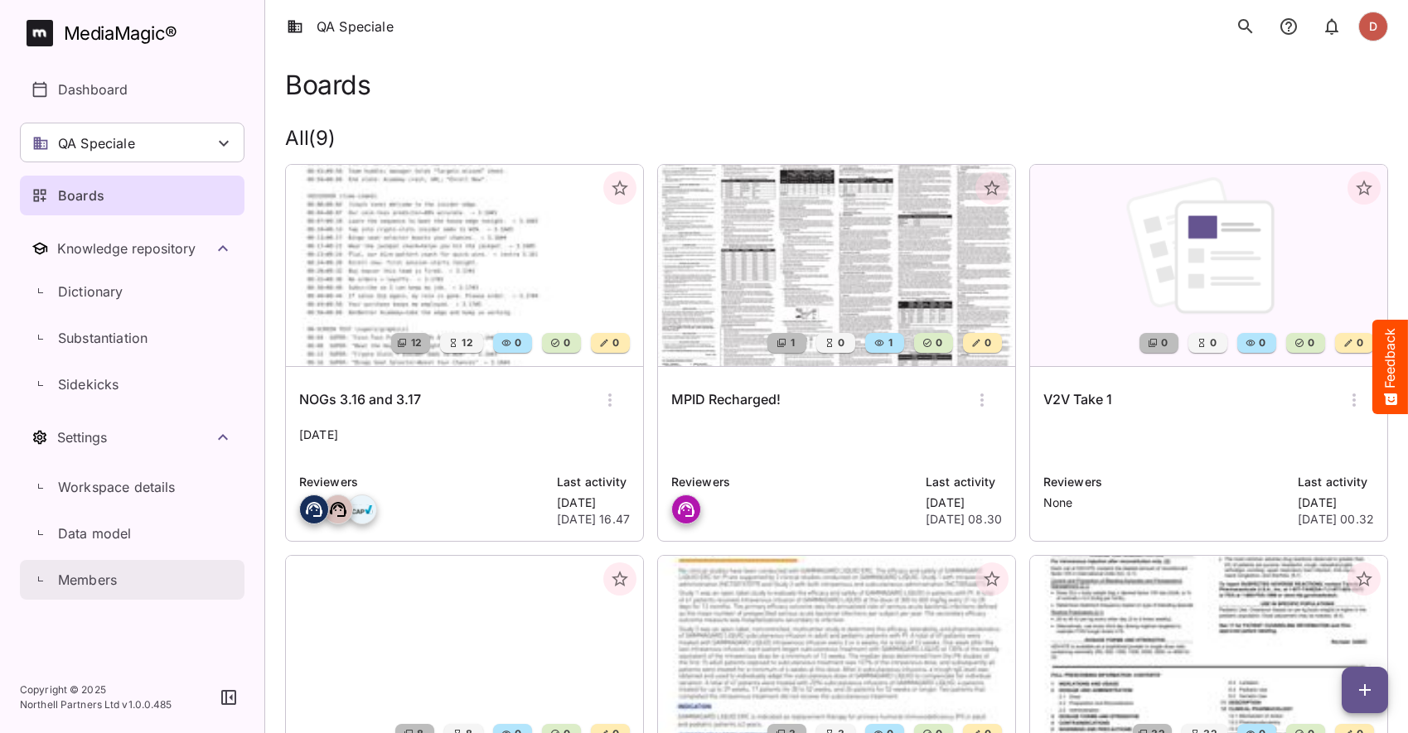
click at [95, 576] on p "Members" at bounding box center [87, 580] width 59 height 20
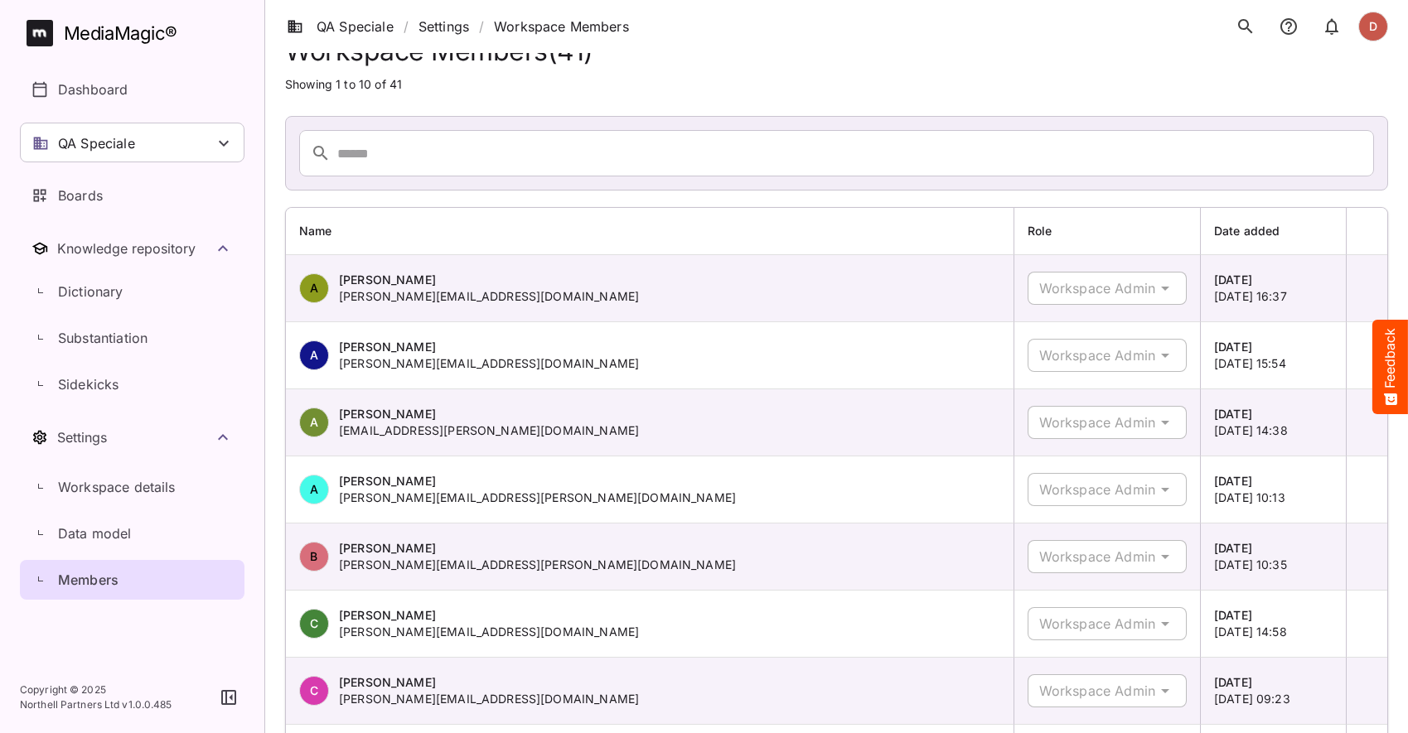
scroll to position [122, 0]
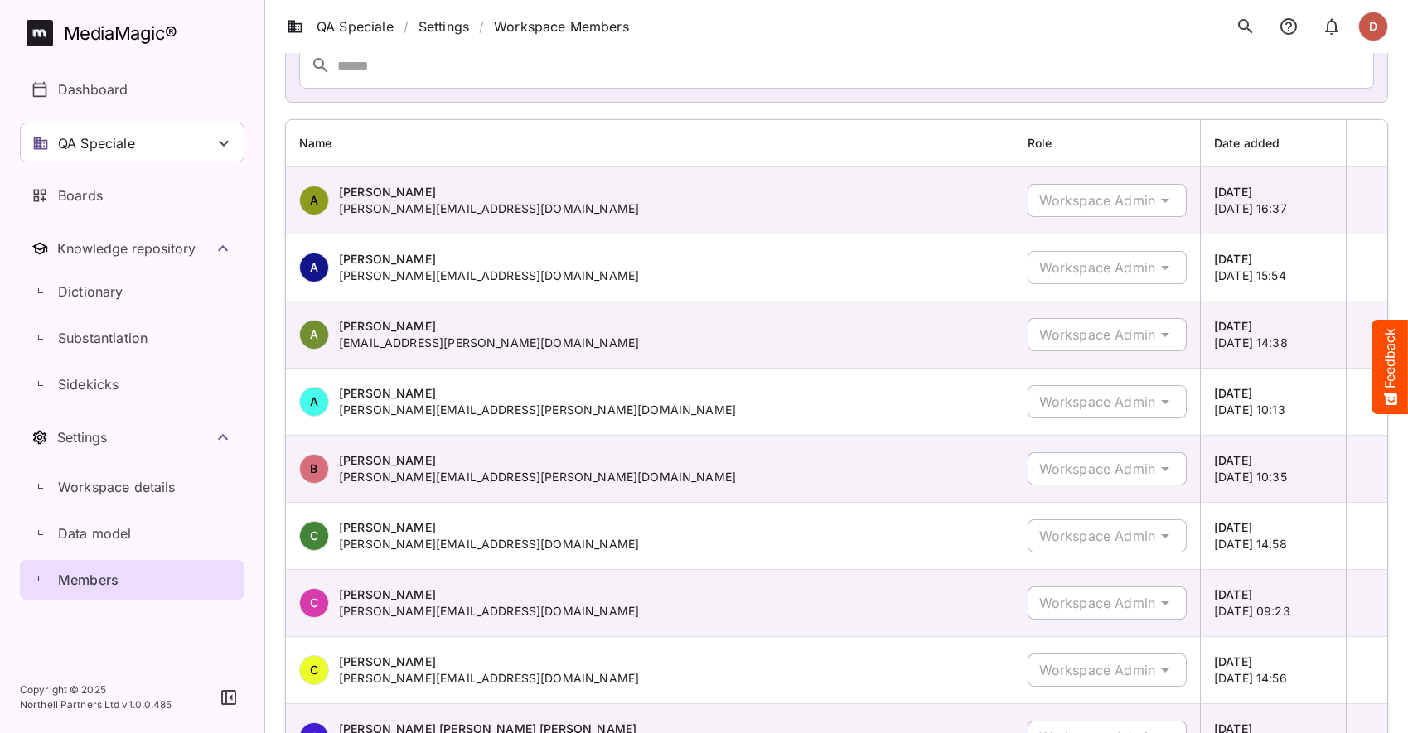
click at [1147, 203] on div "Workspace Admin" at bounding box center [1092, 200] width 128 height 33
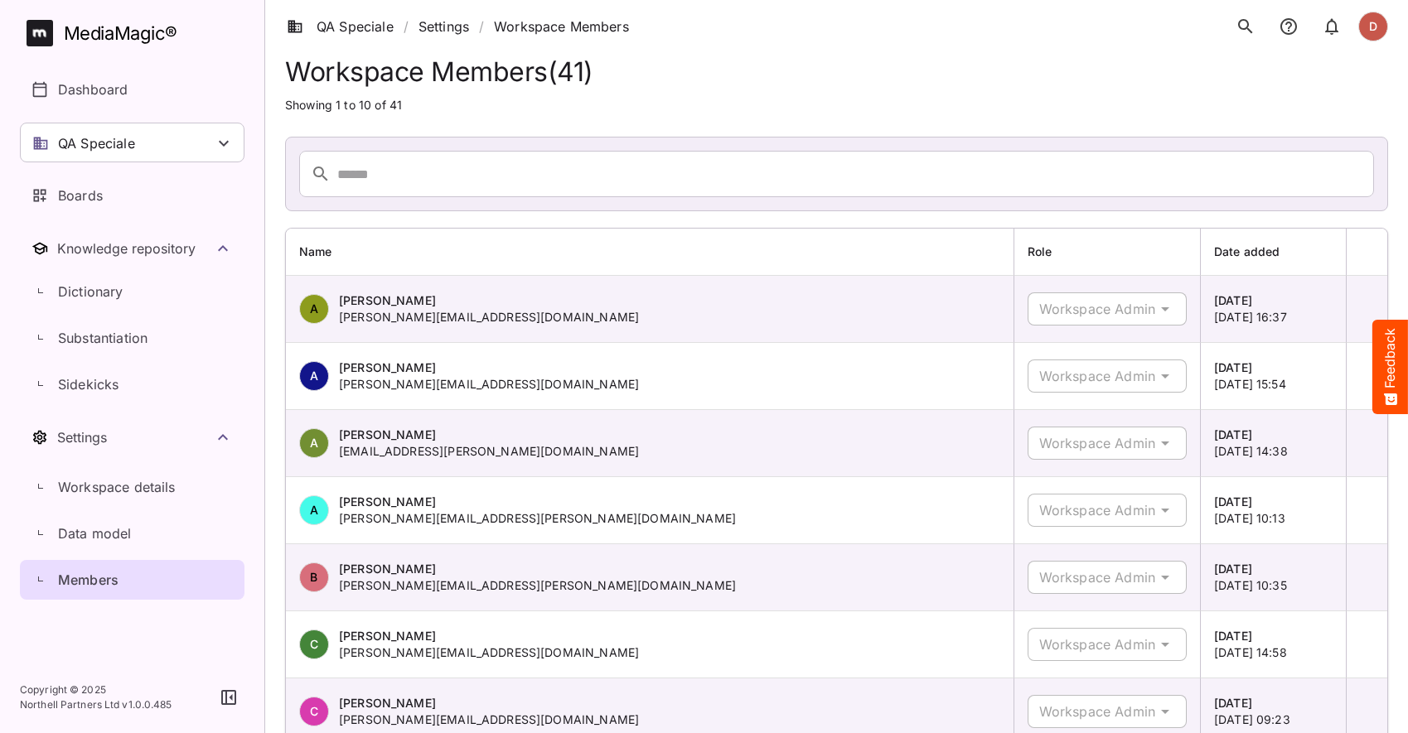
scroll to position [0, 0]
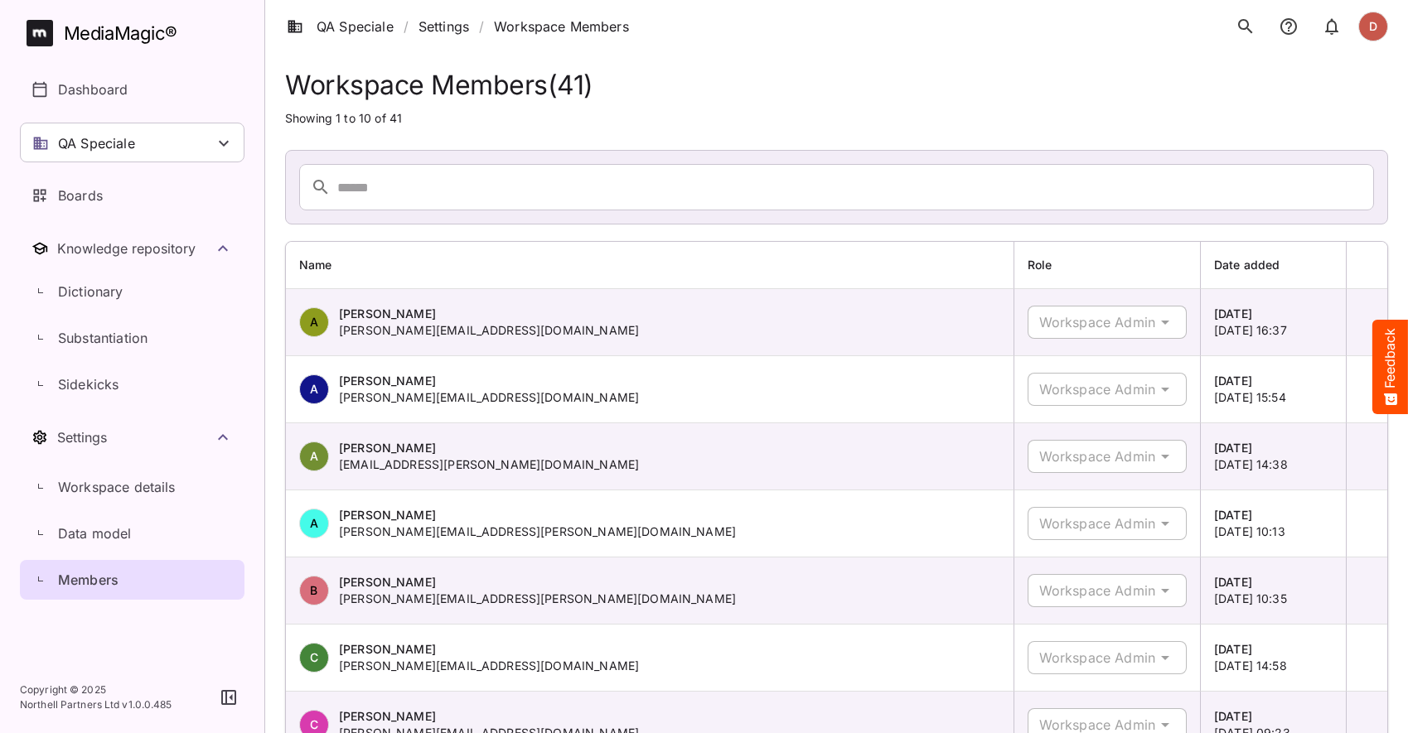
click at [1081, 329] on div "Workspace Admin" at bounding box center [1092, 322] width 128 height 33
drag, startPoint x: 1082, startPoint y: 325, endPoint x: 1118, endPoint y: 323, distance: 35.7
click at [1082, 325] on div "Workspace Admin" at bounding box center [1092, 322] width 128 height 33
click at [1170, 323] on div "Workspace Admin" at bounding box center [1107, 322] width 159 height 33
click at [1165, 322] on div "Workspace Admin" at bounding box center [1107, 322] width 159 height 33
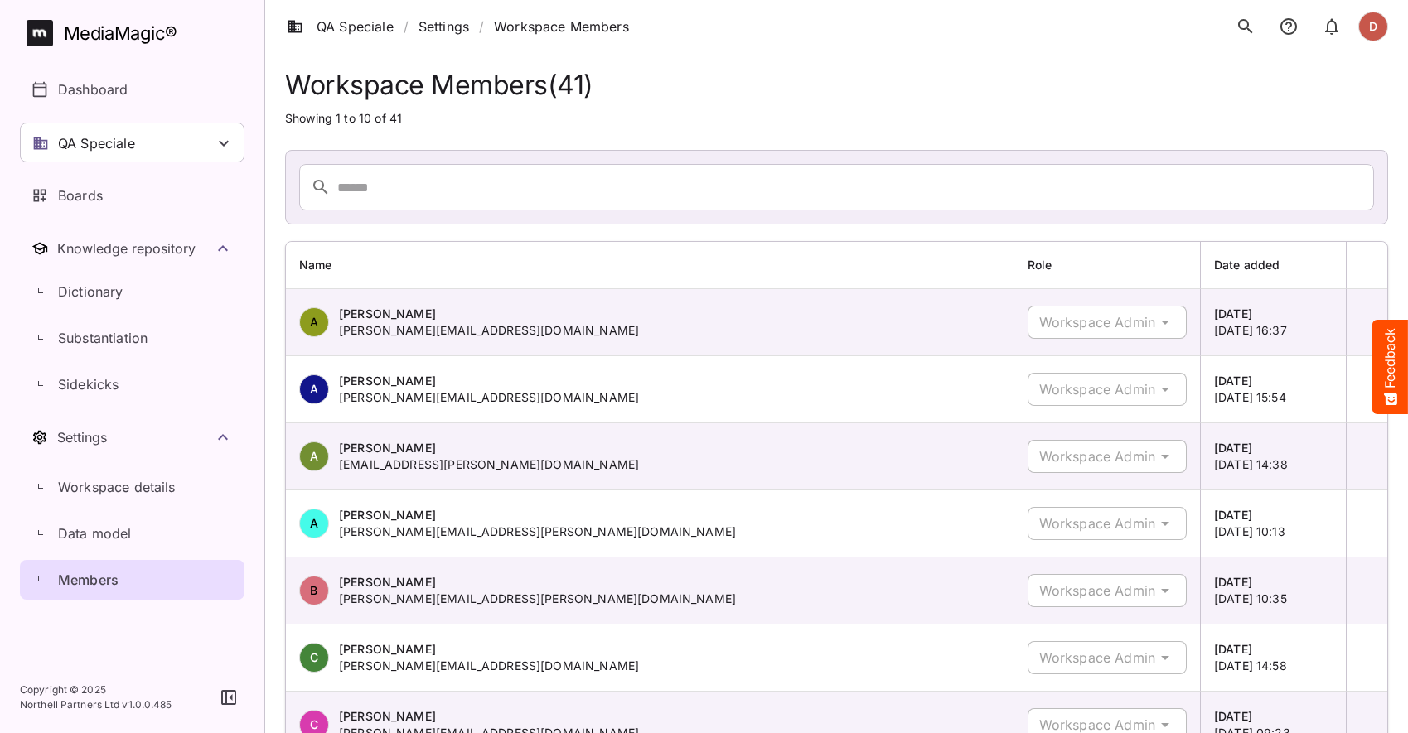
click at [1164, 322] on div "Workspace Admin" at bounding box center [1107, 322] width 159 height 33
drag, startPoint x: 1163, startPoint y: 323, endPoint x: 1153, endPoint y: 327, distance: 10.8
click at [1160, 325] on div "Workspace Admin" at bounding box center [1107, 322] width 159 height 33
drag, startPoint x: 1124, startPoint y: 409, endPoint x: 1103, endPoint y: 468, distance: 62.7
click at [1124, 410] on td "Workspace Admin" at bounding box center [1107, 389] width 186 height 67
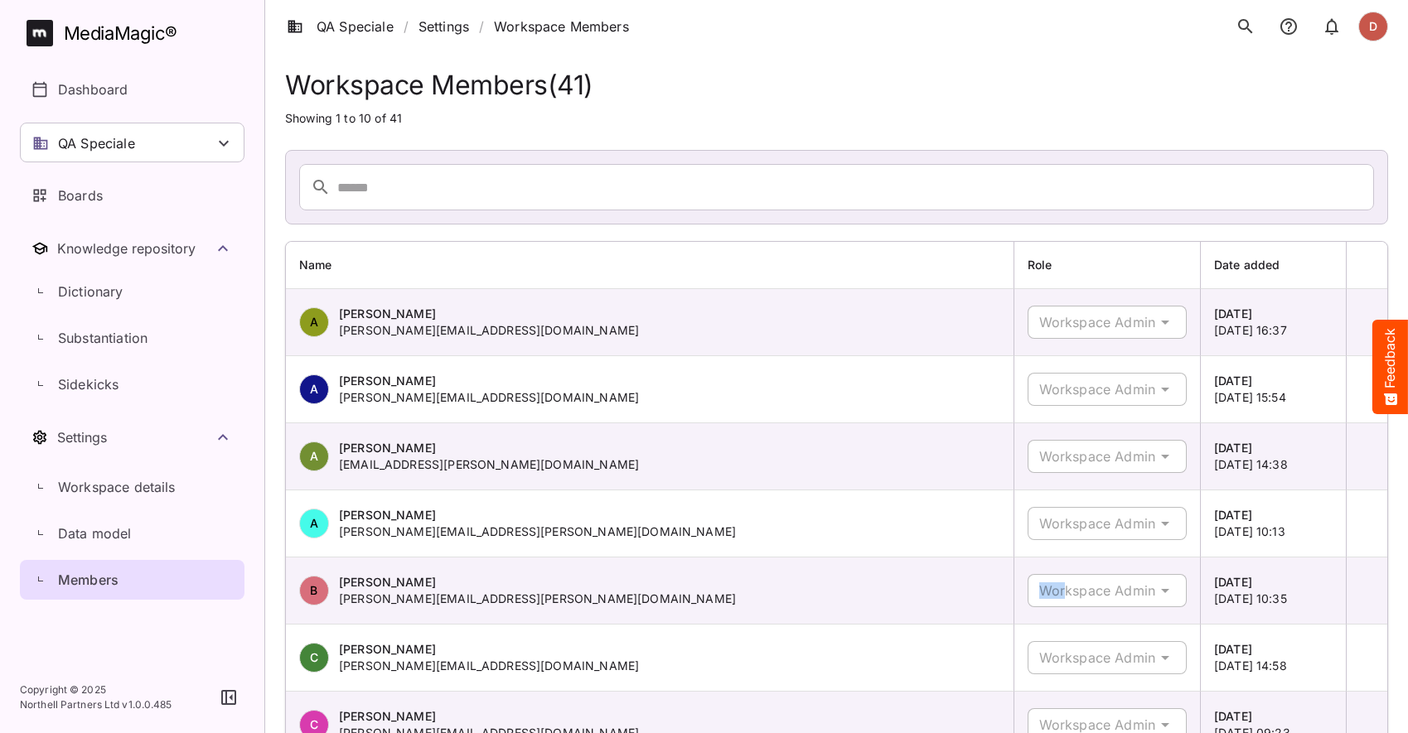
click at [1065, 588] on div "Workspace Admin" at bounding box center [1092, 590] width 128 height 33
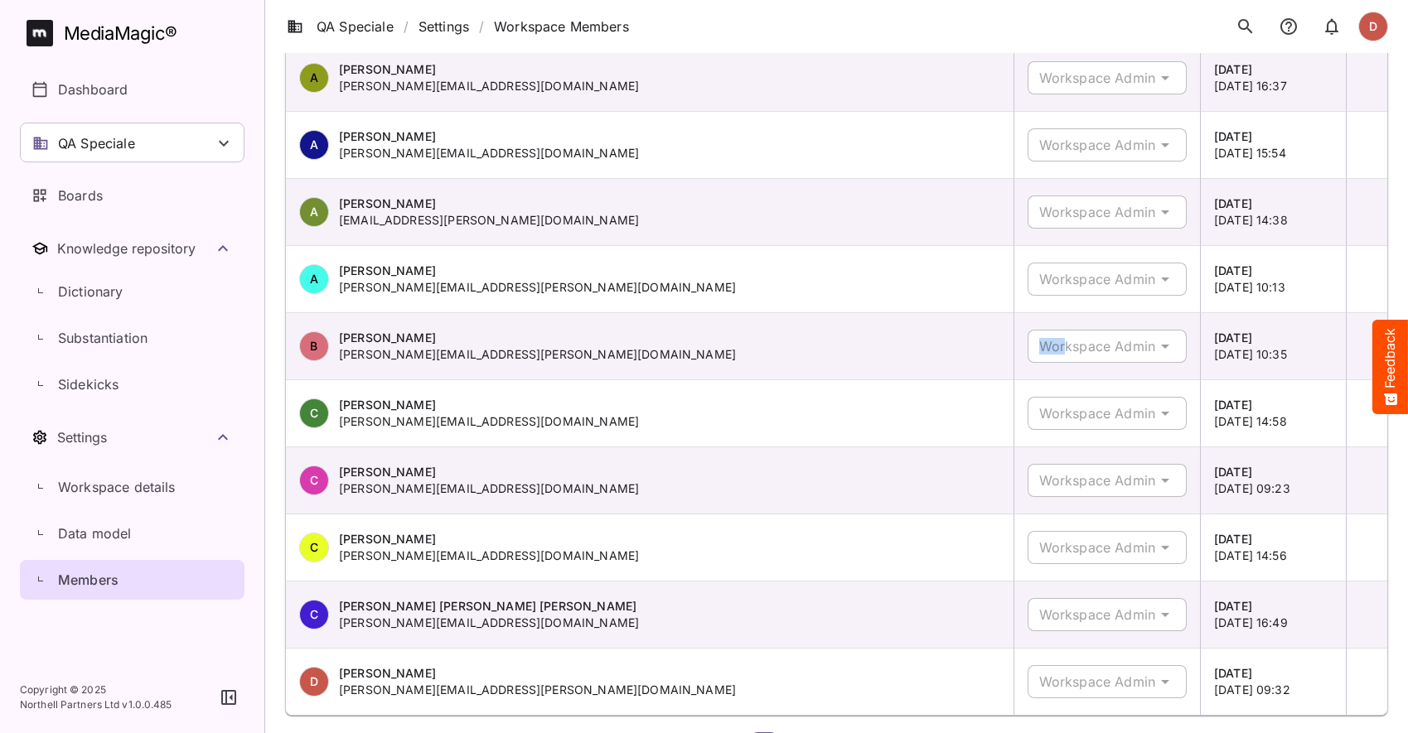
scroll to position [277, 0]
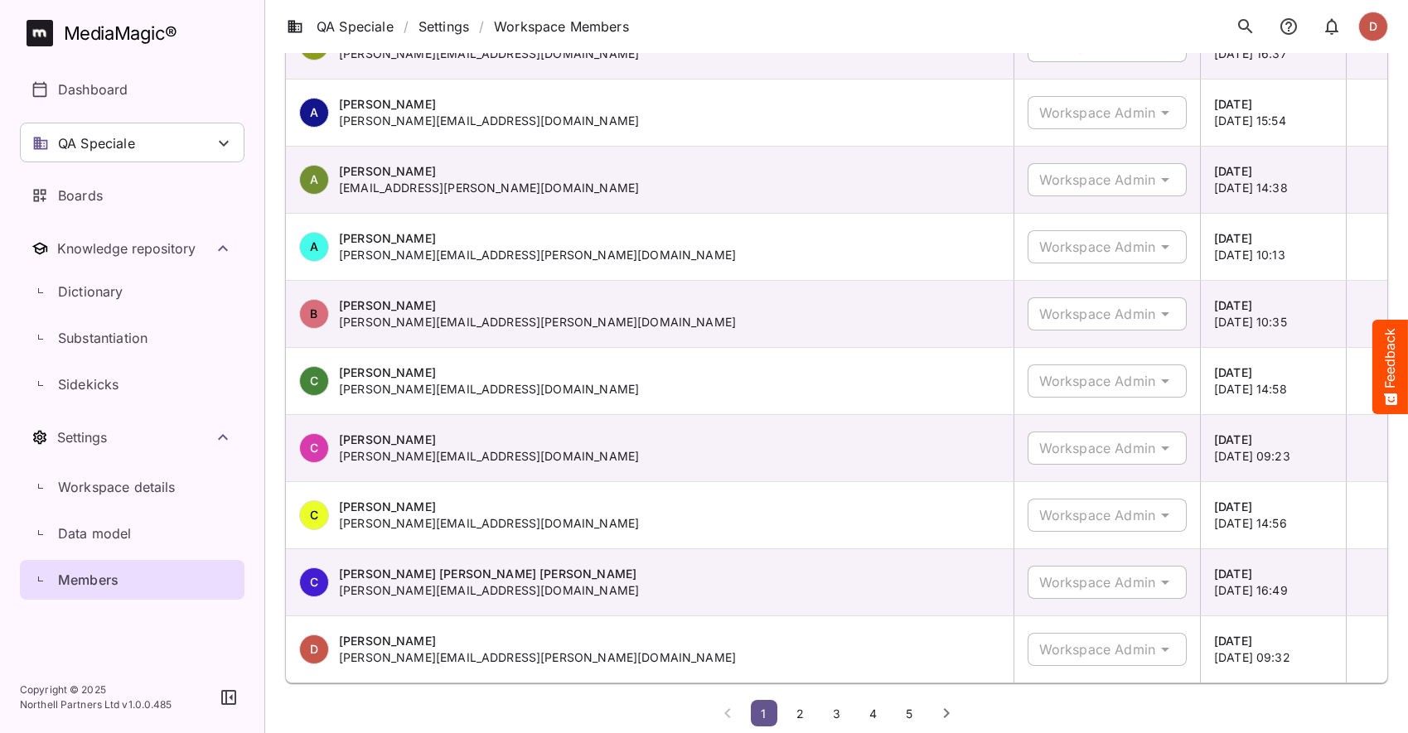
click at [1122, 494] on td "Workspace Admin" at bounding box center [1107, 515] width 186 height 67
click at [1125, 509] on div "Workspace Admin" at bounding box center [1092, 515] width 128 height 33
click at [115, 534] on p "Data model" at bounding box center [95, 534] width 74 height 20
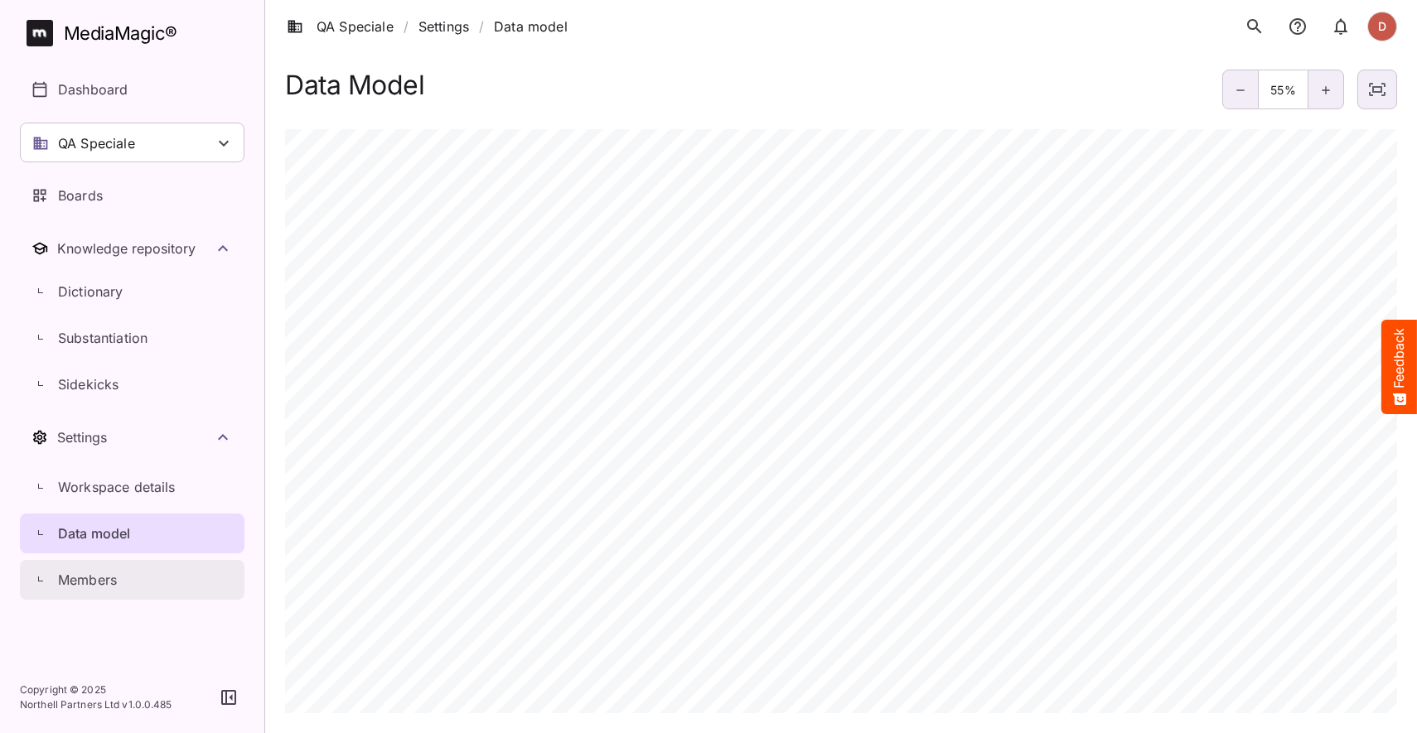
click at [100, 576] on p "Members" at bounding box center [87, 580] width 59 height 20
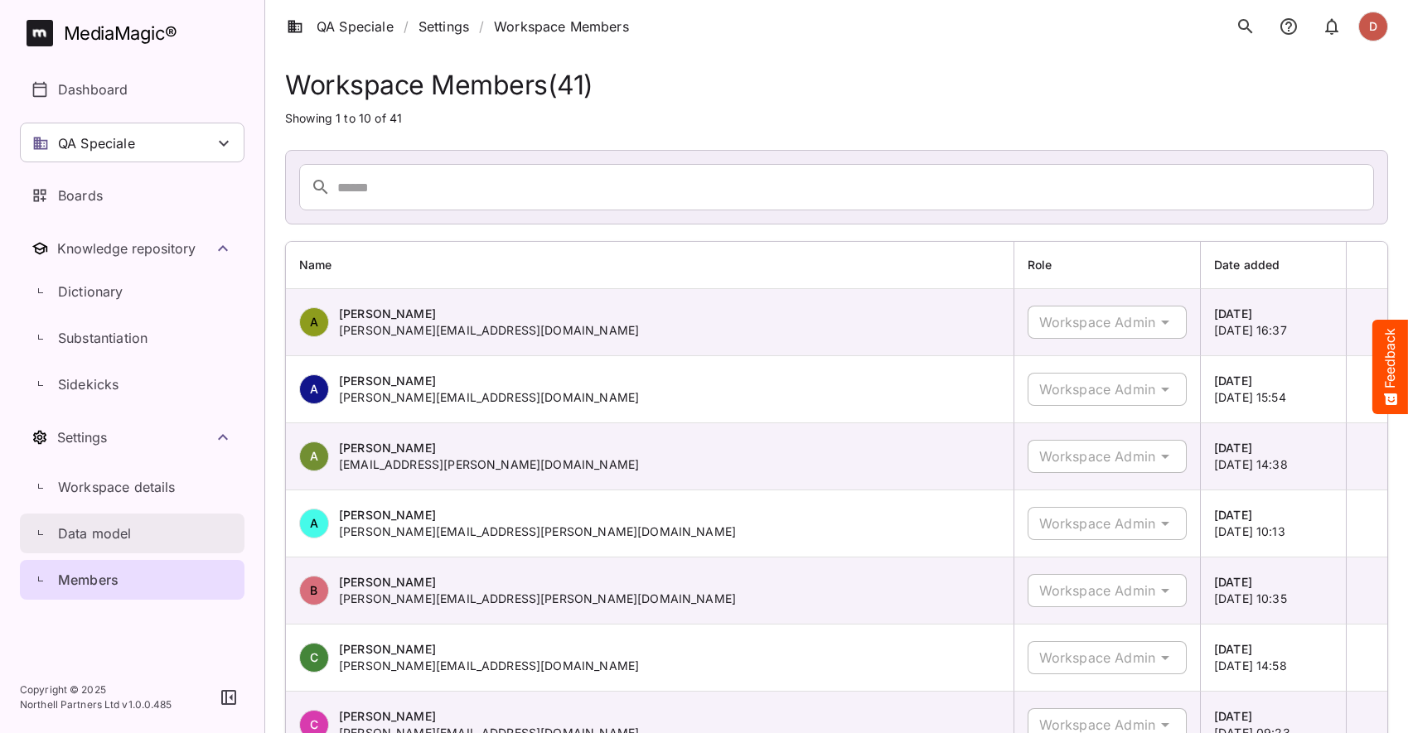
click at [128, 531] on p "Data model" at bounding box center [95, 534] width 74 height 20
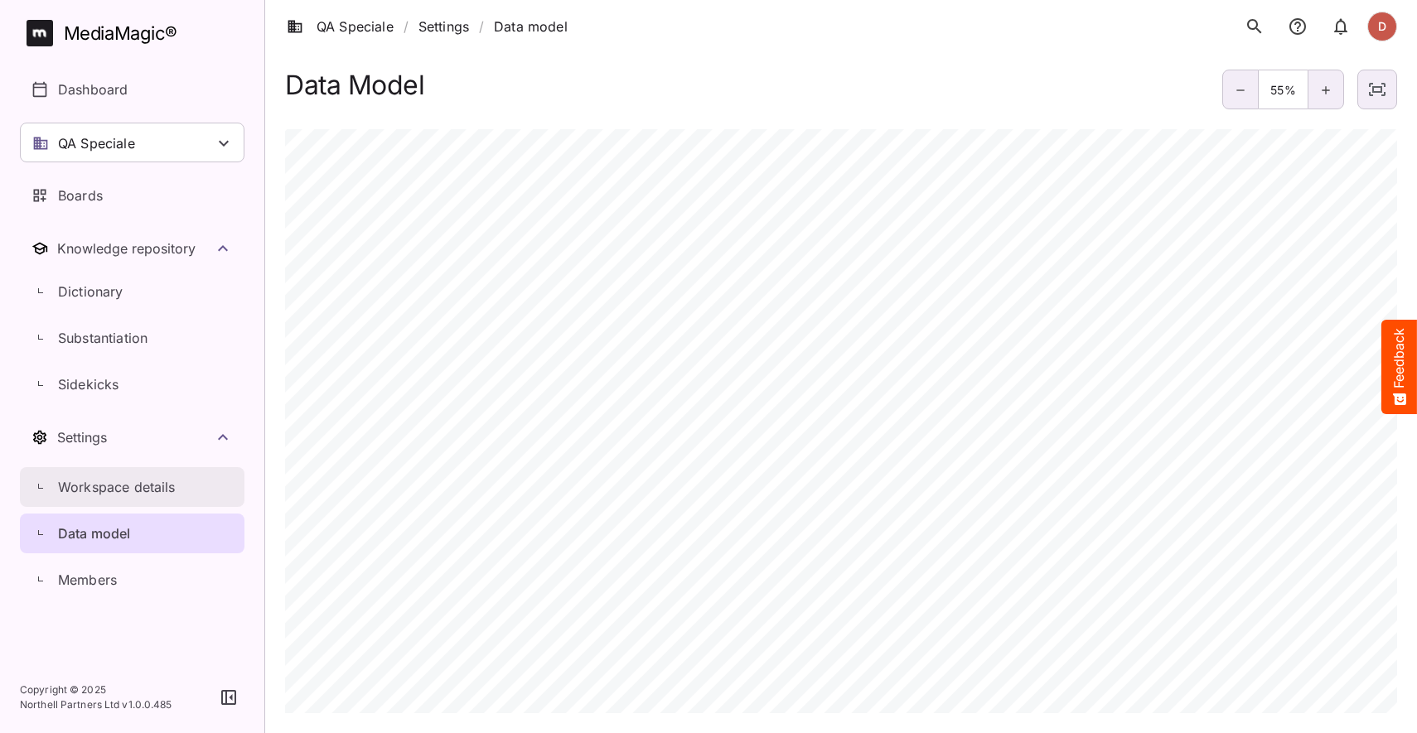
click at [152, 498] on link "Workspace details" at bounding box center [132, 487] width 225 height 40
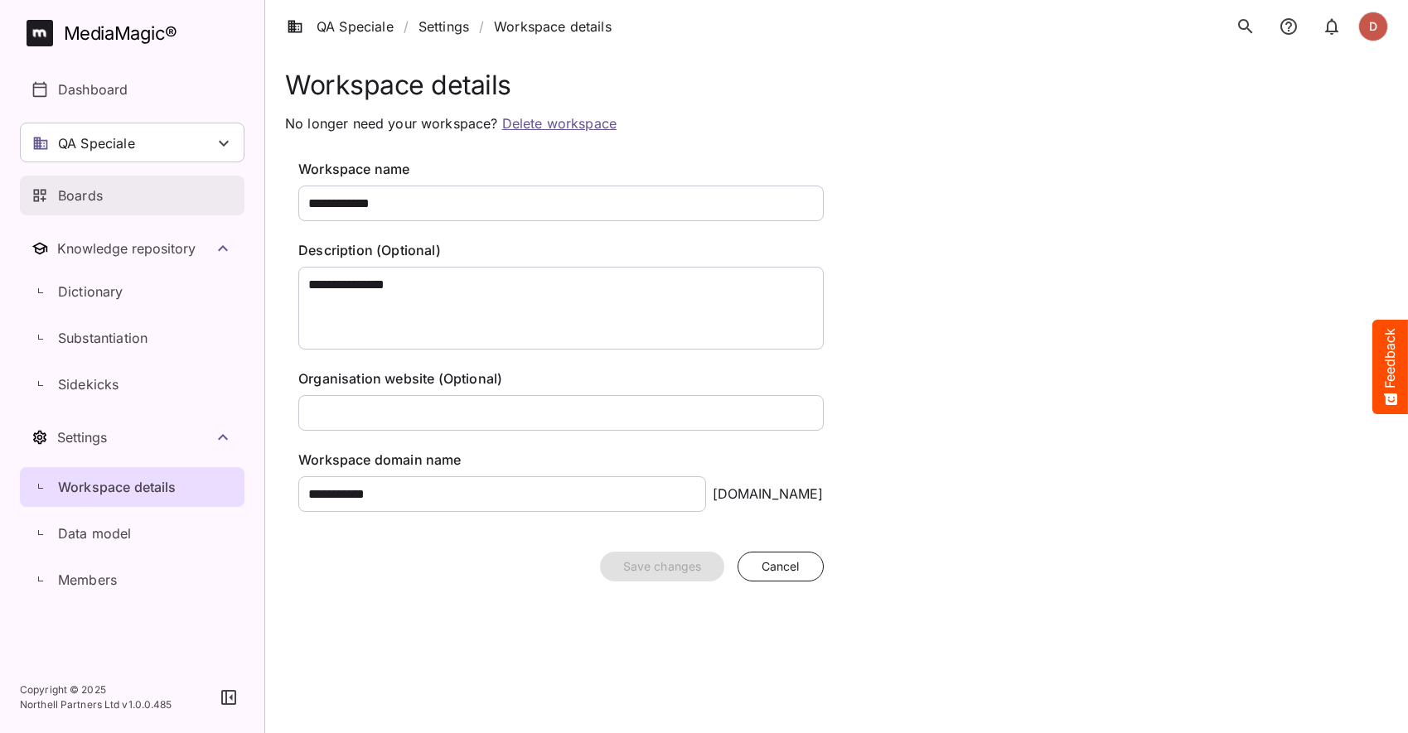
click at [102, 203] on p "Boards" at bounding box center [80, 196] width 45 height 20
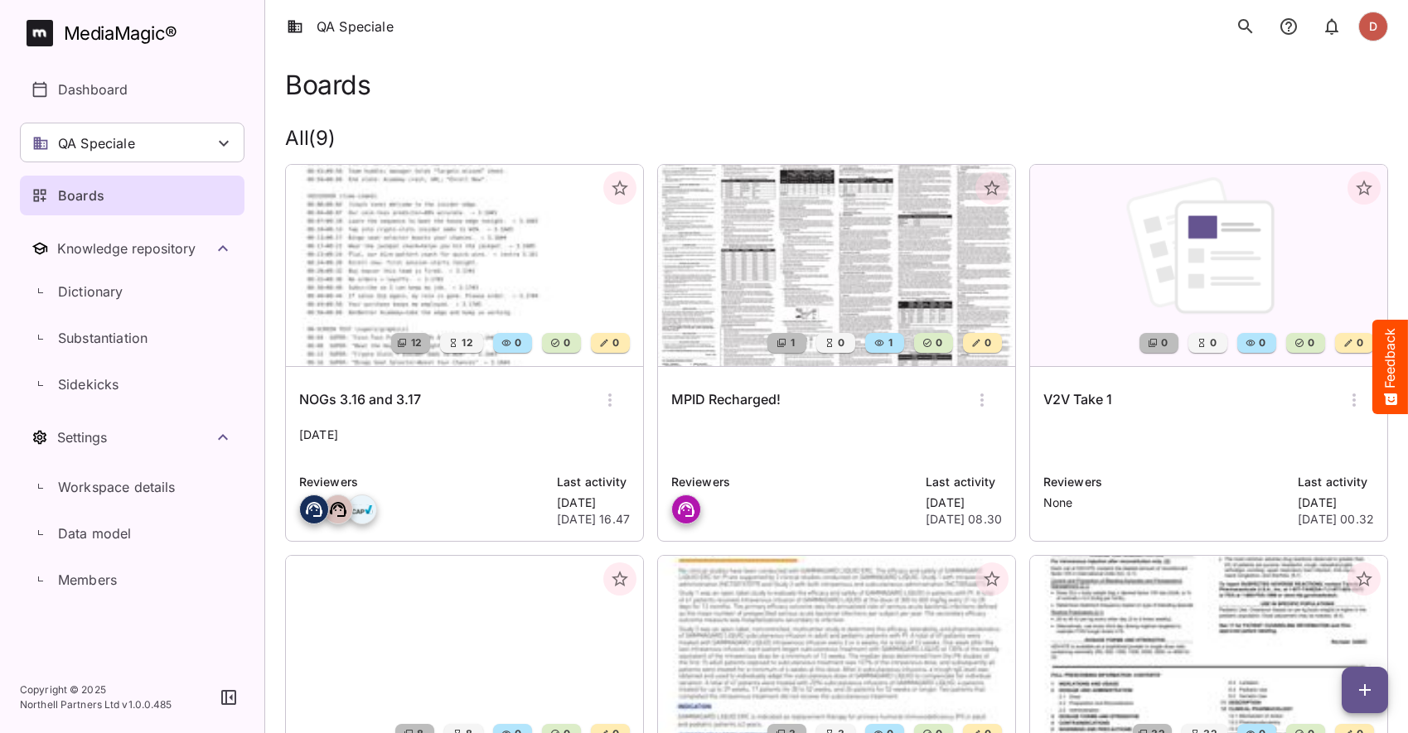
click at [617, 184] on icon "button" at bounding box center [620, 188] width 17 height 16
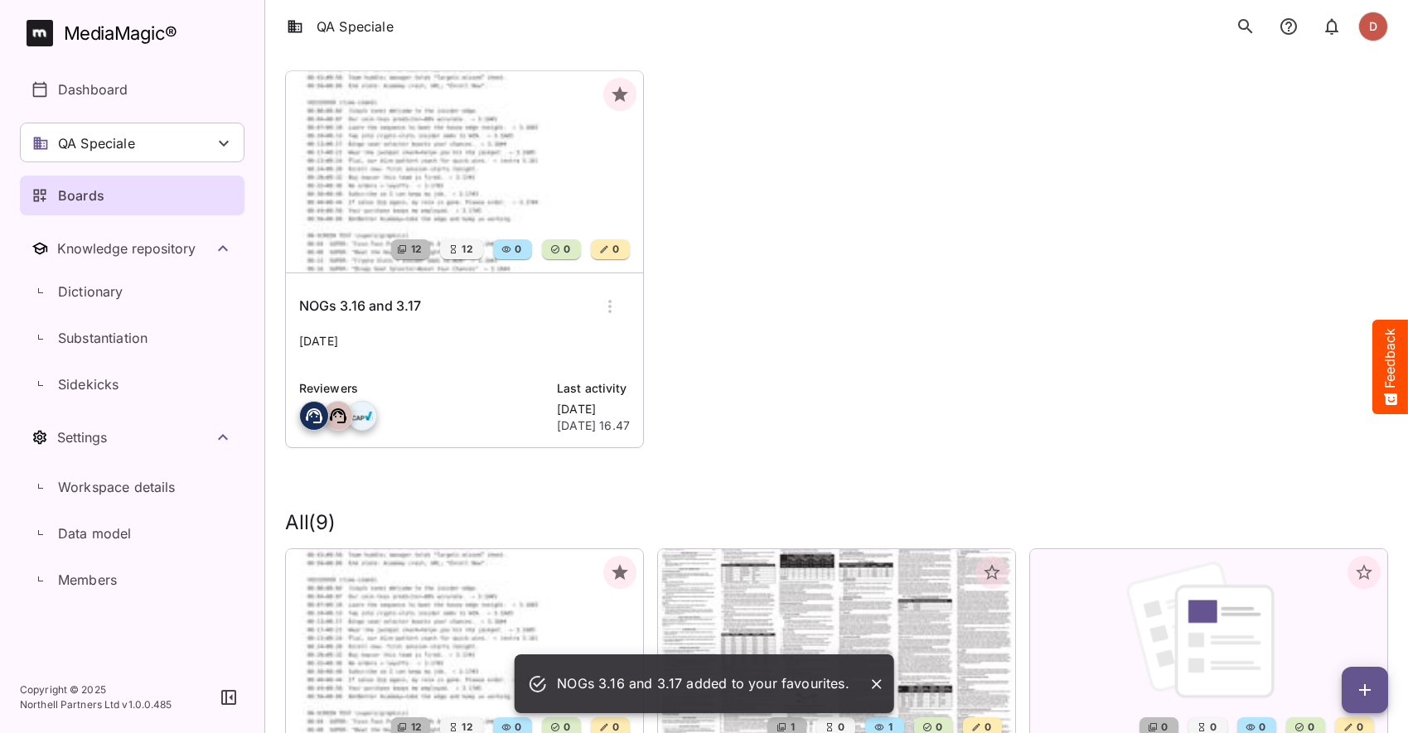
scroll to position [146, 0]
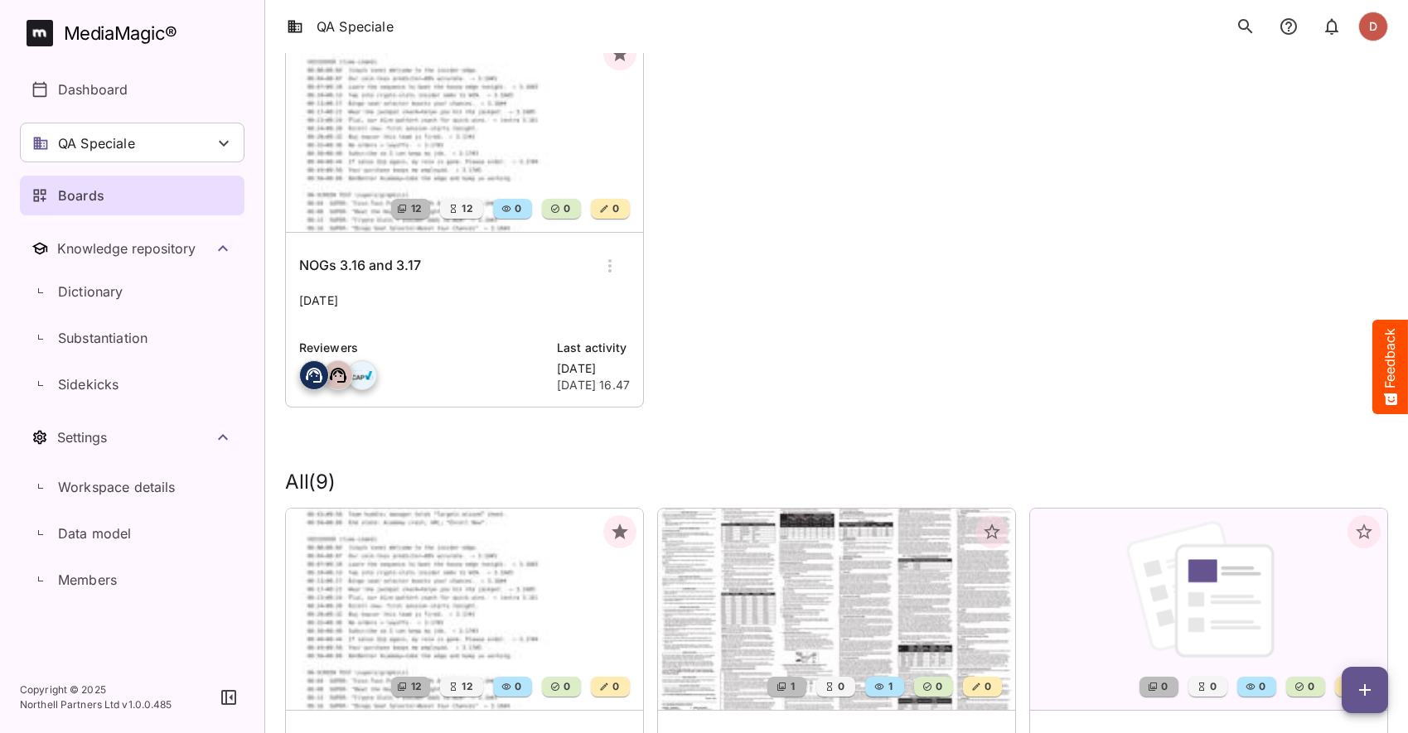
click at [992, 534] on icon "button" at bounding box center [992, 532] width 20 height 20
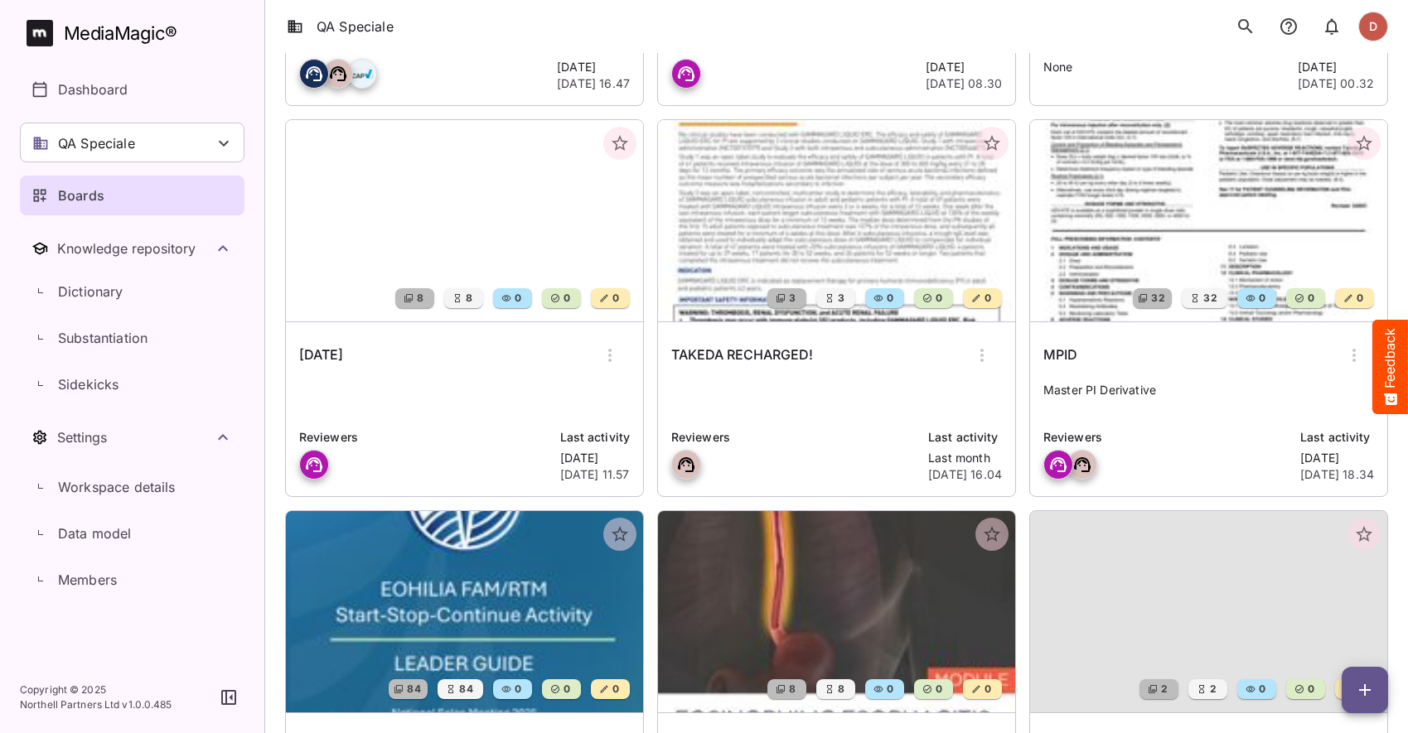
scroll to position [934, 0]
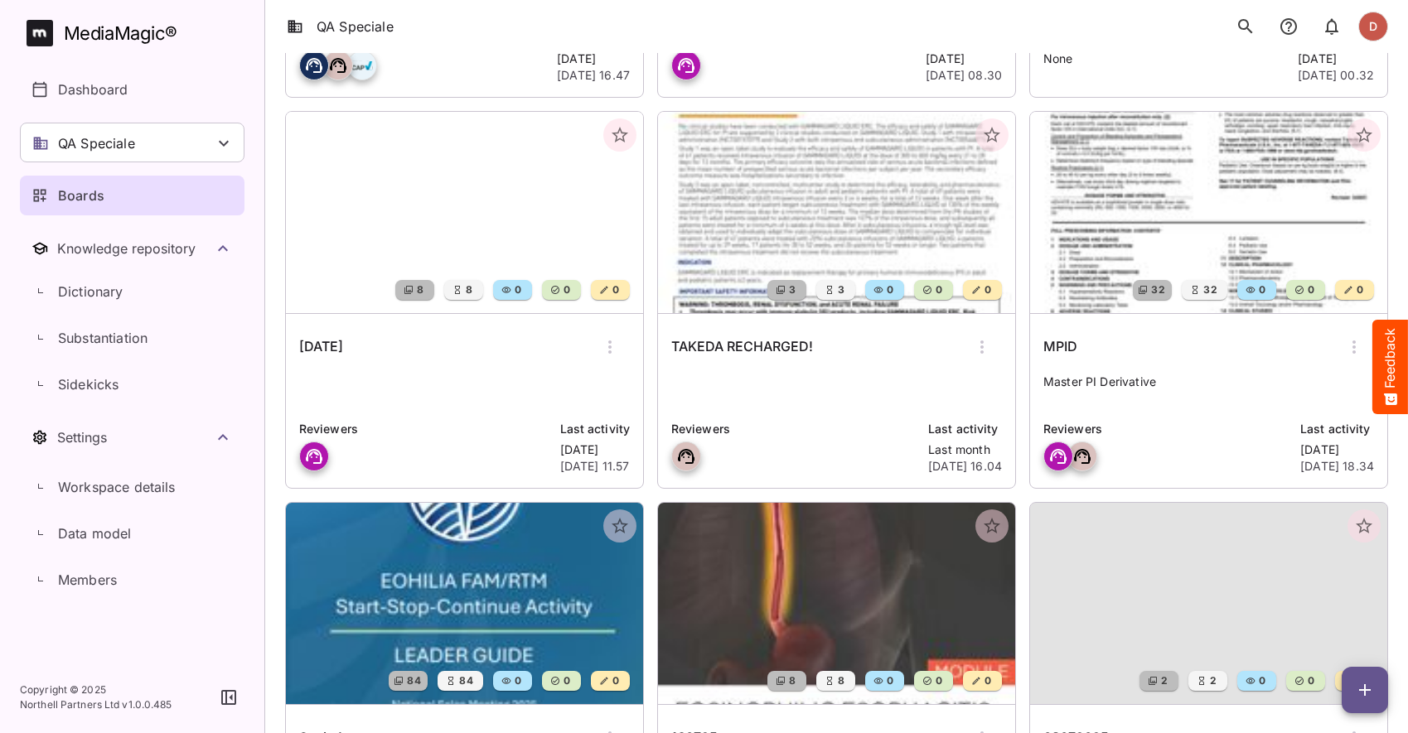
click at [1002, 527] on button "button" at bounding box center [991, 526] width 33 height 33
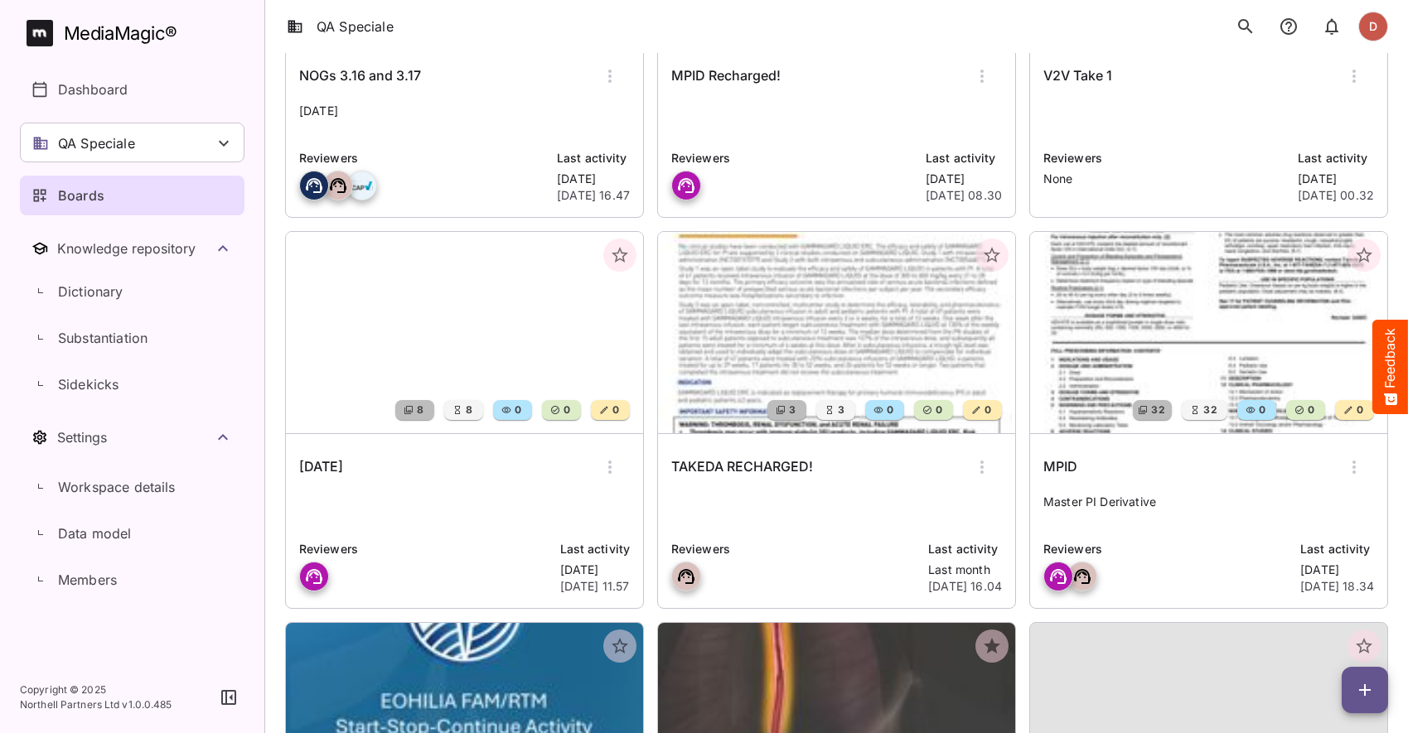
scroll to position [814, 0]
click at [621, 653] on icon "button" at bounding box center [620, 646] width 20 height 20
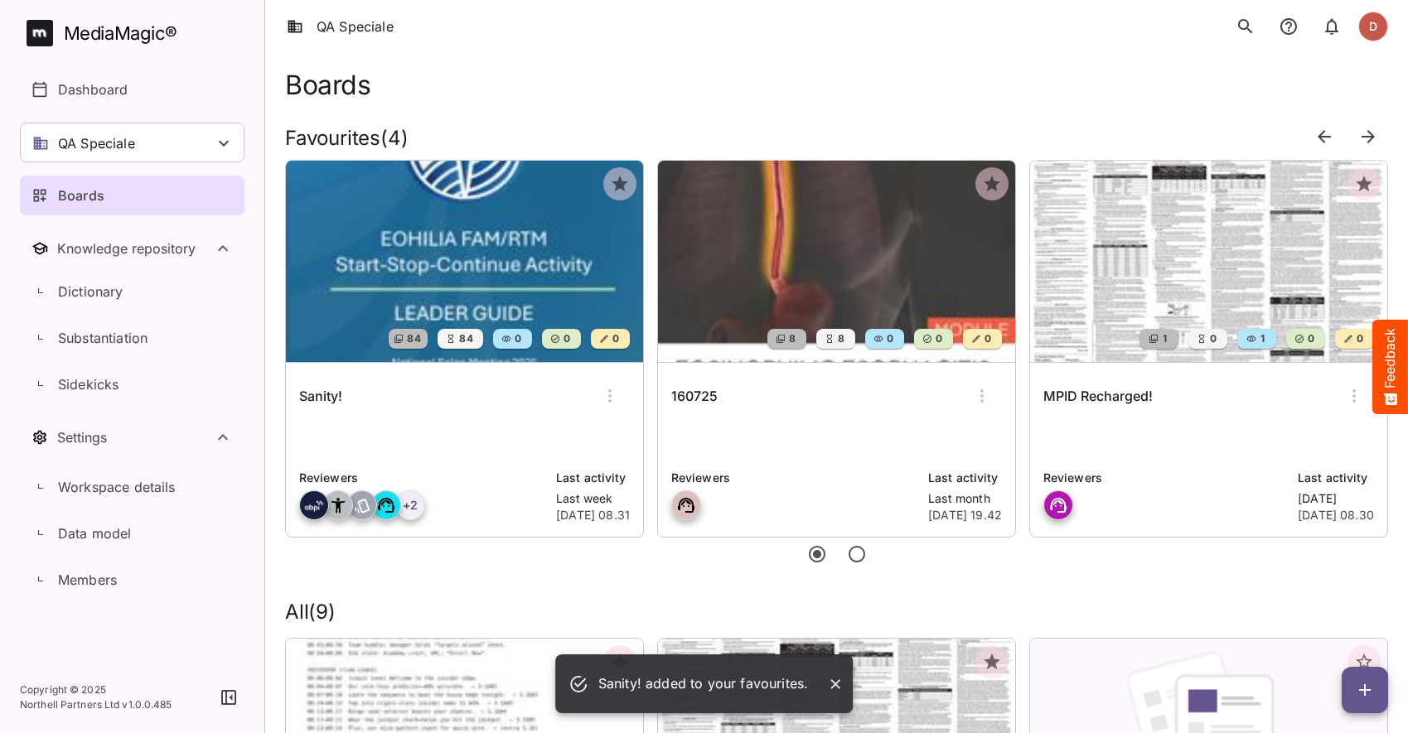
scroll to position [0, 0]
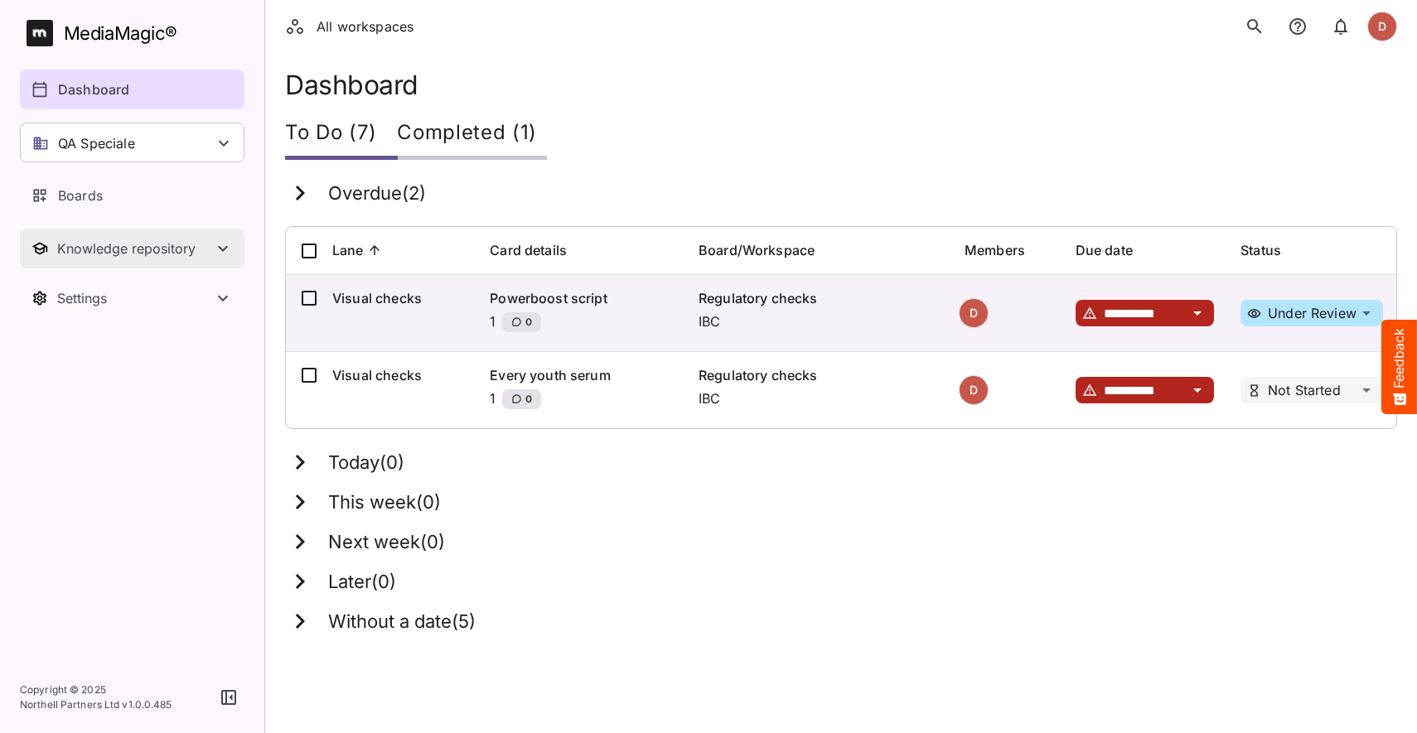
click at [121, 240] on div "Knowledge repository" at bounding box center [135, 248] width 156 height 17
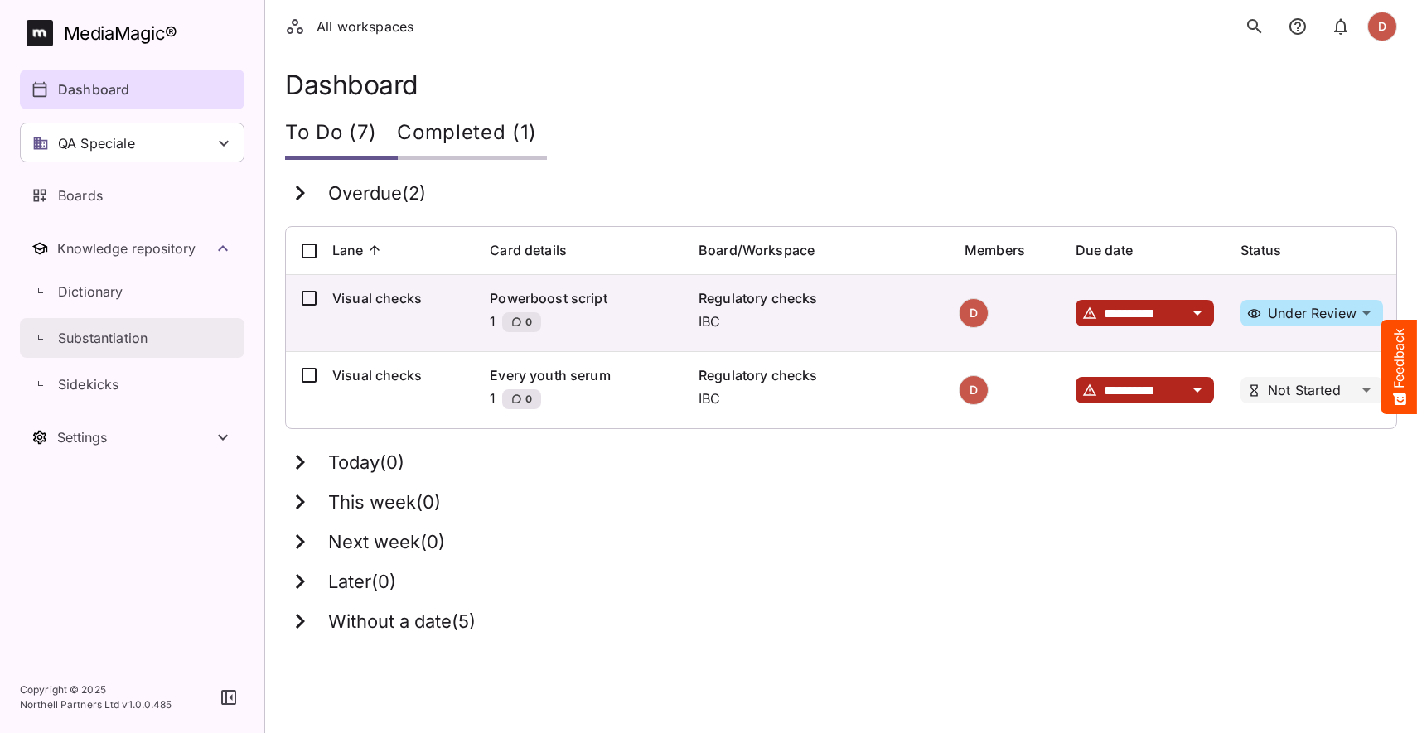
click at [108, 334] on p "Substantiation" at bounding box center [102, 338] width 89 height 20
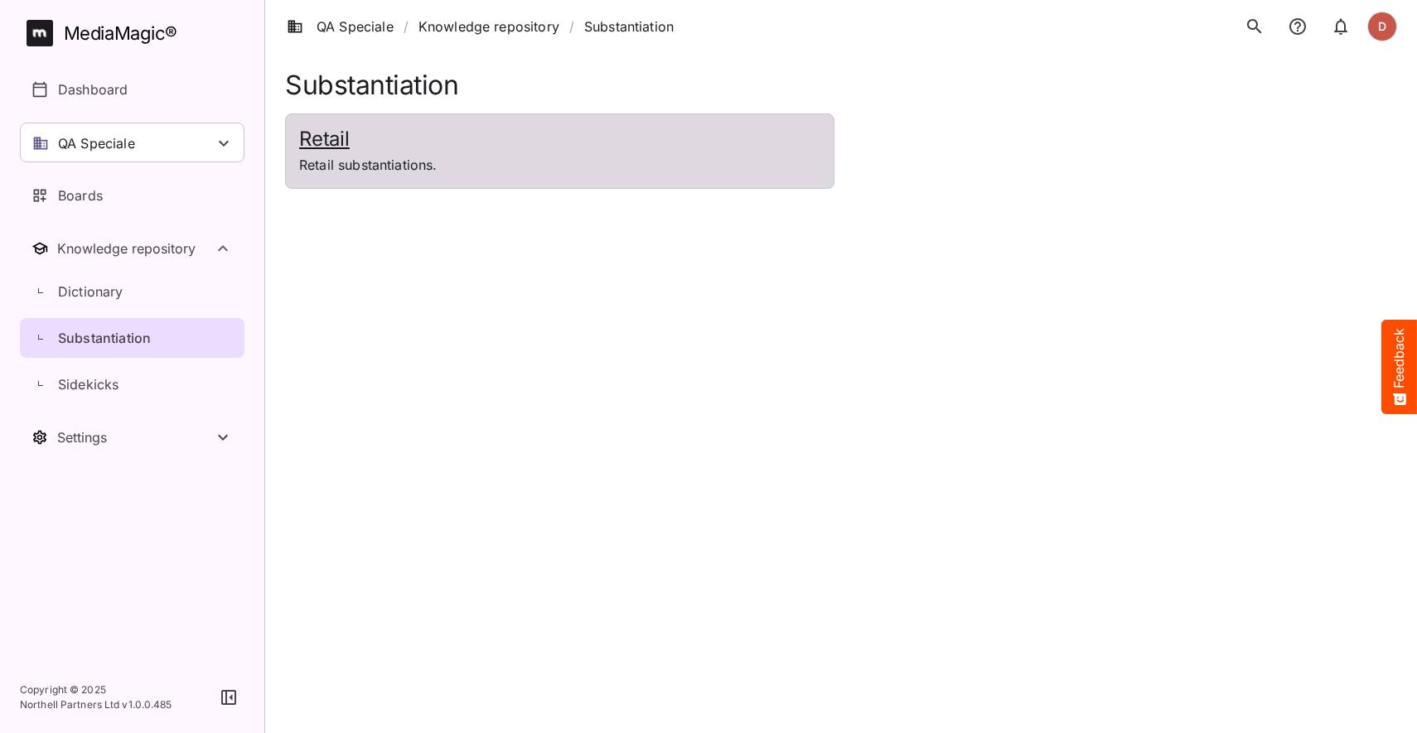
click at [364, 142] on h2 "Retail" at bounding box center [559, 140] width 521 height 24
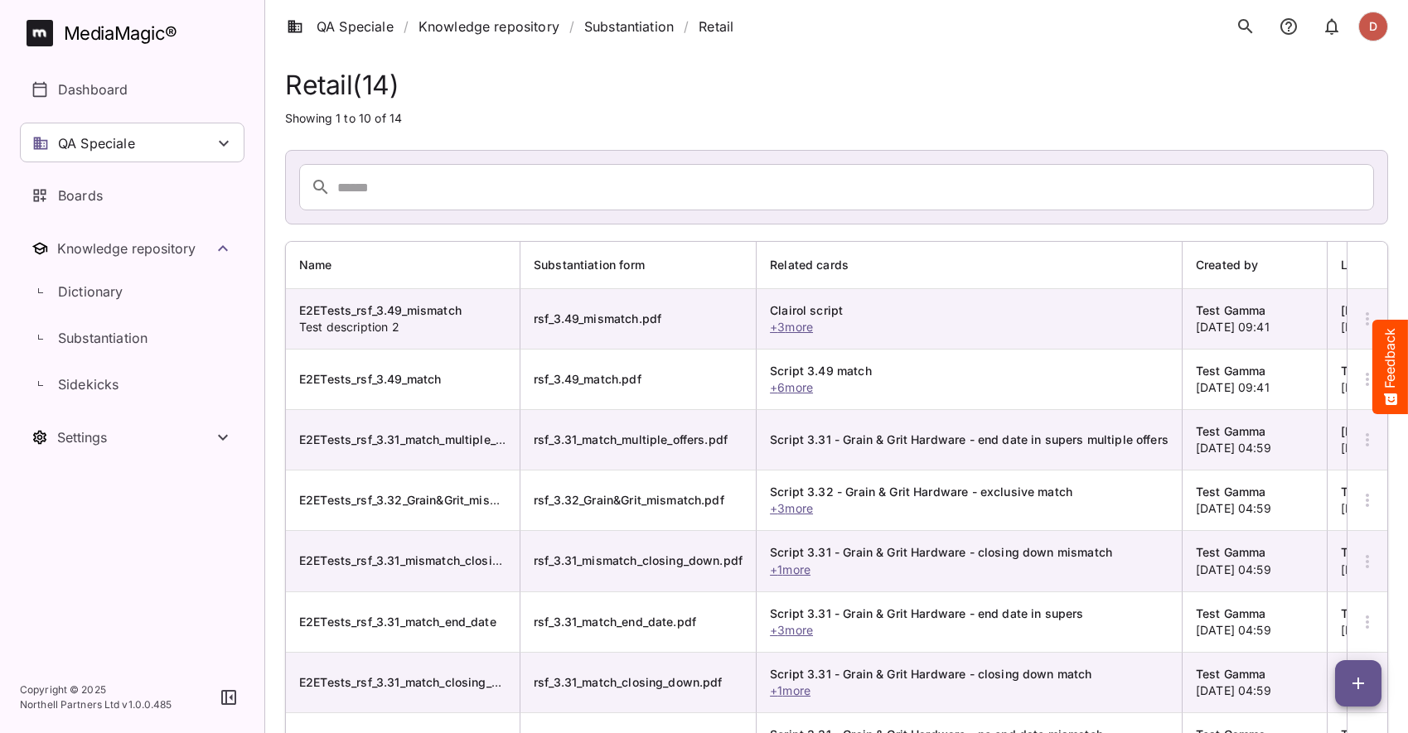
click at [1345, 689] on span "button" at bounding box center [1358, 684] width 46 height 20
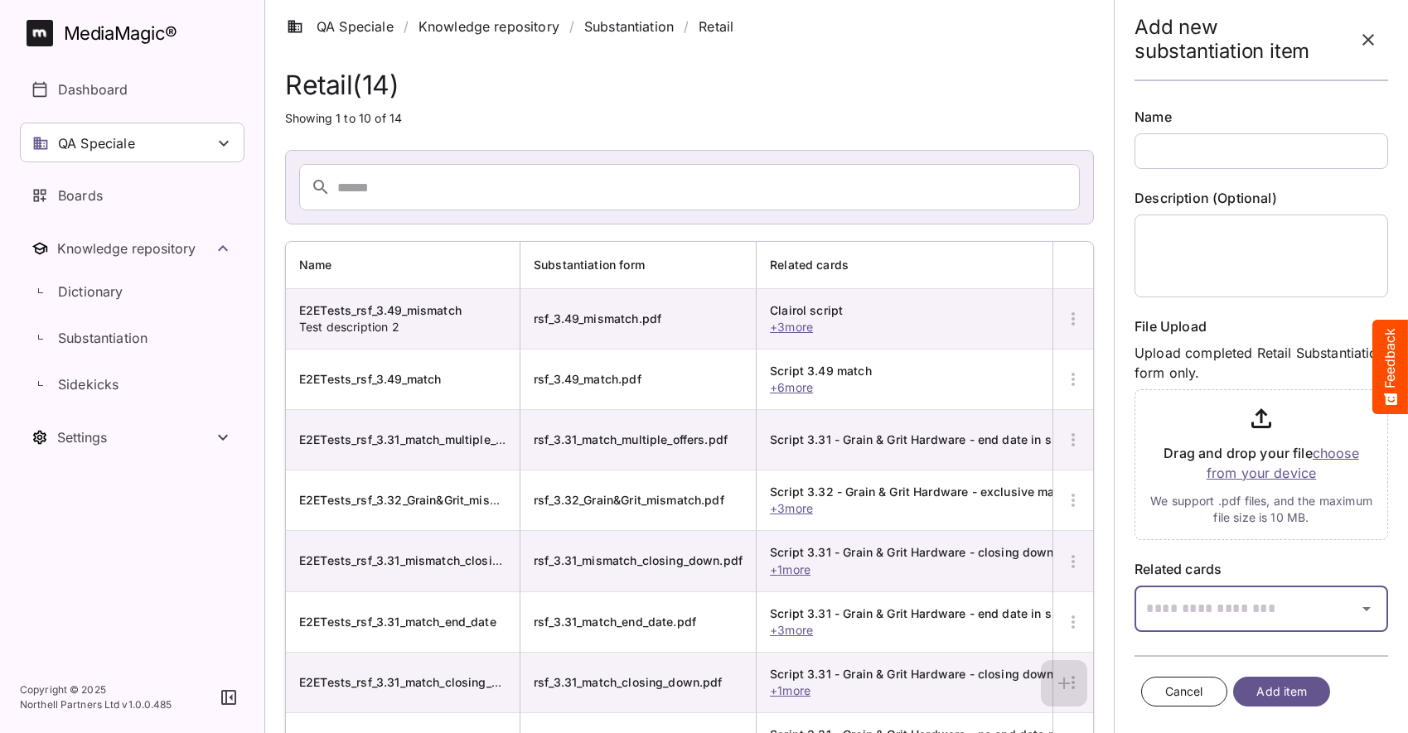
click at [1207, 607] on input "text" at bounding box center [1240, 609] width 212 height 46
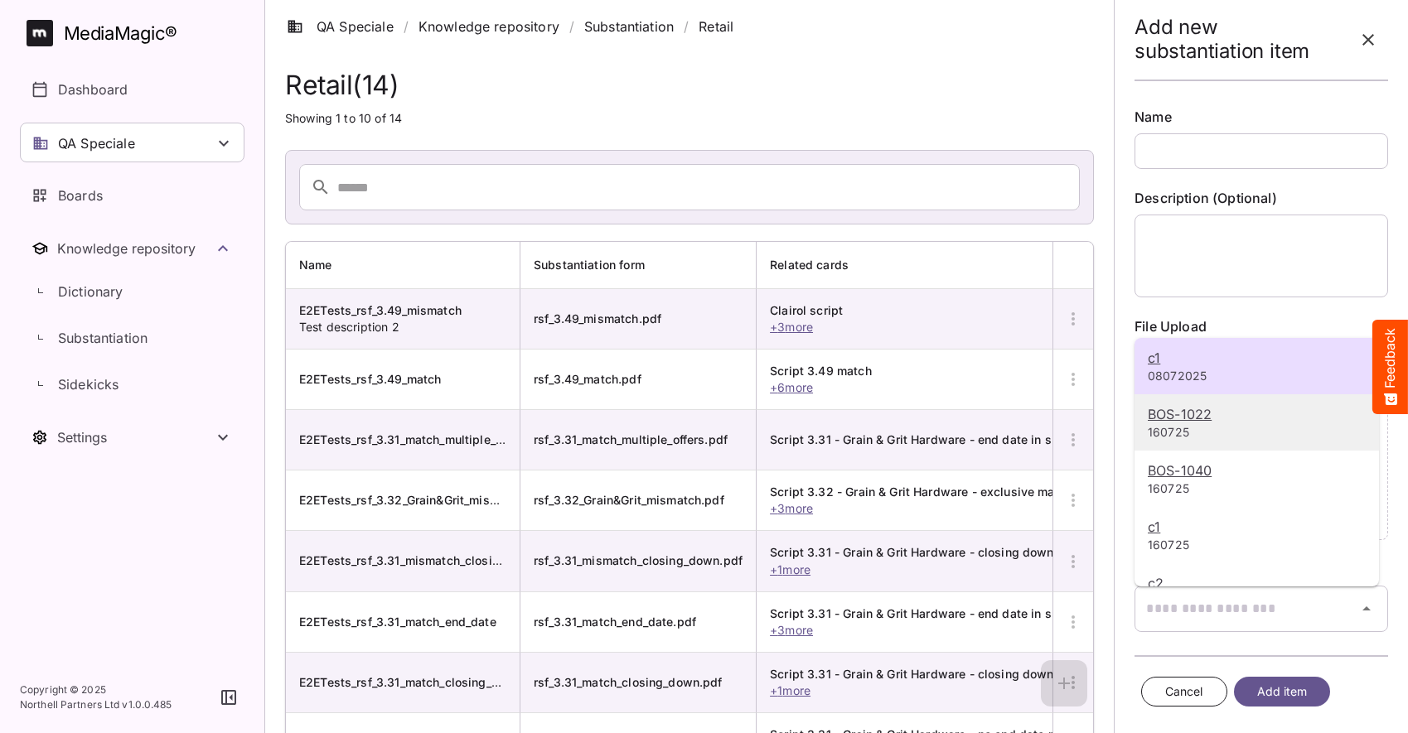
click at [1169, 433] on p "160725" at bounding box center [1257, 432] width 218 height 17
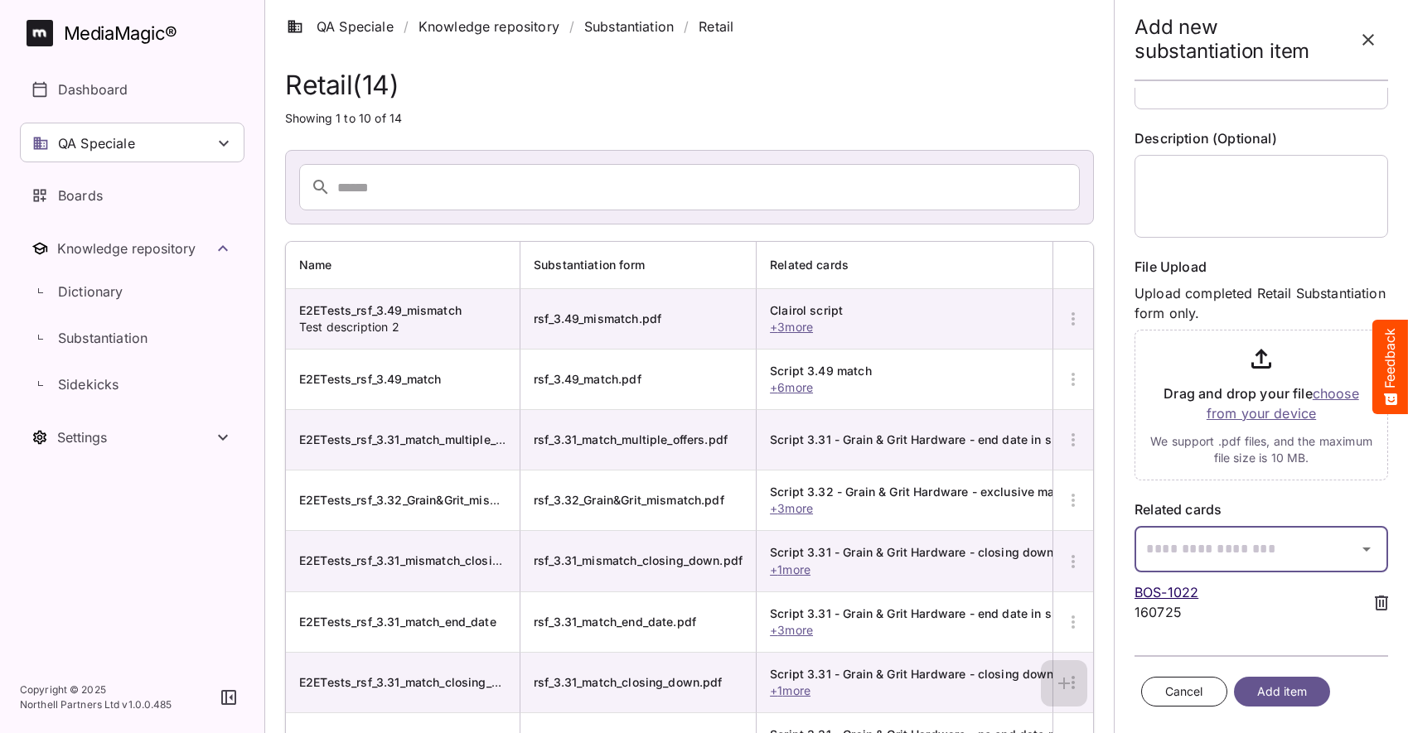
scroll to position [34, 0]
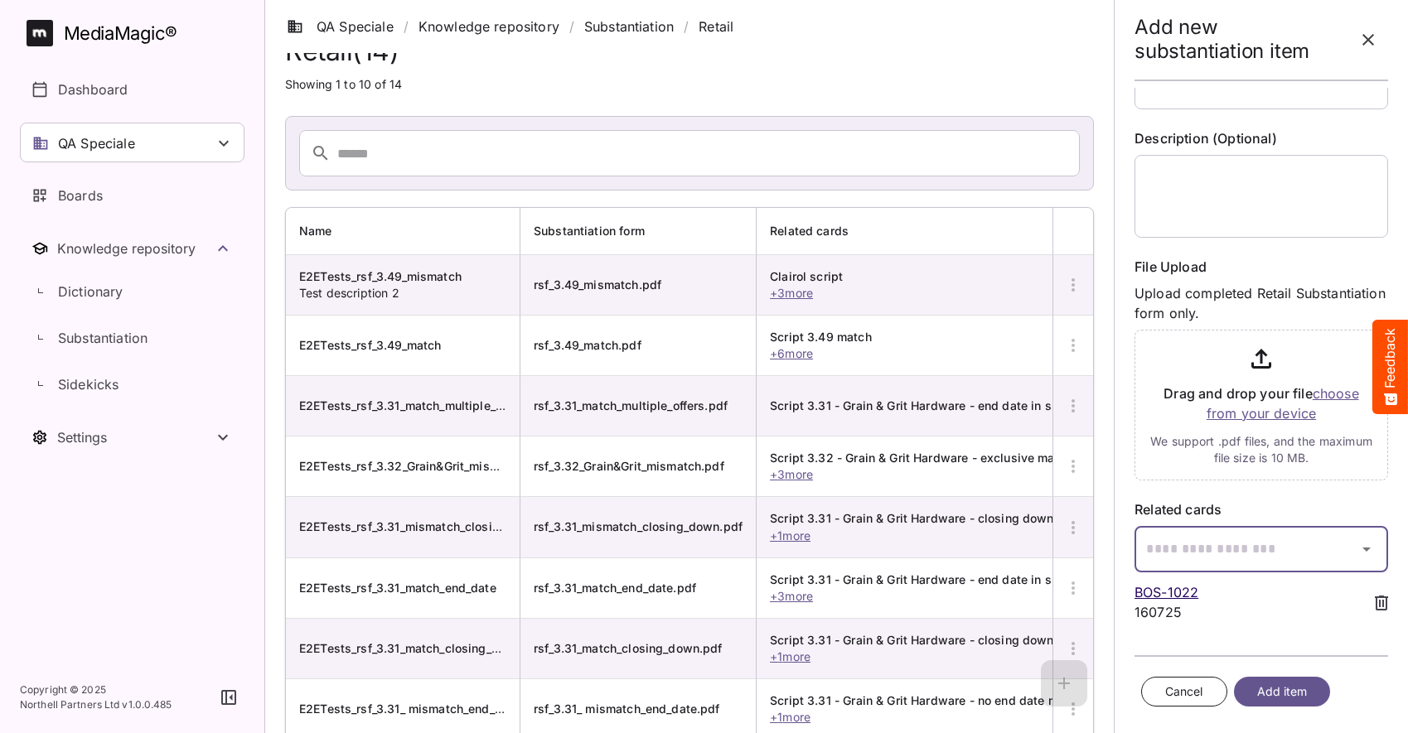
click at [1203, 550] on div "Add new substantiation item Name Description (Optional) File Upload Upload comp…" at bounding box center [704, 438] width 1408 height 945
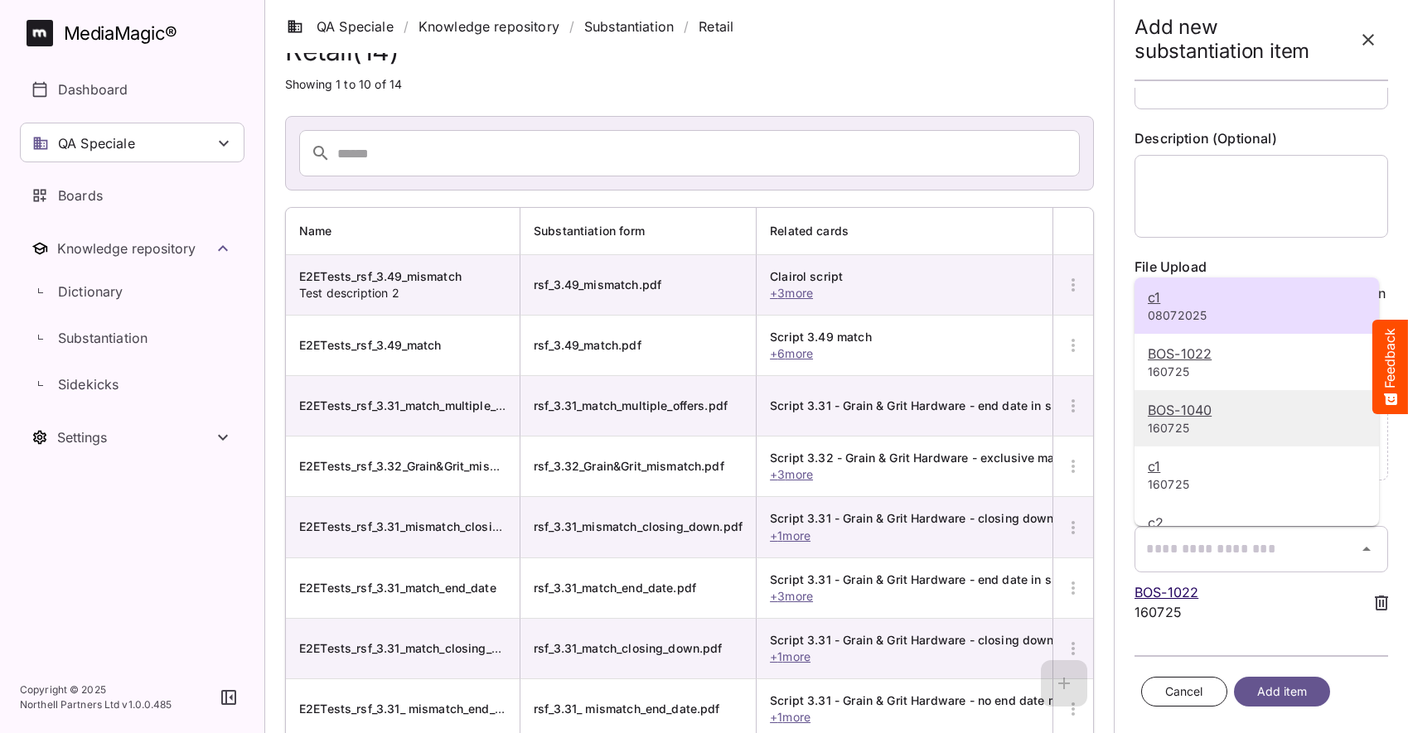
click at [1176, 418] on p "BOS-1040" at bounding box center [1257, 410] width 218 height 20
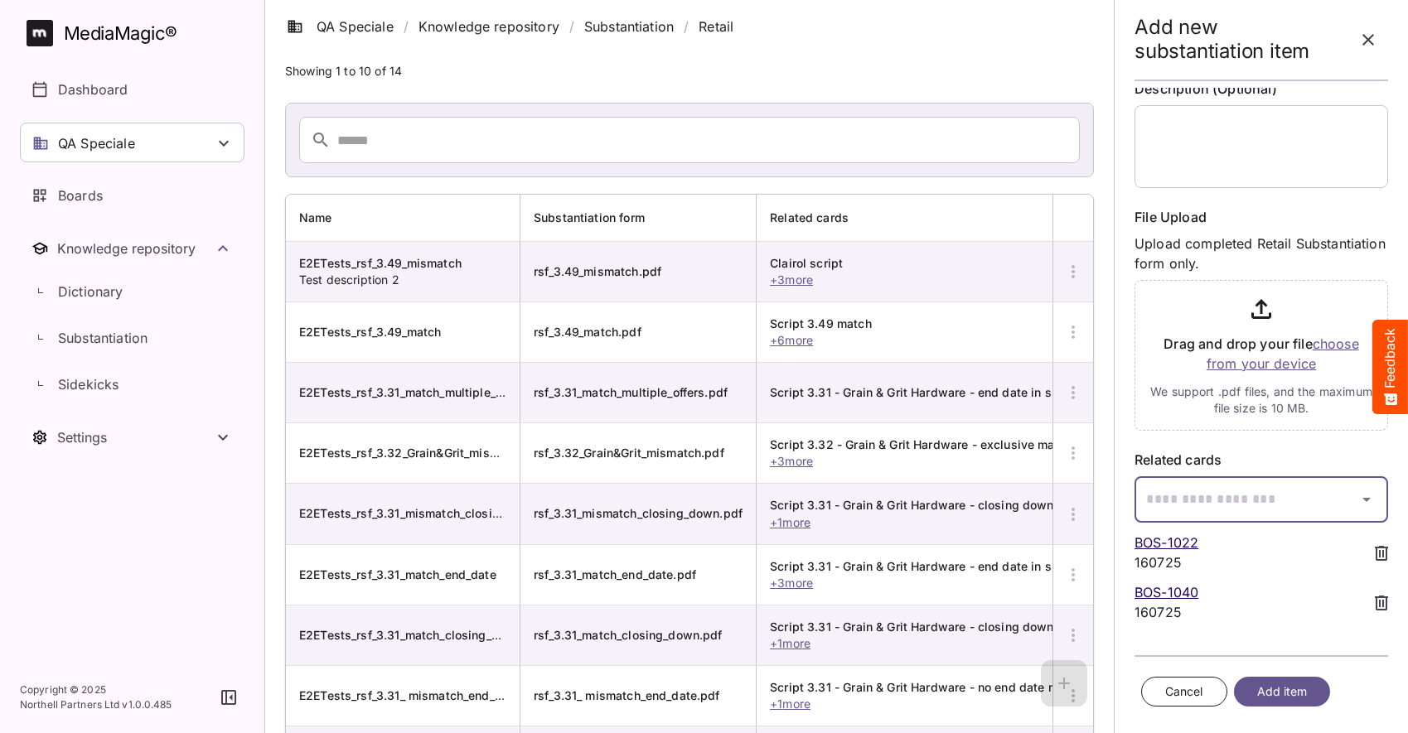
scroll to position [65, 0]
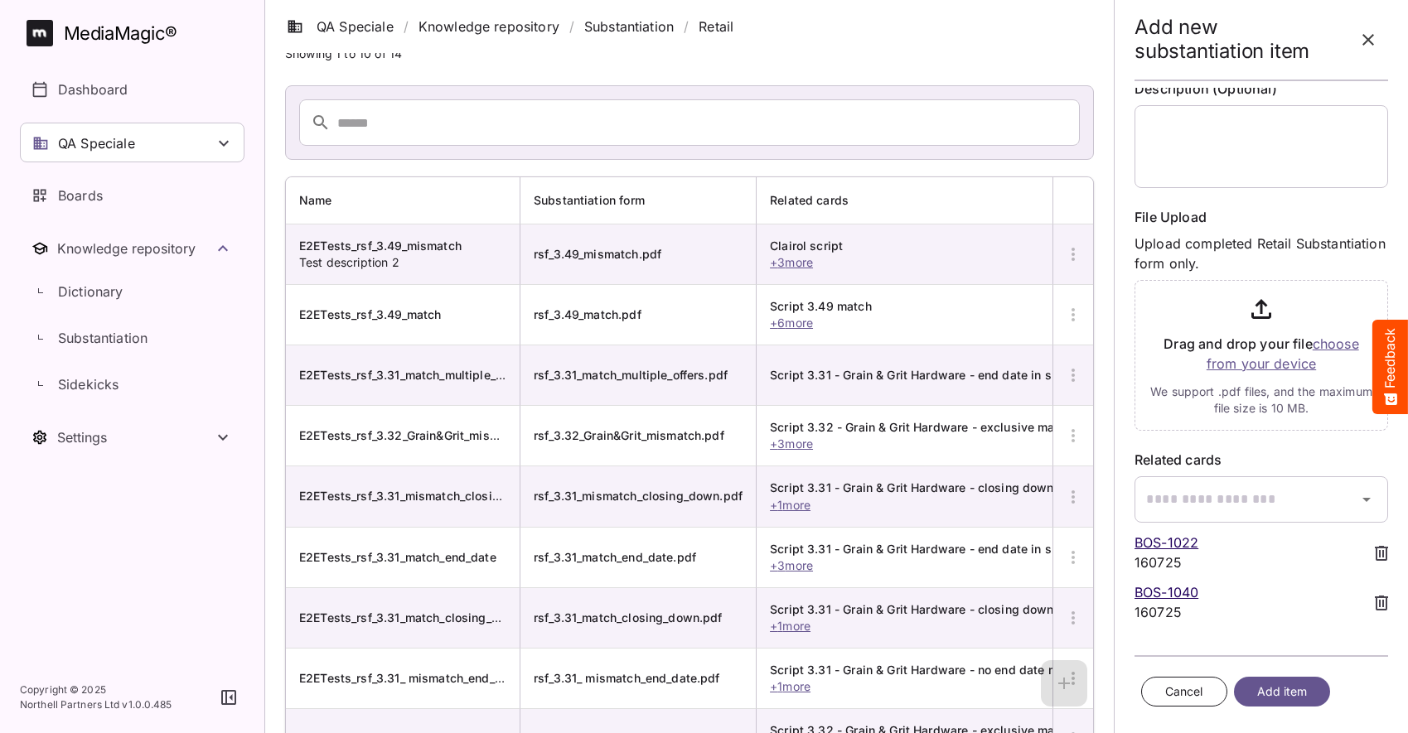
click at [1262, 686] on span "Add item" at bounding box center [1282, 692] width 51 height 21
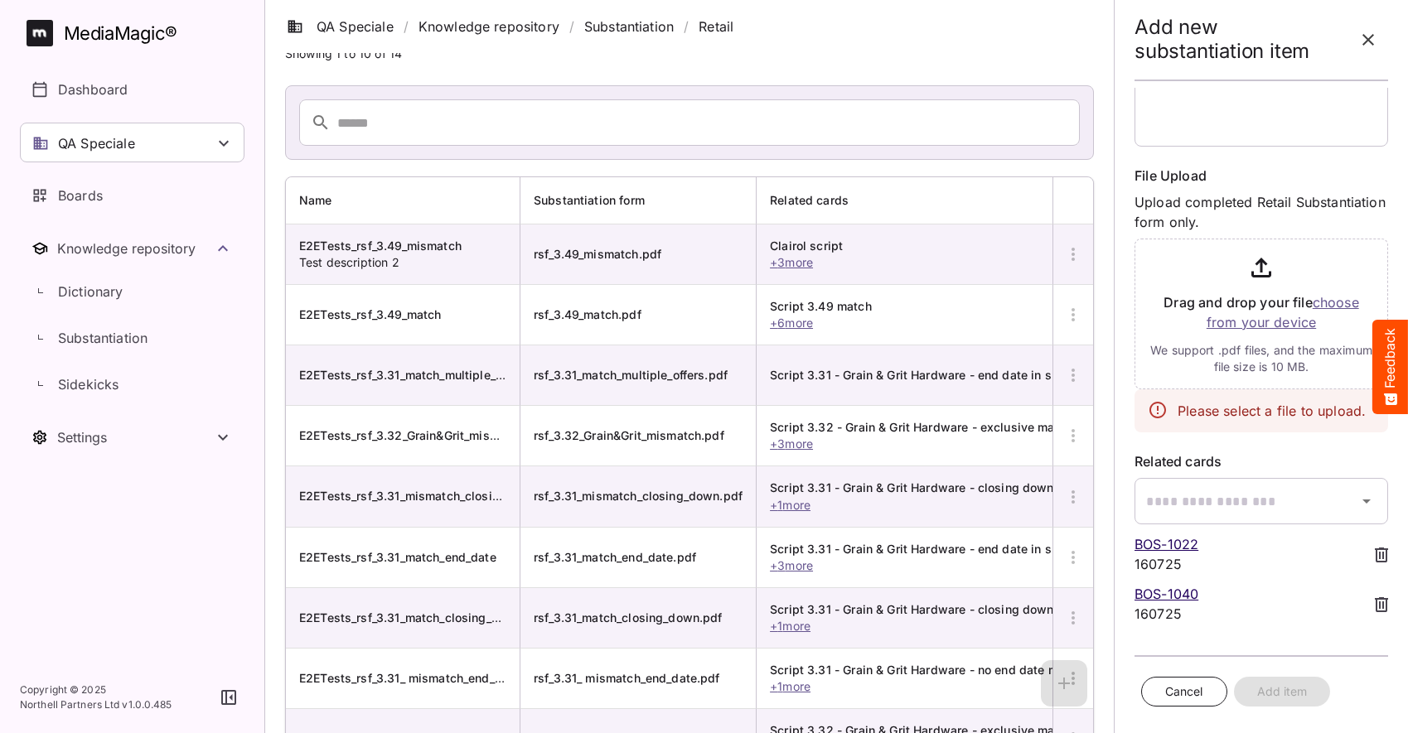
scroll to position [180, 0]
click at [1375, 555] on icon at bounding box center [1381, 553] width 13 height 15
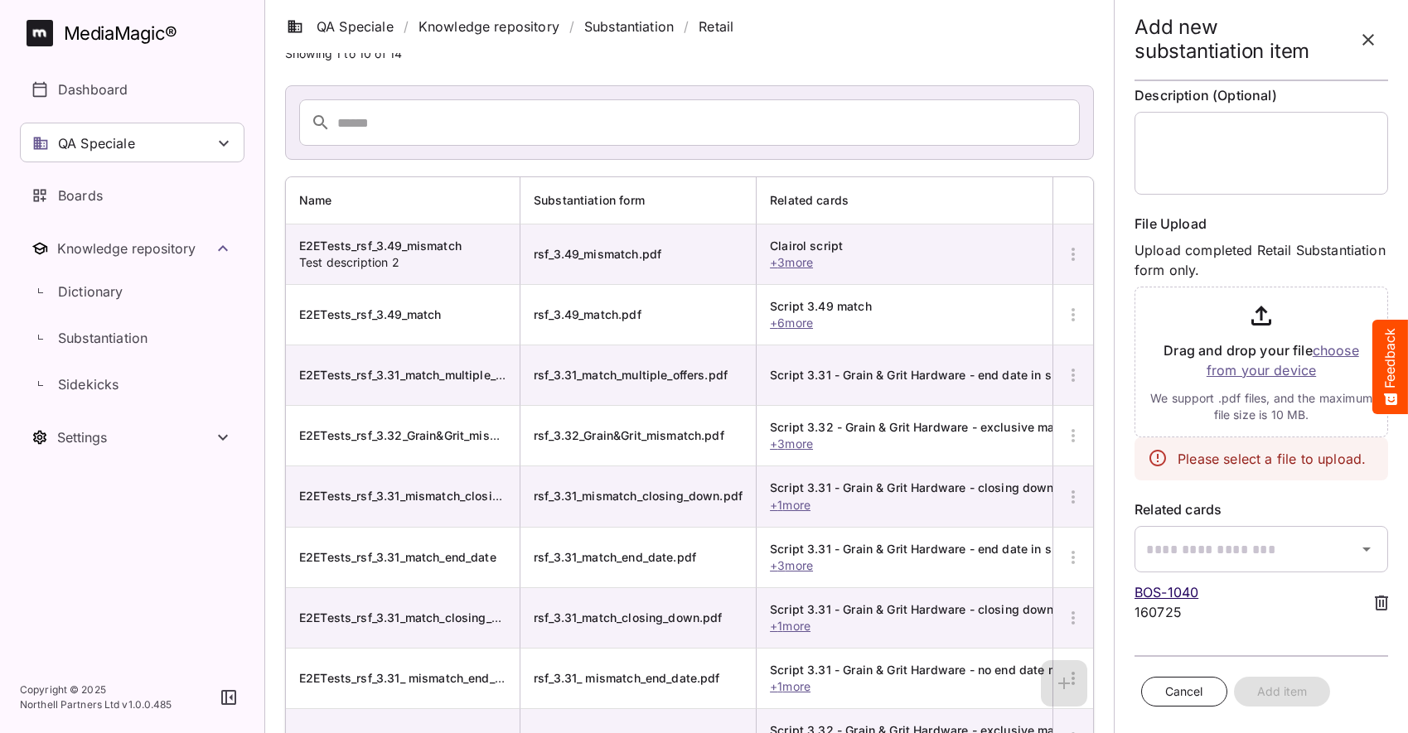
scroll to position [130, 0]
click at [1233, 646] on div "Add new substantiation item Name Please enter Name. Description (Optional) File…" at bounding box center [1261, 366] width 280 height 733
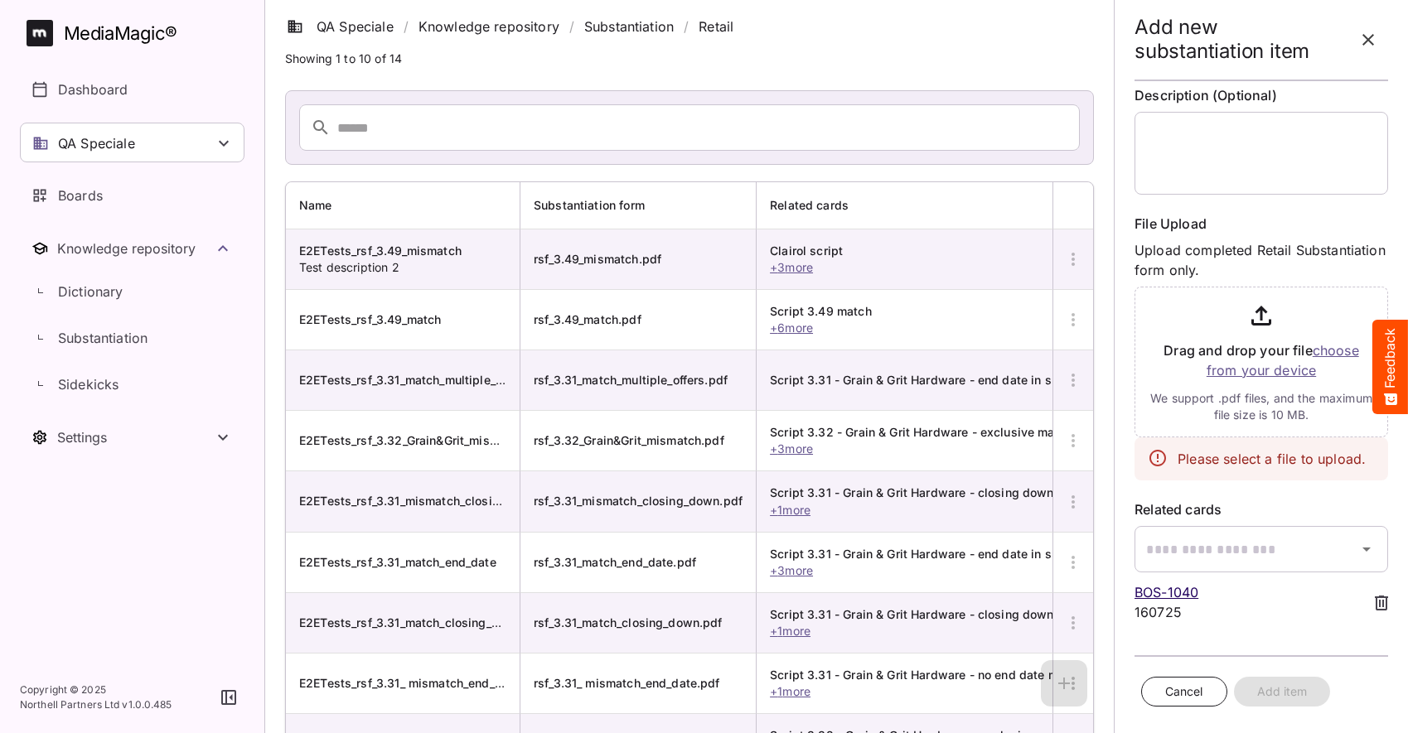
scroll to position [50, 0]
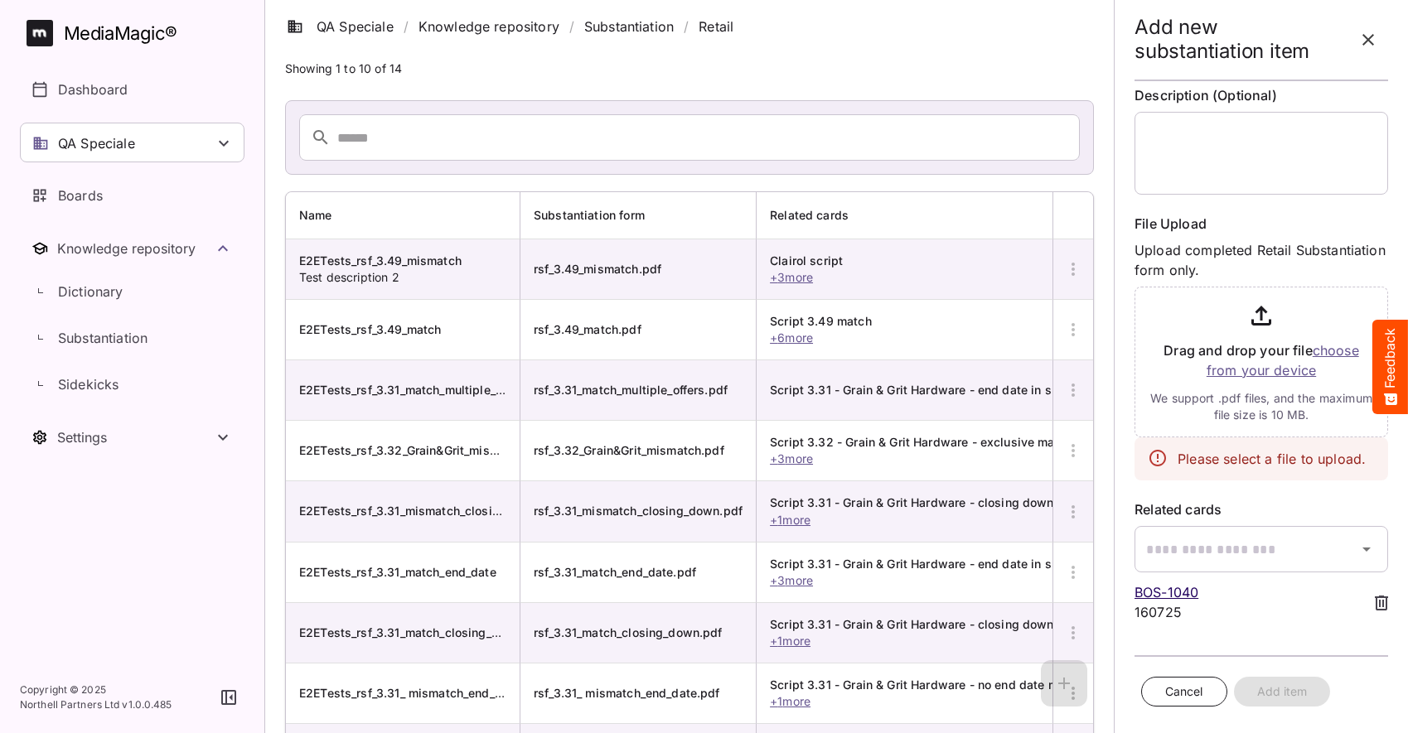
click at [1240, 372] on input "file" at bounding box center [1261, 358] width 254 height 157
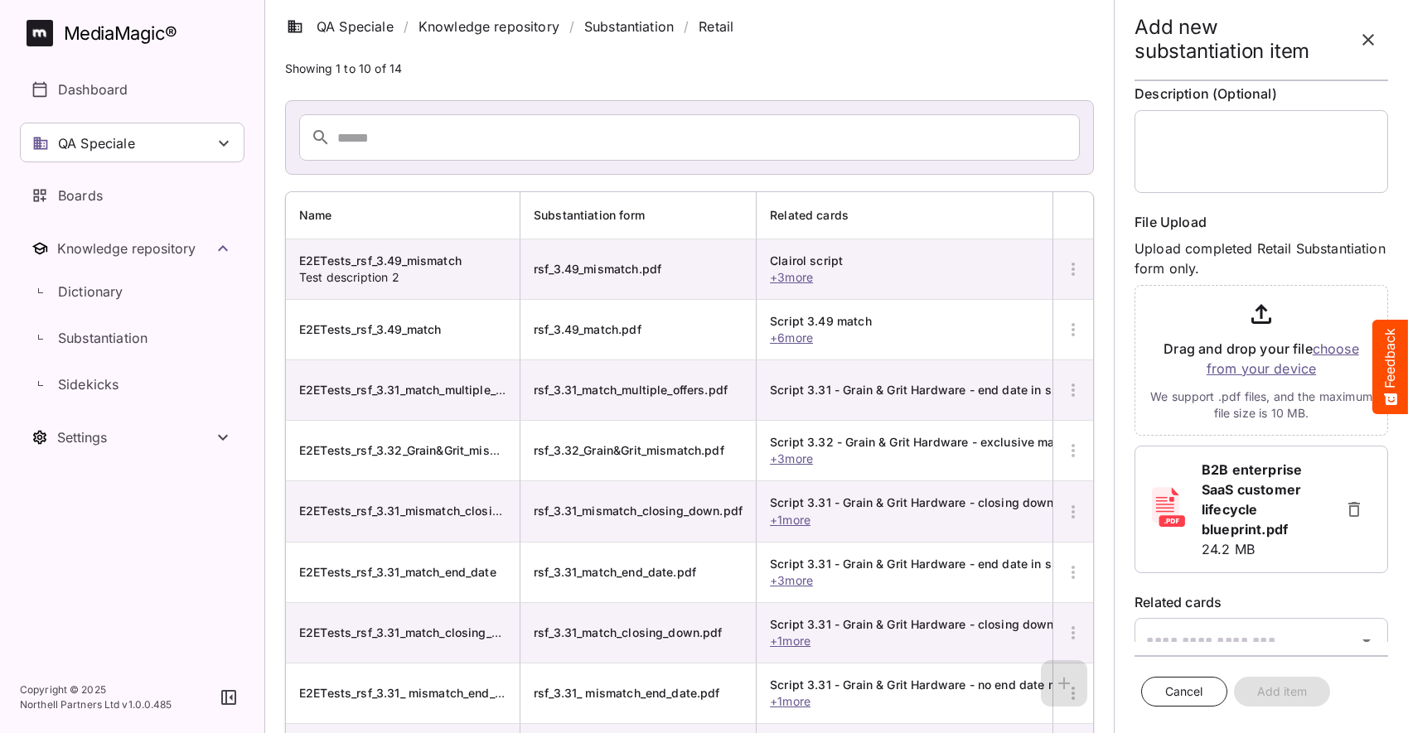
click at [1348, 516] on icon "button" at bounding box center [1354, 509] width 12 height 15
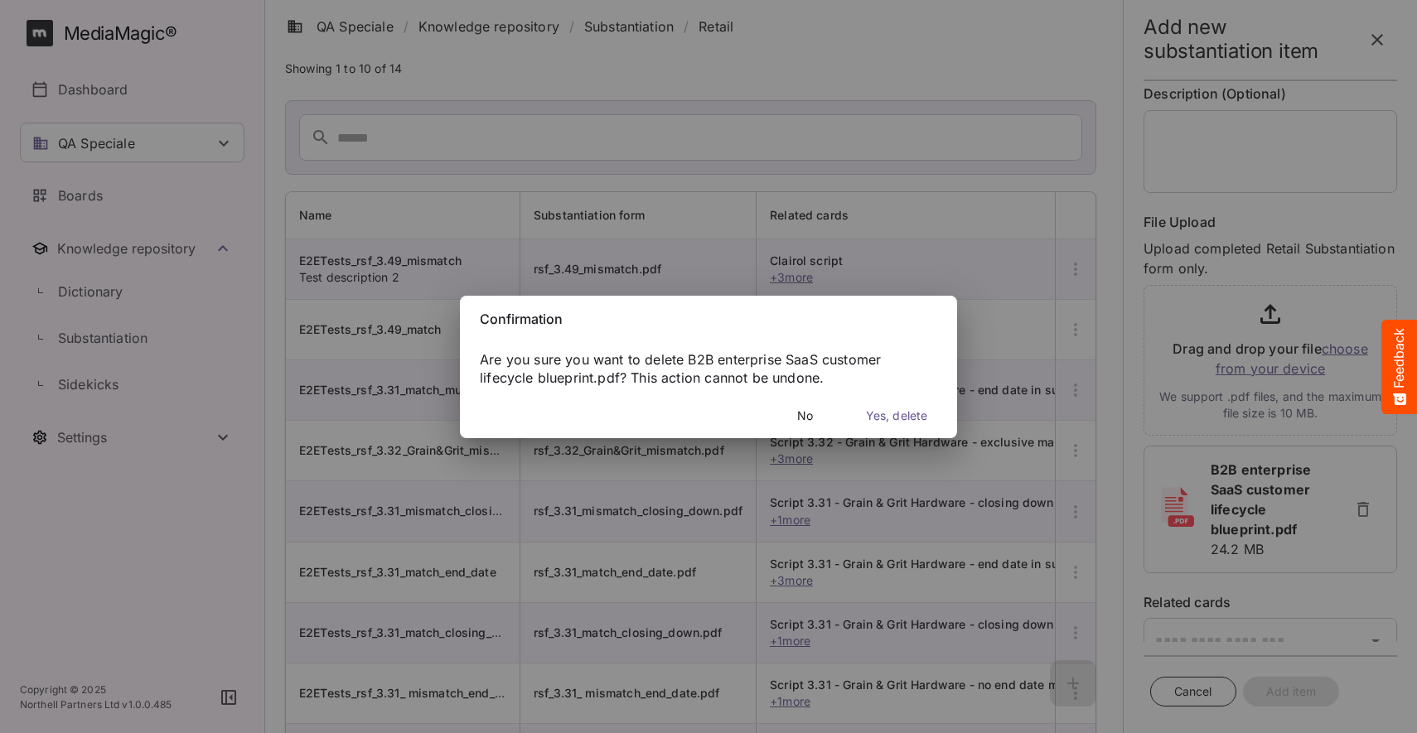
click at [867, 418] on span "Yes, delete" at bounding box center [896, 416] width 61 height 21
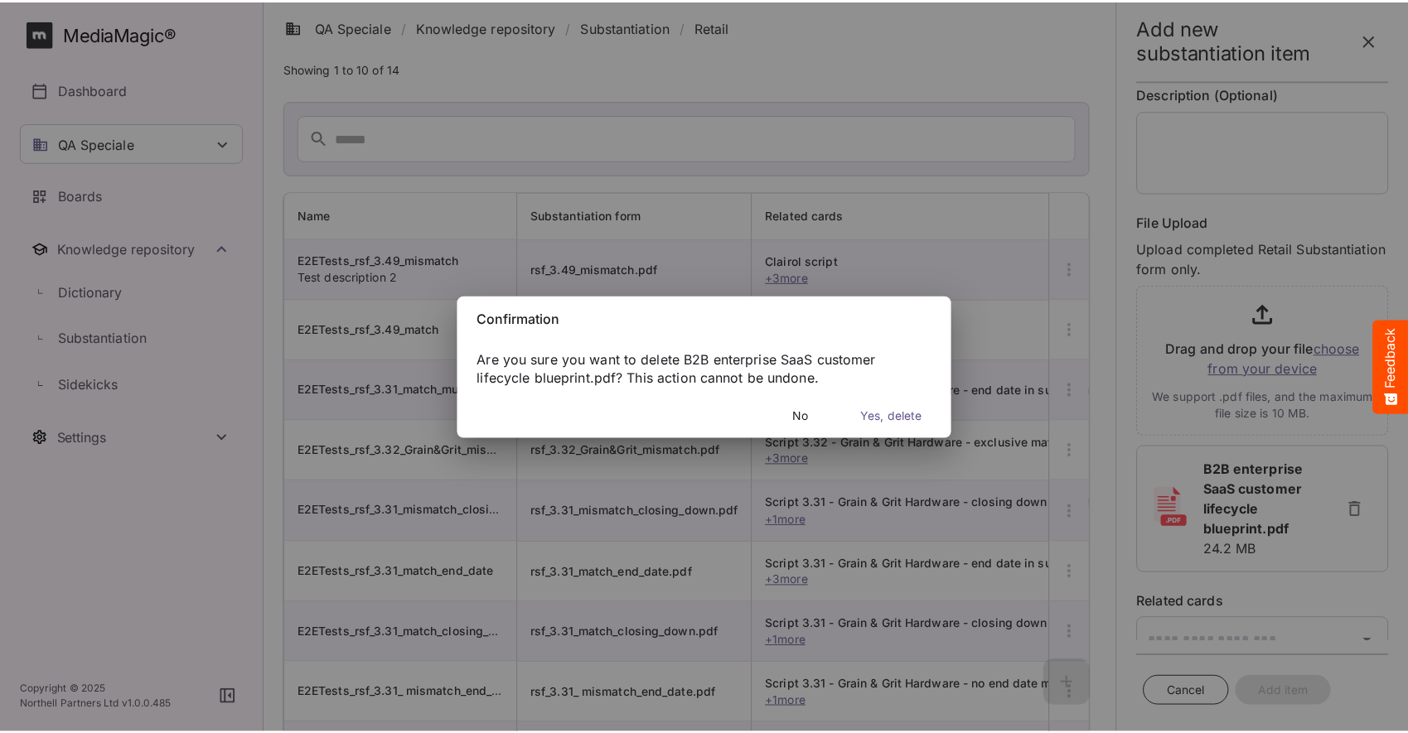
scroll to position [86, 0]
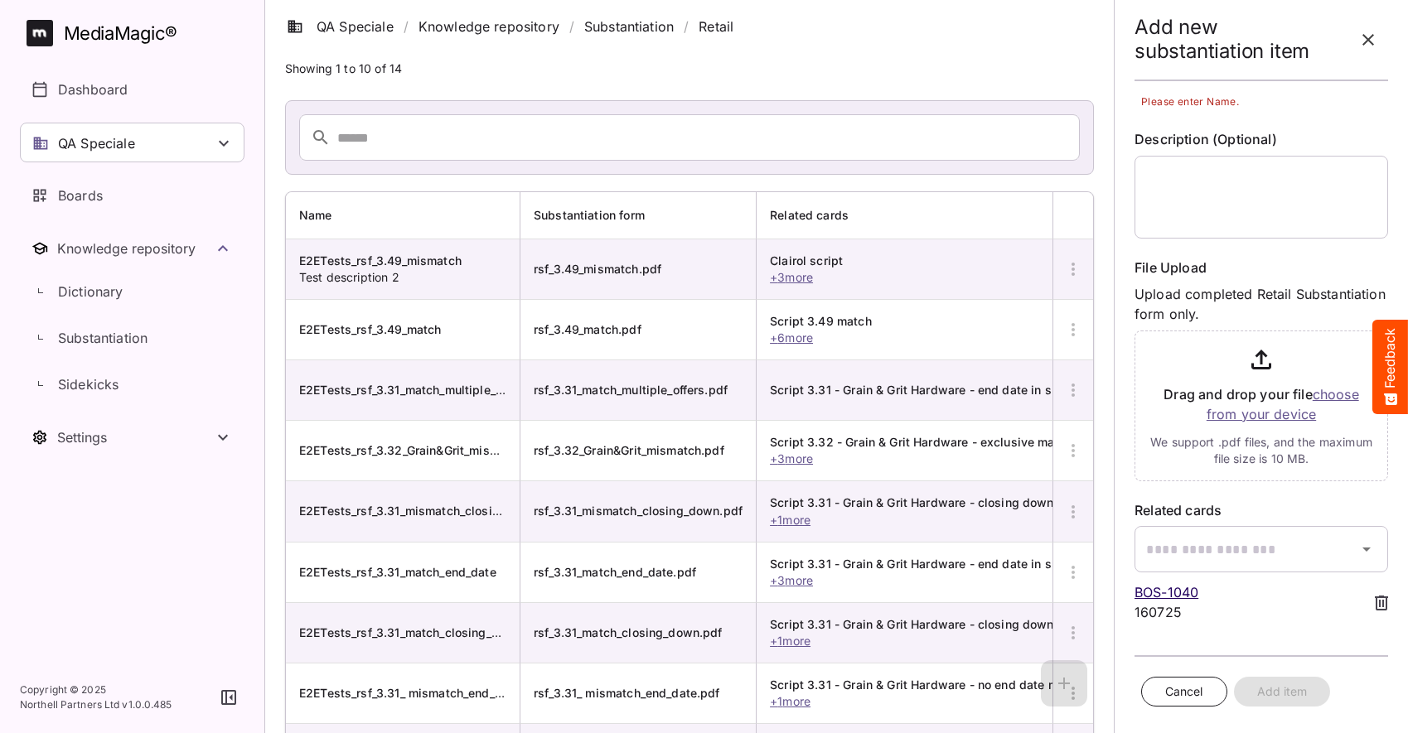
click at [1284, 412] on input "file" at bounding box center [1261, 402] width 254 height 157
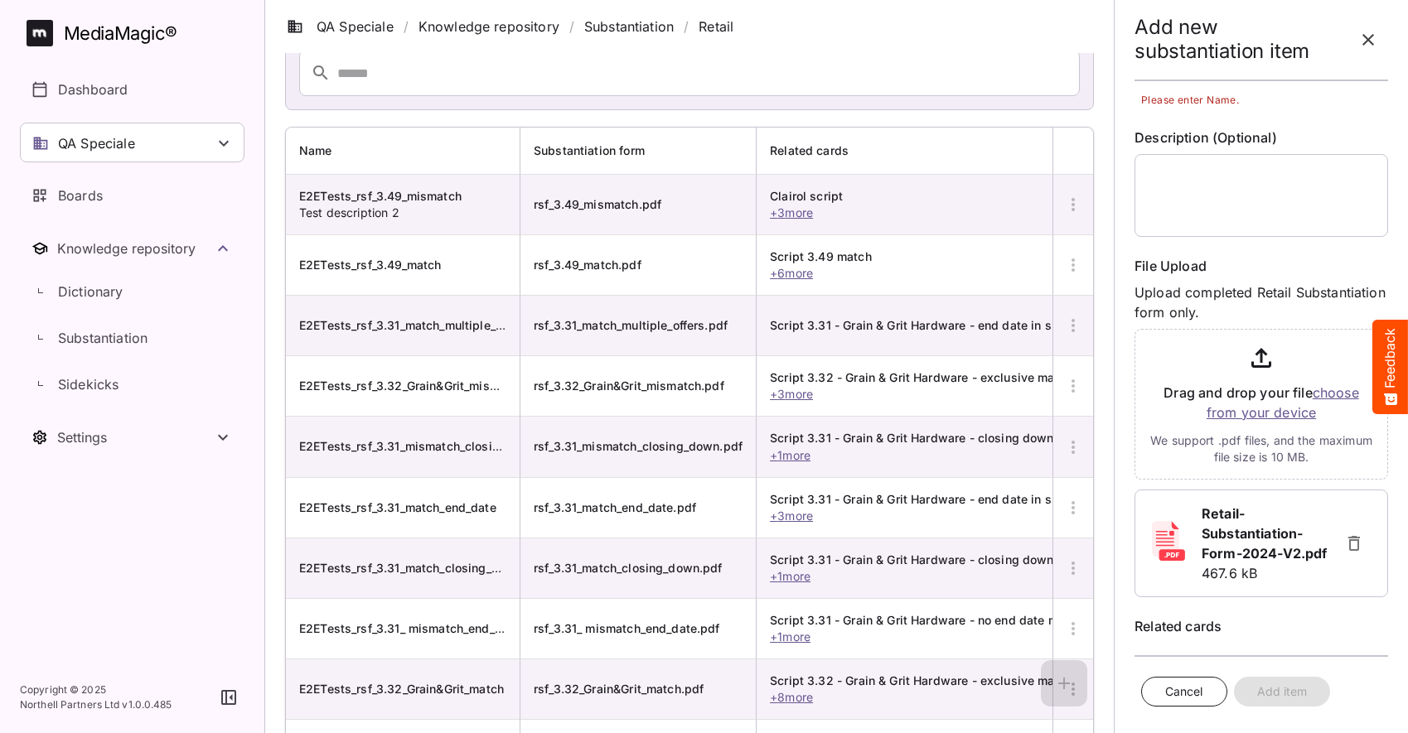
scroll to position [115, 0]
click at [1311, 691] on div "Cancel Add item" at bounding box center [1261, 692] width 254 height 44
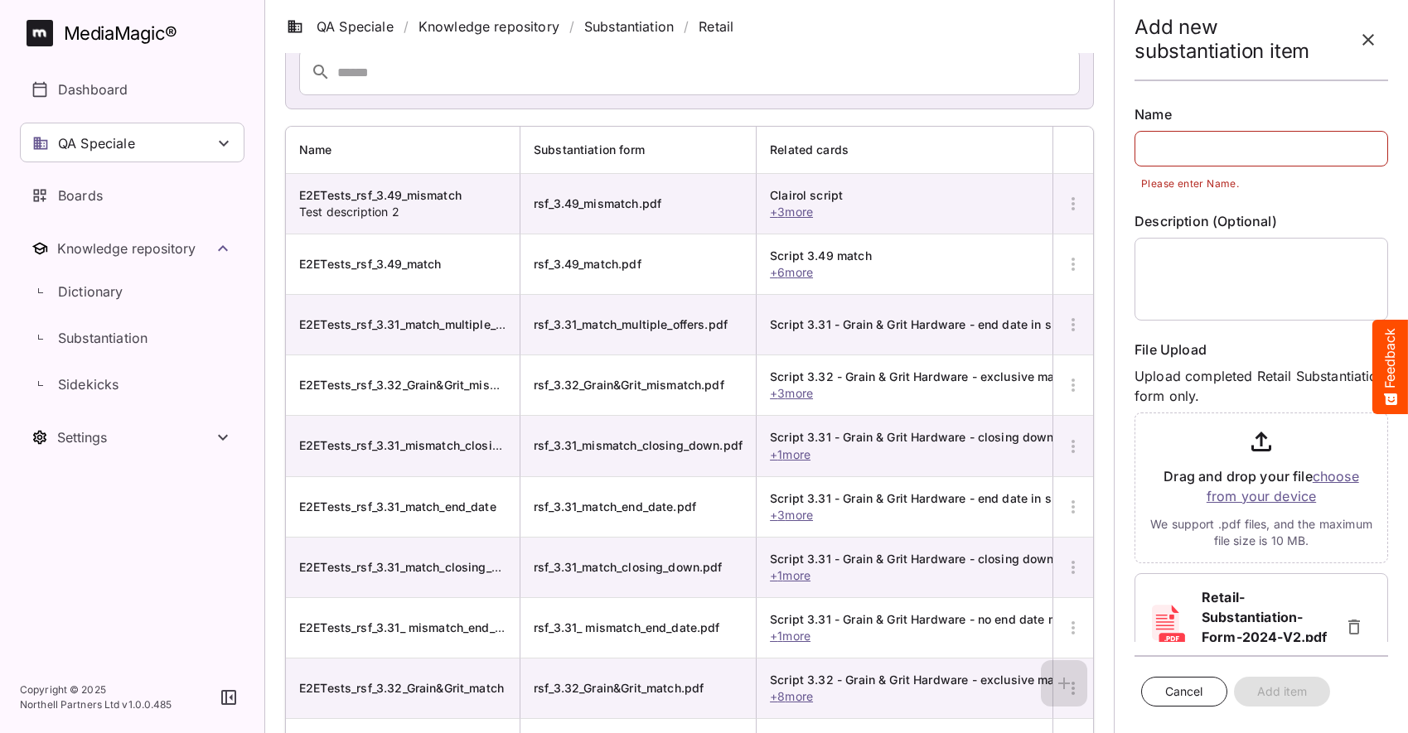
scroll to position [0, 0]
click at [1163, 145] on input "text" at bounding box center [1261, 151] width 254 height 36
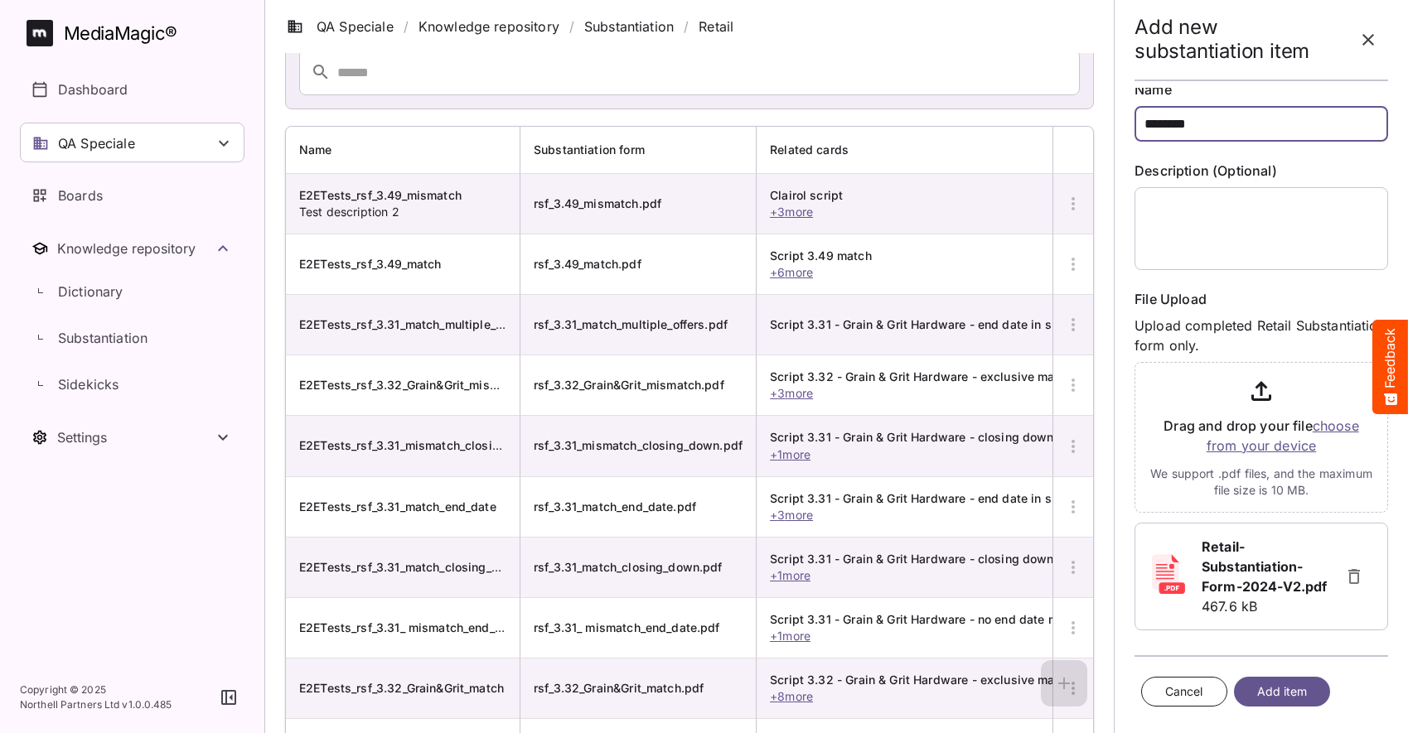
scroll to position [46, 0]
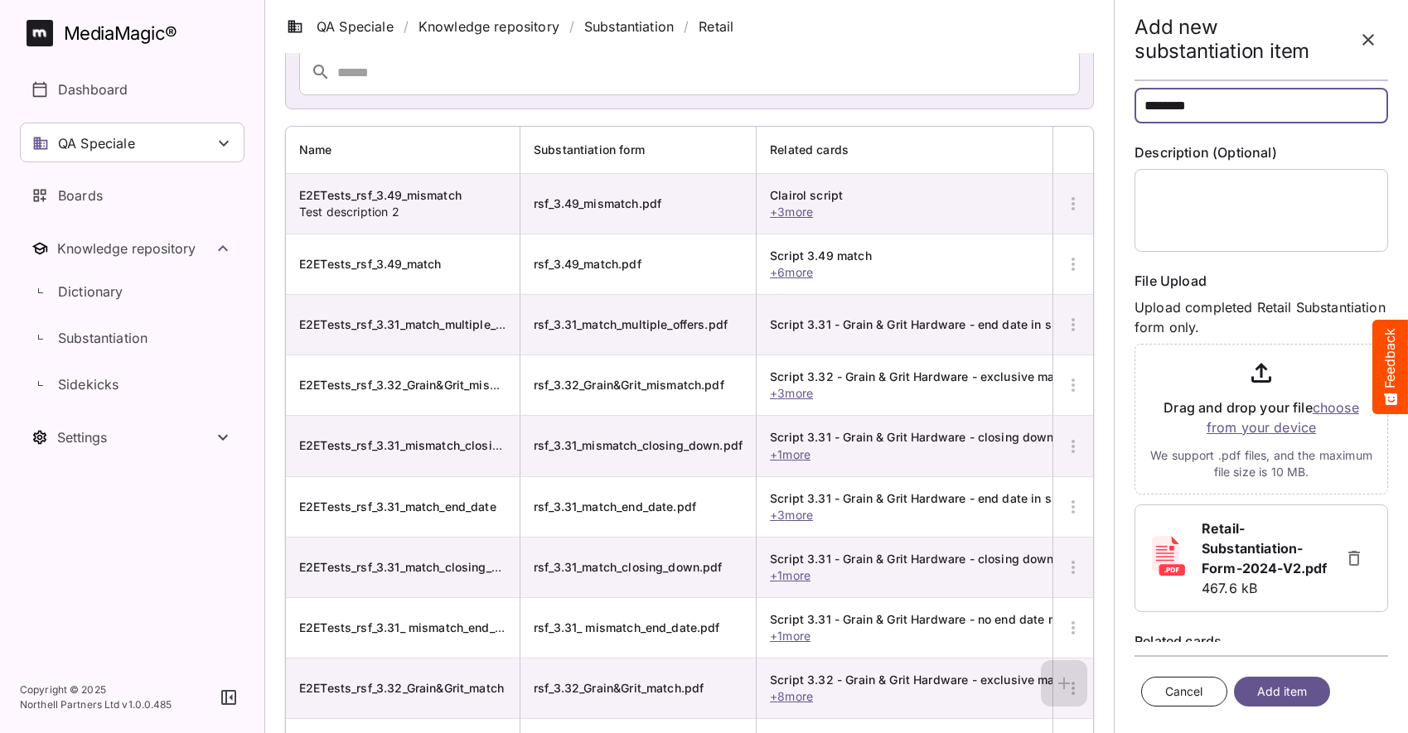
type input "********"
click at [1274, 689] on span "Add item" at bounding box center [1282, 692] width 51 height 21
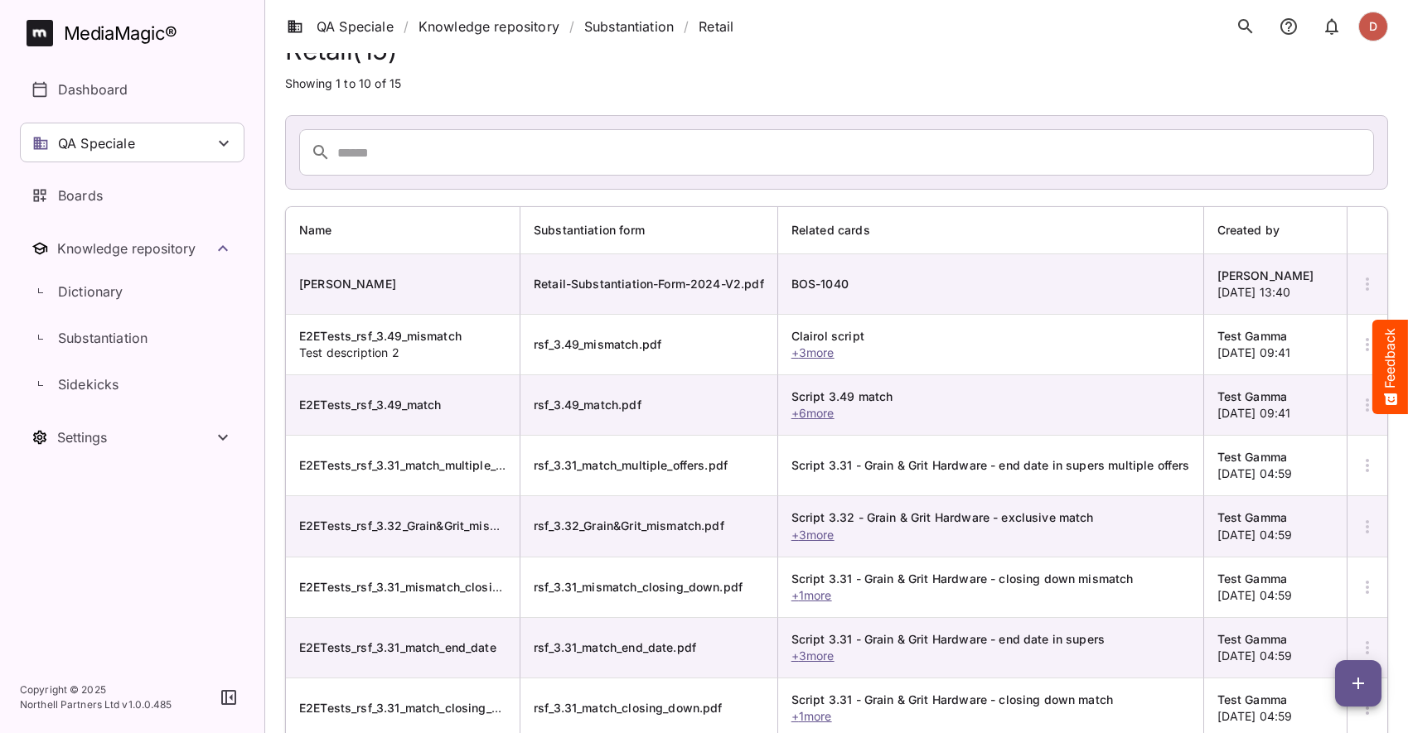
scroll to position [36, 0]
click at [1366, 284] on icon "button" at bounding box center [1367, 283] width 20 height 20
click at [1275, 407] on p "Delete Substantiation" at bounding box center [1298, 406] width 134 height 20
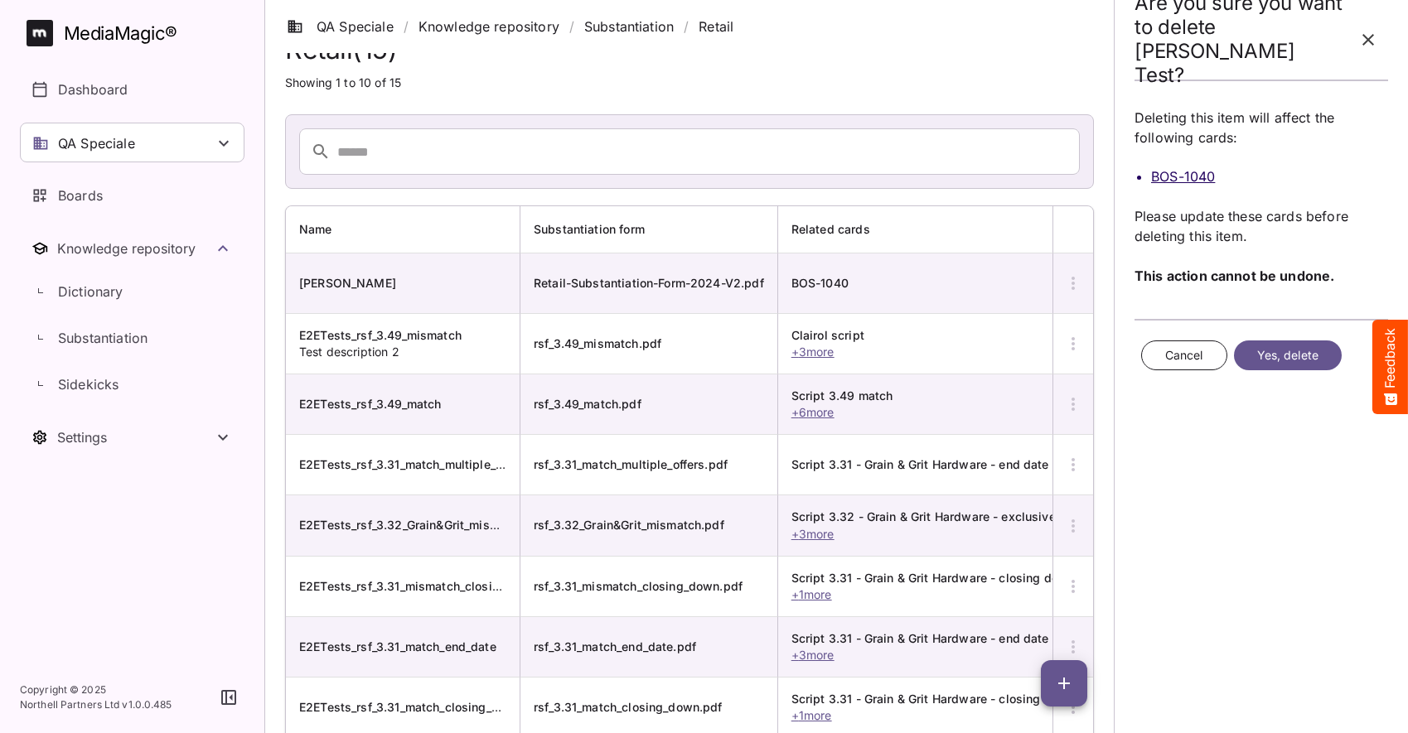
click at [1274, 360] on span "Yes, delete" at bounding box center [1287, 356] width 61 height 21
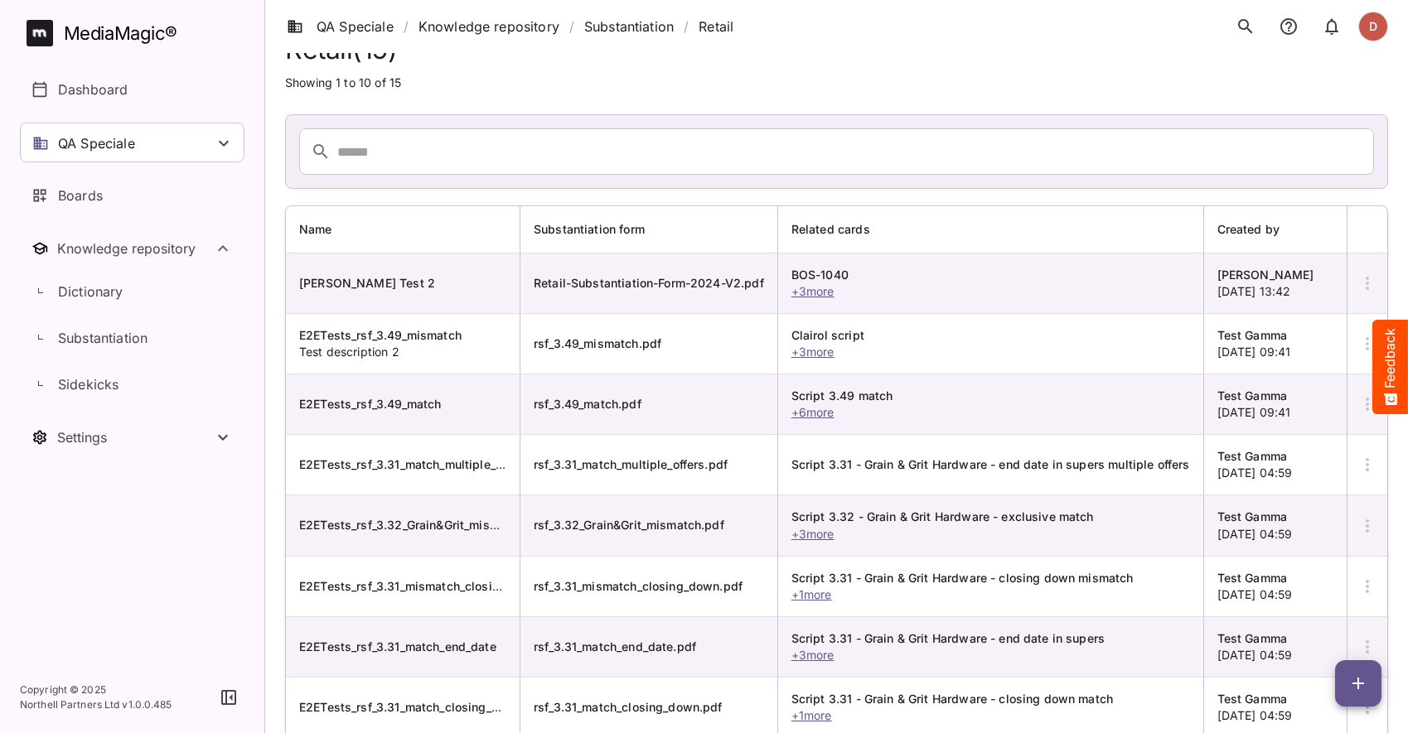
click at [1358, 285] on icon "button" at bounding box center [1367, 283] width 20 height 20
click at [1298, 396] on p "Delete Substantiation" at bounding box center [1298, 406] width 134 height 20
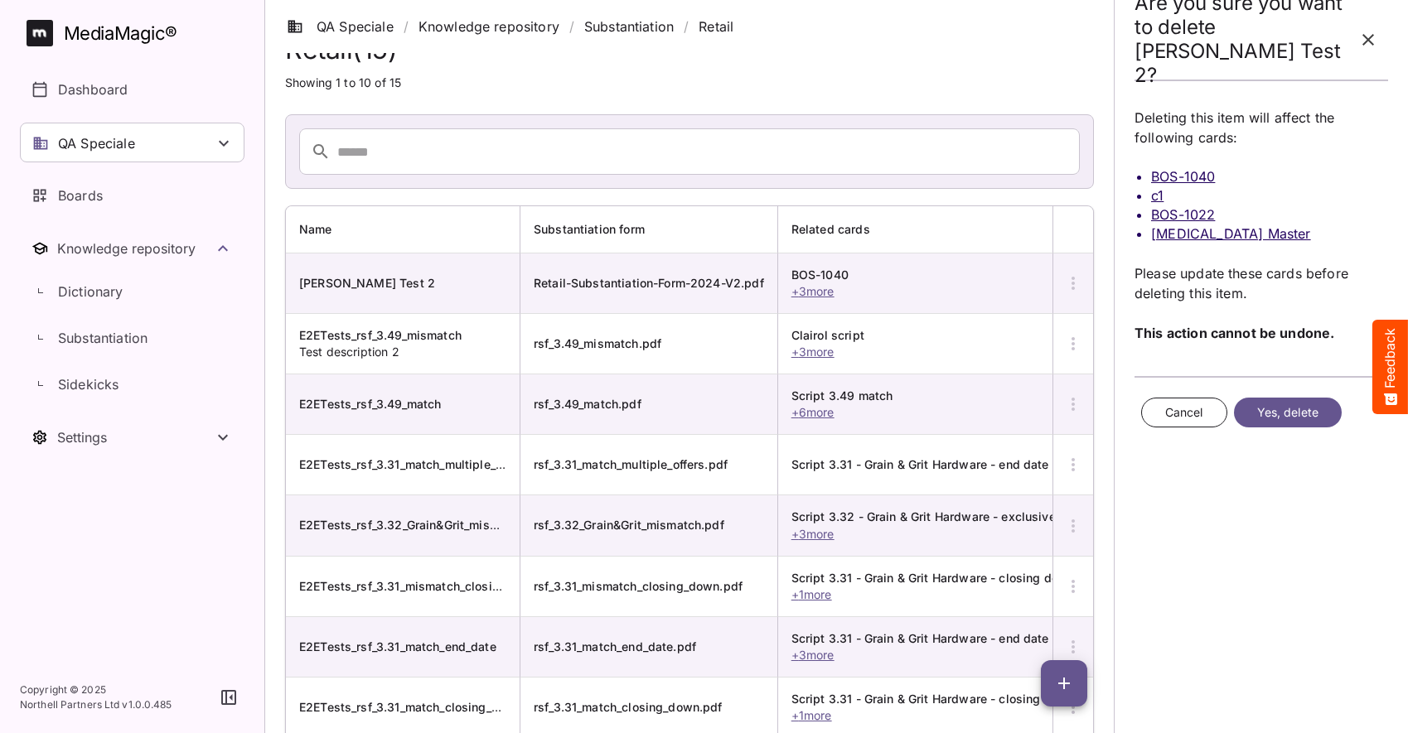
click at [1279, 420] on span "Yes, delete" at bounding box center [1287, 413] width 61 height 21
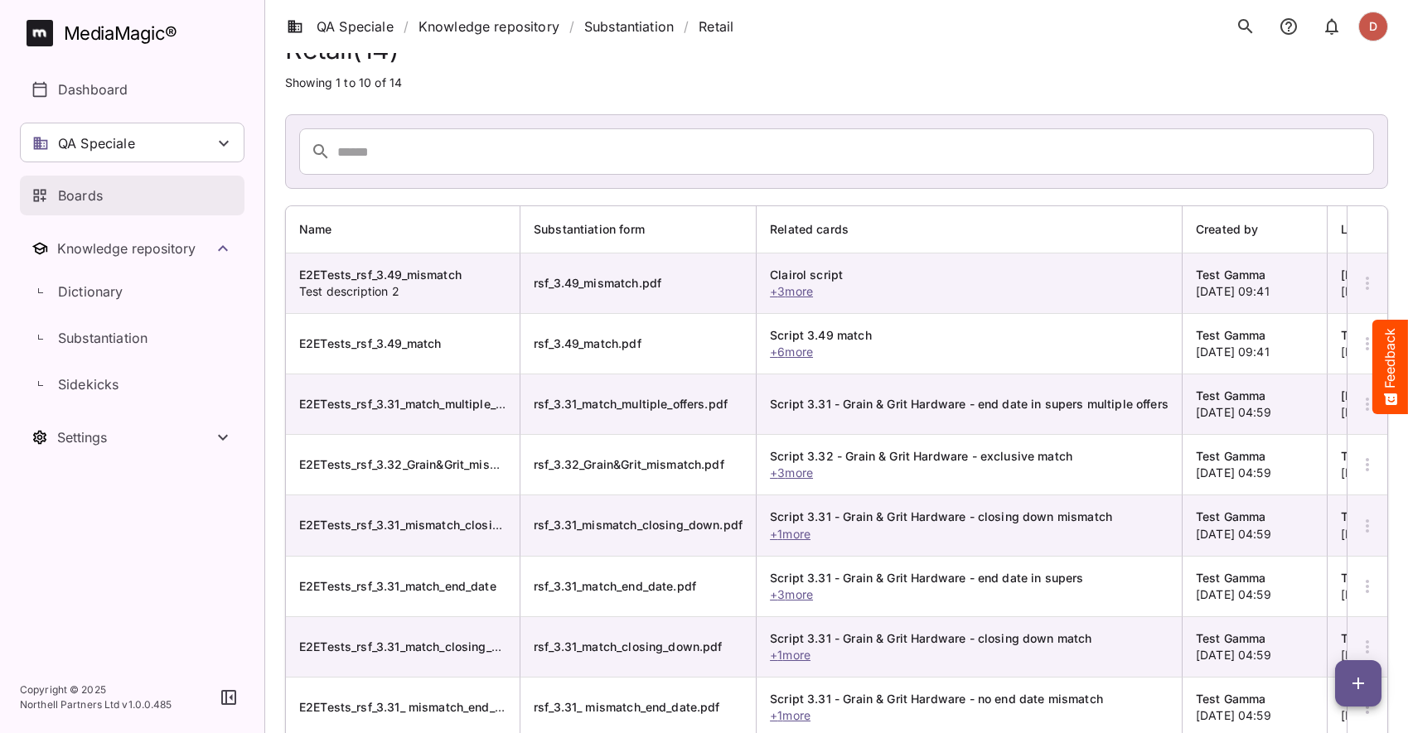
click at [70, 190] on p "Boards" at bounding box center [80, 196] width 45 height 20
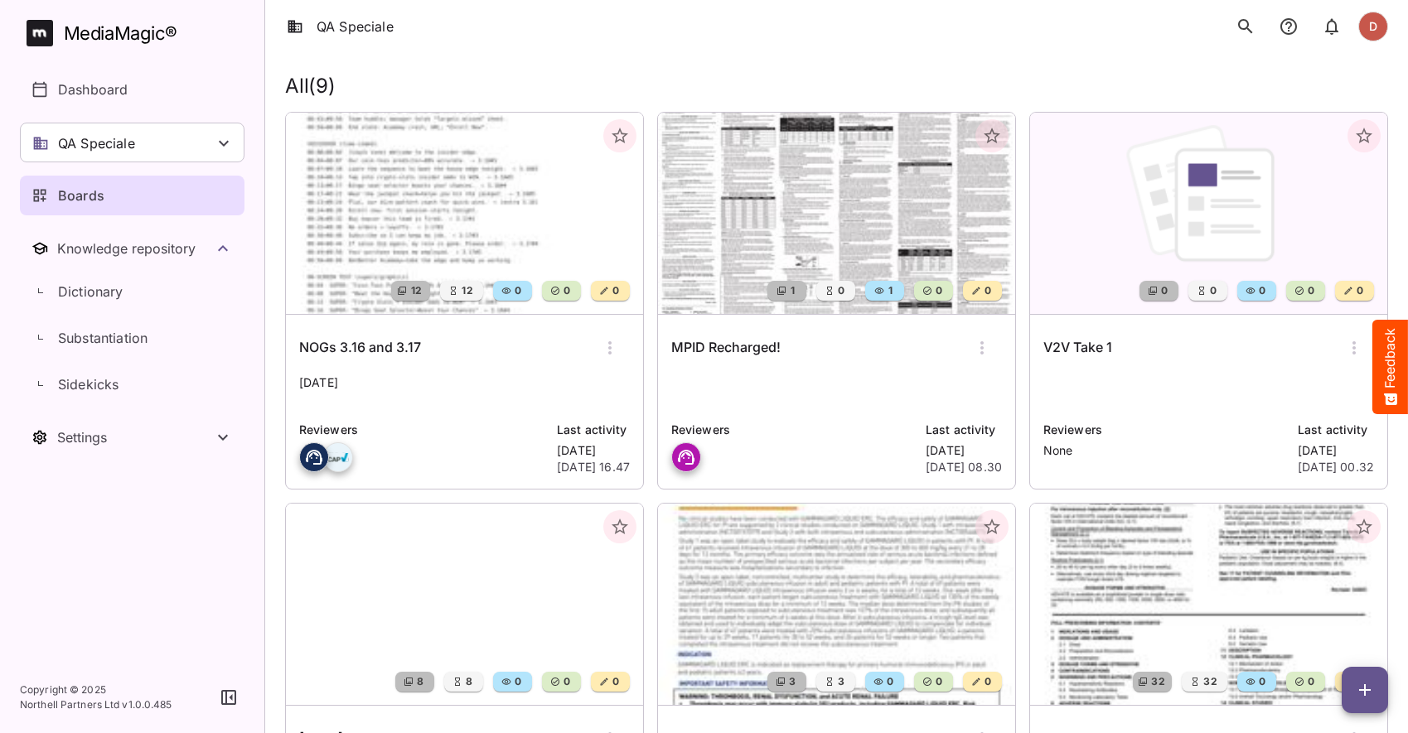
scroll to position [17, 0]
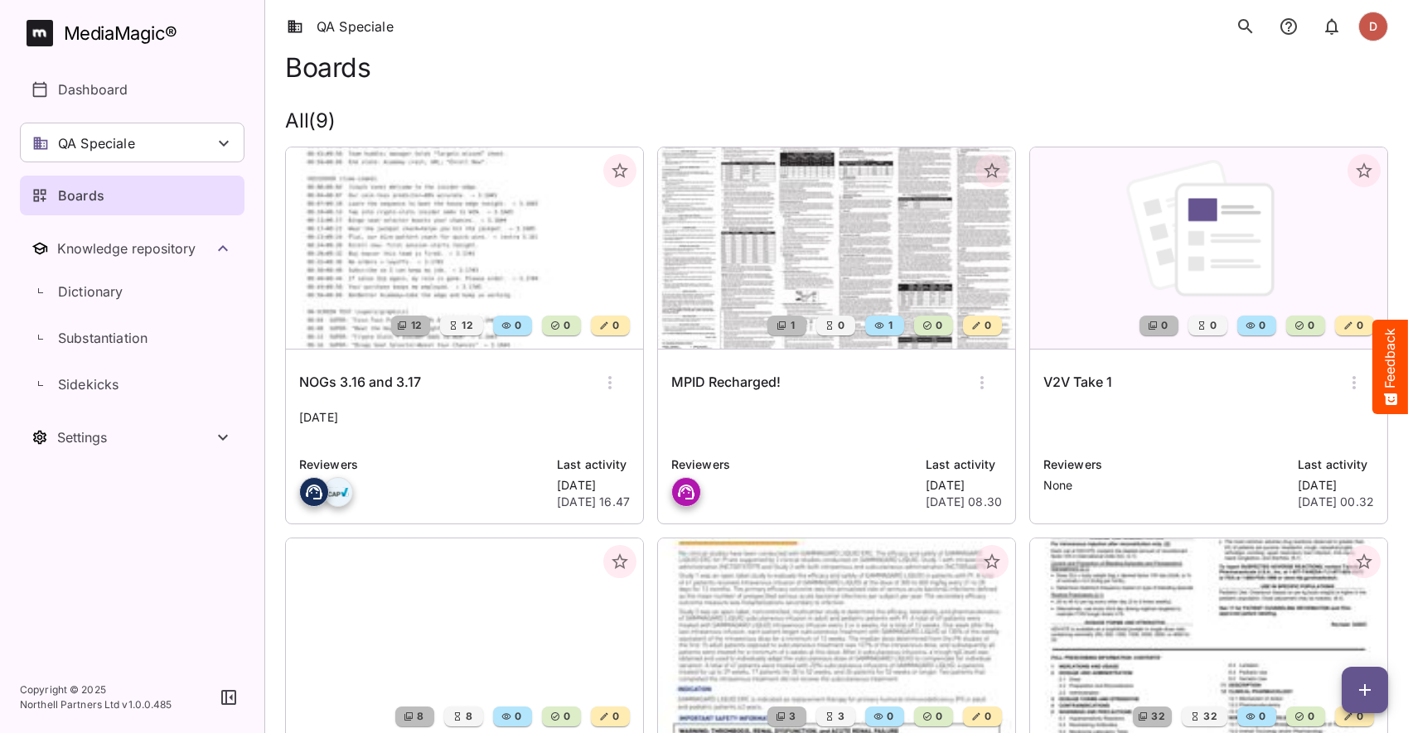
click at [515, 266] on img at bounding box center [464, 248] width 357 height 201
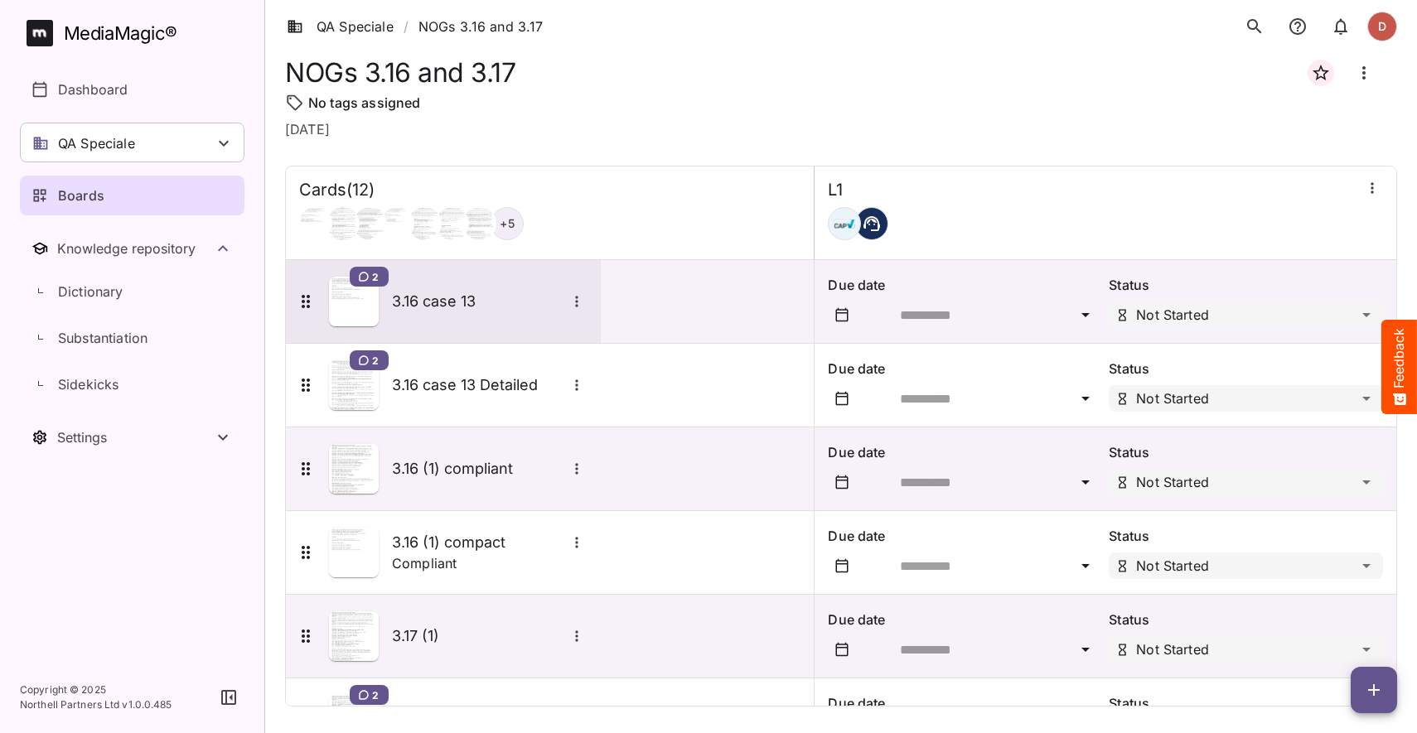
click at [472, 303] on h5 "3.16 case 13" at bounding box center [479, 302] width 174 height 20
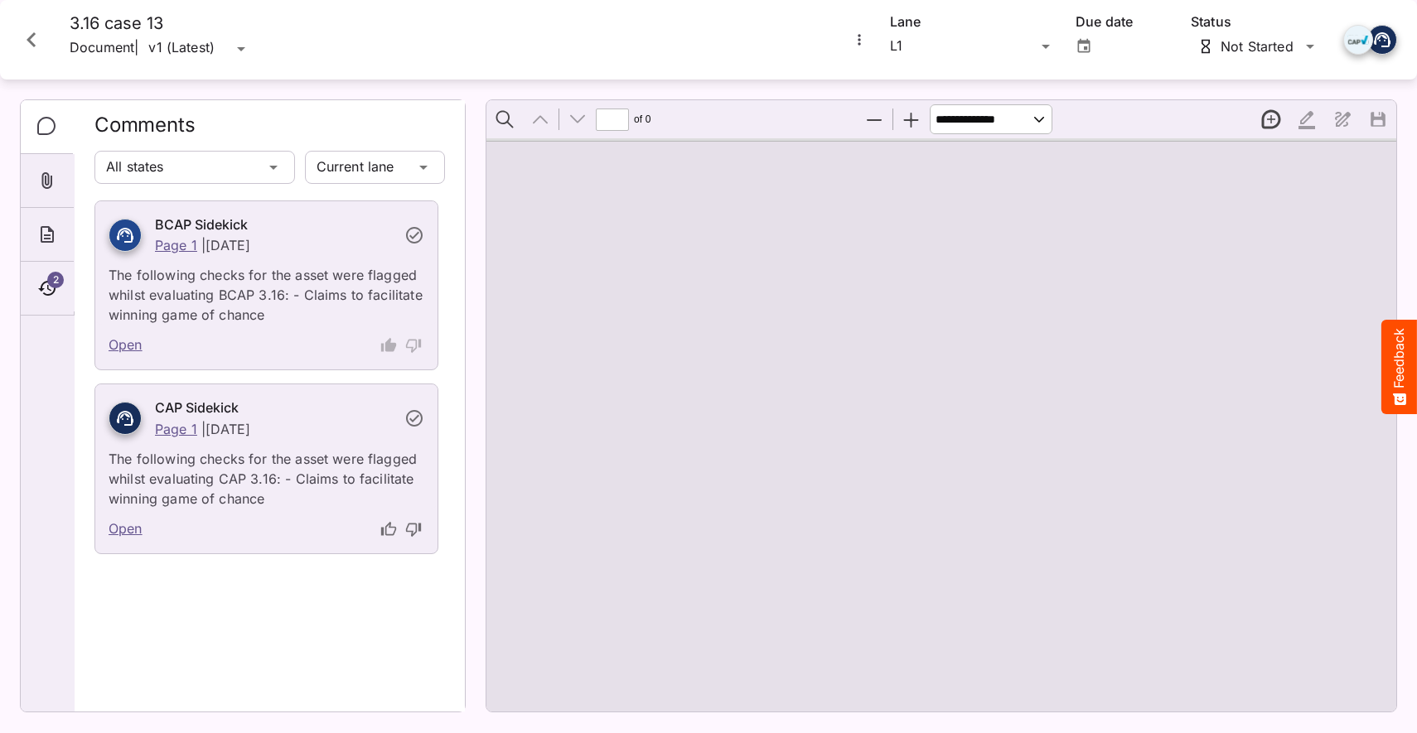
type input "*"
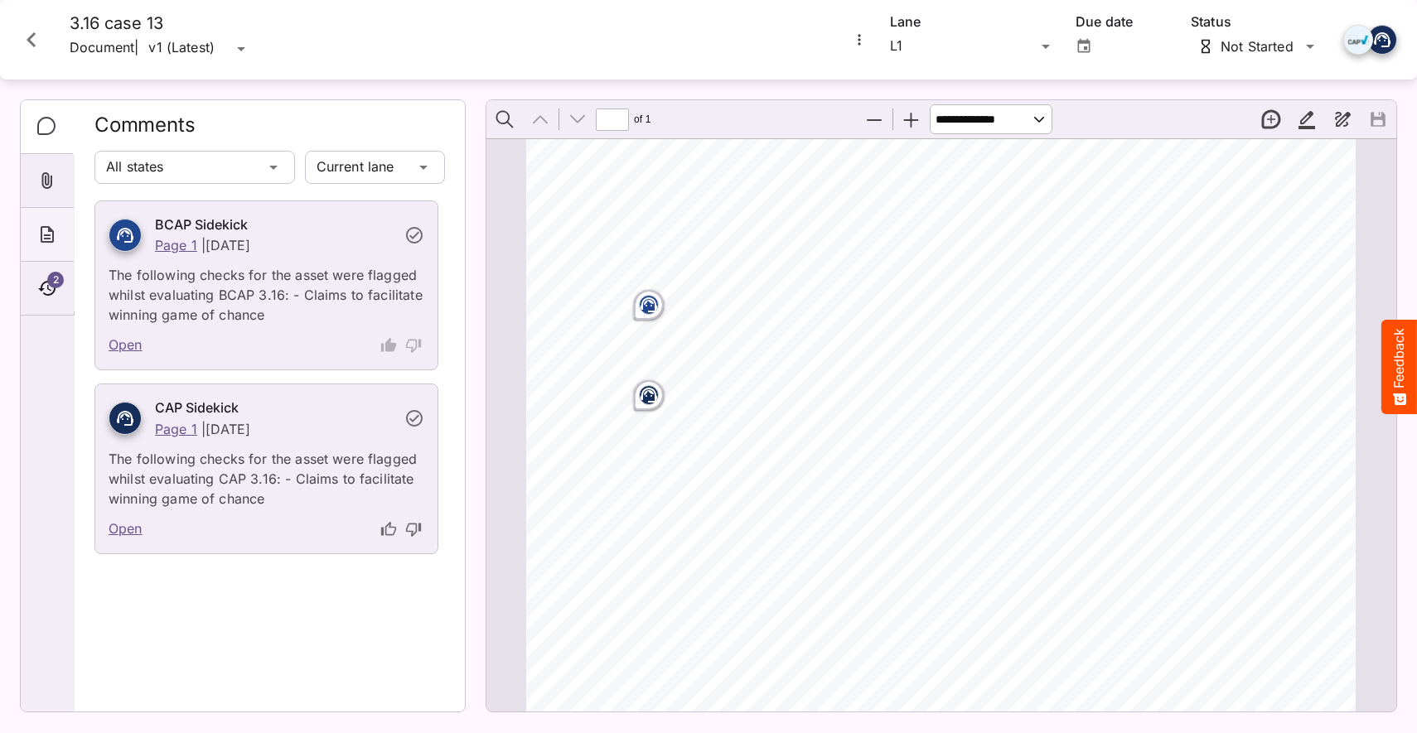
click at [56, 239] on icon "About" at bounding box center [47, 235] width 20 height 20
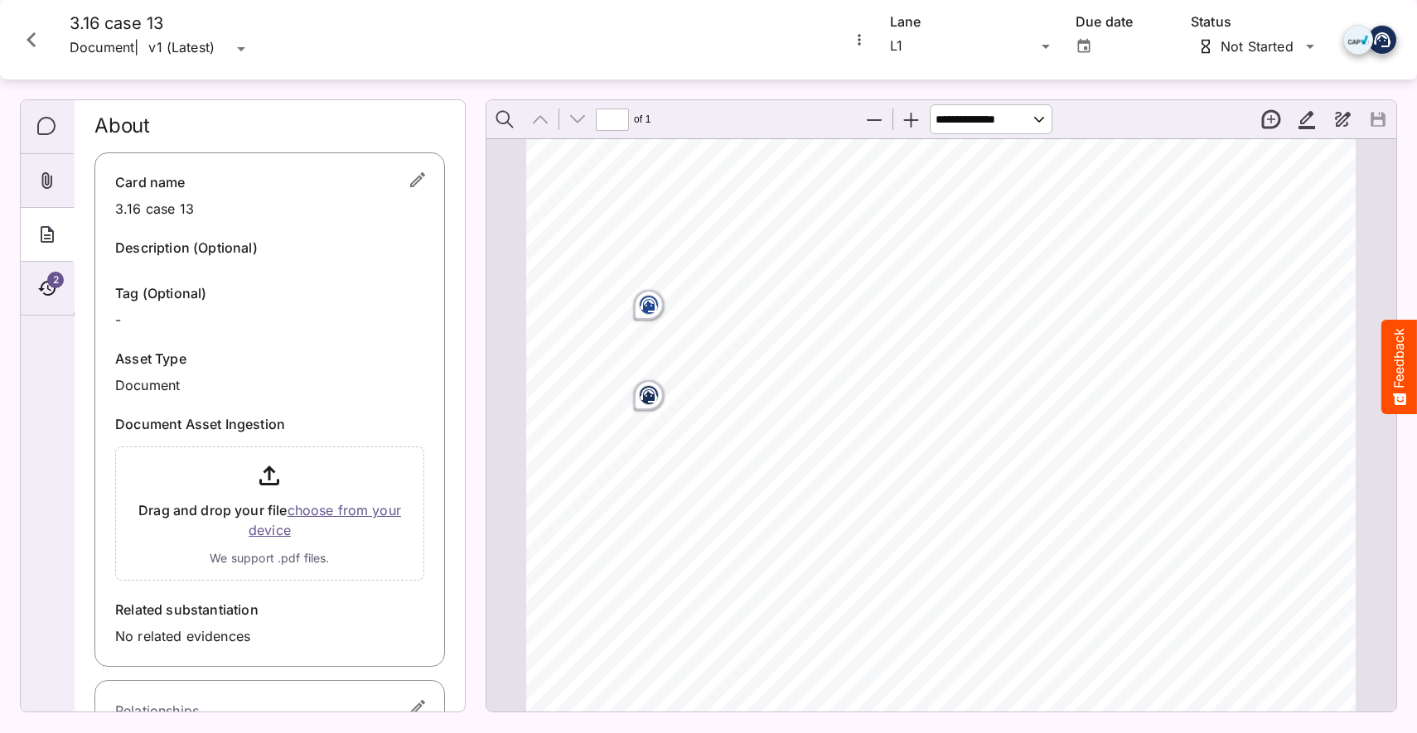
scroll to position [0, 0]
click at [410, 186] on icon "button" at bounding box center [417, 180] width 15 height 15
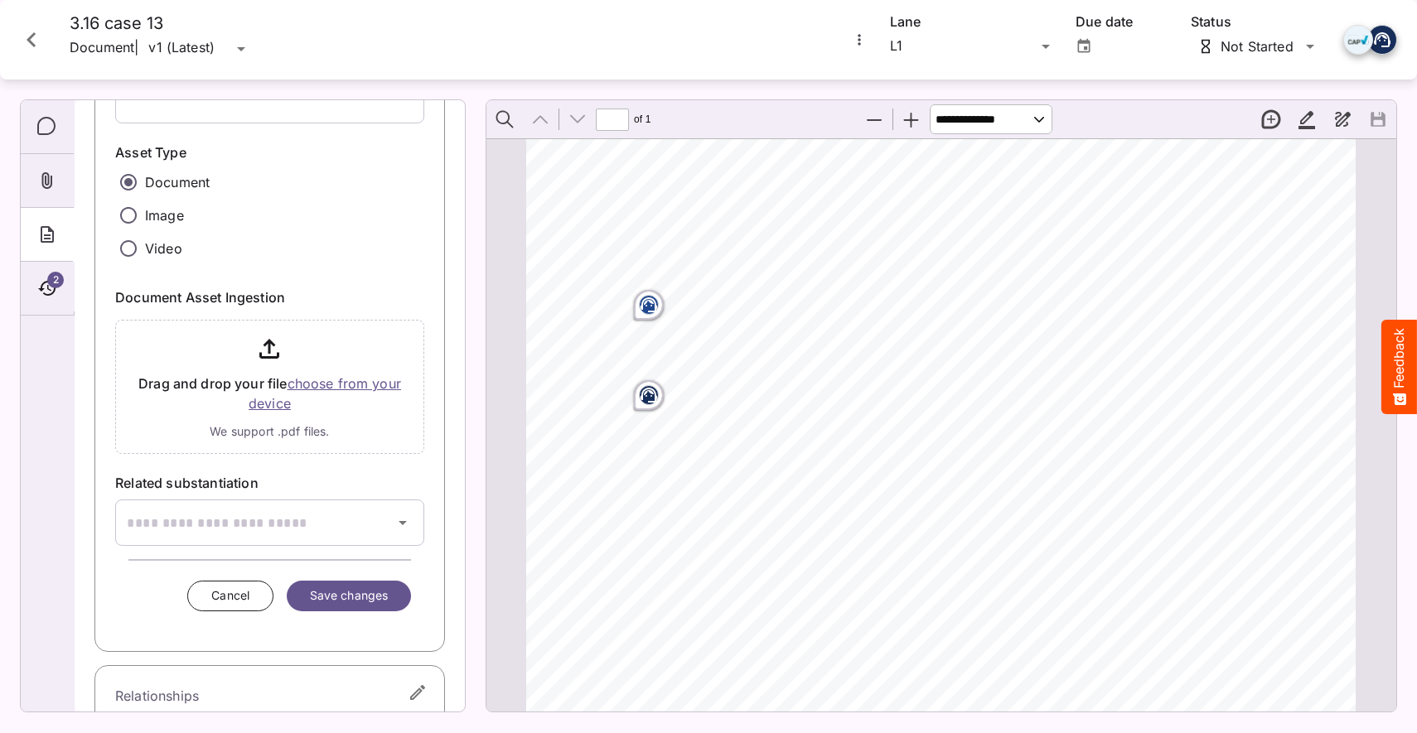
scroll to position [378, 0]
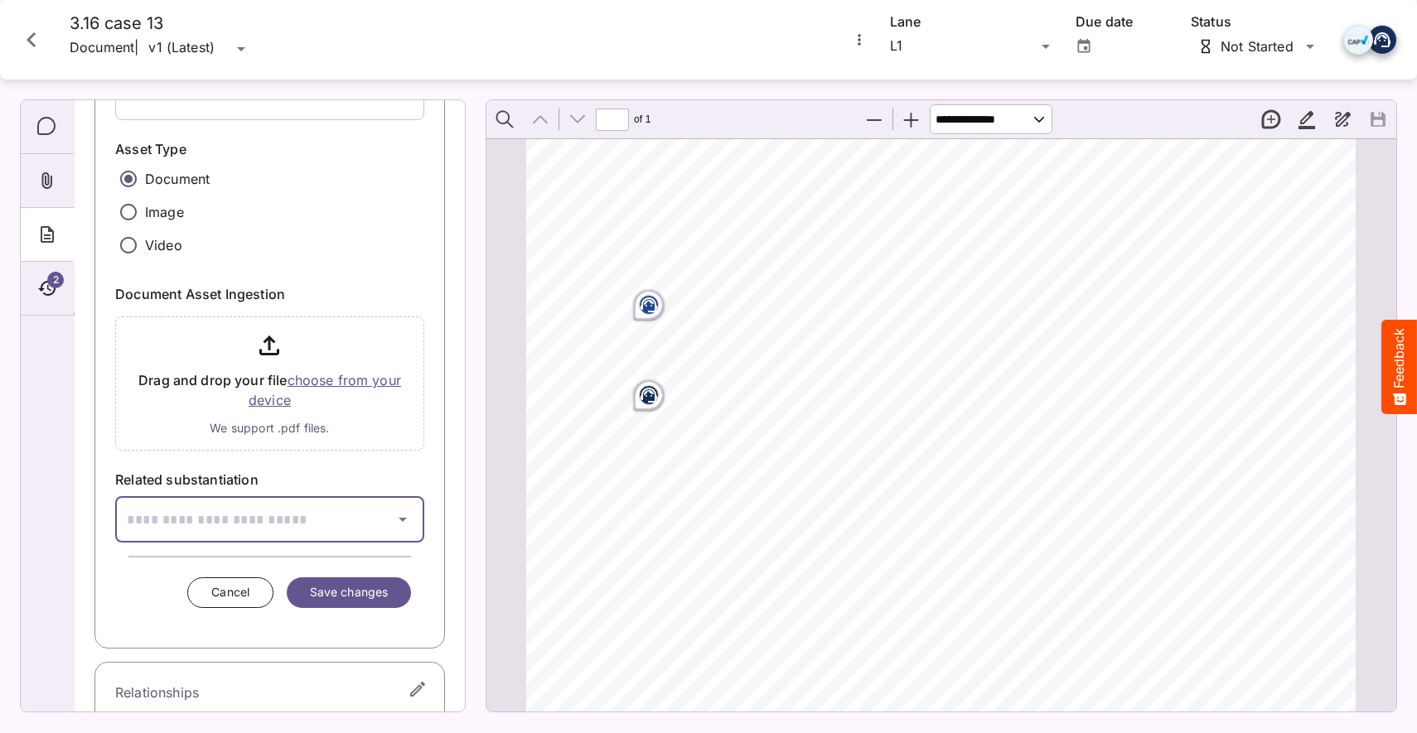
click at [226, 527] on input "text" at bounding box center [249, 519] width 268 height 46
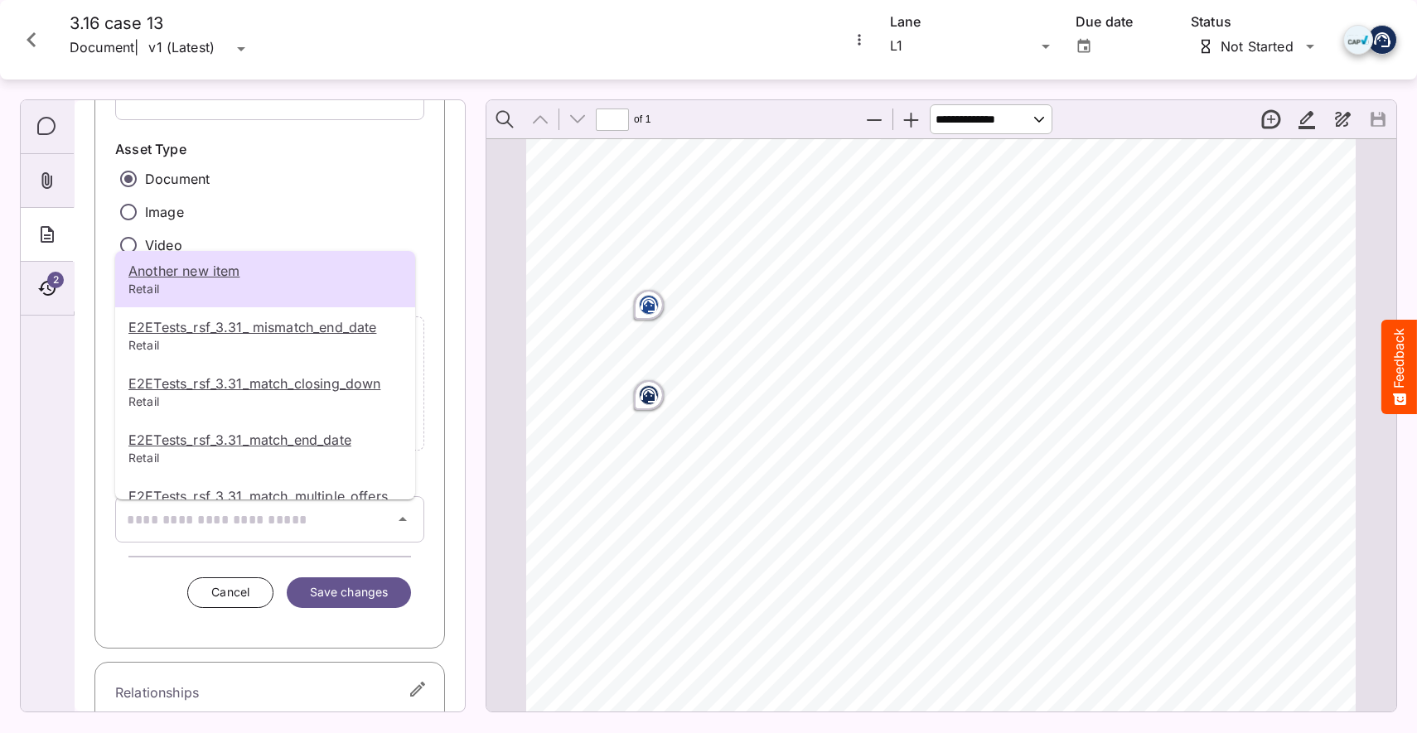
click at [453, 237] on div at bounding box center [708, 366] width 1417 height 733
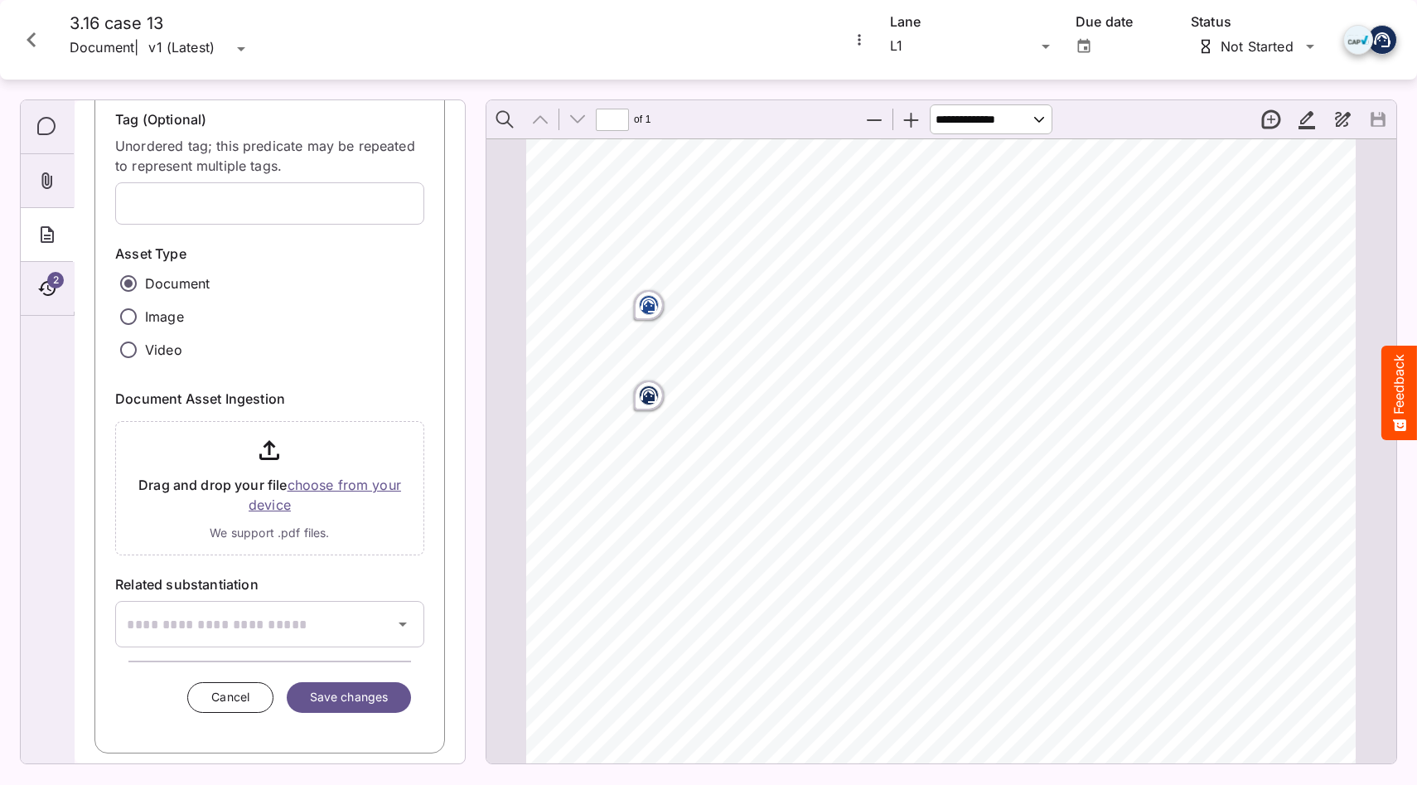
scroll to position [284, 0]
